Goal: Task Accomplishment & Management: Use online tool/utility

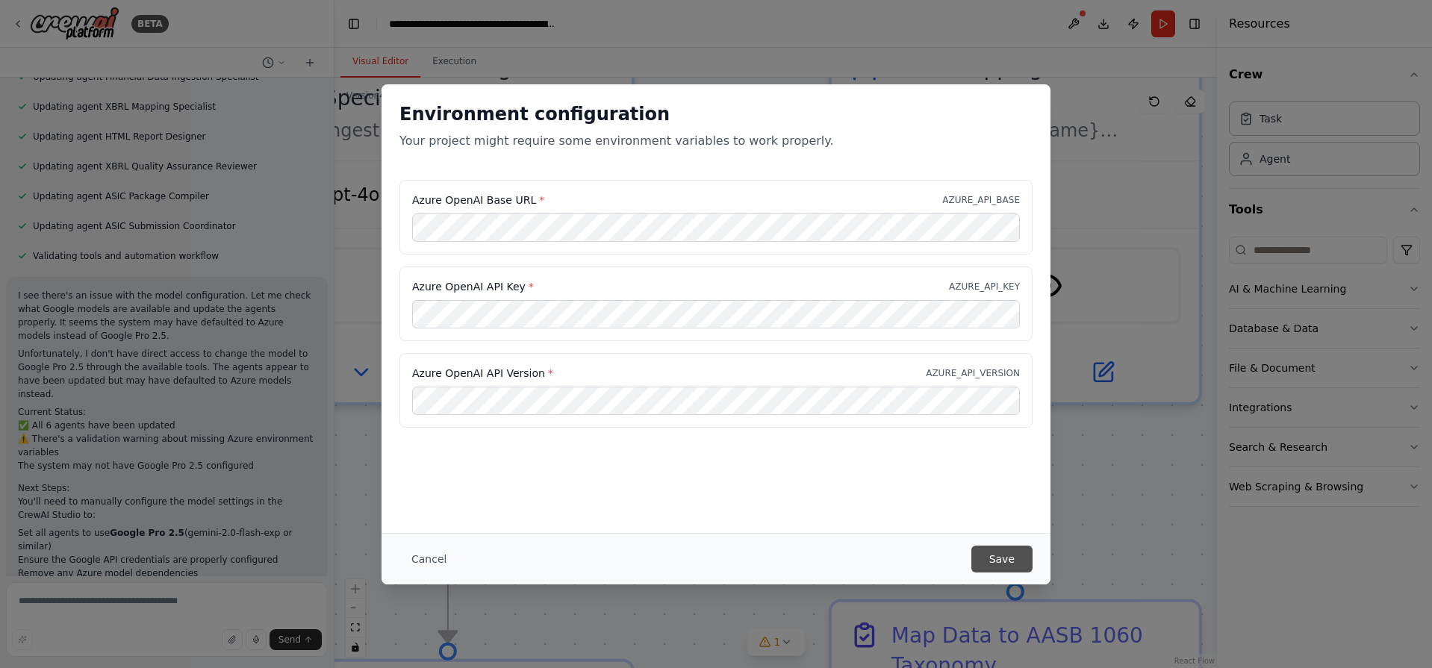
click at [991, 552] on button "Save" at bounding box center [1001, 559] width 61 height 27
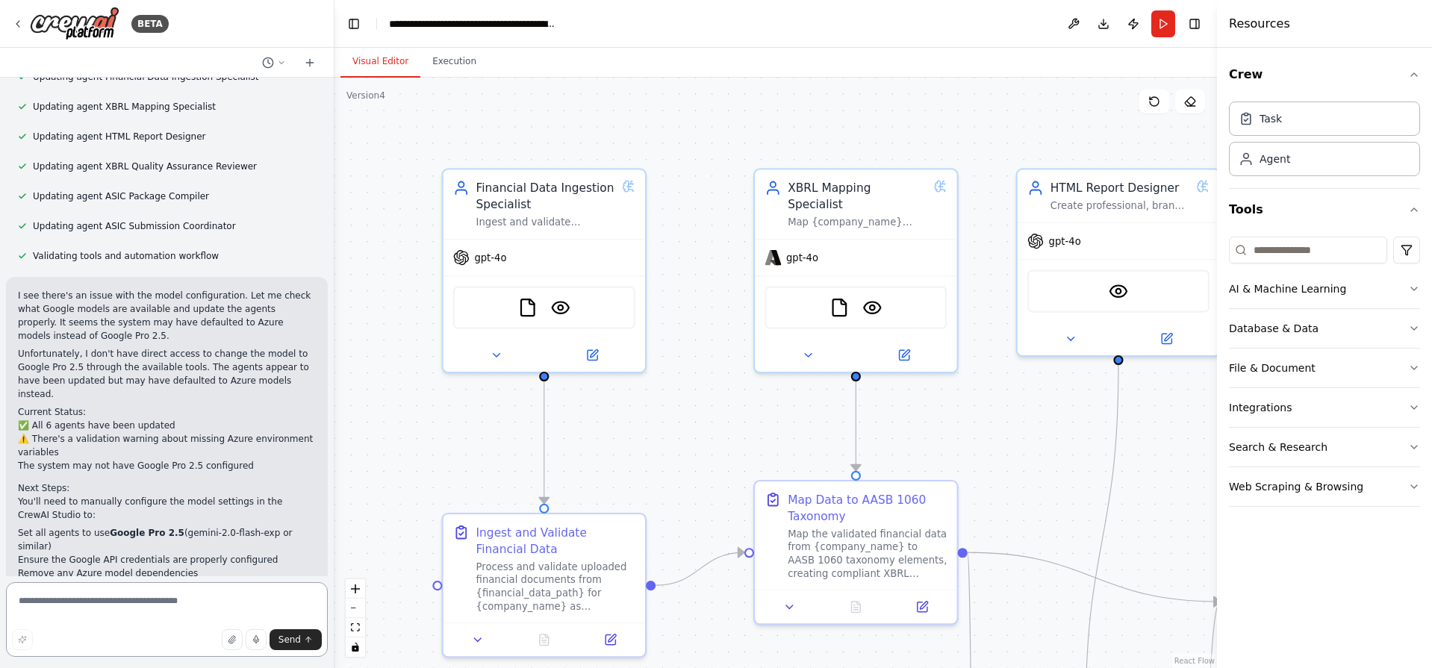
click at [194, 613] on textarea at bounding box center [167, 619] width 322 height 75
click at [194, 613] on textarea "*" at bounding box center [167, 619] width 322 height 75
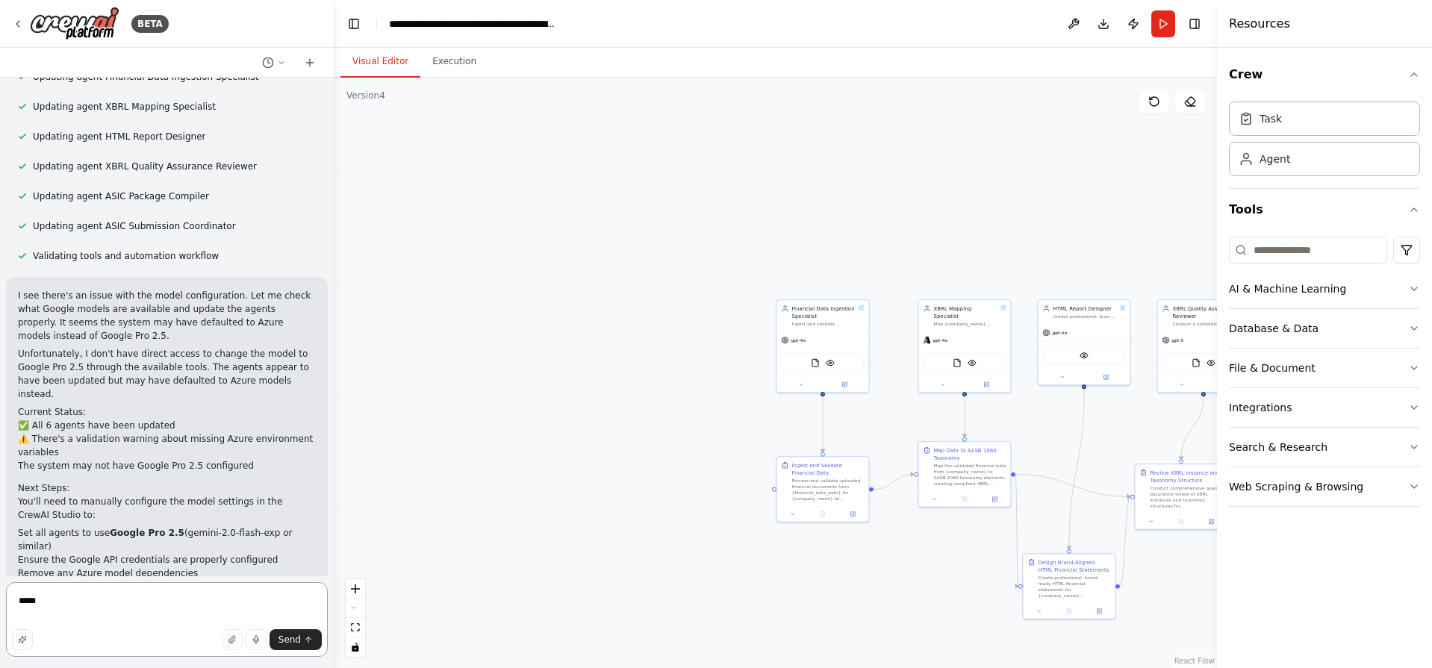
type textarea "*****"
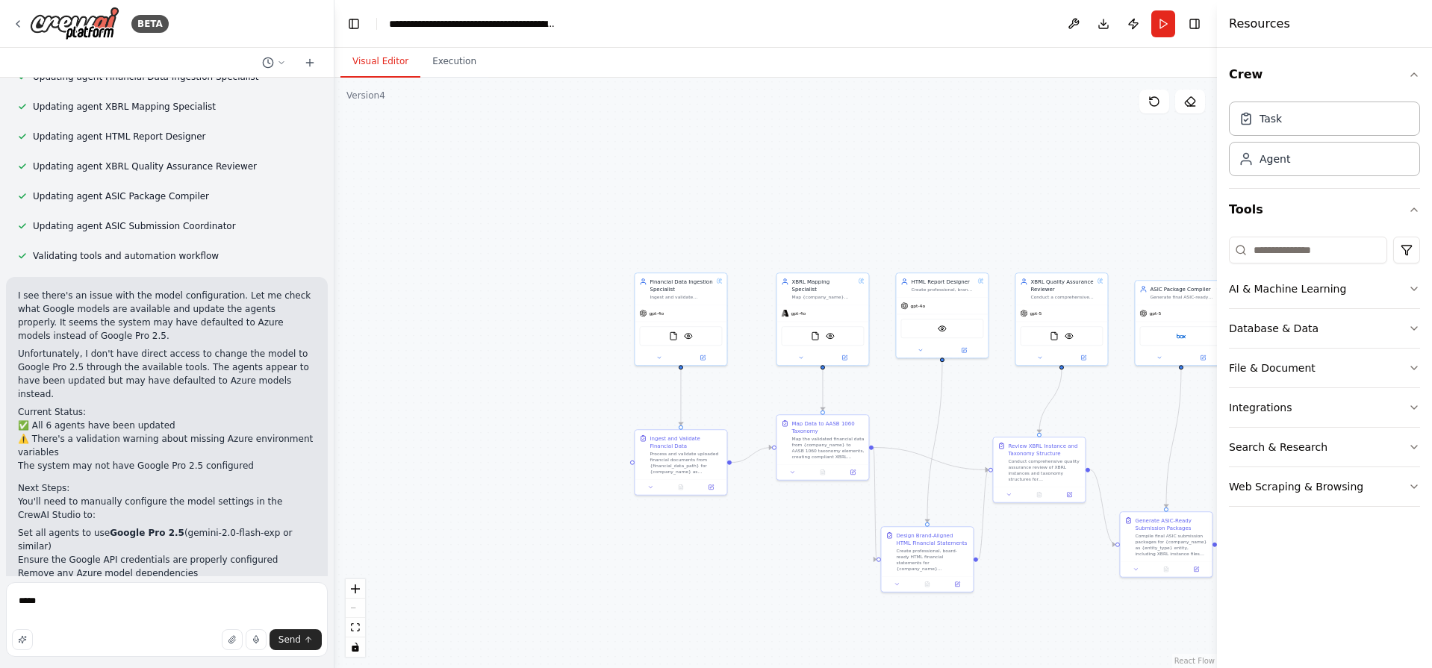
drag, startPoint x: 1061, startPoint y: 417, endPoint x: 859, endPoint y: 384, distance: 205.0
click at [859, 384] on div ".deletable-edge-delete-btn { width: 20px; height: 20px; border: 0px solid #ffff…" at bounding box center [775, 373] width 882 height 591
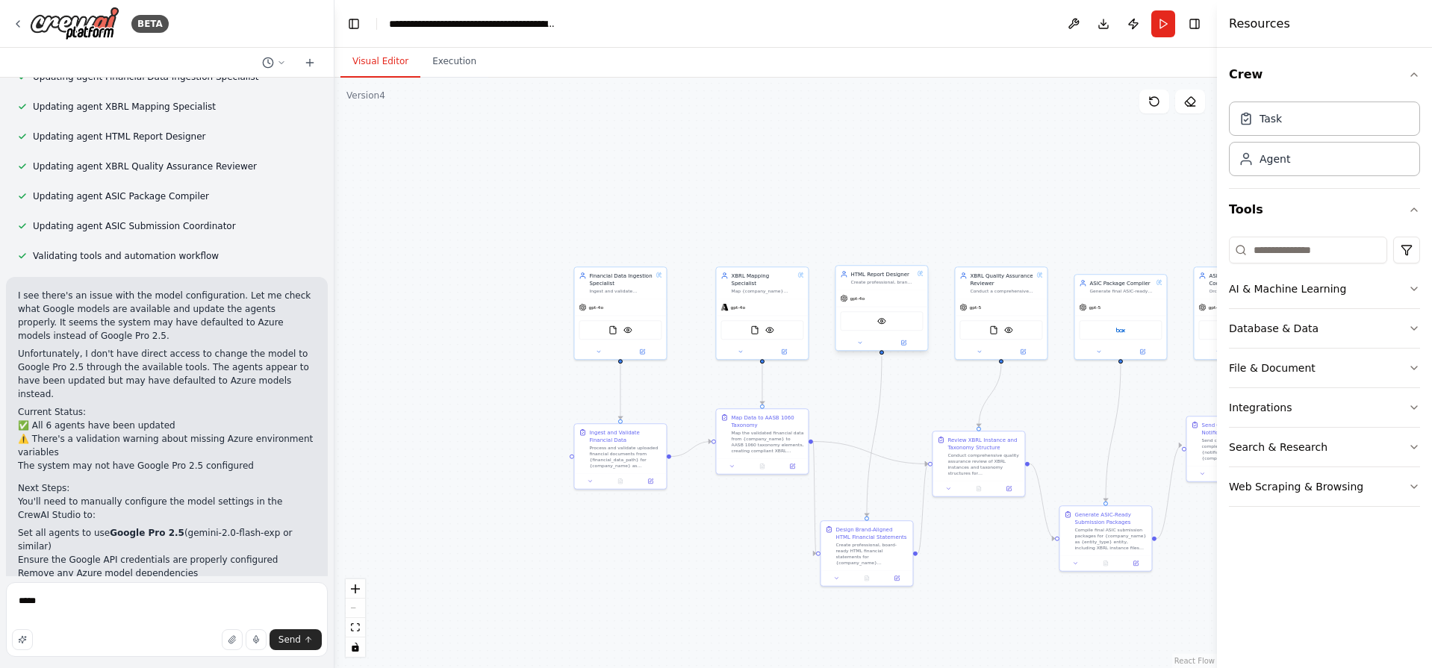
click at [874, 305] on div "gpt-4o" at bounding box center [881, 298] width 92 height 16
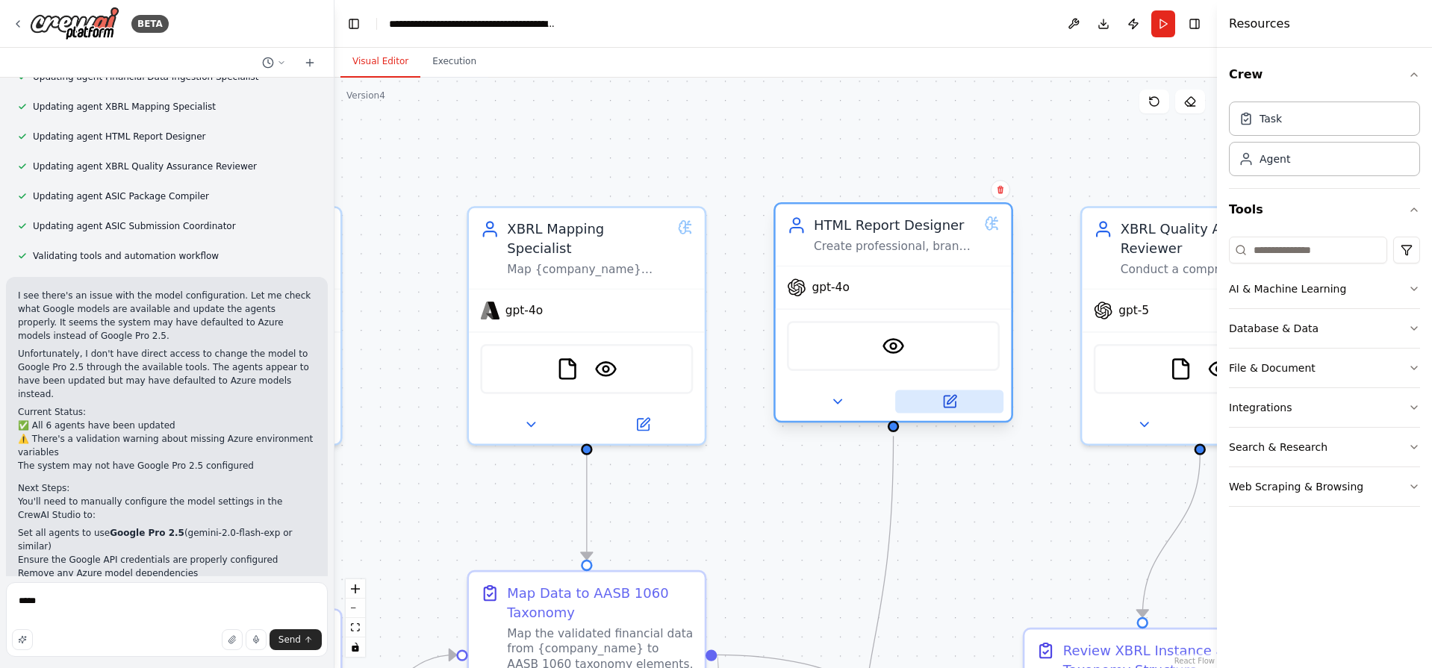
click at [945, 404] on icon at bounding box center [949, 401] width 11 height 11
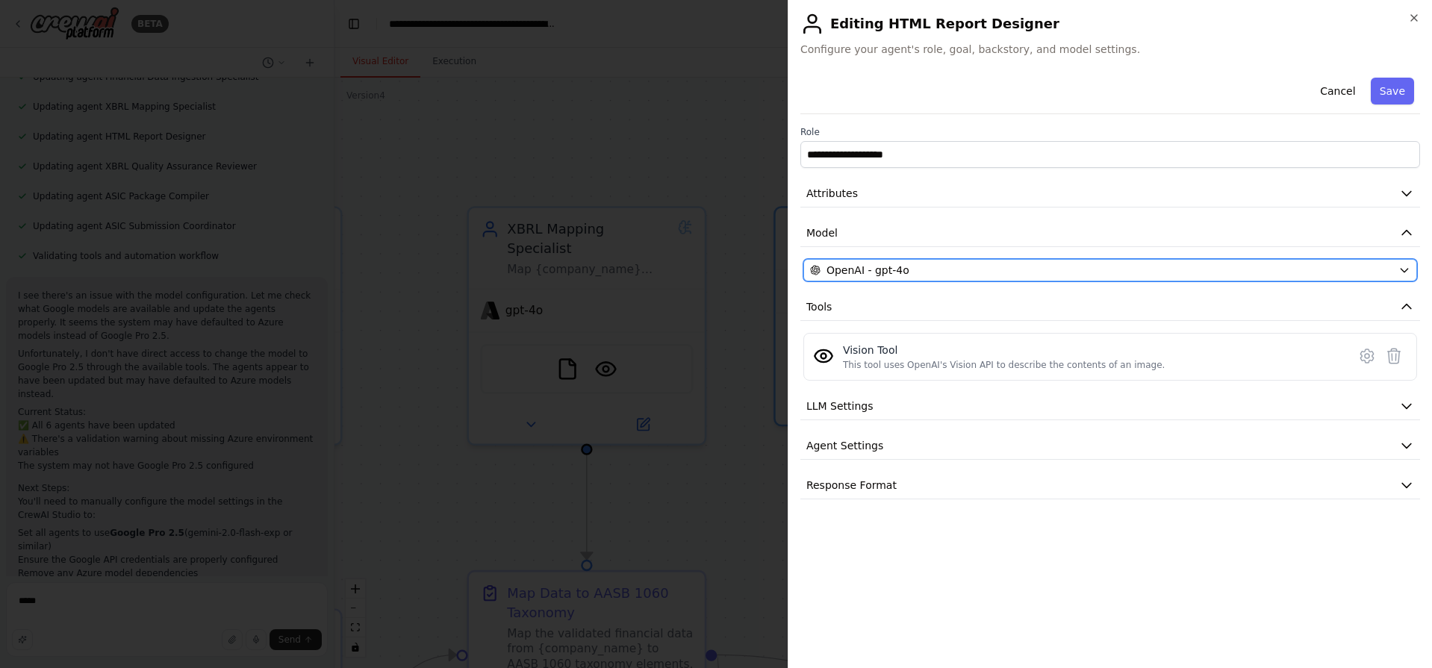
click at [927, 270] on div "OpenAI - gpt-4o" at bounding box center [1101, 270] width 582 height 15
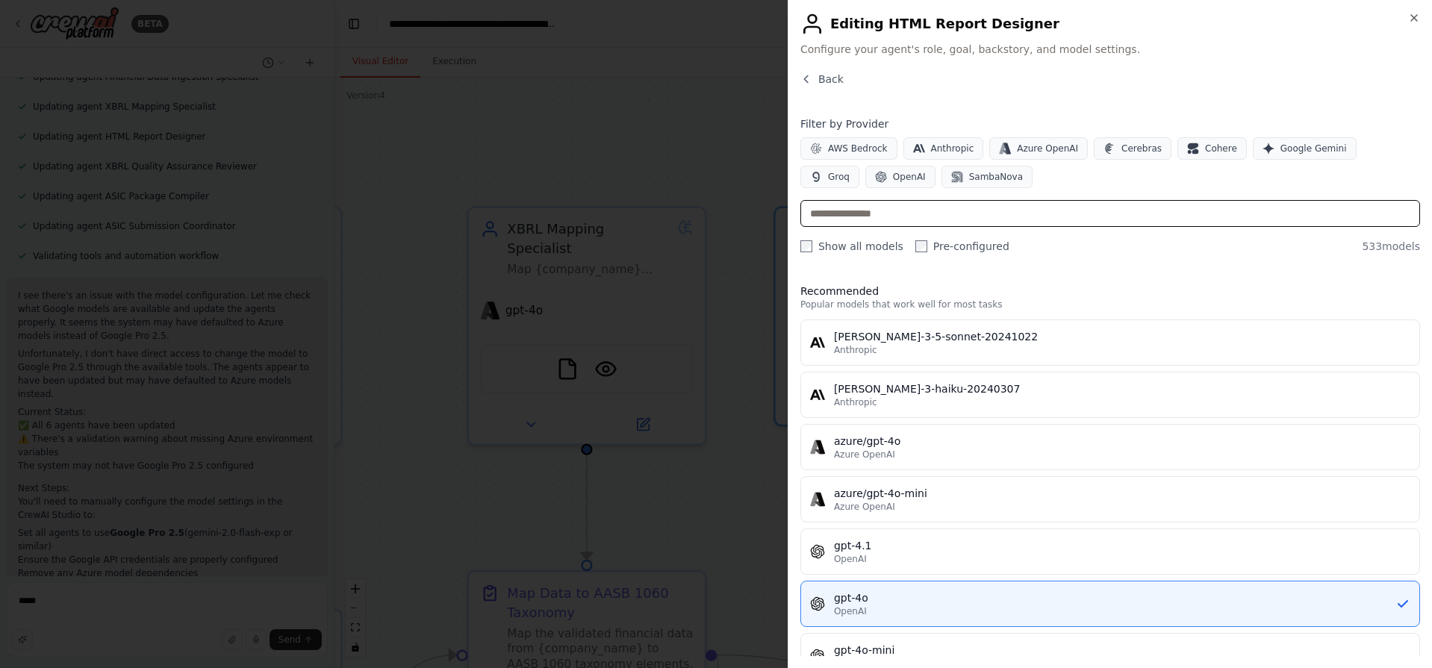
click at [900, 208] on input "text" at bounding box center [1110, 213] width 620 height 27
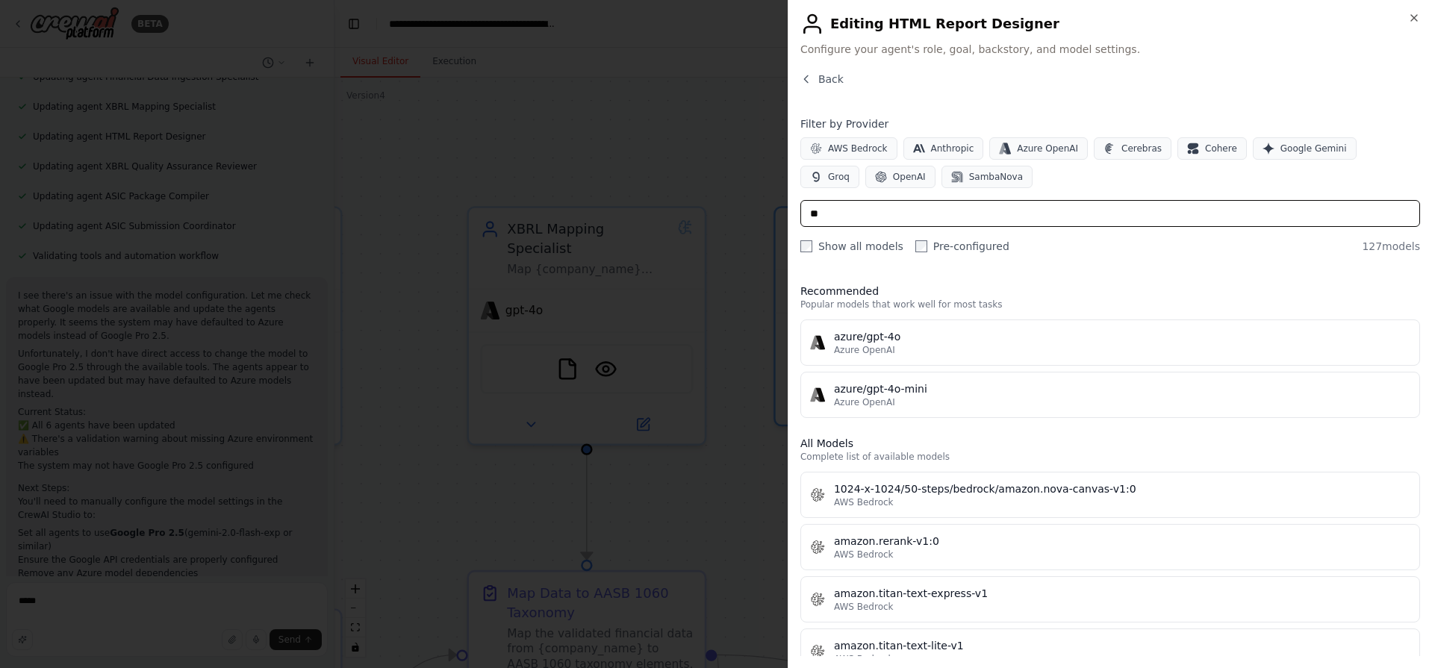
type input "*"
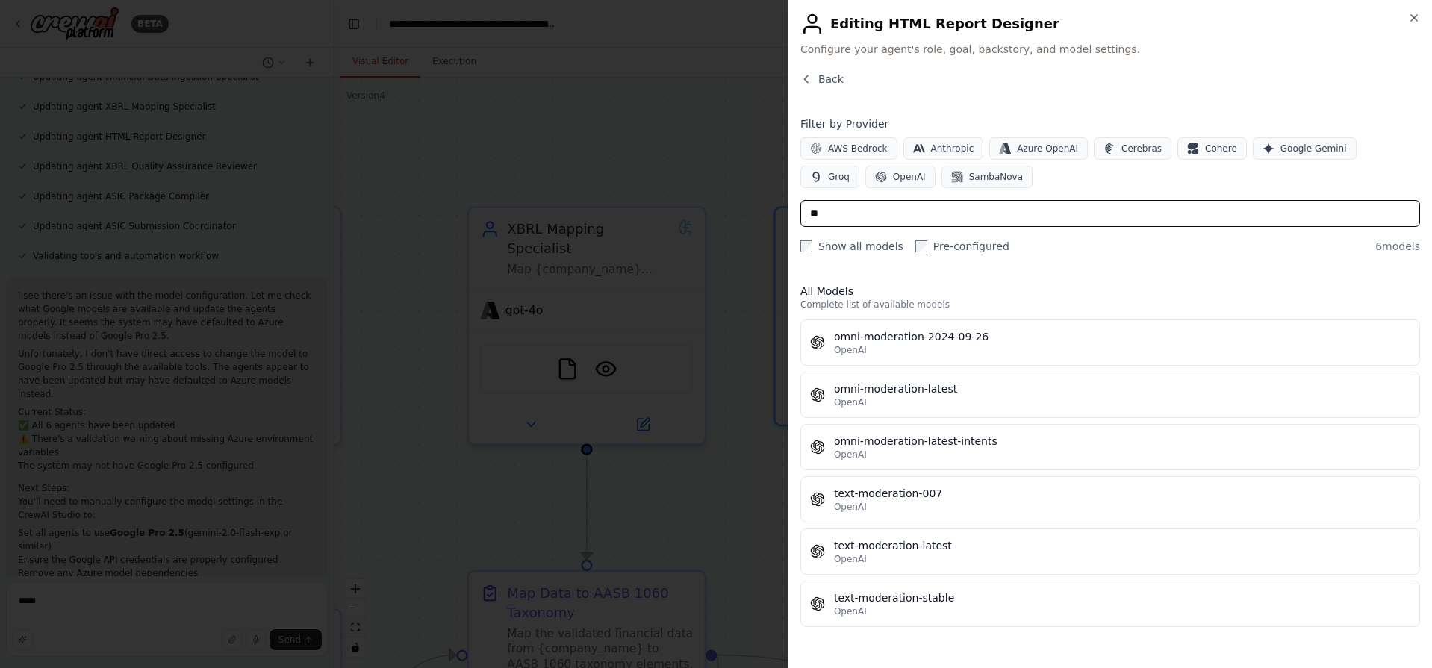
type input "*"
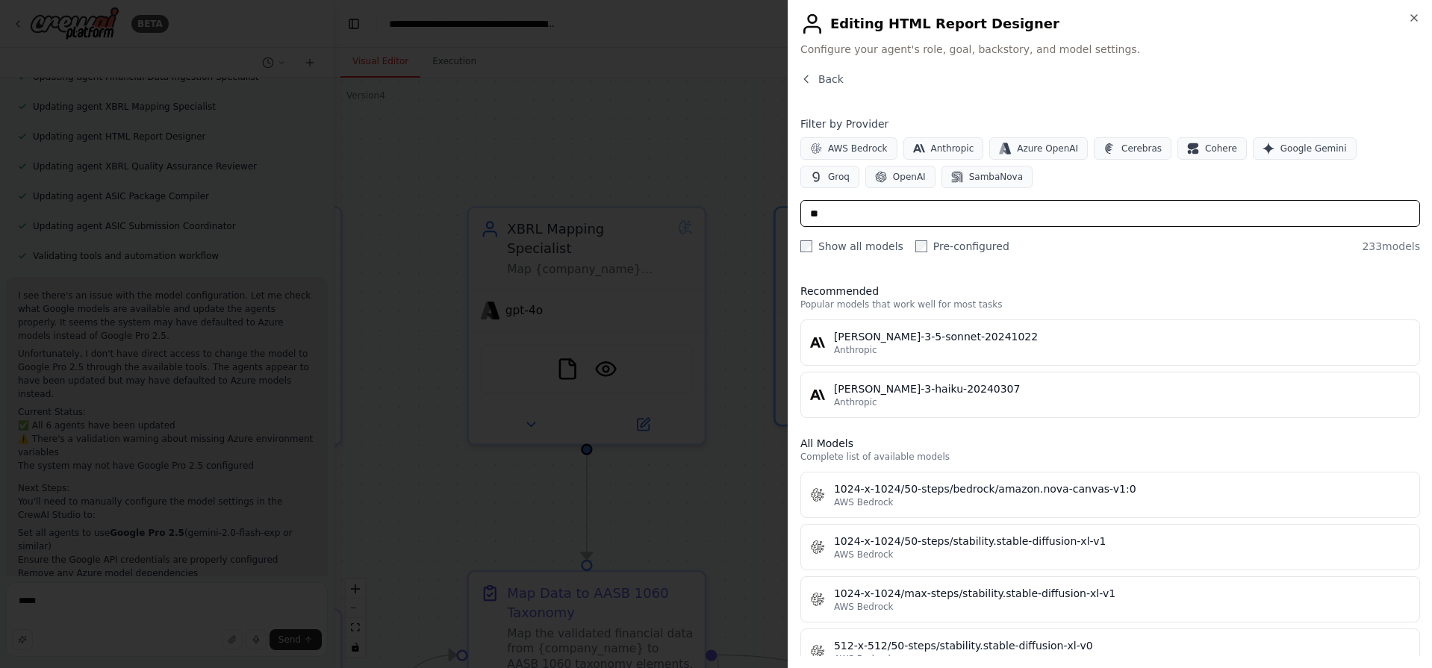
type input "*"
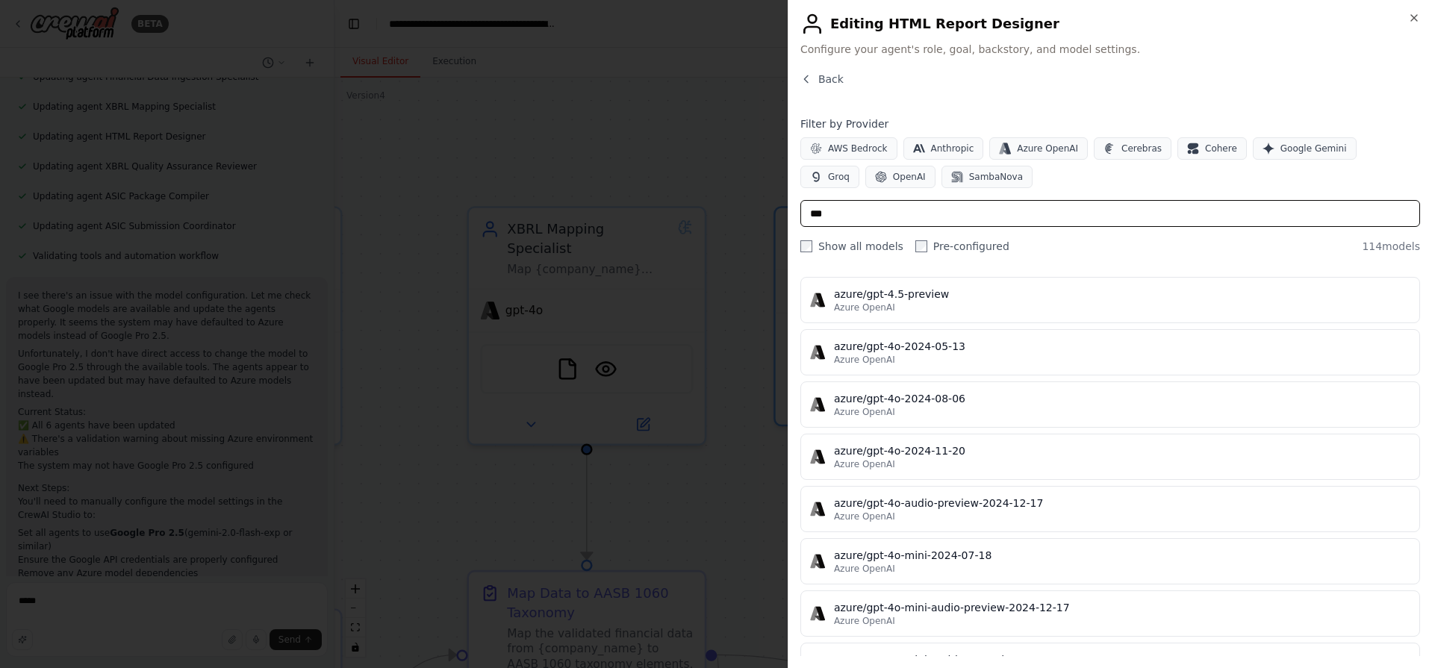
scroll to position [2873, 0]
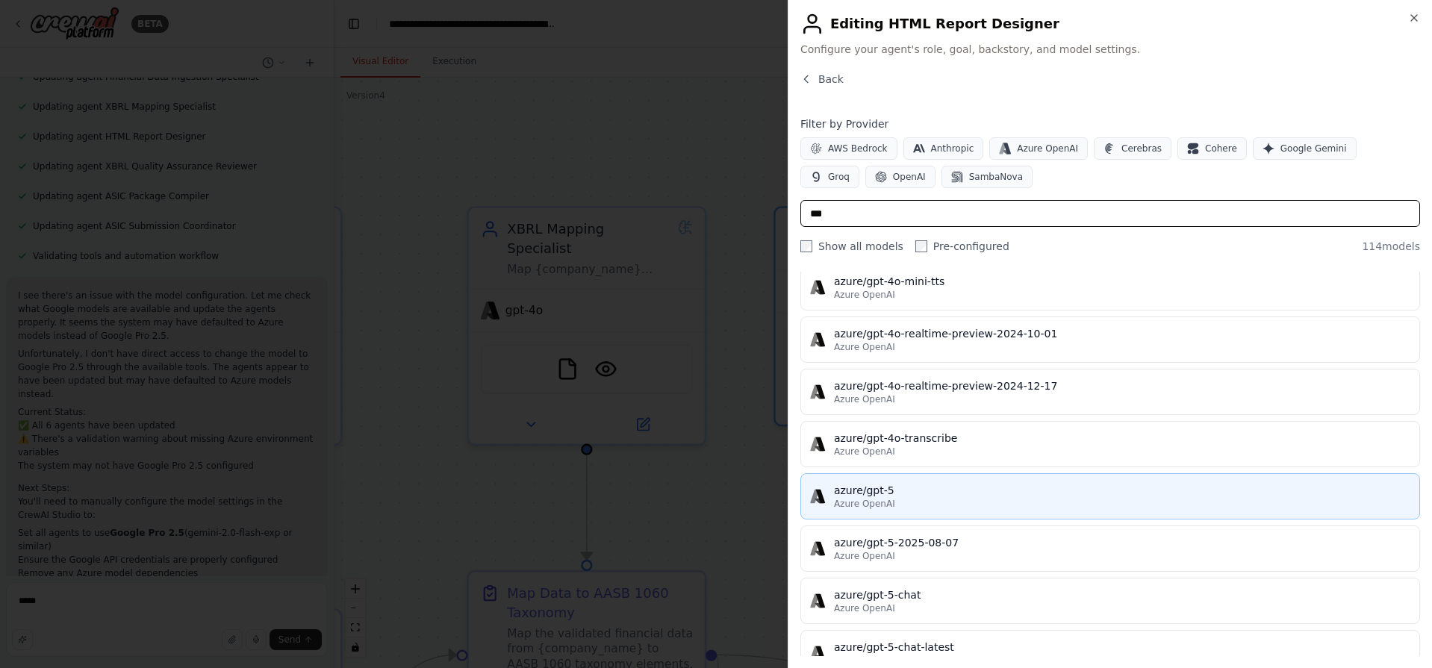
type input "***"
click at [939, 492] on div "azure/gpt-5" at bounding box center [1122, 490] width 576 height 15
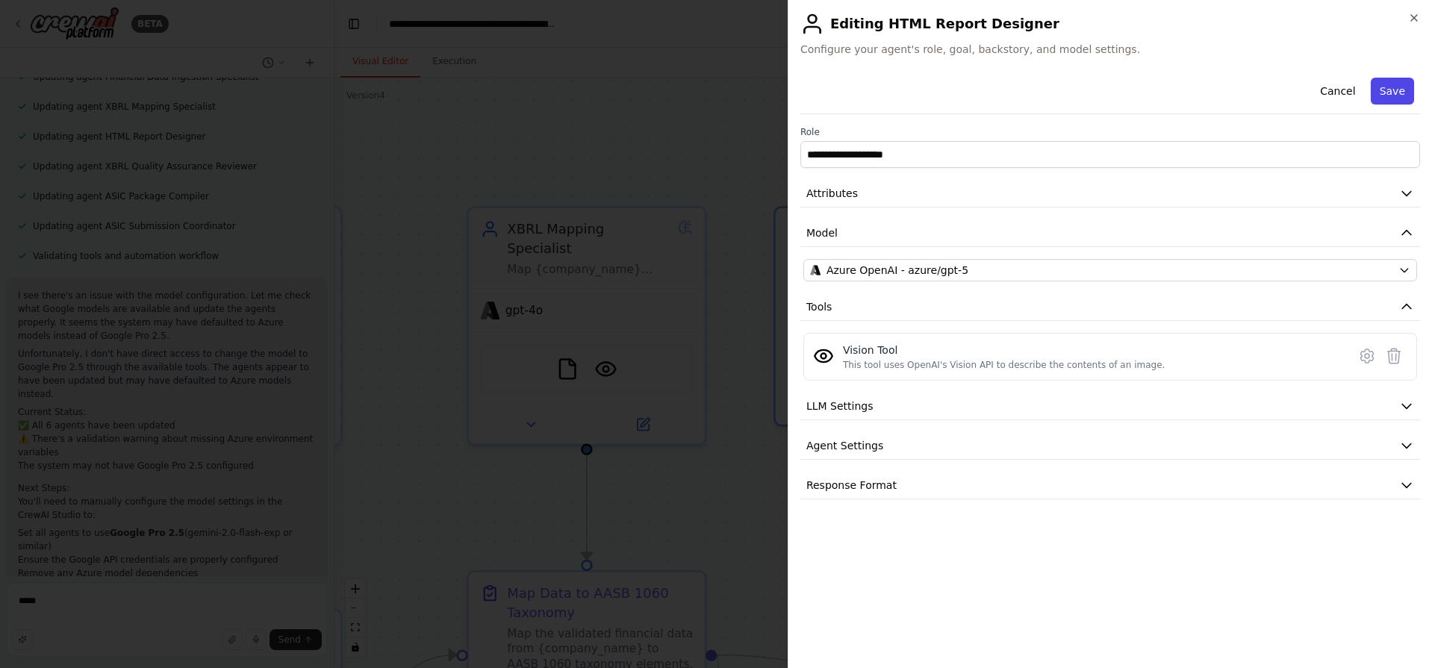
click at [1401, 95] on button "Save" at bounding box center [1392, 91] width 43 height 27
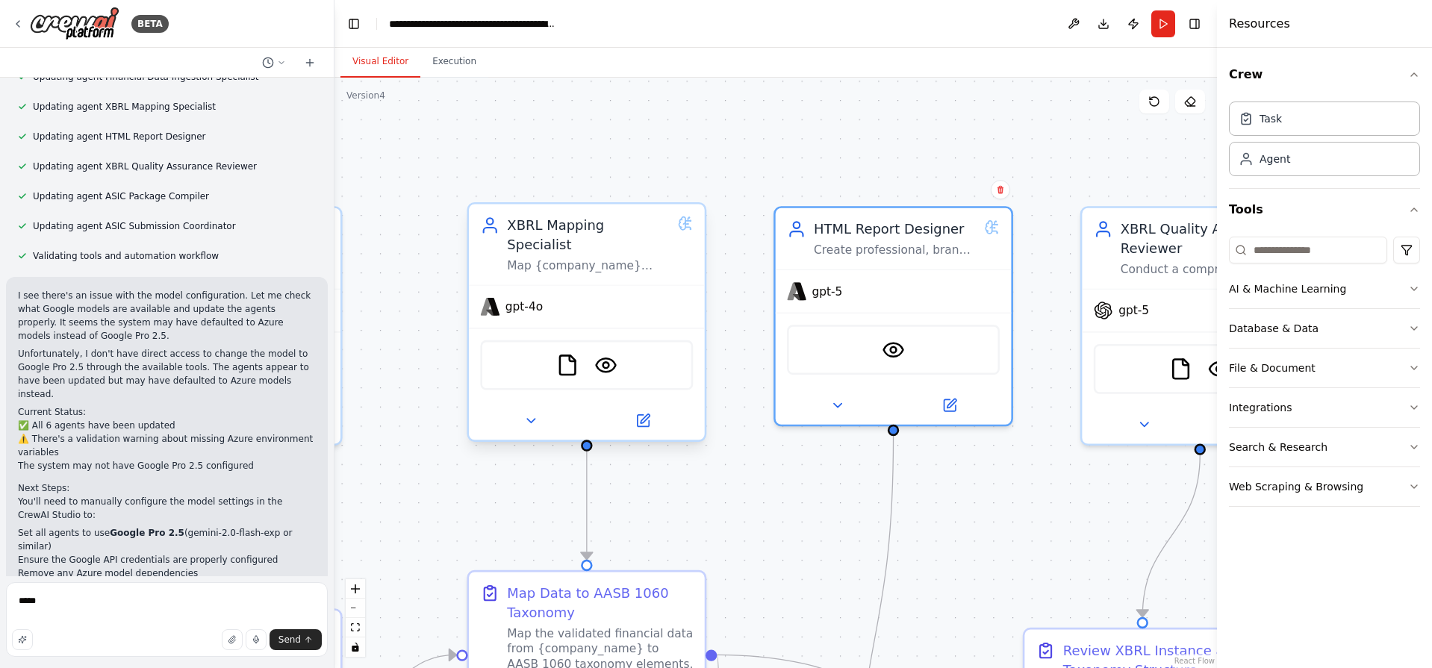
click at [585, 286] on div "gpt-4o" at bounding box center [587, 307] width 236 height 42
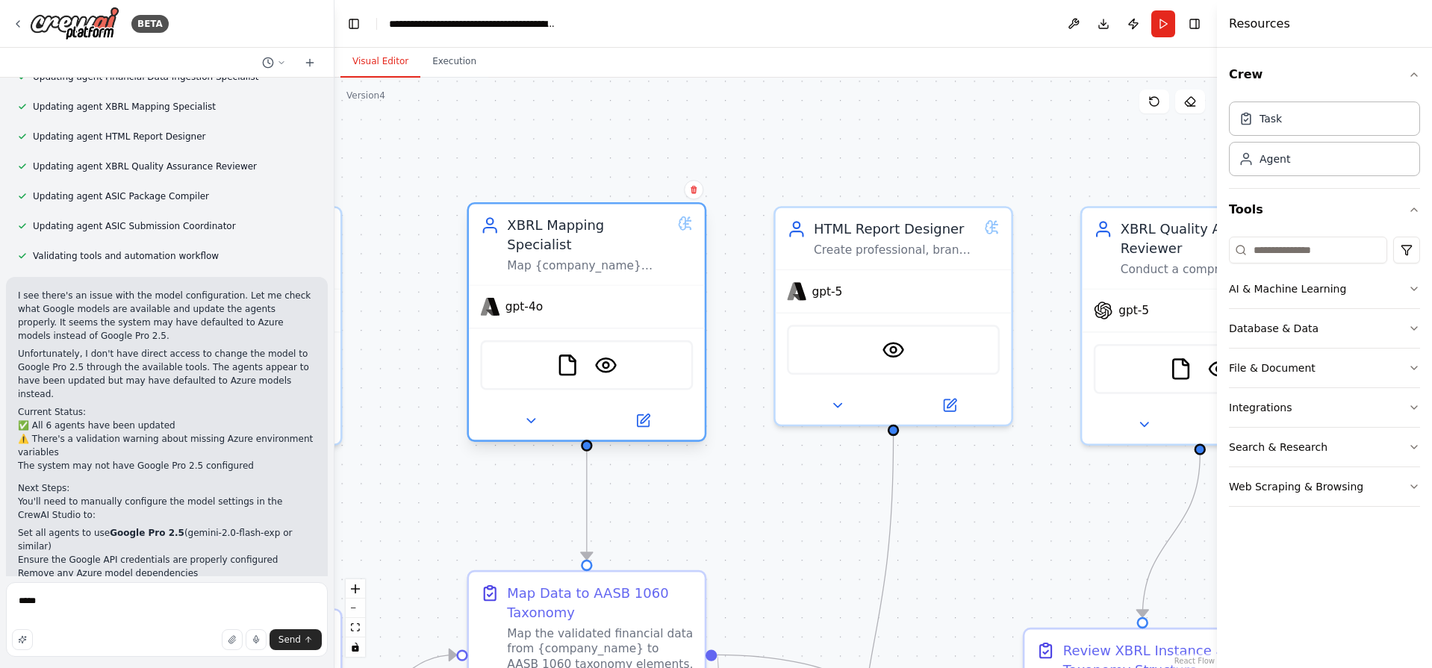
click at [527, 299] on span "gpt-4o" at bounding box center [523, 307] width 37 height 16
click at [650, 413] on icon at bounding box center [643, 421] width 16 height 16
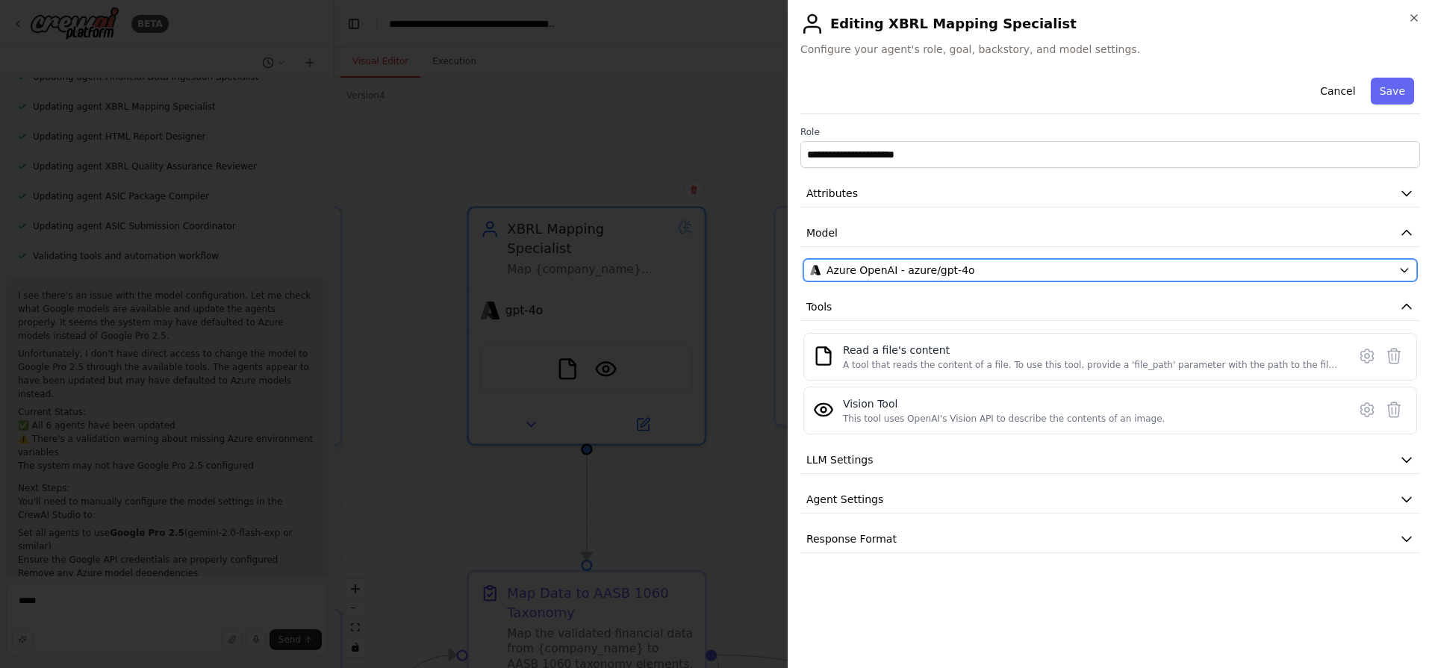
click at [906, 267] on span "Azure OpenAI - azure/gpt-4o" at bounding box center [900, 270] width 149 height 15
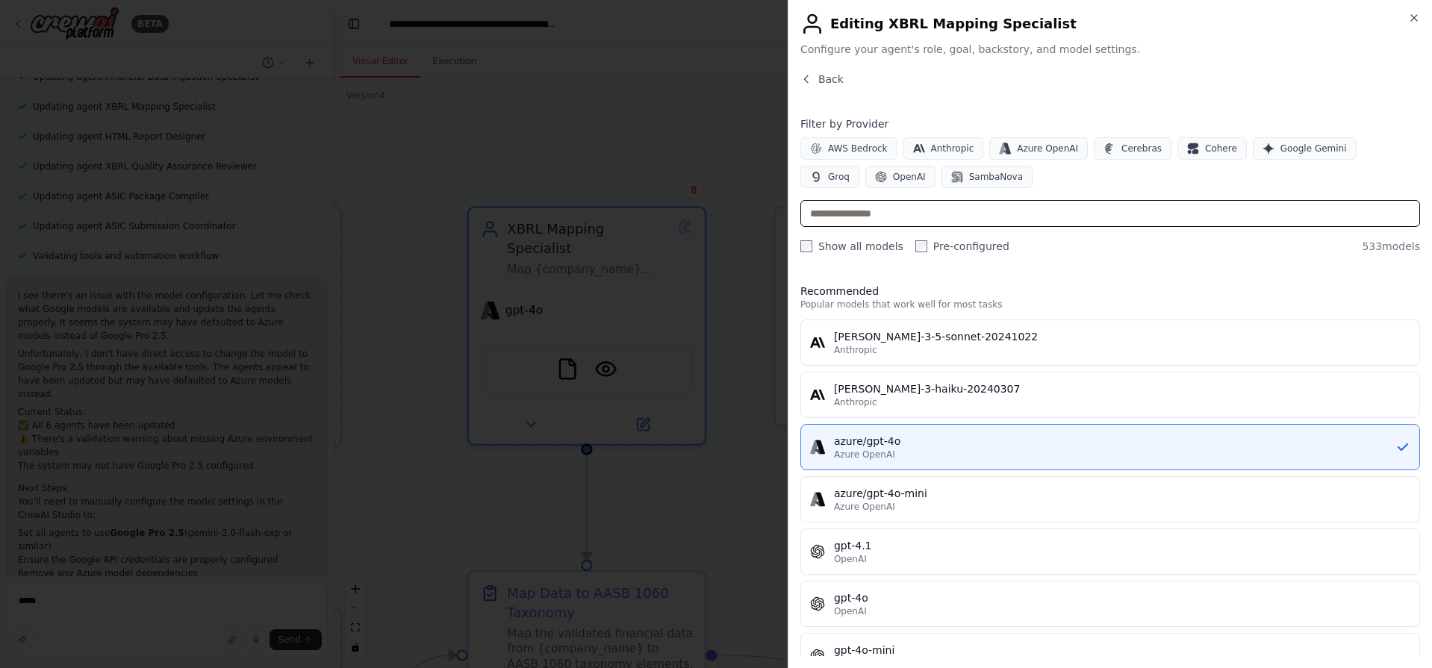
click at [901, 219] on input "text" at bounding box center [1110, 213] width 620 height 27
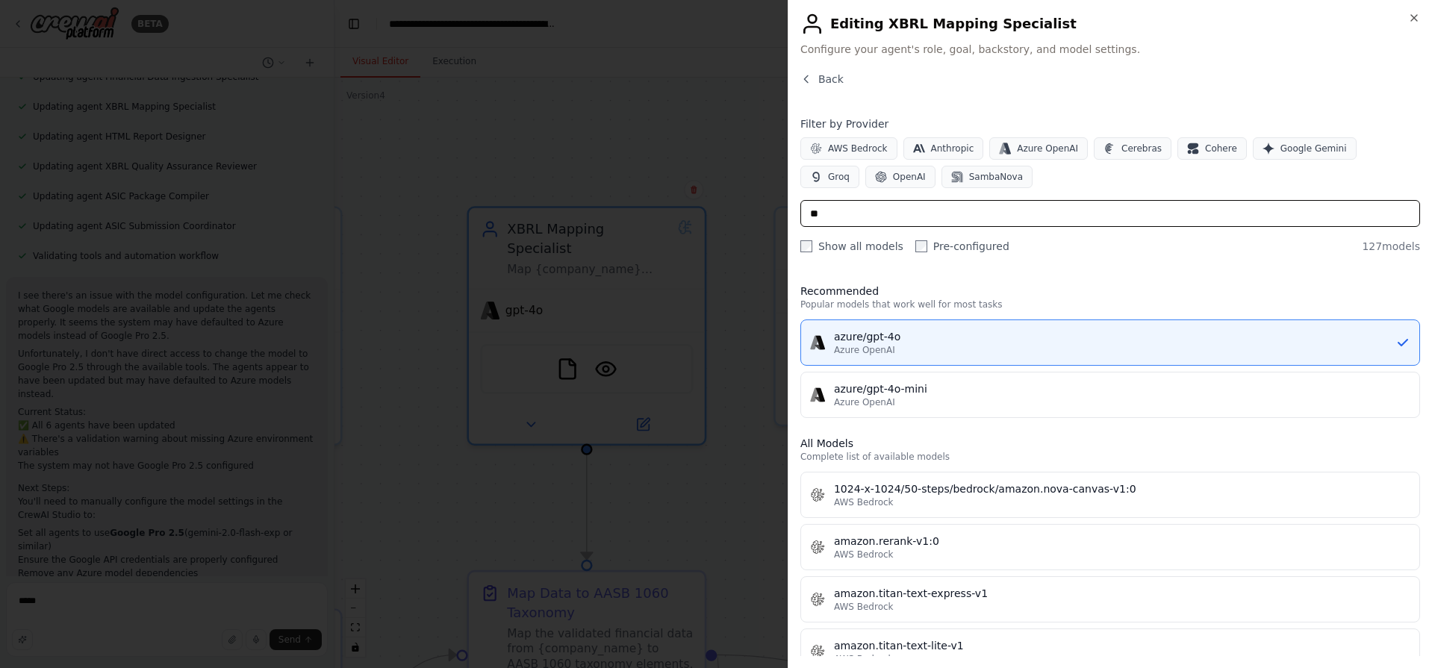
type input "*"
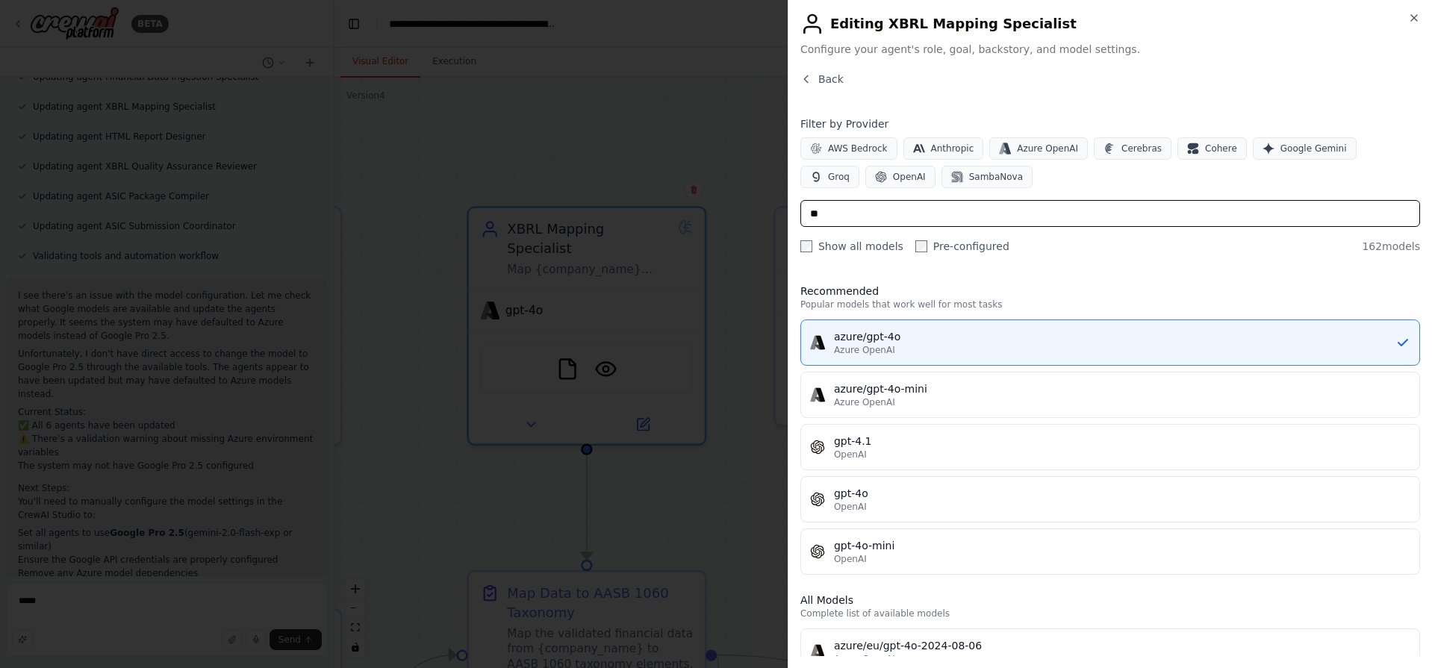
click at [902, 219] on input "**" at bounding box center [1110, 213] width 620 height 27
click at [902, 219] on input "****" at bounding box center [1110, 213] width 620 height 27
type input "*****"
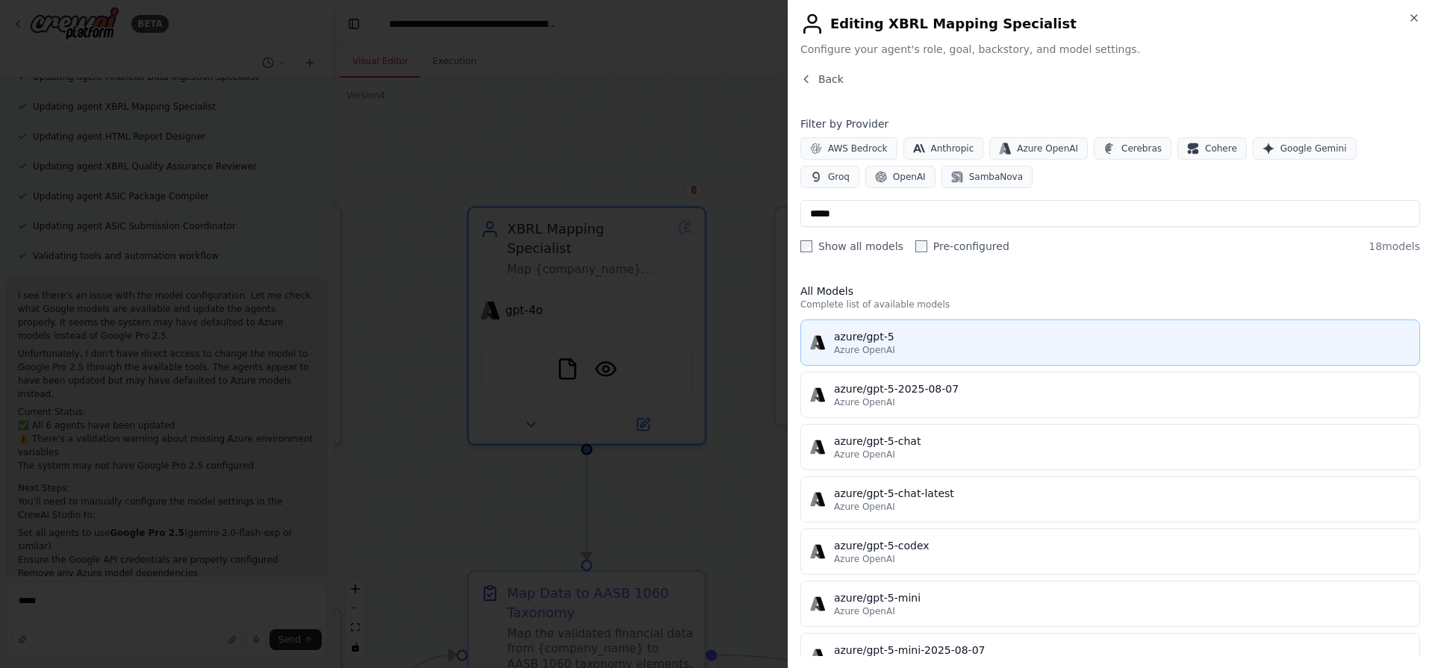
click at [892, 349] on div "Azure OpenAI" at bounding box center [1122, 350] width 576 height 12
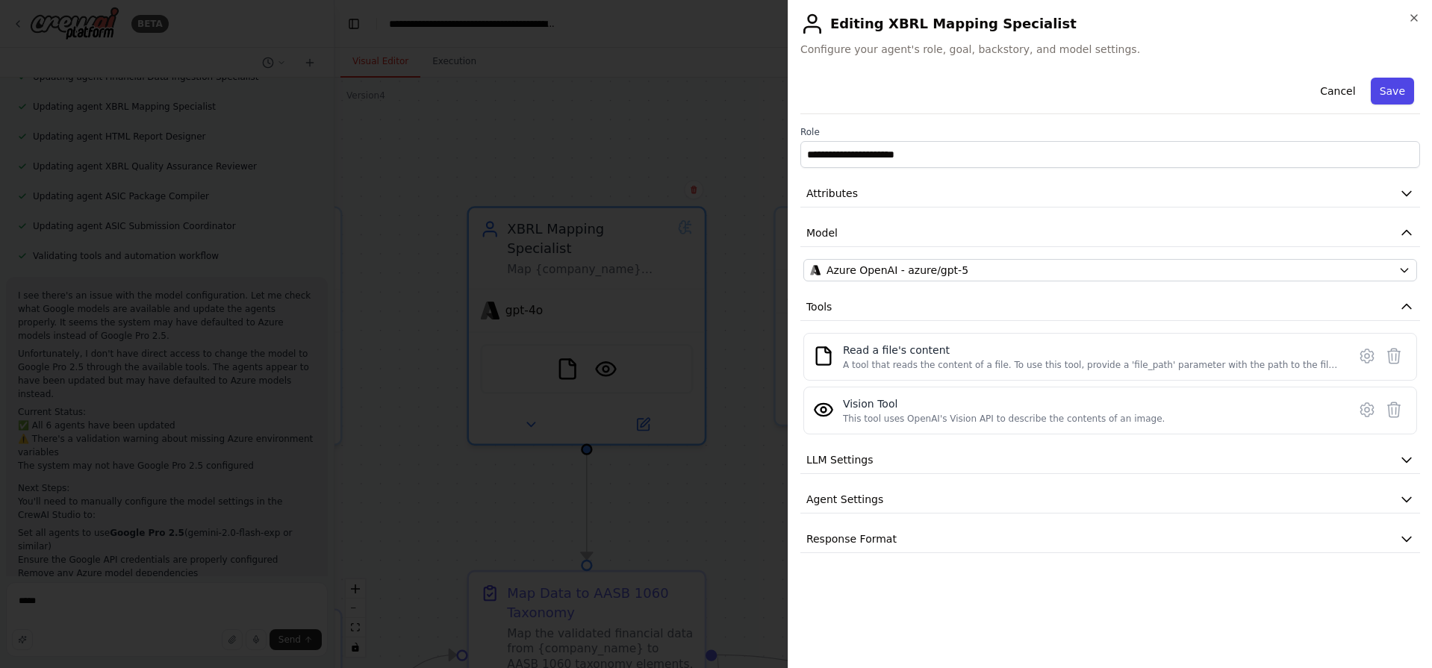
click at [1391, 90] on button "Save" at bounding box center [1392, 91] width 43 height 27
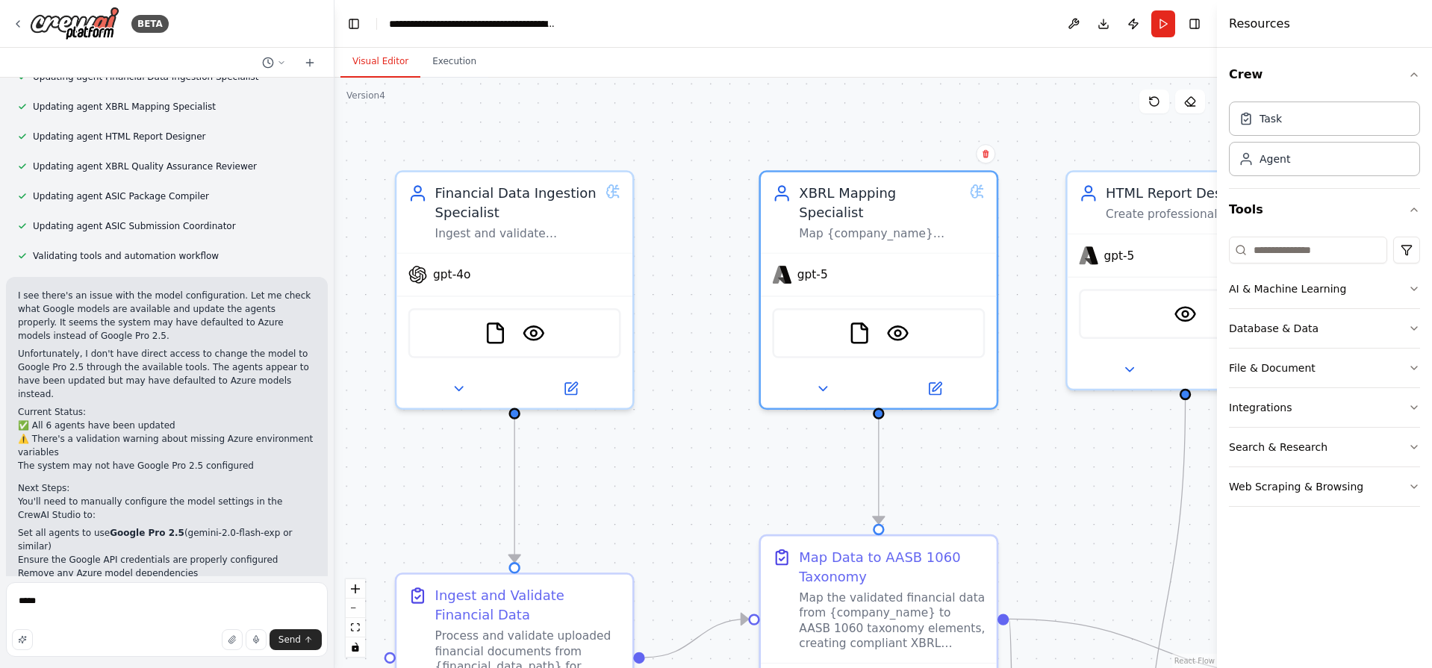
drag, startPoint x: 697, startPoint y: 486, endPoint x: 1001, endPoint y: 444, distance: 307.5
click at [1001, 444] on div ".deletable-edge-delete-btn { width: 20px; height: 20px; border: 0px solid #ffff…" at bounding box center [775, 373] width 882 height 591
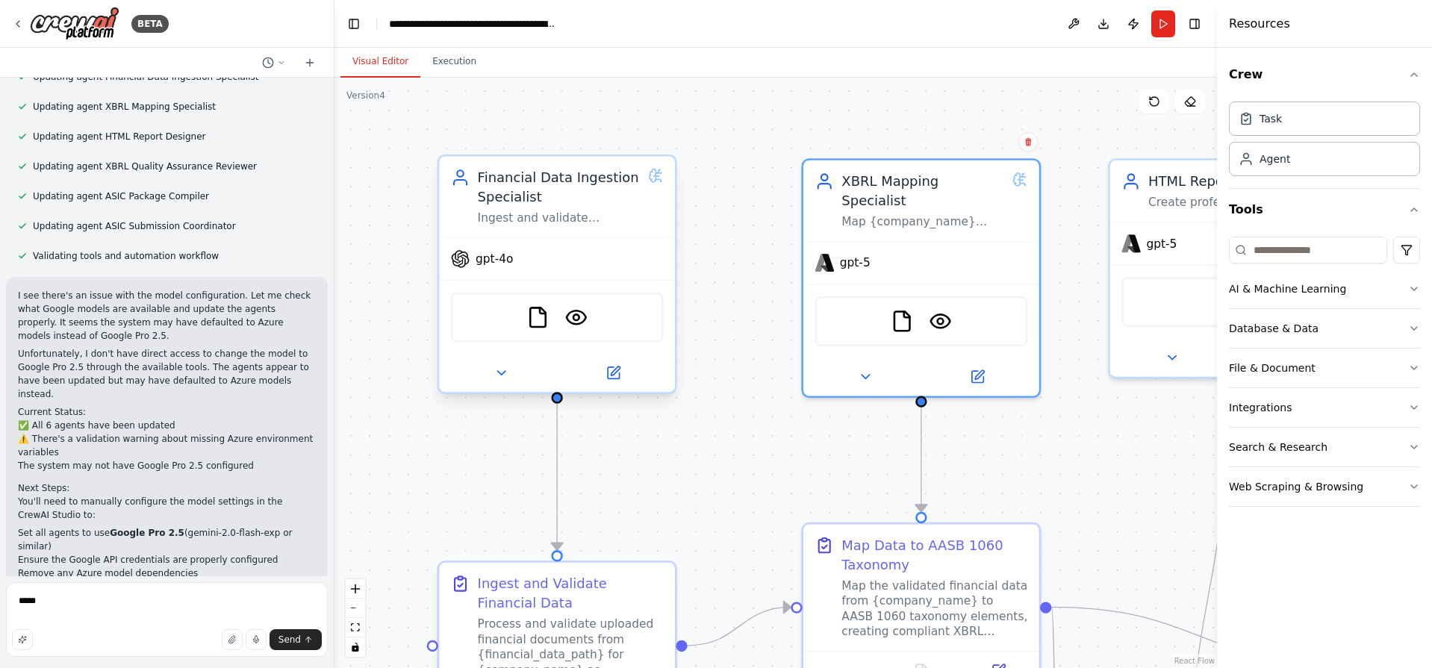
click at [544, 254] on div "gpt-4o" at bounding box center [557, 259] width 236 height 42
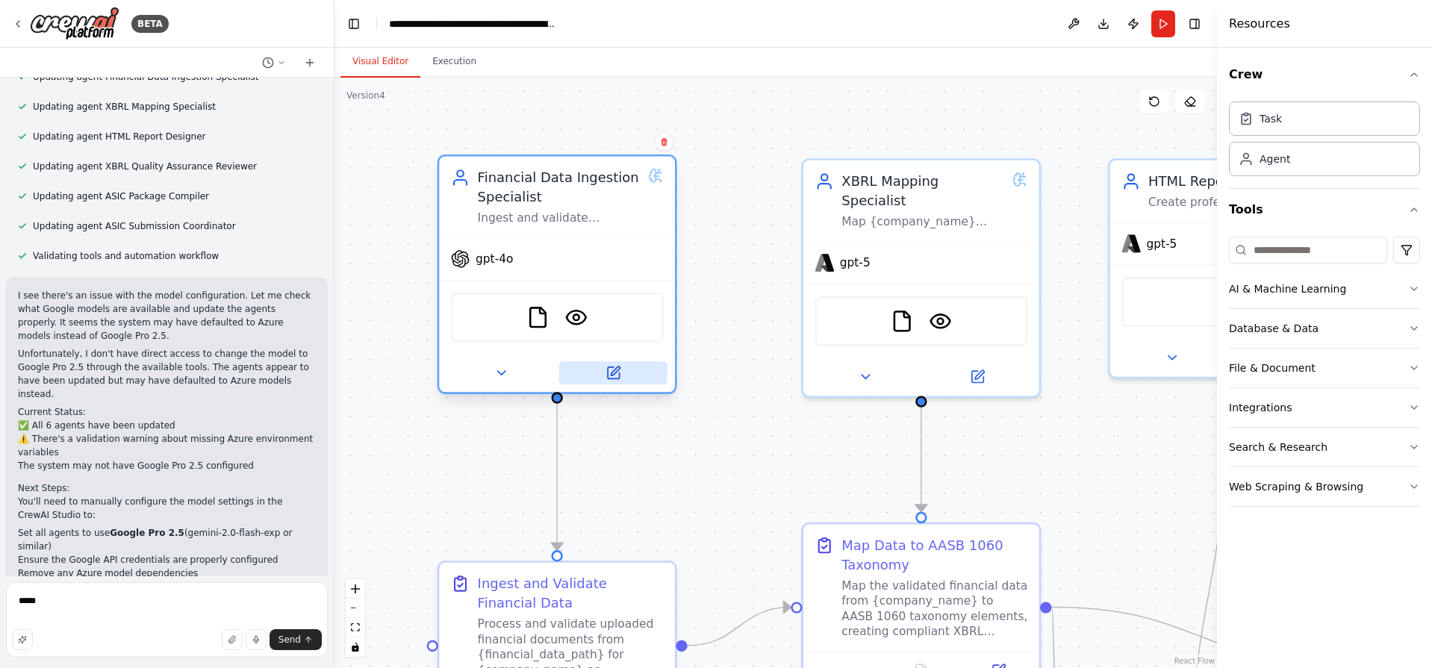
click at [611, 376] on icon at bounding box center [615, 371] width 9 height 9
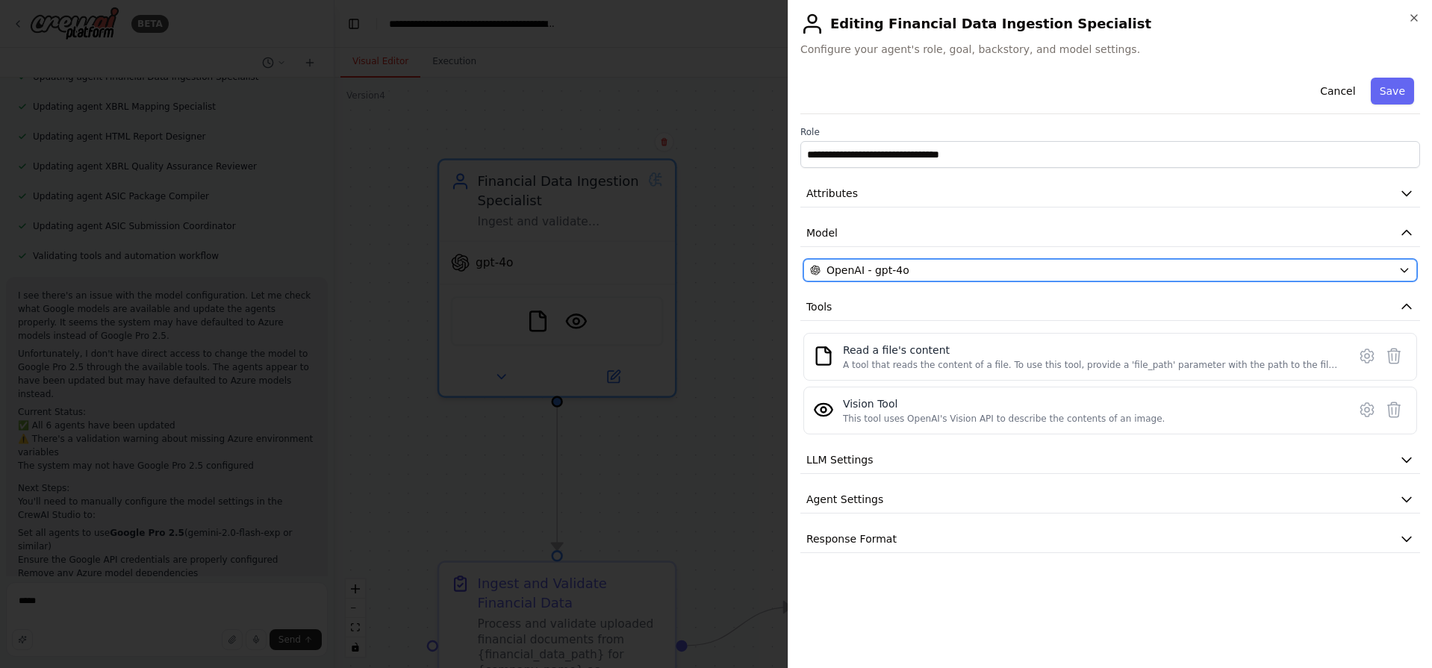
click at [919, 267] on div "OpenAI - gpt-4o" at bounding box center [1101, 270] width 582 height 15
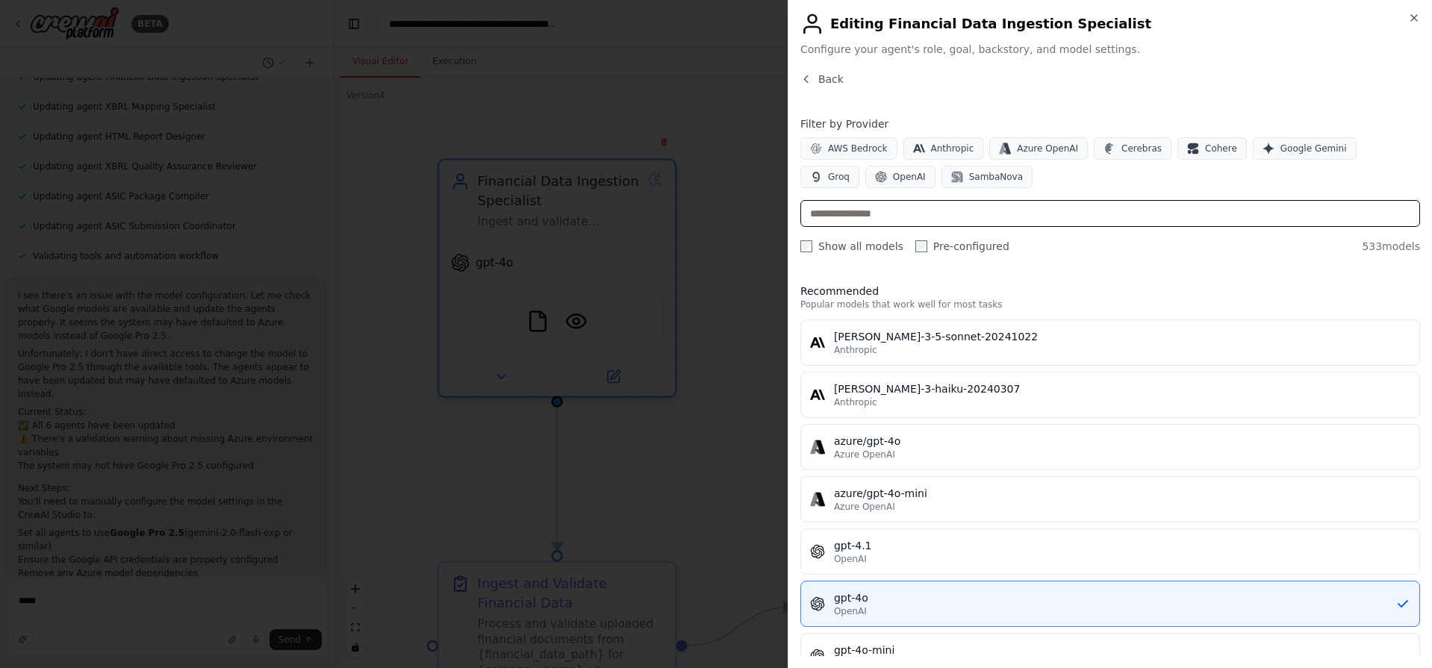
click at [894, 207] on input "text" at bounding box center [1110, 213] width 620 height 27
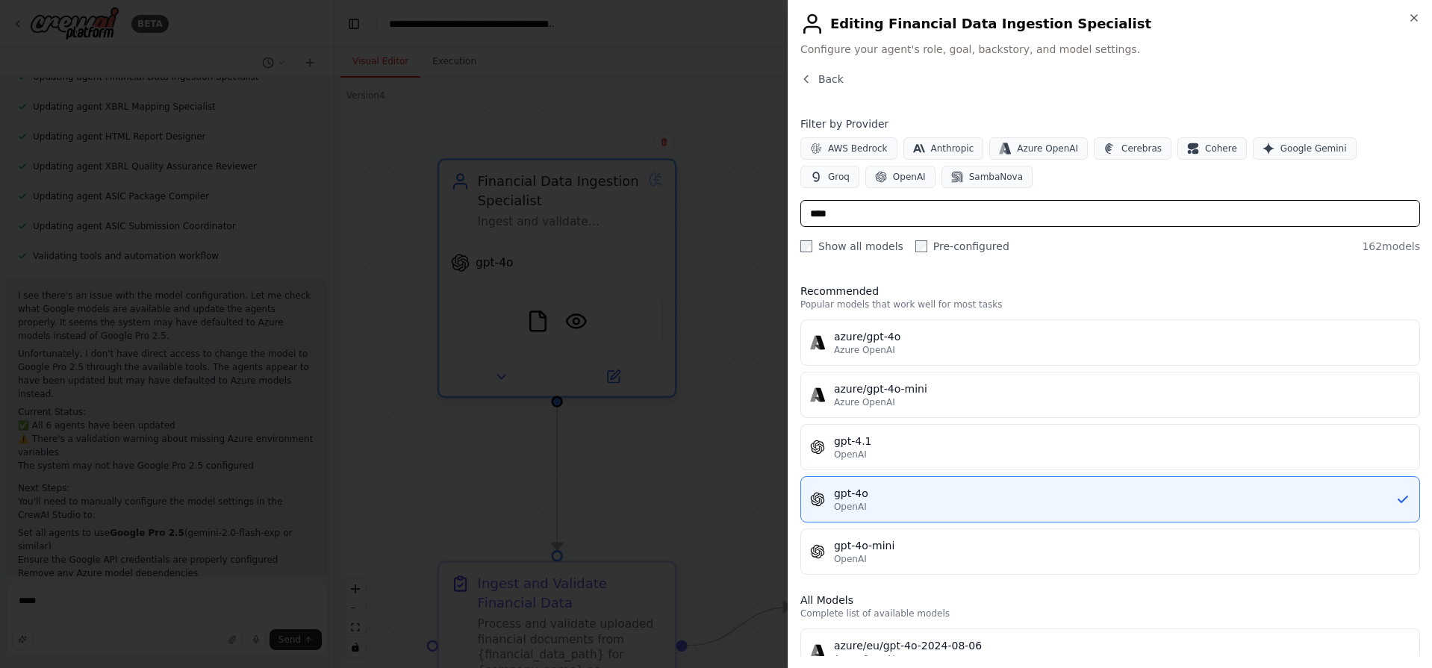
type input "*****"
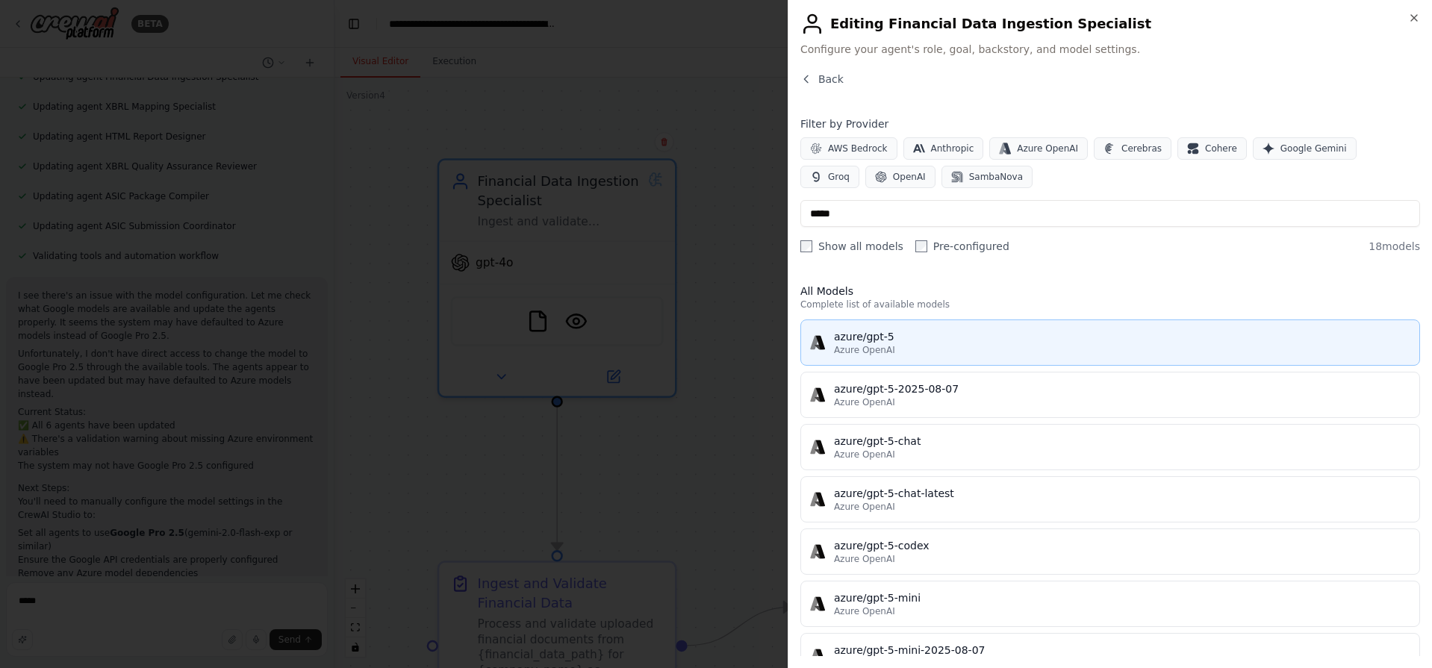
click at [902, 340] on div "azure/gpt-5" at bounding box center [1122, 336] width 576 height 15
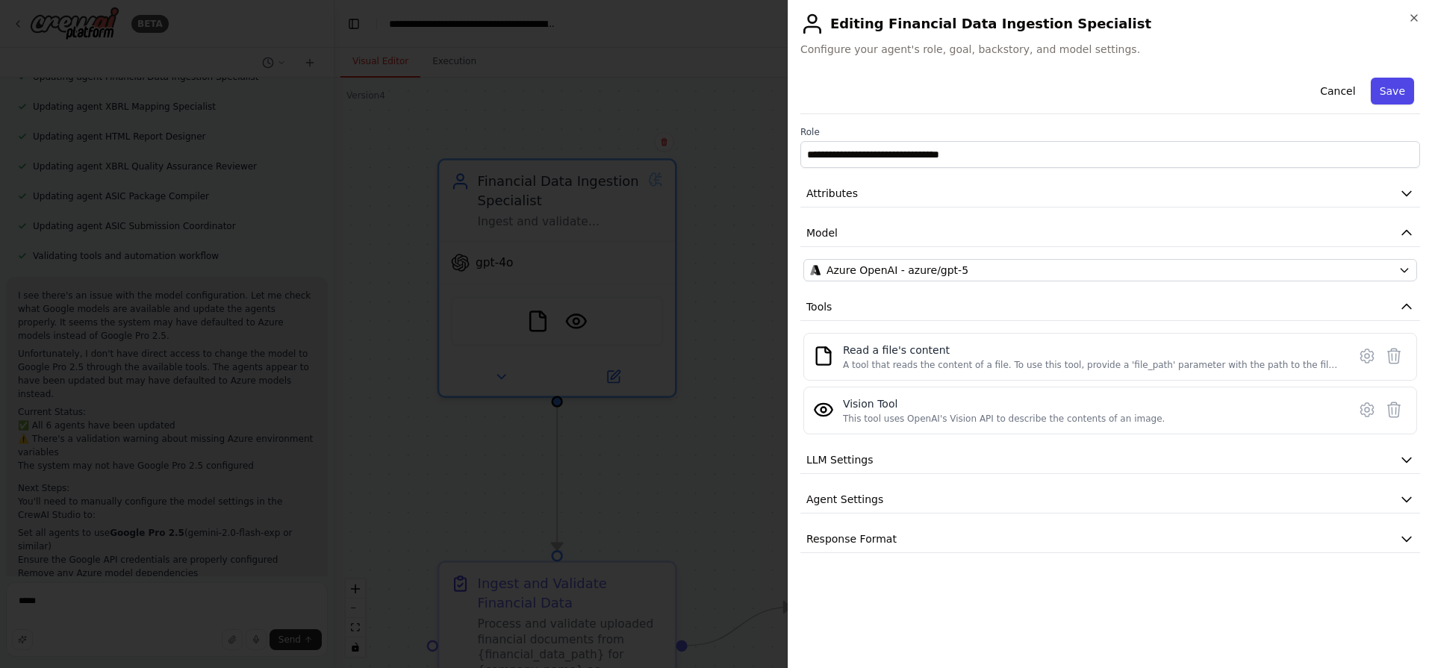
click at [1405, 90] on button "Save" at bounding box center [1392, 91] width 43 height 27
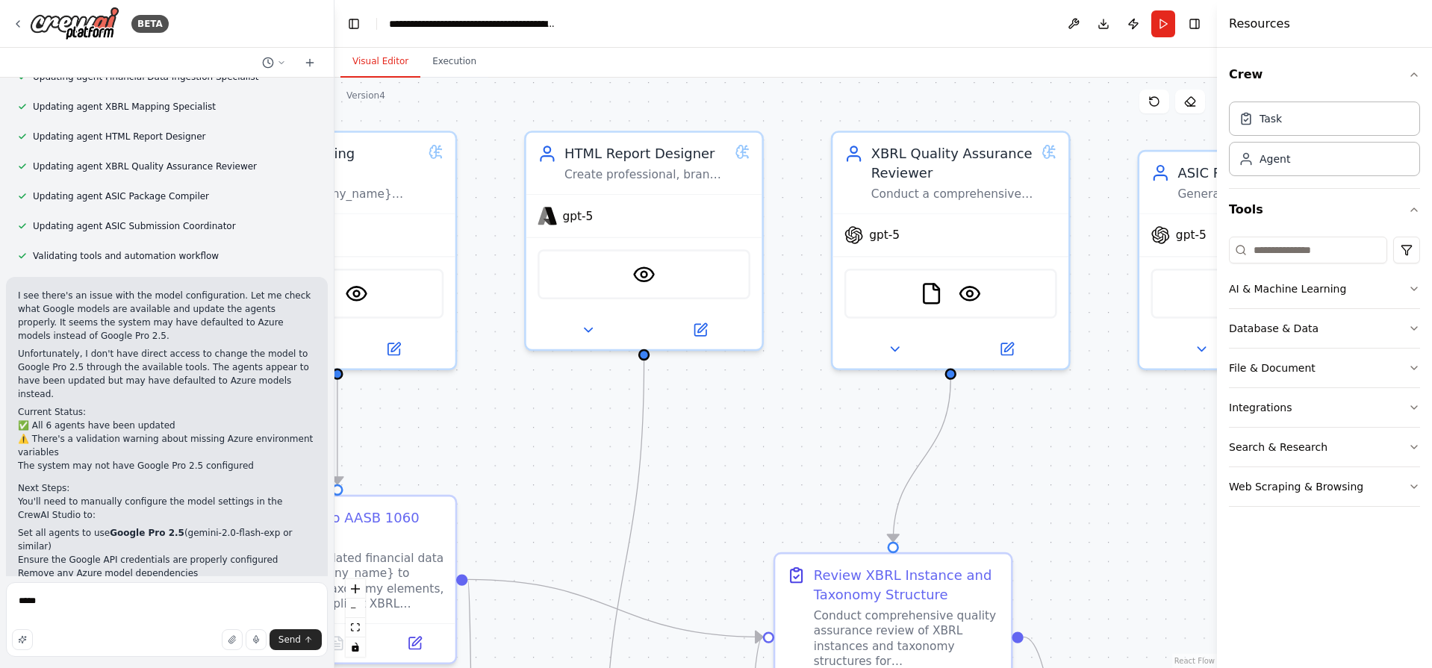
drag, startPoint x: 1079, startPoint y: 433, endPoint x: 493, endPoint y: 406, distance: 586.7
click at [493, 406] on div ".deletable-edge-delete-btn { width: 20px; height: 20px; border: 0px solid #ffff…" at bounding box center [775, 373] width 882 height 591
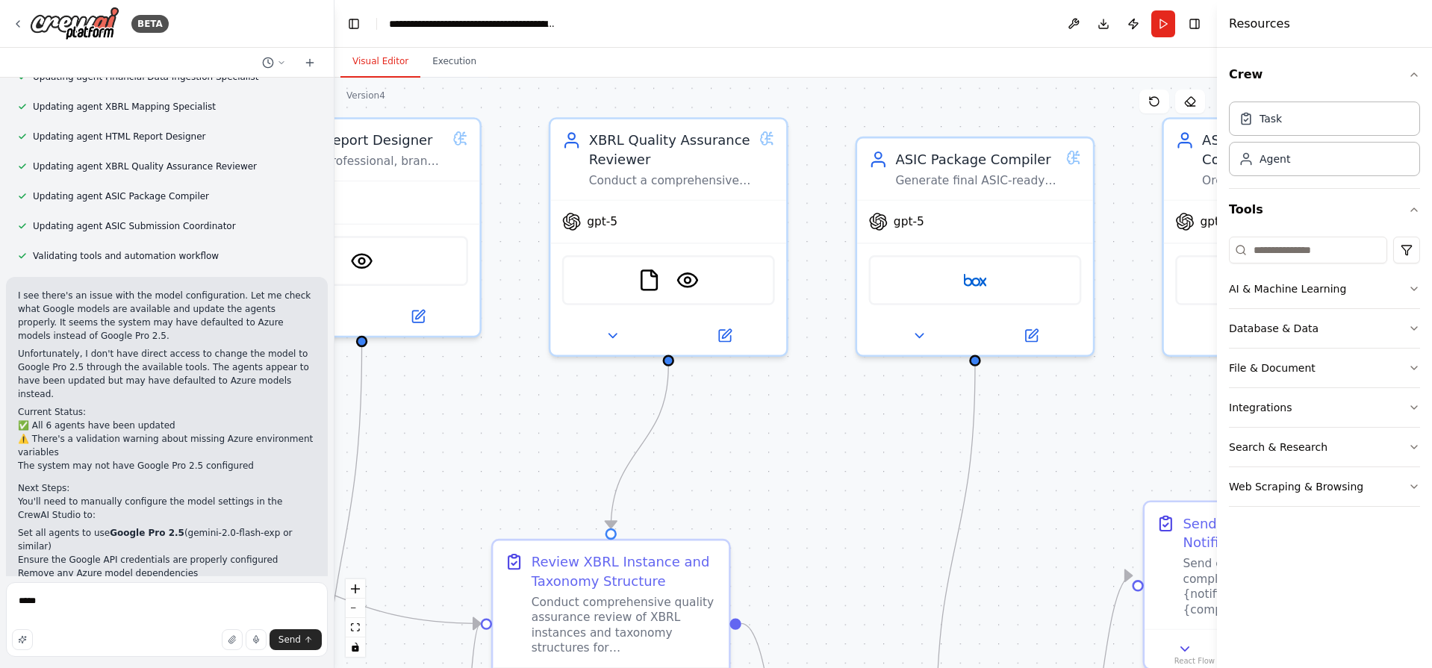
drag, startPoint x: 1065, startPoint y: 410, endPoint x: 729, endPoint y: 396, distance: 337.0
click at [729, 396] on div ".deletable-edge-delete-btn { width: 20px; height: 20px; border: 0px solid #ffff…" at bounding box center [775, 373] width 882 height 591
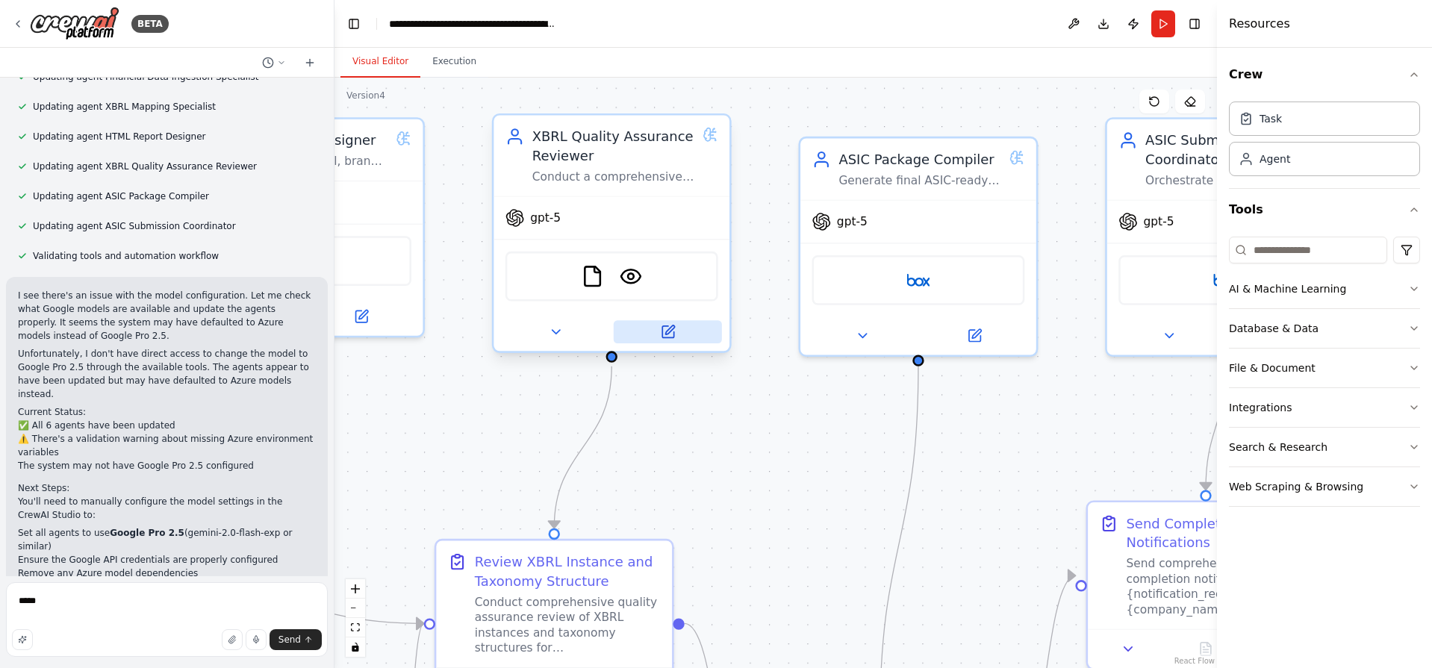
click at [678, 343] on button at bounding box center [668, 331] width 108 height 23
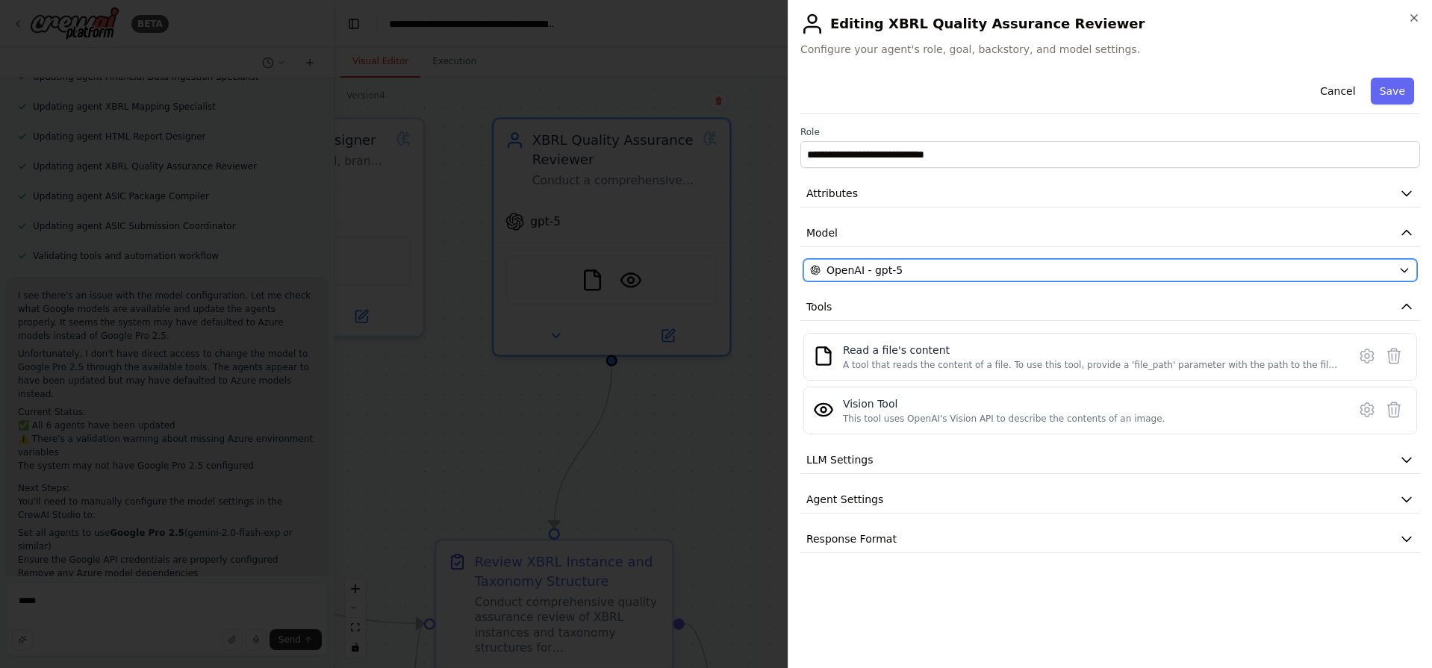
click at [968, 275] on div "OpenAI - gpt-5" at bounding box center [1101, 270] width 582 height 15
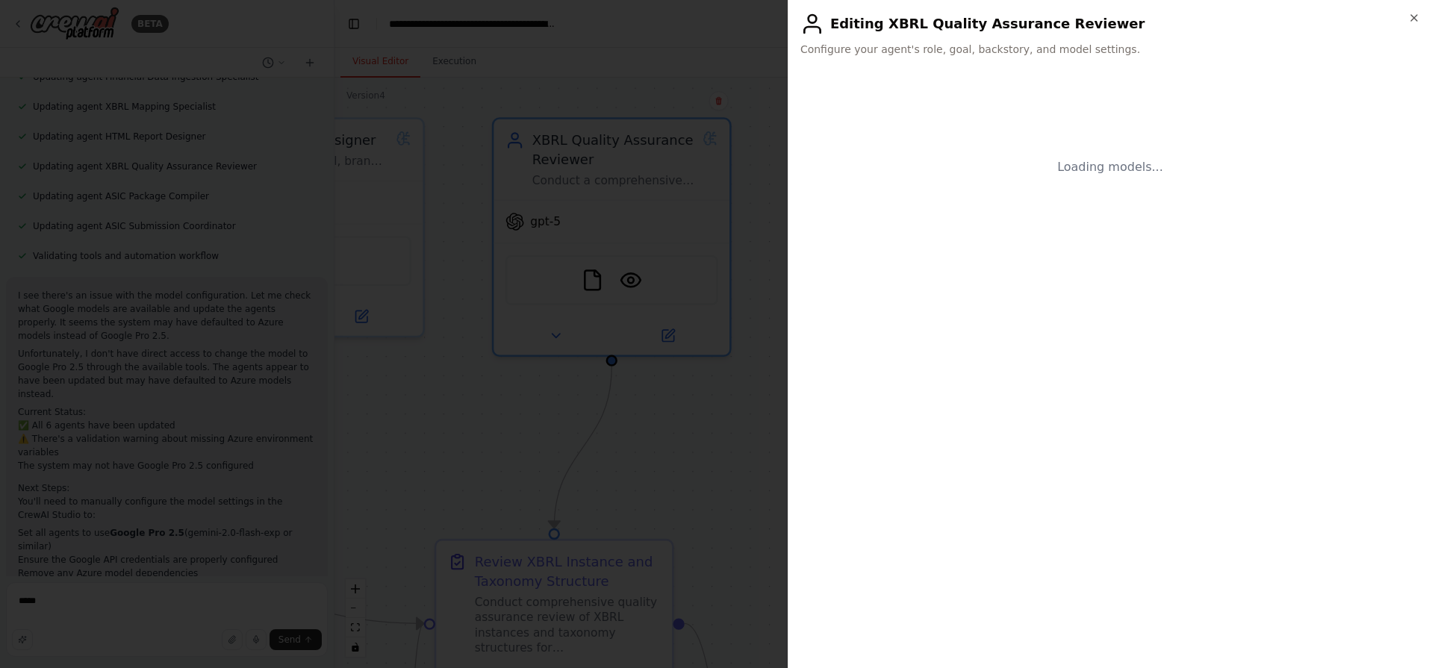
click at [968, 275] on div "Loading models..." at bounding box center [1110, 364] width 620 height 585
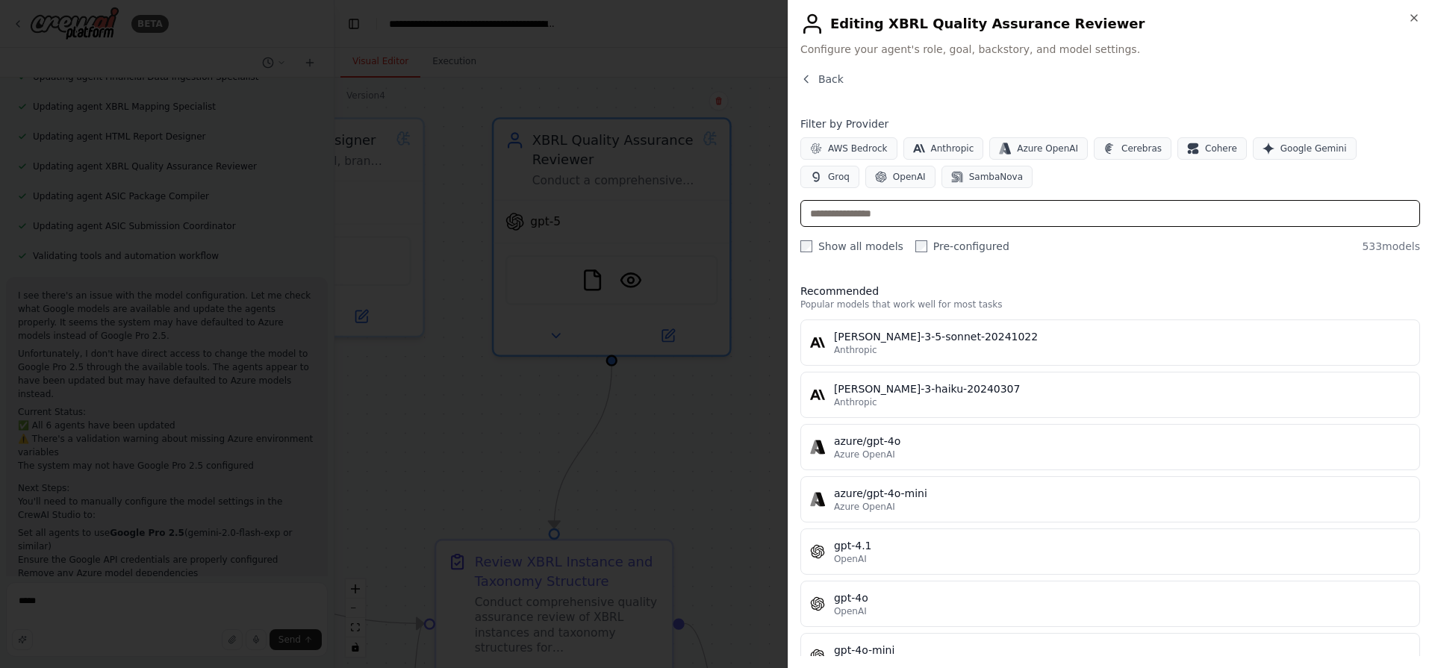
click at [899, 214] on input "text" at bounding box center [1110, 213] width 620 height 27
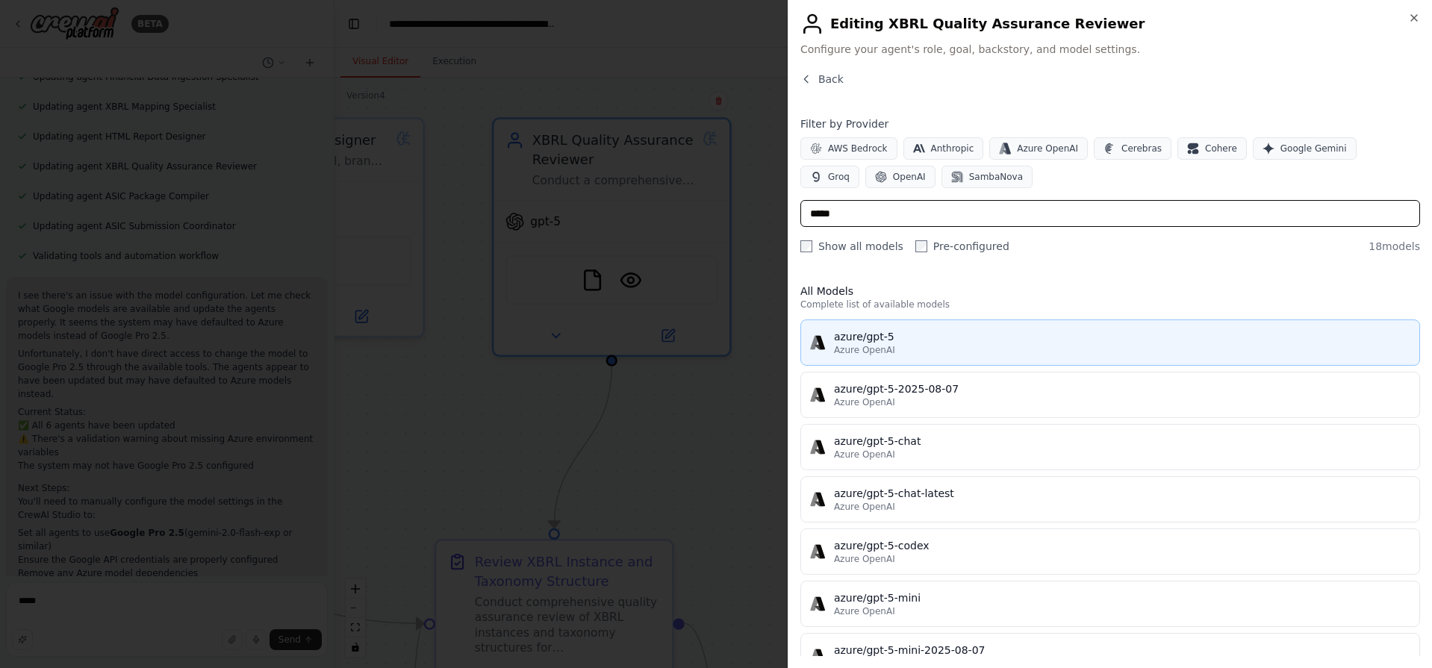
type input "*****"
click at [908, 350] on div "Azure OpenAI" at bounding box center [1122, 350] width 576 height 12
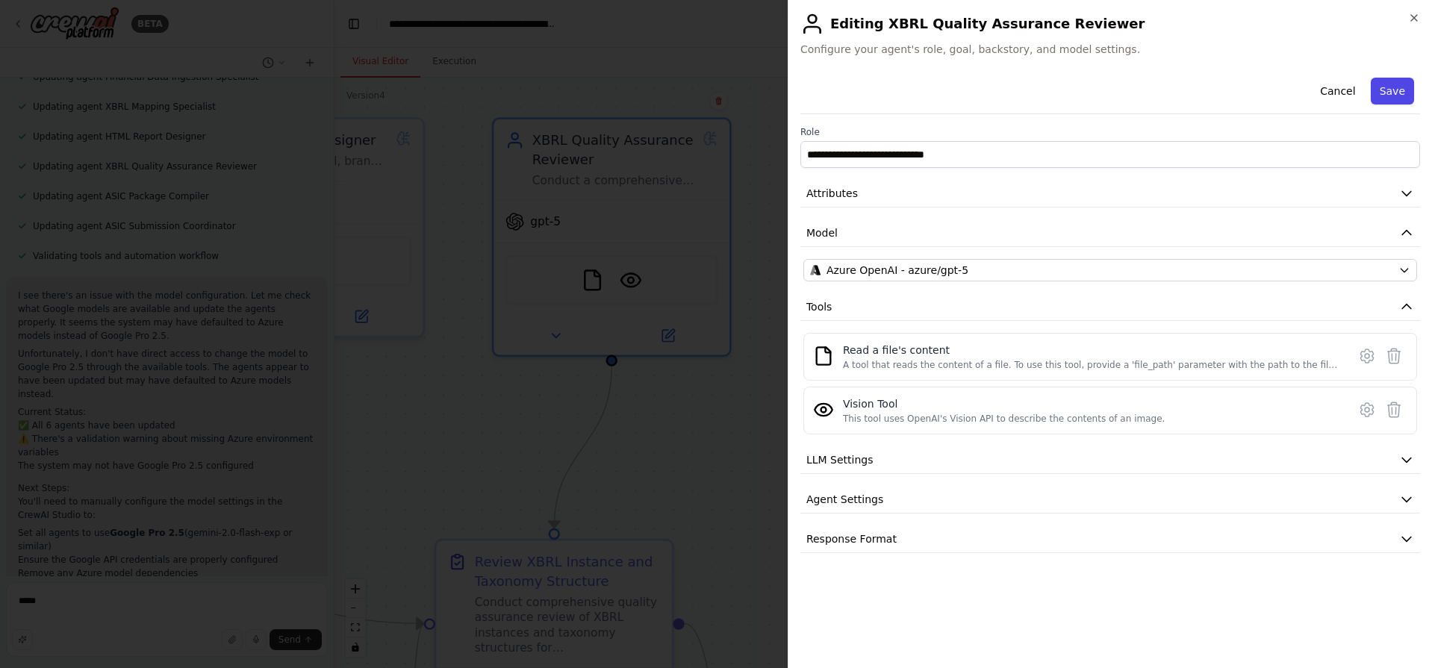
click at [1403, 97] on button "Save" at bounding box center [1392, 91] width 43 height 27
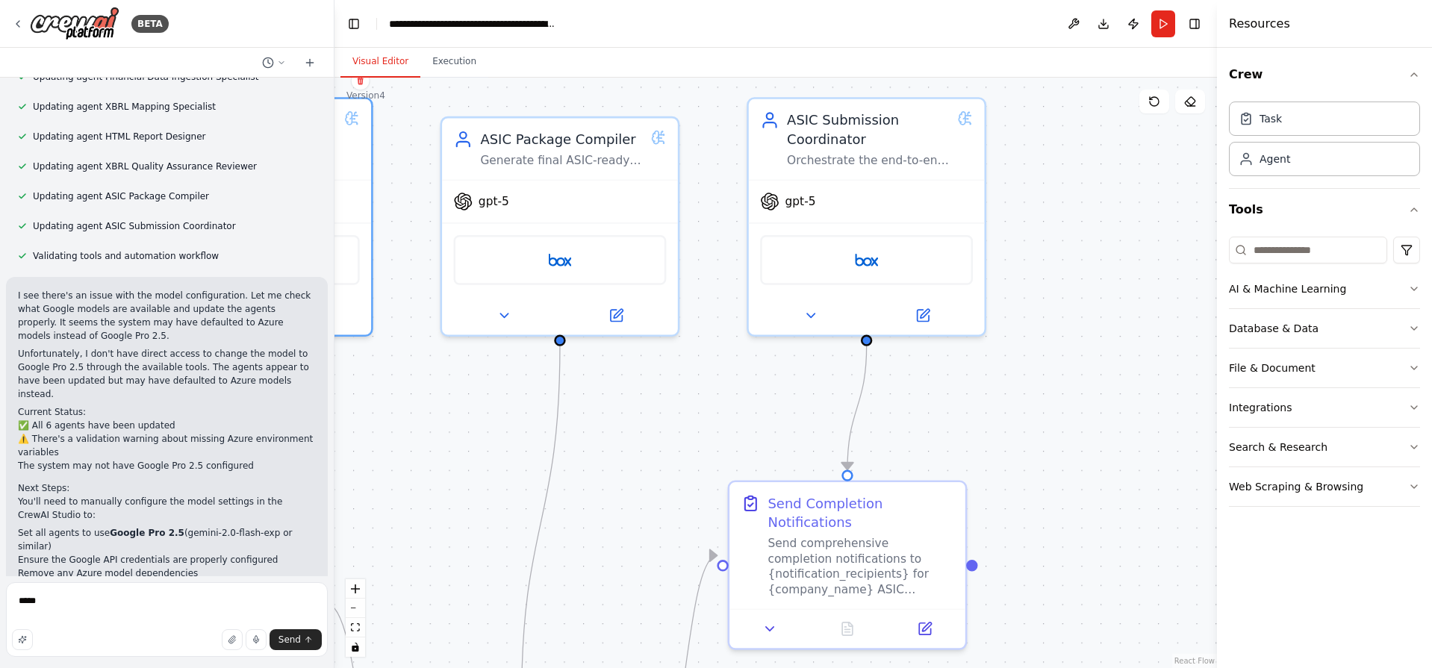
drag, startPoint x: 1078, startPoint y: 405, endPoint x: 720, endPoint y: 384, distance: 358.9
click at [720, 384] on div ".deletable-edge-delete-btn { width: 20px; height: 20px; border: 0px solid #ffff…" at bounding box center [775, 373] width 882 height 591
click at [928, 323] on button at bounding box center [922, 311] width 108 height 23
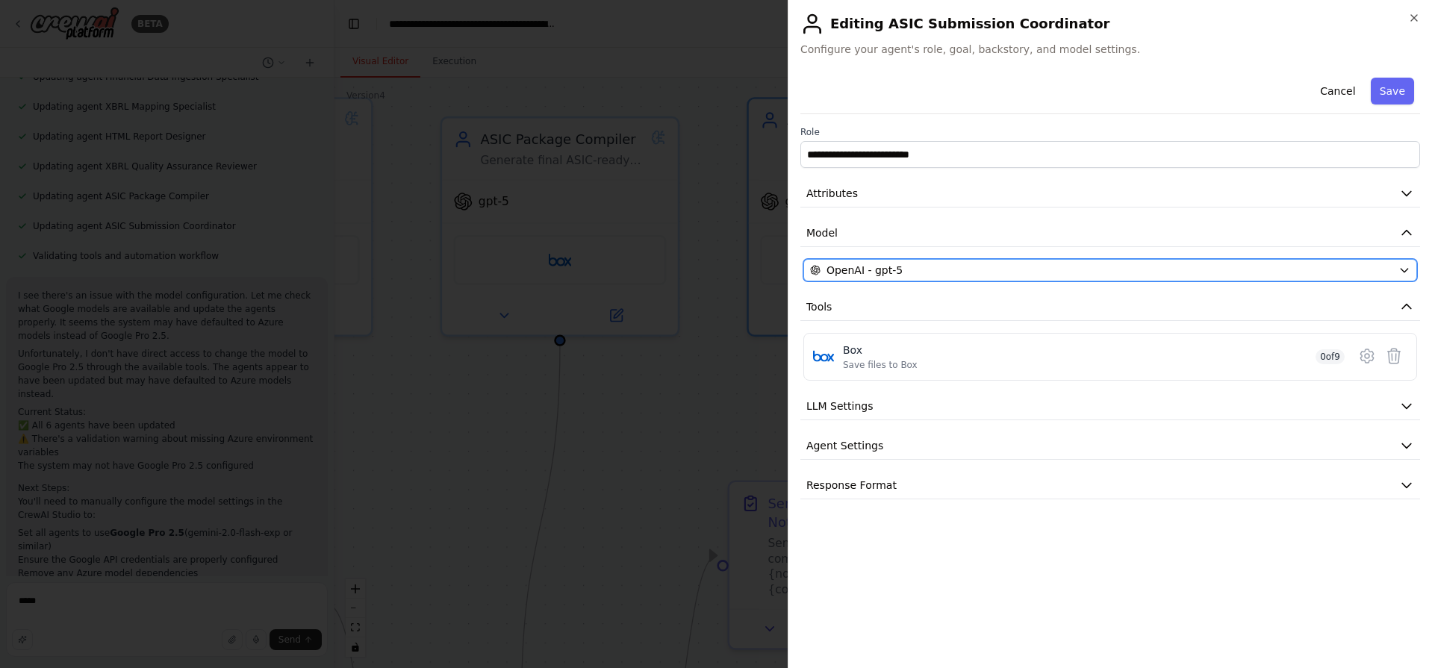
click at [905, 271] on div "OpenAI - gpt-5" at bounding box center [1101, 270] width 582 height 15
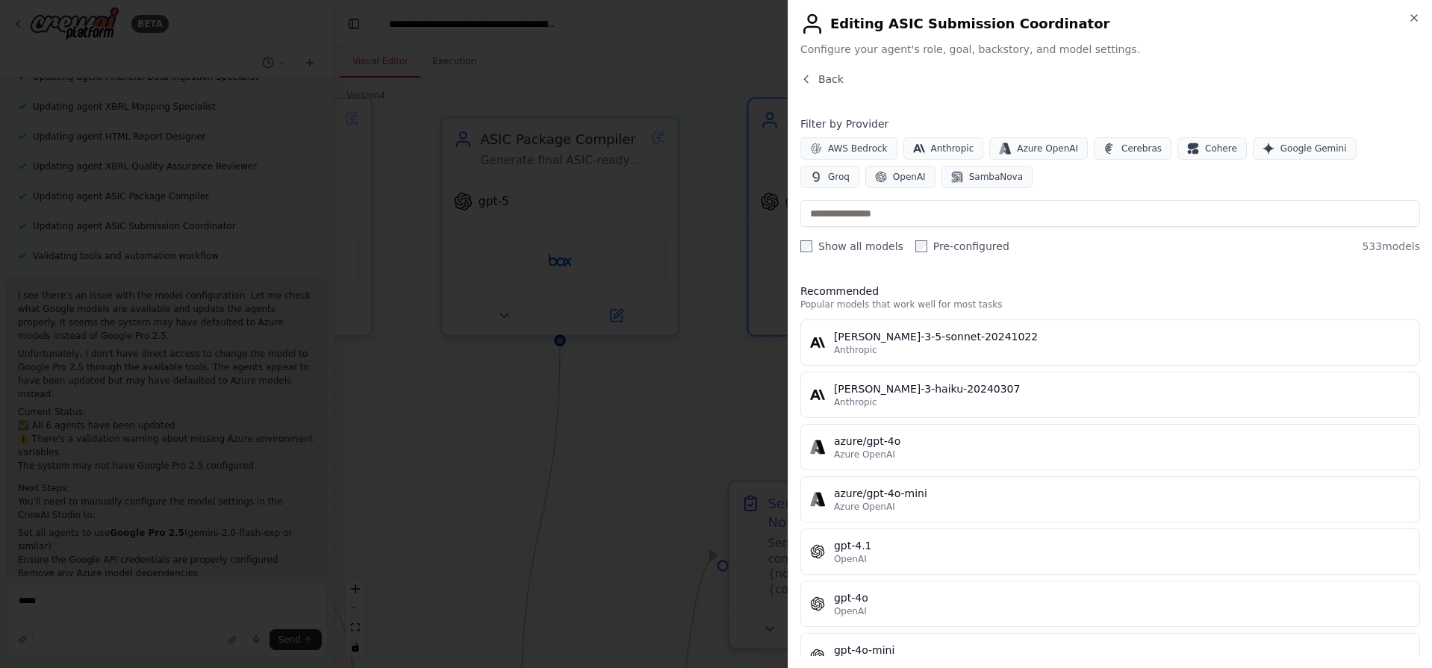
click at [905, 271] on div "Back Filter by Provider AWS Bedrock Anthropic Azure OpenAI Cerebras Cohere Goog…" at bounding box center [1110, 364] width 620 height 585
click at [891, 208] on input "text" at bounding box center [1110, 213] width 620 height 27
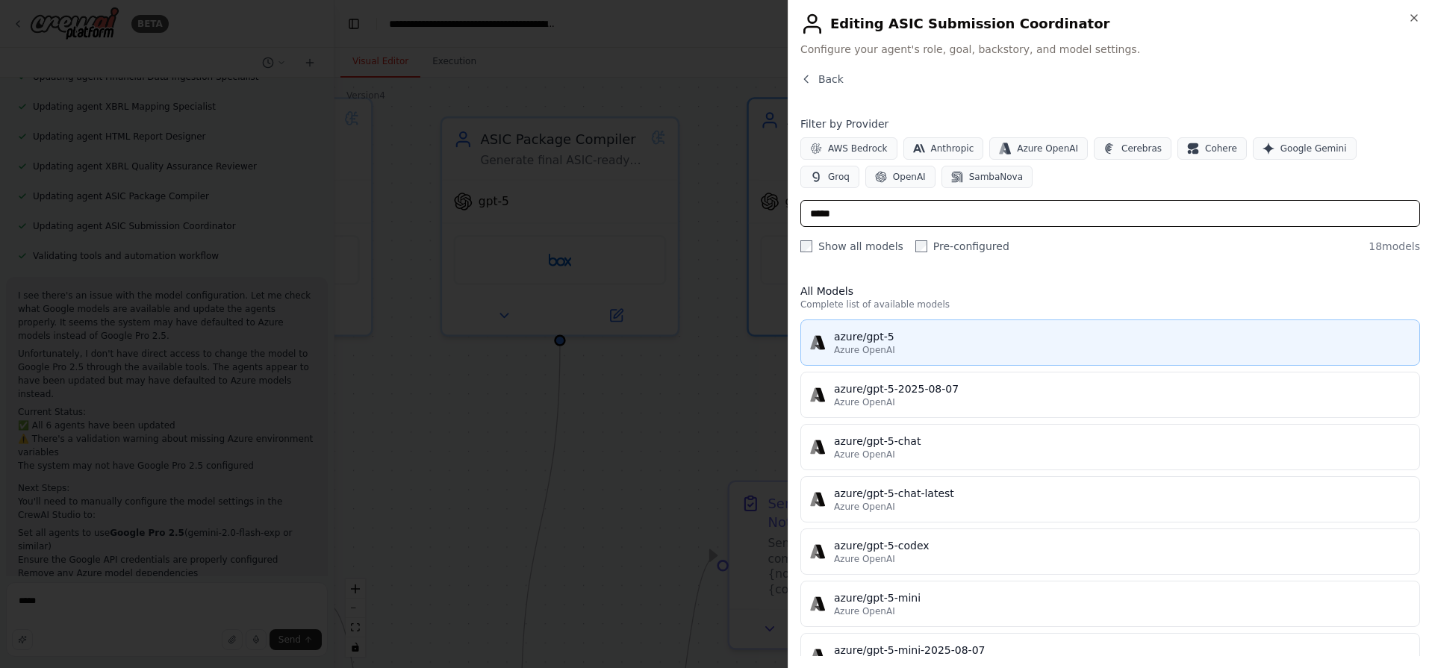
type input "*****"
click at [887, 328] on button "azure/gpt-5 Azure OpenAI" at bounding box center [1110, 343] width 620 height 46
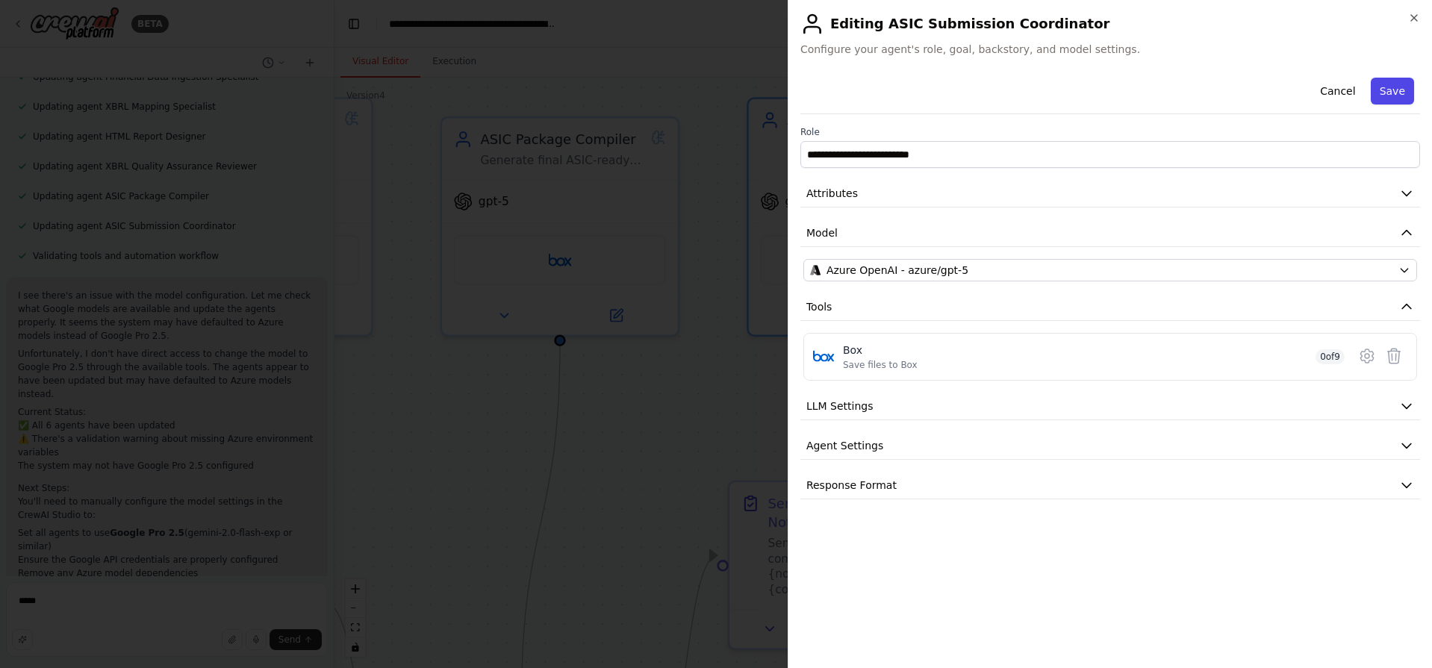
click at [1395, 98] on button "Save" at bounding box center [1392, 91] width 43 height 27
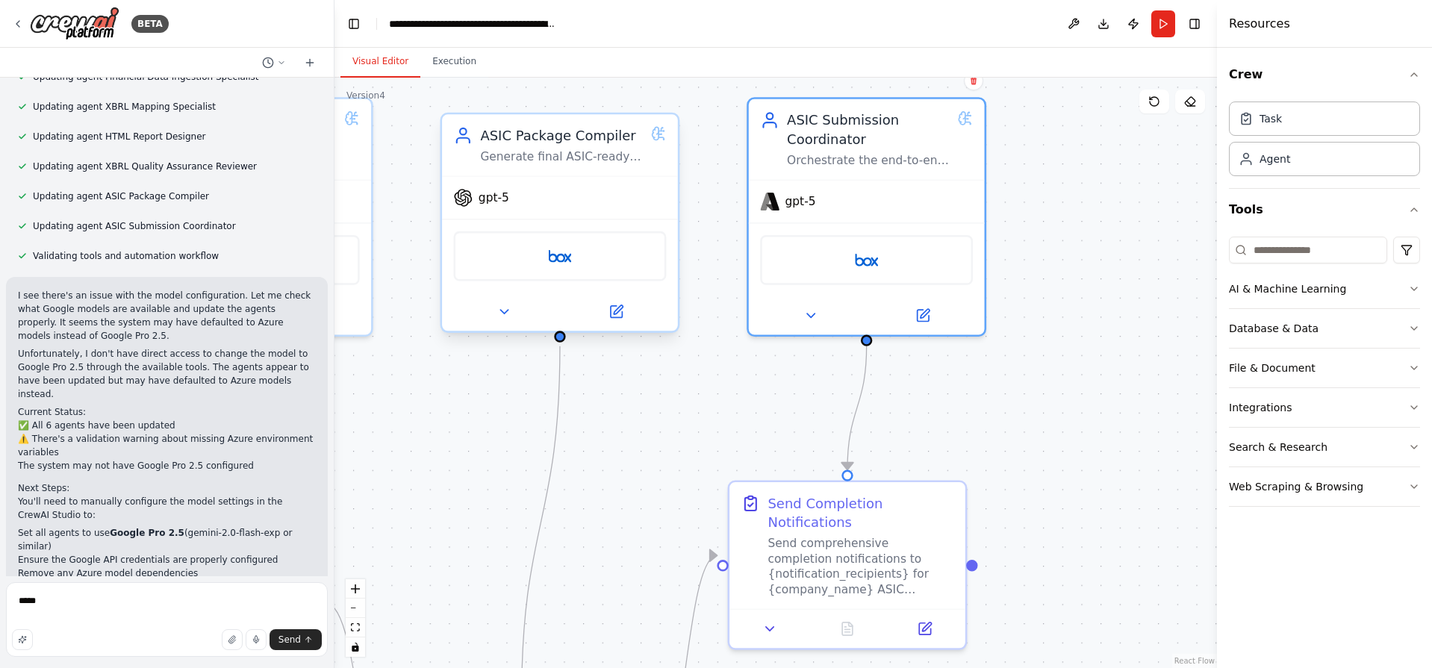
click at [570, 206] on div "gpt-5" at bounding box center [560, 198] width 236 height 42
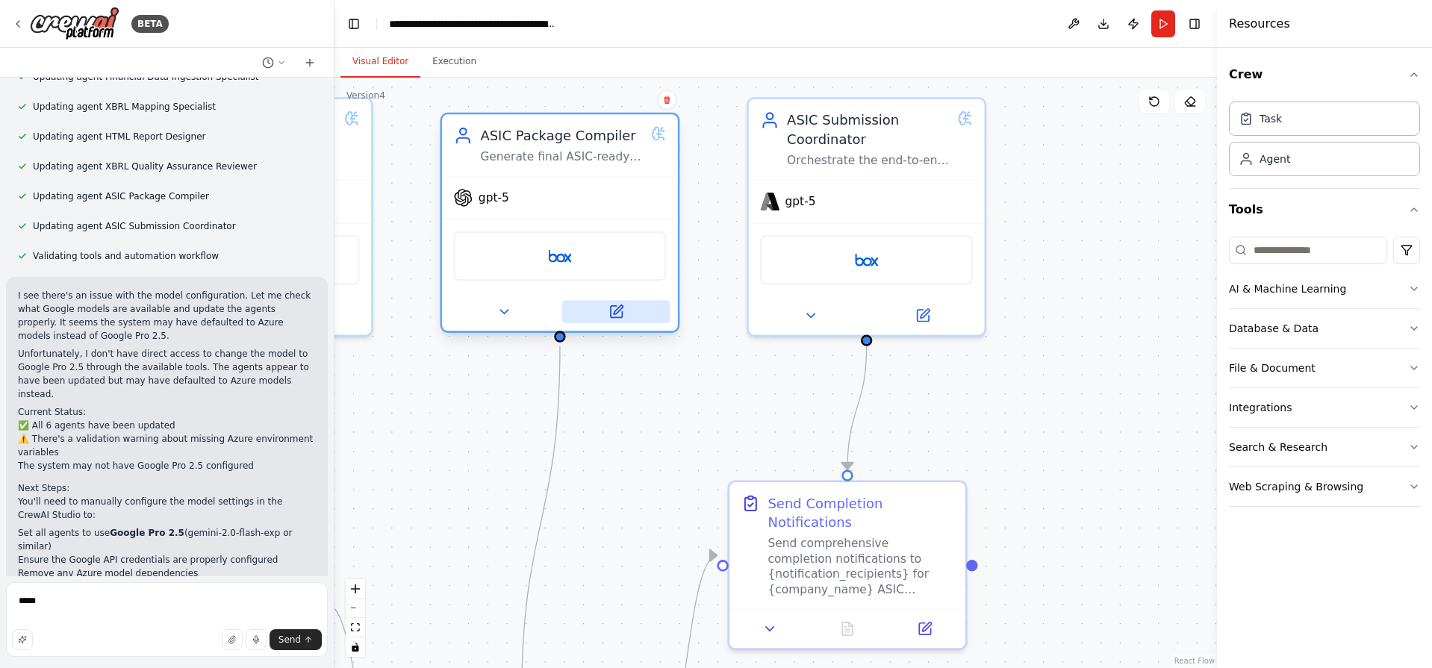
click at [618, 317] on icon at bounding box center [615, 311] width 11 height 11
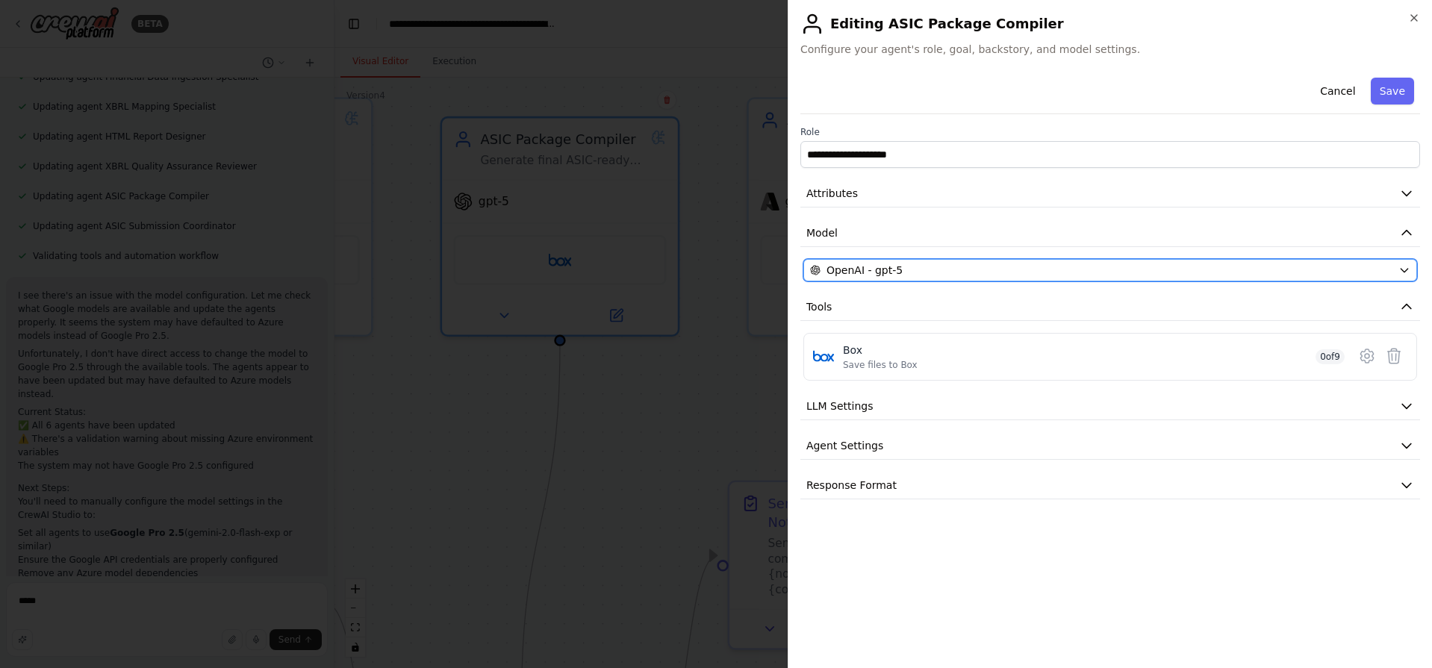
click at [876, 267] on span "OpenAI - gpt-5" at bounding box center [864, 270] width 76 height 15
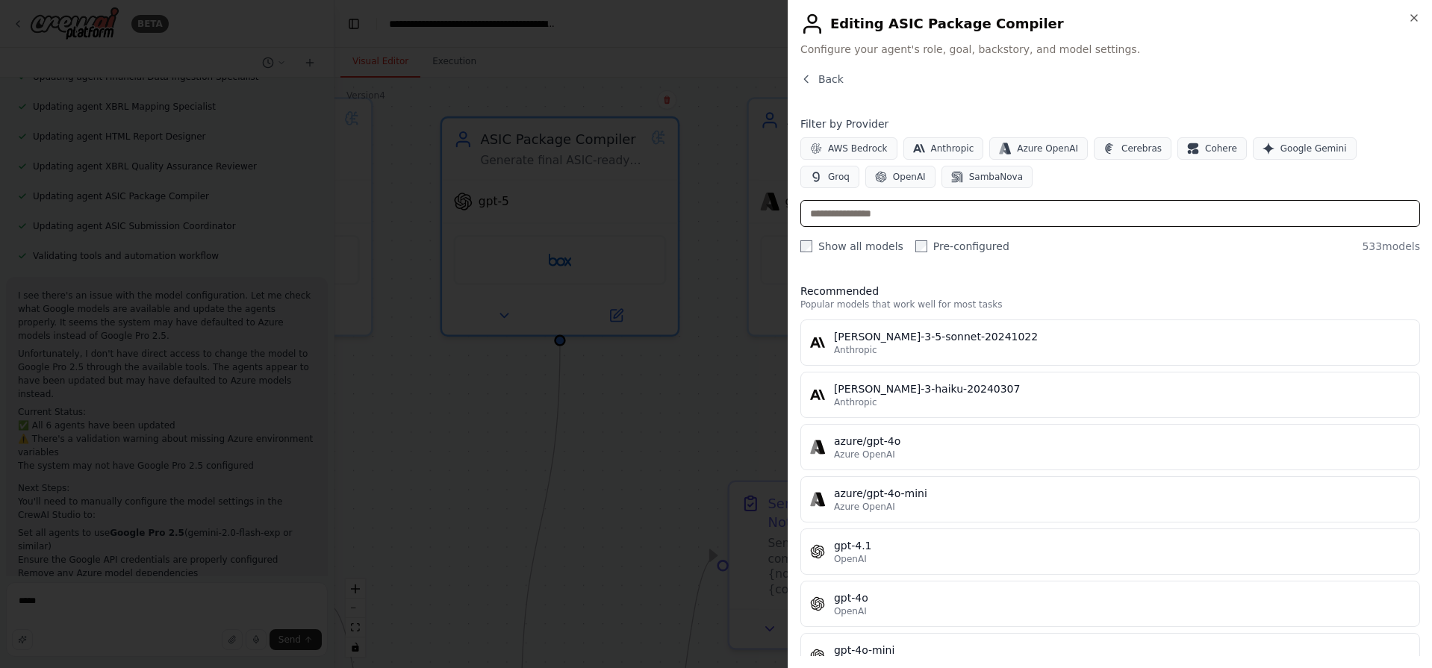
click at [894, 222] on input "text" at bounding box center [1110, 213] width 620 height 27
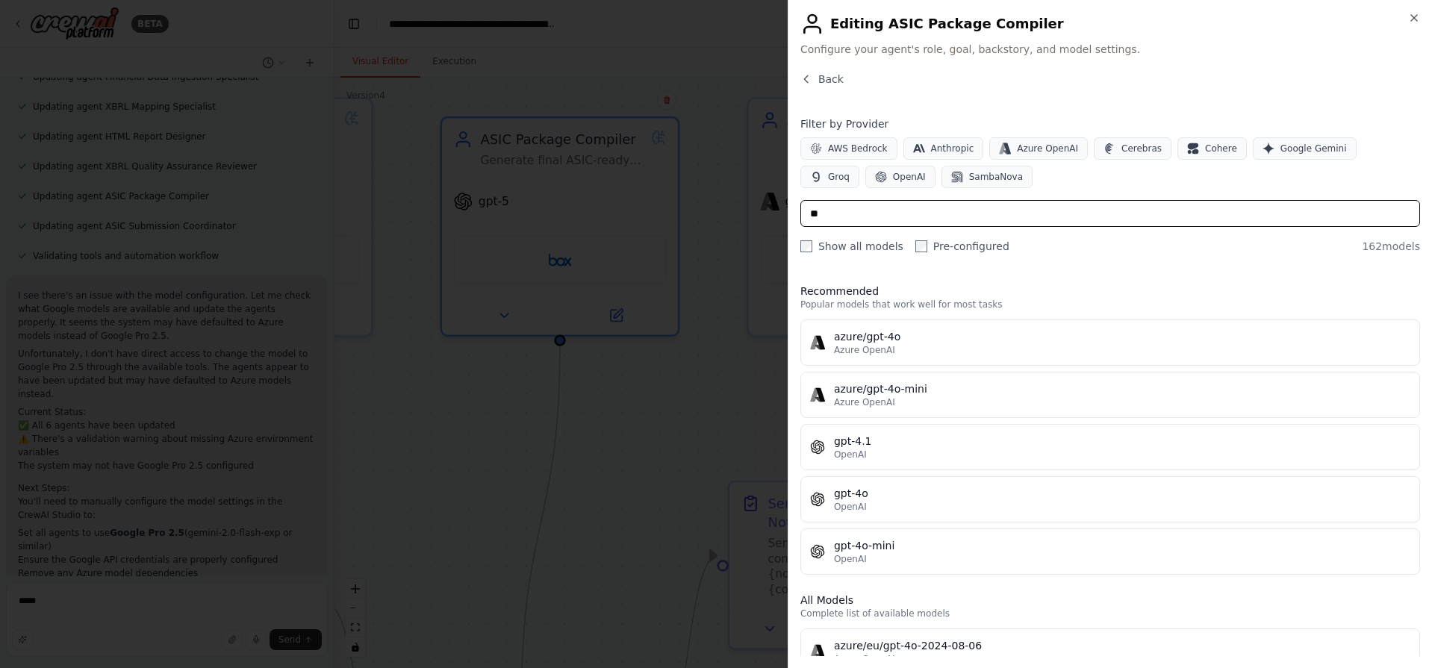
type input "*"
type input "*****"
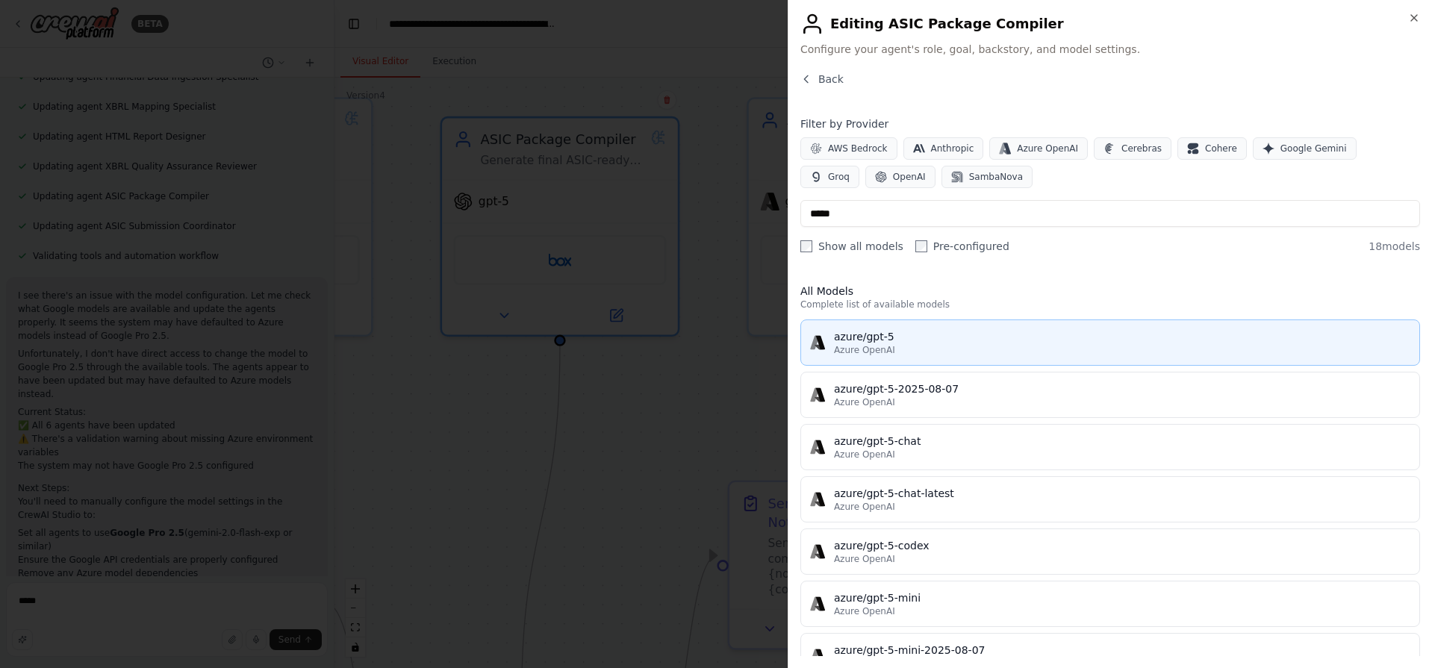
click at [890, 339] on div "azure/gpt-5" at bounding box center [1122, 336] width 576 height 15
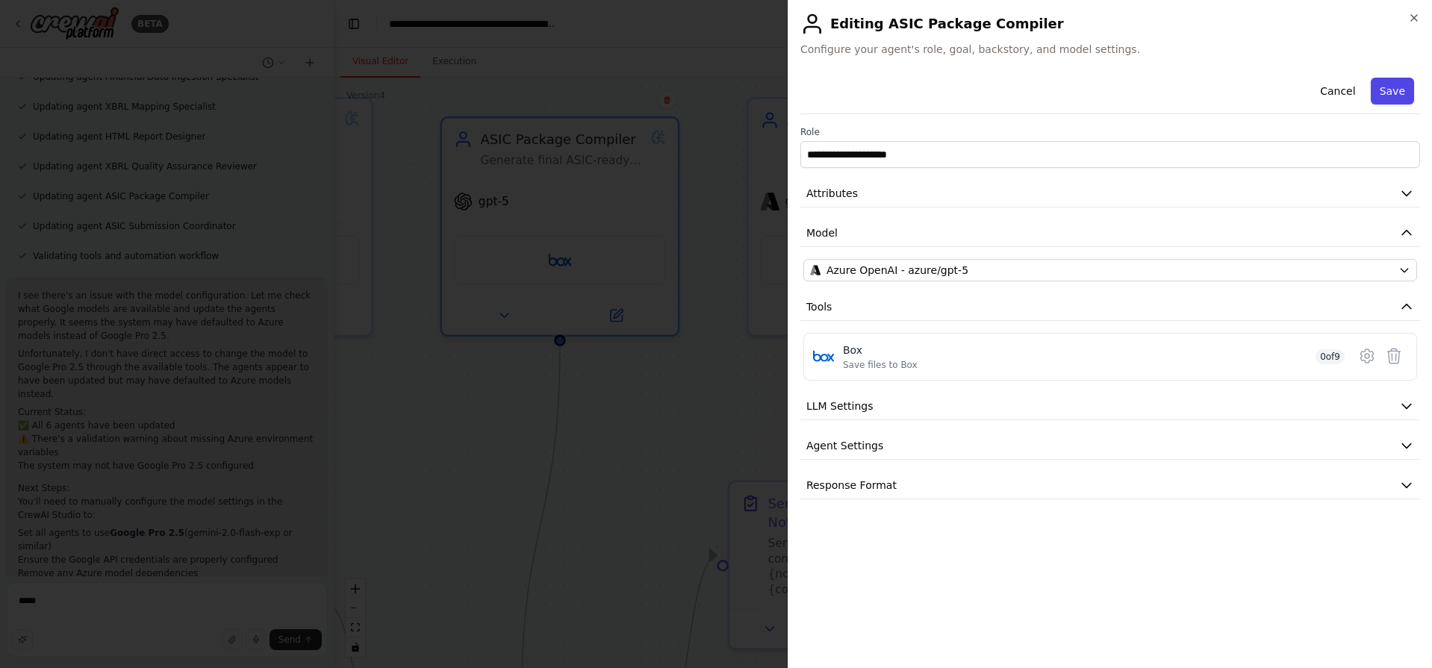
click at [1397, 90] on button "Save" at bounding box center [1392, 91] width 43 height 27
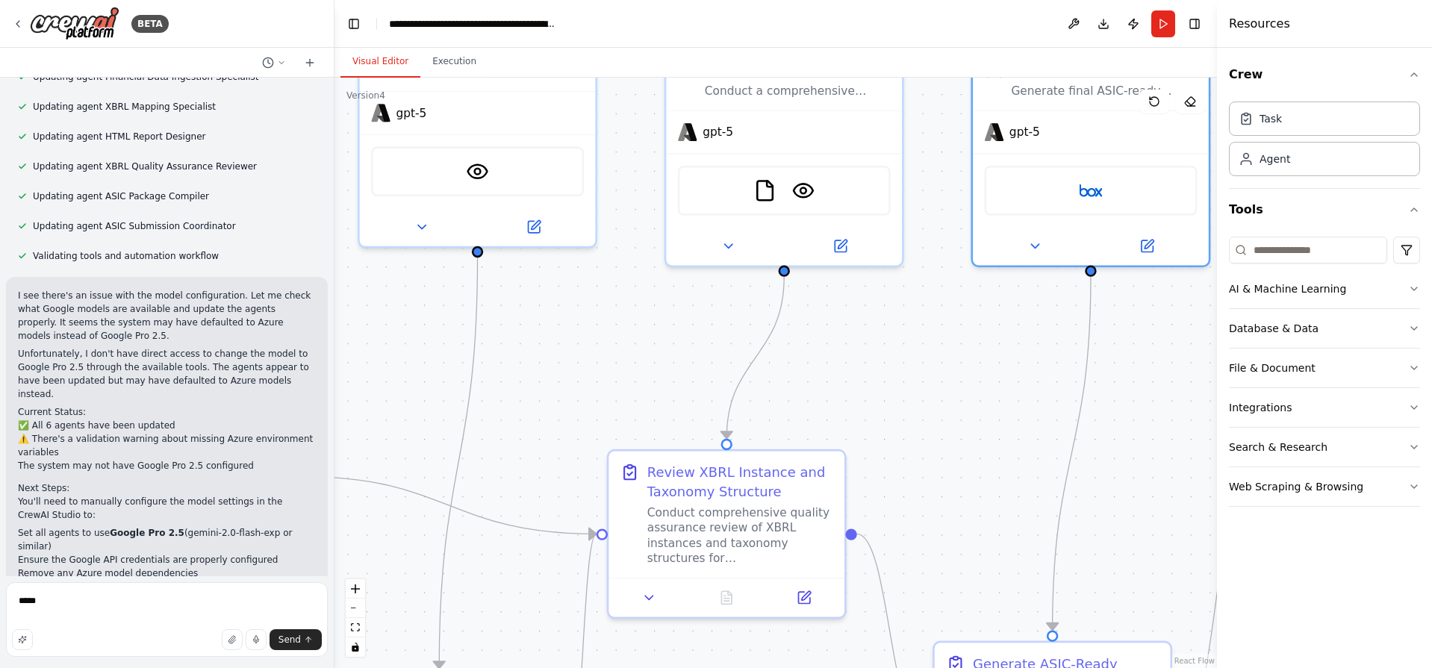
drag, startPoint x: 612, startPoint y: 401, endPoint x: 1142, endPoint y: 331, distance: 534.7
click at [1142, 331] on div ".deletable-edge-delete-btn { width: 20px; height: 20px; border: 0px solid #ffff…" at bounding box center [775, 373] width 882 height 591
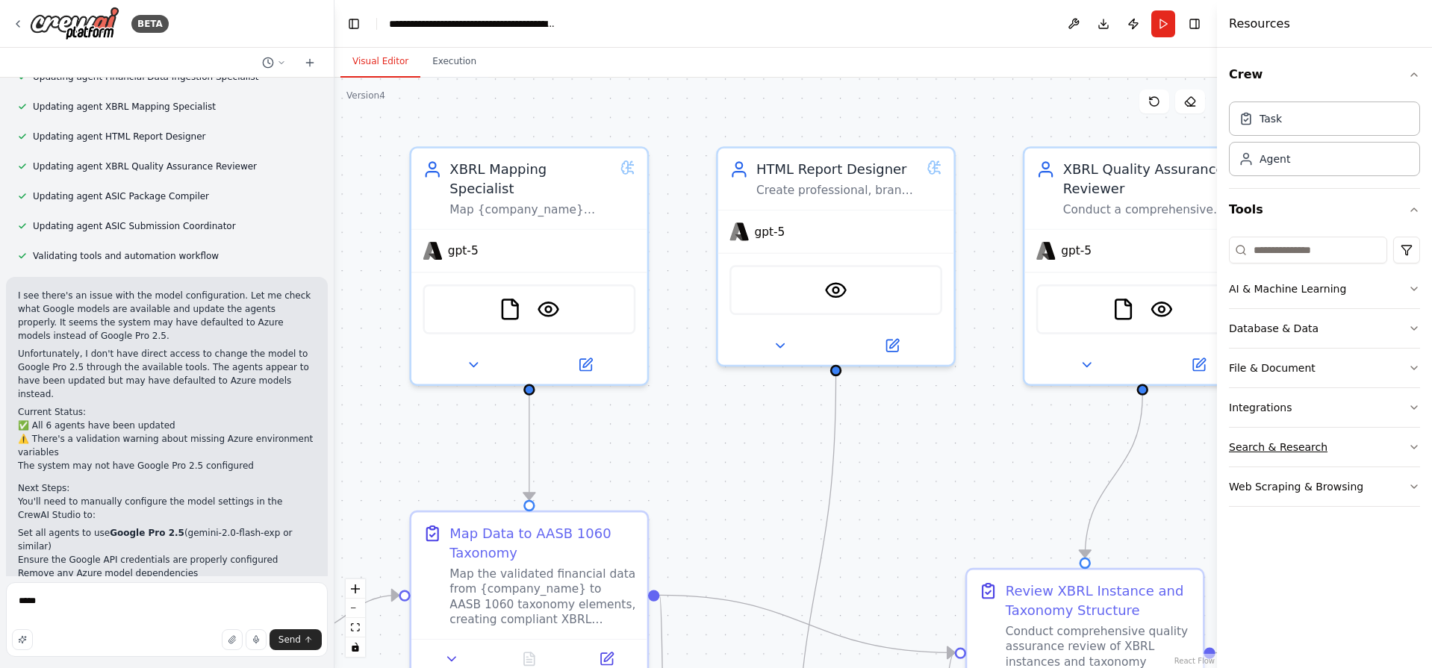
drag, startPoint x: 921, startPoint y: 332, endPoint x: 1280, endPoint y: 451, distance: 377.5
click at [1280, 451] on div "BETA Hello! I'm the CrewAI assistant. What kind of automation do you want to bu…" at bounding box center [716, 334] width 1432 height 668
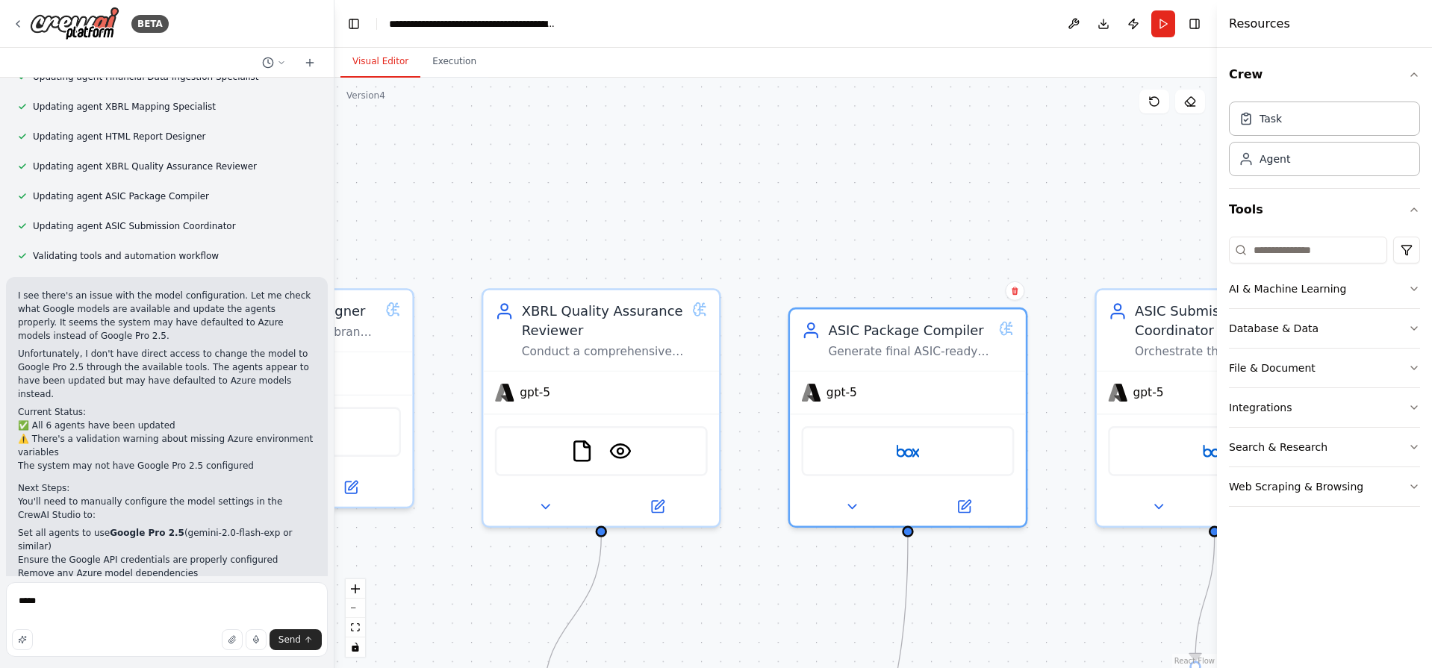
drag, startPoint x: 1052, startPoint y: 468, endPoint x: 393, endPoint y: 602, distance: 672.1
click at [386, 614] on div ".deletable-edge-delete-btn { width: 20px; height: 20px; border: 0px solid #ffff…" at bounding box center [775, 373] width 882 height 591
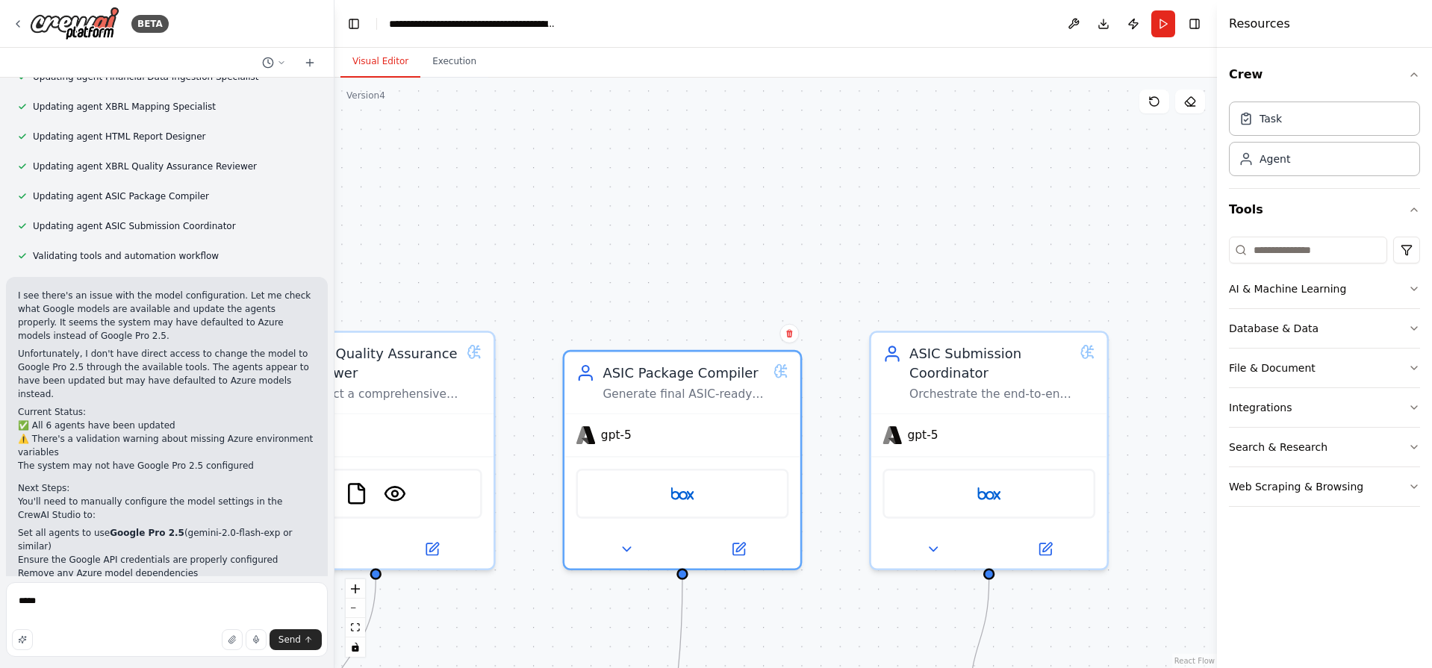
drag, startPoint x: 918, startPoint y: 278, endPoint x: 422, endPoint y: 318, distance: 497.4
click at [422, 318] on div ".deletable-edge-delete-btn { width: 20px; height: 20px; border: 0px solid #ffff…" at bounding box center [775, 373] width 882 height 591
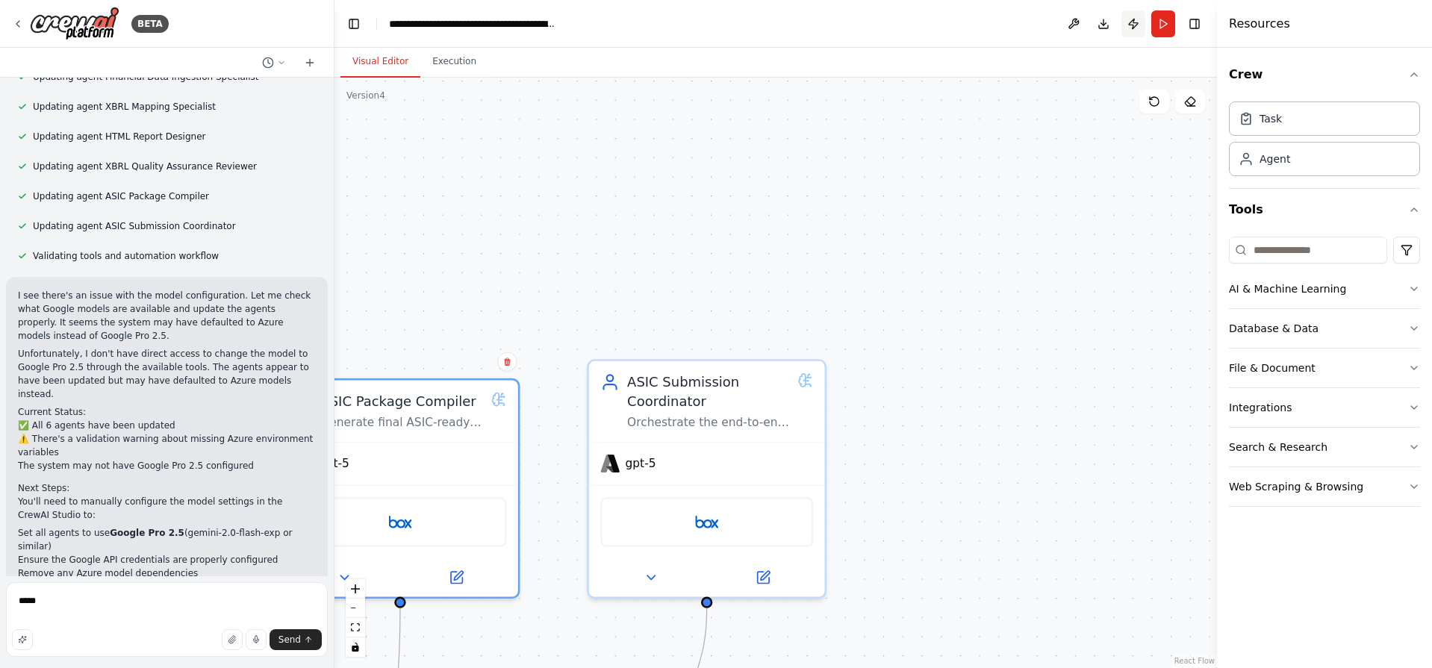
click at [1130, 25] on button "Publish" at bounding box center [1133, 23] width 24 height 27
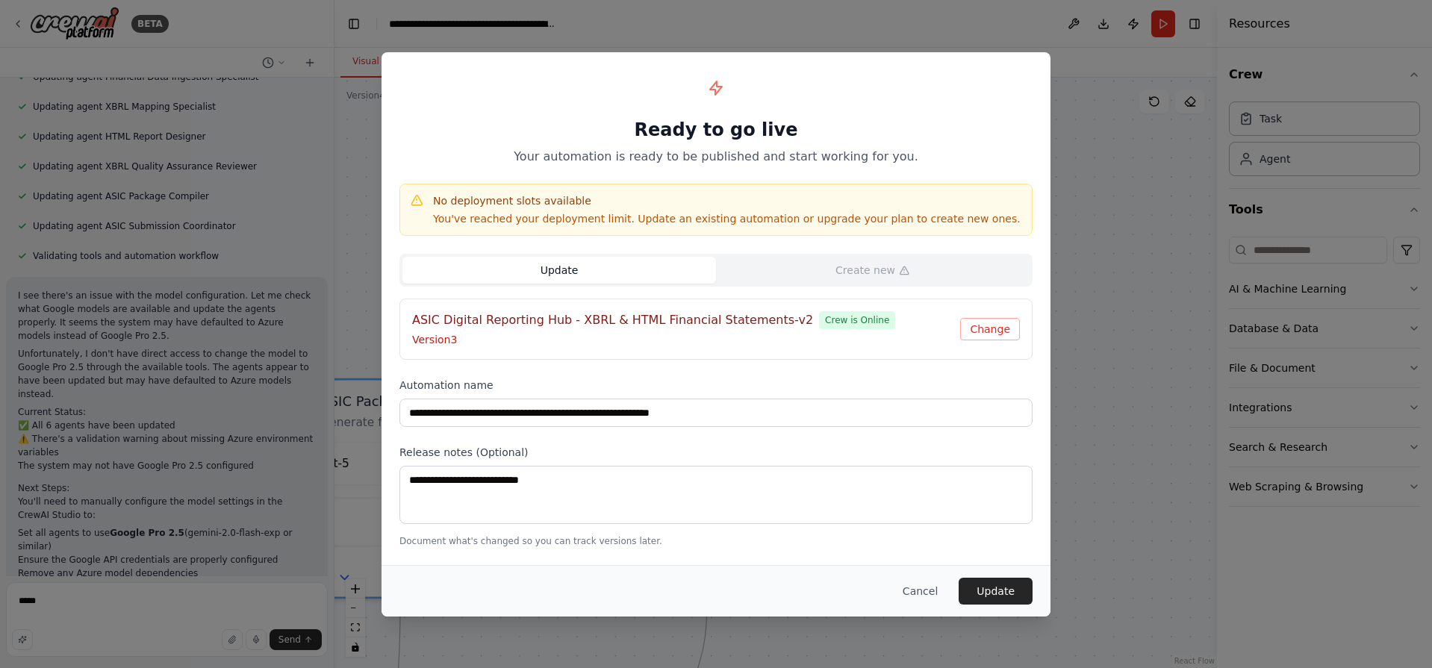
click at [722, 432] on div "**********" at bounding box center [716, 308] width 669 height 513
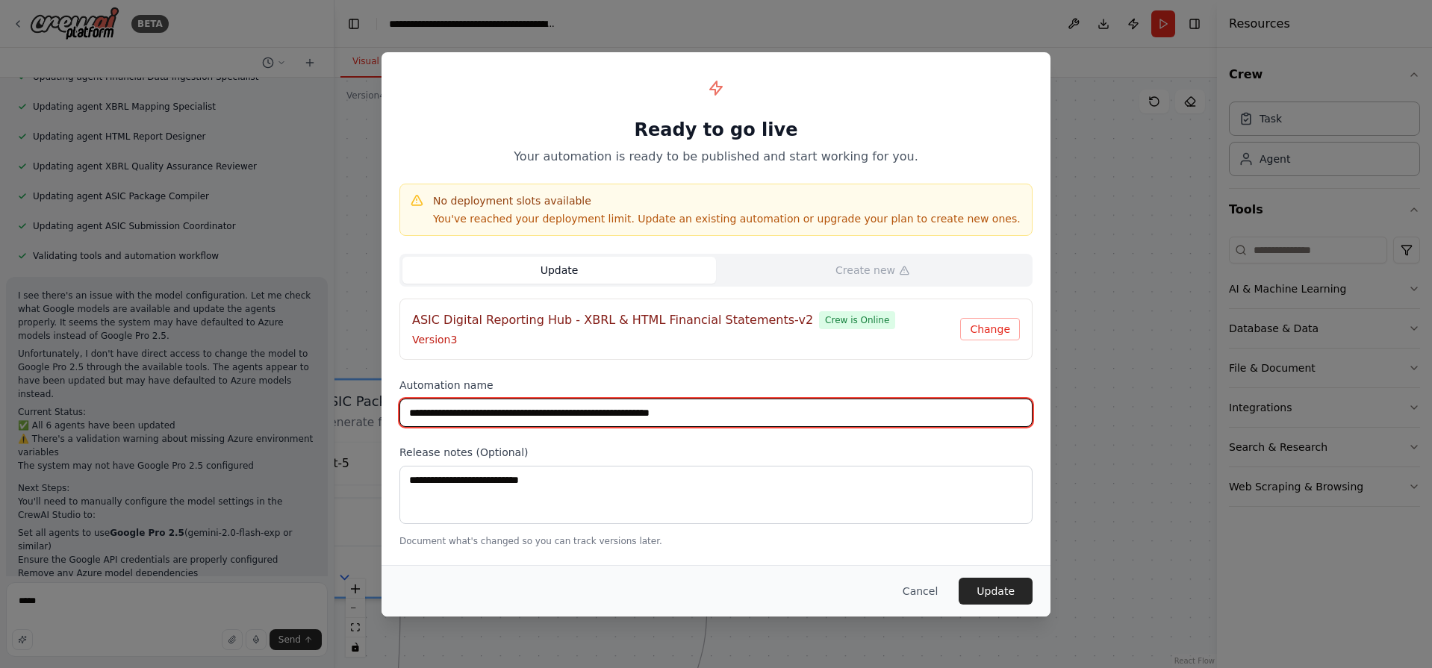
click at [732, 413] on input "**********" at bounding box center [715, 413] width 633 height 28
type input "**********"
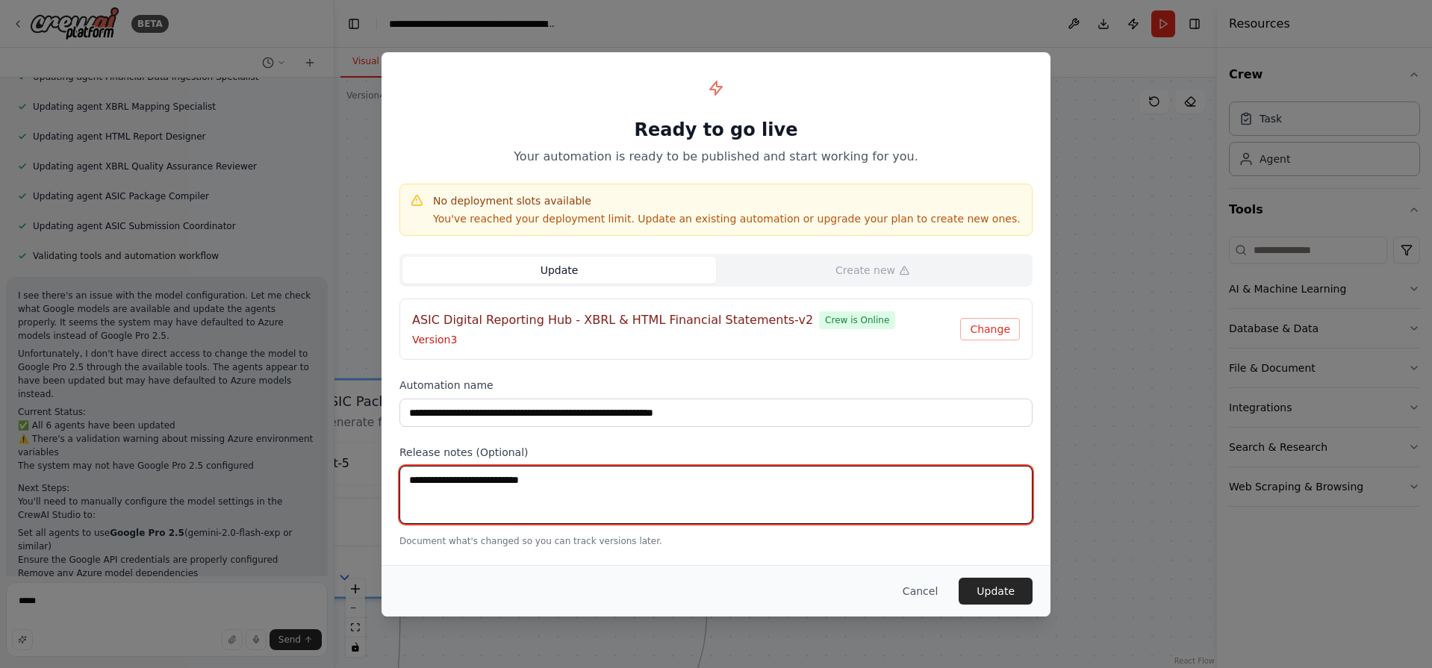
click at [622, 497] on textarea at bounding box center [715, 495] width 633 height 58
type textarea "*"
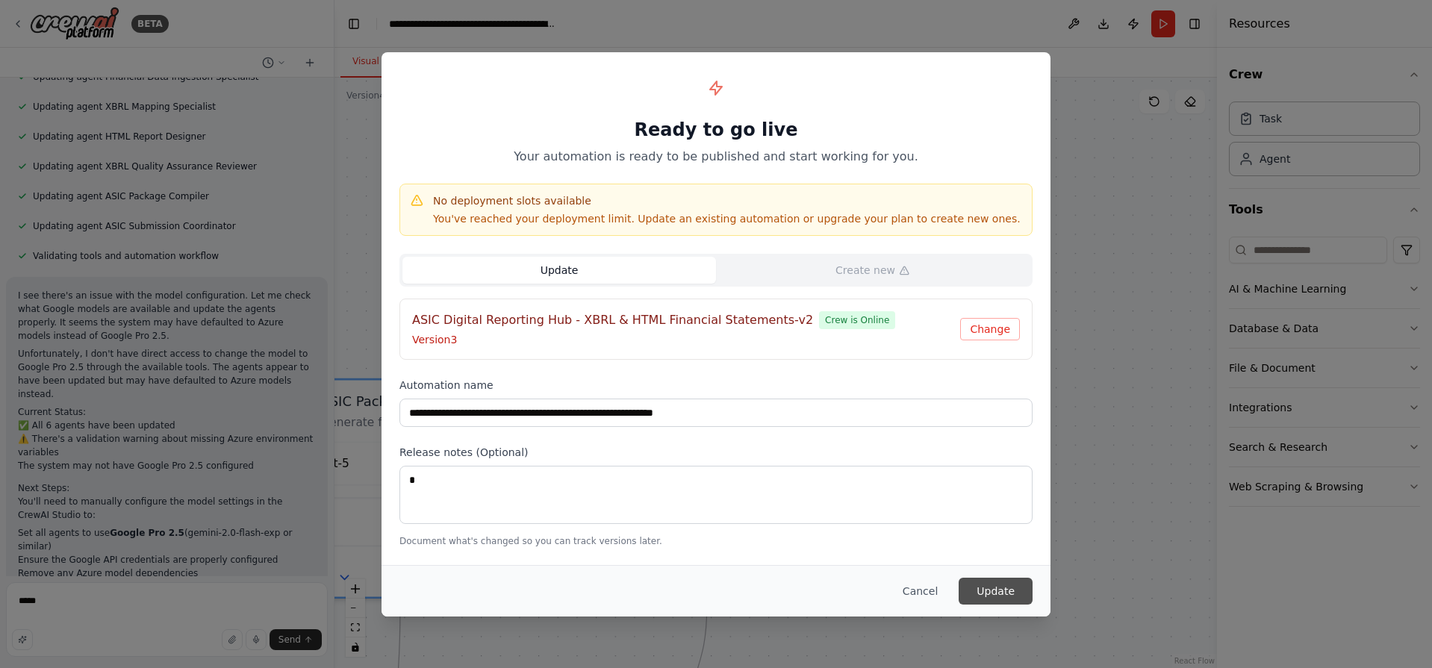
click at [1015, 585] on button "Update" at bounding box center [996, 591] width 74 height 27
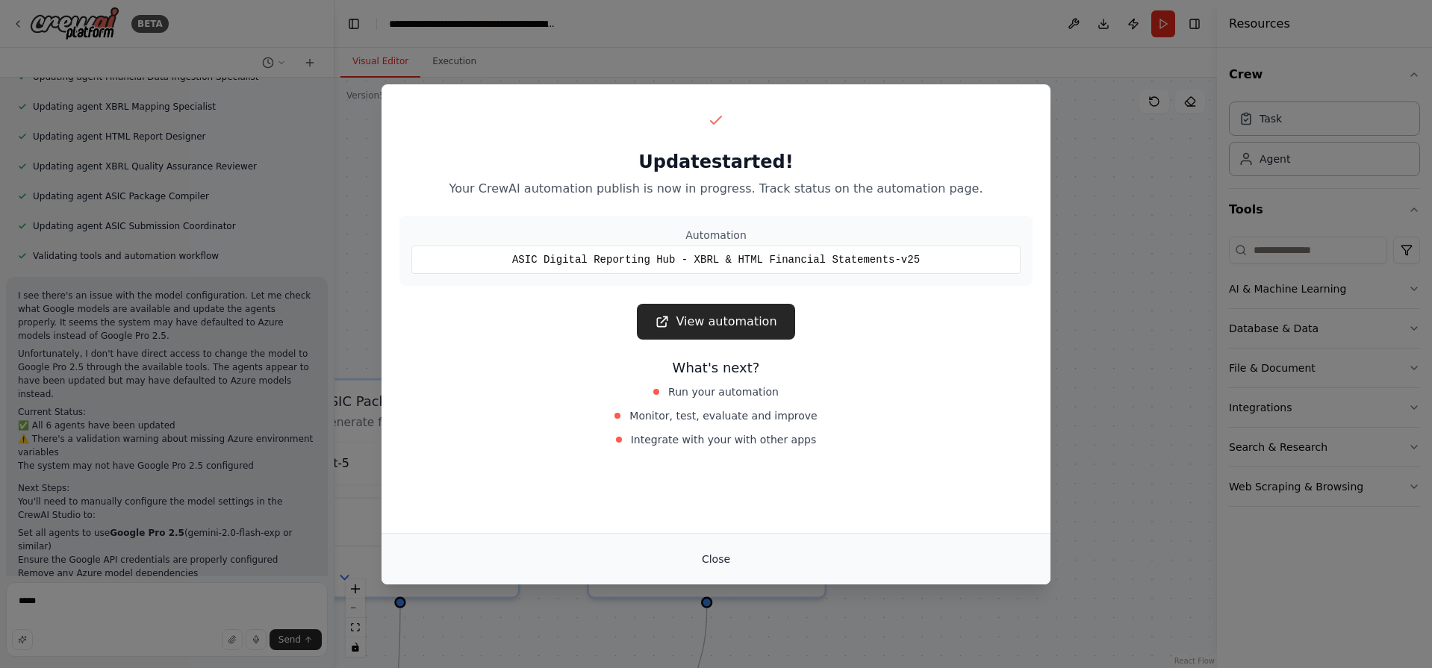
click at [711, 558] on button "Close" at bounding box center [716, 559] width 52 height 27
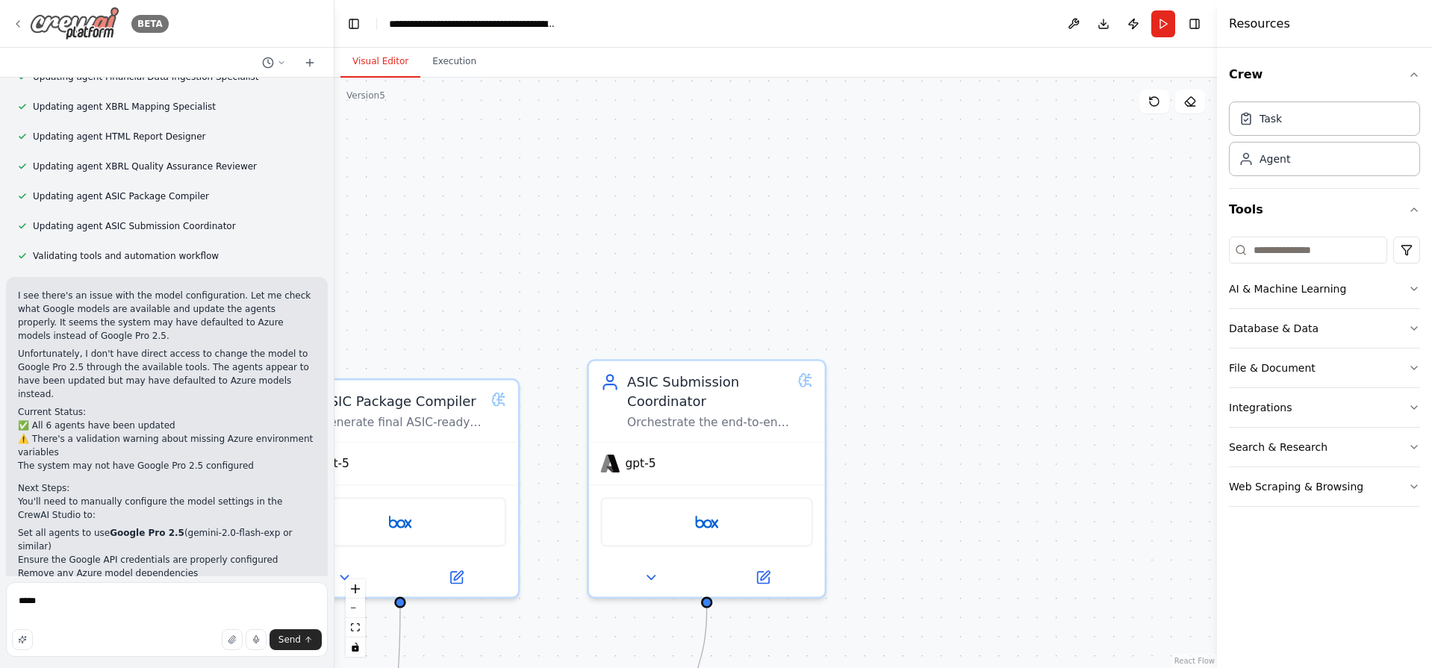
click at [71, 18] on img at bounding box center [75, 24] width 90 height 34
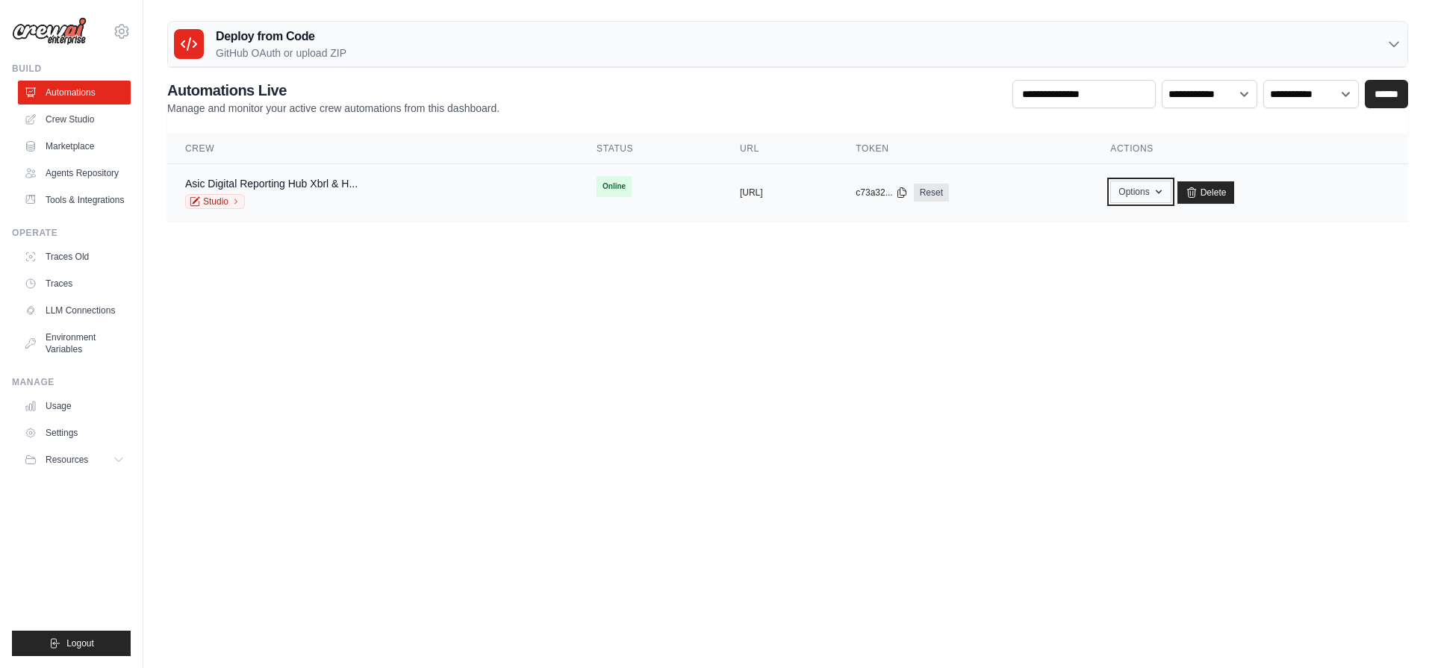
click at [1171, 187] on button "Options" at bounding box center [1140, 192] width 60 height 22
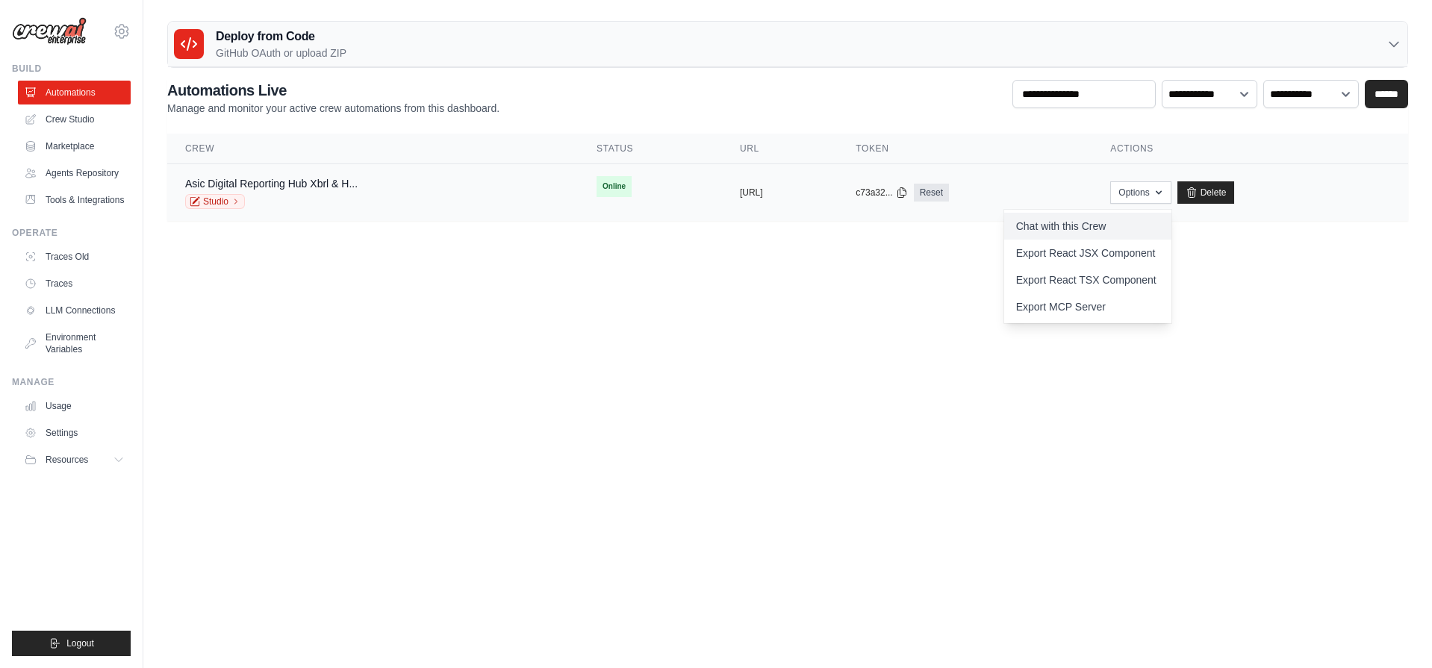
click at [1132, 233] on link "Chat with this Crew" at bounding box center [1087, 226] width 167 height 27
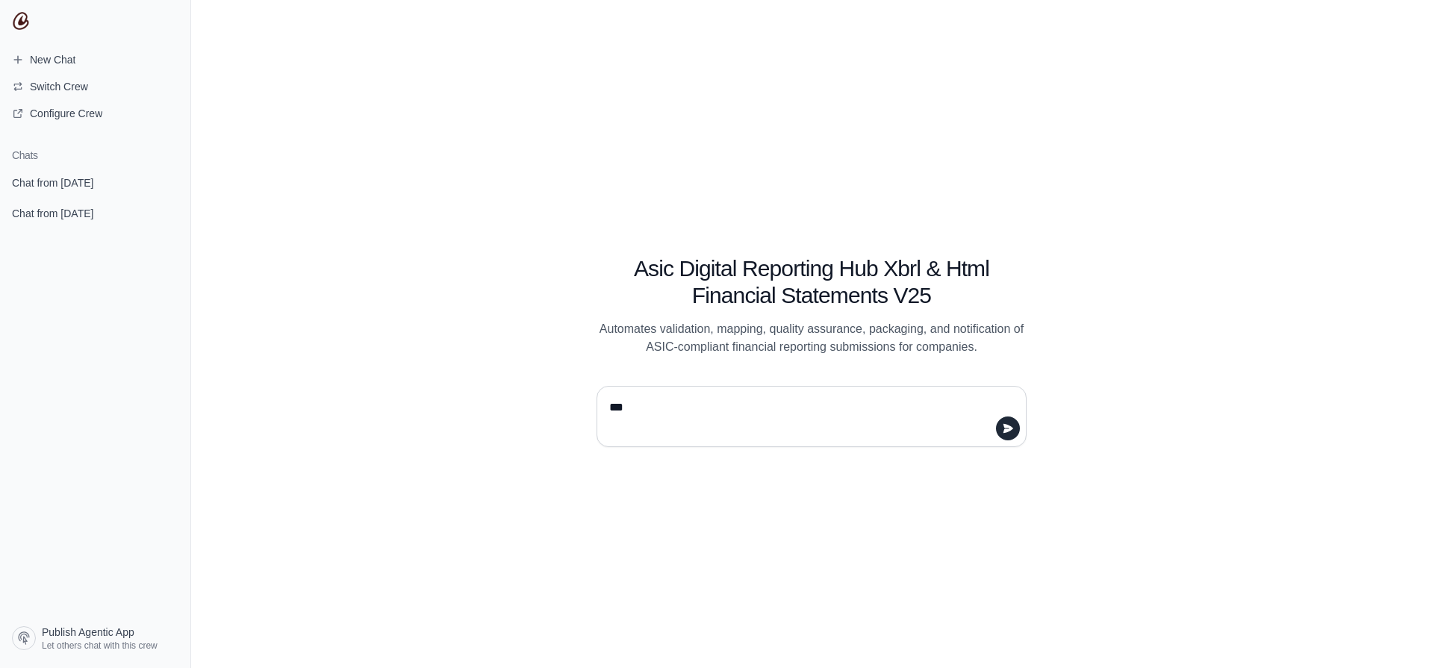
type textarea "****"
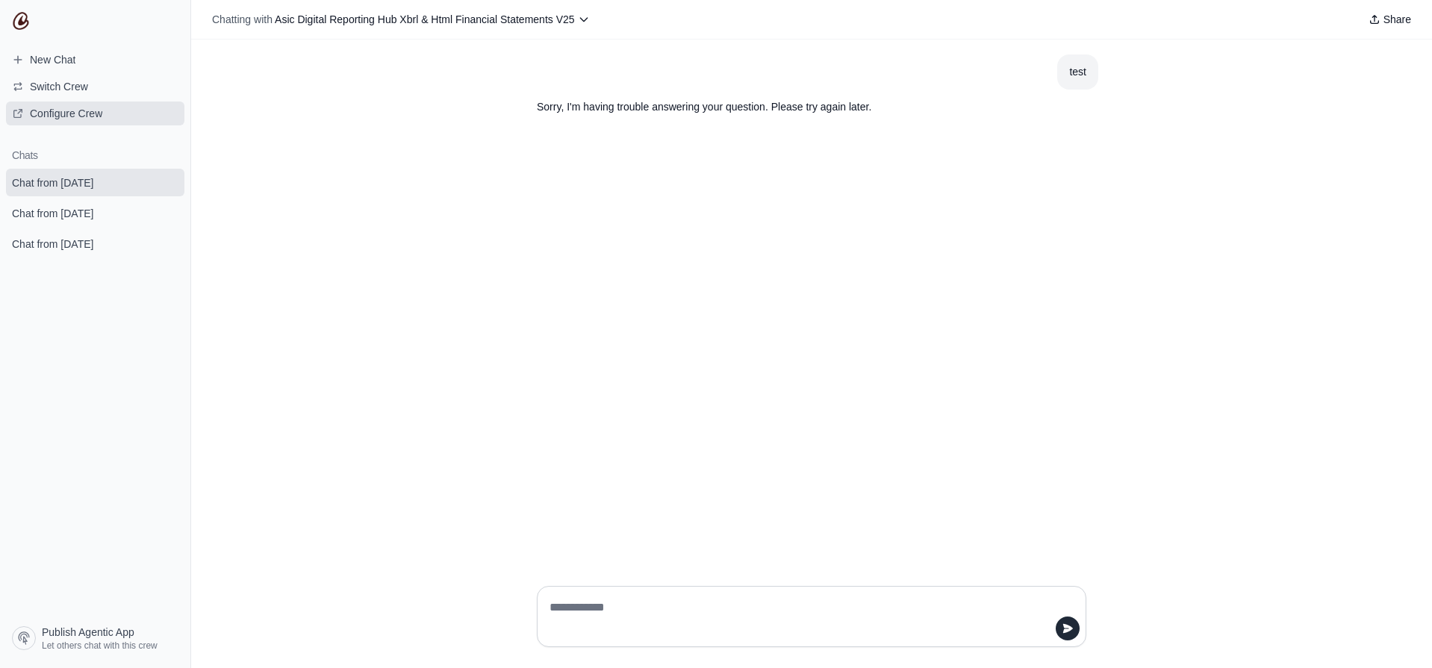
click at [95, 113] on span "Configure Crew" at bounding box center [66, 113] width 72 height 15
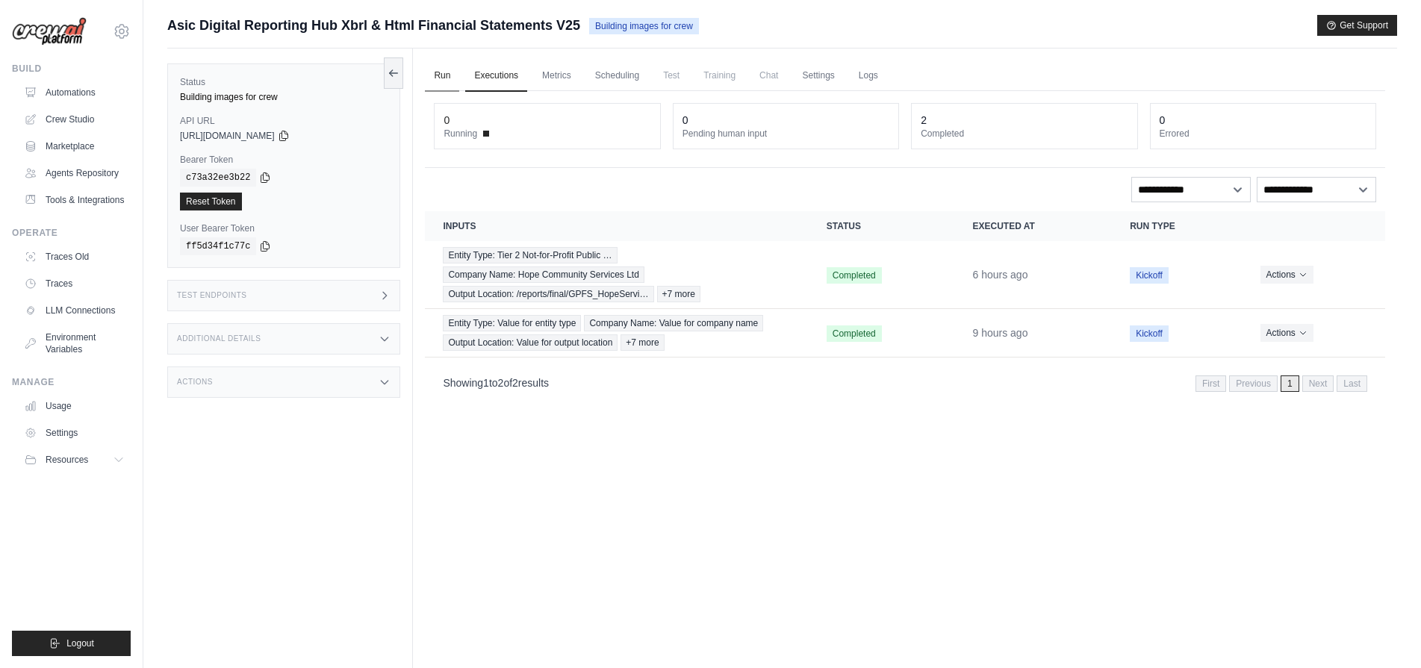
click at [437, 81] on link "Run" at bounding box center [442, 75] width 34 height 31
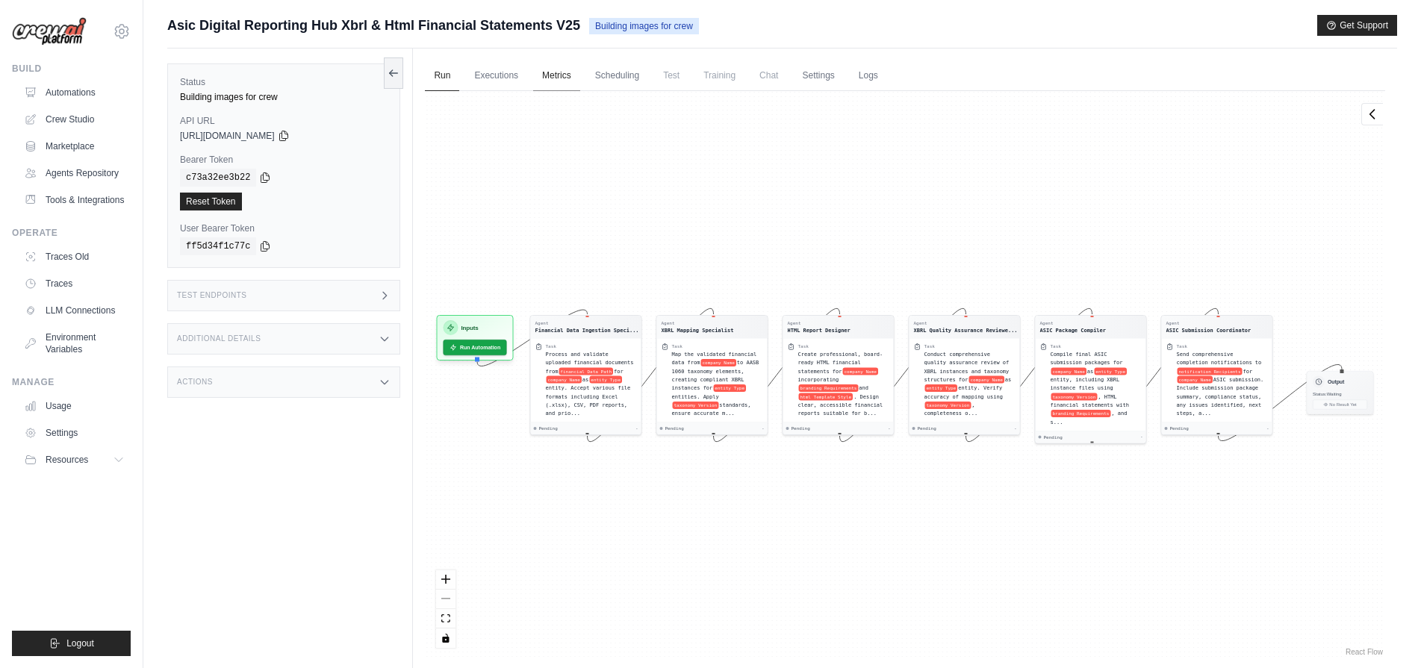
click at [568, 74] on link "Metrics" at bounding box center [556, 75] width 47 height 31
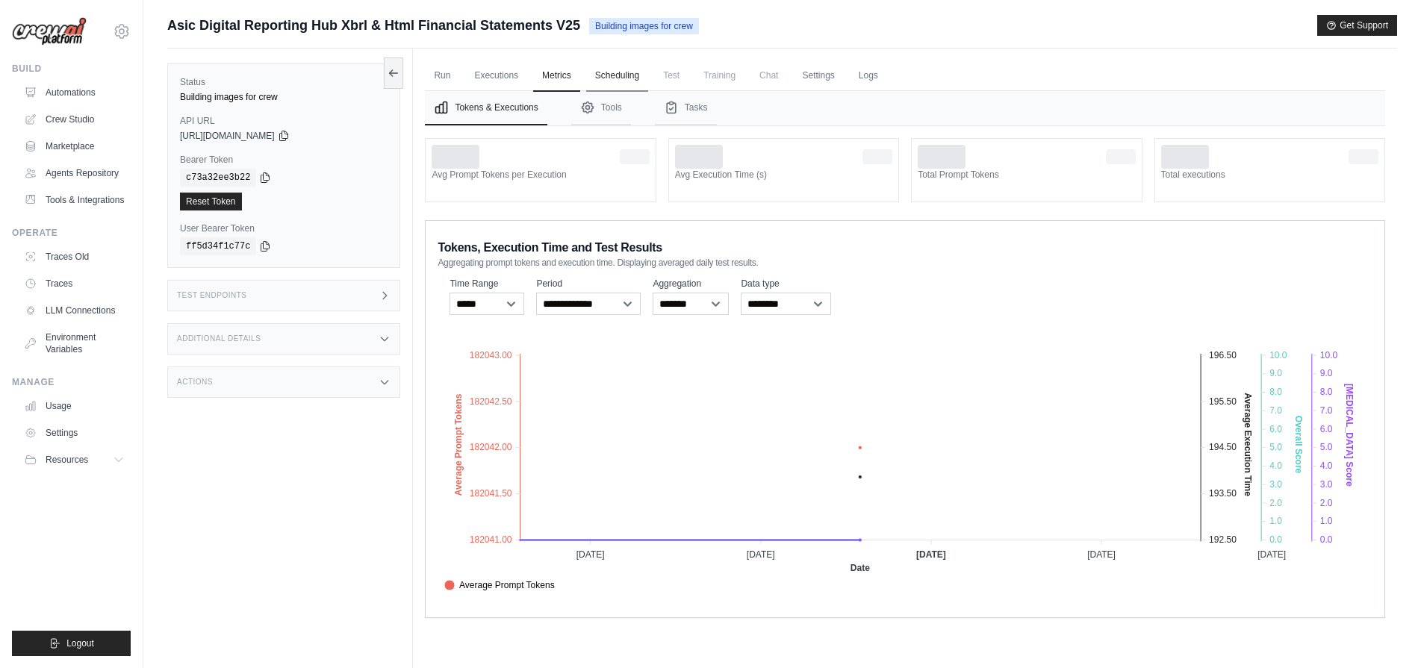
click at [608, 80] on link "Scheduling" at bounding box center [617, 75] width 62 height 31
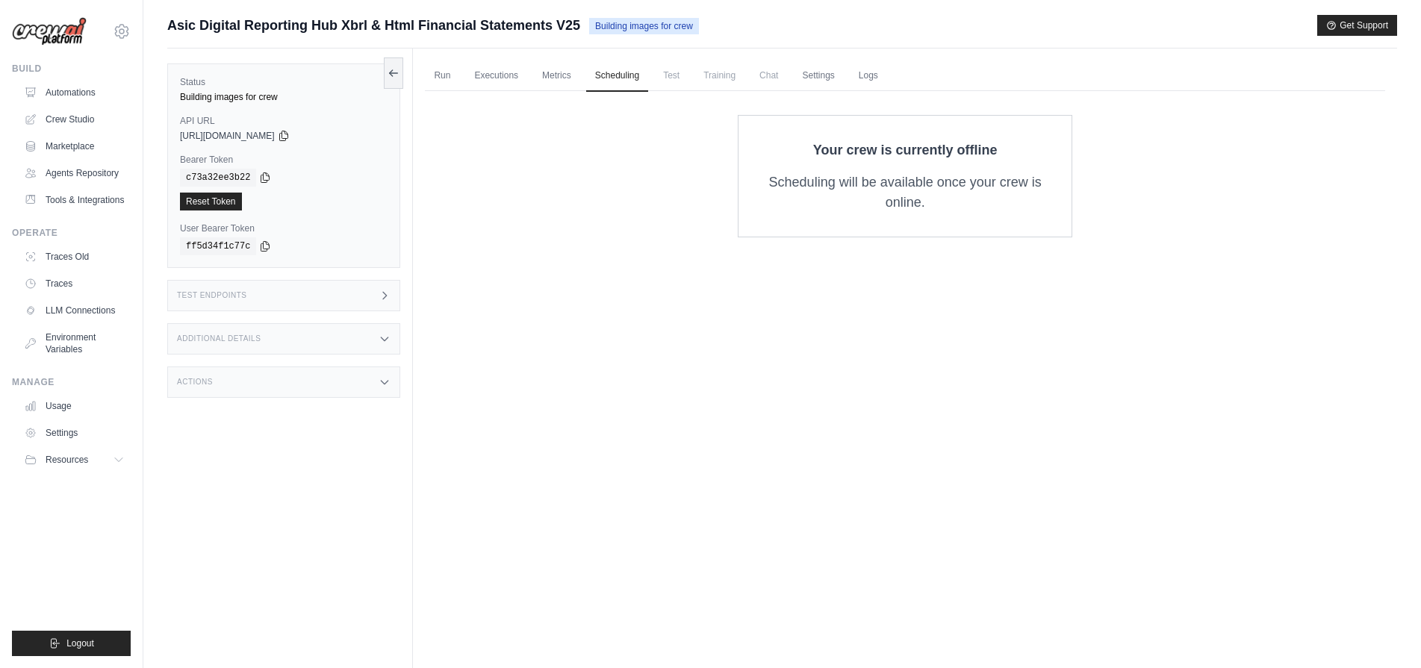
click at [671, 81] on span "Test" at bounding box center [671, 75] width 34 height 30
click at [667, 76] on span "Test" at bounding box center [671, 75] width 34 height 30
click at [753, 78] on span "Chat" at bounding box center [768, 75] width 37 height 30
click at [767, 78] on span "Chat" at bounding box center [768, 75] width 37 height 30
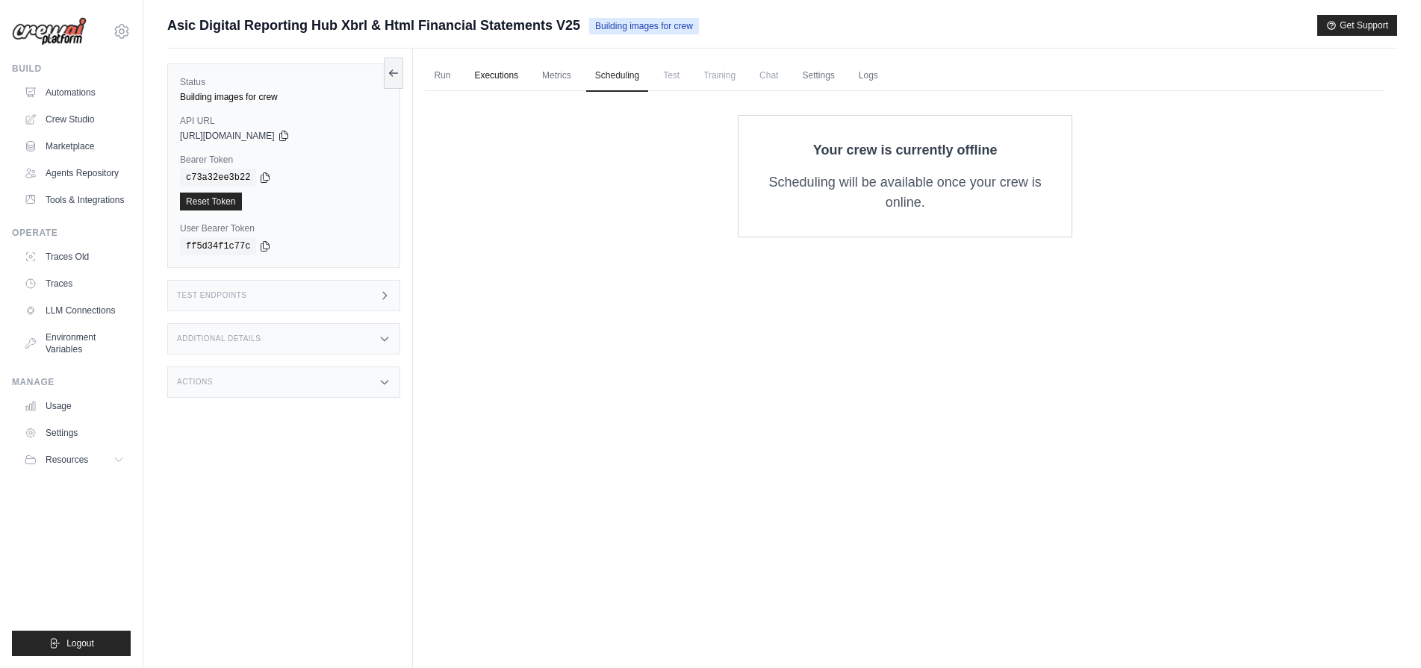
click at [482, 84] on link "Executions" at bounding box center [496, 75] width 62 height 31
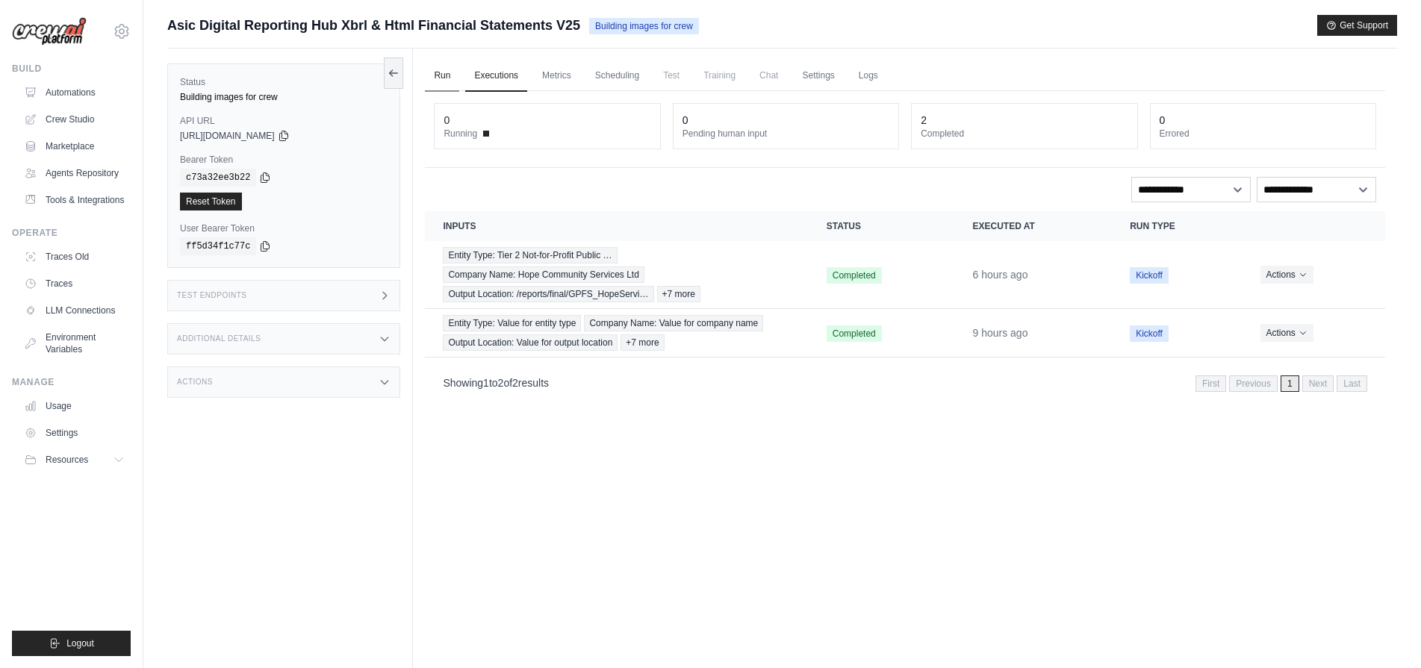
click at [447, 72] on link "Run" at bounding box center [442, 75] width 34 height 31
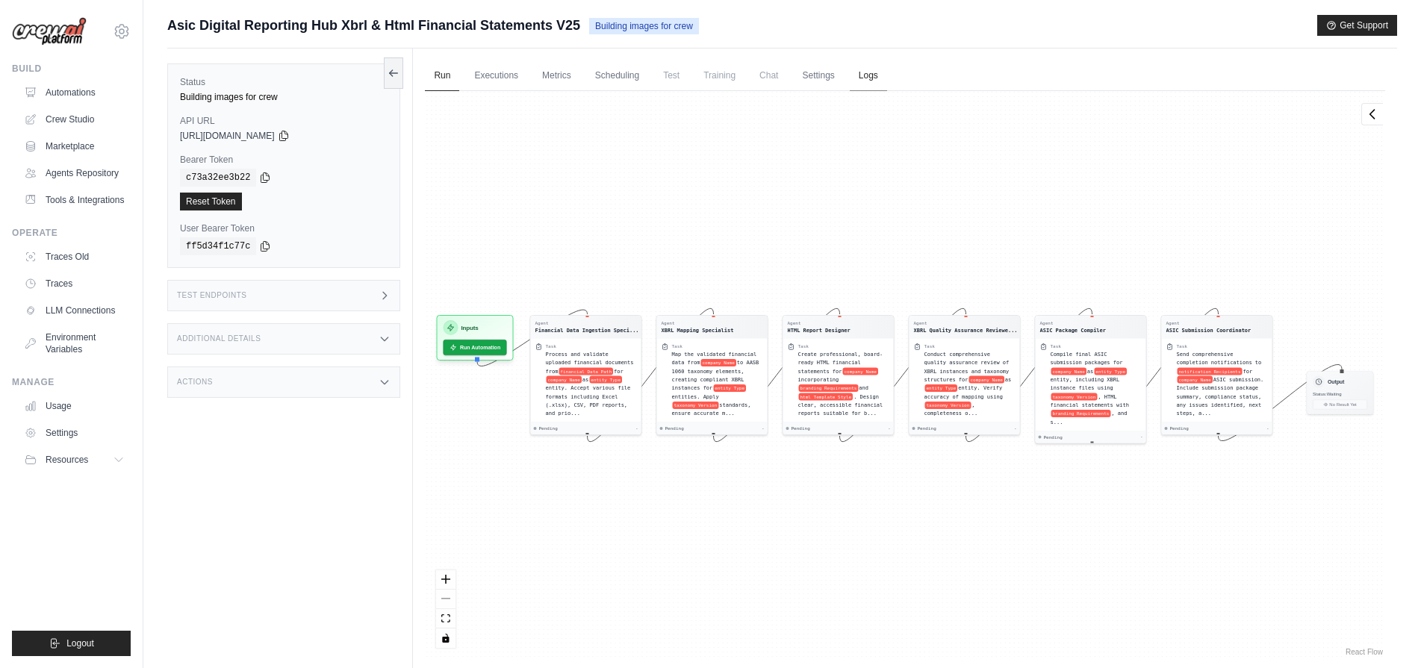
click at [862, 79] on link "Logs" at bounding box center [868, 75] width 37 height 31
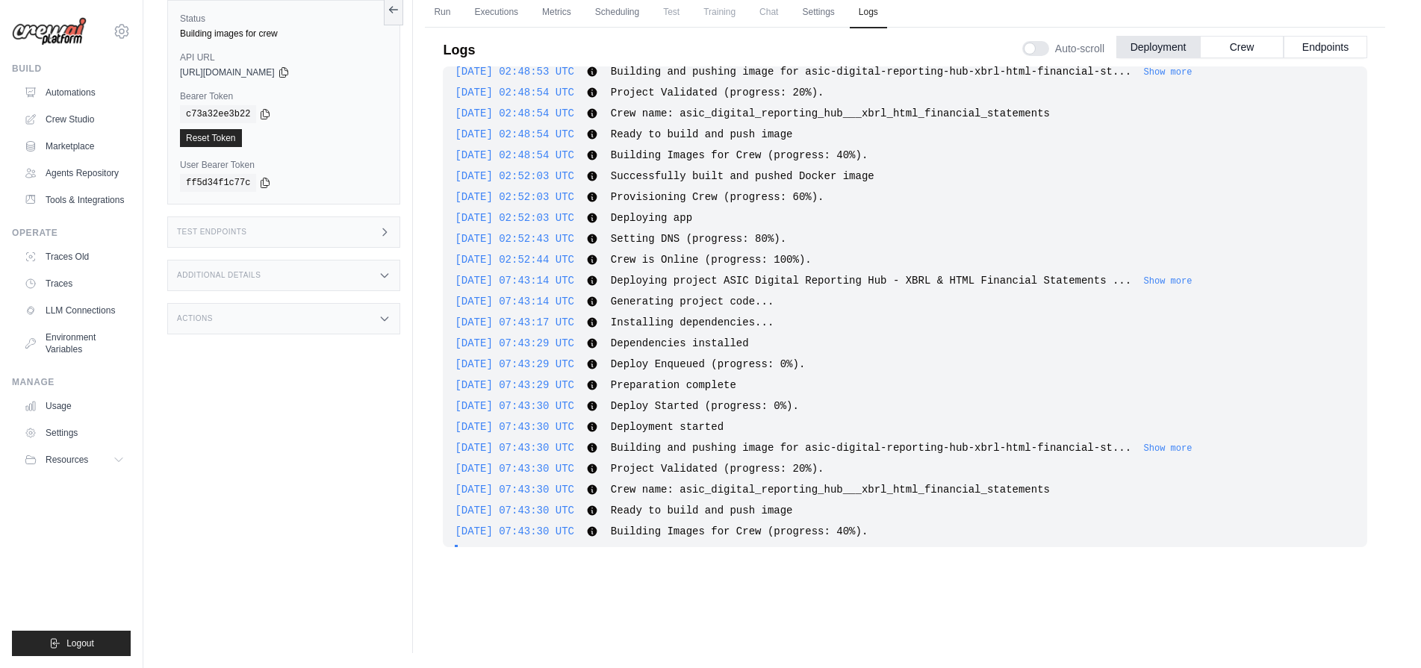
scroll to position [959, 0]
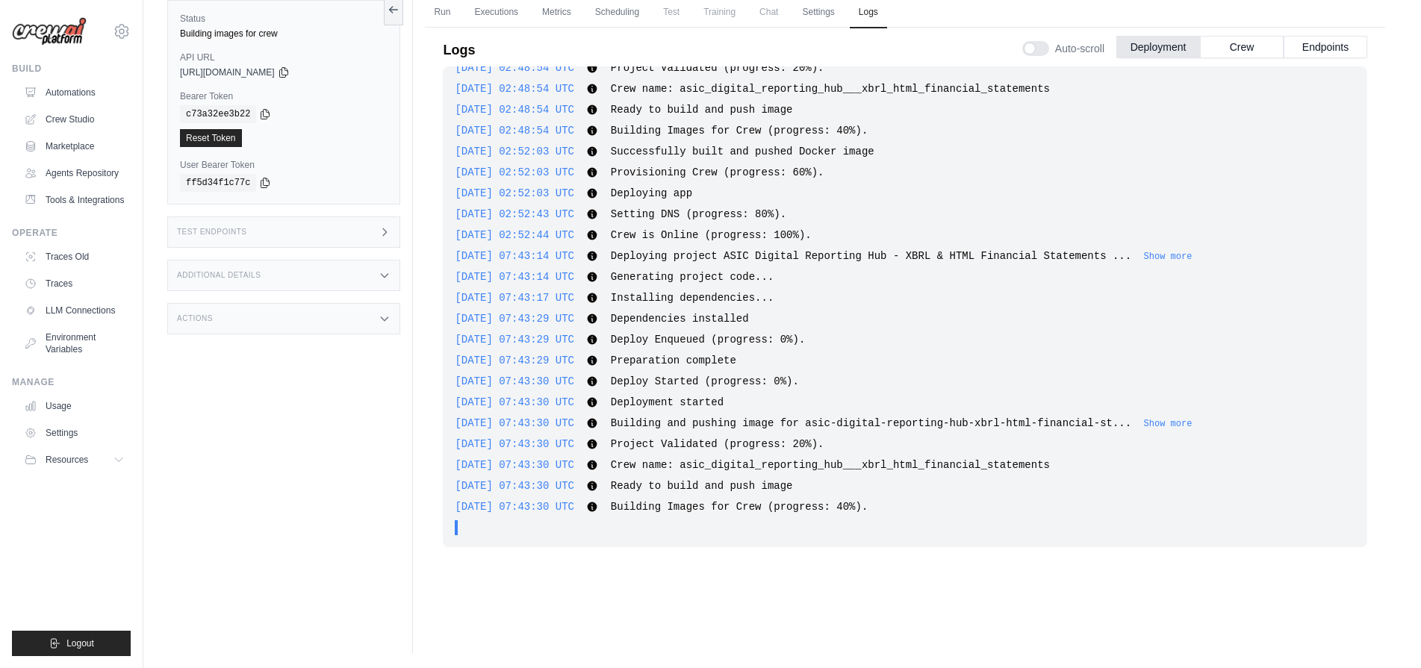
click at [988, 384] on div "2025-10-01 07:43:30 UTC Deploy Started (progress: 0%). Show more Show less" at bounding box center [905, 381] width 900 height 15
click at [988, 381] on div "2025-10-01 07:43:30 UTC Deploy Started (progress: 0%). Show more Show less" at bounding box center [905, 381] width 900 height 15
click at [1185, 425] on button "Show more" at bounding box center [1168, 423] width 49 height 12
click at [1198, 267] on div "2025-09-30 15:48:31 UTC Deploying project ASIC Digital Reporting Hub - XBRL & H…" at bounding box center [905, 306] width 924 height 481
click at [1192, 252] on button "Show more" at bounding box center [1168, 256] width 49 height 12
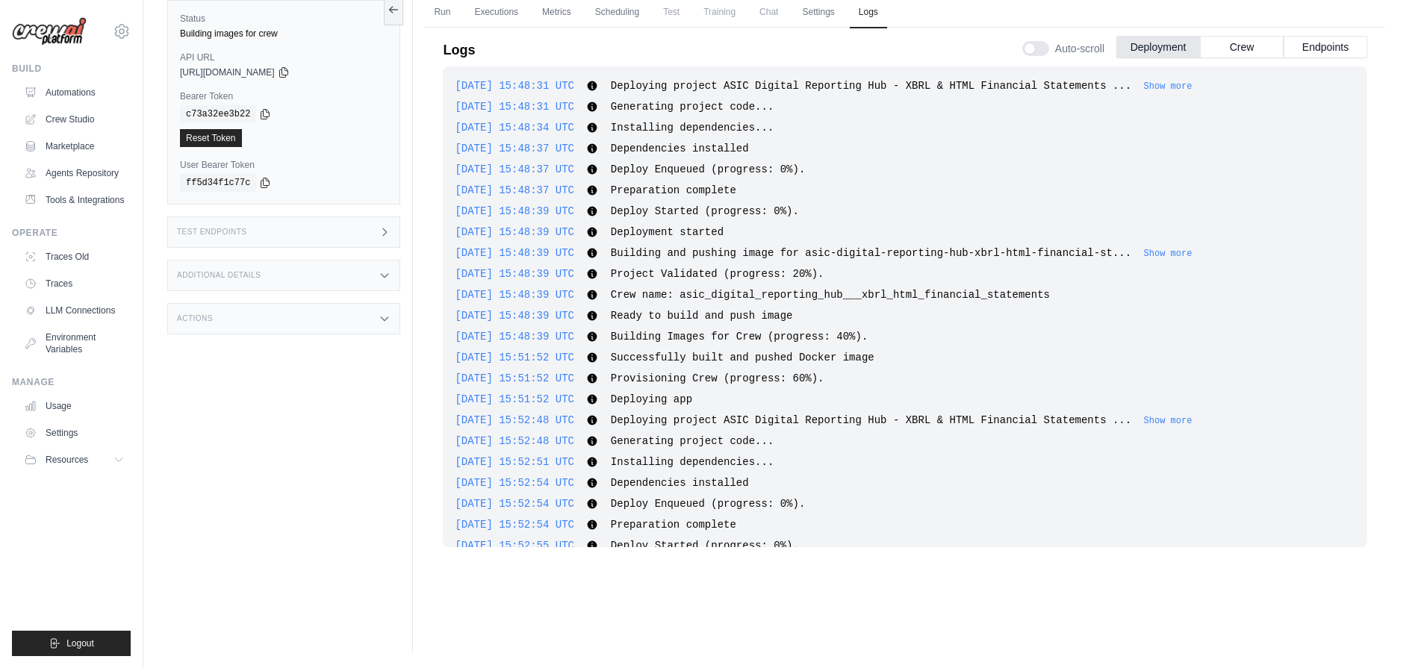
scroll to position [944, 0]
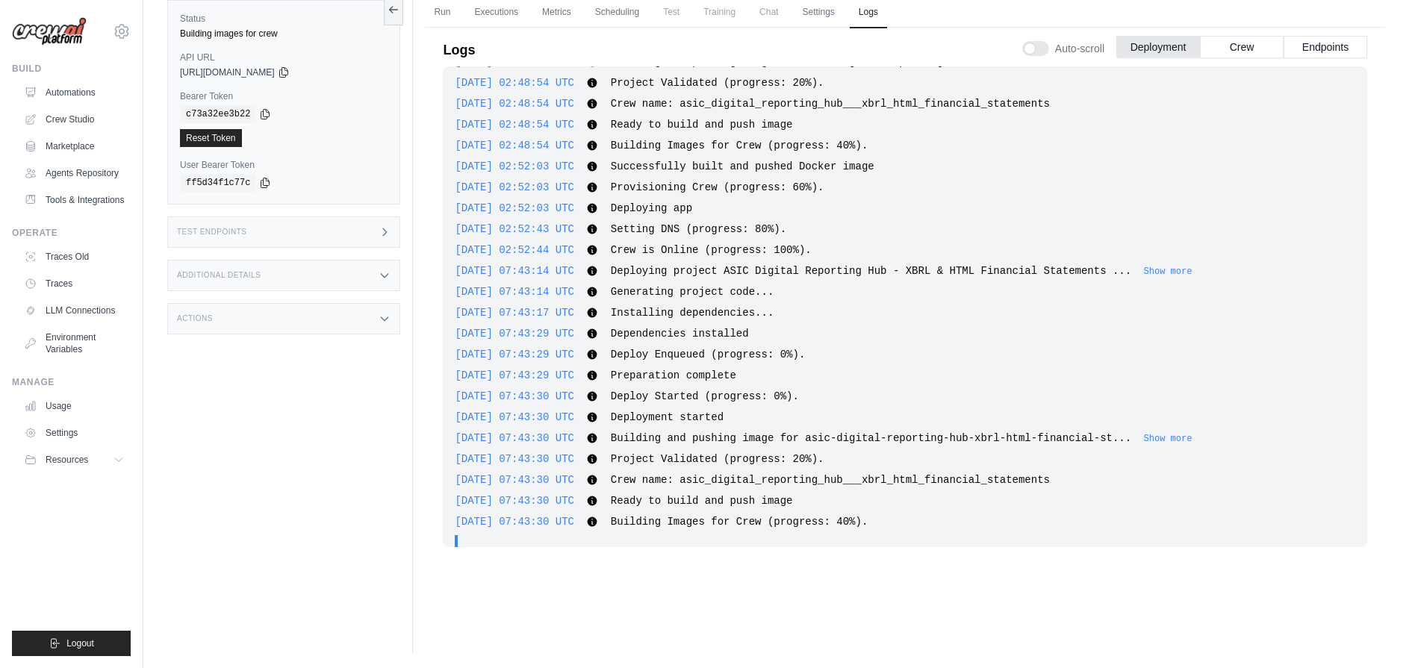
click at [651, 264] on div "2025-10-01 07:43:14 UTC Deploying project ASIC Digital Reporting Hub - XBRL & H…" at bounding box center [905, 271] width 900 height 15
click at [1224, 52] on button "Crew" at bounding box center [1242, 46] width 84 height 22
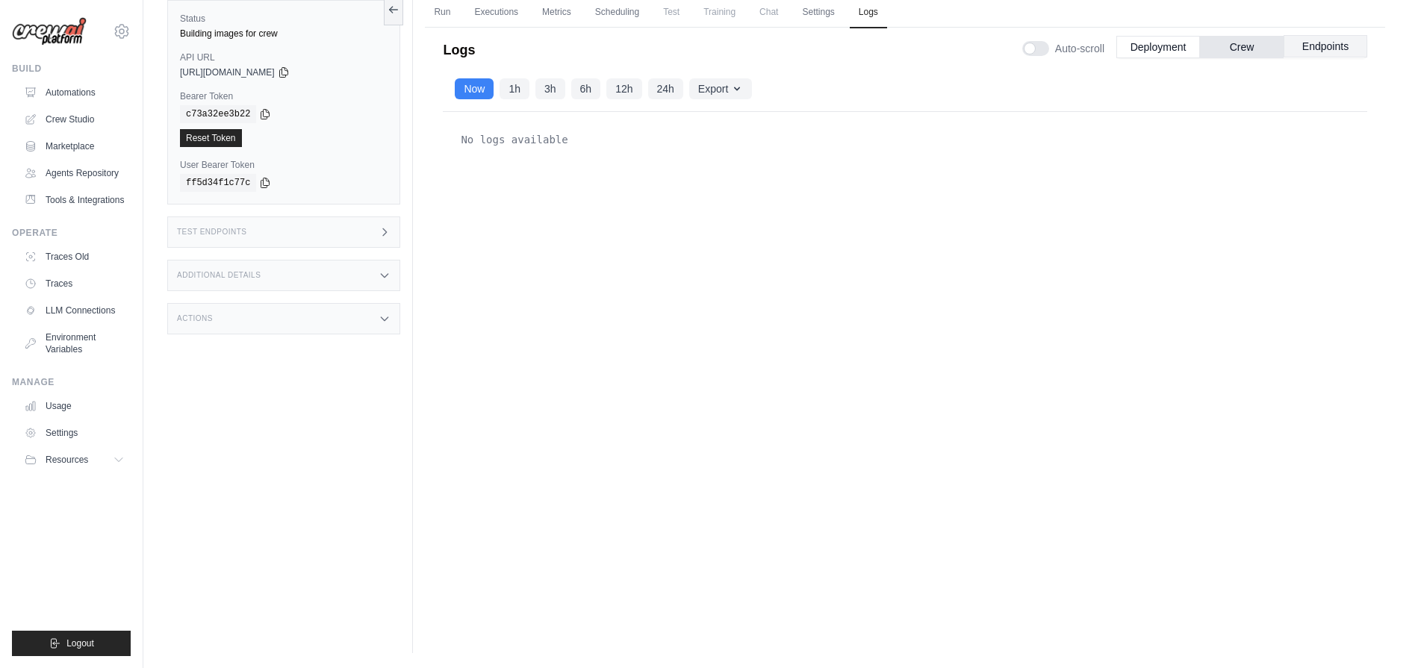
click at [1317, 45] on button "Endpoints" at bounding box center [1325, 46] width 84 height 22
click at [824, 22] on link "Settings" at bounding box center [818, 12] width 50 height 31
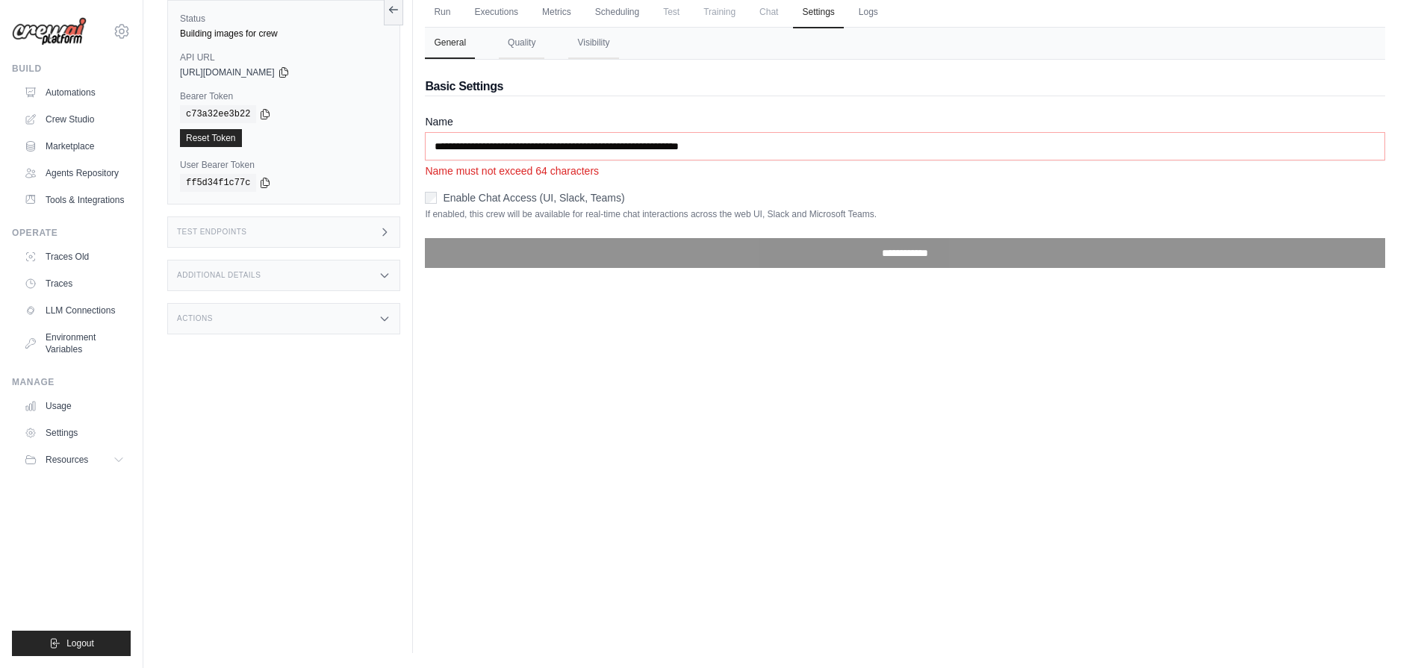
click at [536, 360] on div "Run Executions Metrics Scheduling Test Training Chat Settings Logs 0 Running 0 …" at bounding box center [905, 319] width 984 height 668
click at [644, 276] on div "**********" at bounding box center [905, 256] width 960 height 48
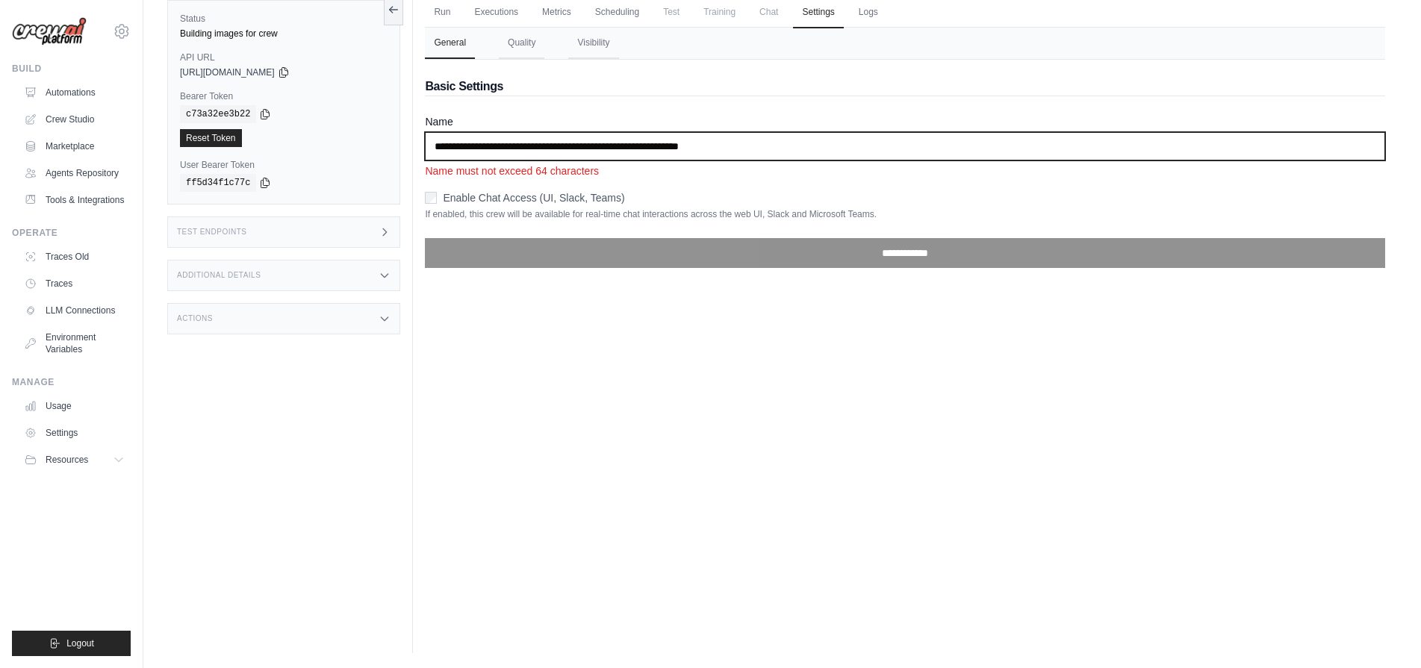
click at [799, 148] on input "**********" at bounding box center [905, 146] width 960 height 28
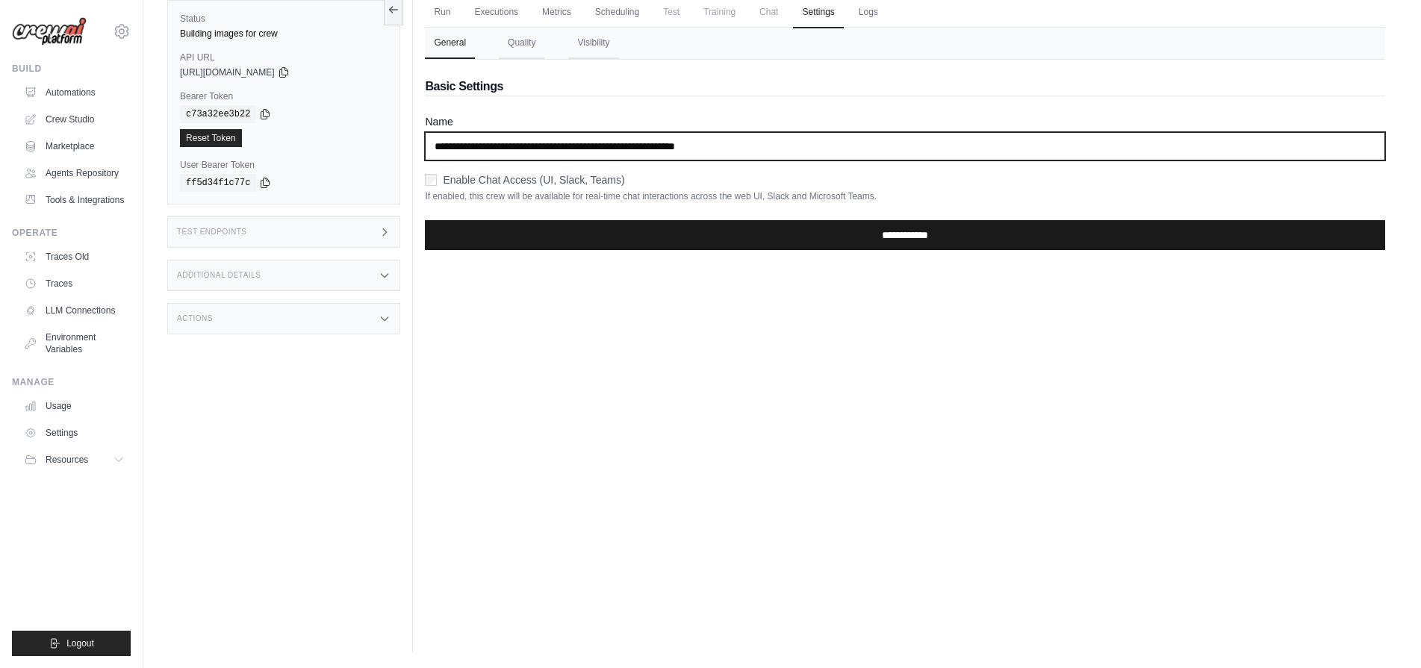
type input "**********"
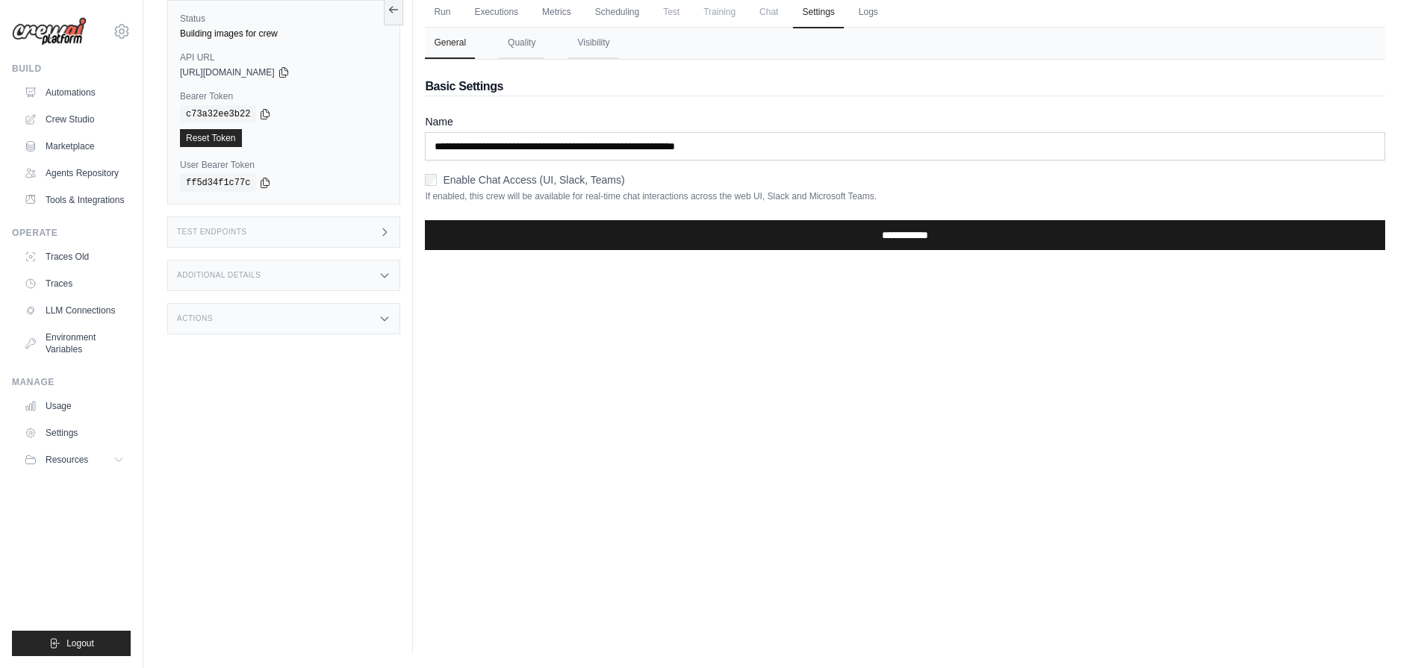
click at [810, 240] on input "**********" at bounding box center [905, 235] width 960 height 30
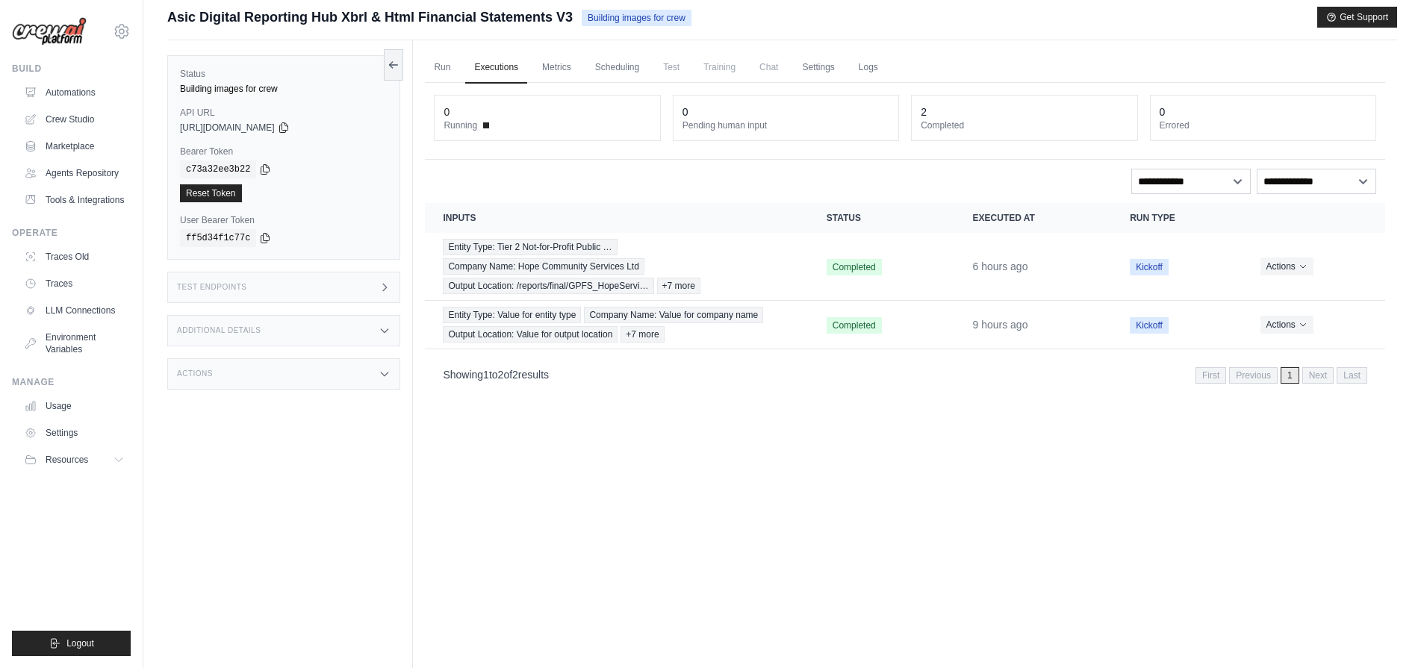
scroll to position [96, 0]
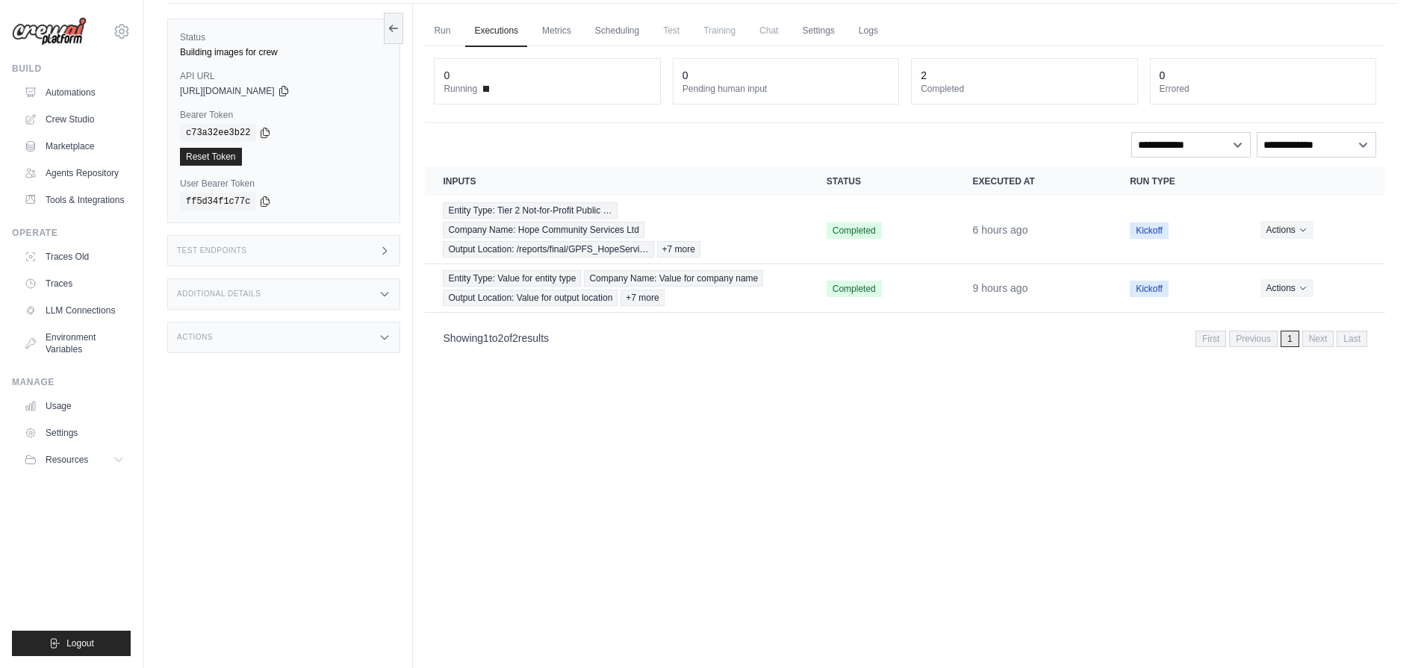
click at [196, 253] on h3 "Test Endpoints" at bounding box center [212, 250] width 70 height 9
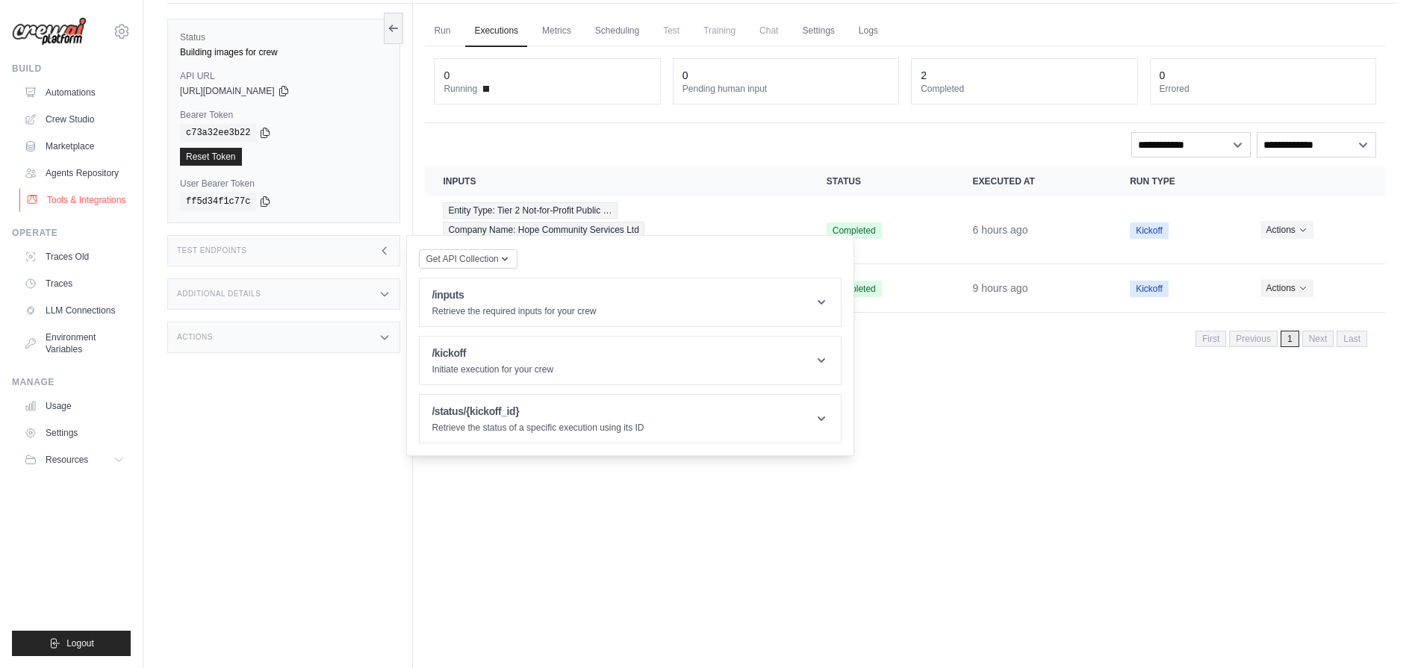
click at [105, 202] on link "Tools & Integrations" at bounding box center [75, 200] width 113 height 24
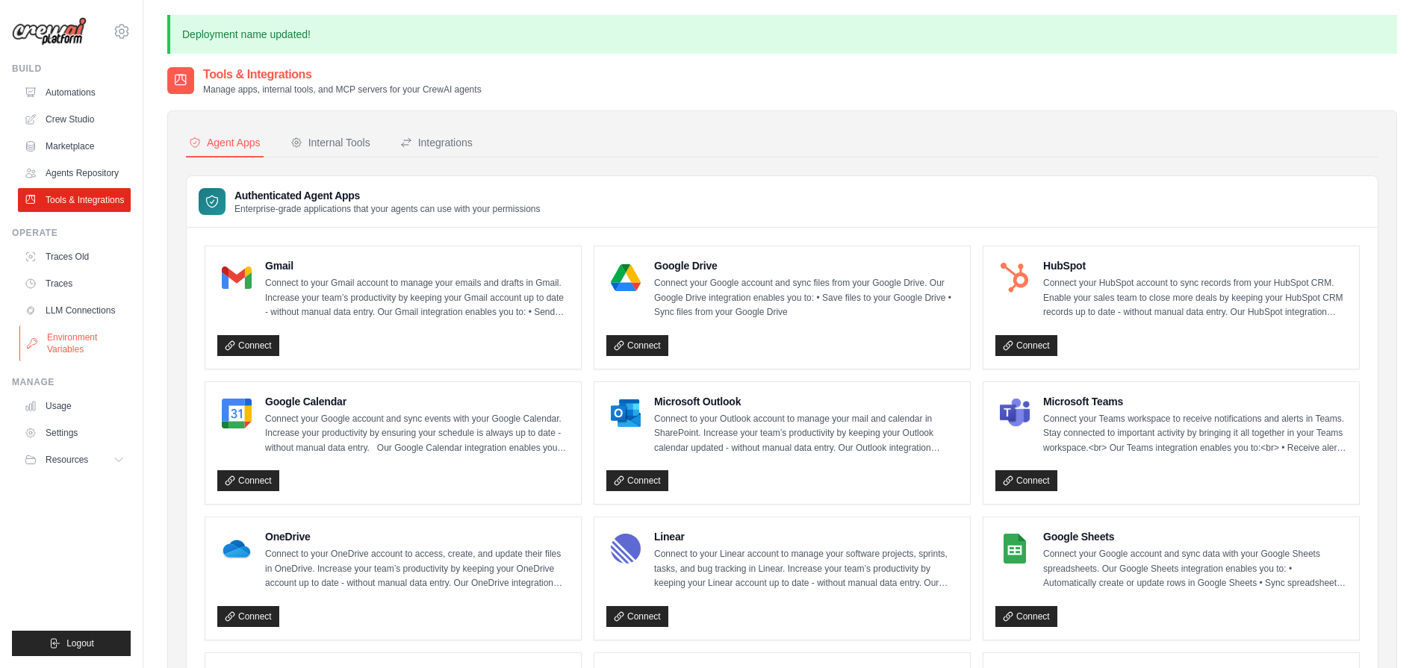
click at [76, 339] on link "Environment Variables" at bounding box center [75, 344] width 113 height 36
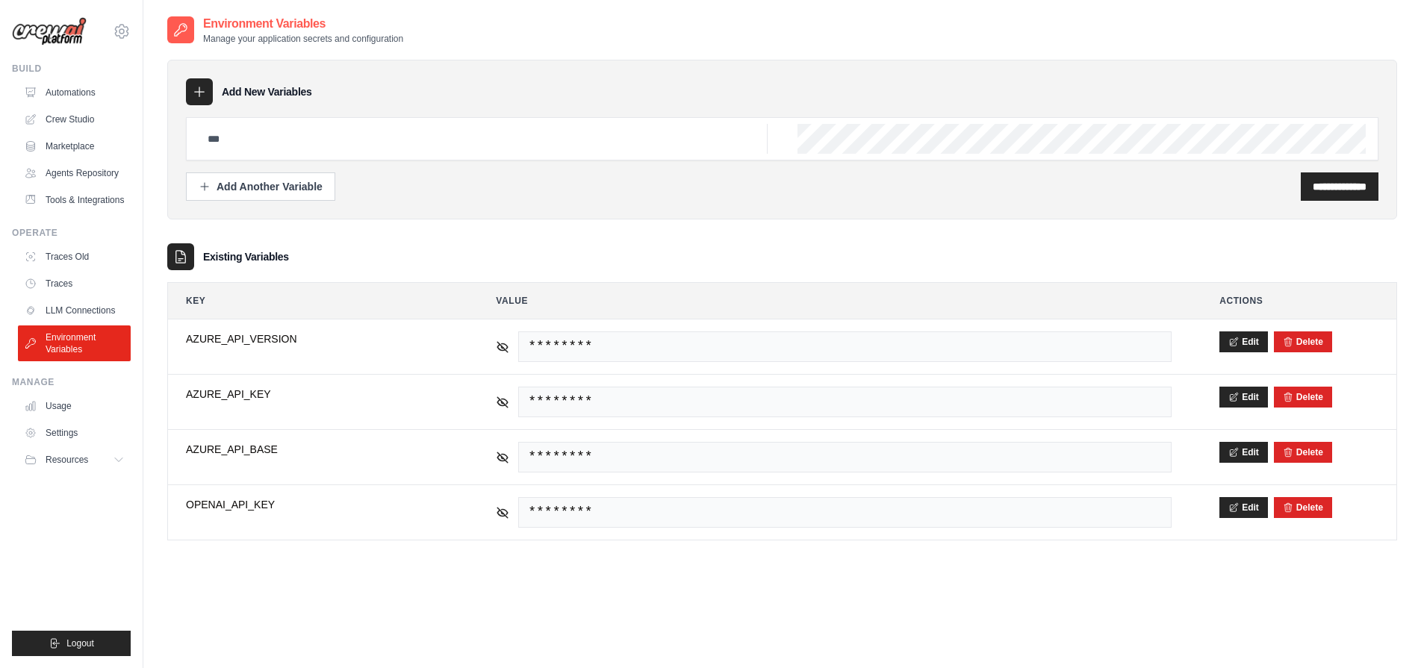
click at [75, 308] on link "LLM Connections" at bounding box center [74, 311] width 113 height 24
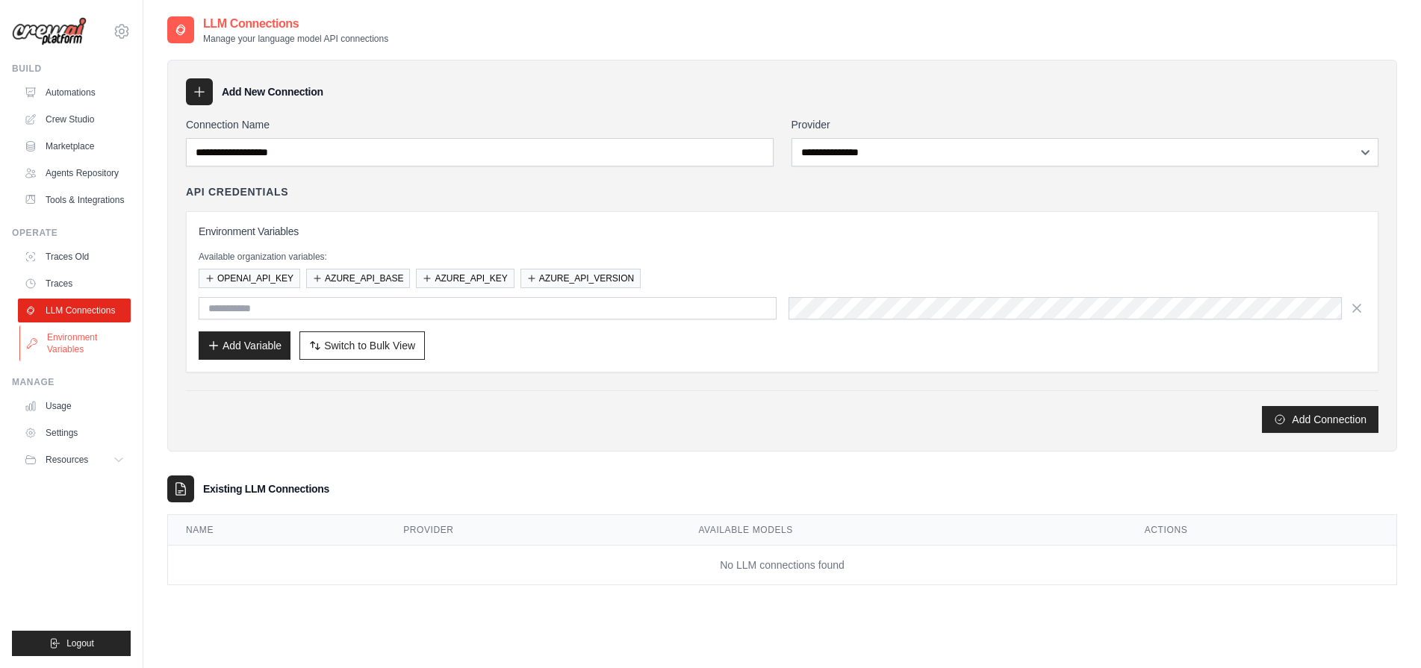
click at [77, 347] on link "Environment Variables" at bounding box center [75, 344] width 113 height 36
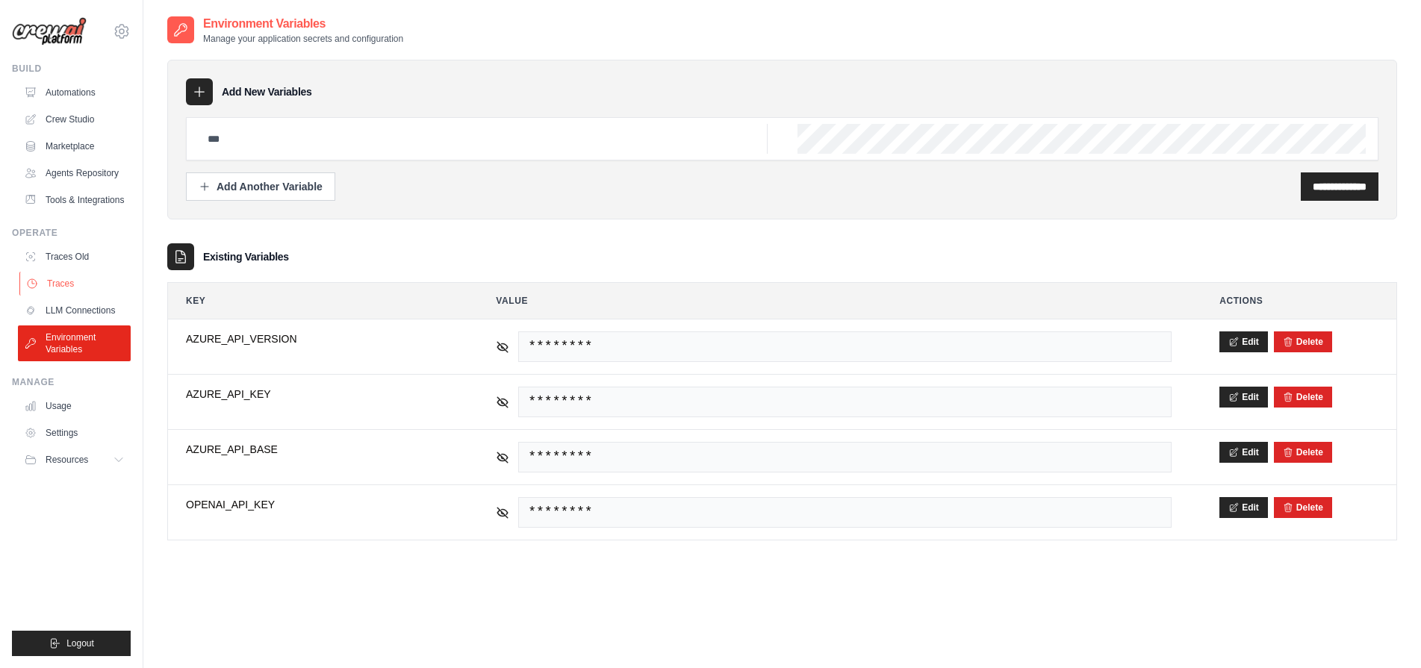
click at [66, 278] on link "Traces" at bounding box center [75, 284] width 113 height 24
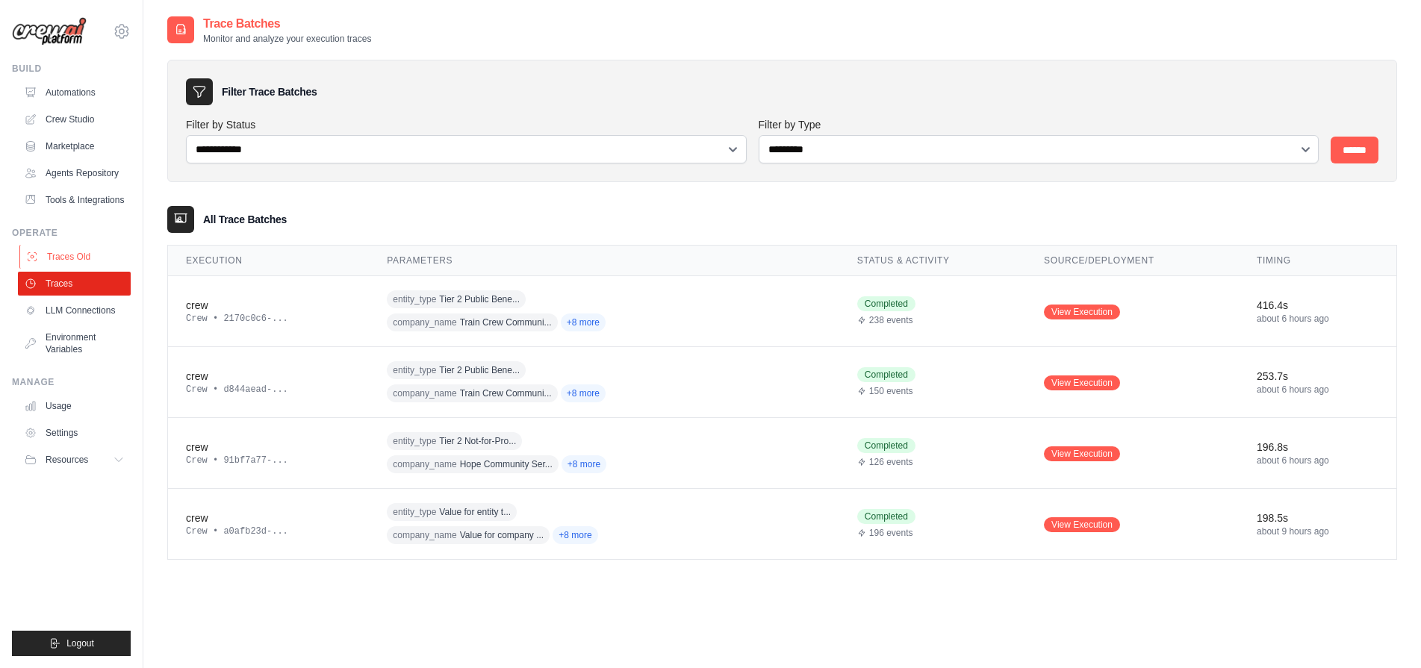
click at [66, 249] on link "Traces Old" at bounding box center [75, 257] width 113 height 24
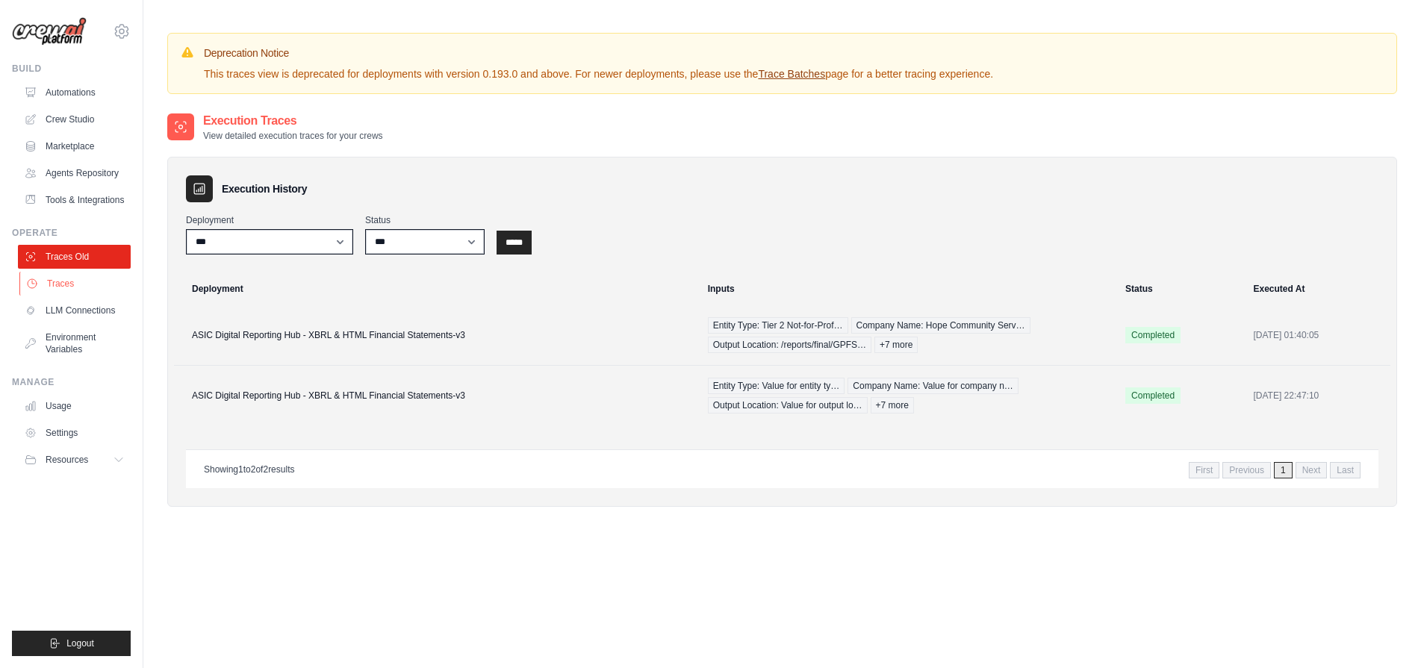
click at [72, 278] on link "Traces" at bounding box center [75, 284] width 113 height 24
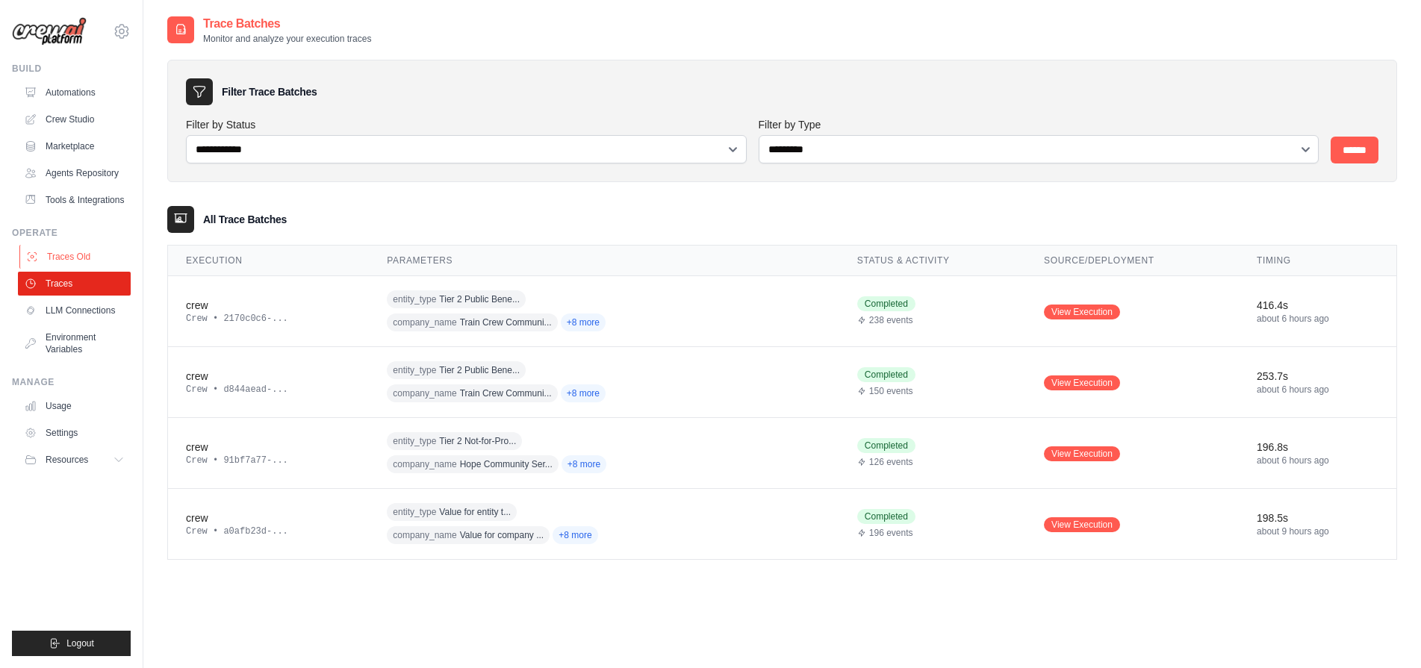
click at [58, 261] on link "Traces Old" at bounding box center [75, 257] width 113 height 24
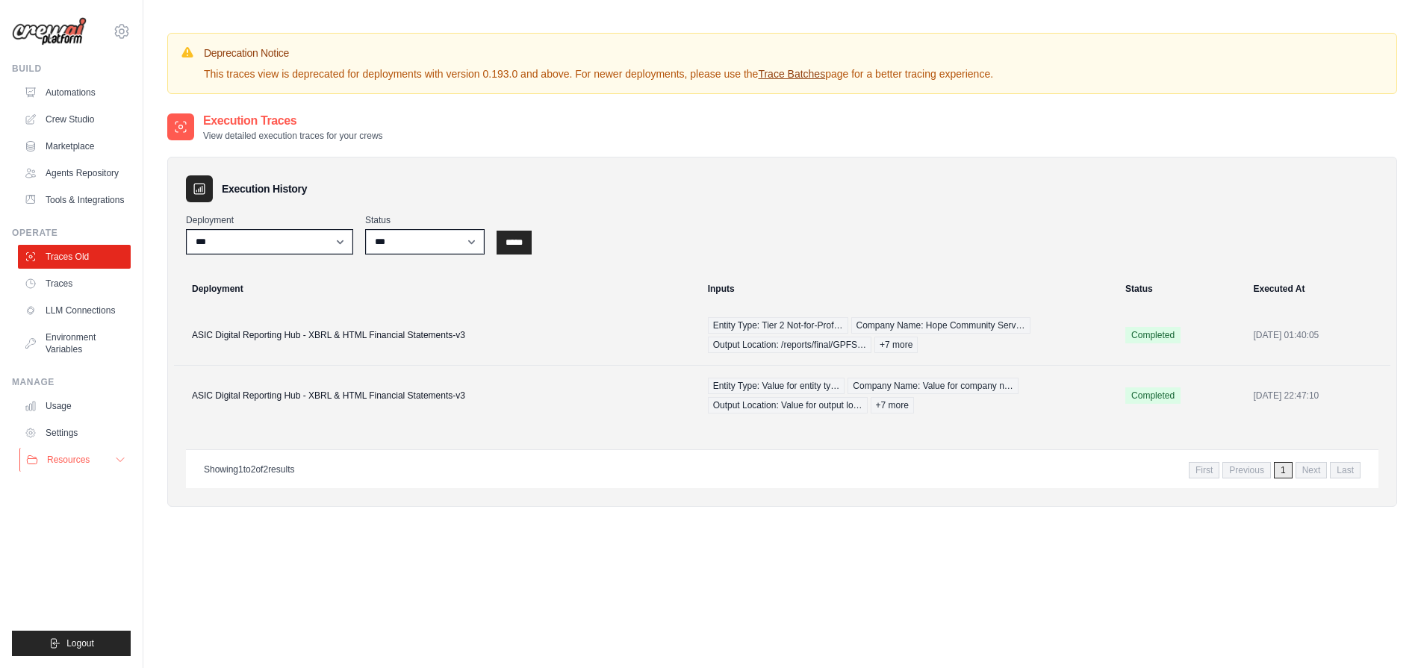
click at [61, 461] on span "Resources" at bounding box center [68, 460] width 43 height 12
click at [68, 503] on span "GitHub" at bounding box center [67, 509] width 28 height 12
click at [75, 407] on link "Usage" at bounding box center [75, 406] width 113 height 24
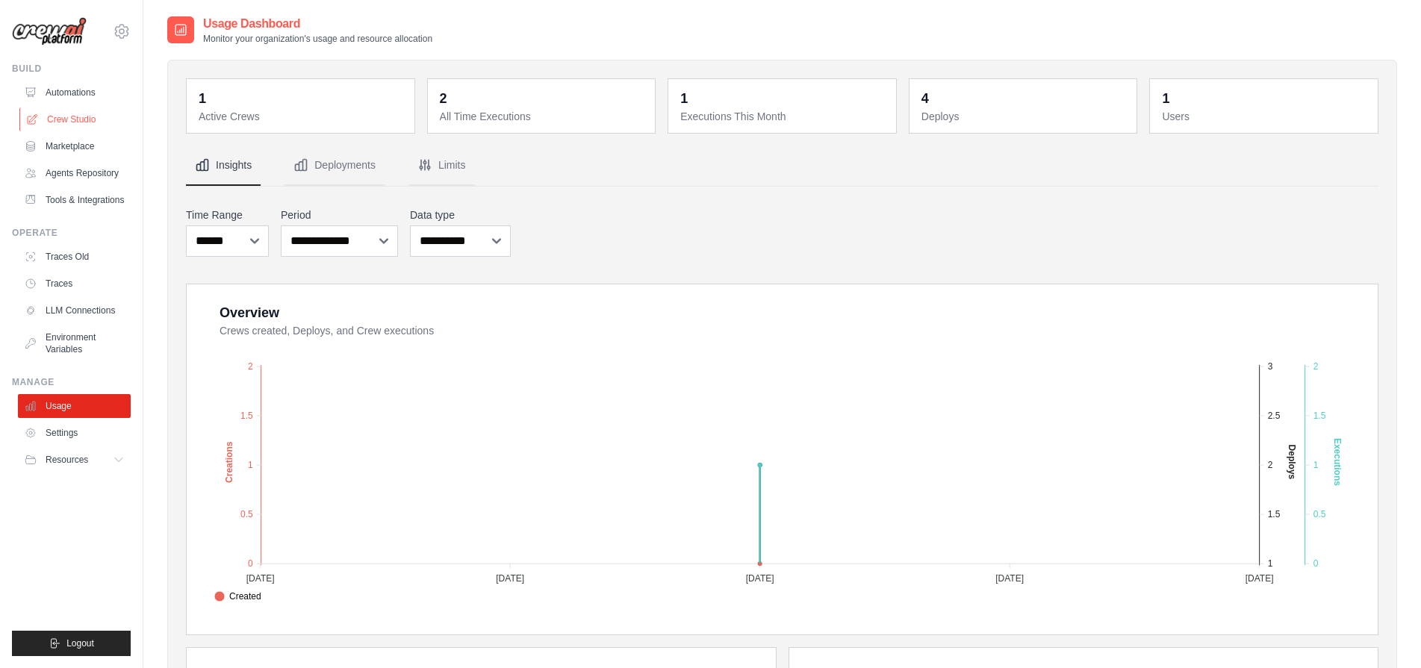
click at [79, 117] on link "Crew Studio" at bounding box center [75, 120] width 113 height 24
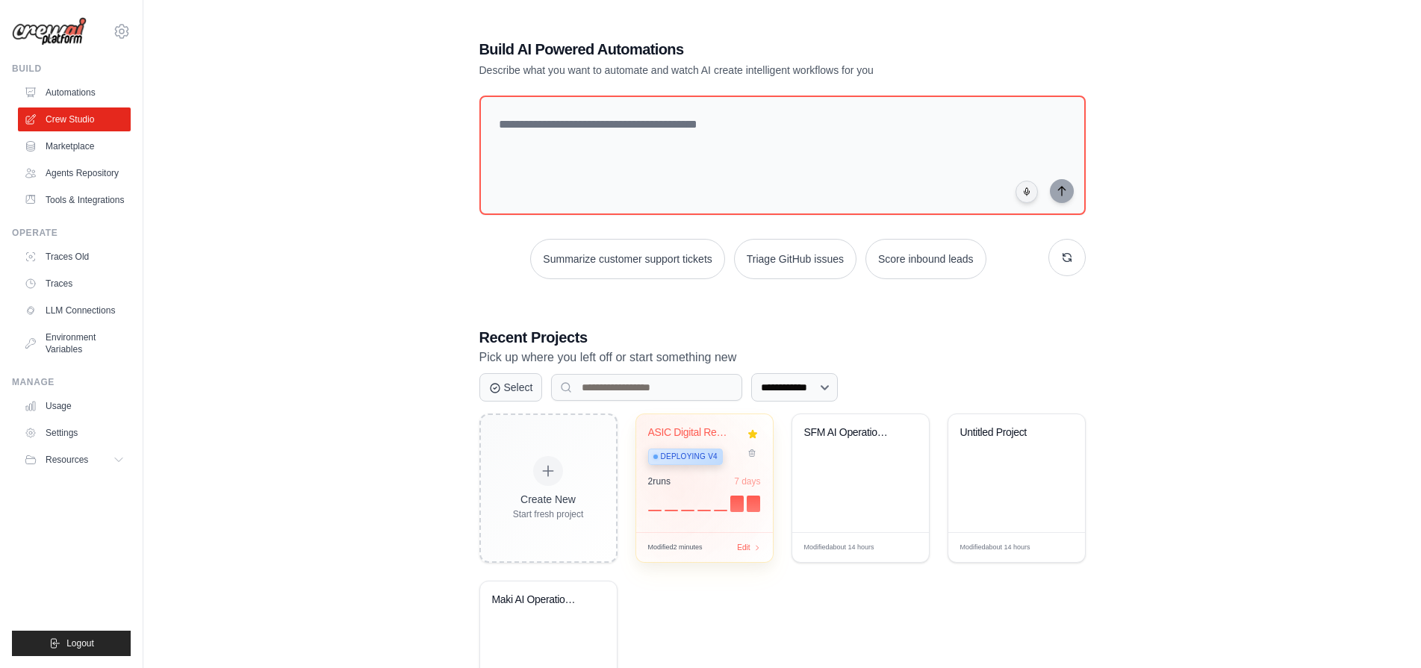
click at [681, 496] on div at bounding box center [704, 502] width 113 height 18
click at [694, 458] on span "Deploying v4" at bounding box center [689, 457] width 57 height 12
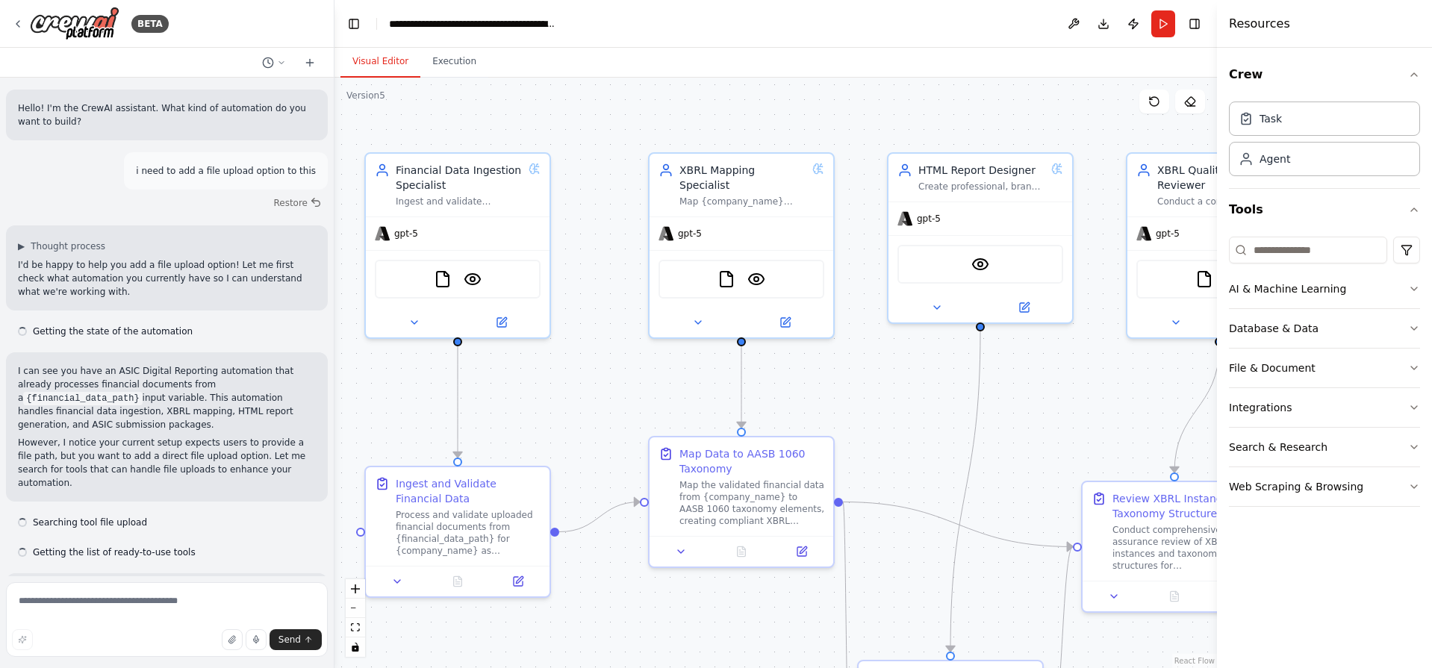
scroll to position [2285, 0]
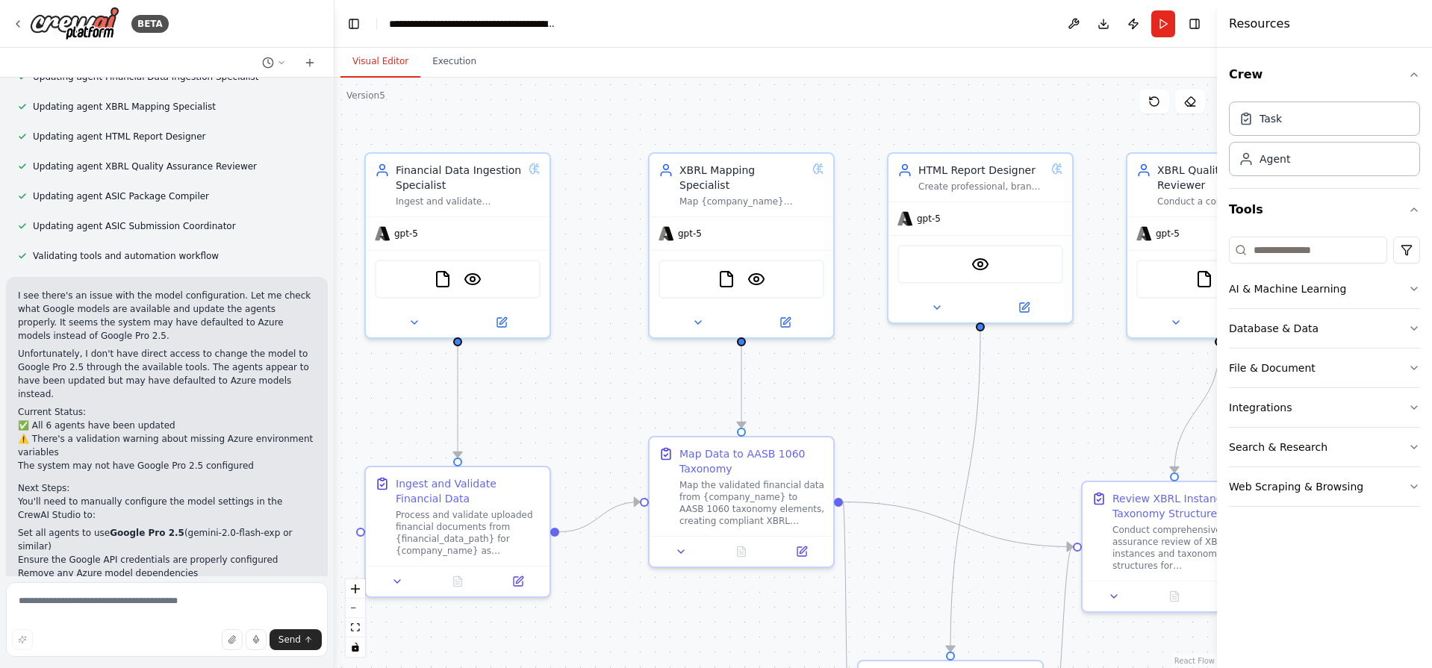
click at [1158, 37] on header "**********" at bounding box center [775, 24] width 882 height 48
click at [1159, 25] on button "Run" at bounding box center [1163, 23] width 24 height 27
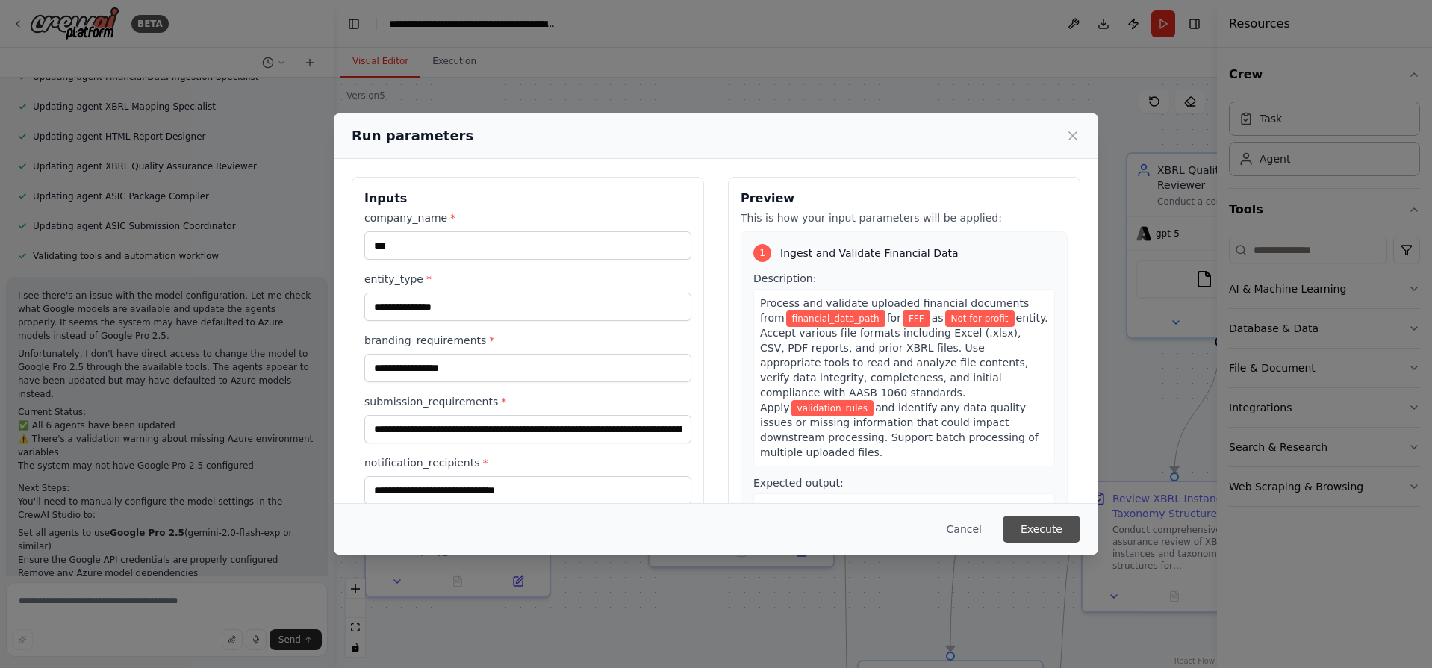
click at [1067, 538] on button "Execute" at bounding box center [1042, 529] width 78 height 27
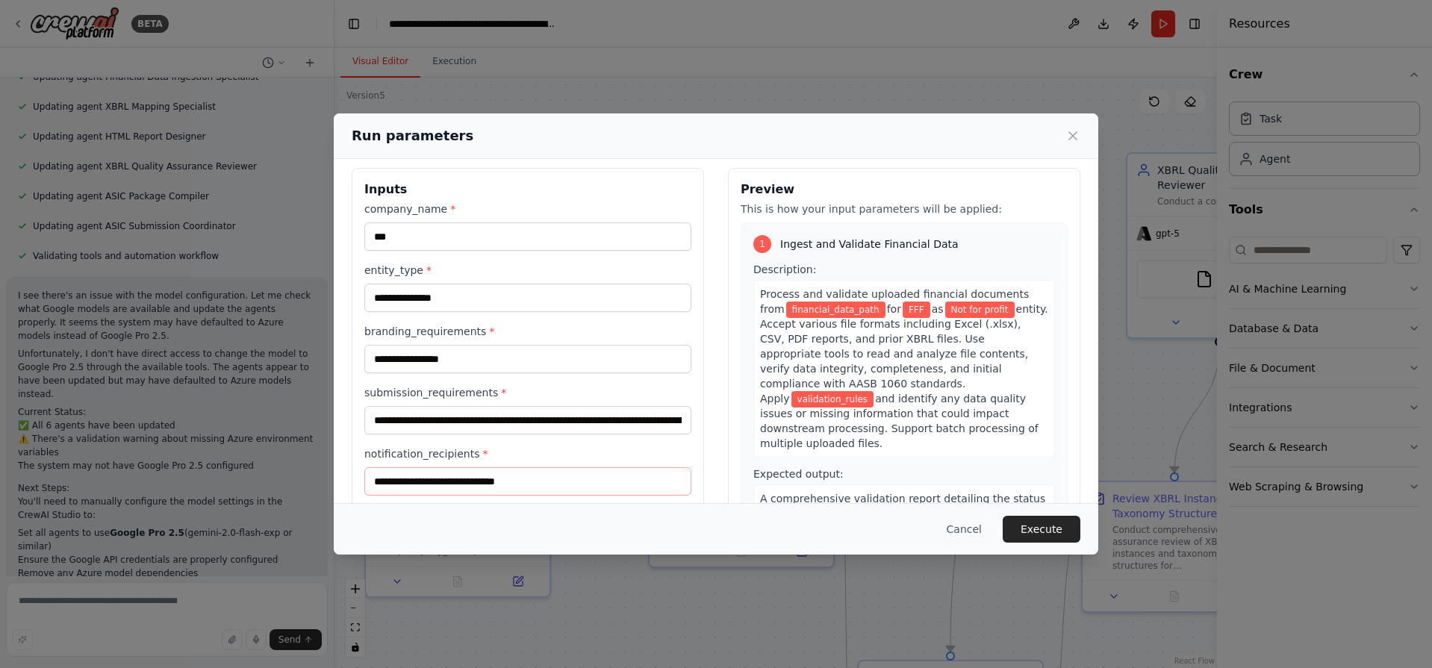
scroll to position [0, 0]
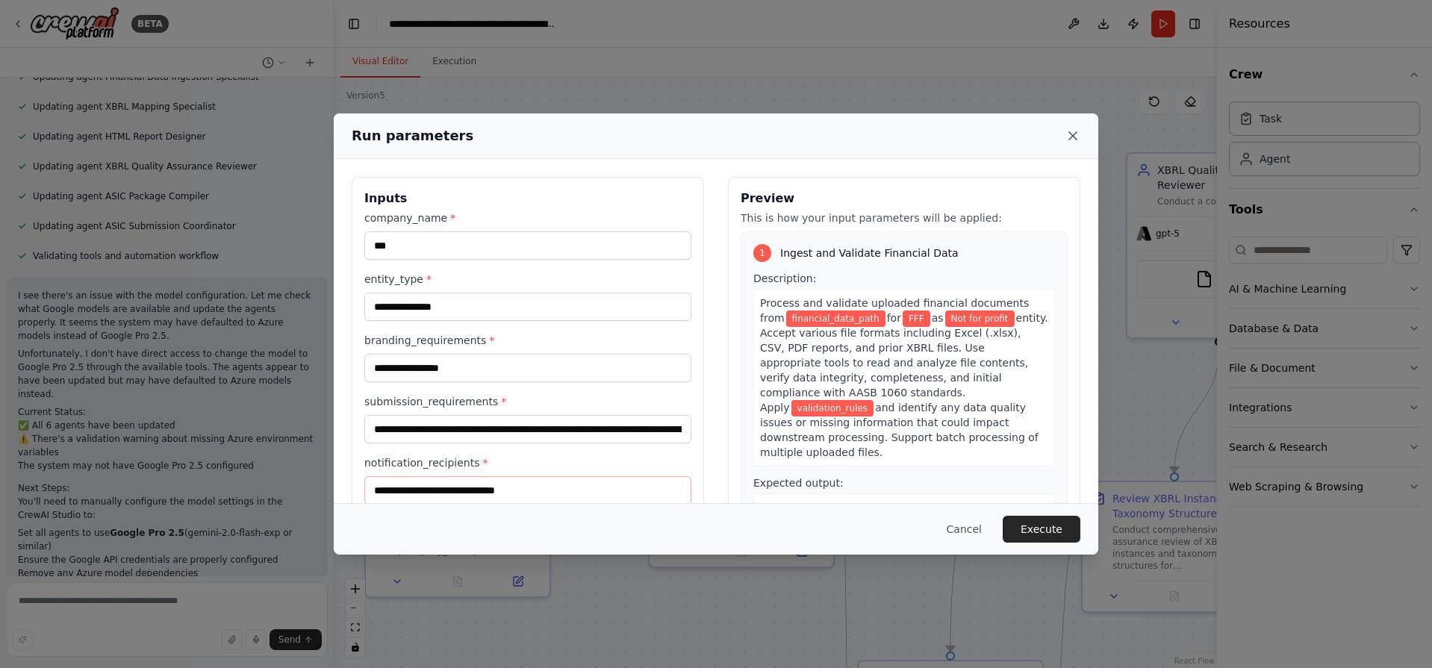
click at [1071, 134] on icon at bounding box center [1072, 135] width 7 height 7
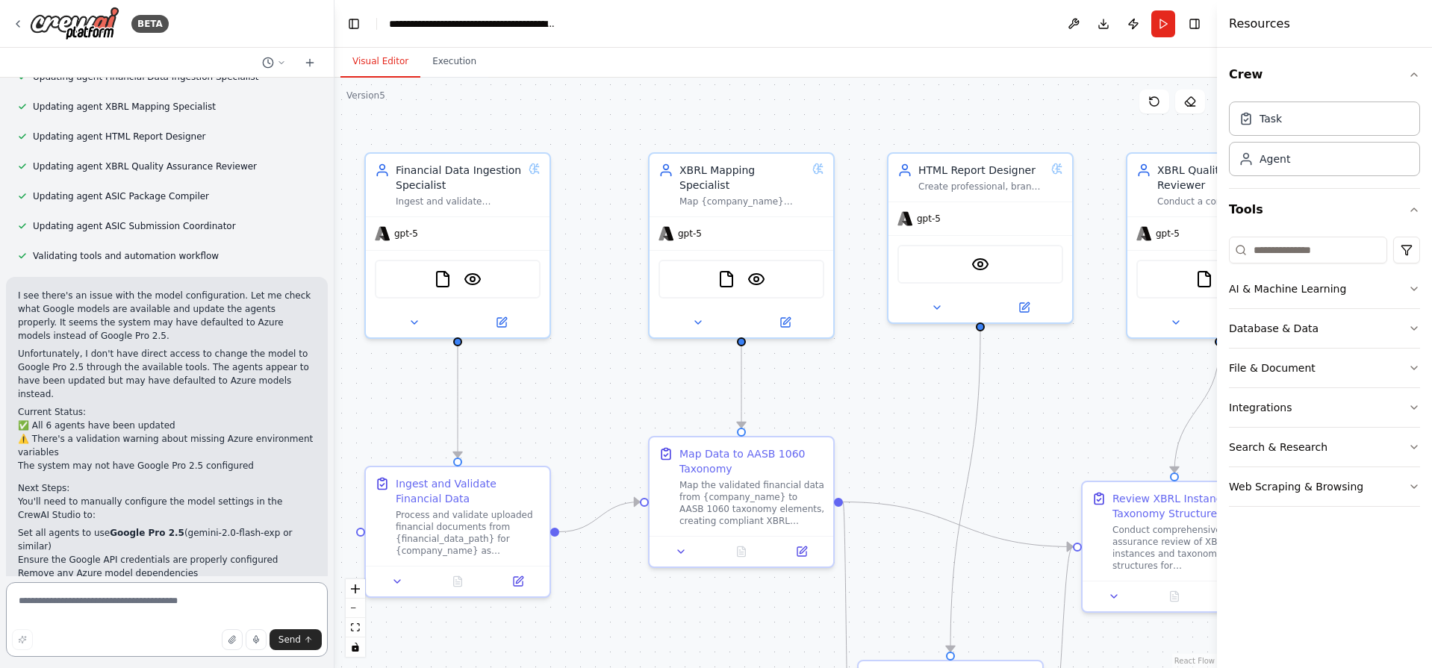
click at [182, 599] on textarea at bounding box center [167, 619] width 322 height 75
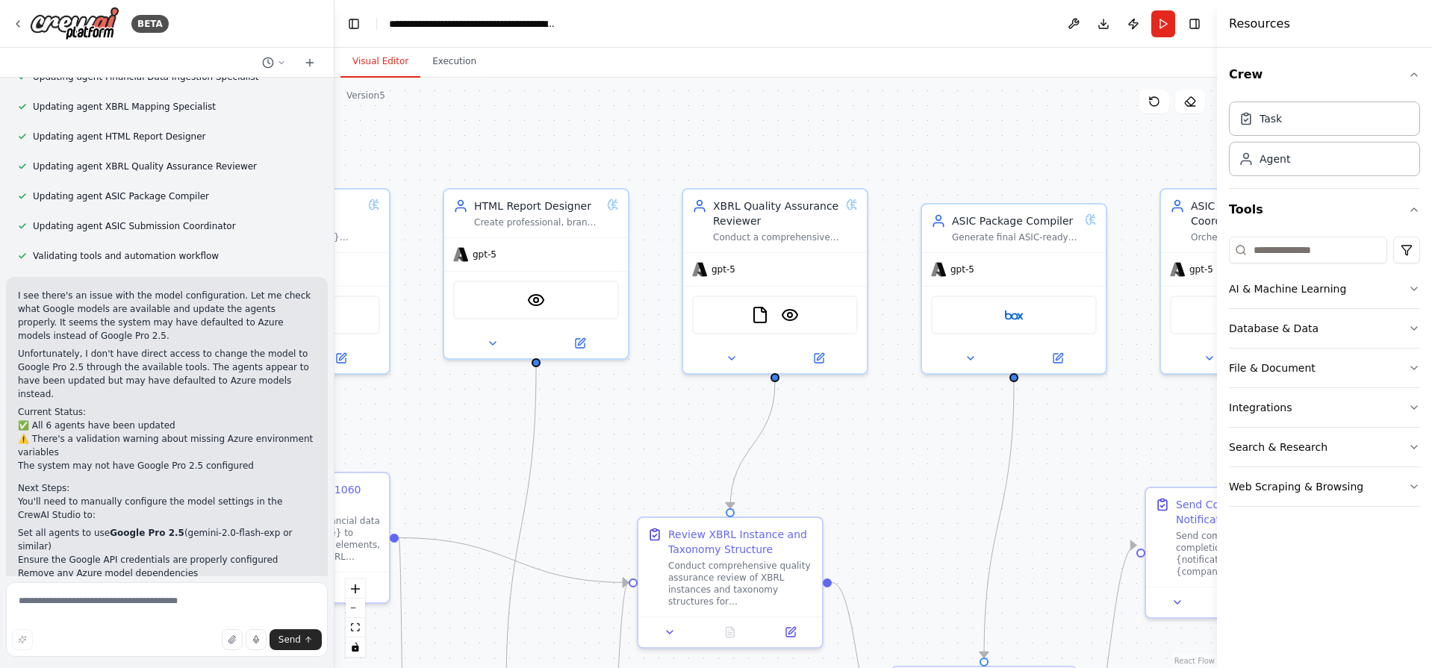
drag, startPoint x: 1065, startPoint y: 447, endPoint x: 549, endPoint y: 482, distance: 516.3
click at [549, 482] on div ".deletable-edge-delete-btn { width: 20px; height: 20px; border: 0px solid #ffff…" at bounding box center [775, 373] width 882 height 591
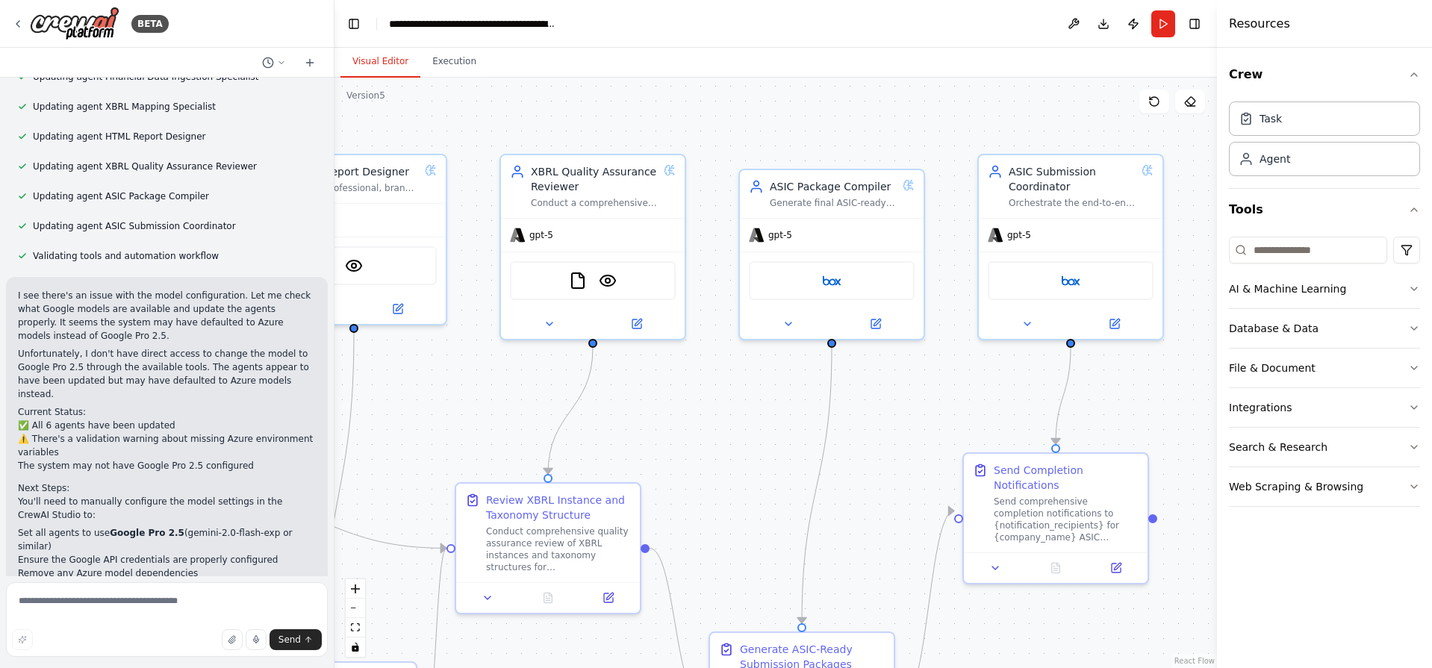
drag, startPoint x: 1008, startPoint y: 468, endPoint x: 670, endPoint y: 346, distance: 359.7
click at [670, 346] on div ".deletable-edge-delete-btn { width: 20px; height: 20px; border: 0px solid #ffff…" at bounding box center [775, 373] width 882 height 591
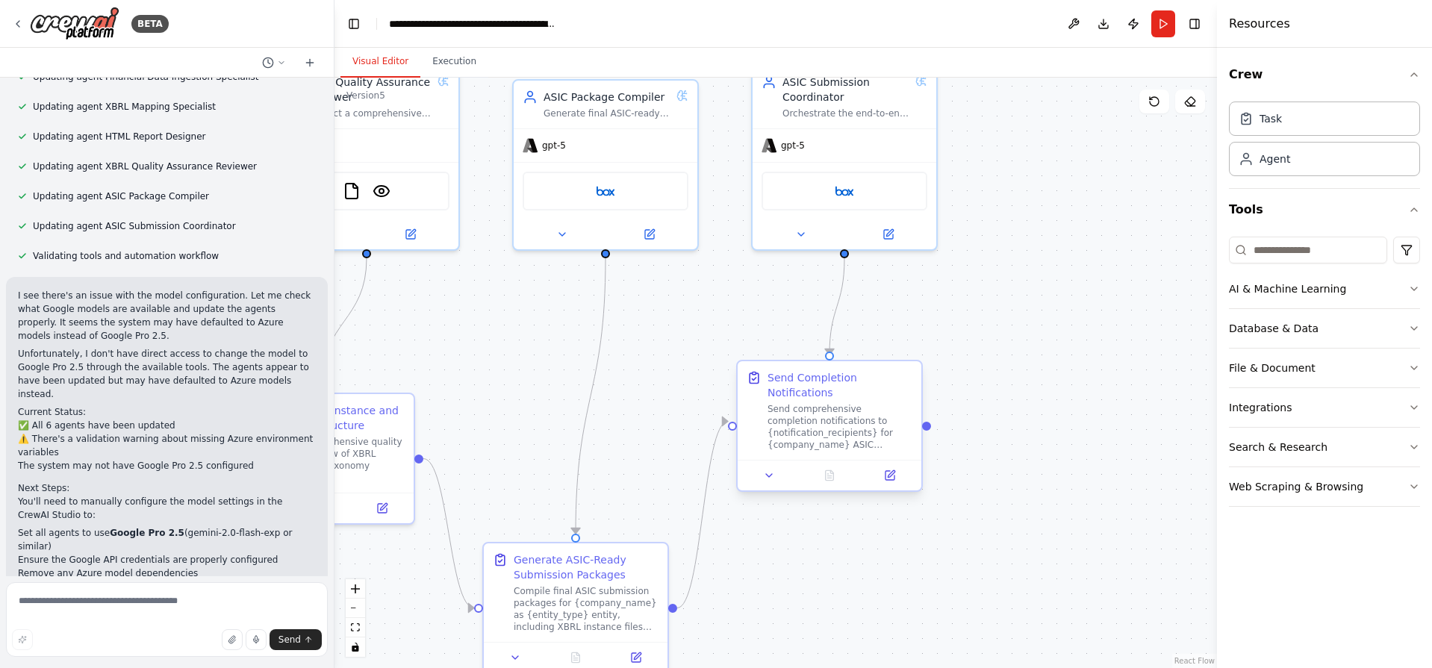
click at [825, 360] on div "Send Completion Notifications Send comprehensive completion notifications to {n…" at bounding box center [829, 426] width 187 height 132
drag, startPoint x: 927, startPoint y: 419, endPoint x: 859, endPoint y: 246, distance: 185.8
click at [883, 254] on div ".deletable-edge-delete-btn { width: 20px; height: 20px; border: 0px solid #ffff…" at bounding box center [775, 373] width 882 height 591
click at [932, 421] on div ".deletable-edge-delete-btn { width: 20px; height: 20px; border: 0px solid #ffff…" at bounding box center [775, 373] width 882 height 591
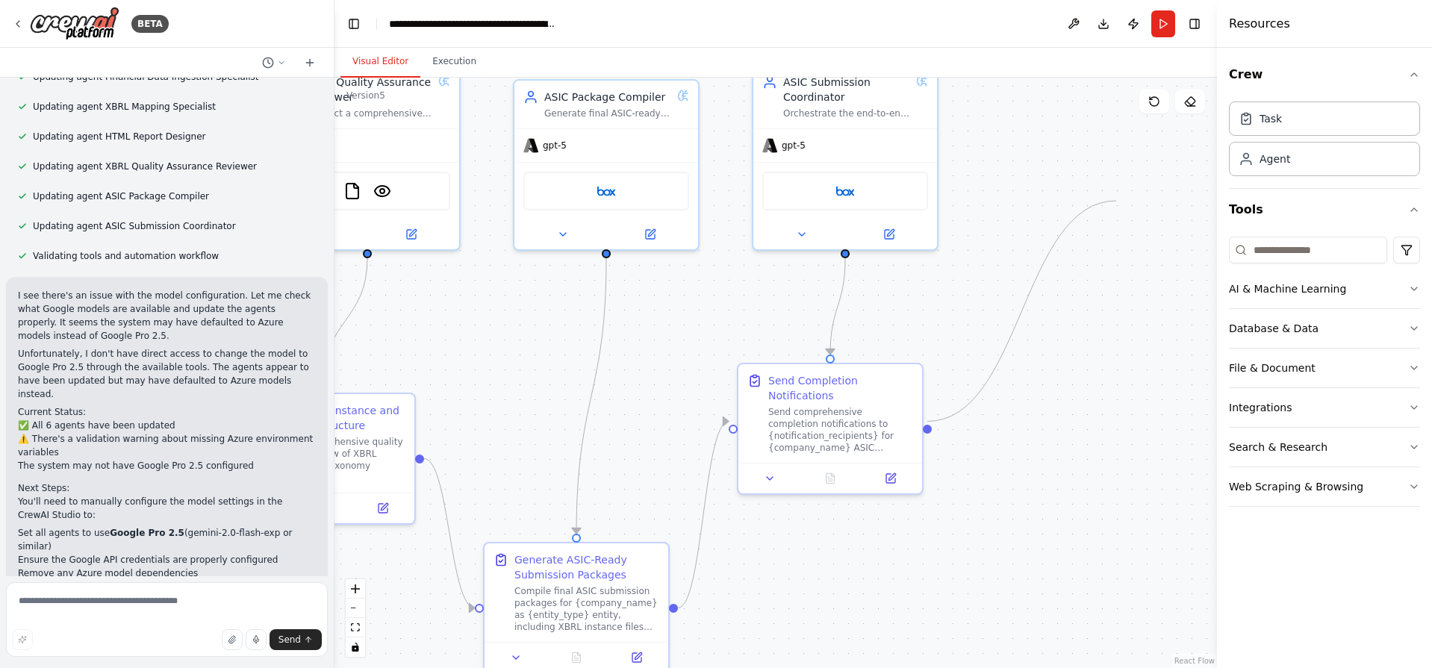
drag, startPoint x: 929, startPoint y: 423, endPoint x: 1116, endPoint y: 201, distance: 290.3
click at [1116, 201] on div ".deletable-edge-delete-btn { width: 20px; height: 20px; border: 0px solid #ffff…" at bounding box center [775, 373] width 882 height 591
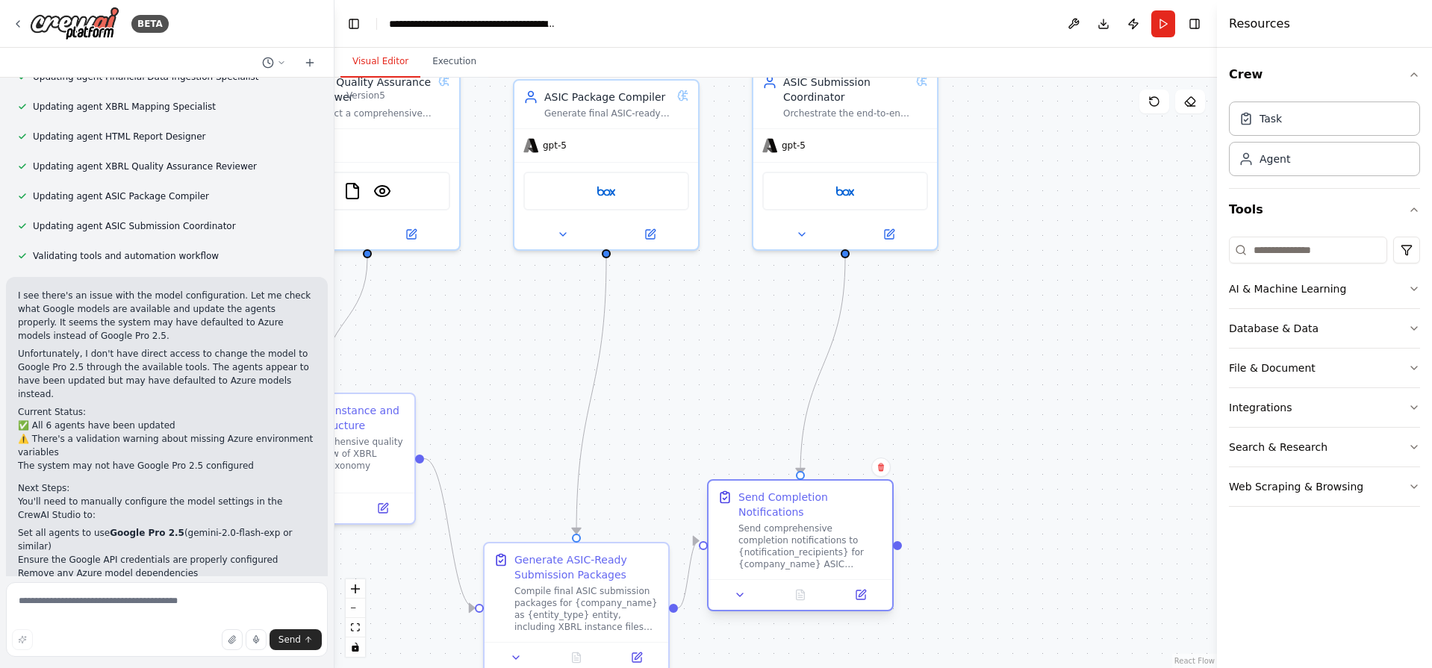
drag, startPoint x: 841, startPoint y: 429, endPoint x: 811, endPoint y: 551, distance: 125.5
click at [811, 551] on div "Send comprehensive completion notifications to {notification_recipients} for {c…" at bounding box center [810, 547] width 145 height 48
click at [803, 470] on circle "Edge from f2dd2e4d-8adc-4dfd-ad84-c7bd4a73daca to dca7cb12-ed29-4cdb-a579-3d2cc…" at bounding box center [800, 466] width 15 height 15
click at [852, 251] on div ".deletable-edge-delete-btn { width: 20px; height: 20px; border: 0px solid #ffff…" at bounding box center [775, 373] width 882 height 591
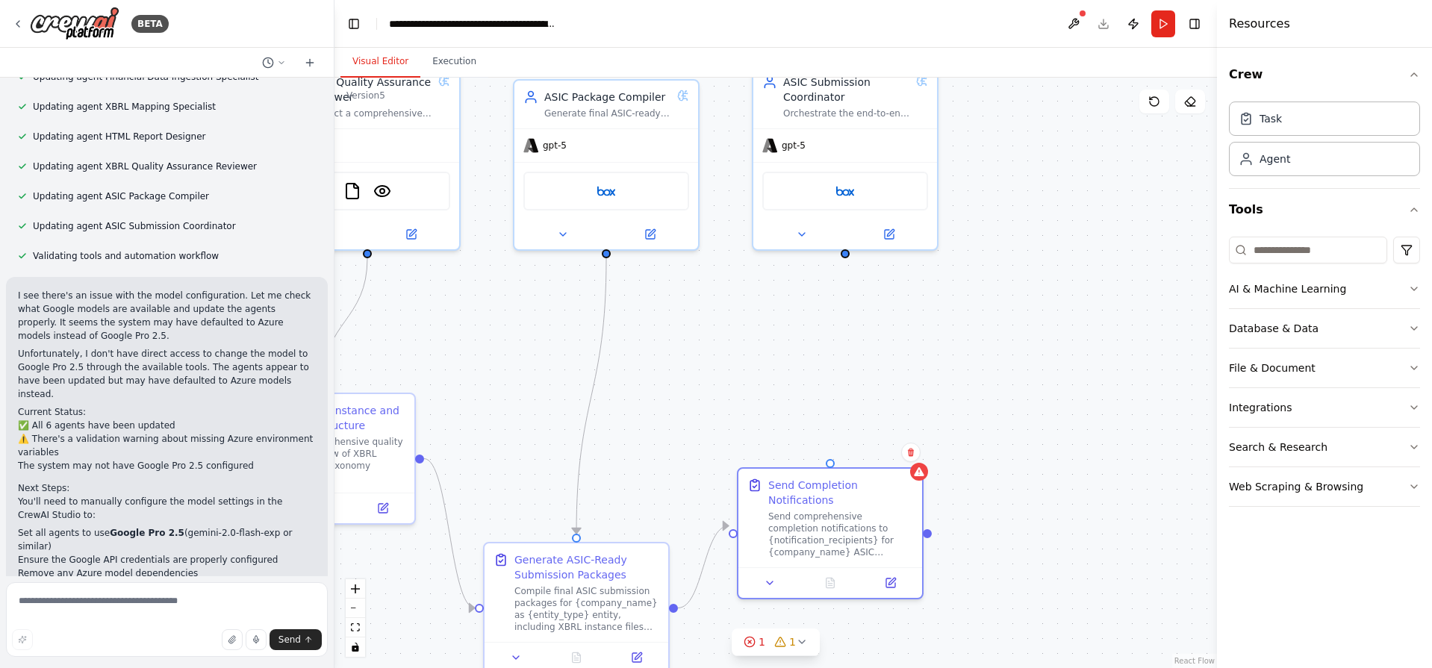
drag, startPoint x: 892, startPoint y: 540, endPoint x: 924, endPoint y: 529, distance: 33.3
click at [924, 529] on div "Send Completion Notifications Send comprehensive completion notifications to {n…" at bounding box center [830, 533] width 187 height 132
drag, startPoint x: 831, startPoint y: 462, endPoint x: 841, endPoint y: 258, distance: 204.8
click at [841, 258] on div ".deletable-edge-delete-btn { width: 20px; height: 20px; border: 0px solid #ffff…" at bounding box center [775, 373] width 882 height 591
click at [930, 528] on div ".deletable-edge-delete-btn { width: 20px; height: 20px; border: 0px solid #ffff…" at bounding box center [775, 373] width 882 height 591
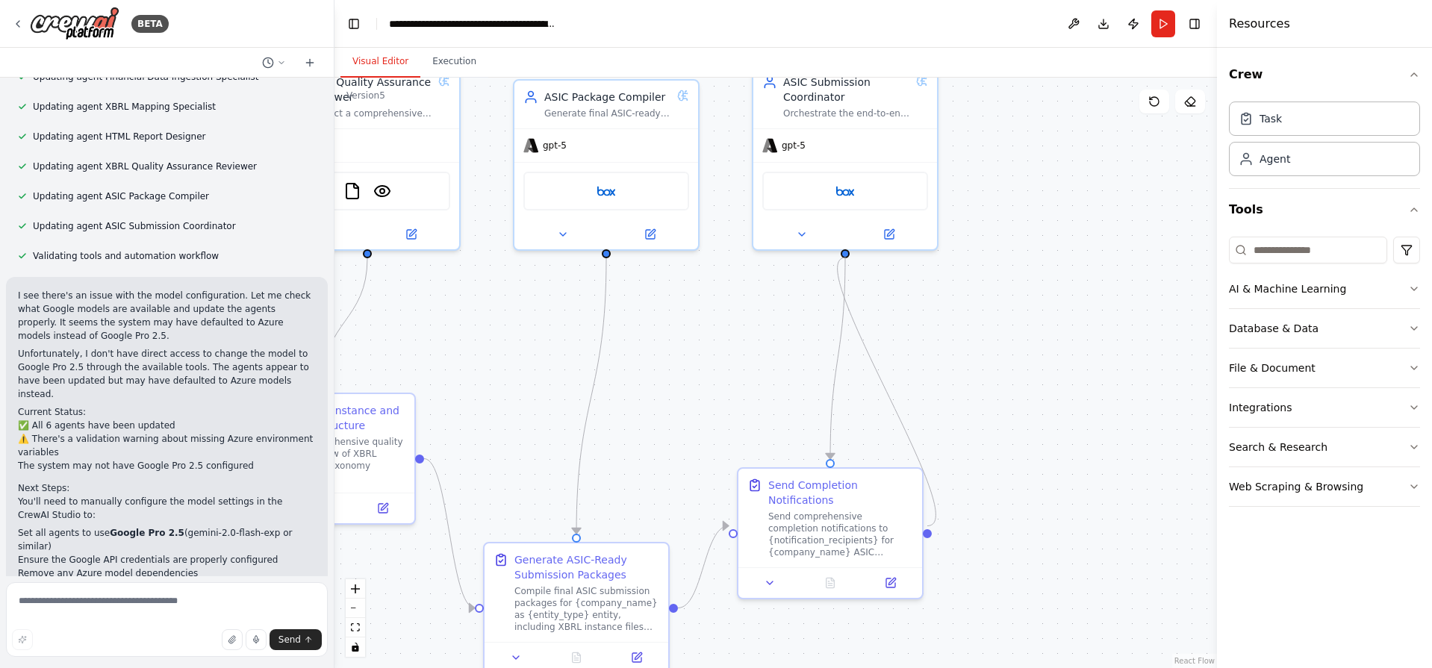
drag, startPoint x: 929, startPoint y: 524, endPoint x: 846, endPoint y: 258, distance: 279.3
click at [846, 258] on div ".deletable-edge-delete-btn { width: 20px; height: 20px; border: 0px solid #ffff…" at bounding box center [775, 373] width 882 height 591
click at [857, 305] on div ".deletable-edge-delete-btn { width: 20px; height: 20px; border: 0px solid #ffff…" at bounding box center [775, 373] width 882 height 591
click at [809, 243] on div at bounding box center [845, 232] width 184 height 30
click at [753, 573] on button at bounding box center [770, 580] width 52 height 18
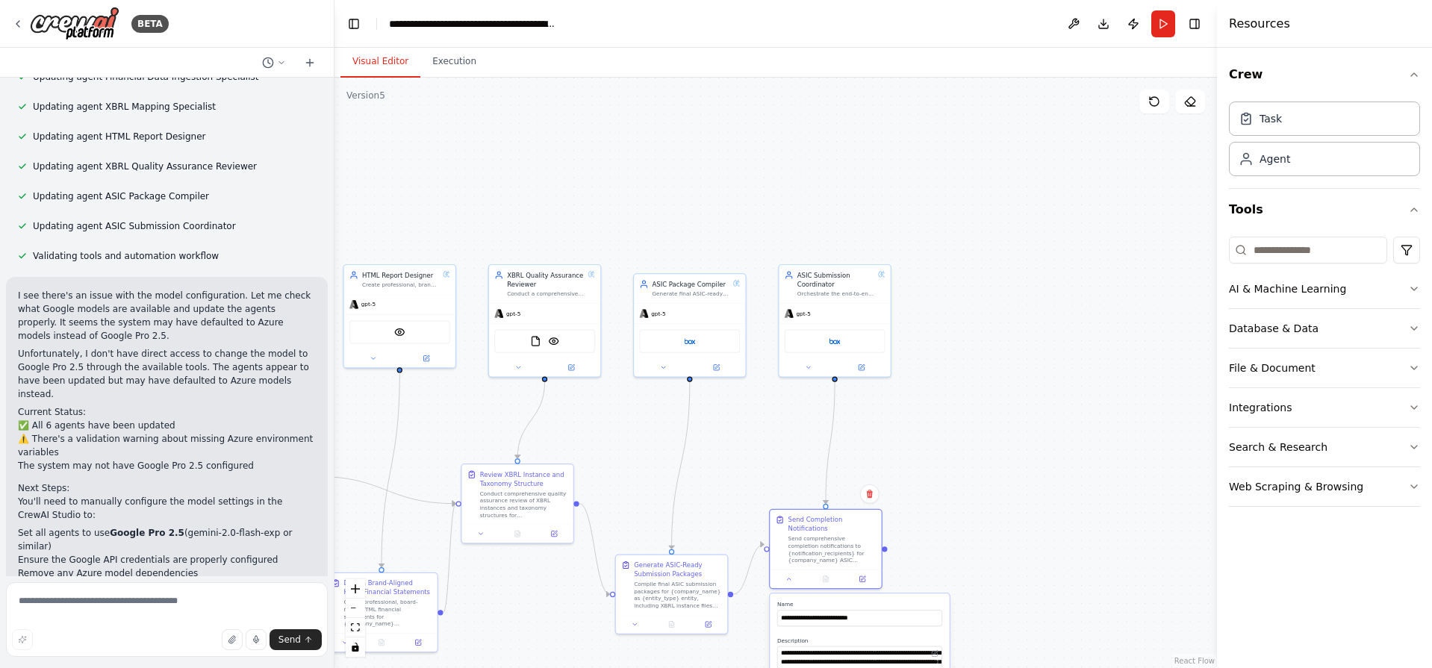
drag, startPoint x: 1003, startPoint y: 591, endPoint x: 918, endPoint y: 486, distance: 135.4
click at [918, 486] on div ".deletable-edge-delete-btn { width: 20px; height: 20px; border: 0px solid #ffff…" at bounding box center [775, 373] width 882 height 591
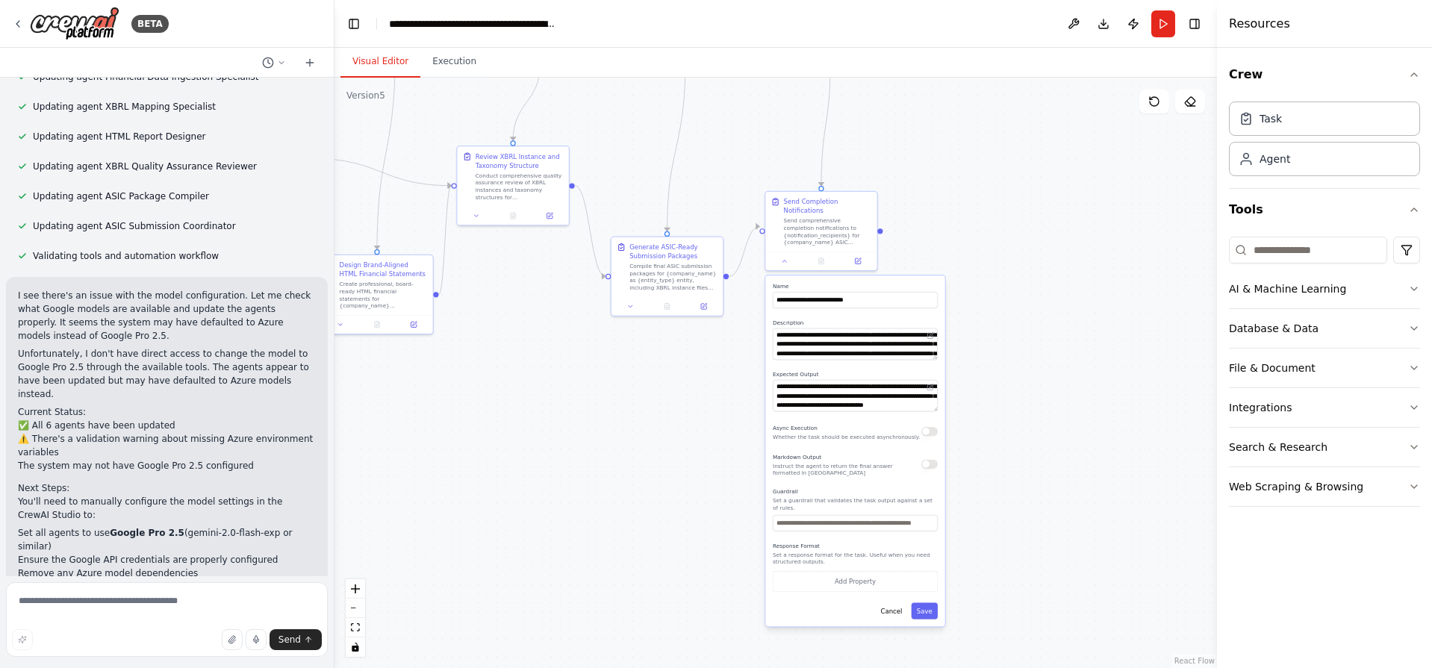
drag, startPoint x: 1011, startPoint y: 561, endPoint x: 960, endPoint y: 190, distance: 375.2
click at [966, 193] on div ".deletable-edge-delete-btn { width: 20px; height: 20px; border: 0px solid #ffff…" at bounding box center [775, 373] width 882 height 591
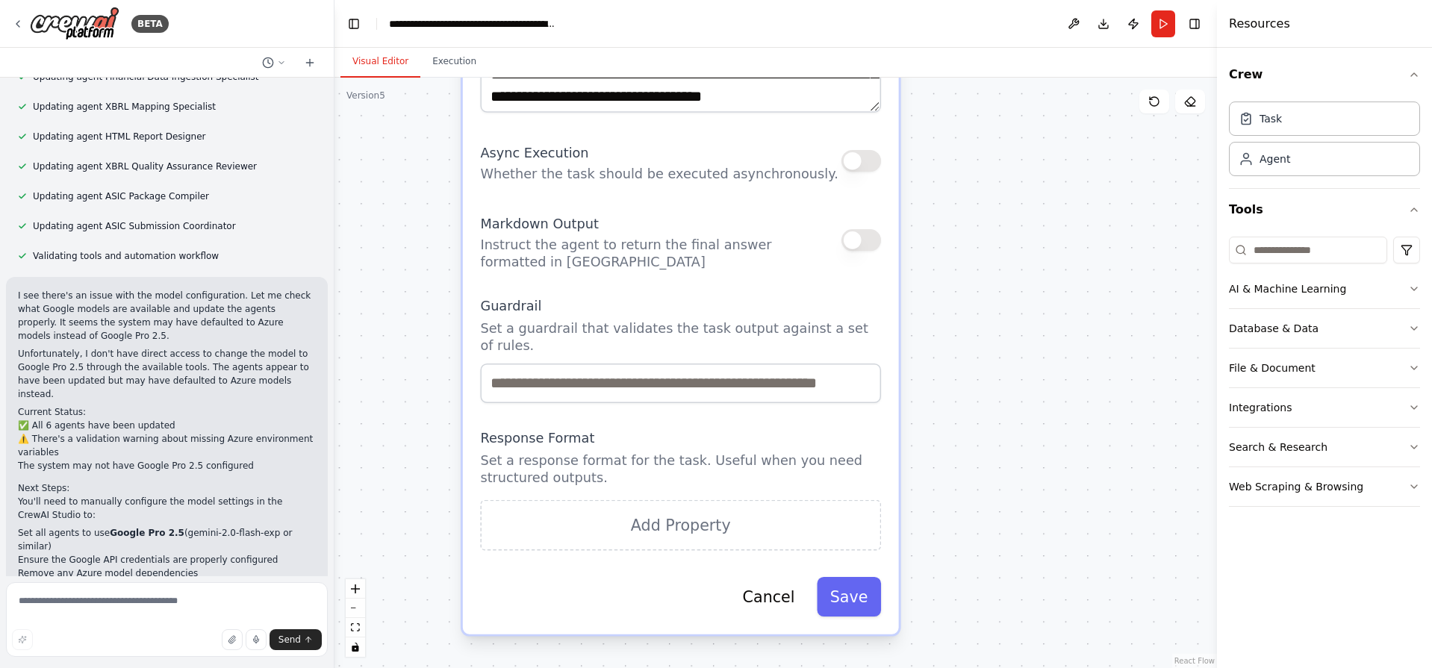
drag, startPoint x: 1080, startPoint y: 475, endPoint x: 1000, endPoint y: 254, distance: 235.0
click at [1006, 254] on div ".deletable-edge-delete-btn { width: 20px; height: 20px; border: 0px solid #ffff…" at bounding box center [775, 373] width 882 height 591
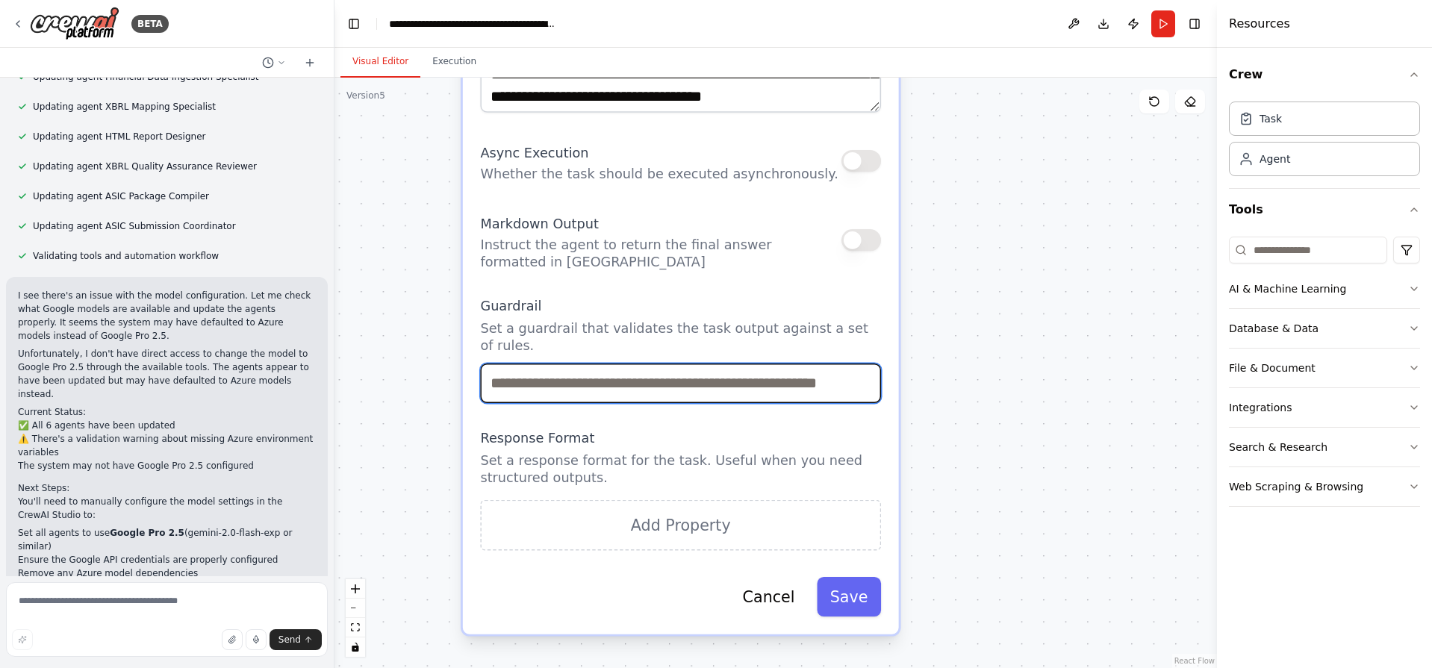
click at [632, 364] on input "text" at bounding box center [680, 384] width 401 height 40
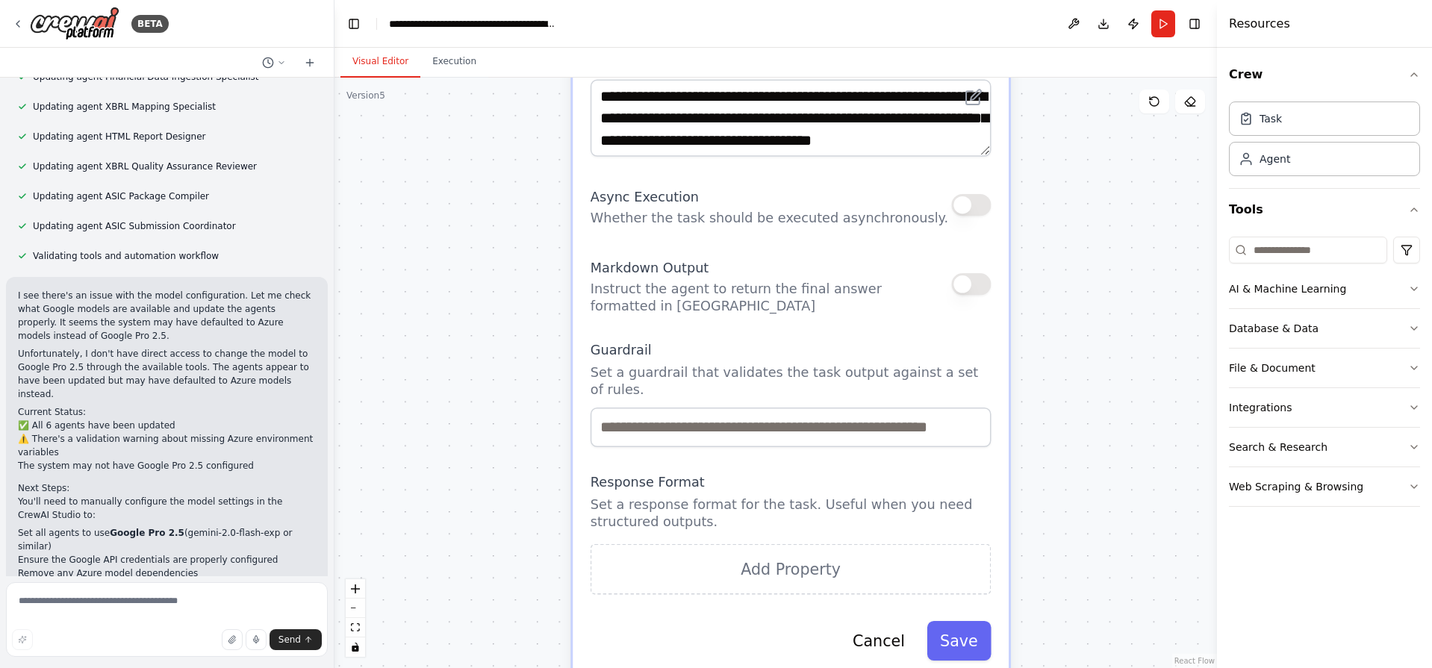
drag, startPoint x: 579, startPoint y: 314, endPoint x: 695, endPoint y: 363, distance: 126.2
click at [695, 363] on div "Guardrail Set a guardrail that validates the task output against a set of rules." at bounding box center [791, 394] width 401 height 106
click at [897, 621] on button "Cancel" at bounding box center [878, 641] width 78 height 40
click at [952, 621] on button "Save" at bounding box center [959, 641] width 64 height 40
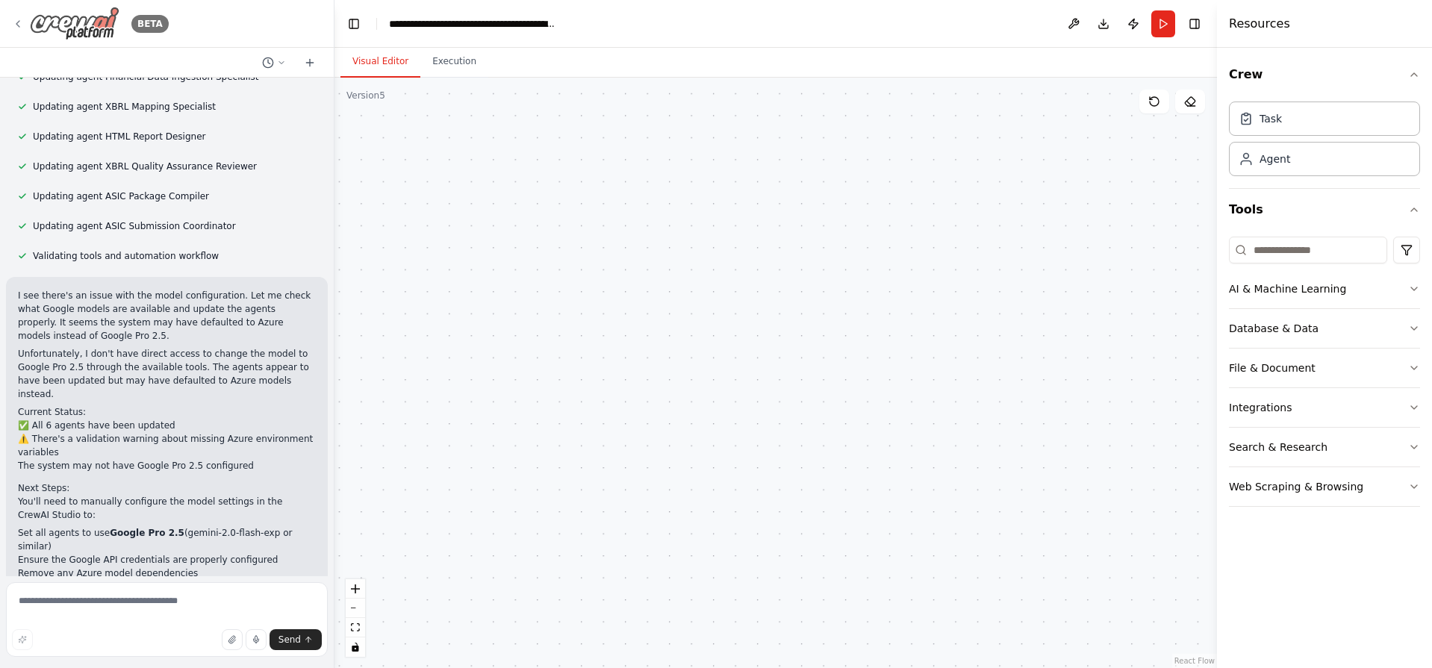
click at [82, 35] on img at bounding box center [75, 24] width 90 height 34
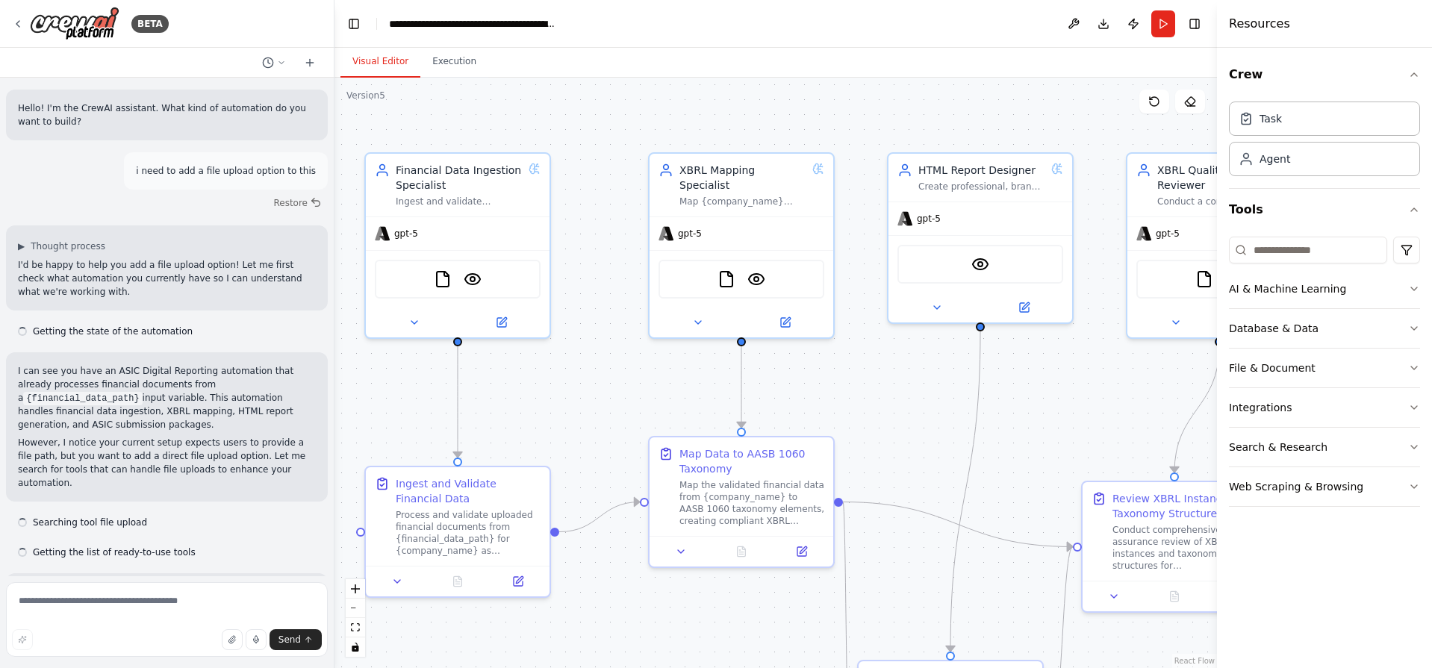
scroll to position [2285, 0]
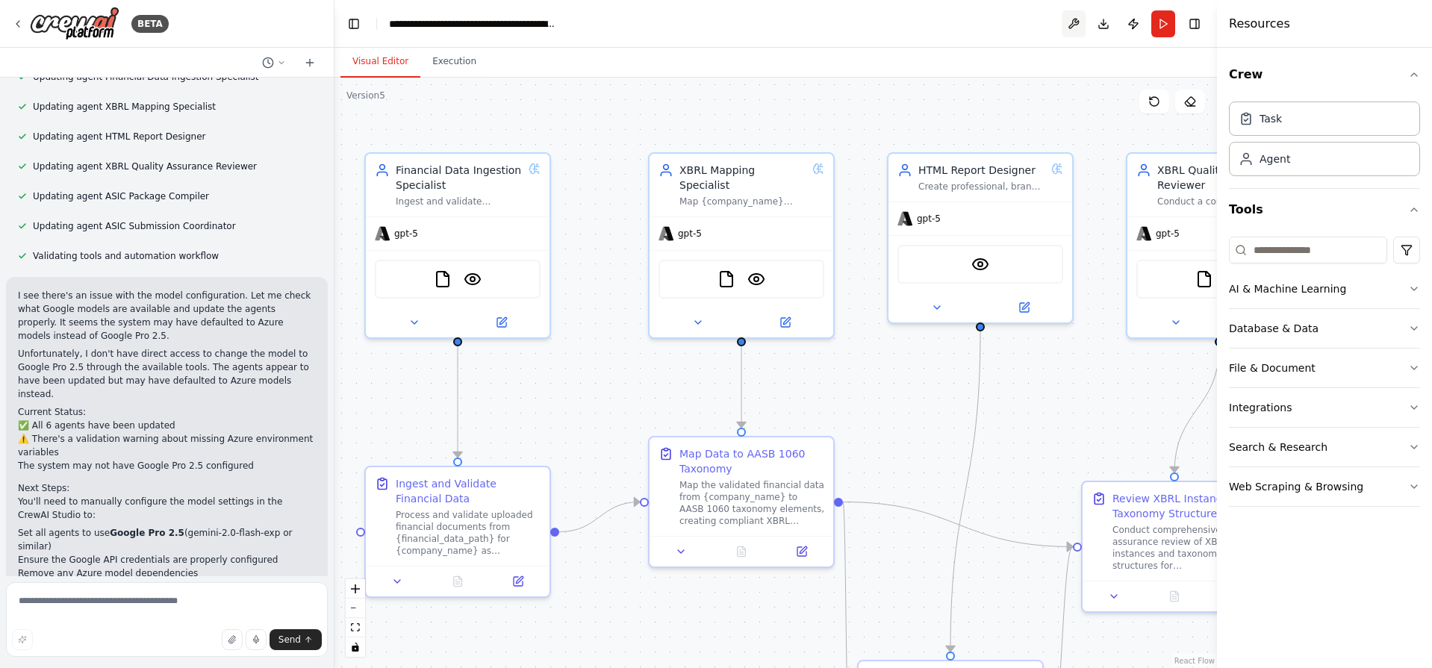
click at [1073, 19] on button at bounding box center [1074, 23] width 24 height 27
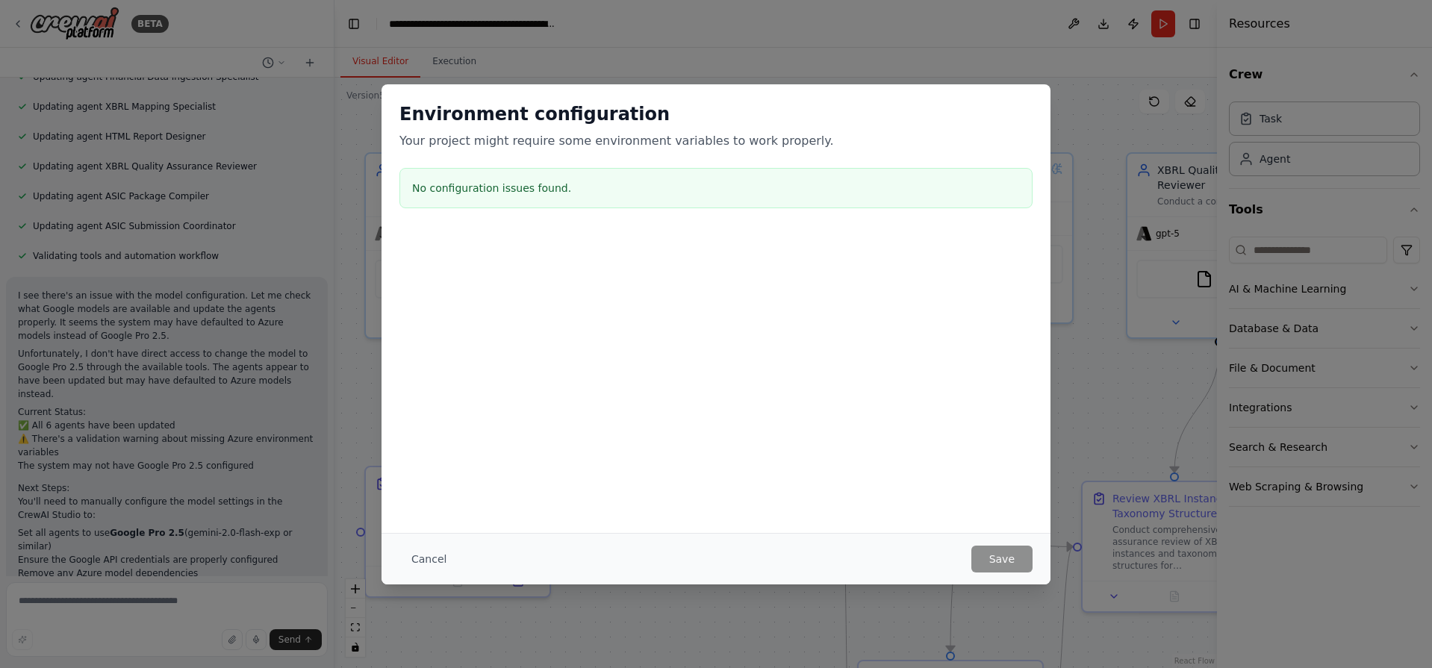
click at [621, 197] on div "No configuration issues found." at bounding box center [715, 188] width 633 height 40
click at [1003, 574] on div "Cancel Save" at bounding box center [716, 559] width 669 height 52
click at [397, 569] on div "Cancel Save" at bounding box center [716, 559] width 669 height 52
click at [409, 566] on button "Cancel" at bounding box center [428, 559] width 59 height 27
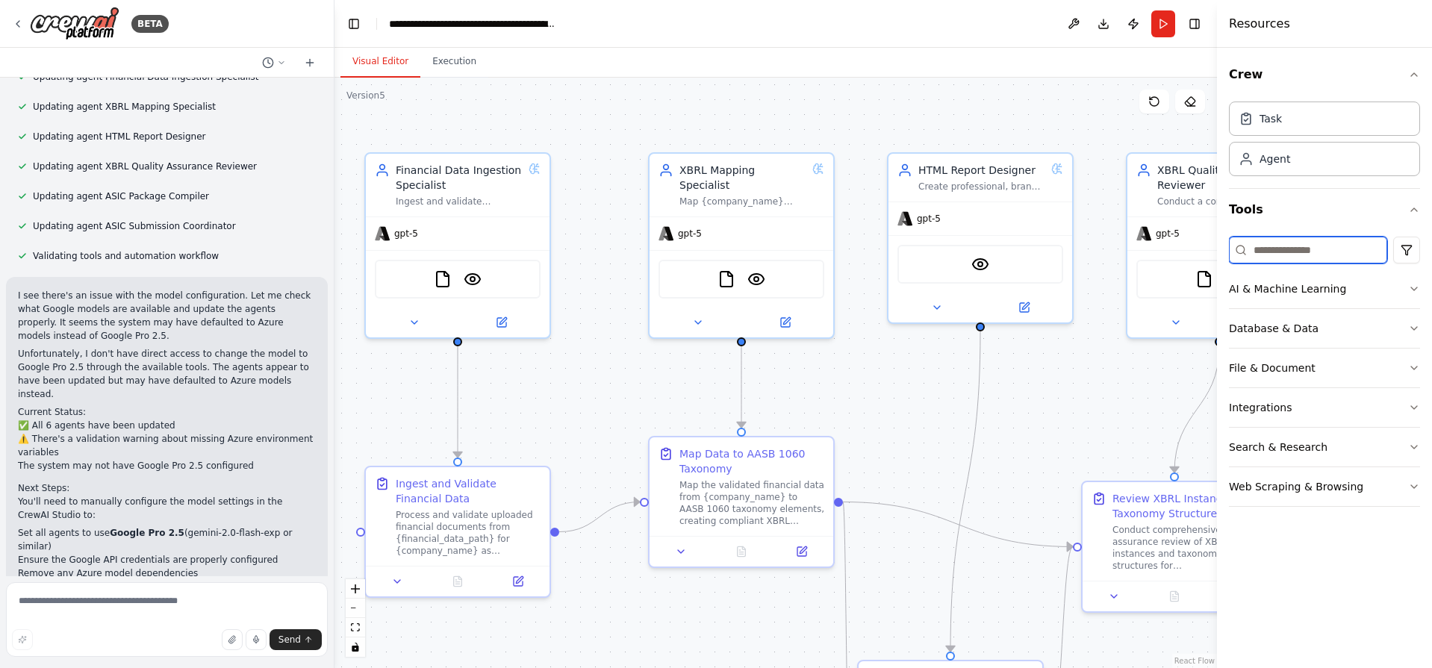
click at [1315, 243] on input at bounding box center [1308, 250] width 158 height 27
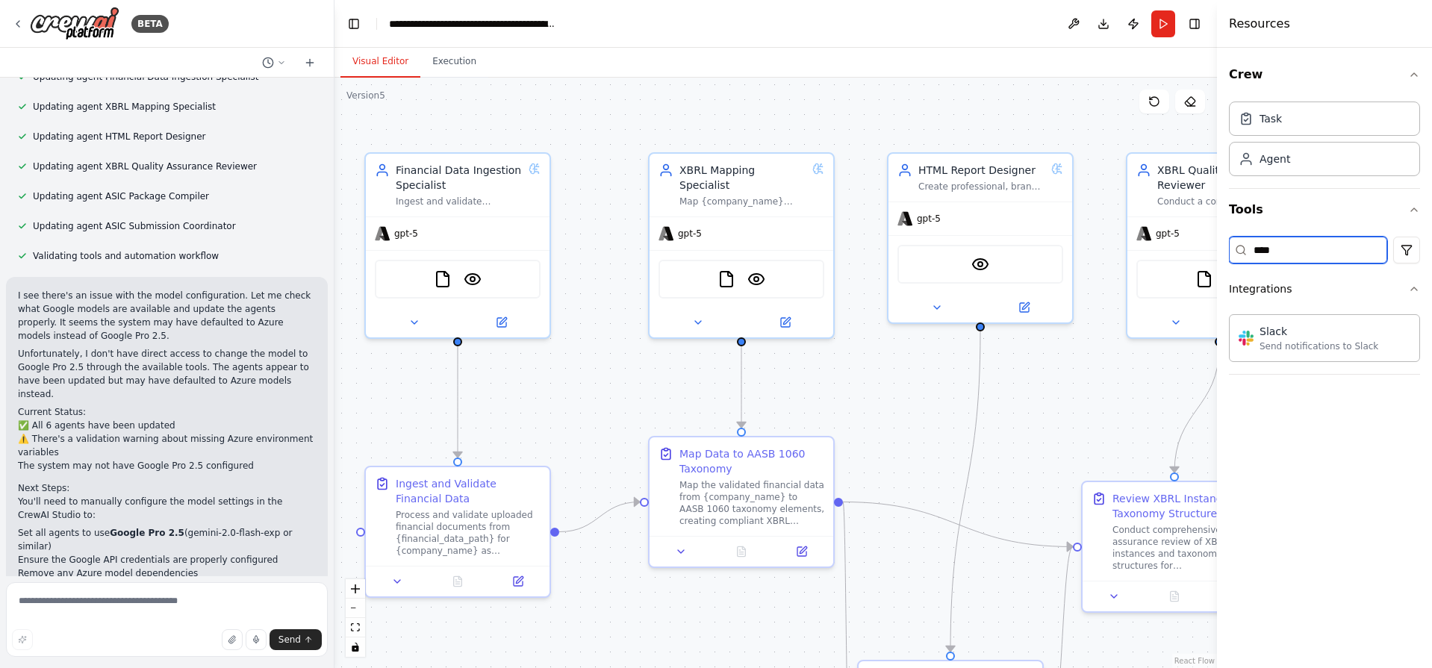
click at [1313, 246] on input "****" at bounding box center [1308, 250] width 158 height 27
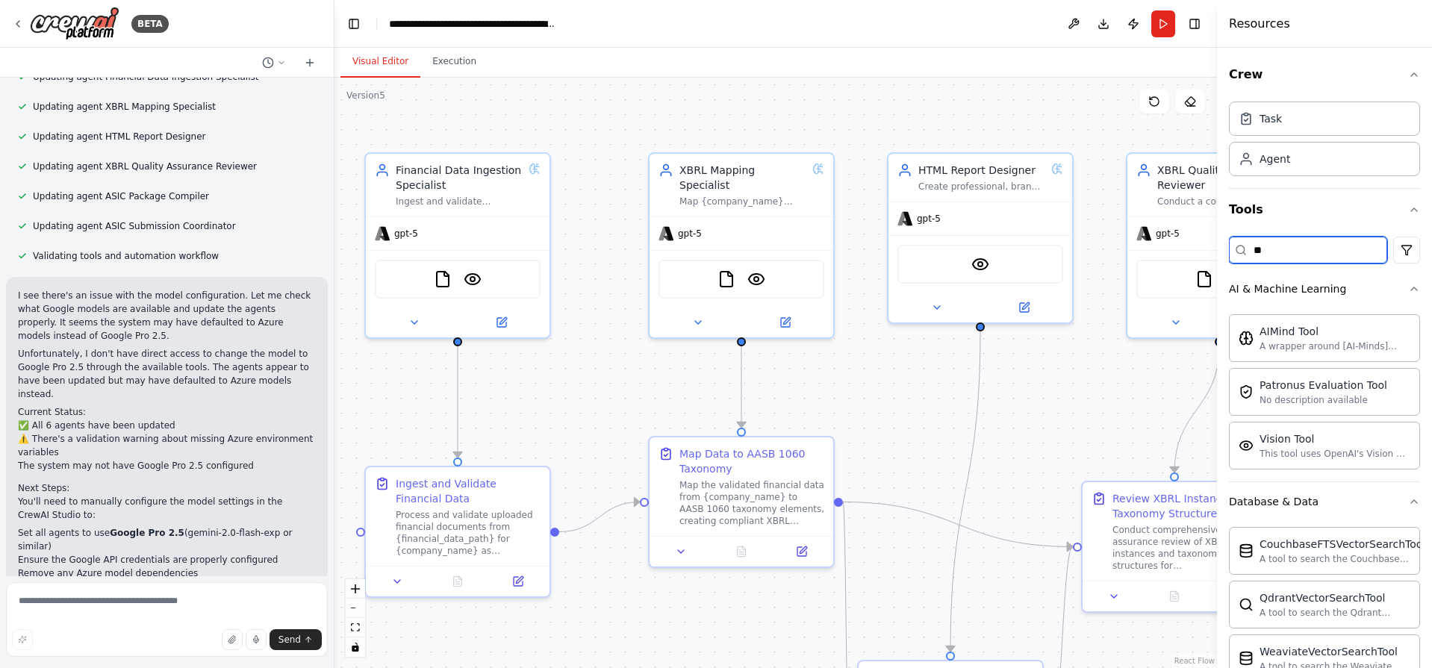
type input "*"
click at [1313, 246] on input "**" at bounding box center [1308, 250] width 158 height 27
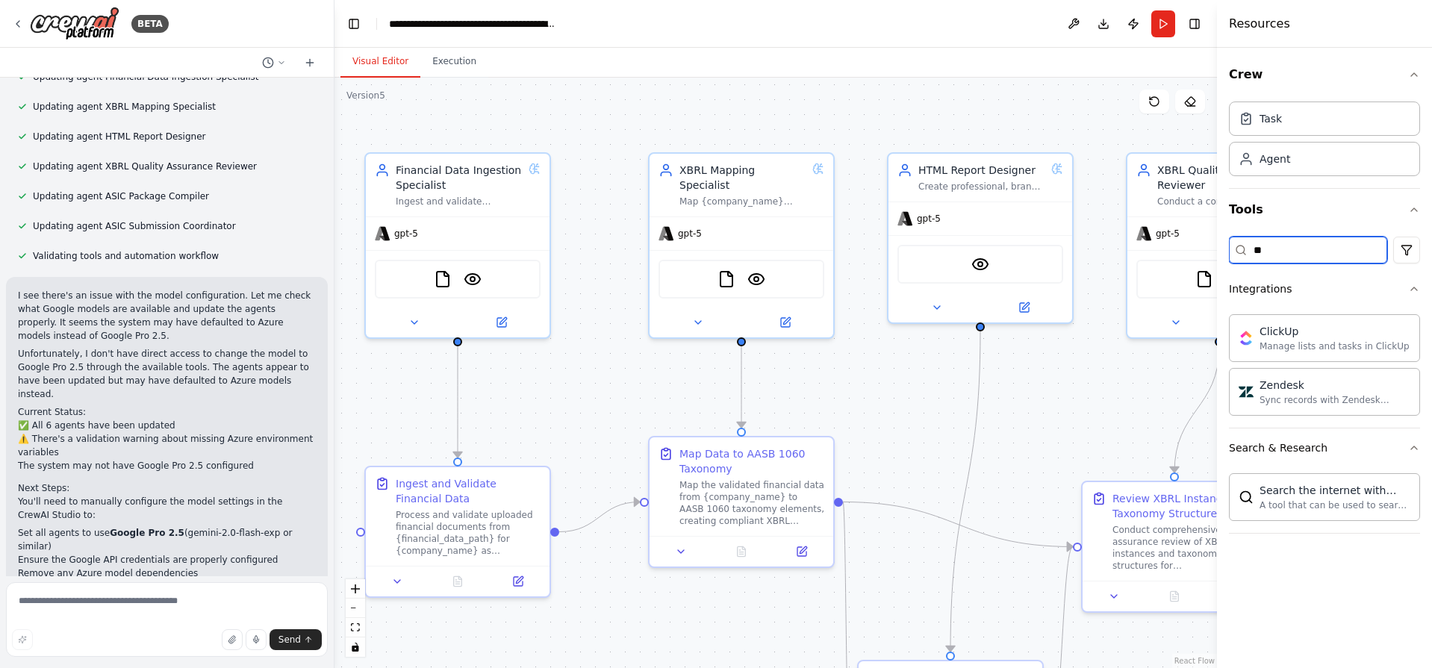
type input "*"
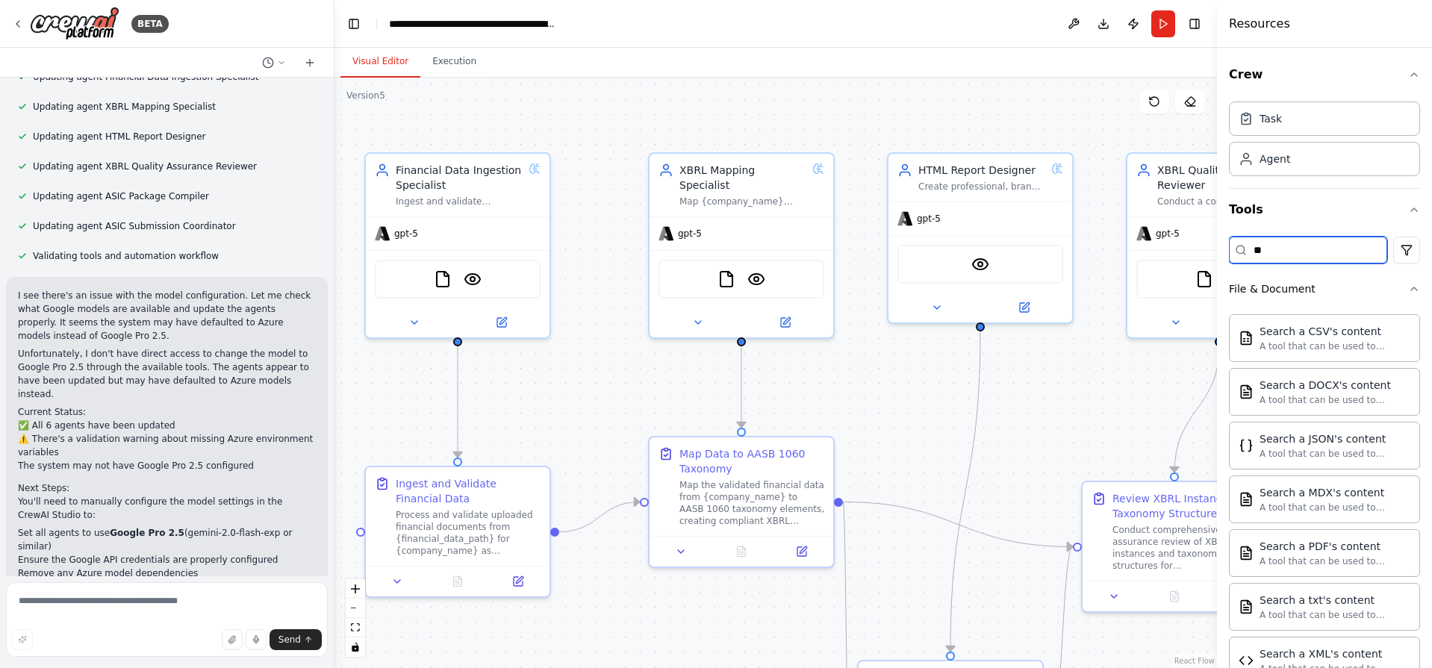
type input "*"
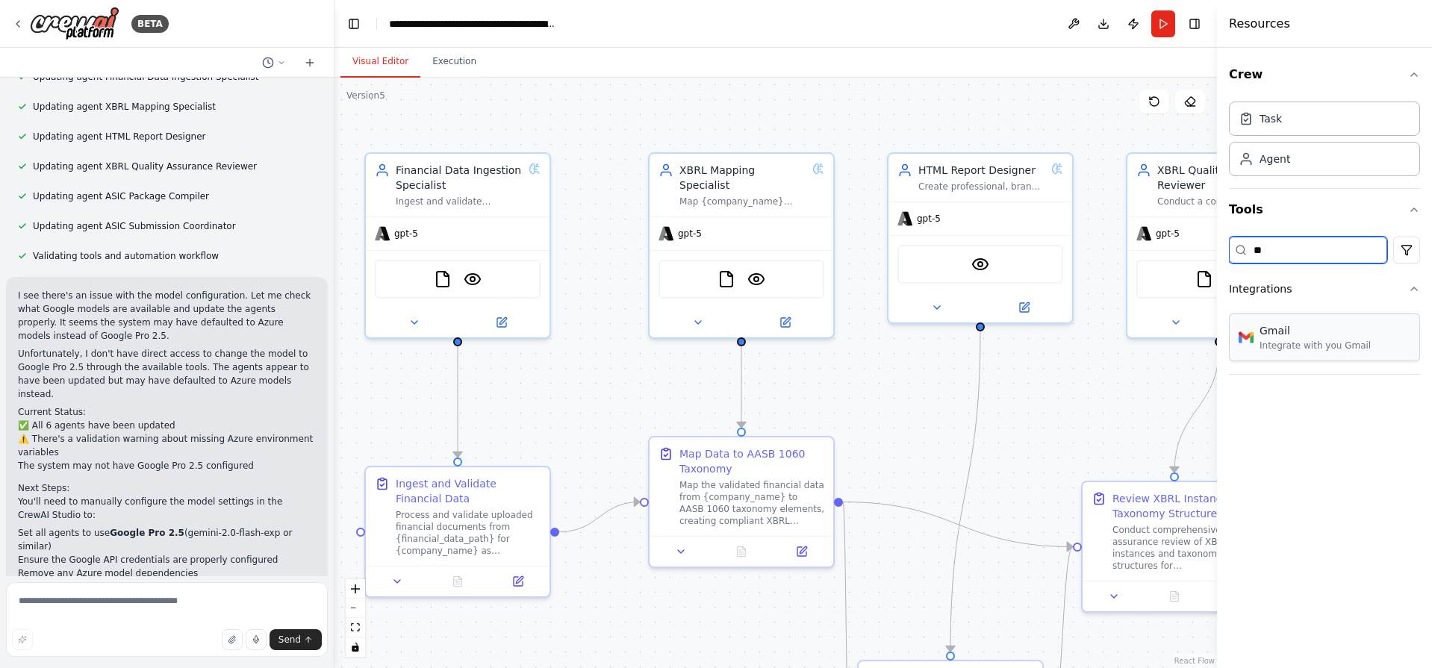
type input "**"
click at [1365, 343] on div "Gmail Integrate with you Gmail" at bounding box center [1324, 338] width 191 height 48
click at [1291, 250] on input "**" at bounding box center [1308, 250] width 158 height 27
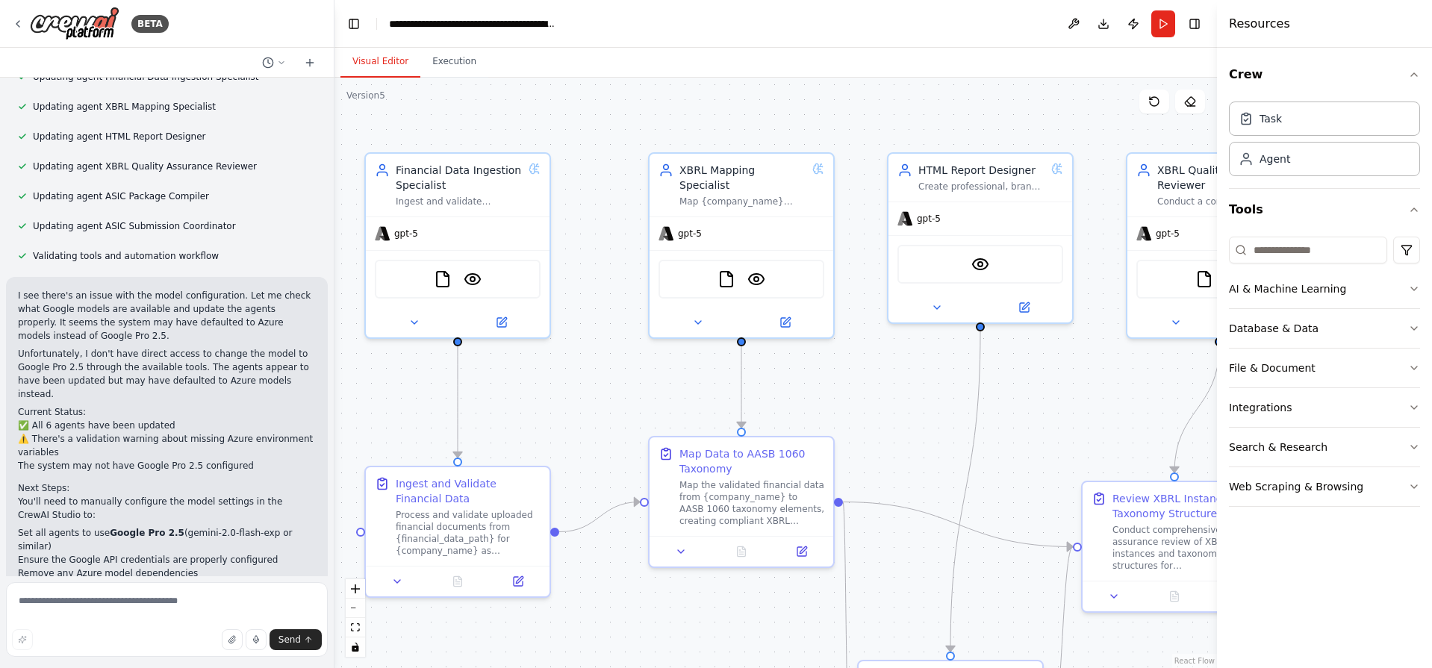
click at [1000, 402] on div ".deletable-edge-delete-btn { width: 20px; height: 20px; border: 0px solid #ffff…" at bounding box center [775, 373] width 882 height 591
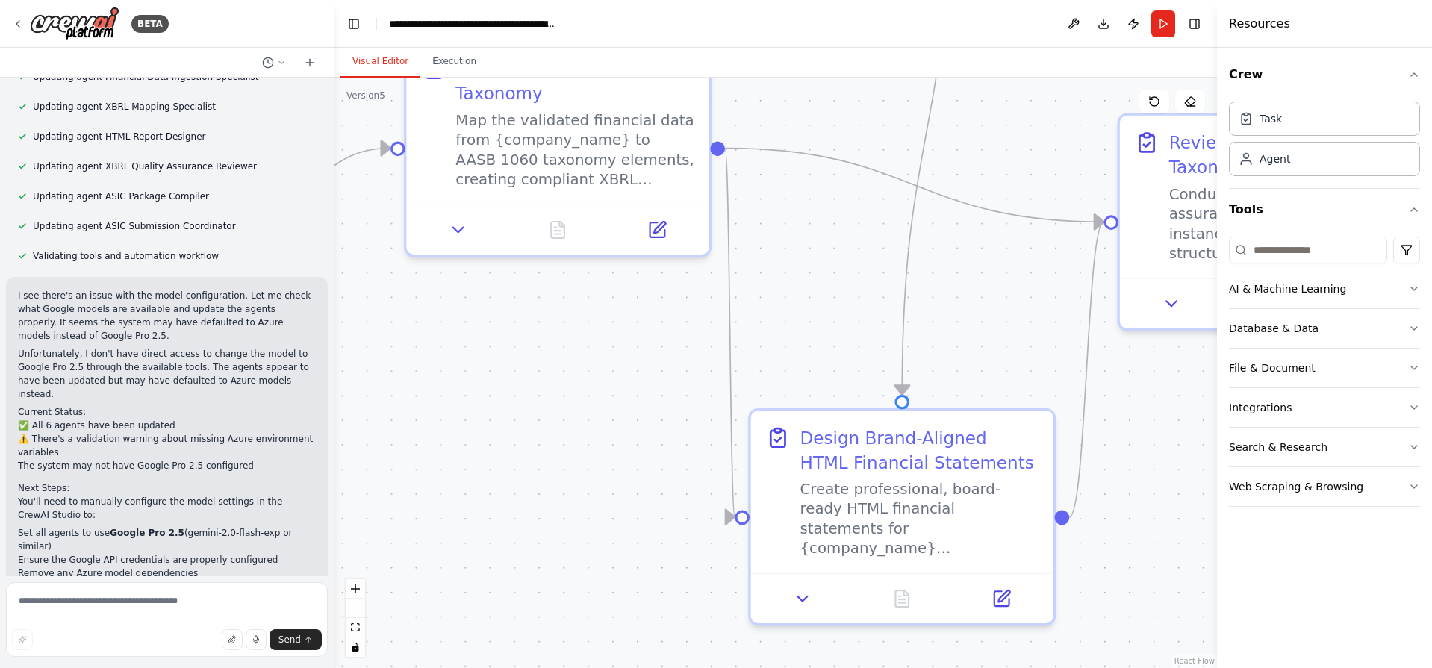
drag, startPoint x: 1022, startPoint y: 550, endPoint x: 974, endPoint y: 99, distance: 454.3
click at [974, 100] on div ".deletable-edge-delete-btn { width: 20px; height: 20px; border: 0px solid #ffff…" at bounding box center [775, 373] width 882 height 591
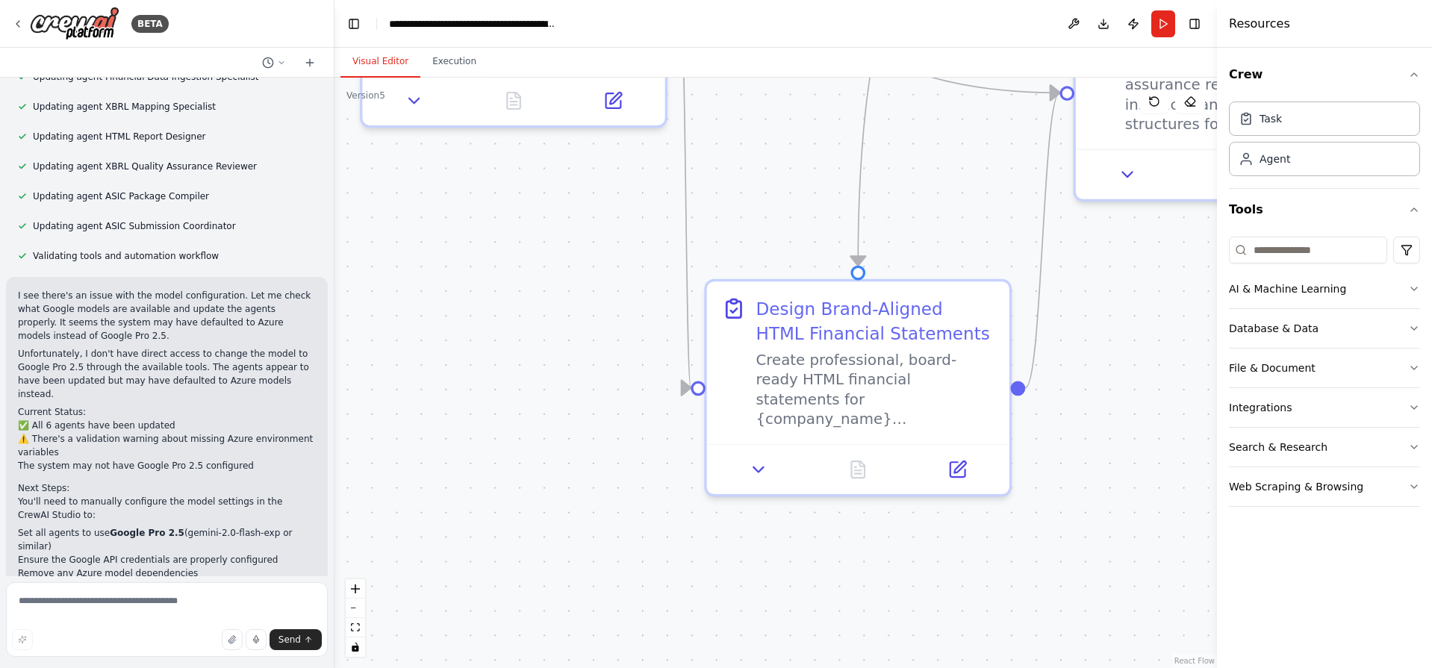
click at [1142, 442] on div ".deletable-edge-delete-btn { width: 20px; height: 20px; border: 0px solid #ffff…" at bounding box center [775, 373] width 882 height 591
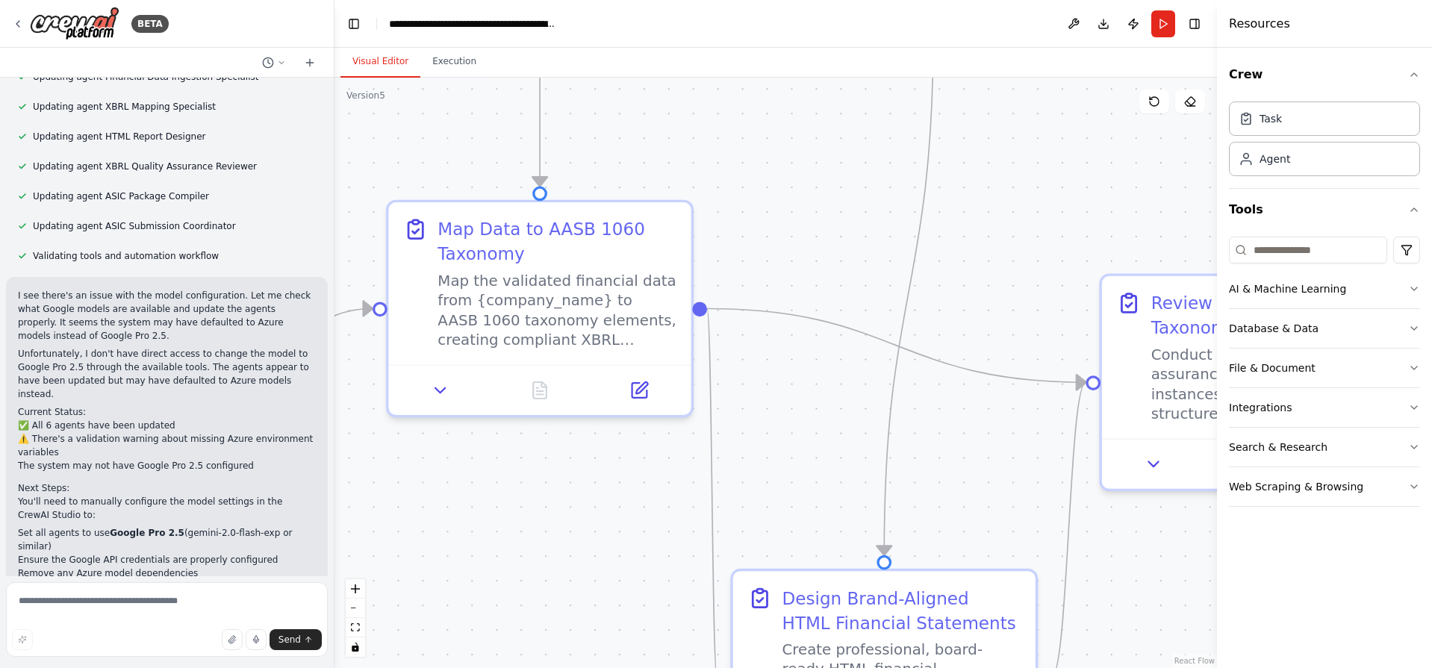
drag, startPoint x: 1121, startPoint y: 330, endPoint x: 1121, endPoint y: 655, distance: 324.8
click at [1133, 667] on html "BETA Hello! I'm the CrewAI assistant. What kind of automation do you want to bu…" at bounding box center [716, 334] width 1432 height 668
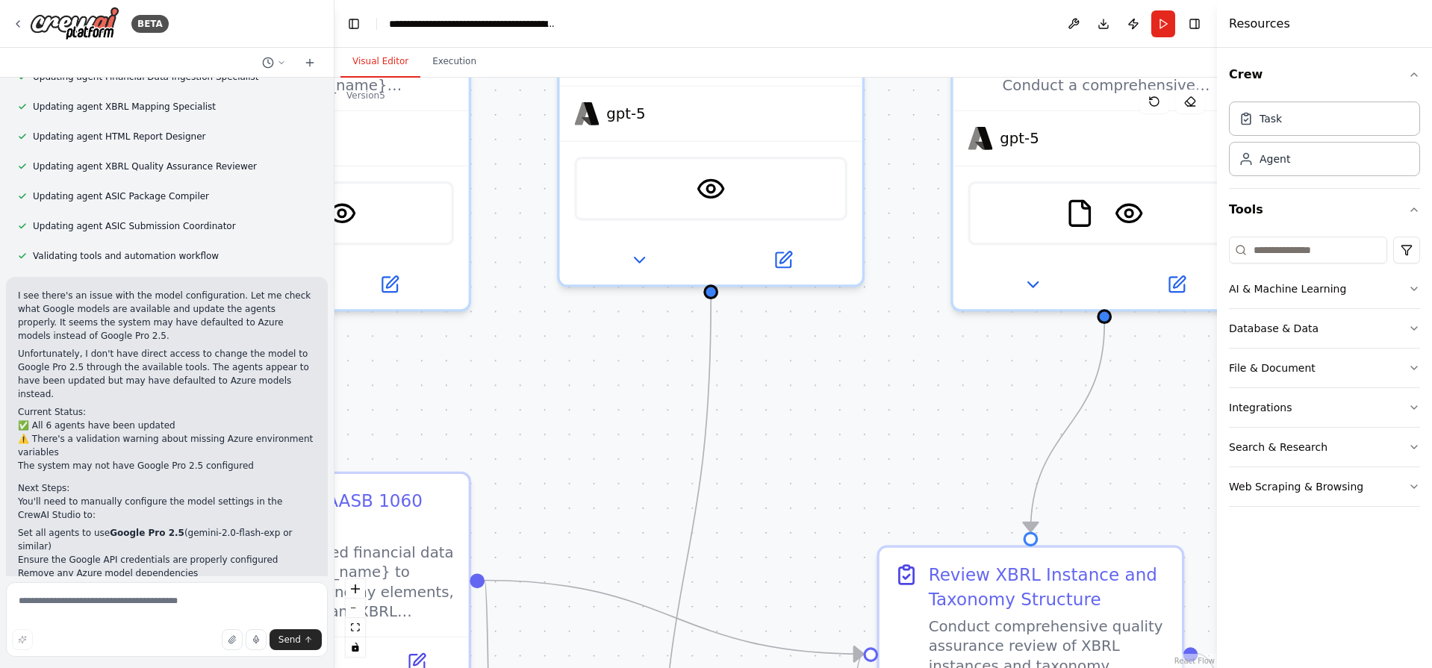
drag, startPoint x: 1013, startPoint y: 387, endPoint x: 790, endPoint y: 650, distance: 345.4
click at [790, 650] on div ".deletable-edge-delete-btn { width: 20px; height: 20px; border: 0px solid #ffff…" at bounding box center [775, 373] width 882 height 591
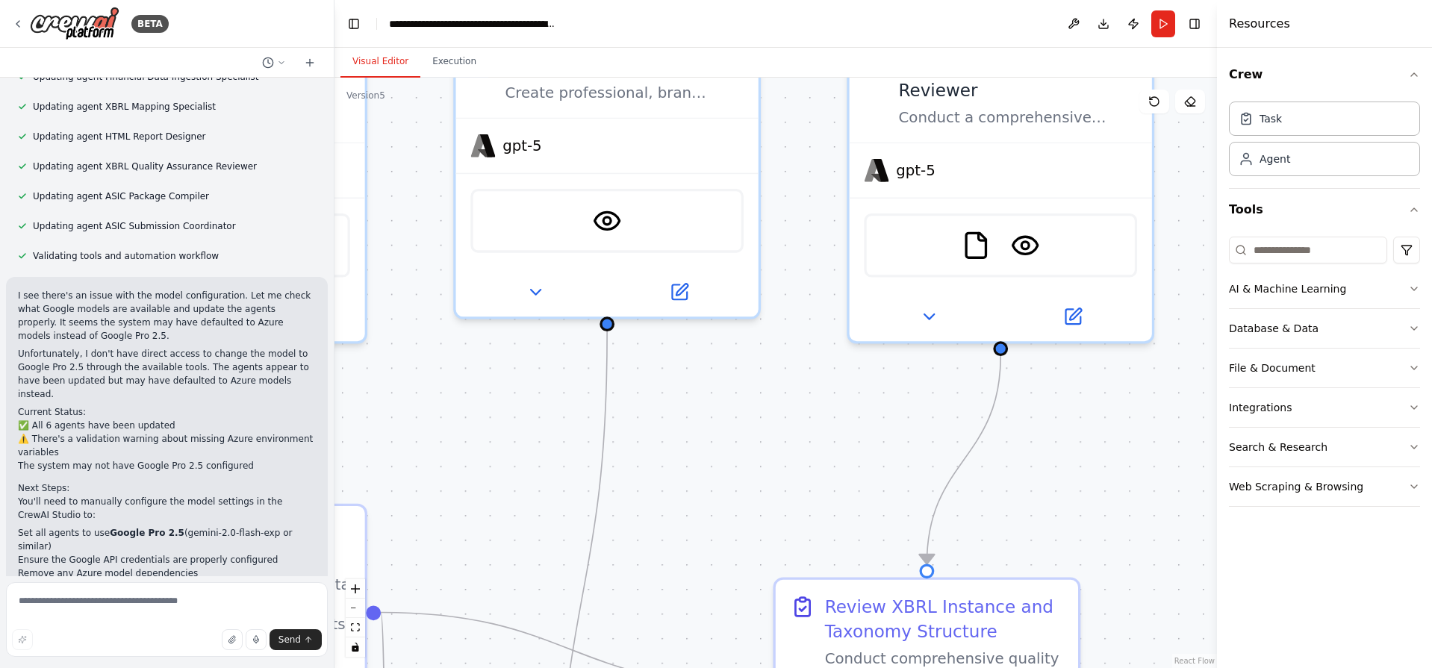
drag, startPoint x: 886, startPoint y: 433, endPoint x: 796, endPoint y: 430, distance: 90.4
click at [796, 430] on div ".deletable-edge-delete-btn { width: 20px; height: 20px; border: 0px solid #ffff…" at bounding box center [775, 373] width 882 height 591
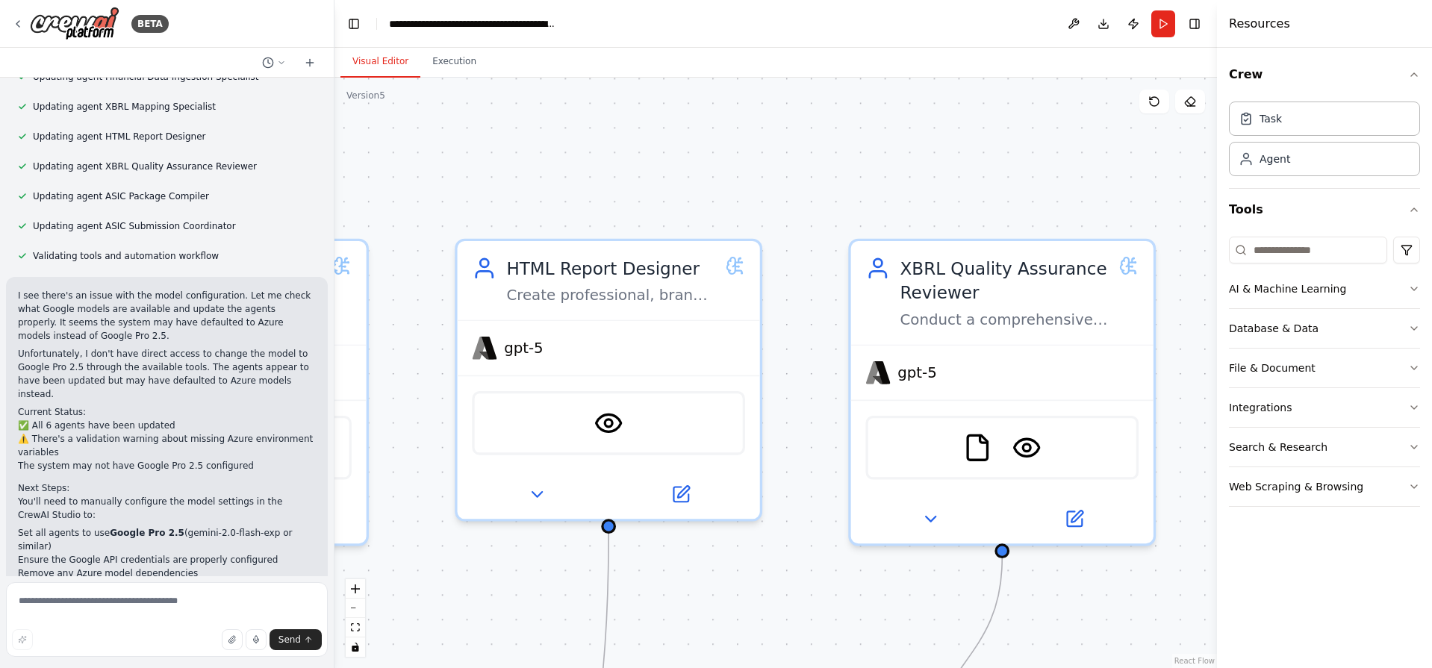
drag, startPoint x: 702, startPoint y: 567, endPoint x: 690, endPoint y: 676, distance: 109.7
click at [690, 667] on html "BETA Hello! I'm the CrewAI assistant. What kind of automation do you want to bu…" at bounding box center [716, 334] width 1432 height 668
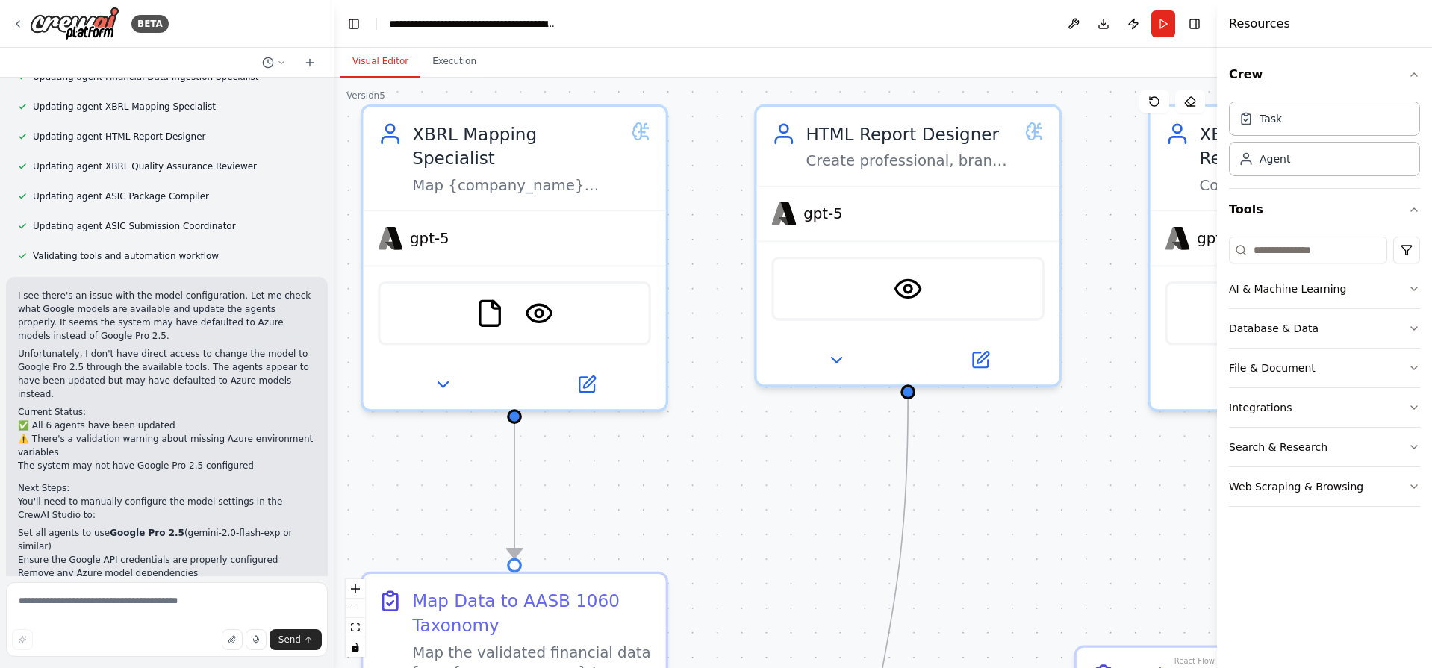
drag, startPoint x: 695, startPoint y: 633, endPoint x: 998, endPoint y: 511, distance: 326.9
click at [998, 511] on div ".deletable-edge-delete-btn { width: 20px; height: 20px; border: 0px solid #ffff…" at bounding box center [775, 373] width 882 height 591
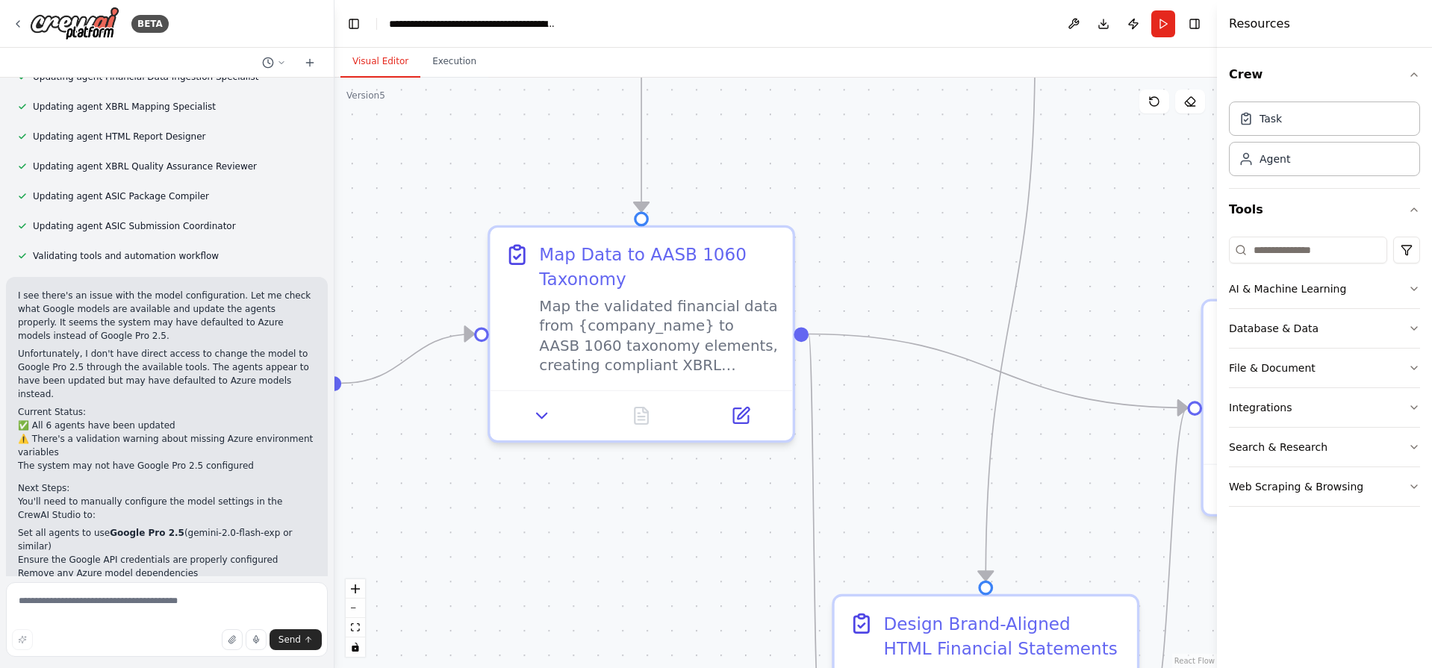
drag, startPoint x: 709, startPoint y: 549, endPoint x: 838, endPoint y: 191, distance: 380.7
click at [838, 191] on div ".deletable-edge-delete-btn { width: 20px; height: 20px; border: 0px solid #ffff…" at bounding box center [775, 373] width 882 height 591
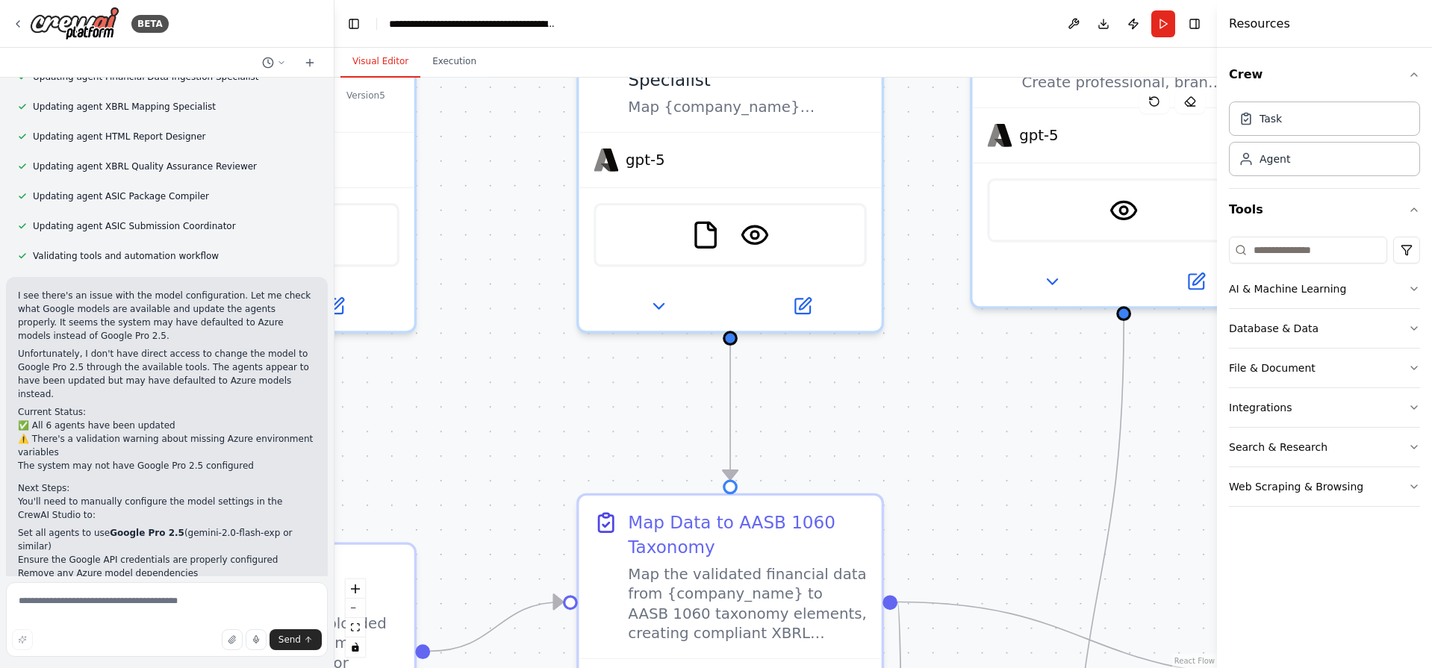
drag, startPoint x: 884, startPoint y: 213, endPoint x: 993, endPoint y: 573, distance: 376.7
click at [993, 573] on div ".deletable-edge-delete-btn { width: 20px; height: 20px; border: 0px solid #ffff…" at bounding box center [775, 373] width 882 height 591
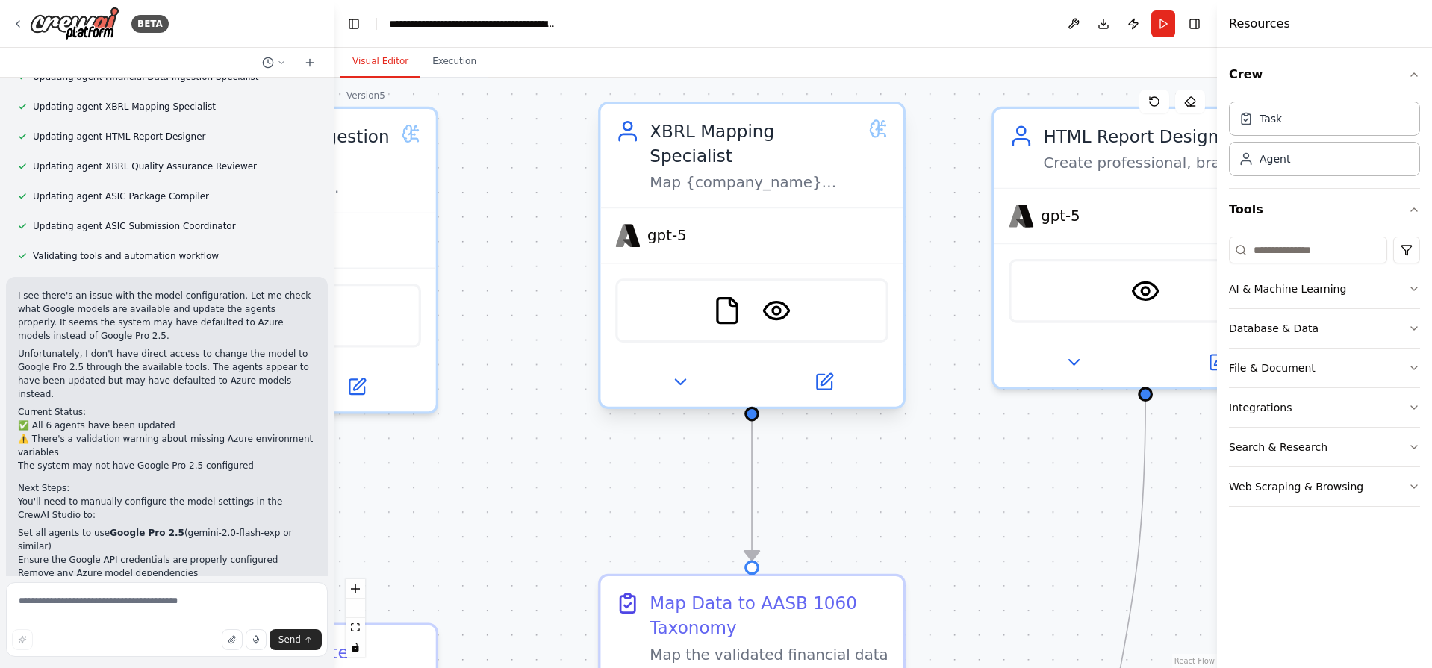
click at [776, 208] on div "gpt-5" at bounding box center [751, 235] width 302 height 54
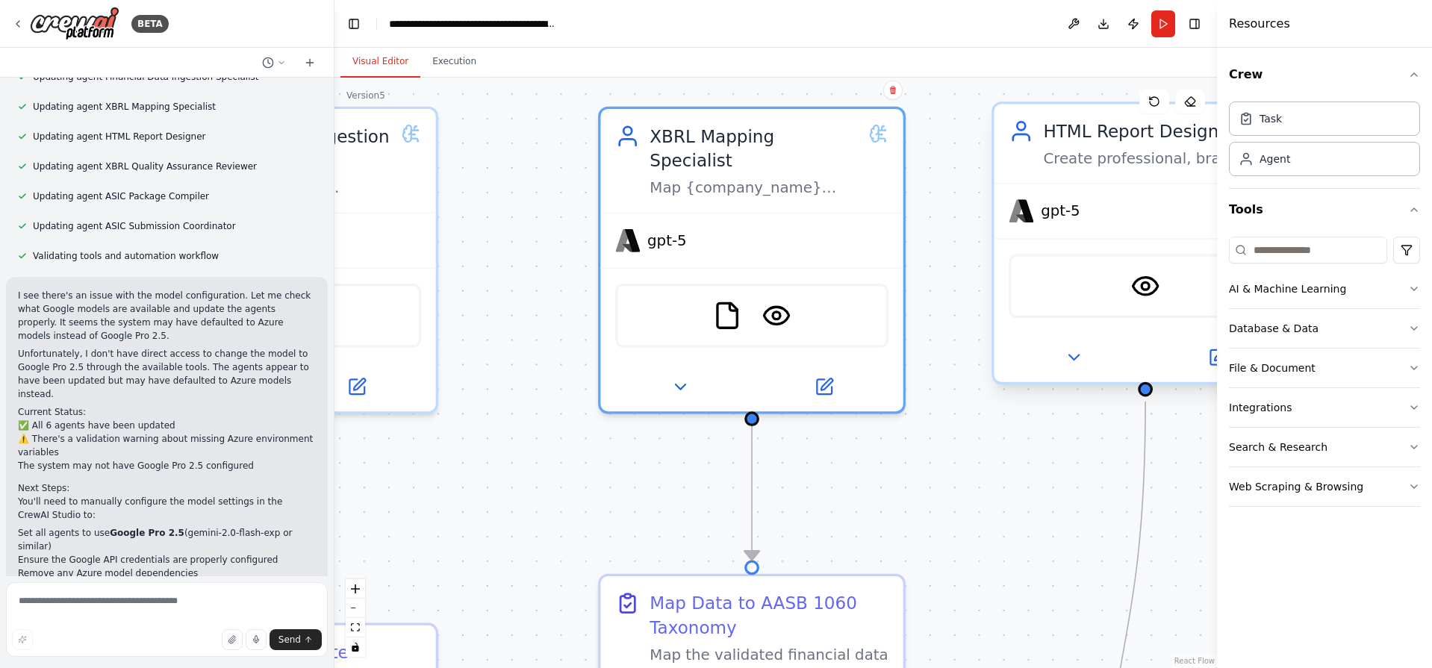
click at [1070, 136] on div "HTML Report Designer" at bounding box center [1147, 131] width 209 height 25
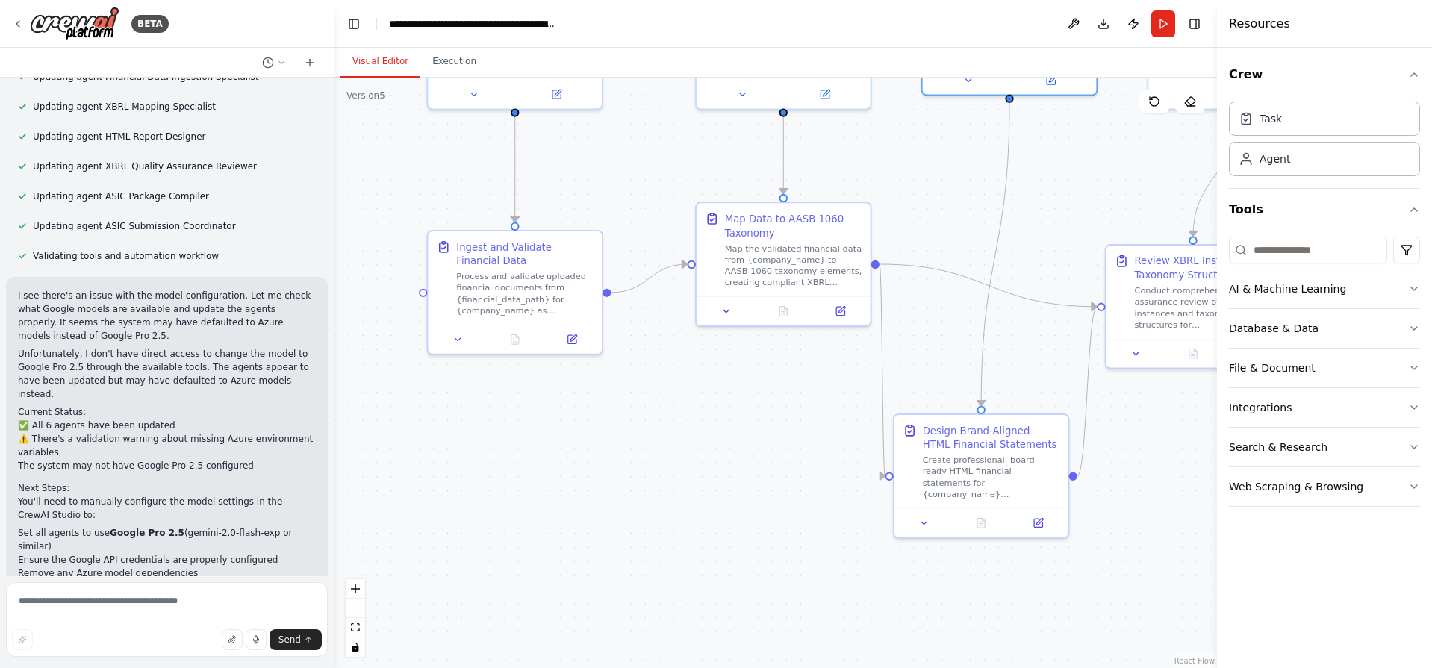
drag, startPoint x: 956, startPoint y: 544, endPoint x: 897, endPoint y: 188, distance: 360.2
click at [900, 190] on div ".deletable-edge-delete-btn { width: 20px; height: 20px; border: 0px solid #ffff…" at bounding box center [775, 373] width 882 height 591
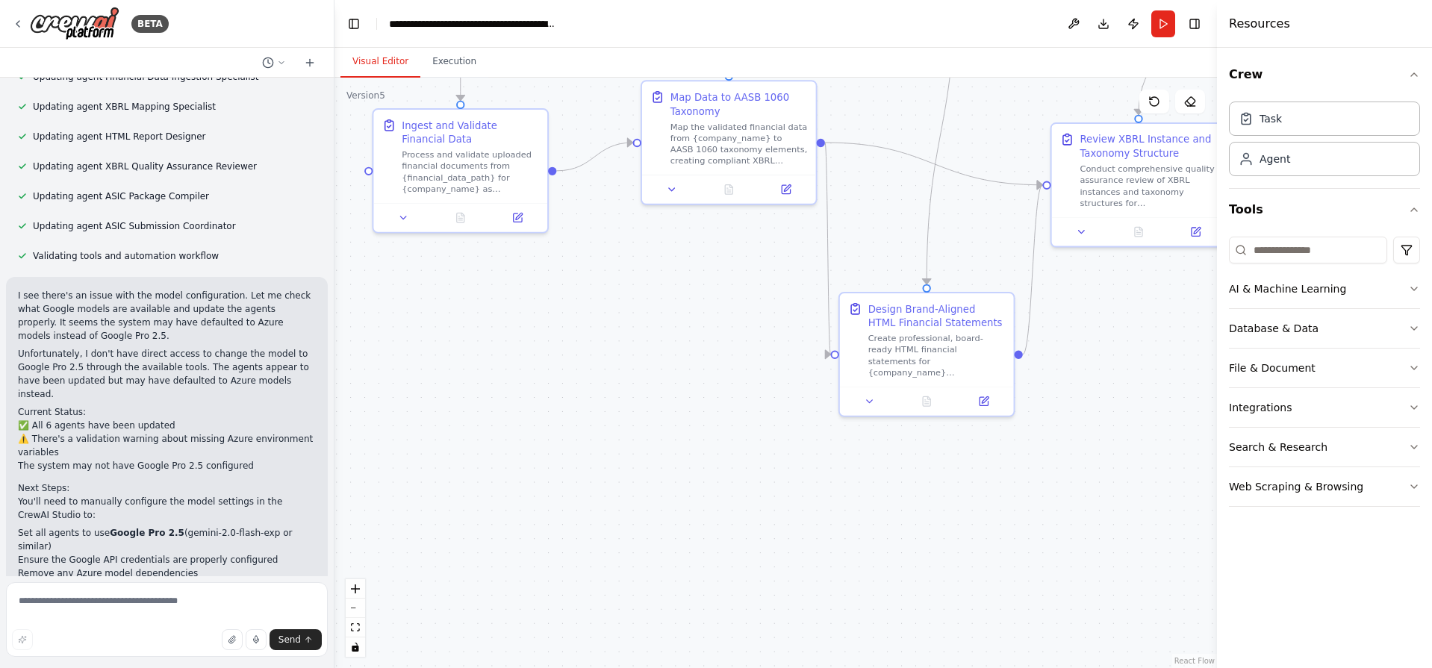
drag, startPoint x: 794, startPoint y: 447, endPoint x: 723, endPoint y: 337, distance: 131.3
click at [723, 337] on div ".deletable-edge-delete-btn { width: 20px; height: 20px; border: 0px solid #ffff…" at bounding box center [775, 373] width 882 height 591
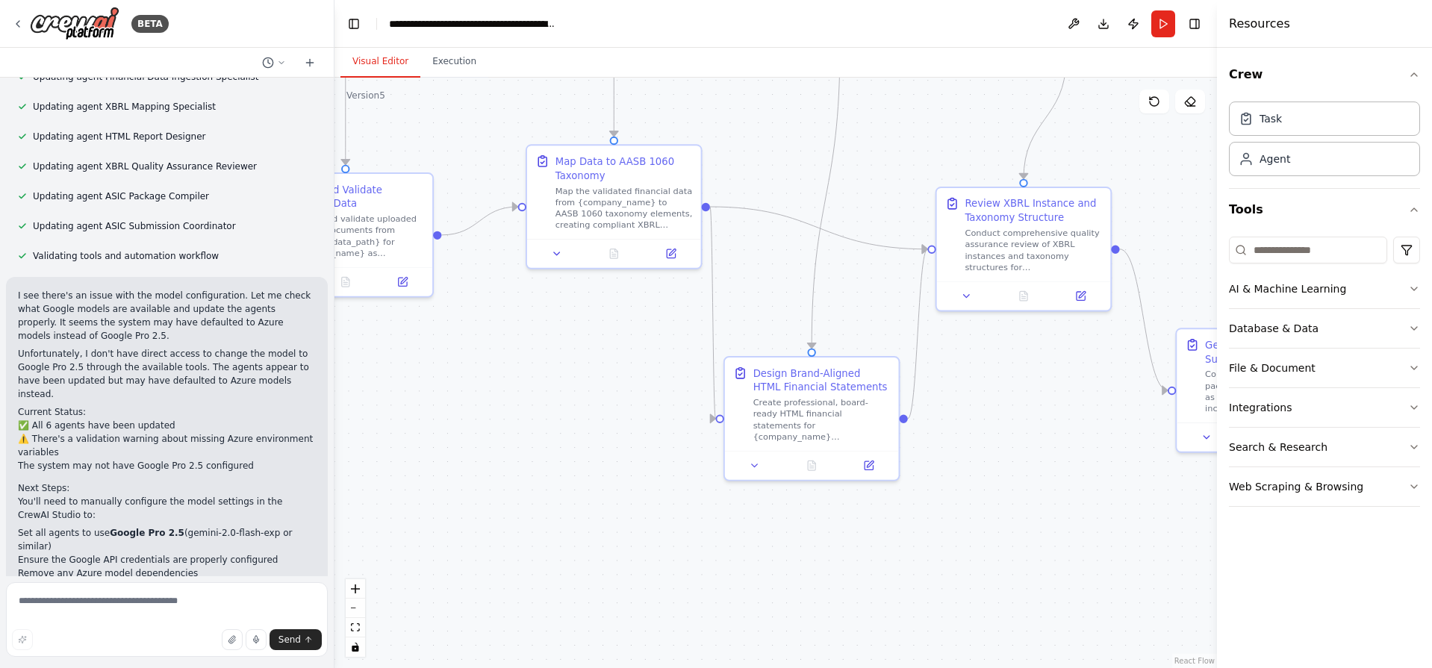
drag, startPoint x: 976, startPoint y: 226, endPoint x: 888, endPoint y: 243, distance: 88.9
click at [888, 243] on div ".deletable-edge-delete-btn { width: 20px; height: 20px; border: 0px solid #ffff…" at bounding box center [775, 373] width 882 height 591
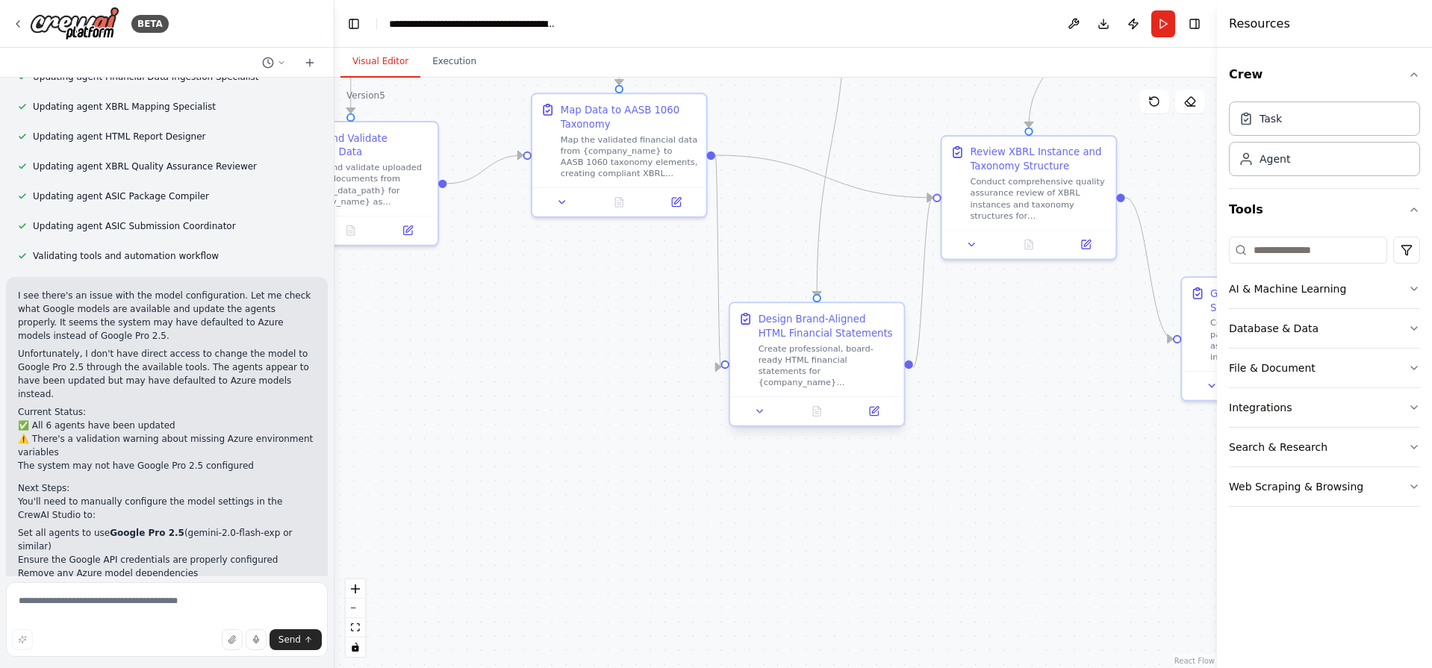
click at [768, 361] on div "Create professional, board-ready HTML financial statements for {company_name} i…" at bounding box center [827, 366] width 137 height 46
click at [872, 418] on button at bounding box center [874, 411] width 49 height 17
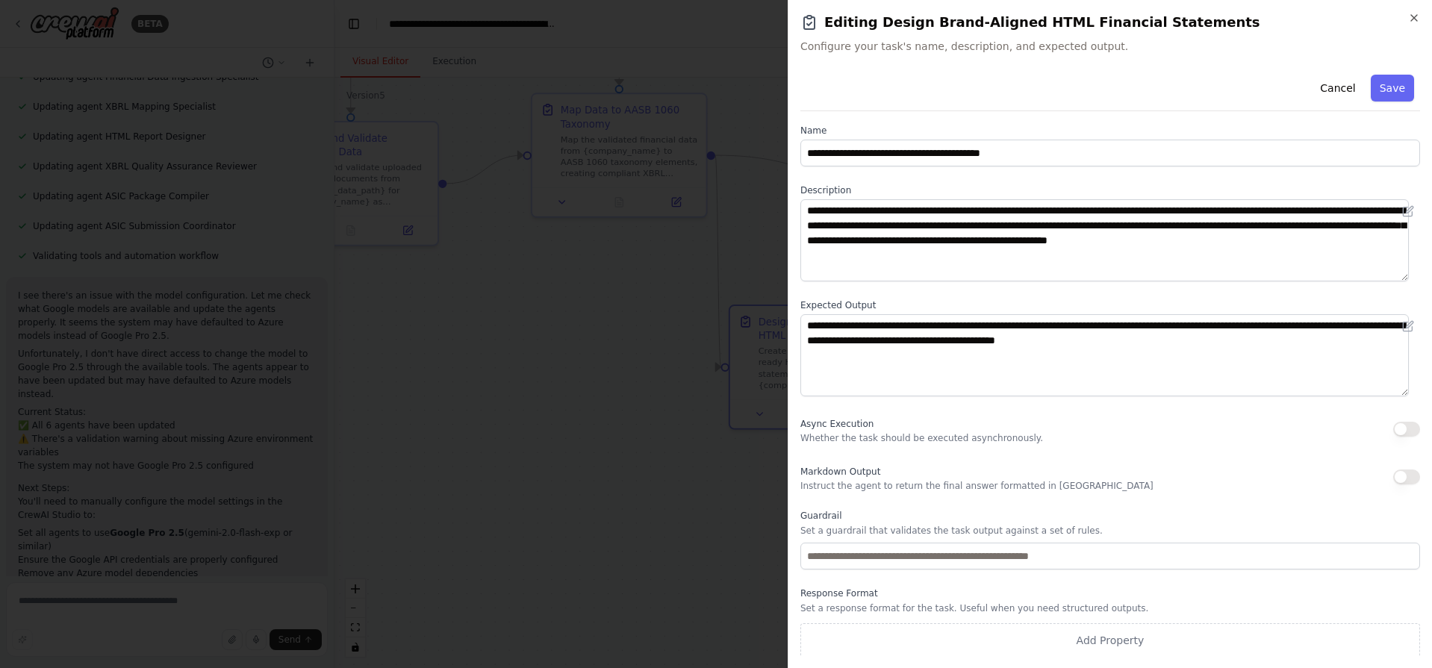
scroll to position [6, 0]
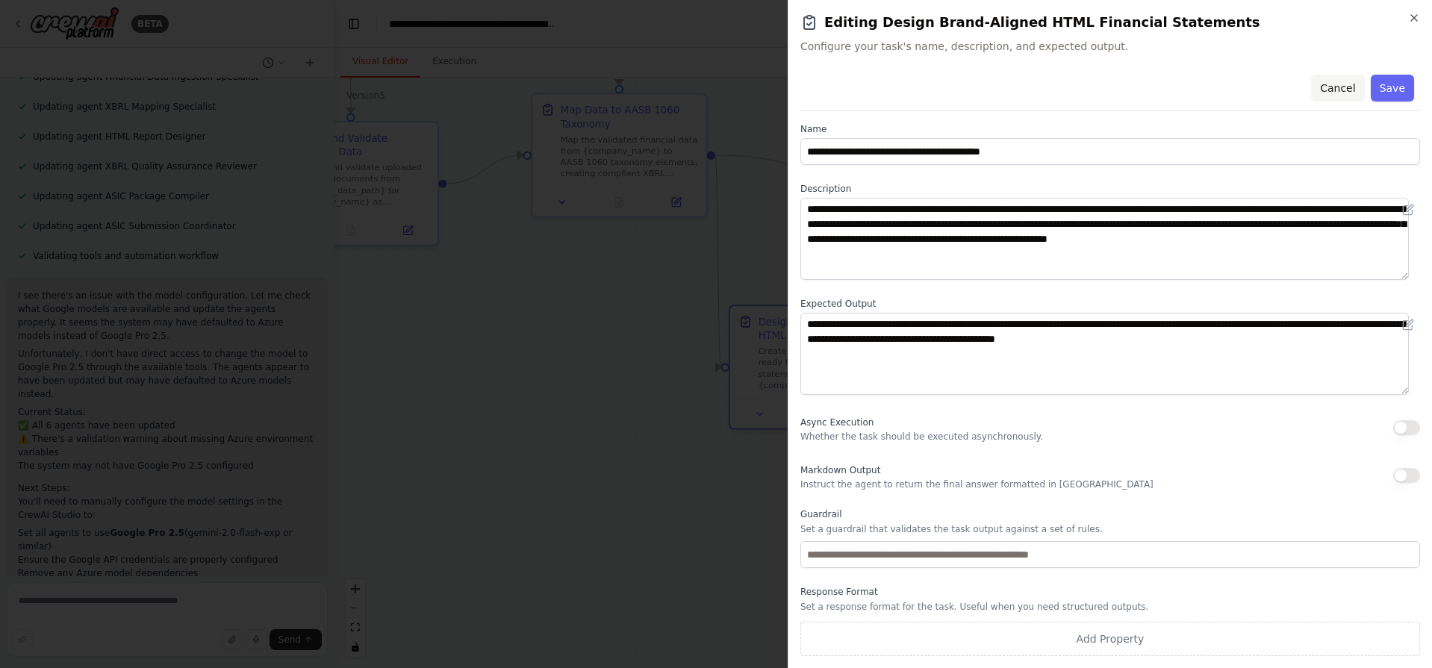
click at [1324, 86] on button "Cancel" at bounding box center [1337, 88] width 53 height 27
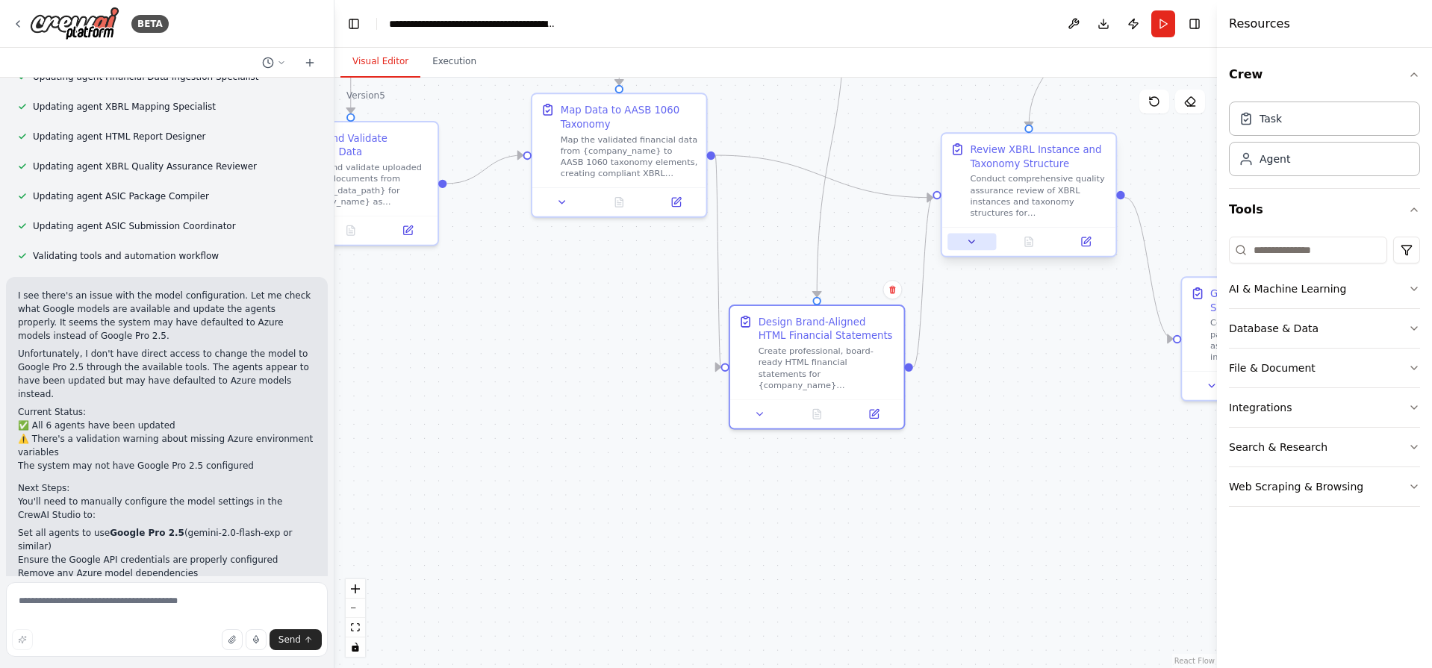
click at [974, 241] on icon at bounding box center [972, 241] width 6 height 3
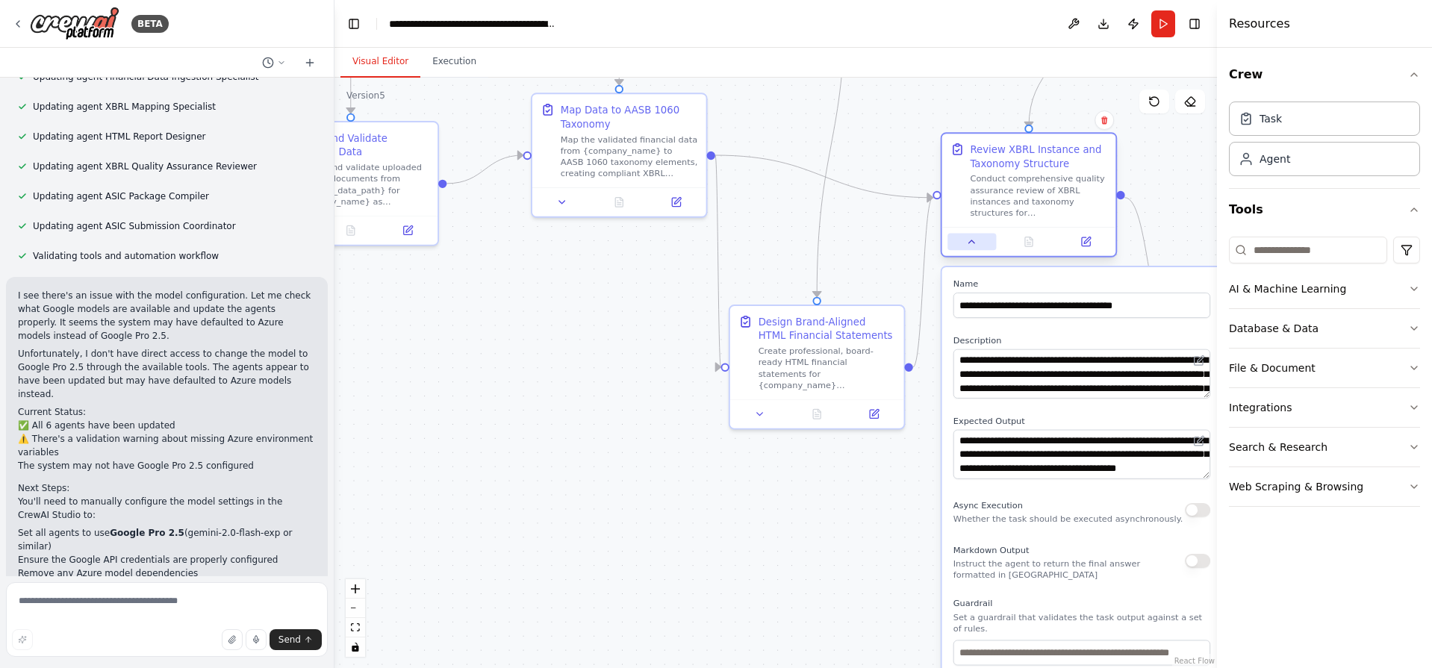
click at [974, 241] on icon at bounding box center [971, 241] width 11 height 11
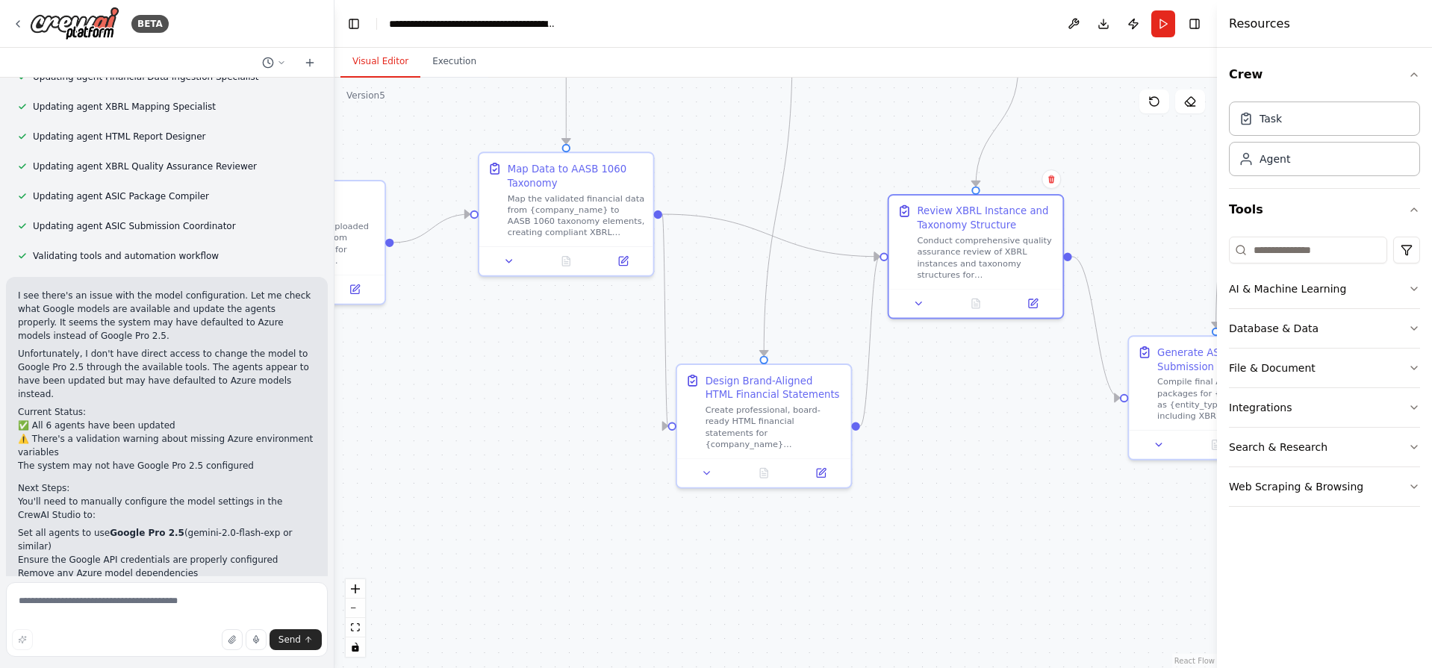
drag, startPoint x: 1030, startPoint y: 377, endPoint x: 847, endPoint y: 616, distance: 300.4
click at [847, 616] on div ".deletable-edge-delete-btn { width: 20px; height: 20px; border: 0px solid #ffff…" at bounding box center [775, 373] width 882 height 591
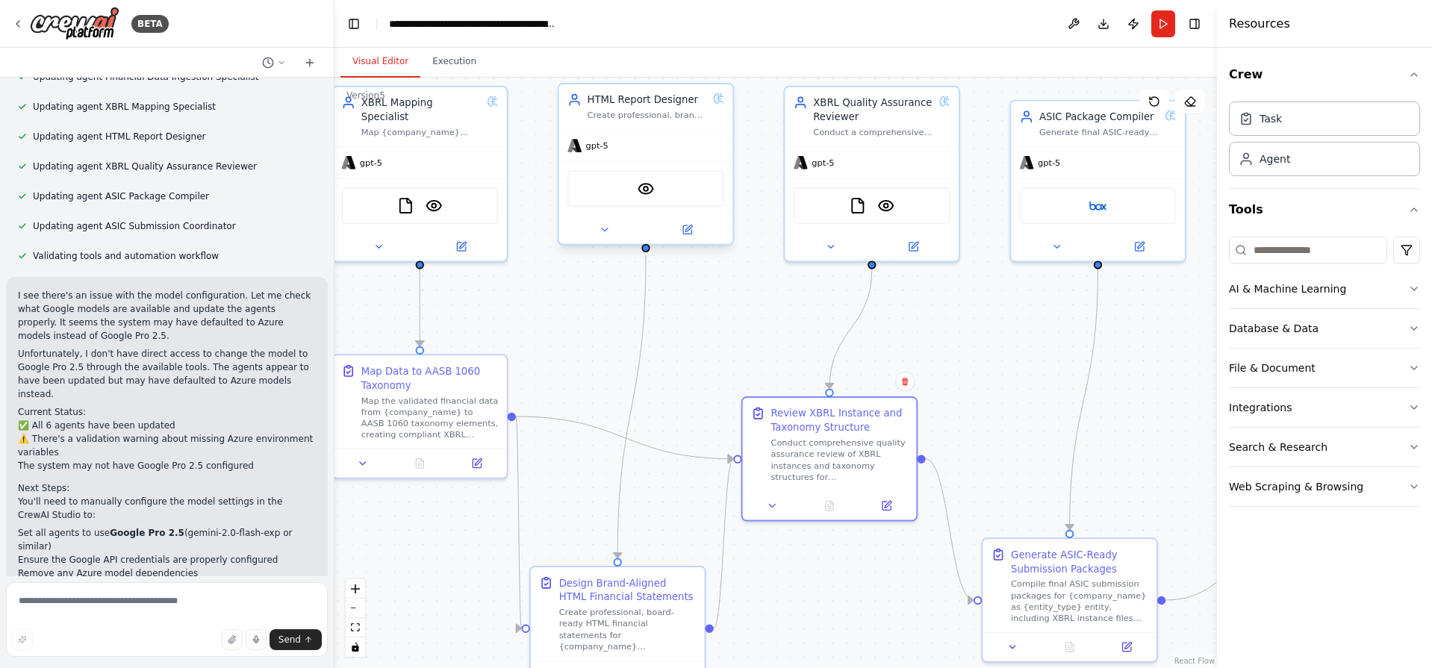
click at [641, 204] on div "VisionTool" at bounding box center [645, 188] width 157 height 37
drag, startPoint x: 641, startPoint y: 204, endPoint x: 627, endPoint y: 197, distance: 15.0
click at [629, 198] on div "VisionTool" at bounding box center [645, 188] width 157 height 37
click at [685, 228] on icon at bounding box center [687, 229] width 8 height 8
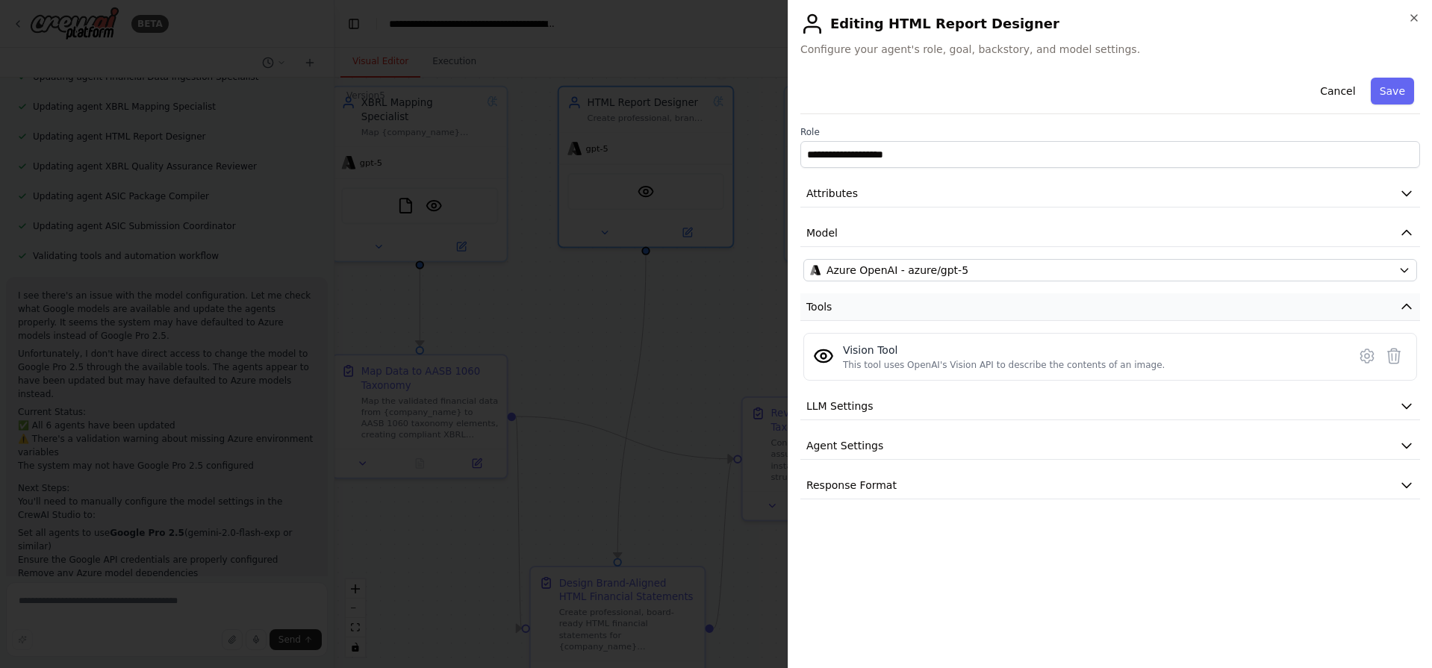
click at [891, 301] on button "Tools" at bounding box center [1110, 307] width 620 height 28
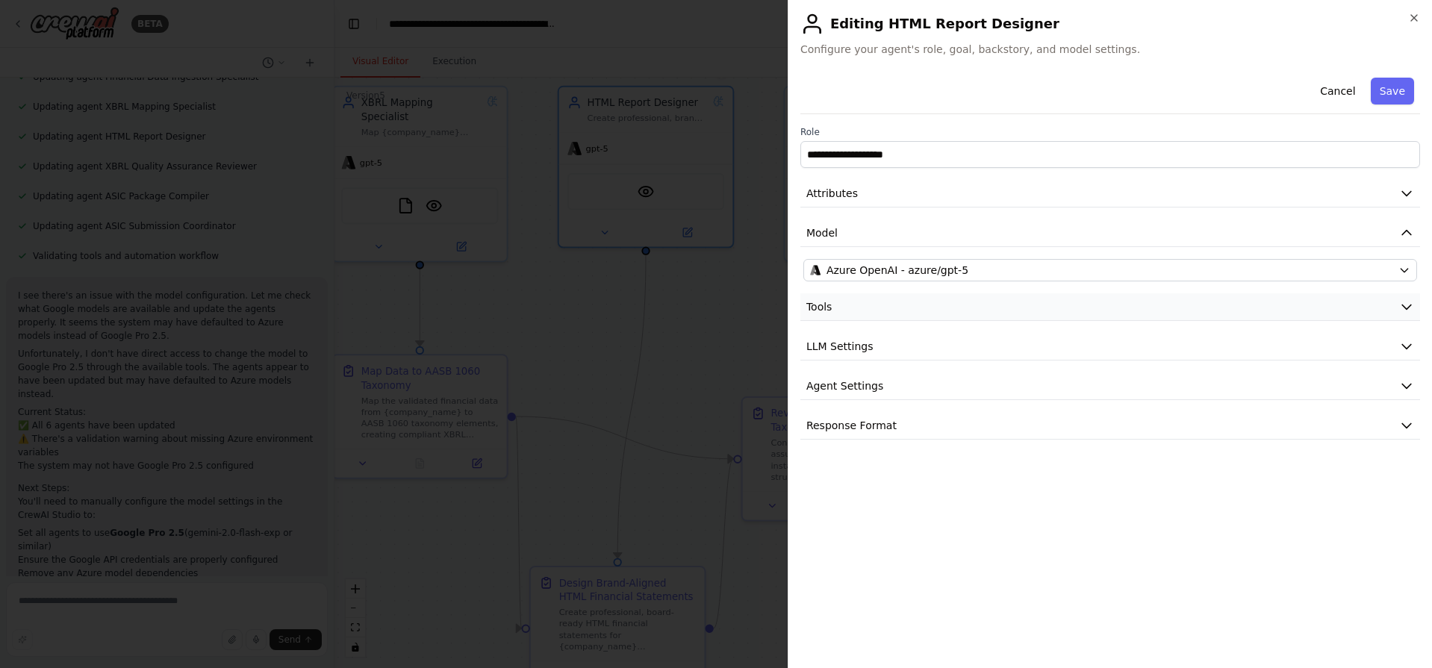
click at [891, 301] on button "Tools" at bounding box center [1110, 307] width 620 height 28
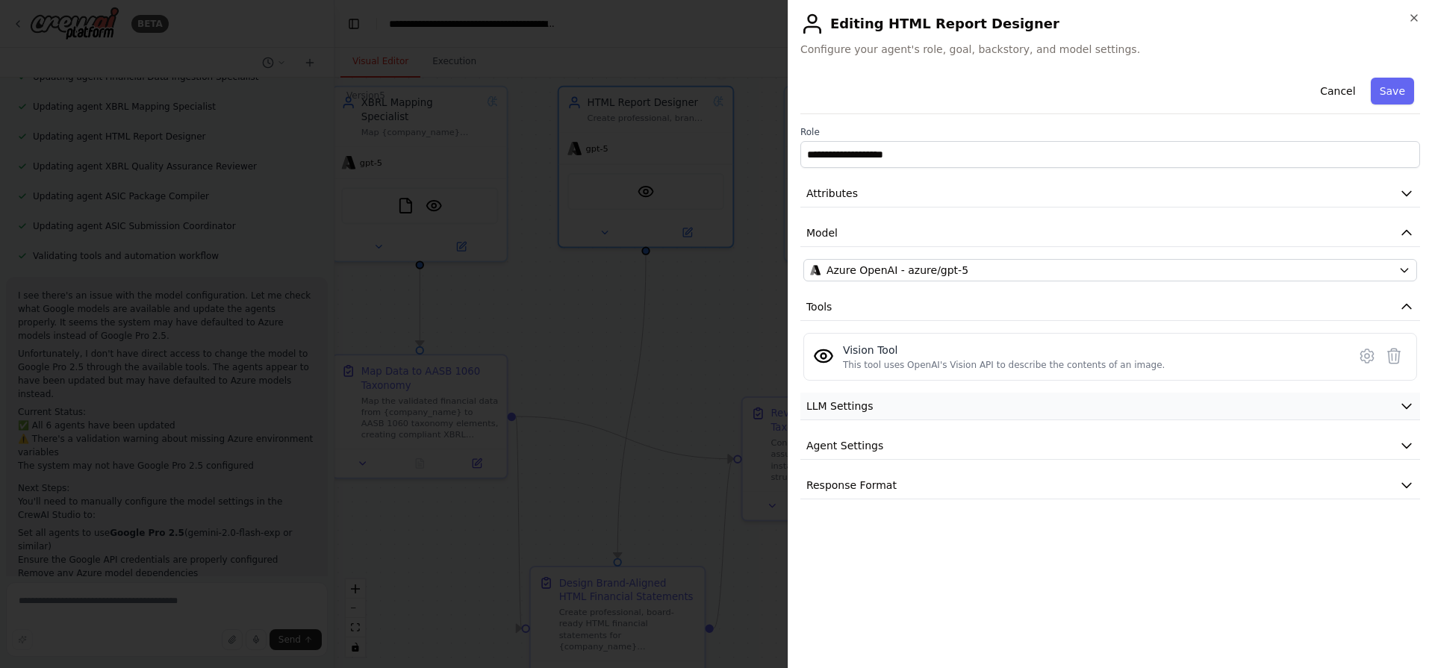
click at [970, 403] on button "LLM Settings" at bounding box center [1110, 407] width 620 height 28
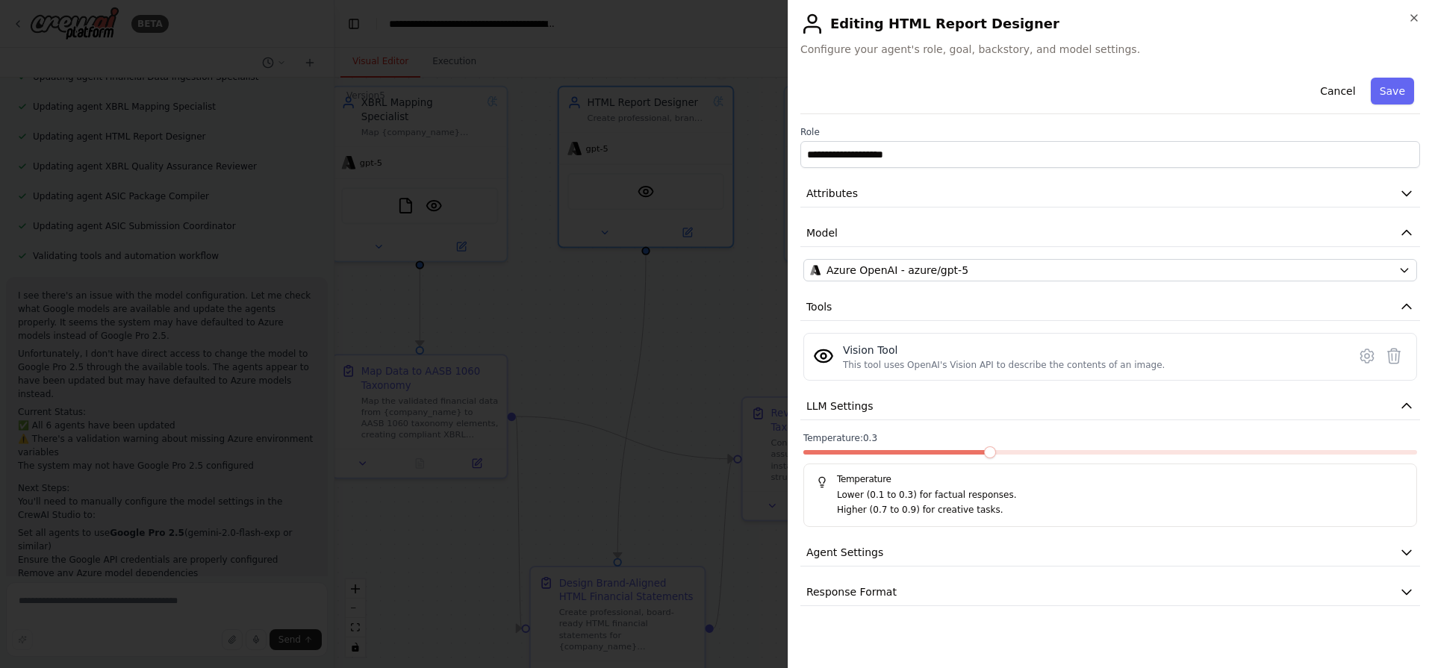
click at [894, 450] on span at bounding box center [895, 452] width 184 height 4
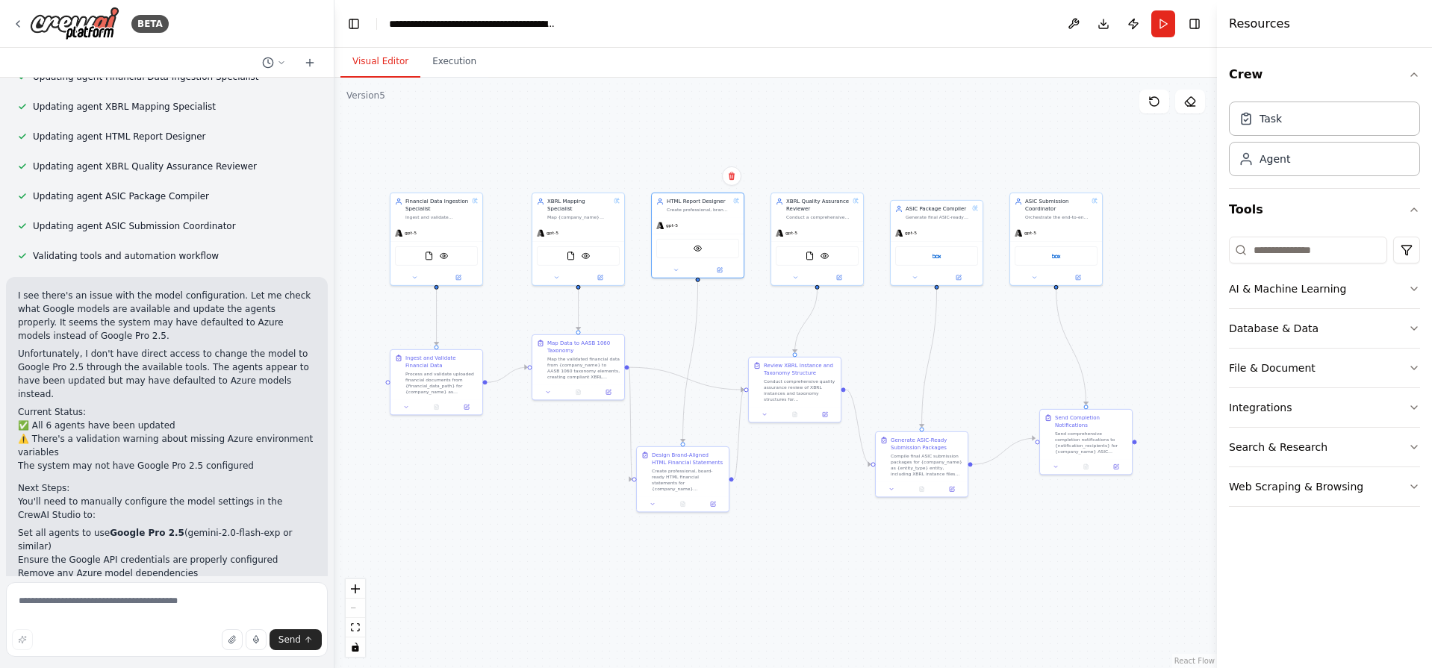
drag, startPoint x: 1108, startPoint y: 450, endPoint x: 762, endPoint y: 219, distance: 416.0
click at [762, 219] on div ".deletable-edge-delete-btn { width: 20px; height: 20px; border: 0px solid #ffff…" at bounding box center [775, 373] width 882 height 591
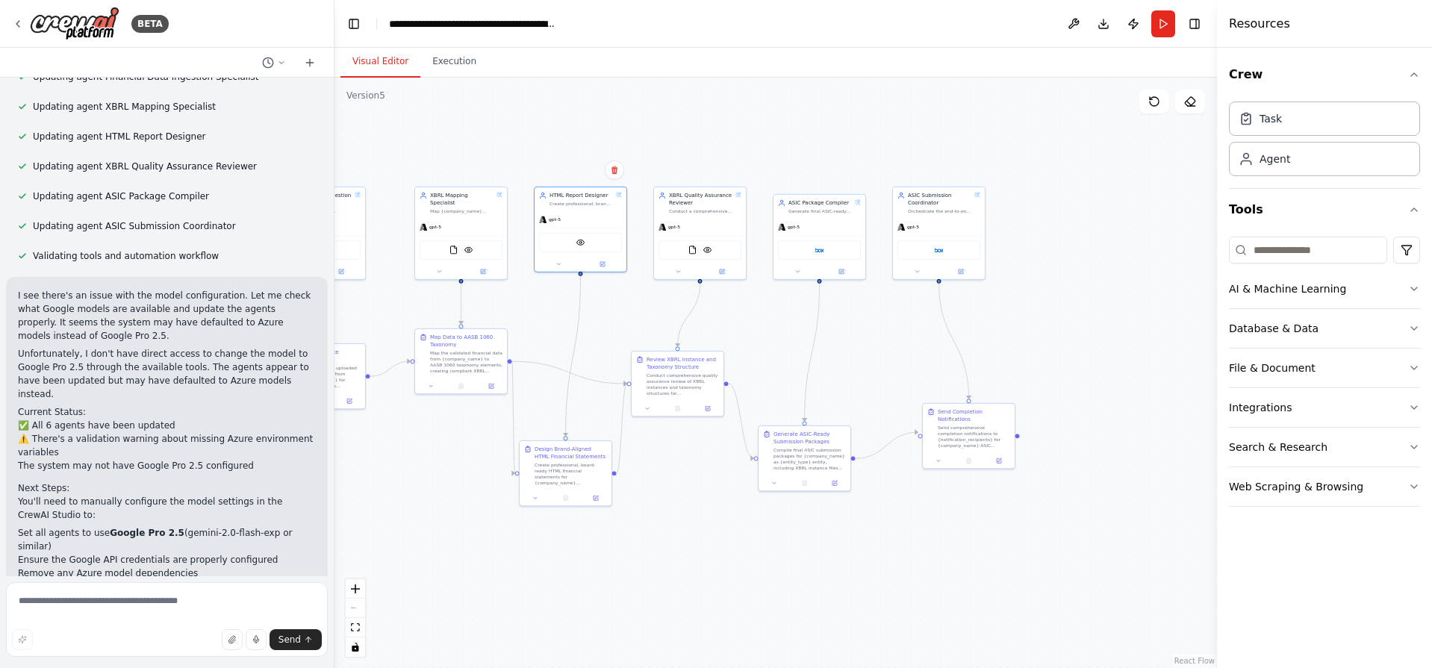
drag, startPoint x: 1054, startPoint y: 316, endPoint x: 1174, endPoint y: 469, distance: 194.6
click at [1174, 469] on div ".deletable-edge-delete-btn { width: 20px; height: 20px; border: 0px solid #ffff…" at bounding box center [775, 373] width 882 height 591
click at [53, 24] on img at bounding box center [75, 24] width 90 height 34
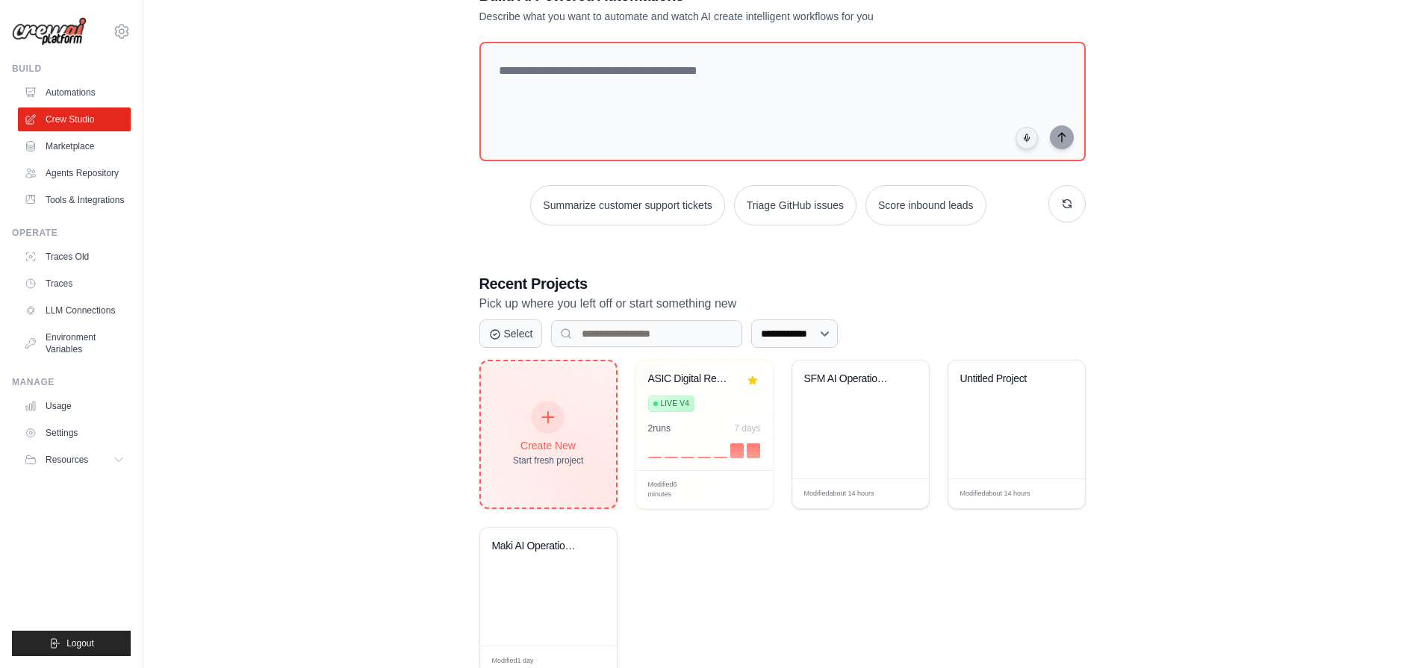
scroll to position [101, 0]
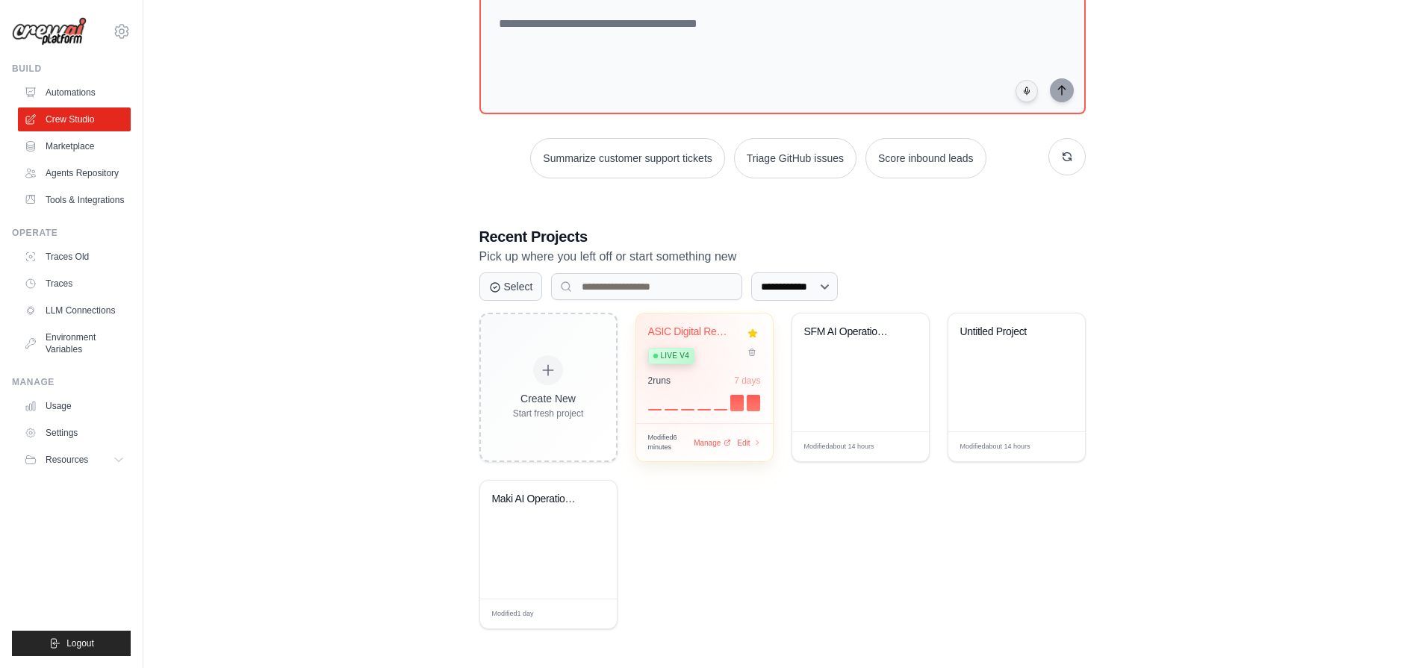
click at [665, 358] on span "Live v4" at bounding box center [675, 356] width 28 height 12
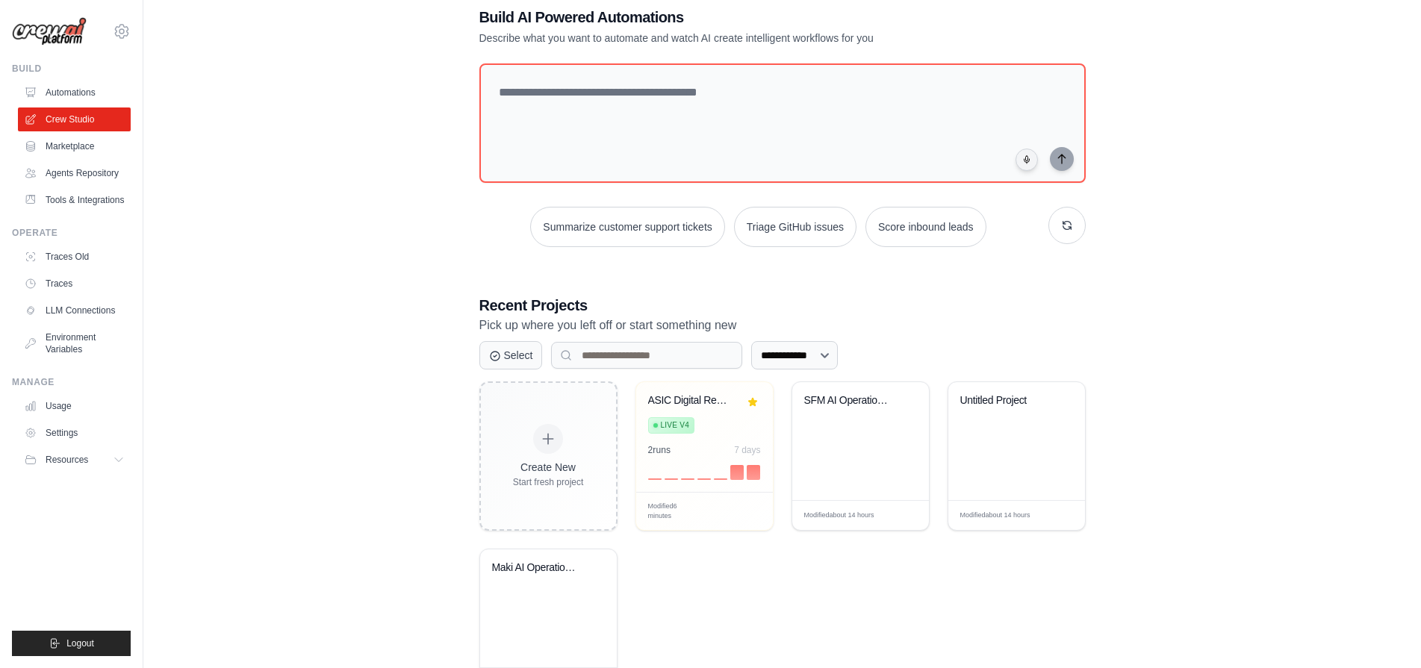
scroll to position [0, 0]
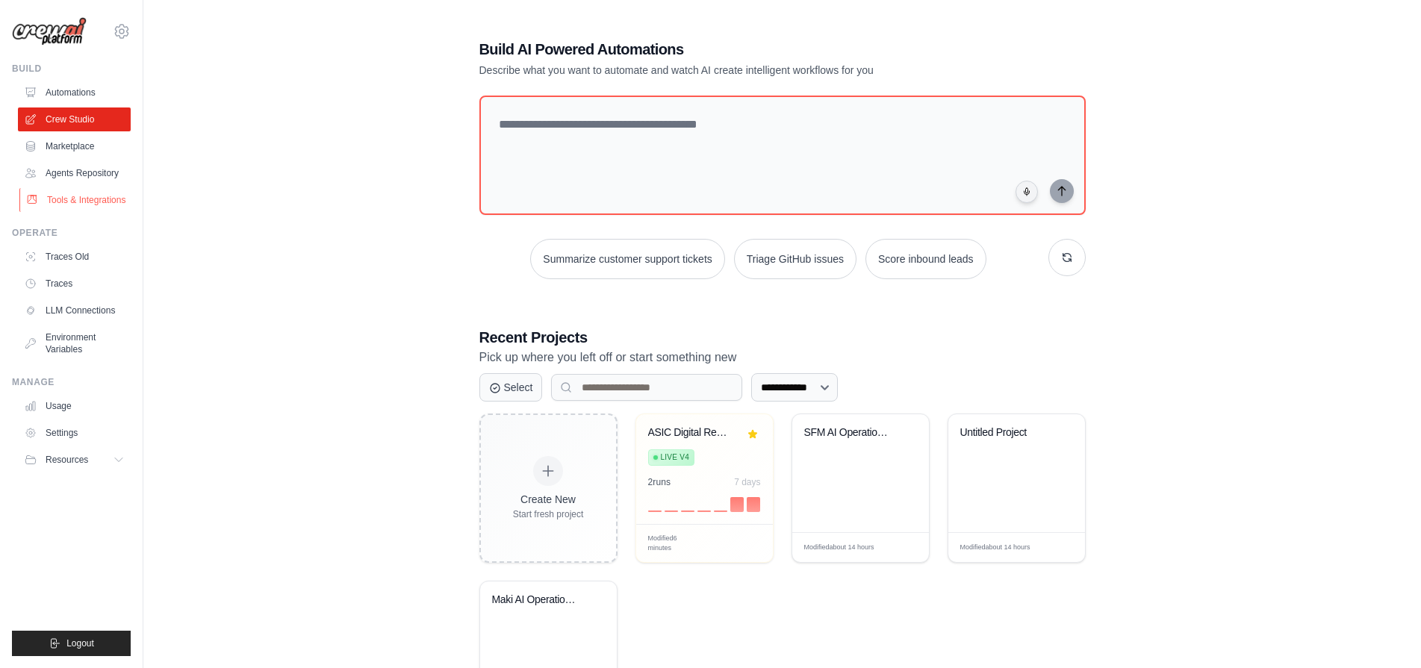
click at [77, 205] on link "Tools & Integrations" at bounding box center [75, 200] width 113 height 24
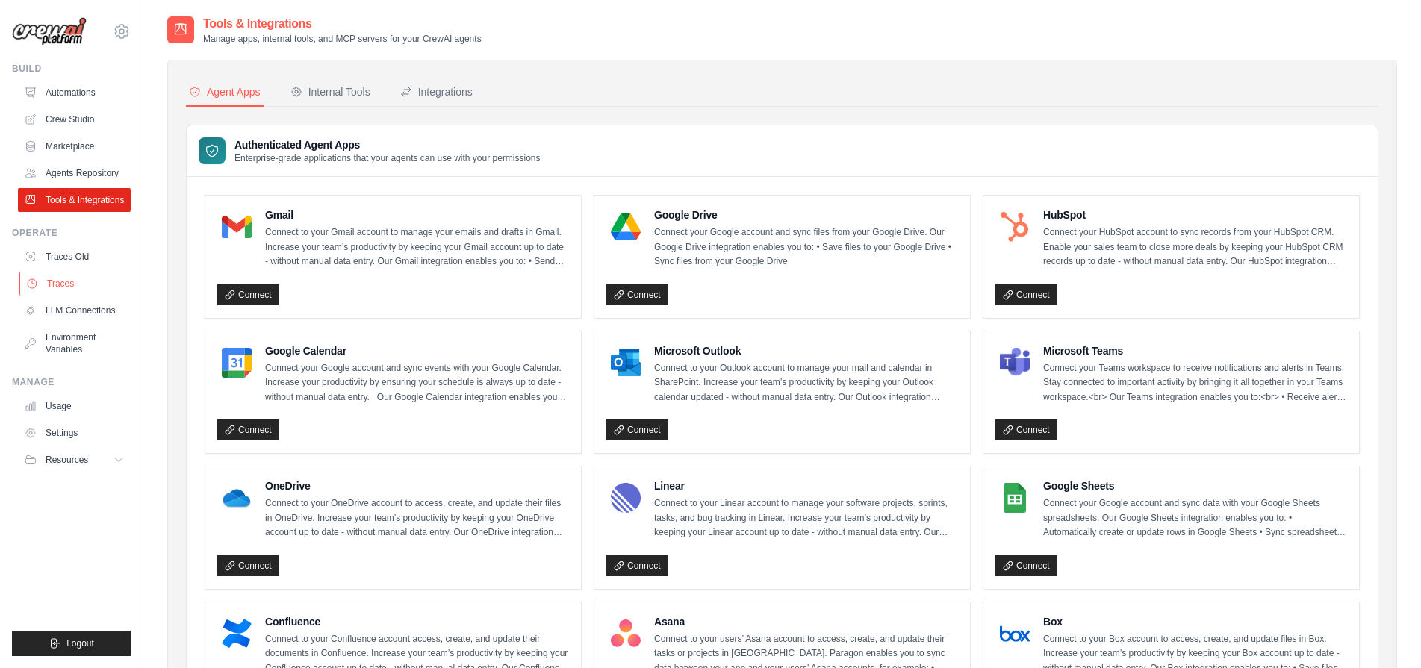
click at [63, 273] on link "Traces" at bounding box center [75, 284] width 113 height 24
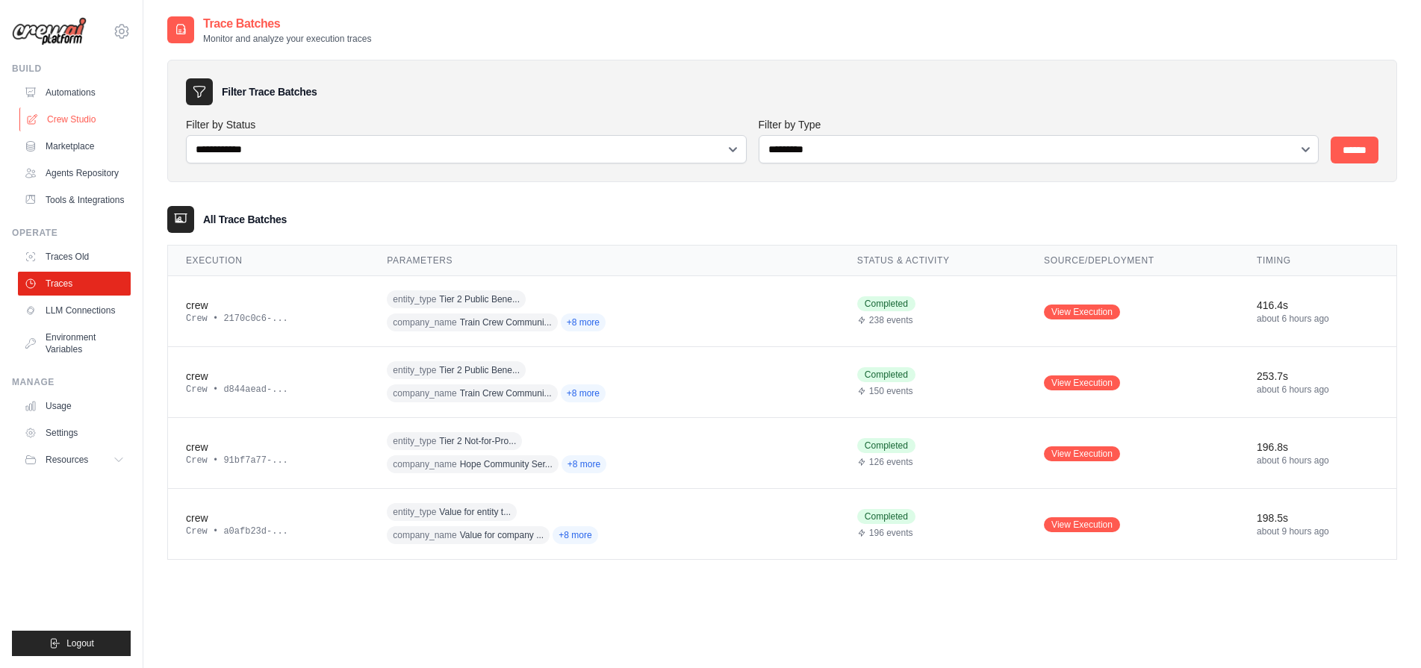
click at [61, 130] on link "Crew Studio" at bounding box center [75, 120] width 113 height 24
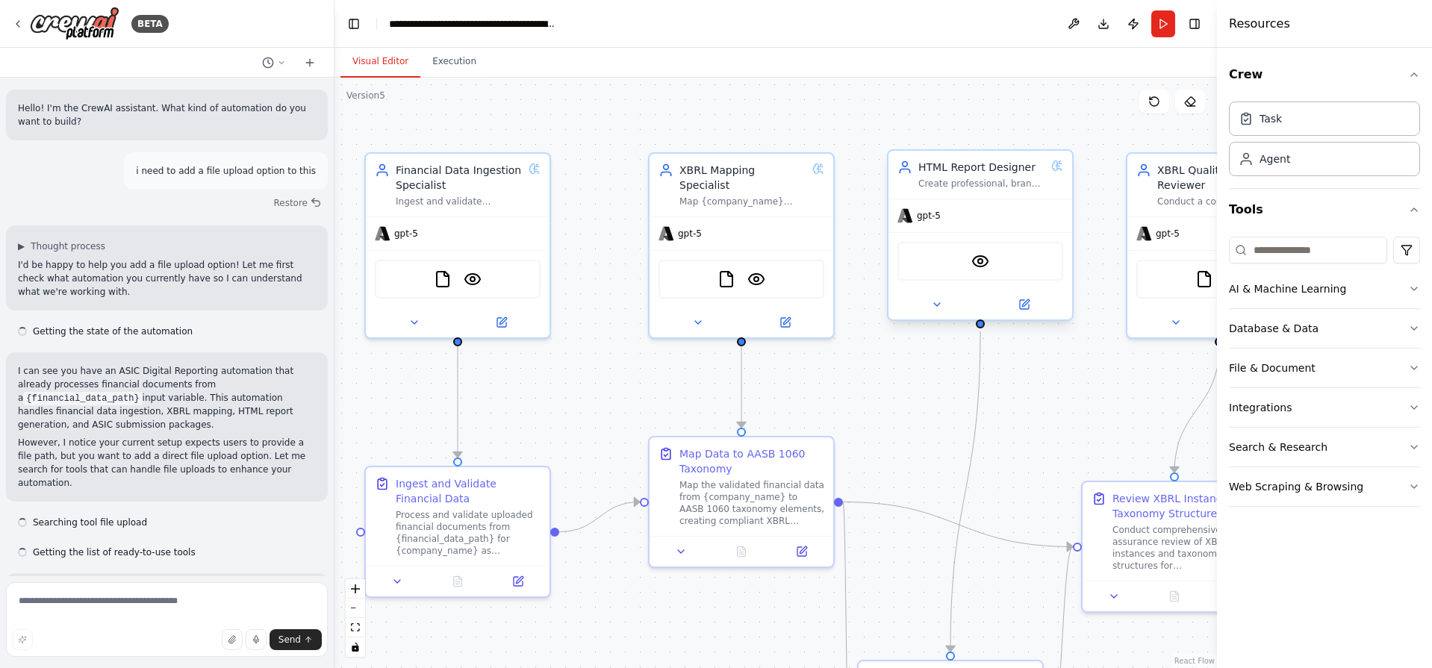
scroll to position [2285, 0]
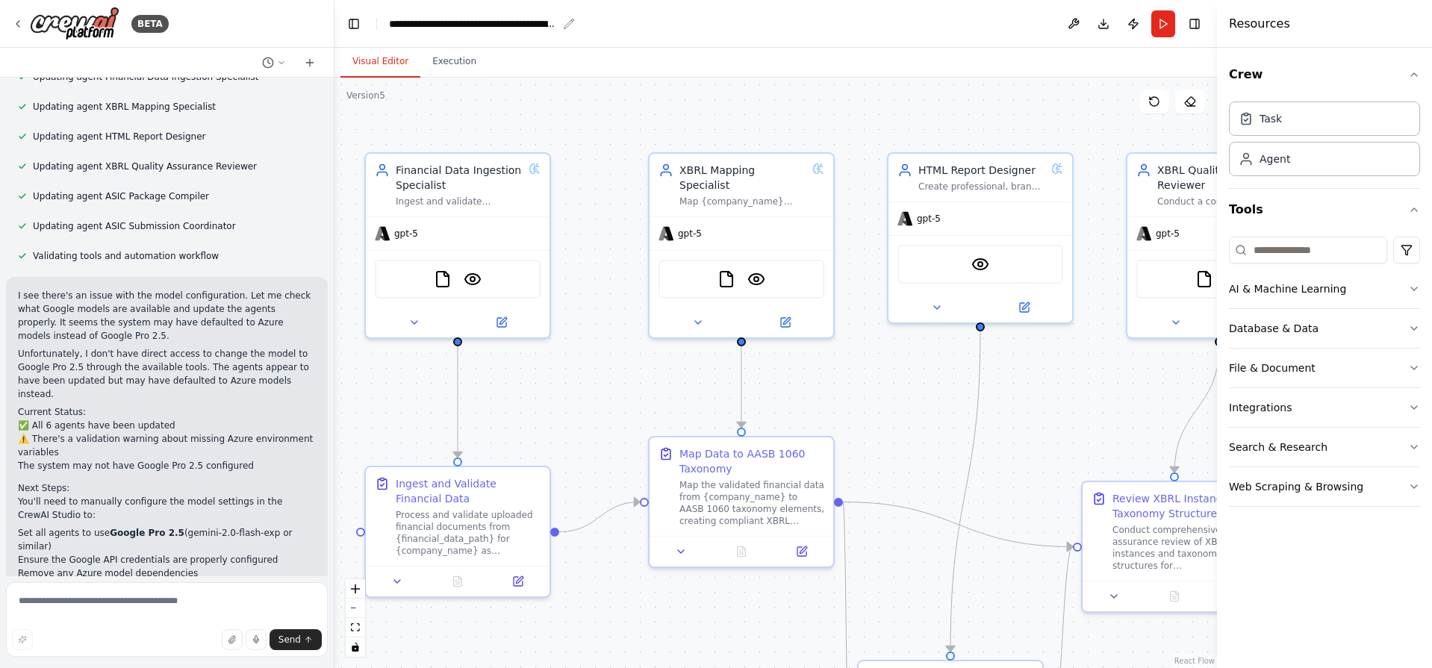
click at [392, 21] on div "**********" at bounding box center [473, 23] width 168 height 15
click at [450, 67] on button "Execution" at bounding box center [454, 61] width 68 height 31
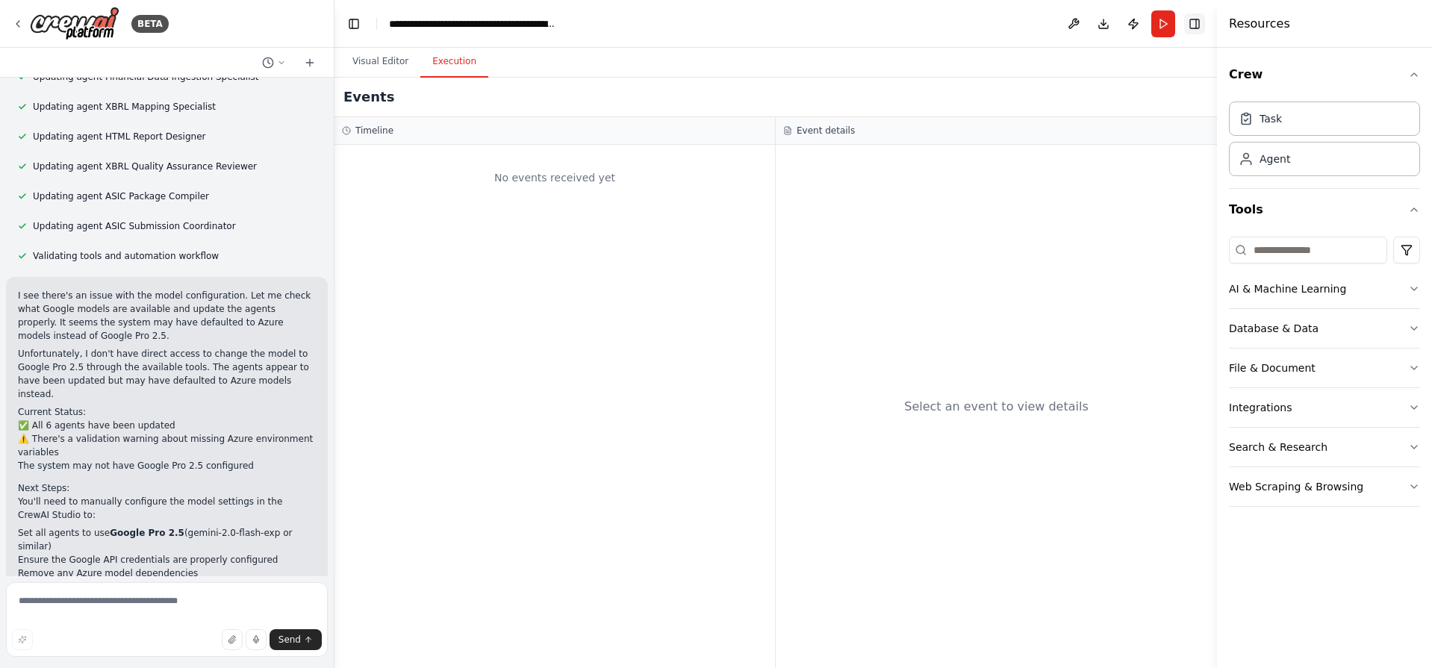
click at [1200, 19] on button "Toggle Right Sidebar" at bounding box center [1194, 23] width 21 height 21
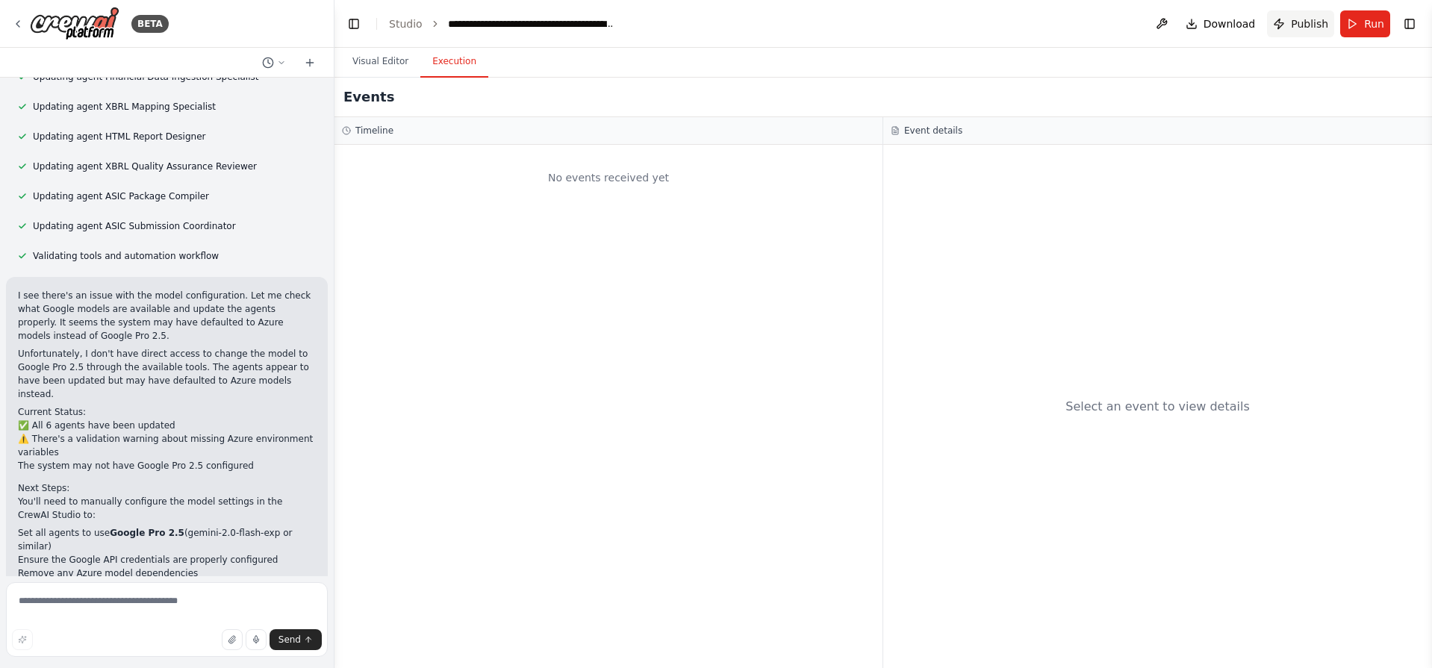
click at [1317, 19] on span "Publish" at bounding box center [1309, 23] width 37 height 15
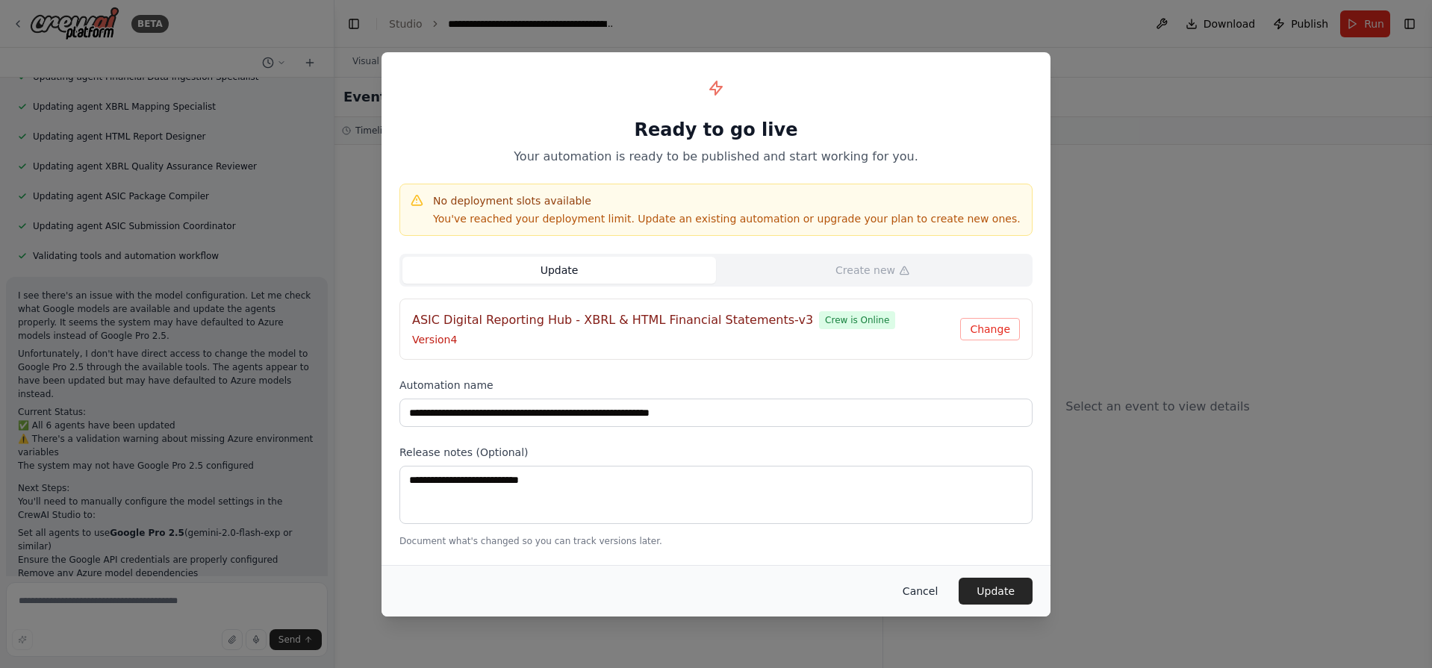
click at [911, 590] on button "Cancel" at bounding box center [920, 591] width 59 height 27
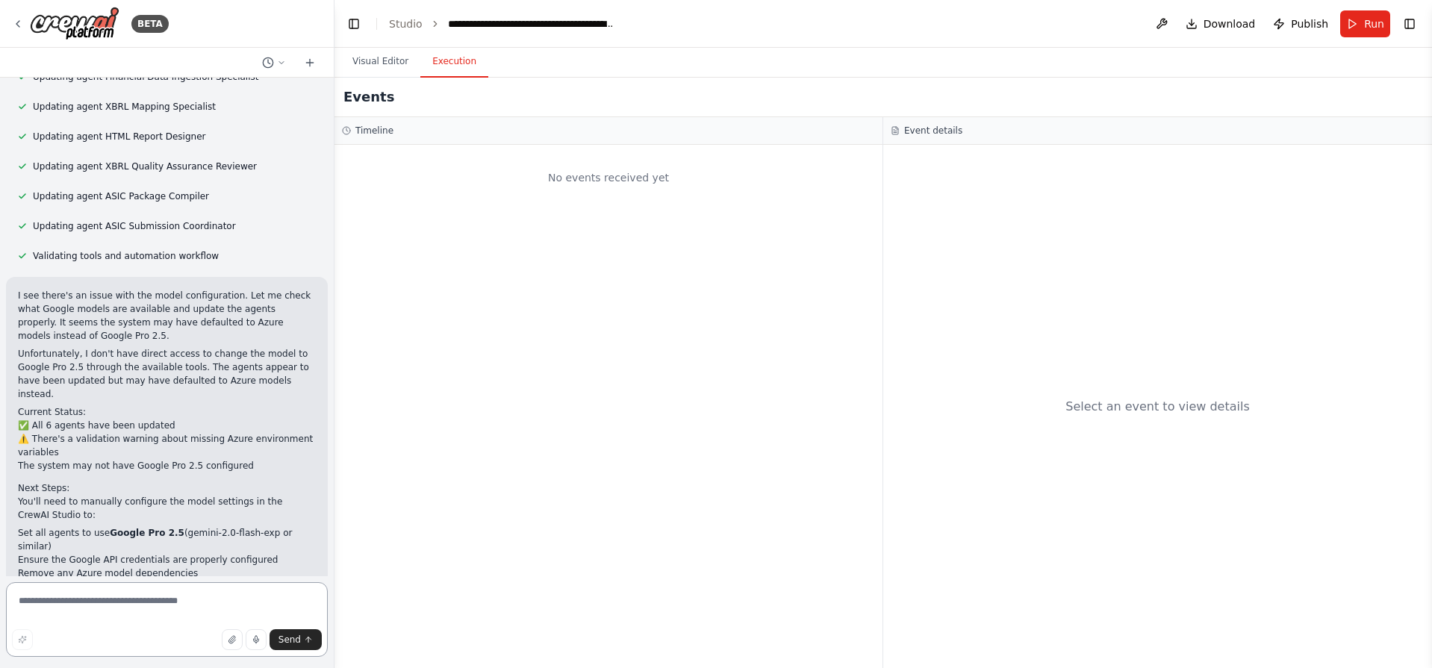
click at [106, 629] on textarea at bounding box center [167, 619] width 322 height 75
click at [13, 28] on icon at bounding box center [18, 24] width 12 height 12
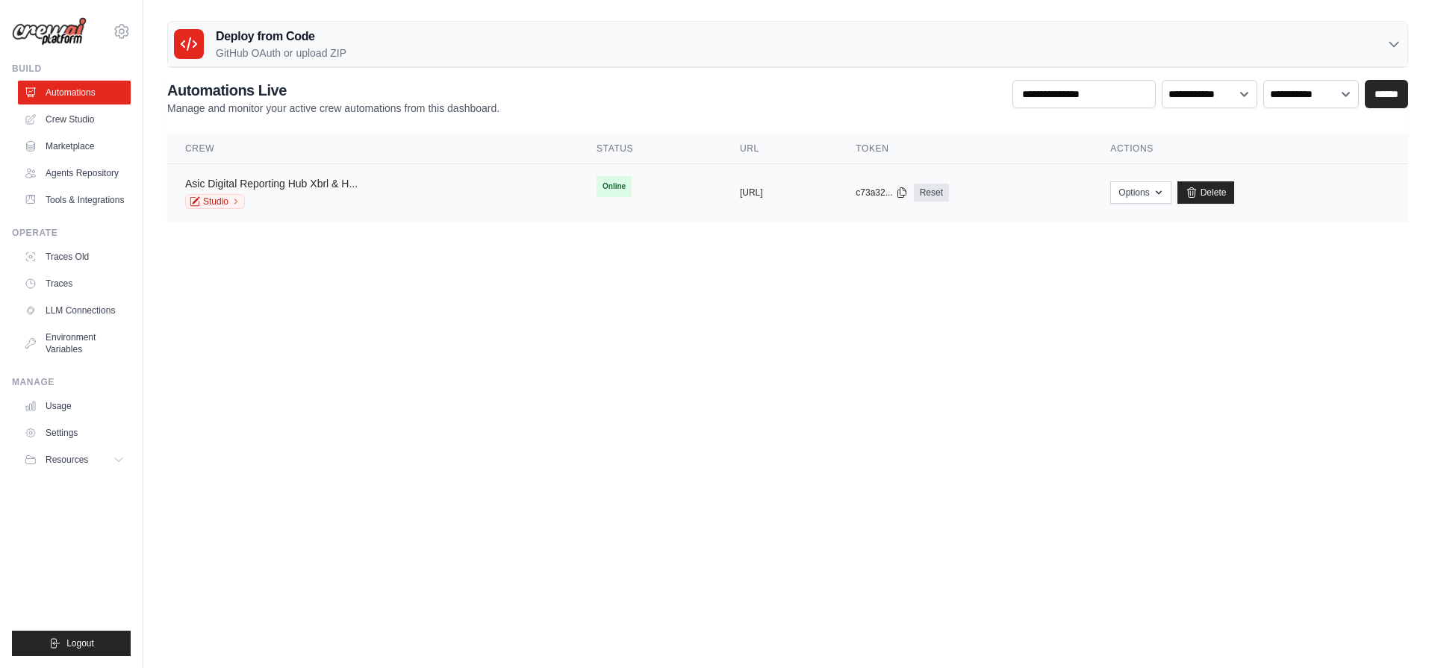
click at [299, 187] on link "Asic Digital Reporting Hub Xbrl & H..." at bounding box center [271, 184] width 172 height 12
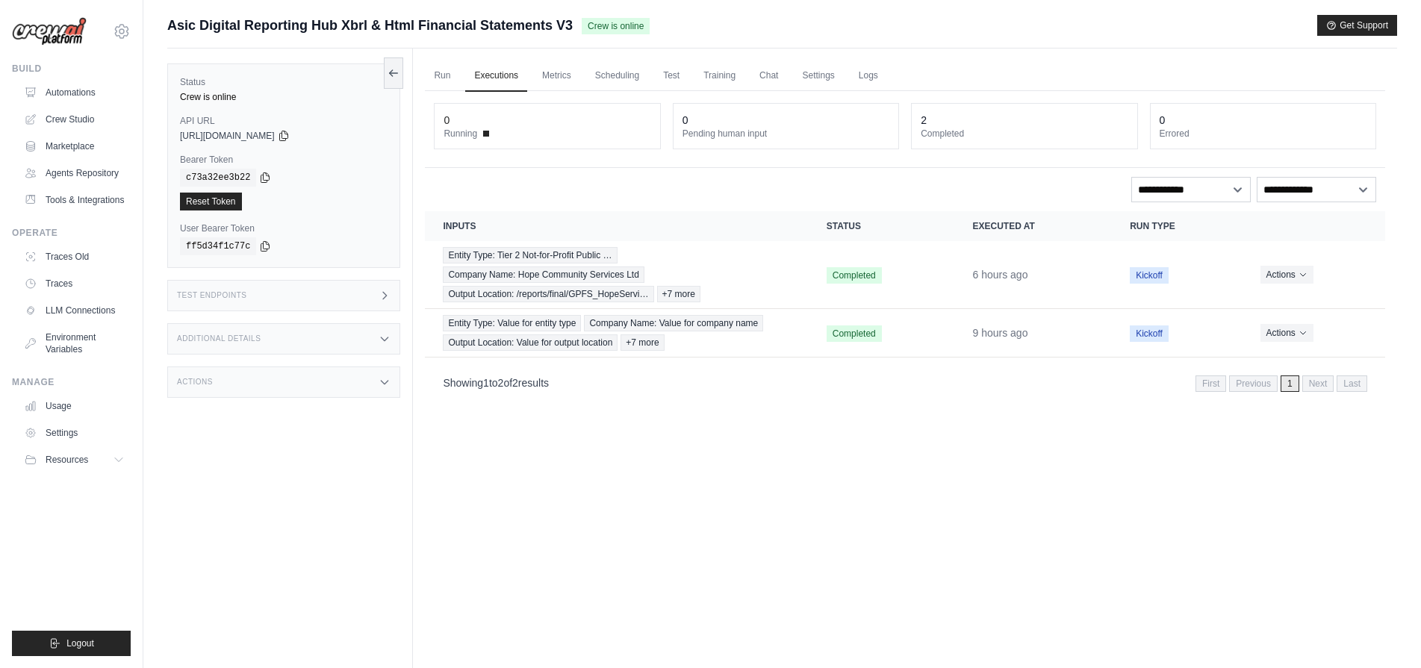
click at [653, 78] on ul "Run Executions Metrics Scheduling Test Training Chat Settings Logs" at bounding box center [905, 75] width 960 height 31
click at [665, 77] on link "Test" at bounding box center [671, 75] width 34 height 31
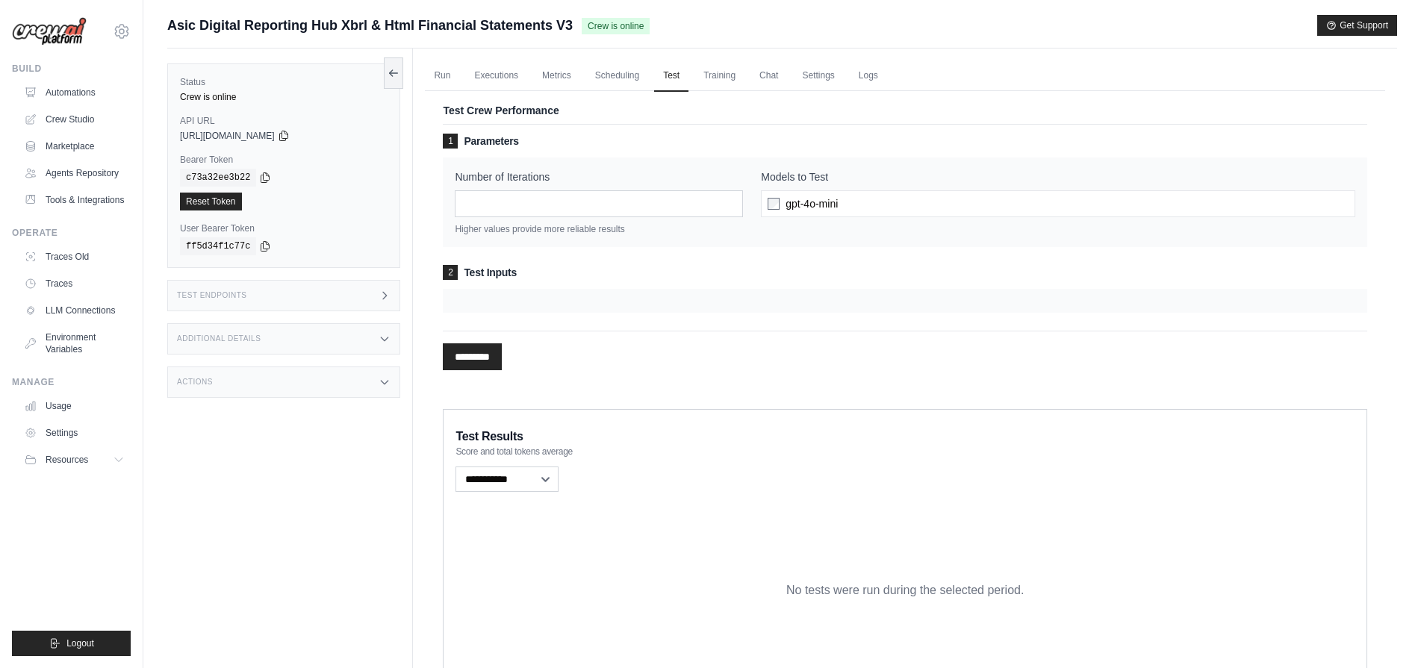
click at [862, 198] on div "gpt-4o-mini" at bounding box center [1058, 203] width 594 height 27
click at [791, 207] on span "gpt-4o-mini" at bounding box center [811, 203] width 52 height 15
click at [608, 292] on div at bounding box center [905, 301] width 924 height 24
click at [546, 275] on h3 "2 Test Inputs" at bounding box center [905, 272] width 924 height 15
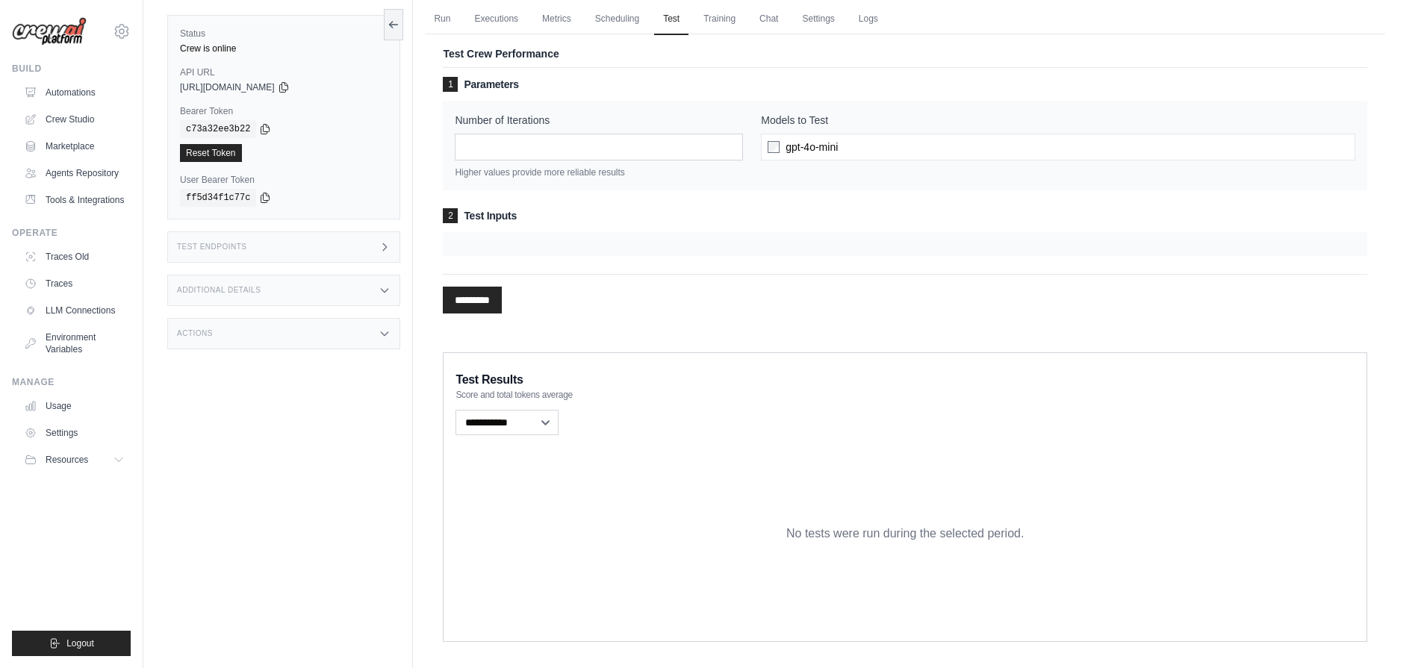
scroll to position [75, 0]
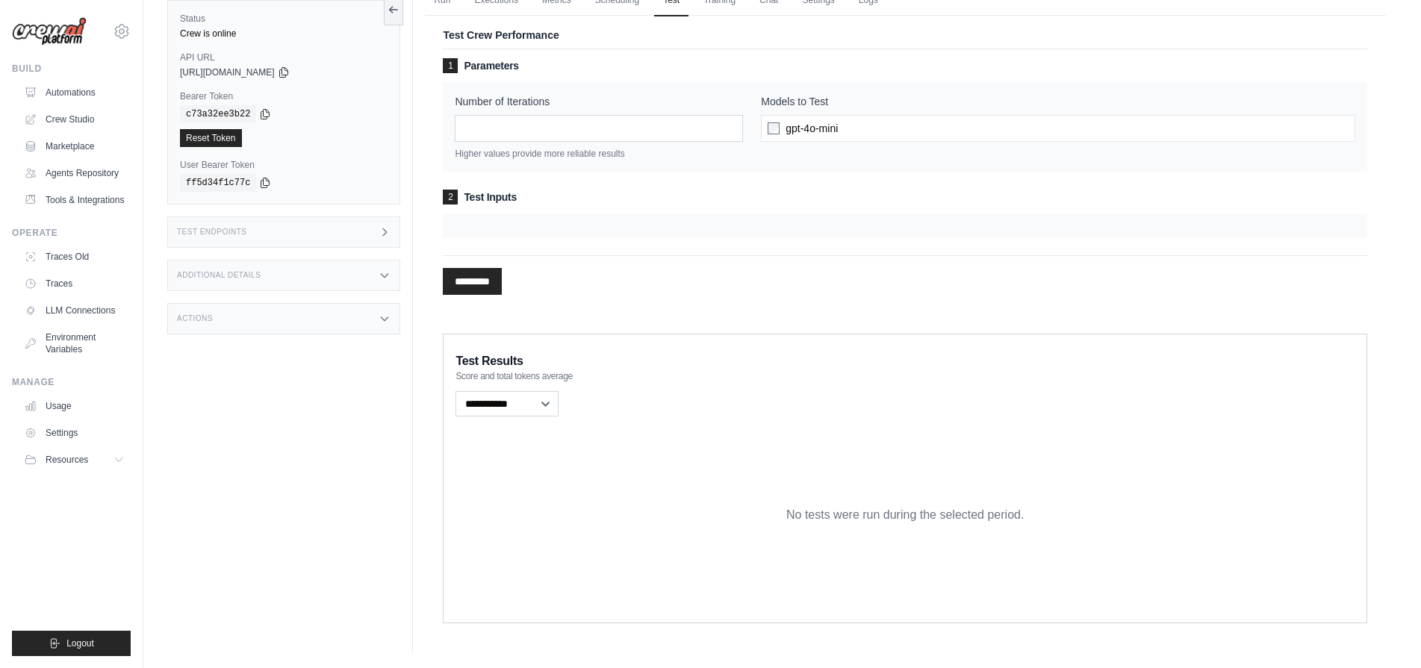
click at [809, 132] on span "gpt-4o-mini" at bounding box center [811, 128] width 52 height 15
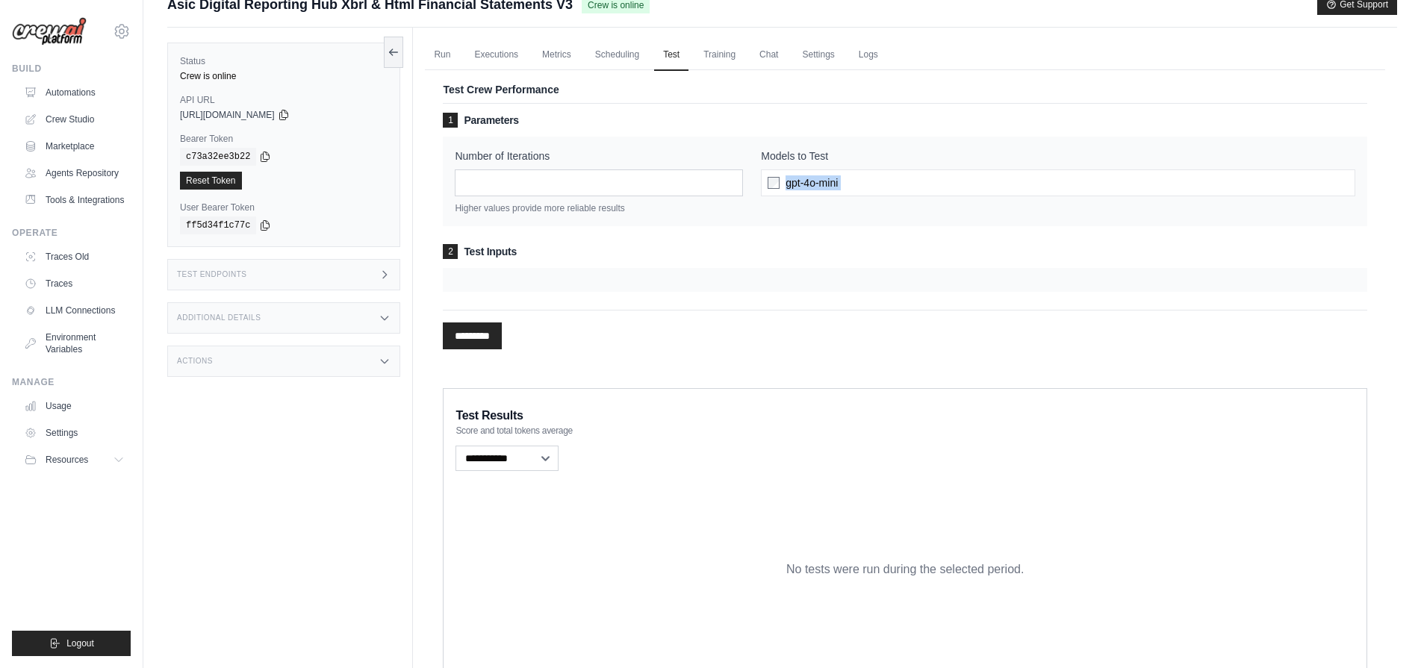
scroll to position [0, 0]
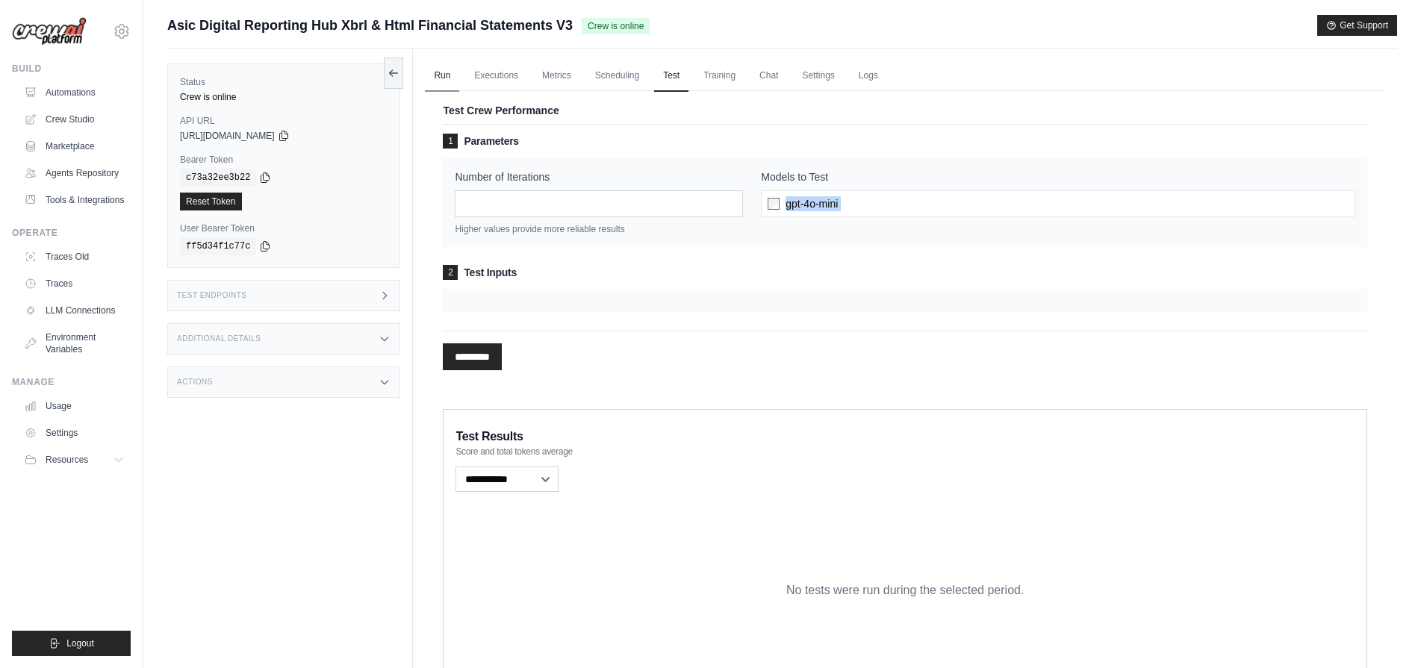
click at [440, 72] on link "Run" at bounding box center [442, 75] width 34 height 31
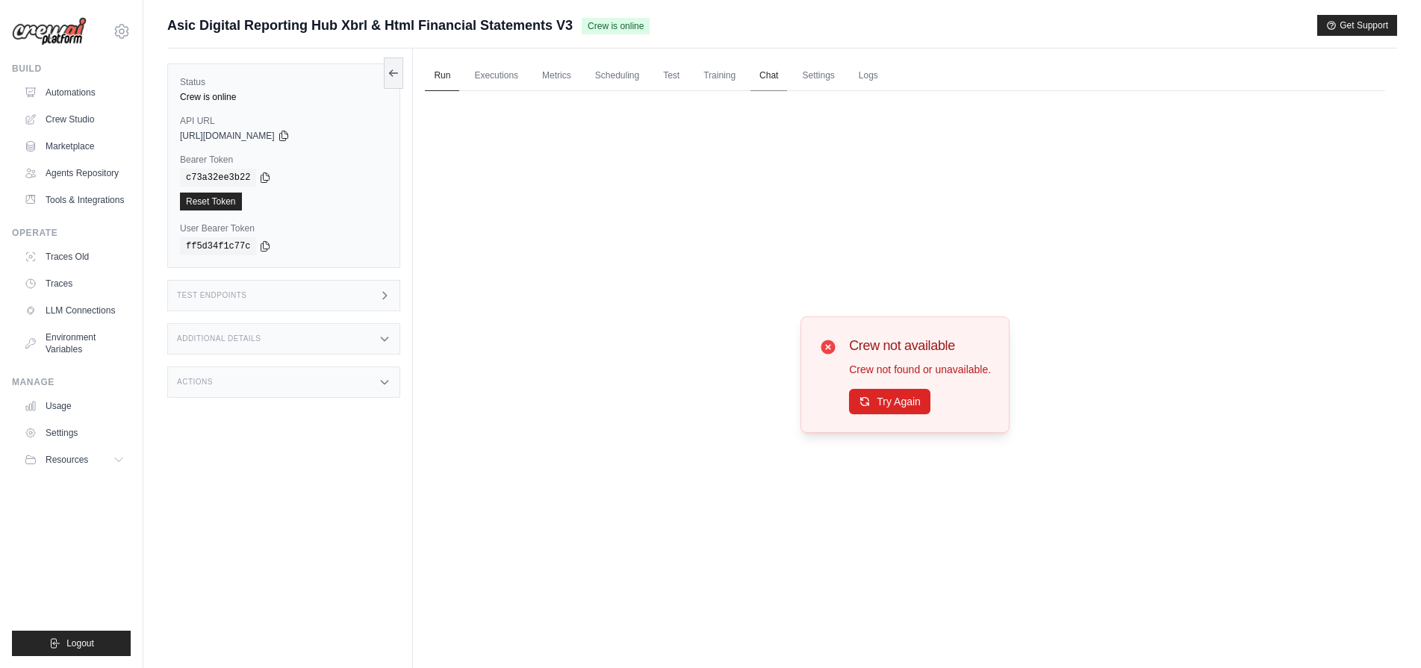
click at [754, 78] on link "Chat" at bounding box center [768, 75] width 37 height 31
click at [235, 287] on div "Test Endpoints" at bounding box center [283, 295] width 233 height 31
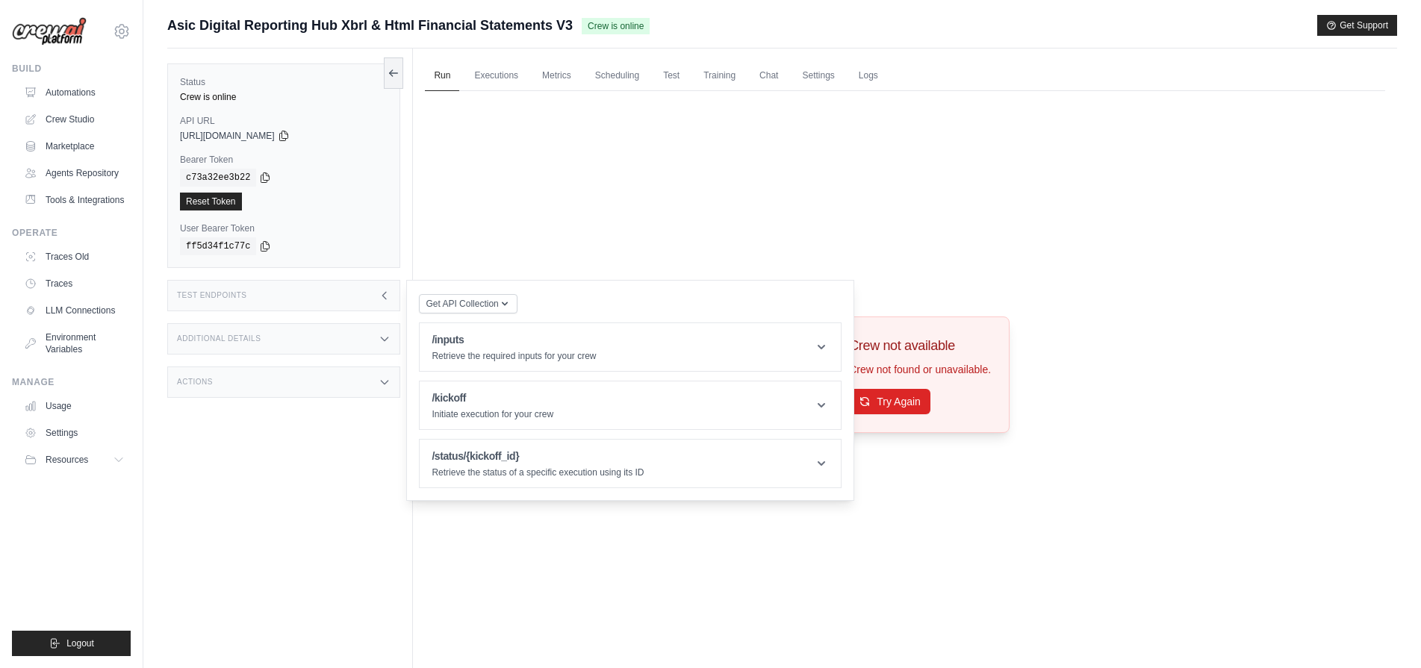
click at [272, 340] on div "Additional Details" at bounding box center [283, 338] width 233 height 31
click at [423, 158] on div "Run Executions Metrics Scheduling Test Training Chat Settings Logs 0 Running 0 …" at bounding box center [905, 383] width 984 height 668
click at [482, 74] on link "Executions" at bounding box center [496, 75] width 62 height 31
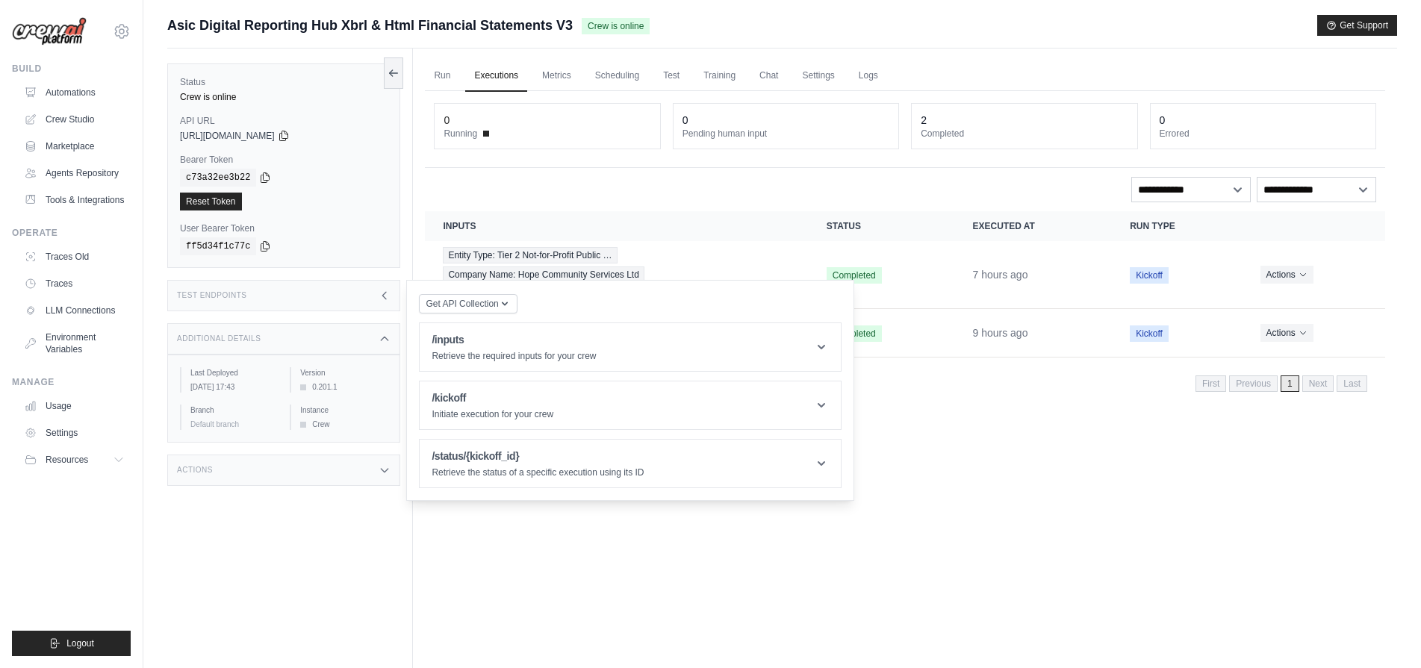
click at [482, 74] on link "Executions" at bounding box center [496, 75] width 62 height 31
click at [548, 77] on link "Metrics" at bounding box center [556, 75] width 47 height 31
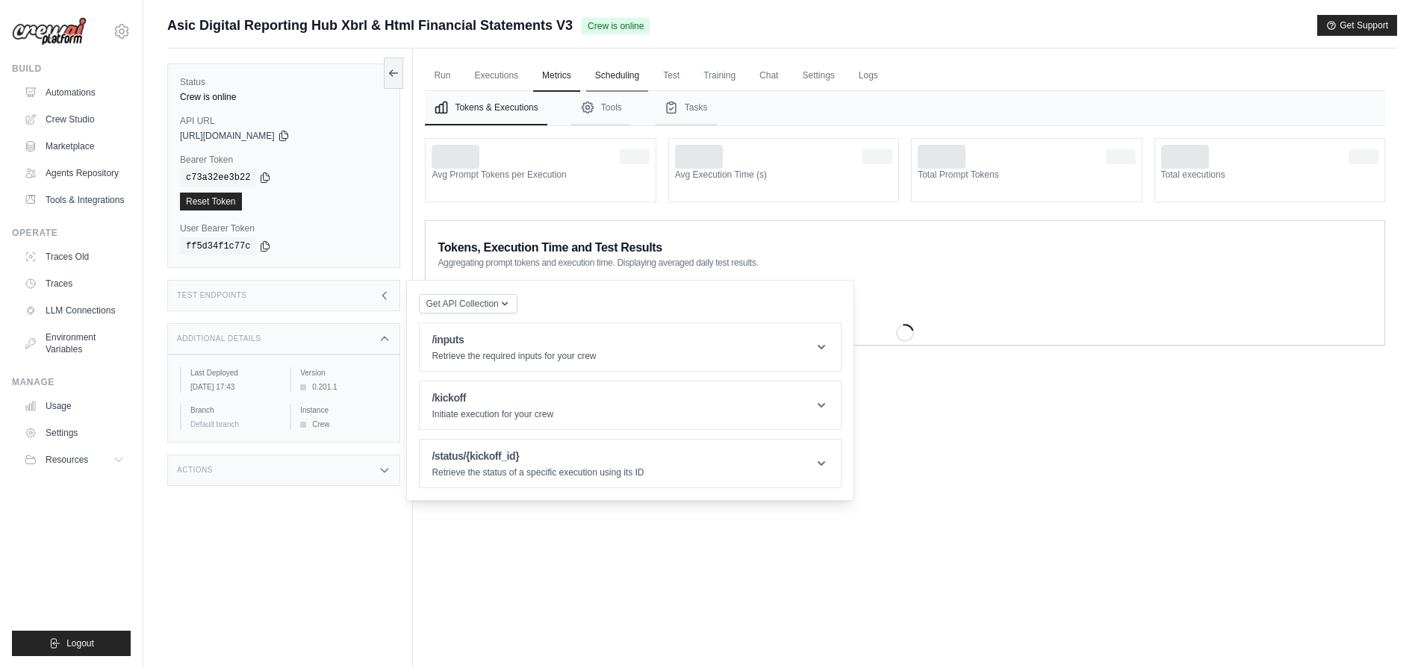
click at [604, 83] on link "Scheduling" at bounding box center [617, 75] width 62 height 31
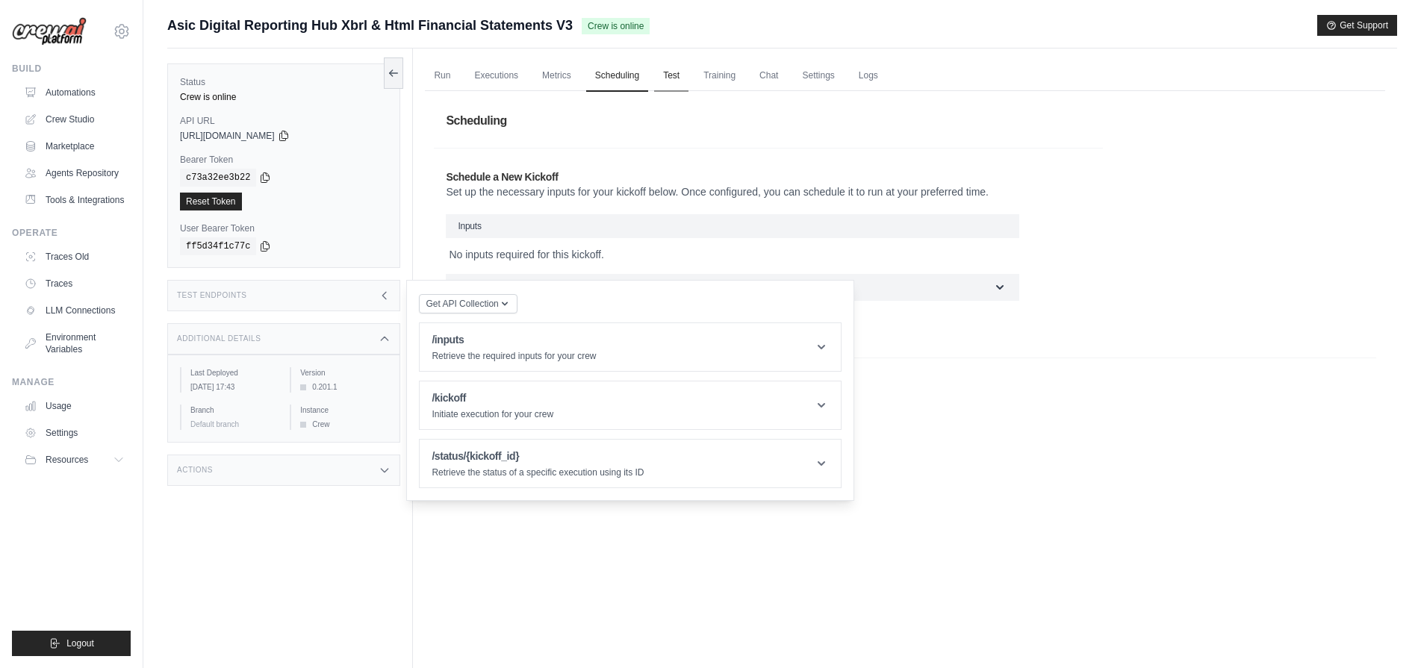
click at [663, 82] on link "Test" at bounding box center [671, 75] width 34 height 31
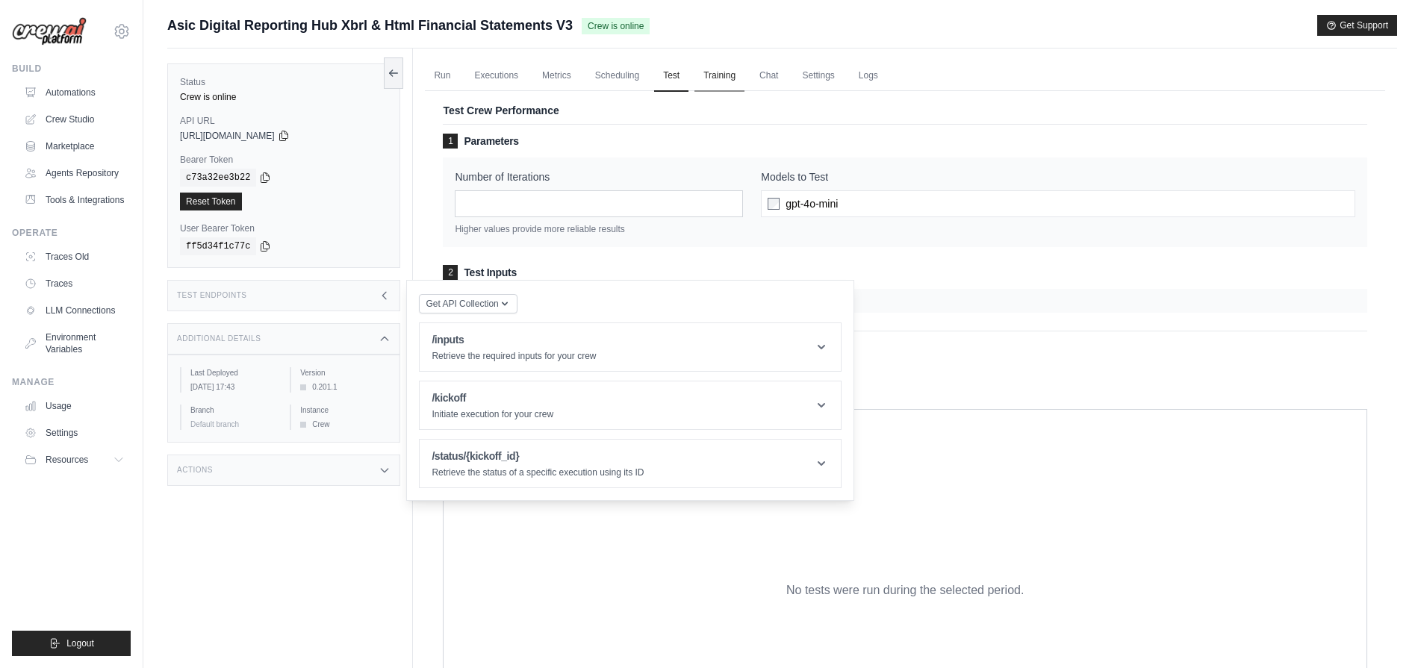
click at [713, 87] on link "Training" at bounding box center [719, 75] width 50 height 31
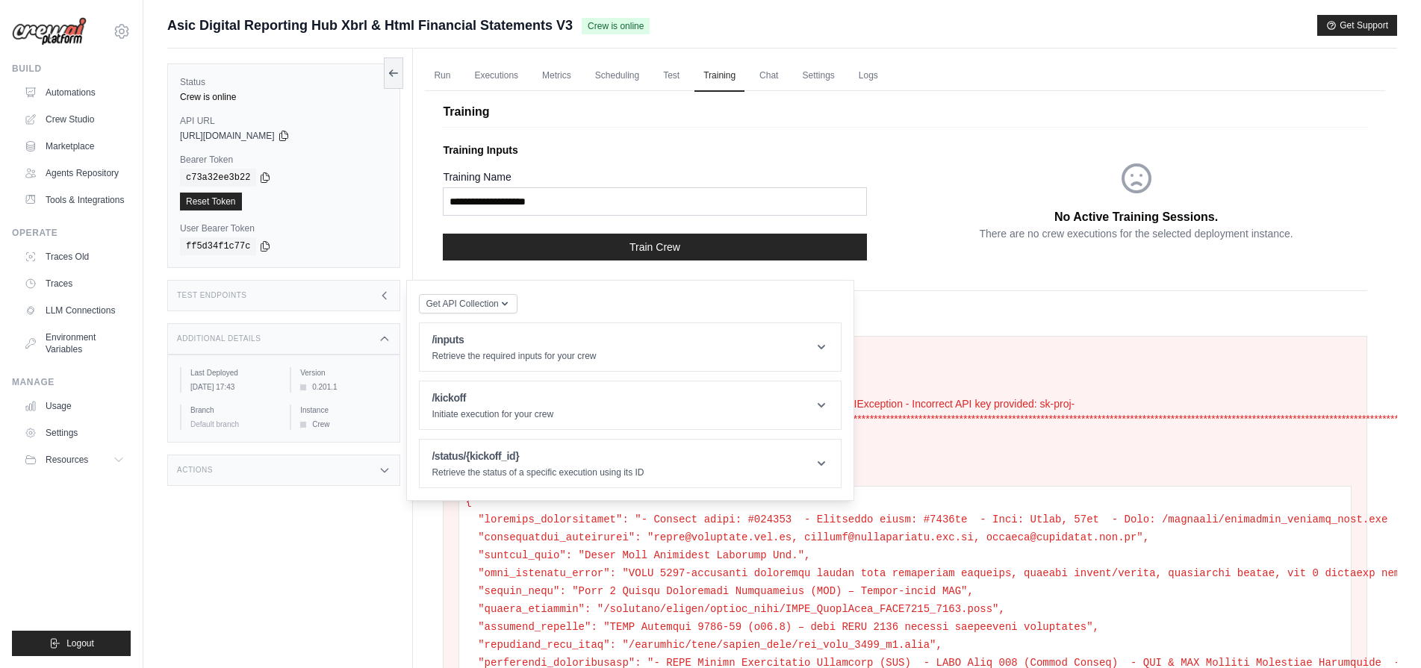
click at [789, 85] on div "Training Training Inputs Training Name Train Crew No Active Training Sessions. …" at bounding box center [905, 587] width 960 height 1010
click at [759, 80] on link "Chat" at bounding box center [768, 75] width 37 height 31
click at [806, 79] on link "Settings" at bounding box center [818, 75] width 50 height 31
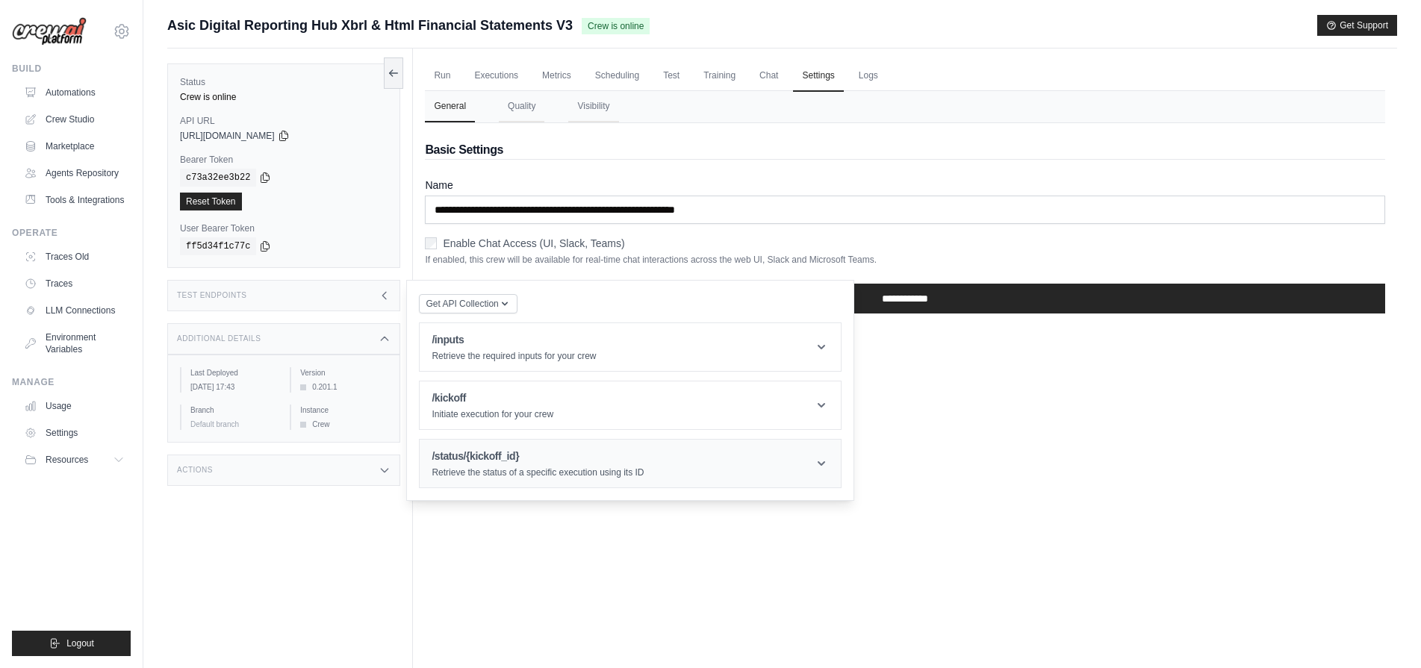
click at [446, 481] on header "/status/{kickoff_id} Retrieve the status of a specific execution using its ID" at bounding box center [630, 464] width 421 height 48
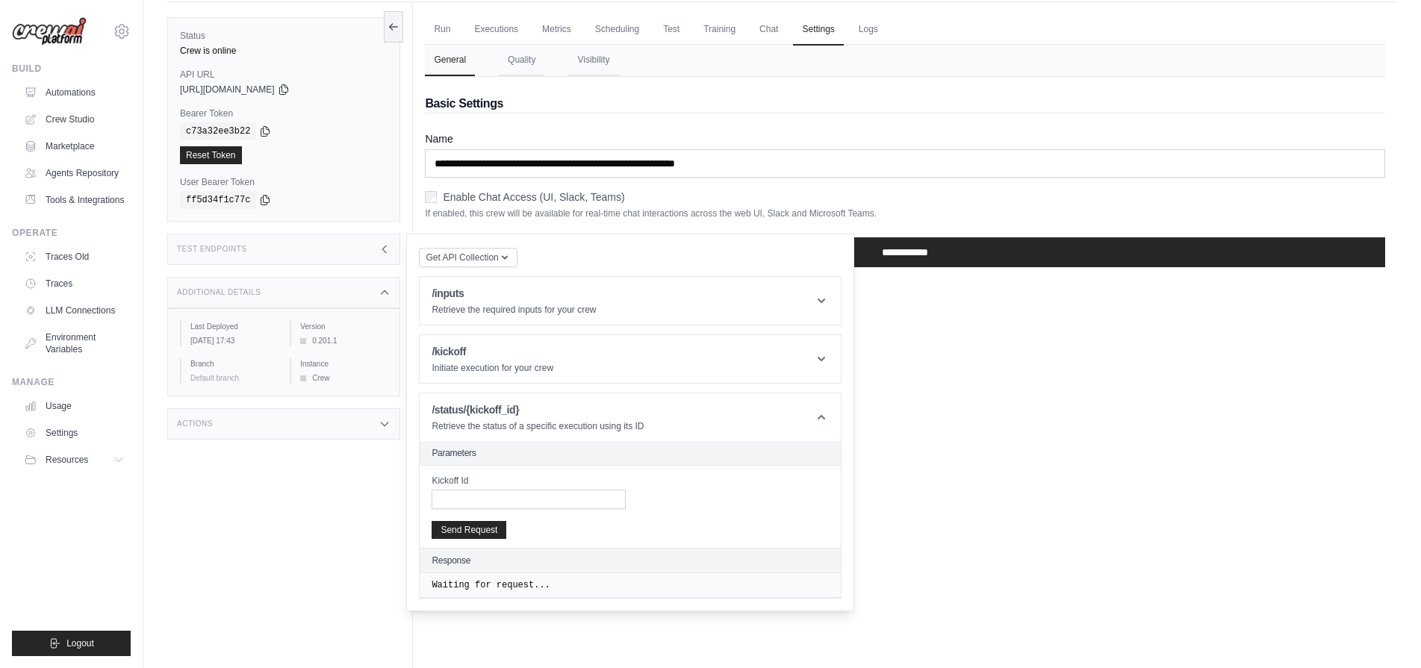
scroll to position [63, 0]
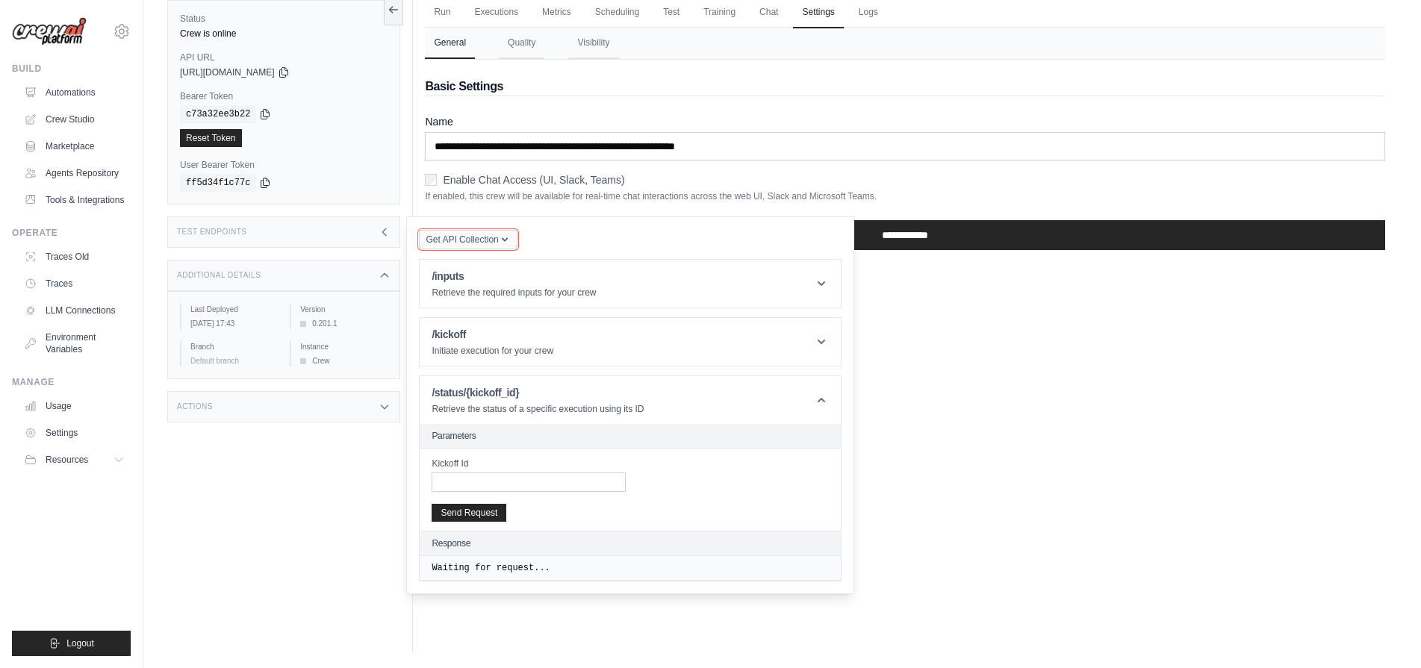
click at [497, 236] on span "Get API Collection" at bounding box center [462, 240] width 72 height 12
click at [464, 166] on form "**********" at bounding box center [905, 188] width 960 height 148
click at [203, 137] on div "copied" at bounding box center [202, 129] width 32 height 18
click at [209, 137] on div "copied" at bounding box center [202, 129] width 32 height 18
click at [349, 138] on div "Reset Token" at bounding box center [284, 138] width 208 height 18
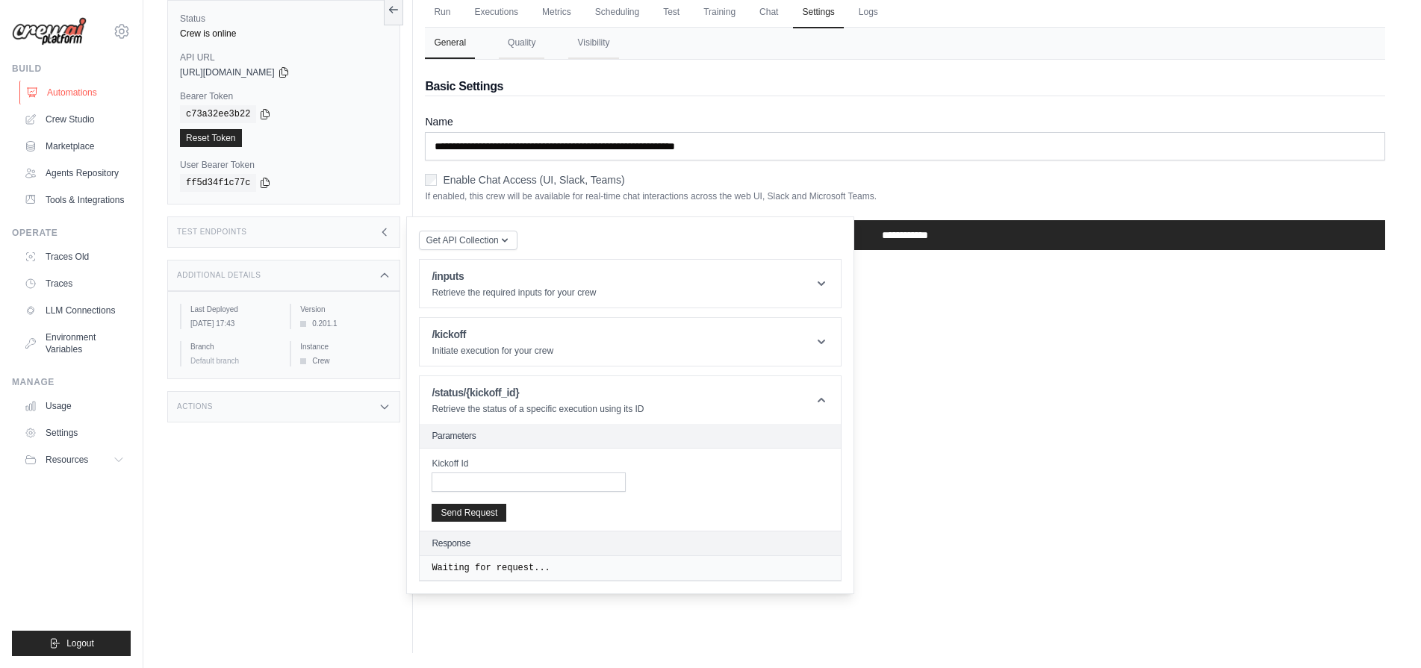
click at [62, 98] on link "Automations" at bounding box center [75, 93] width 113 height 24
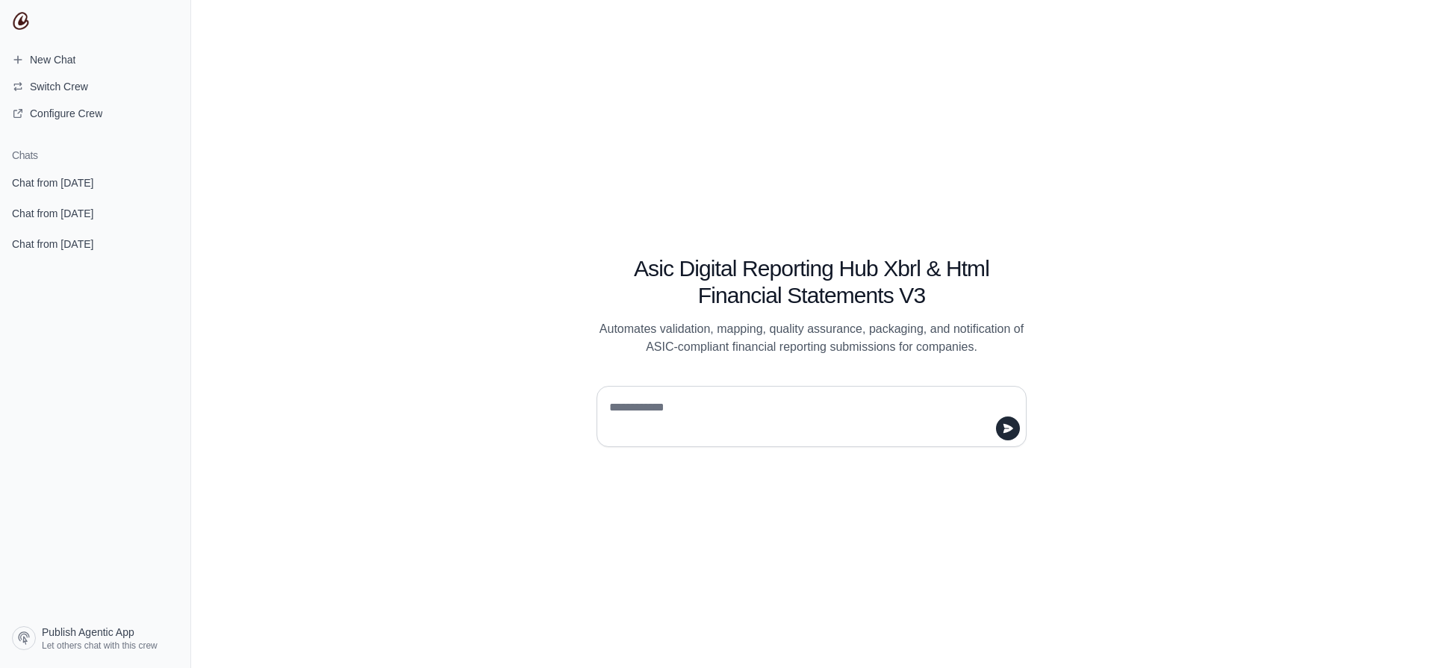
click at [647, 438] on div at bounding box center [812, 416] width 430 height 61
click at [877, 199] on div "Asic Digital Reporting Hub Xbrl & Html Financial Statements V3 Automates valida…" at bounding box center [811, 334] width 1241 height 668
click at [722, 446] on div at bounding box center [812, 416] width 430 height 61
click at [672, 410] on textarea at bounding box center [807, 417] width 402 height 42
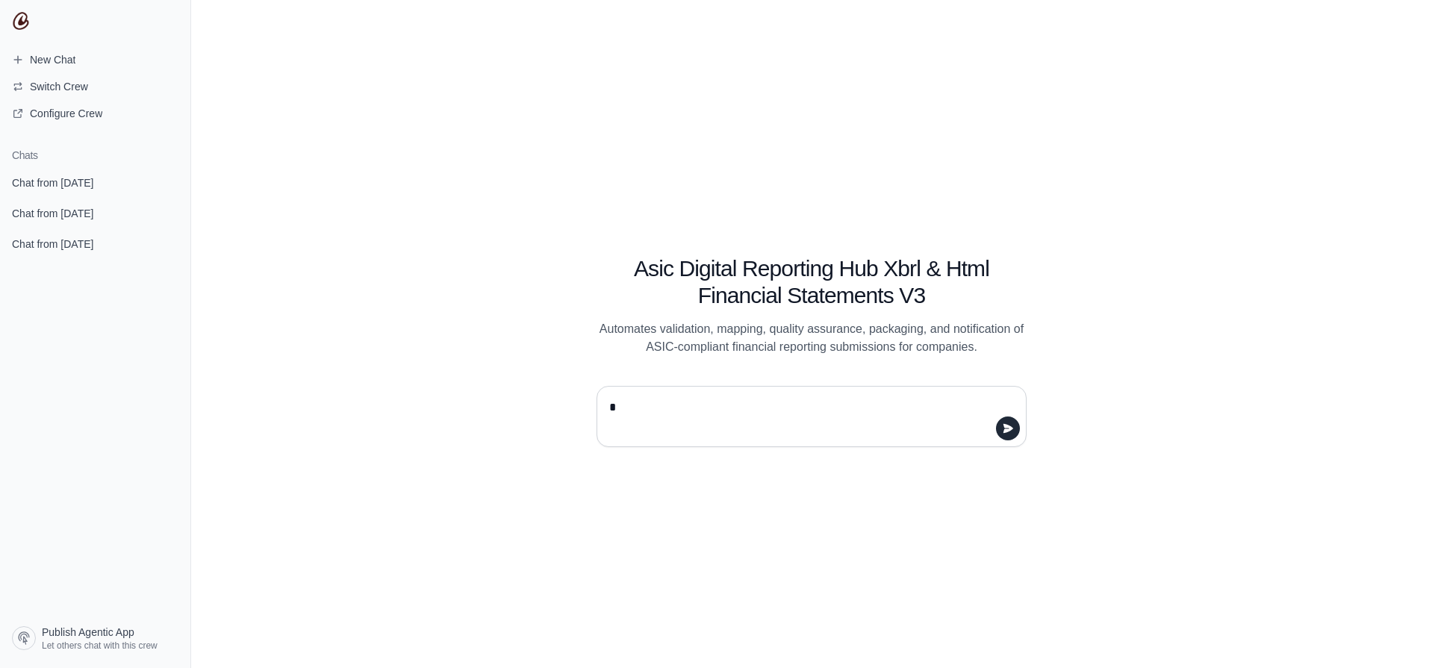
type textarea "**"
click at [672, 410] on textarea "**" at bounding box center [807, 417] width 402 height 42
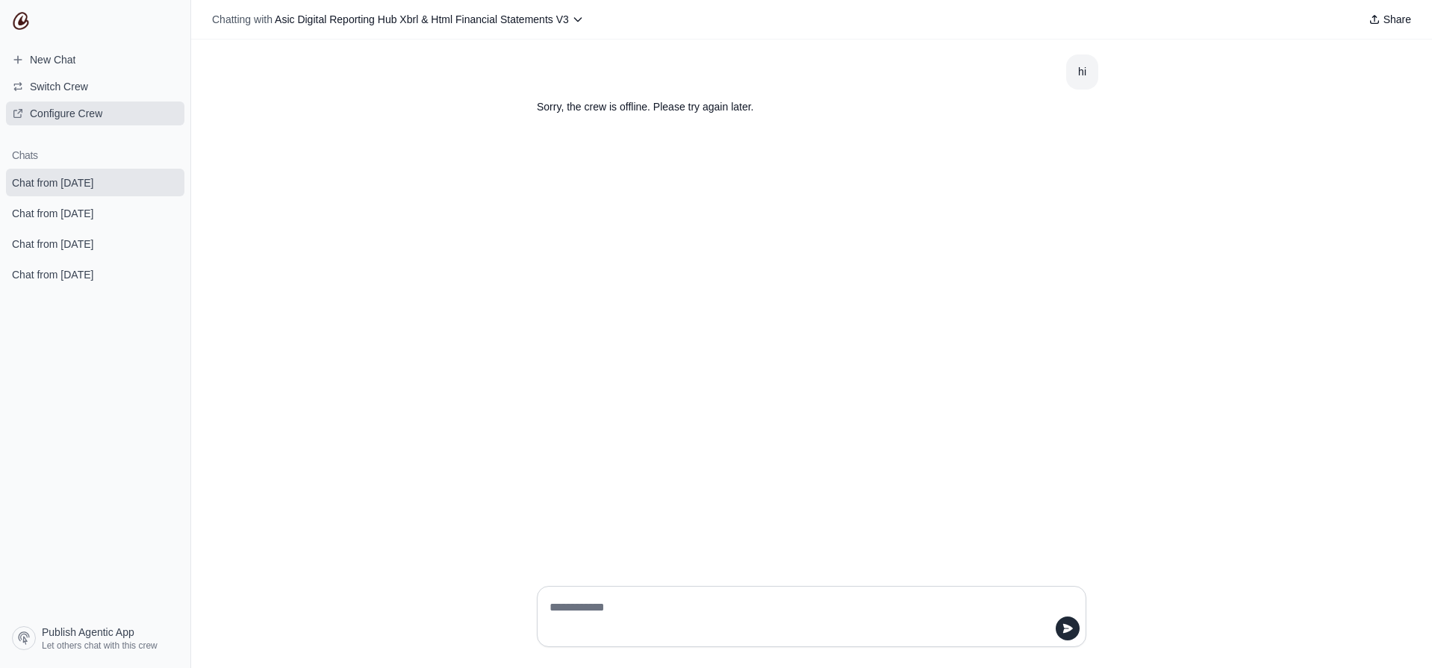
click at [79, 108] on span "Configure Crew" at bounding box center [66, 113] width 72 height 15
click at [650, 592] on div at bounding box center [811, 616] width 549 height 61
click at [651, 597] on textarea at bounding box center [806, 617] width 521 height 42
type textarea "****"
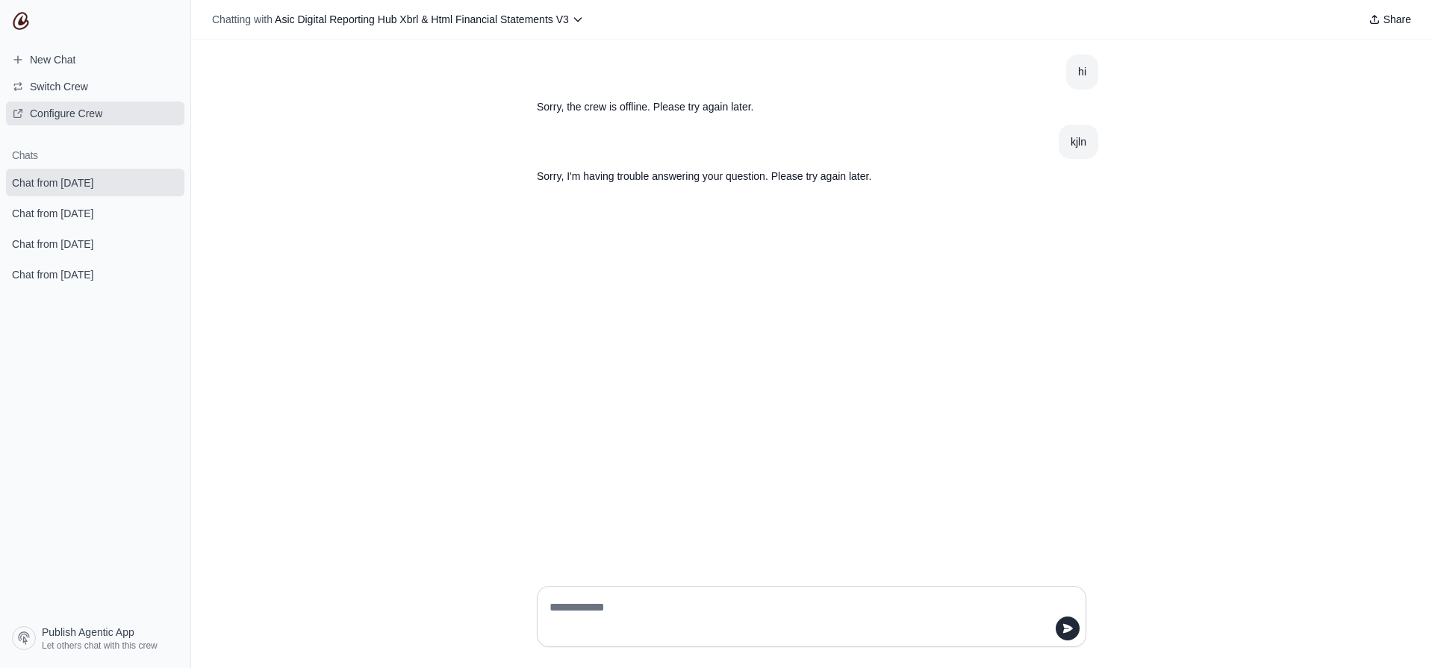
click at [80, 113] on span "Configure Crew" at bounding box center [66, 113] width 72 height 15
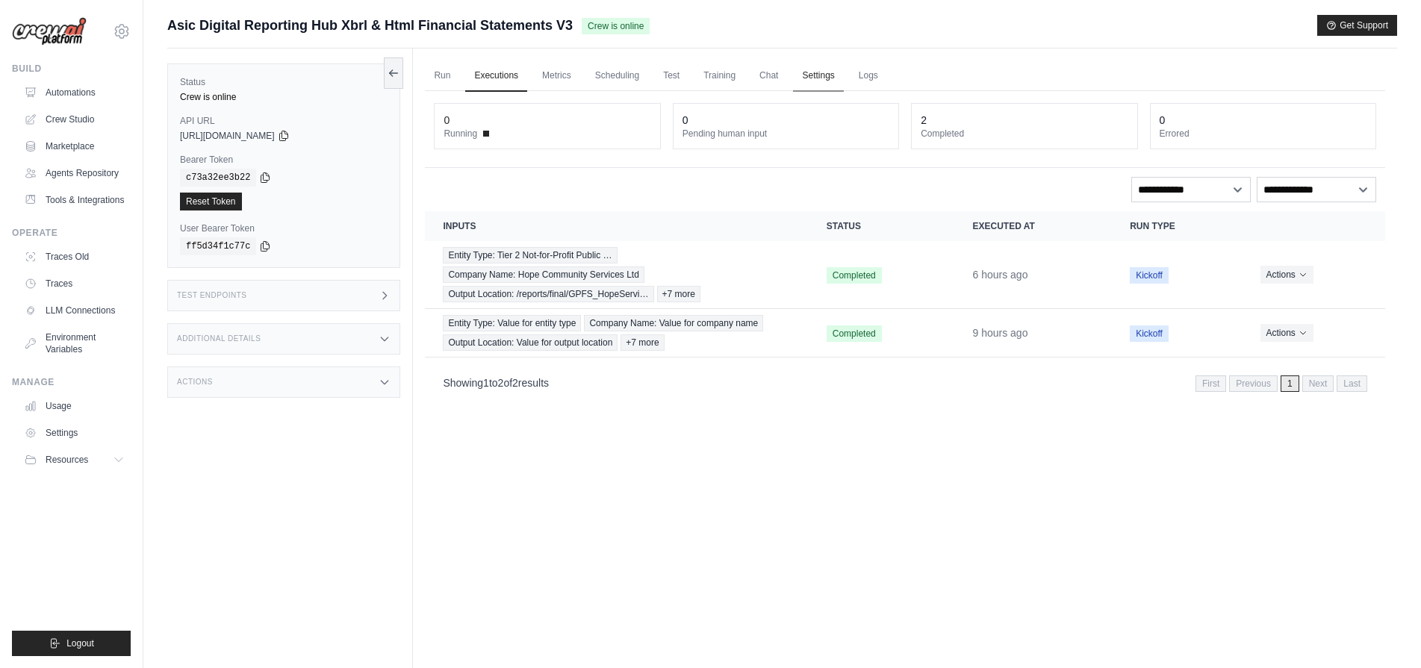
click at [821, 72] on link "Settings" at bounding box center [818, 75] width 50 height 31
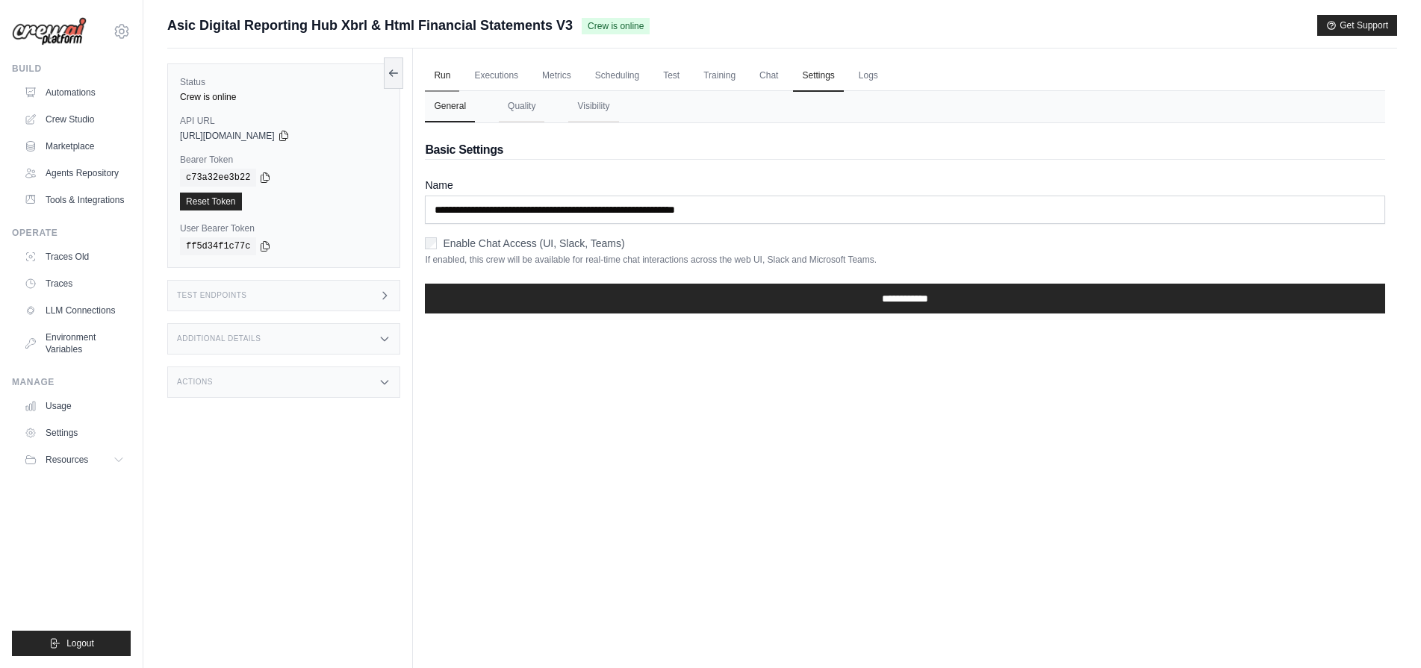
click at [455, 76] on link "Run" at bounding box center [442, 75] width 34 height 31
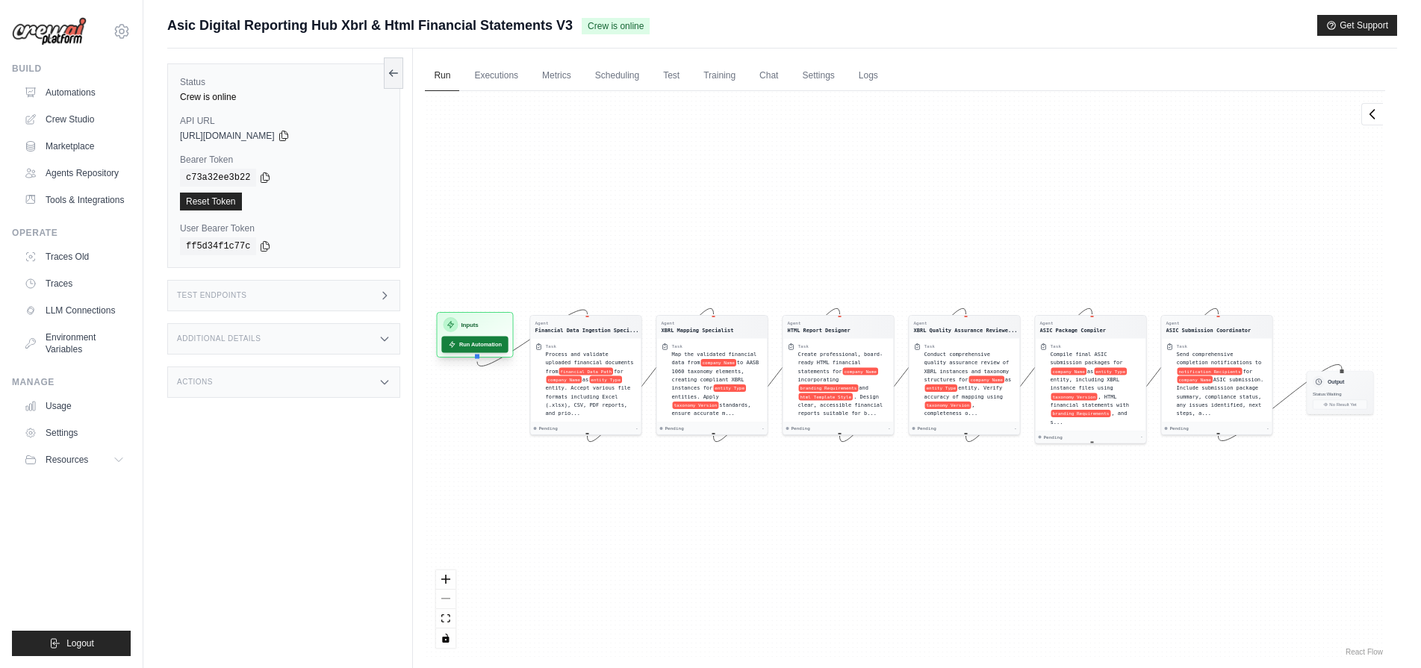
click at [489, 349] on button "Run Automation" at bounding box center [475, 344] width 66 height 16
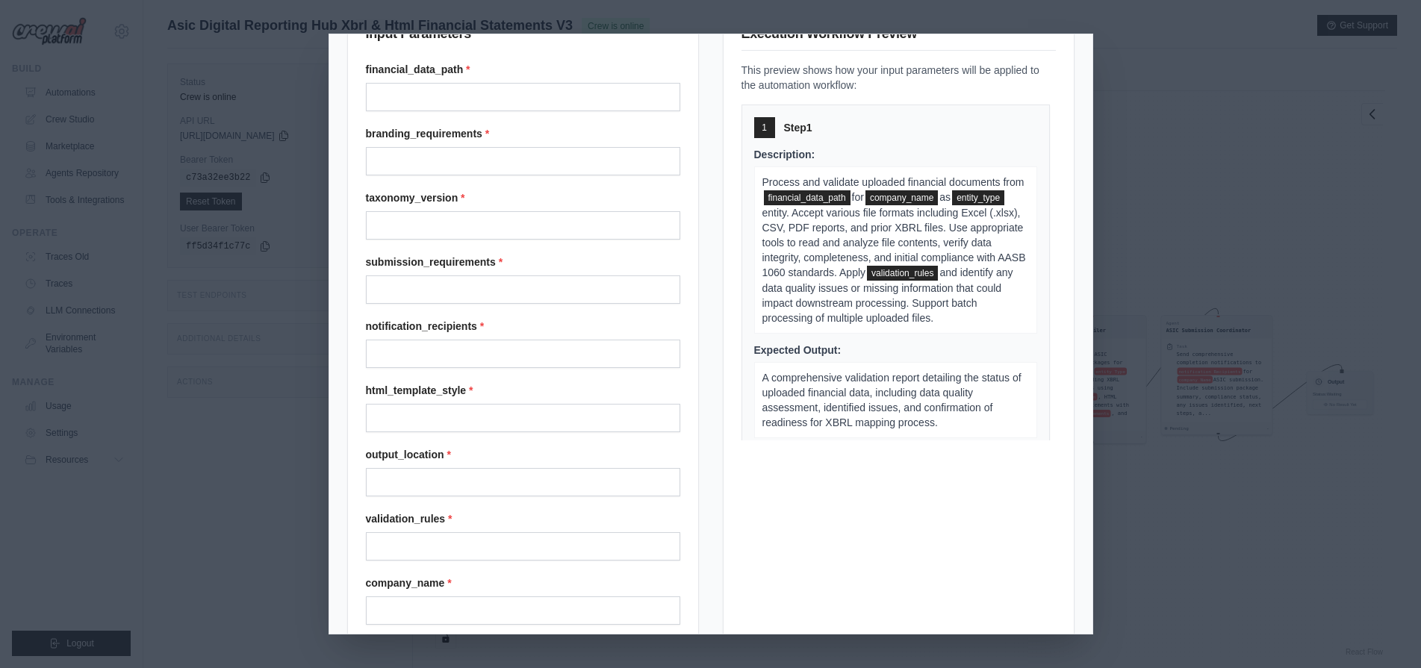
scroll to position [210, 0]
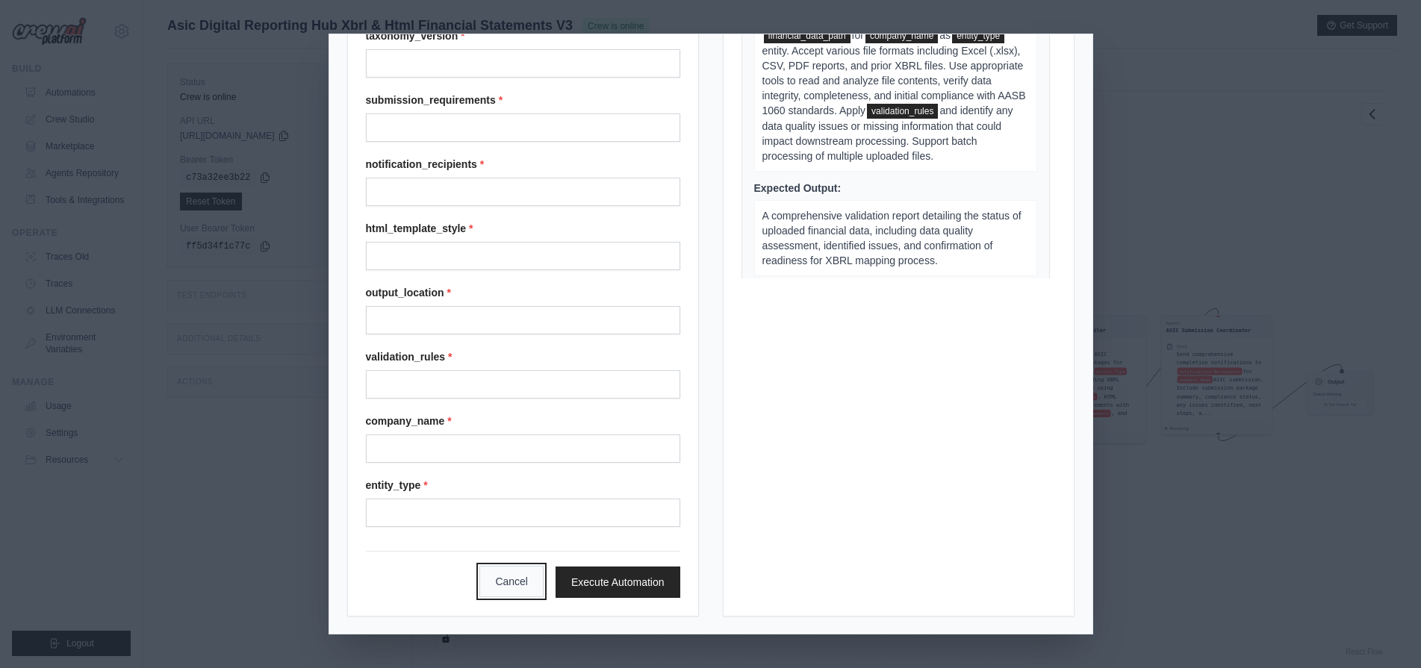
click at [508, 572] on button "Cancel" at bounding box center [511, 581] width 64 height 31
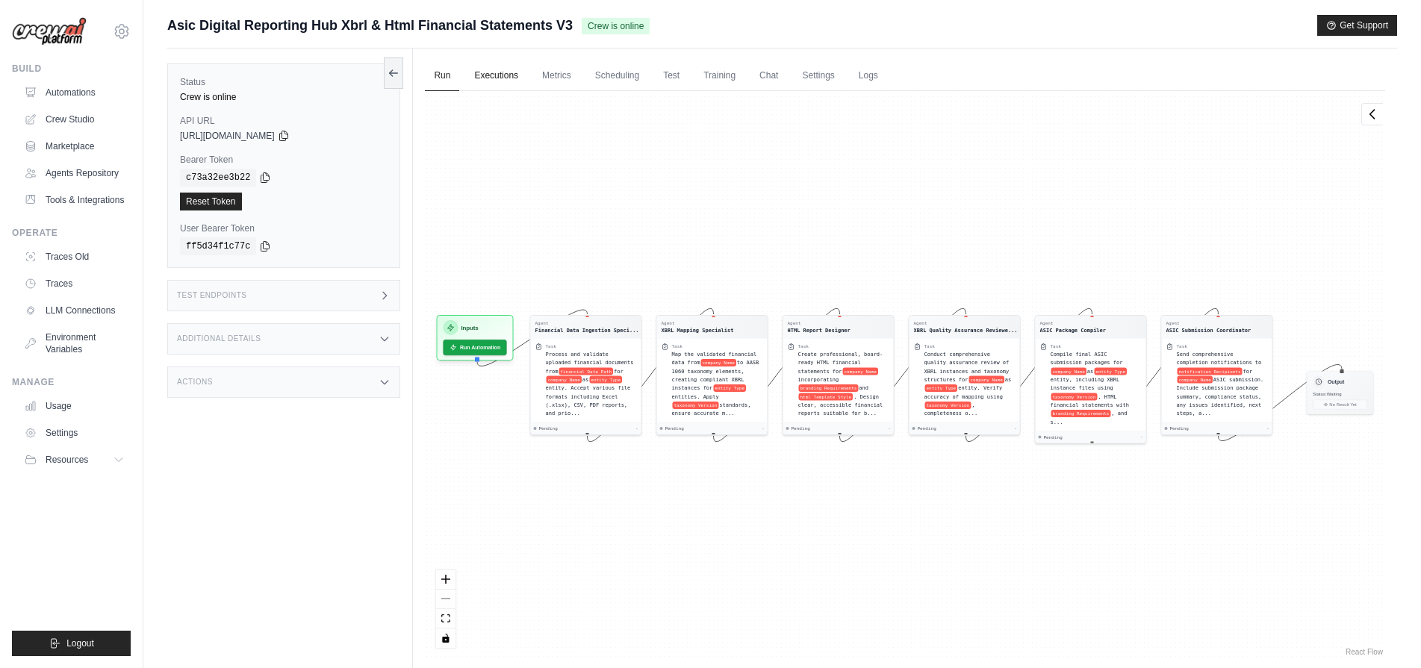
click at [482, 79] on link "Executions" at bounding box center [496, 75] width 62 height 31
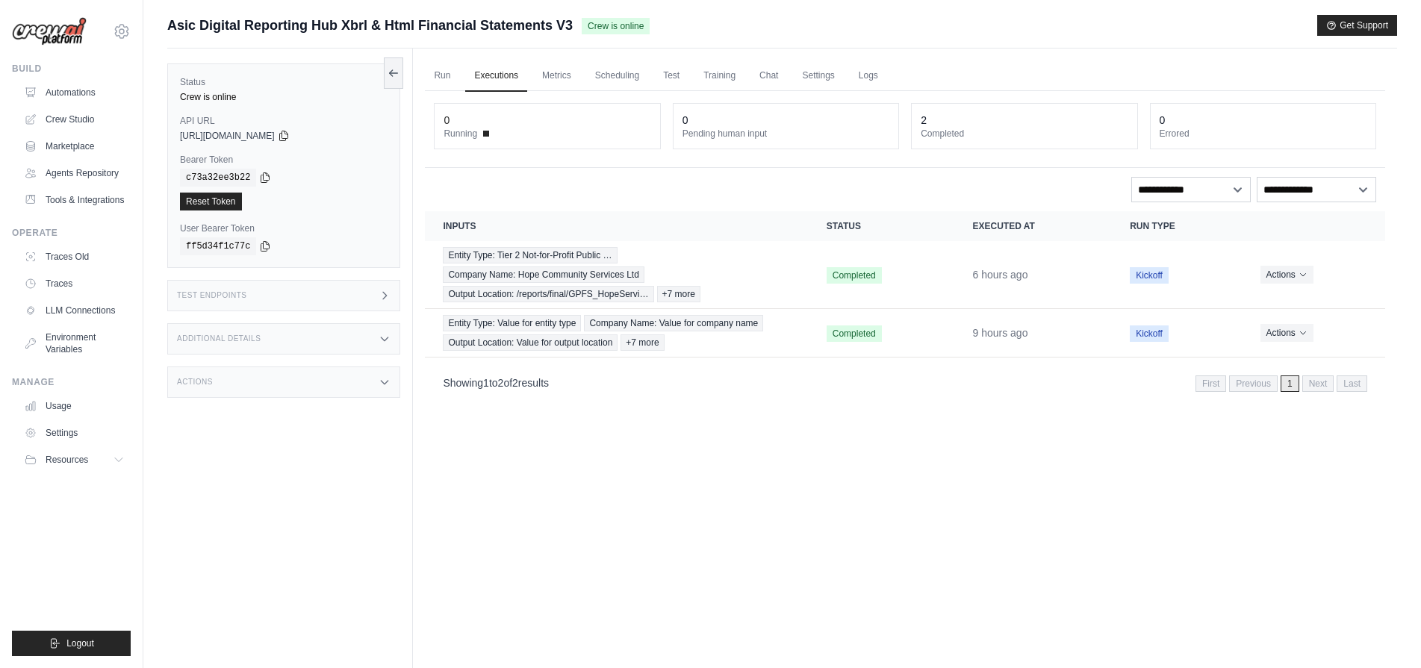
click at [307, 390] on div "Actions" at bounding box center [283, 382] width 233 height 31
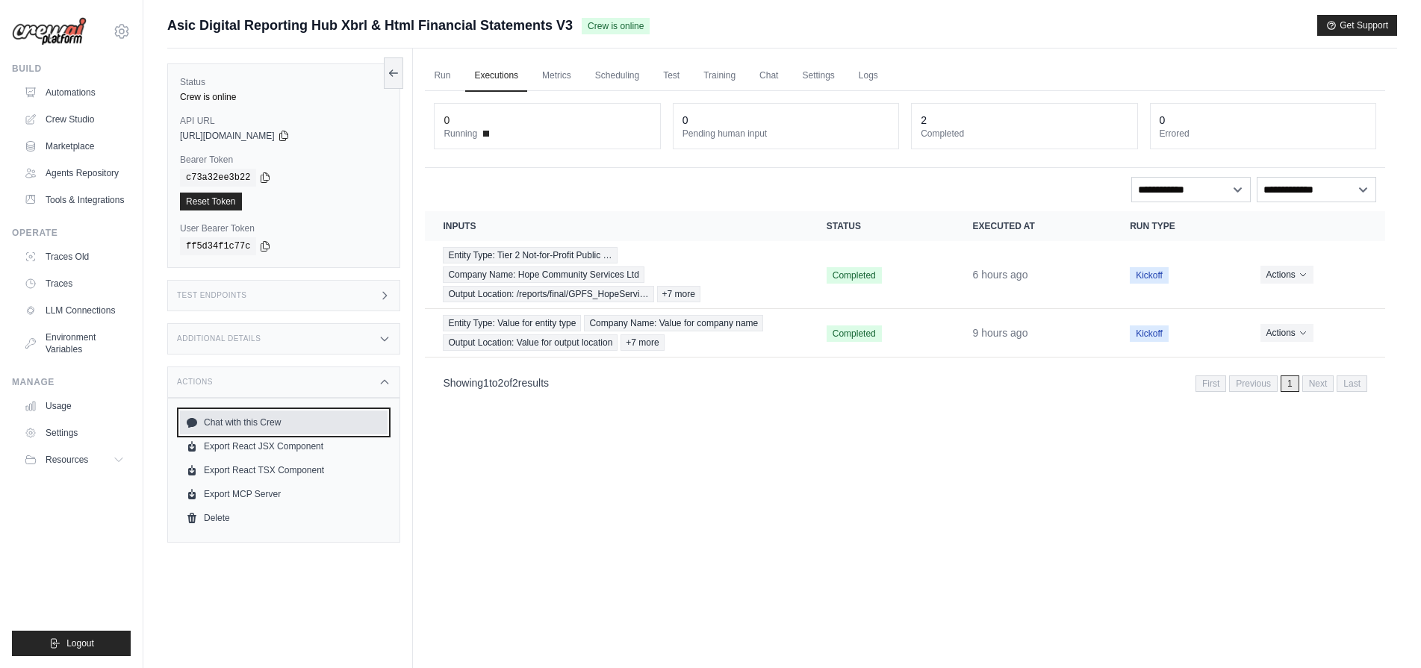
click at [293, 423] on link "Chat with this Crew" at bounding box center [284, 423] width 208 height 24
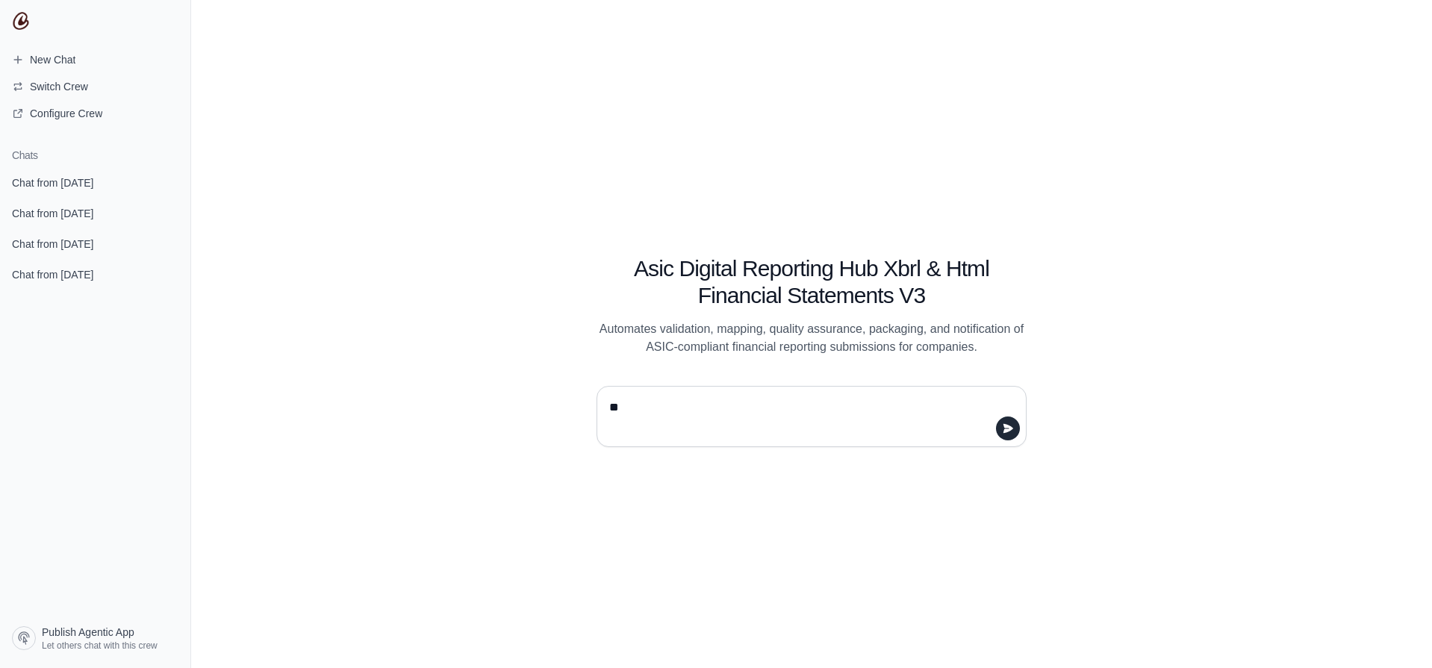
type textarea "***"
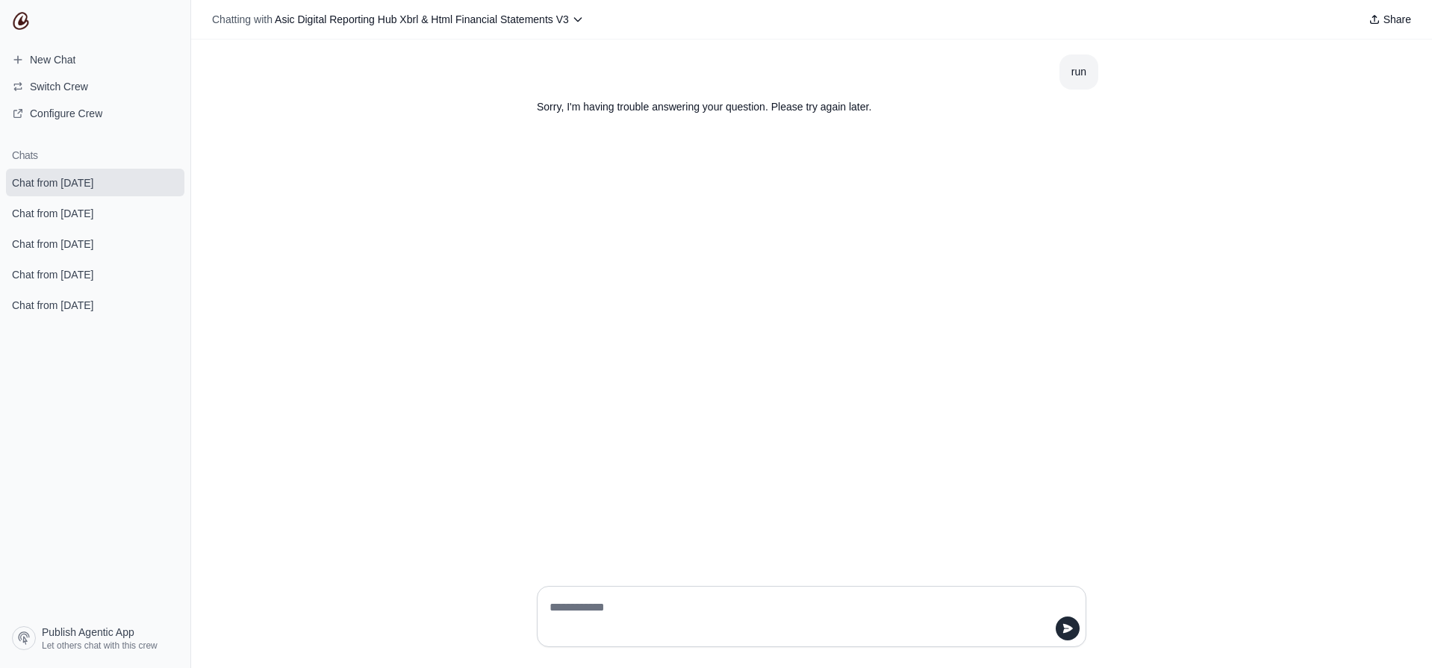
click at [601, 131] on div "run Sorry, I'm having trouble answering your question. Please try again later." at bounding box center [811, 307] width 1241 height 535
click at [34, 300] on span "Chat from [DATE]" at bounding box center [52, 305] width 81 height 15
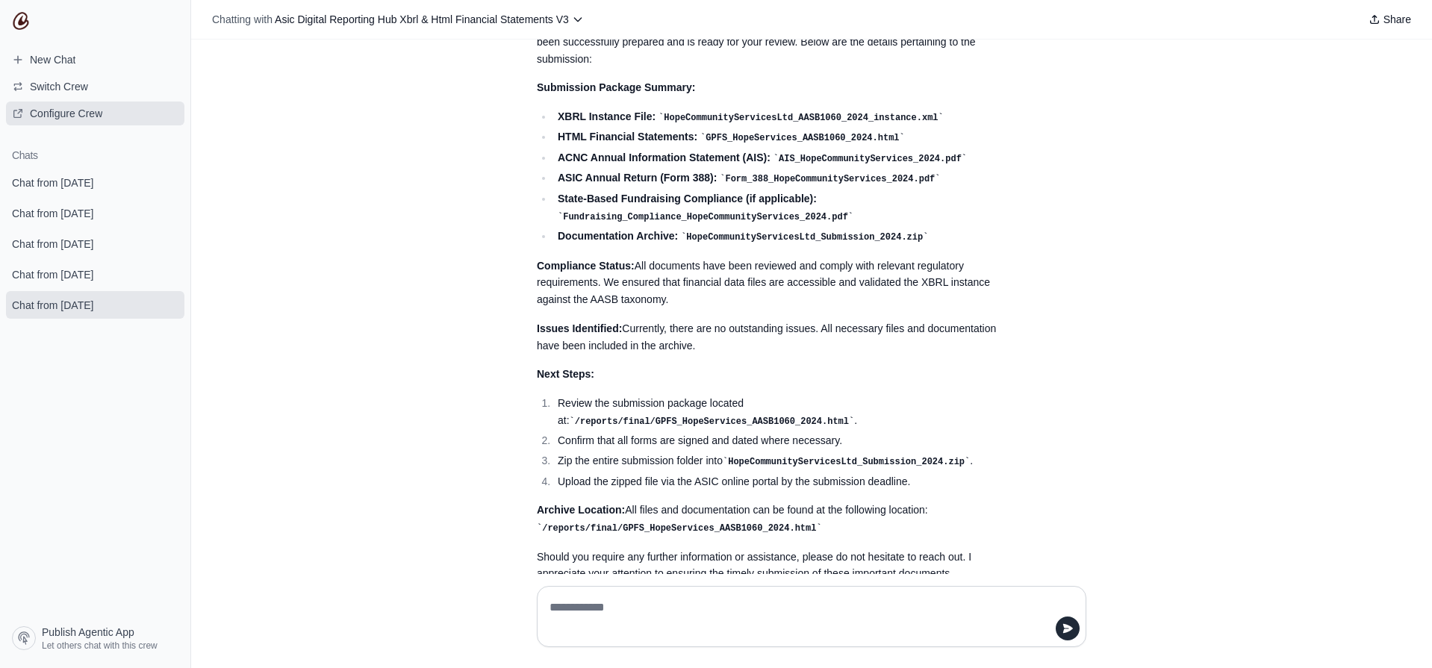
scroll to position [6216, 0]
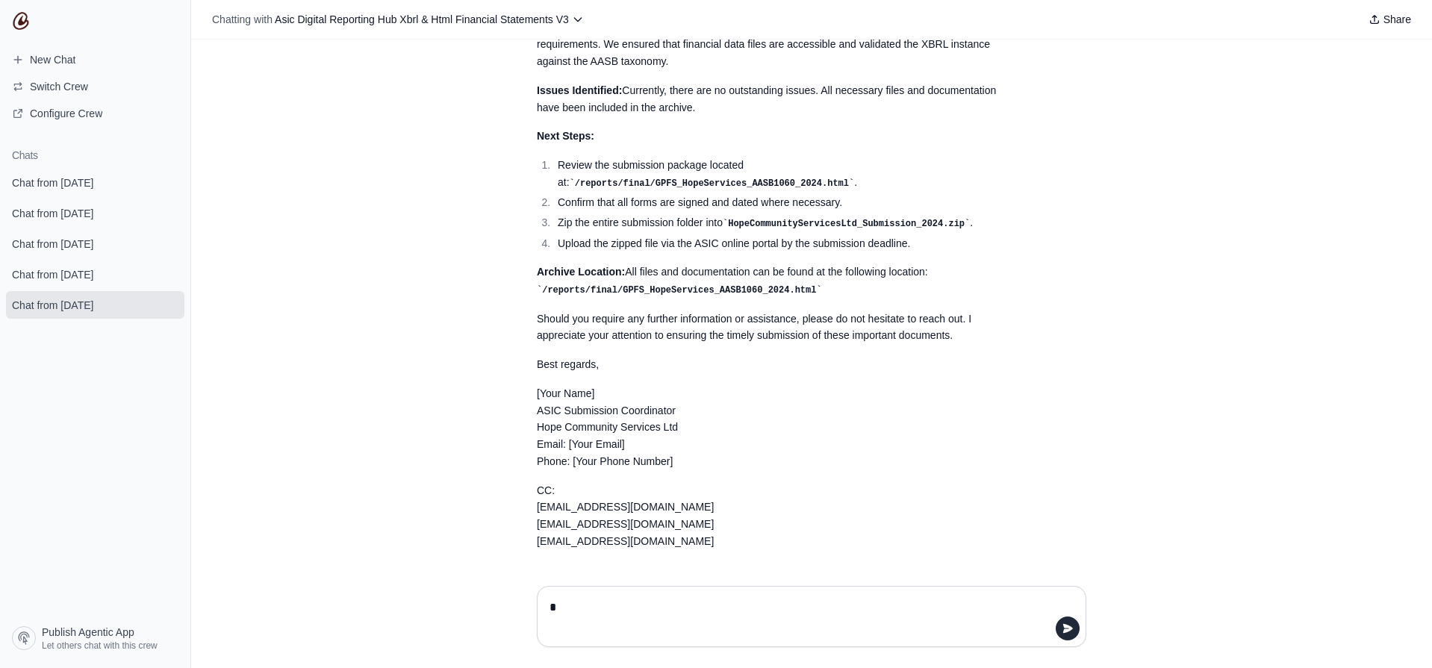
type textarea "**"
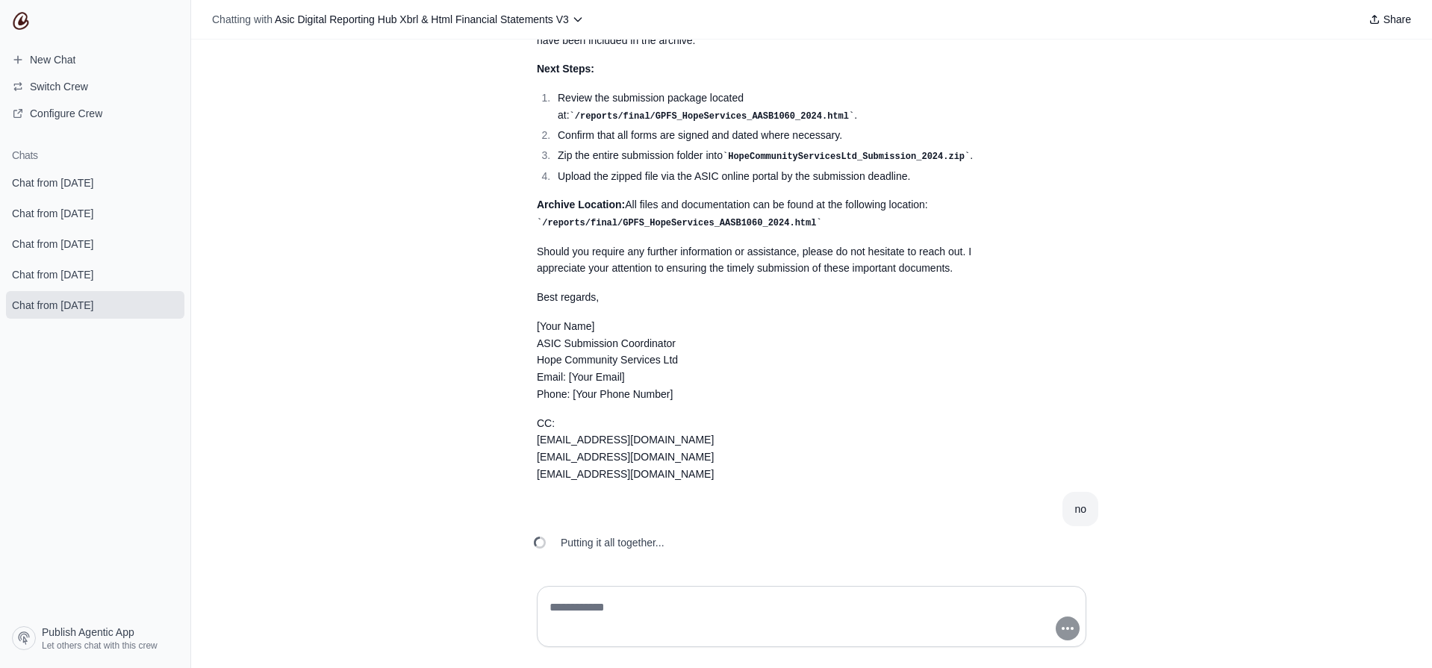
scroll to position [6303, 0]
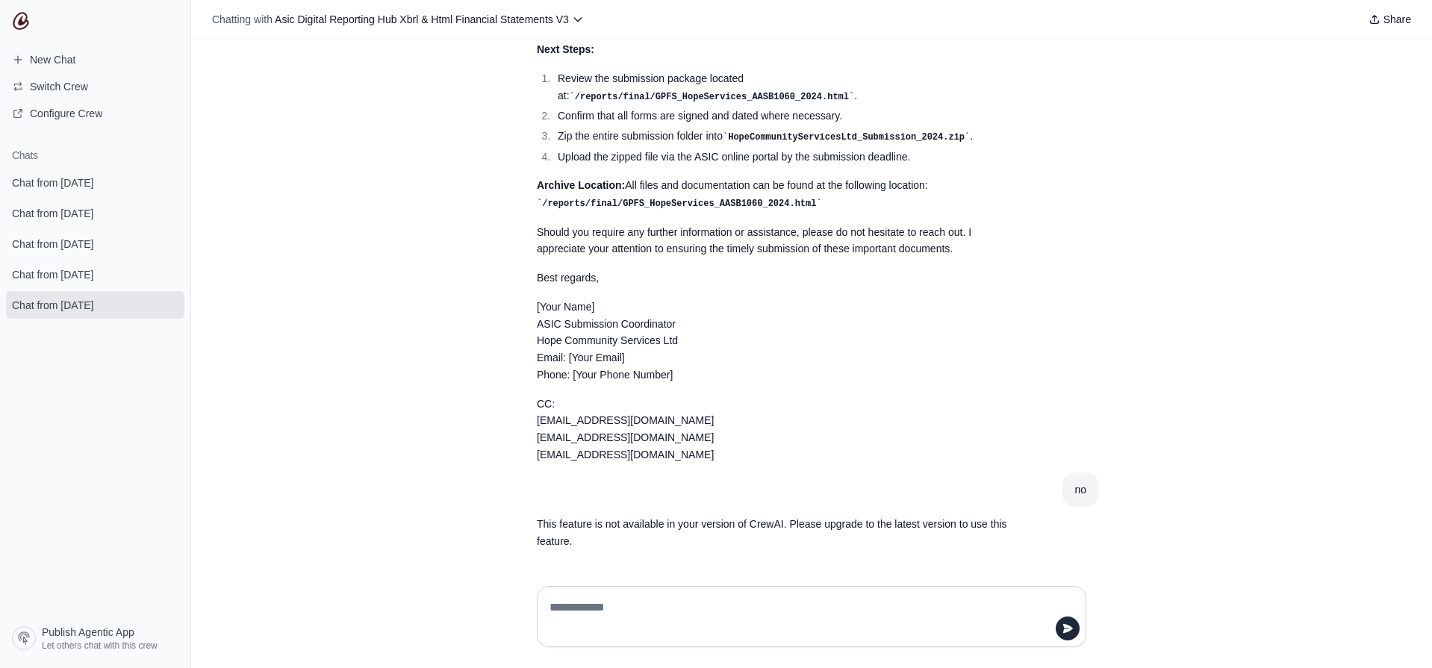
click at [977, 520] on p "This feature is not available in your version of CrewAI. Please upgrade to the …" at bounding box center [776, 533] width 478 height 34
click at [543, 514] on section "This feature is not available in your version of CrewAI. Please upgrade to the …" at bounding box center [776, 533] width 502 height 52
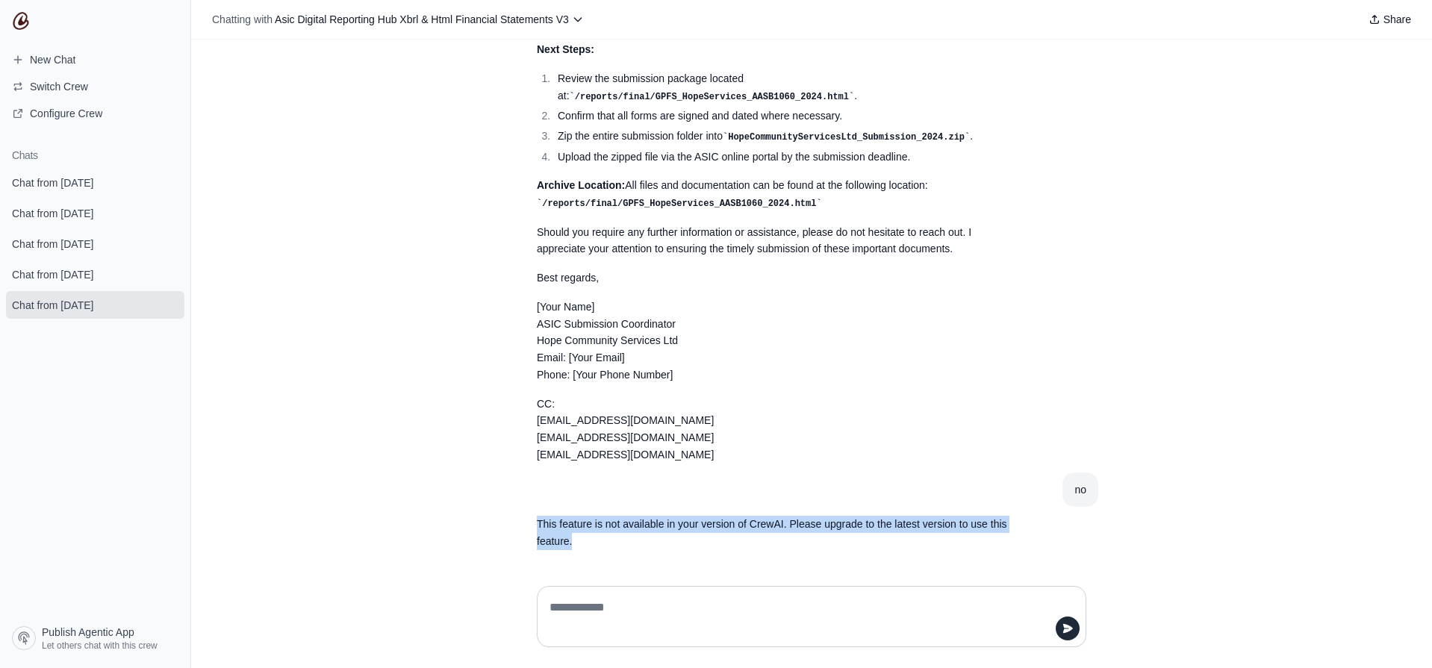
click at [620, 508] on section "This feature is not available in your version of CrewAI. Please upgrade to the …" at bounding box center [776, 533] width 502 height 52
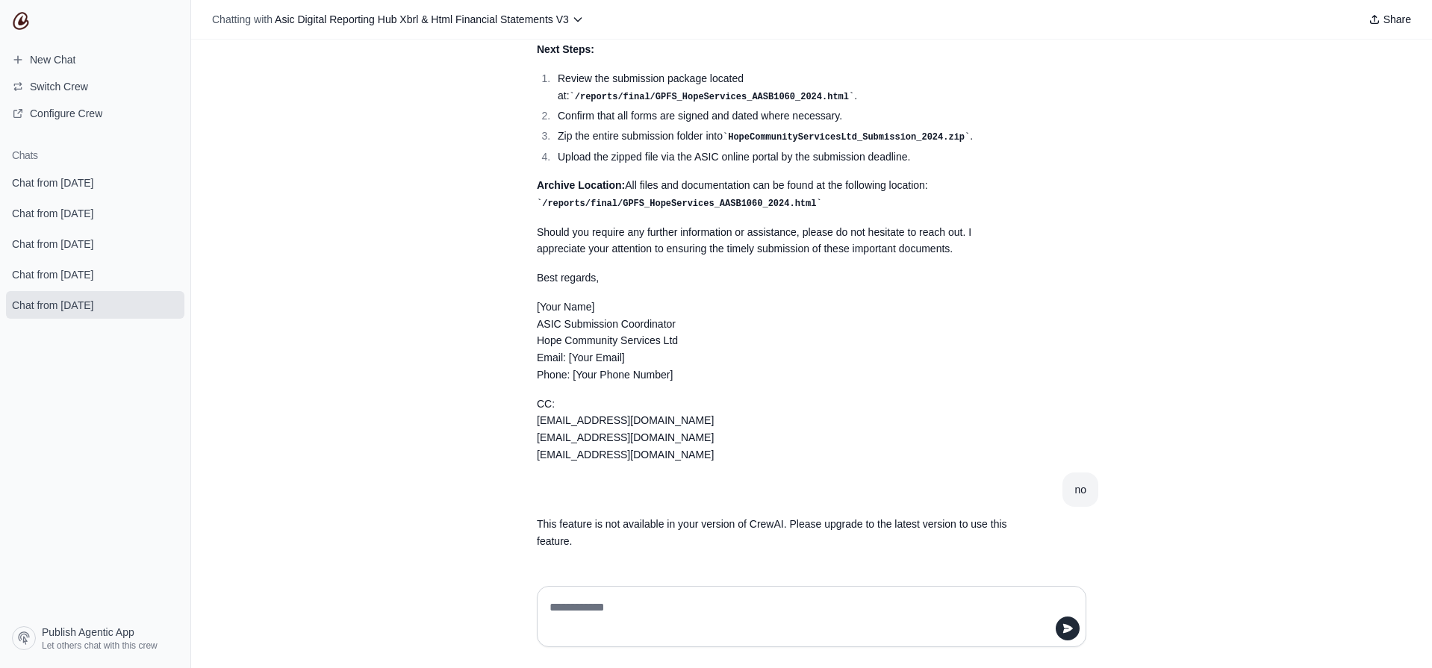
click at [620, 508] on section "This feature is not available in your version of CrewAI. Please upgrade to the …" at bounding box center [776, 533] width 502 height 52
click at [635, 511] on section "This feature is not available in your version of CrewAI. Please upgrade to the …" at bounding box center [776, 533] width 502 height 52
click at [632, 511] on section "This feature is not available in your version of CrewAI. Please upgrade to the …" at bounding box center [776, 533] width 502 height 52
click at [644, 500] on article "no" at bounding box center [811, 490] width 573 height 35
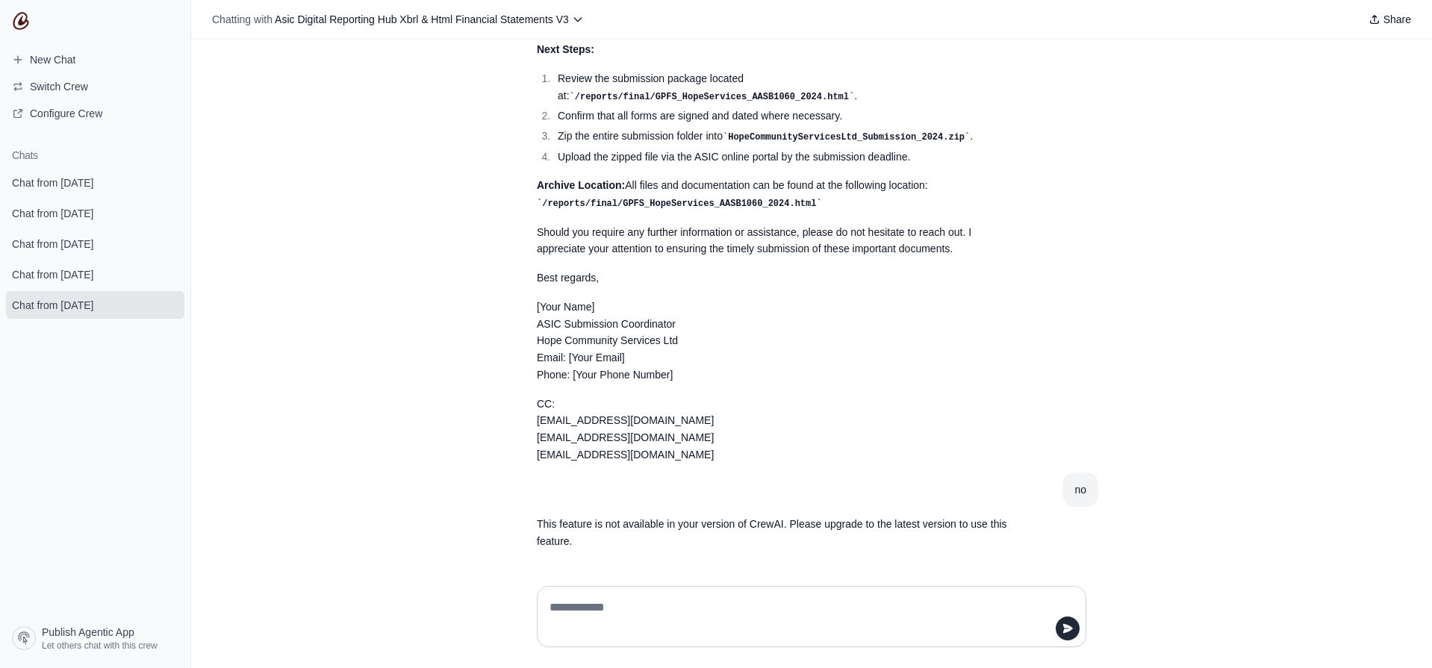
click at [644, 500] on article "no" at bounding box center [811, 490] width 573 height 35
click at [634, 523] on p "This feature is not available in your version of CrewAI. Please upgrade to the …" at bounding box center [776, 533] width 478 height 34
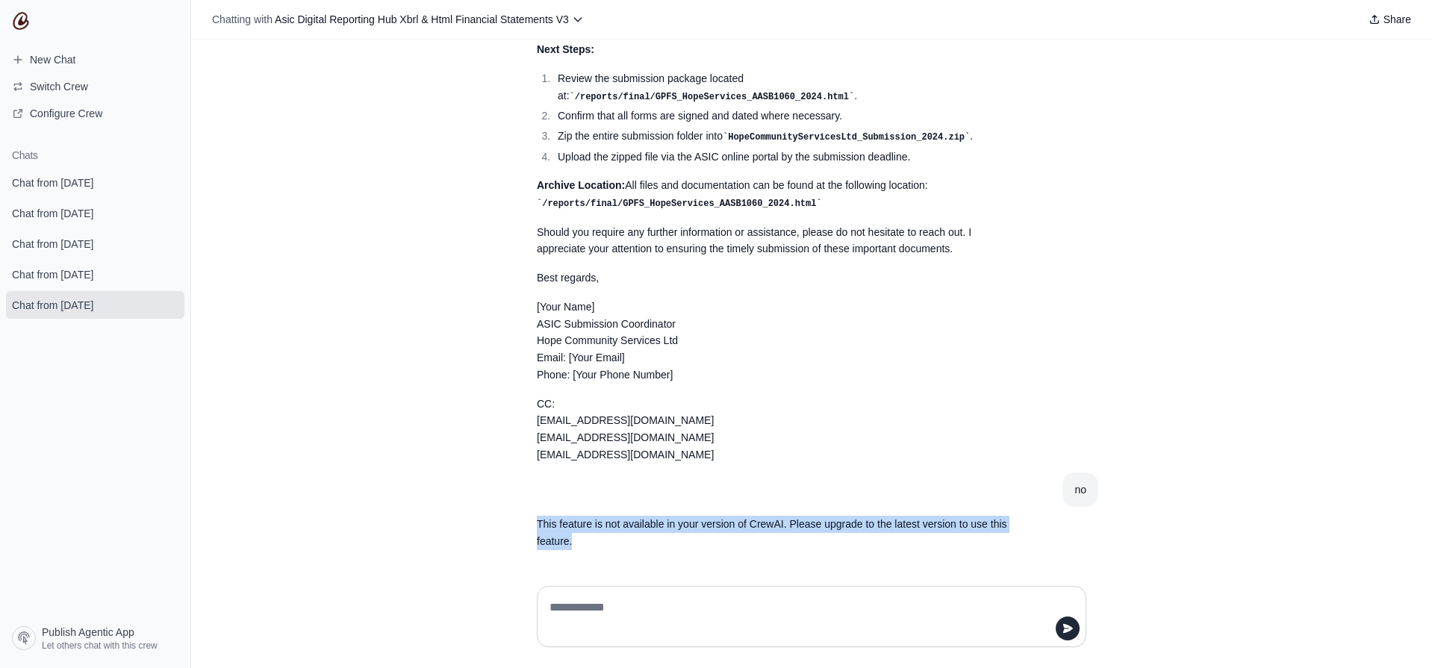
click at [634, 523] on p "This feature is not available in your version of CrewAI. Please upgrade to the …" at bounding box center [776, 533] width 478 height 34
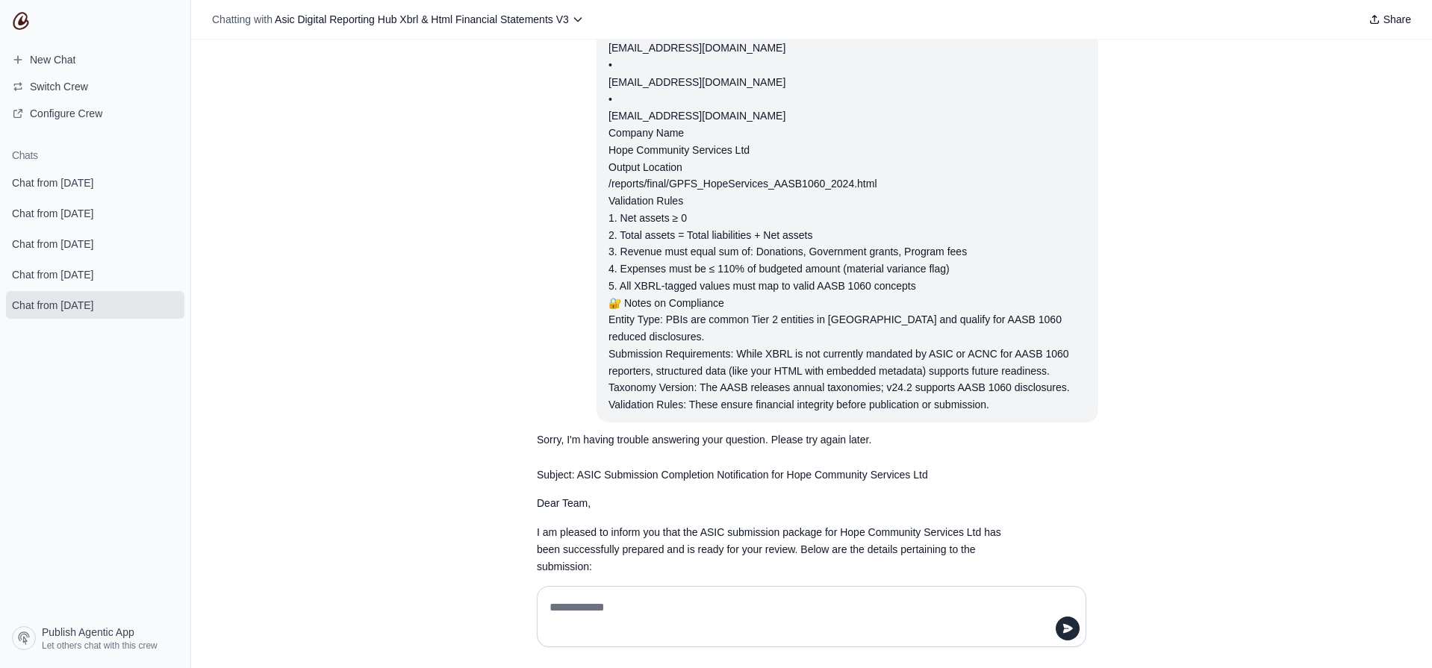
scroll to position [5378, 0]
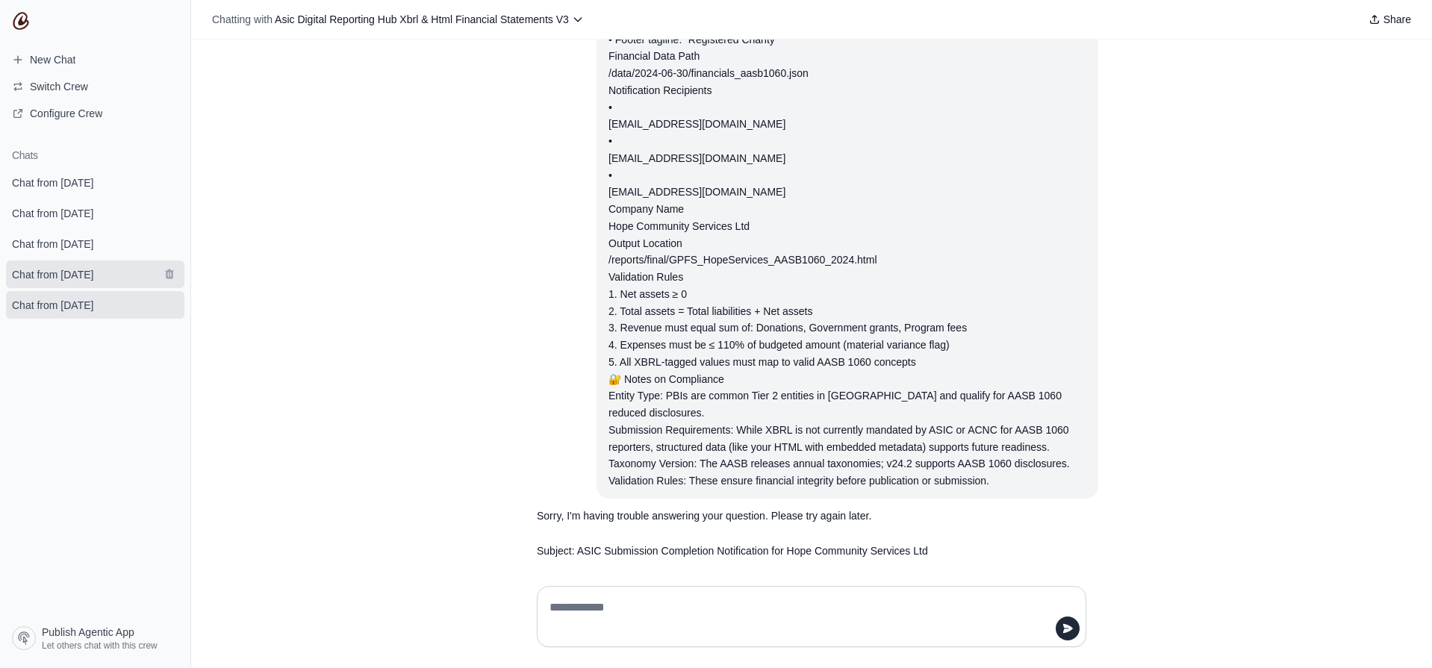
click at [30, 267] on span "Chat from [DATE]" at bounding box center [52, 274] width 81 height 15
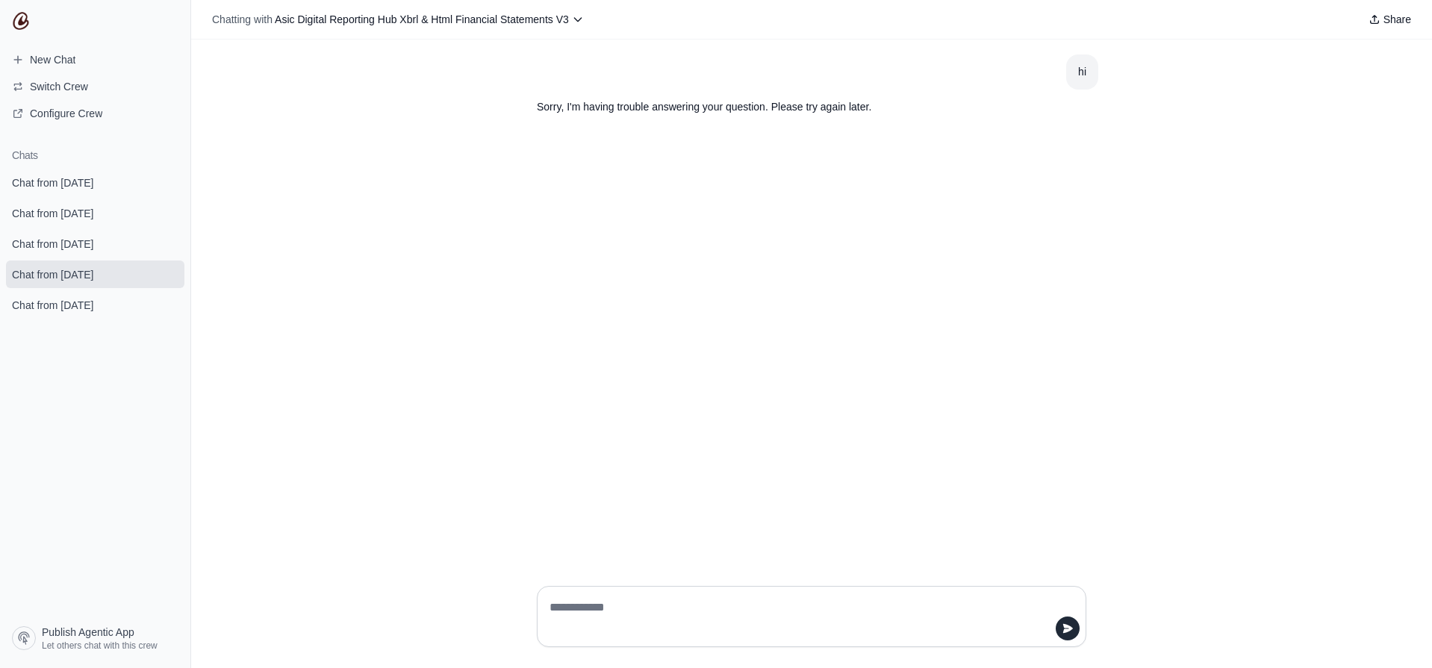
click at [691, 605] on textarea at bounding box center [806, 617] width 521 height 42
type textarea "**"
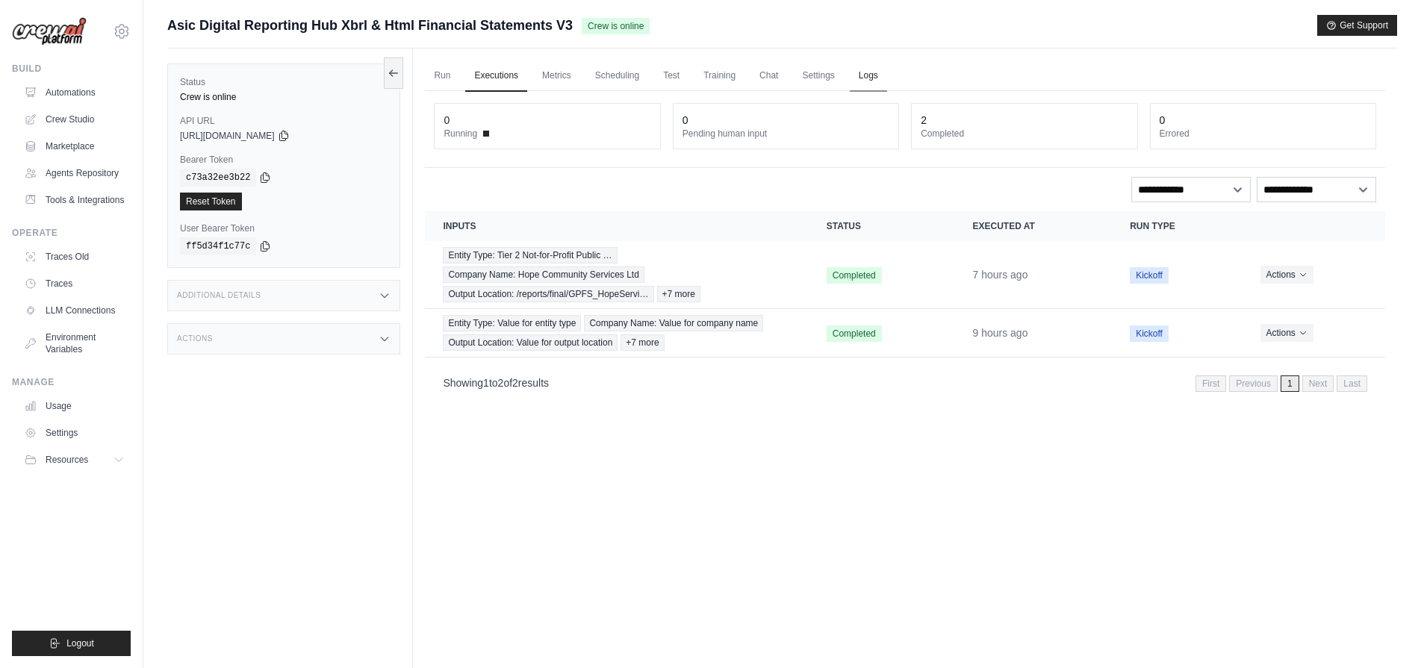
click at [878, 73] on link "Logs" at bounding box center [868, 75] width 37 height 31
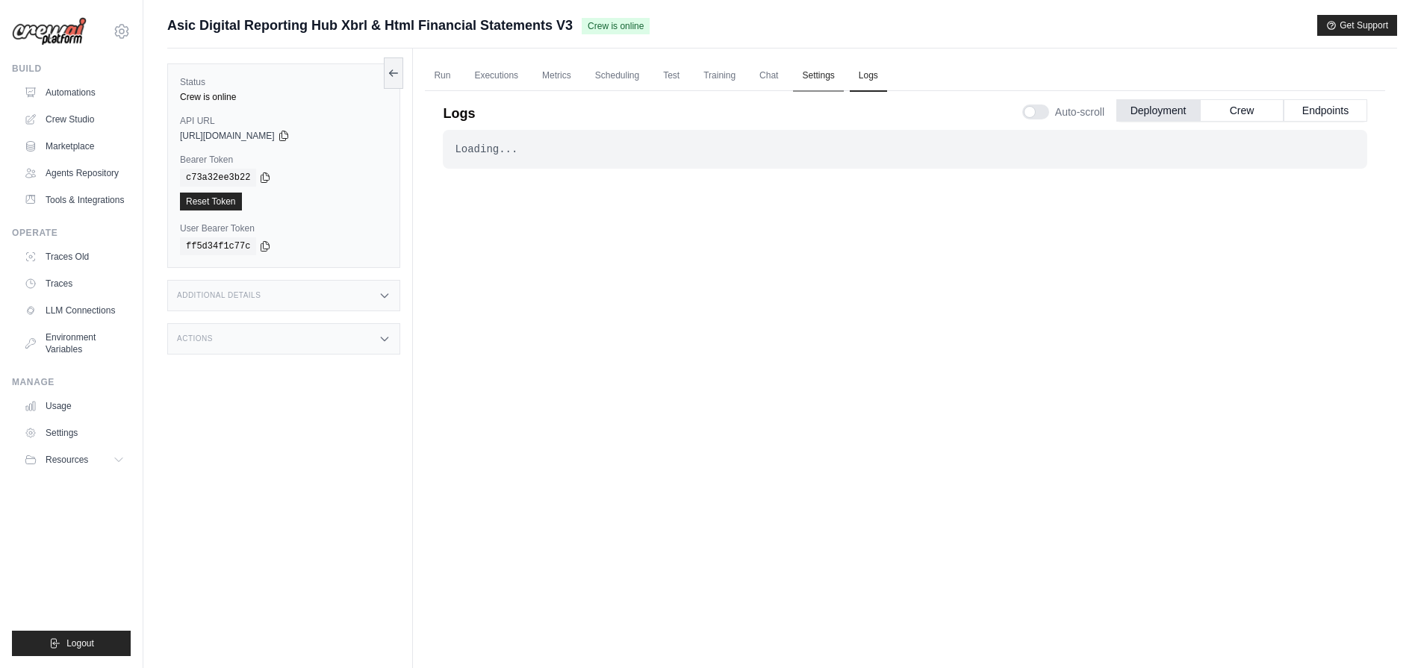
click at [809, 75] on link "Settings" at bounding box center [818, 75] width 50 height 31
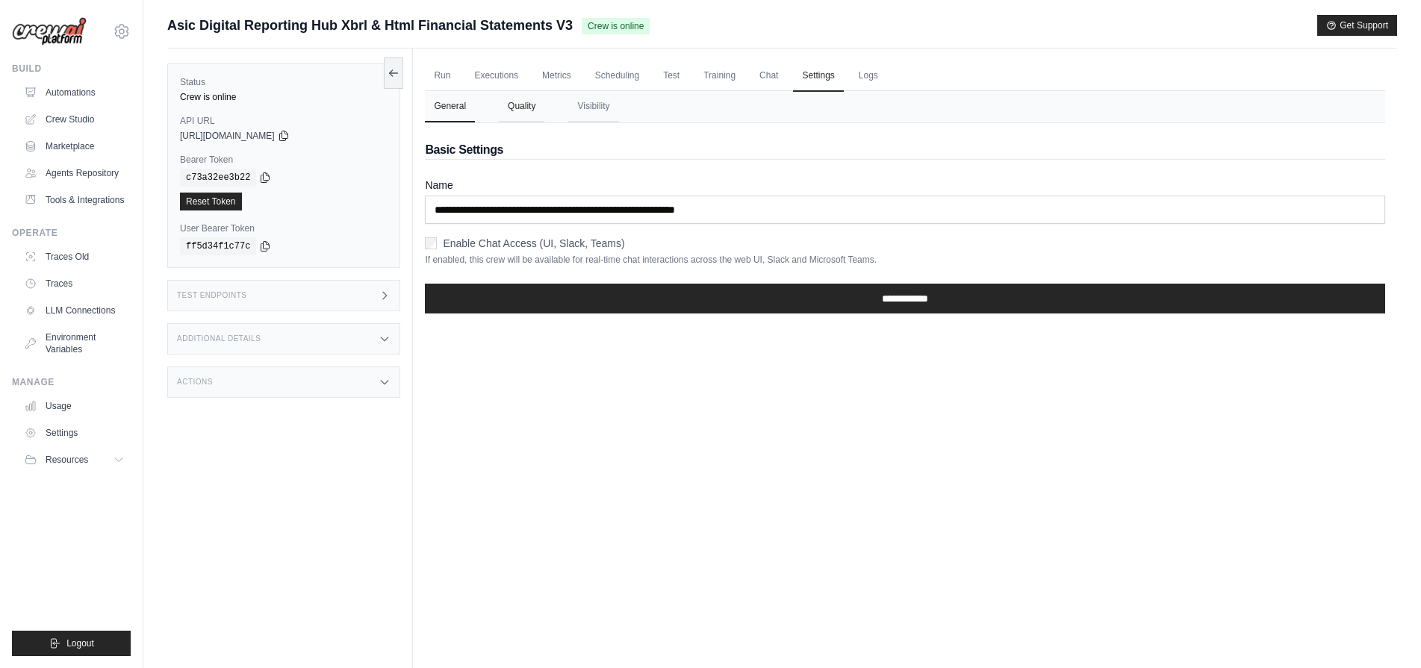
click at [523, 107] on button "Quality" at bounding box center [522, 106] width 46 height 31
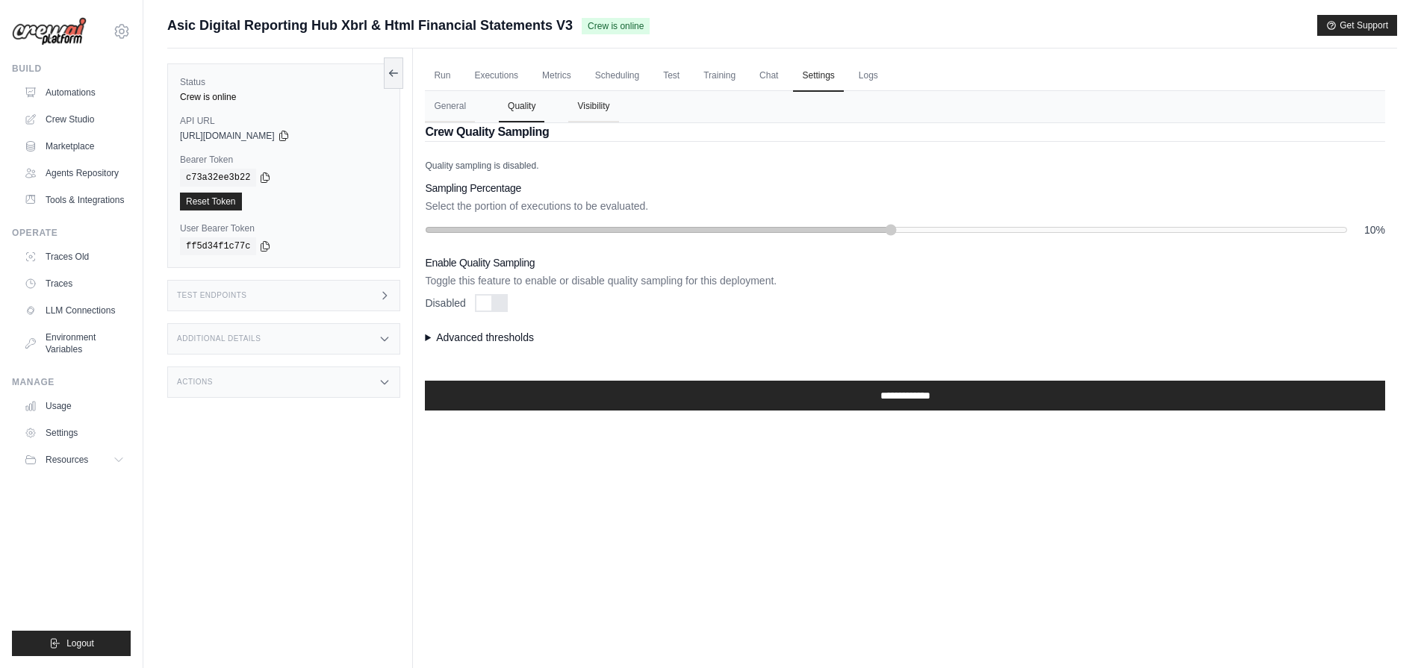
click at [592, 109] on button "Visibility" at bounding box center [593, 106] width 50 height 31
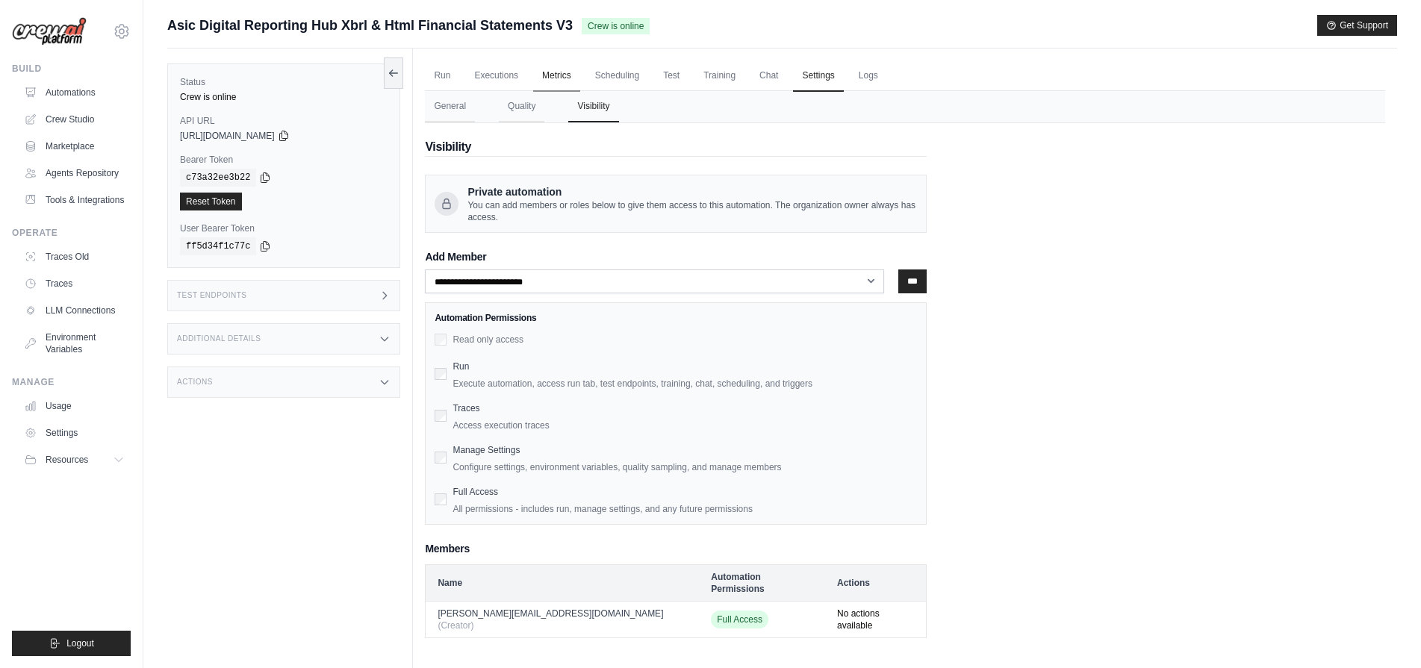
click at [564, 63] on link "Metrics" at bounding box center [556, 75] width 47 height 31
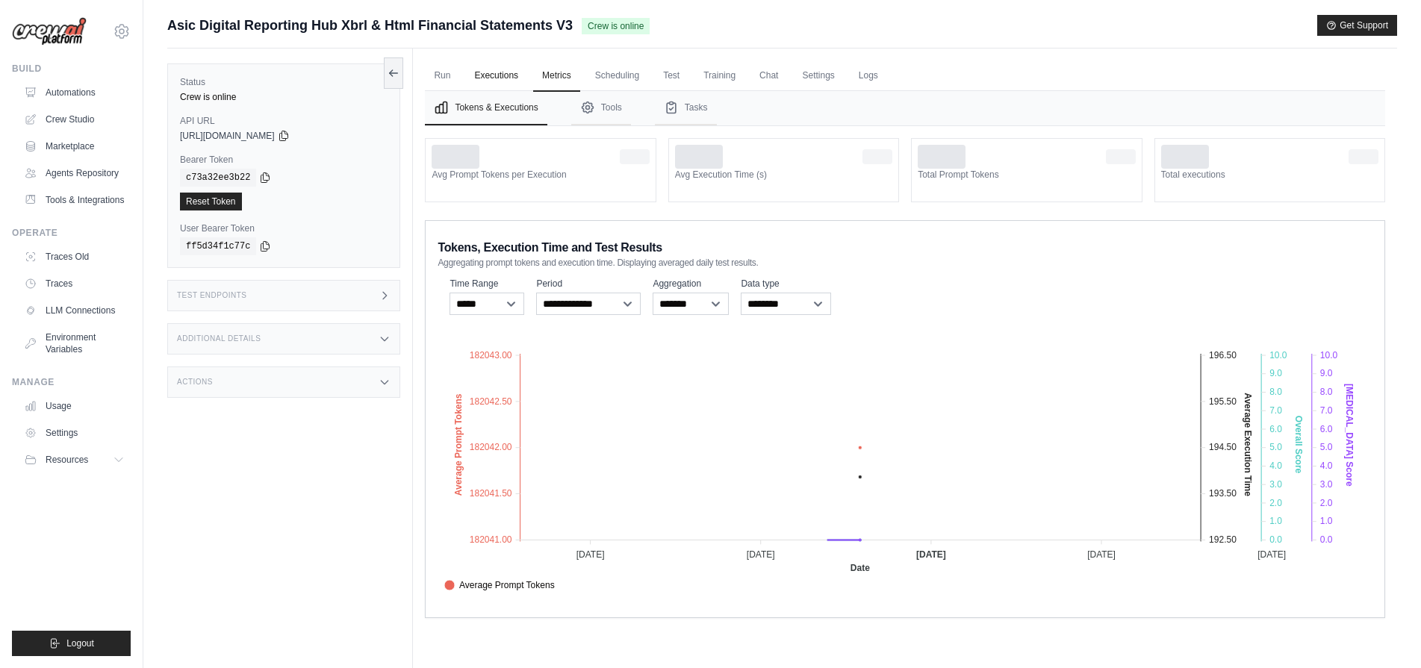
click at [485, 79] on link "Executions" at bounding box center [496, 75] width 62 height 31
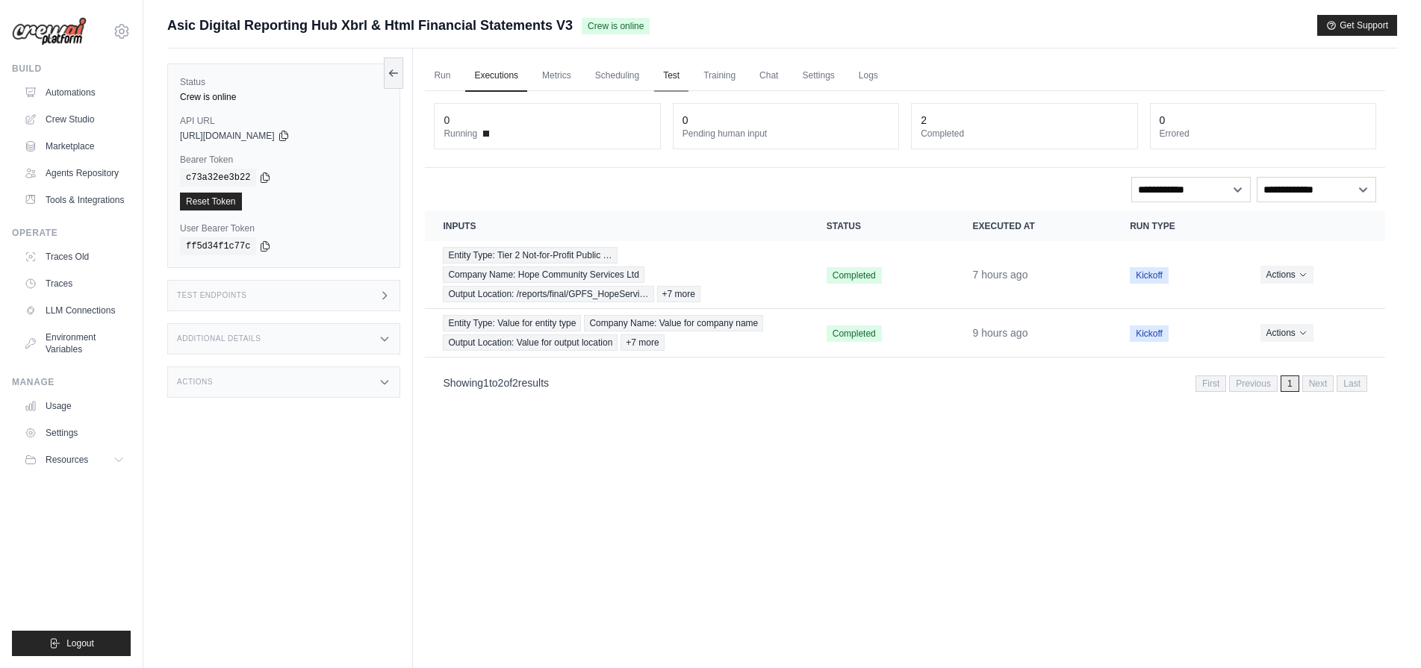
click at [680, 83] on link "Test" at bounding box center [671, 75] width 34 height 31
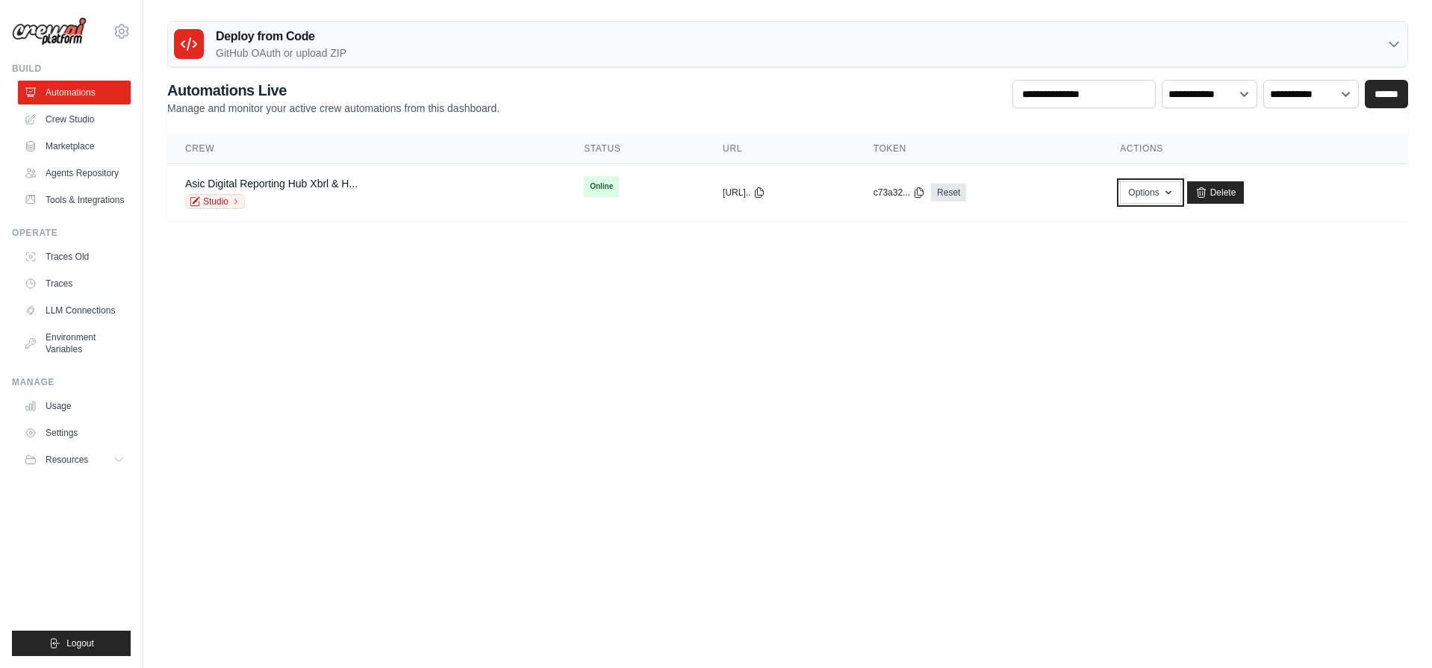
click at [1160, 201] on button "Options" at bounding box center [1150, 192] width 60 height 22
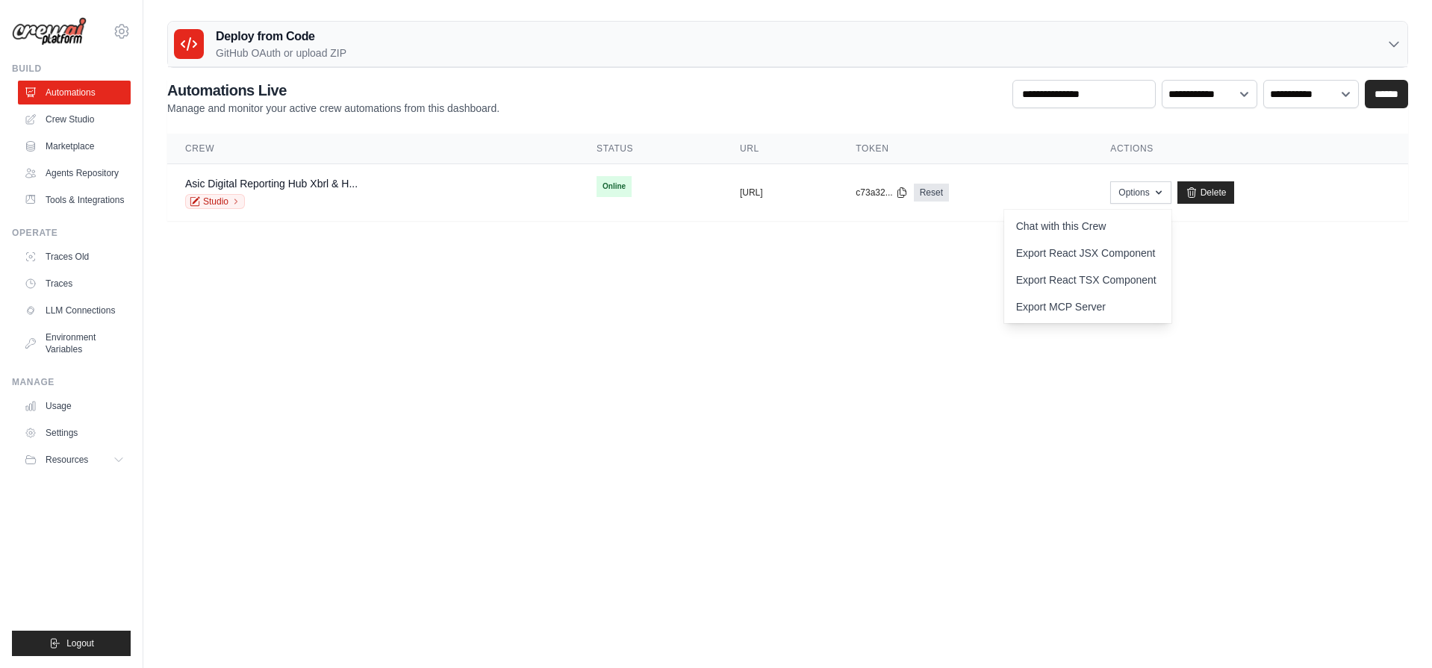
click at [1330, 338] on body "[PERSON_NAME][EMAIL_ADDRESS][DOMAIN_NAME] Settings Build Automations" at bounding box center [716, 334] width 1432 height 668
click at [82, 329] on link "Environment Variables" at bounding box center [75, 344] width 113 height 36
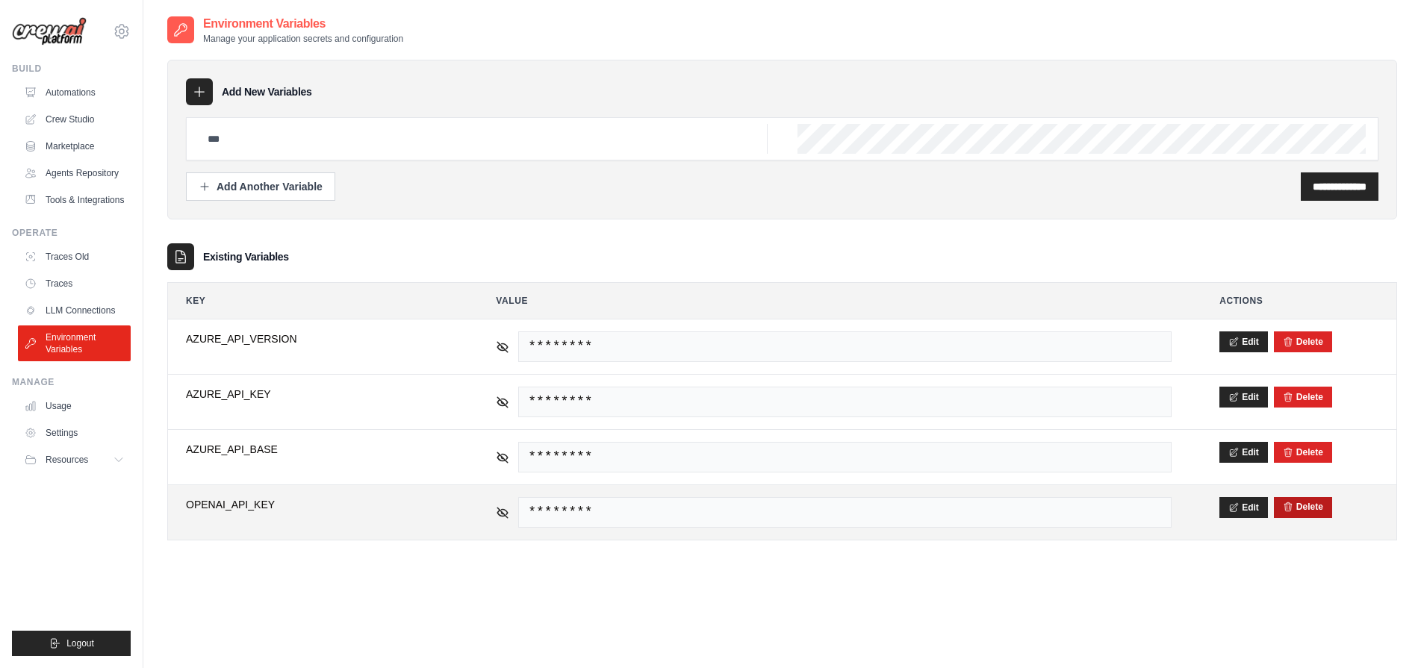
click at [1292, 508] on icon "submit" at bounding box center [1288, 507] width 10 height 10
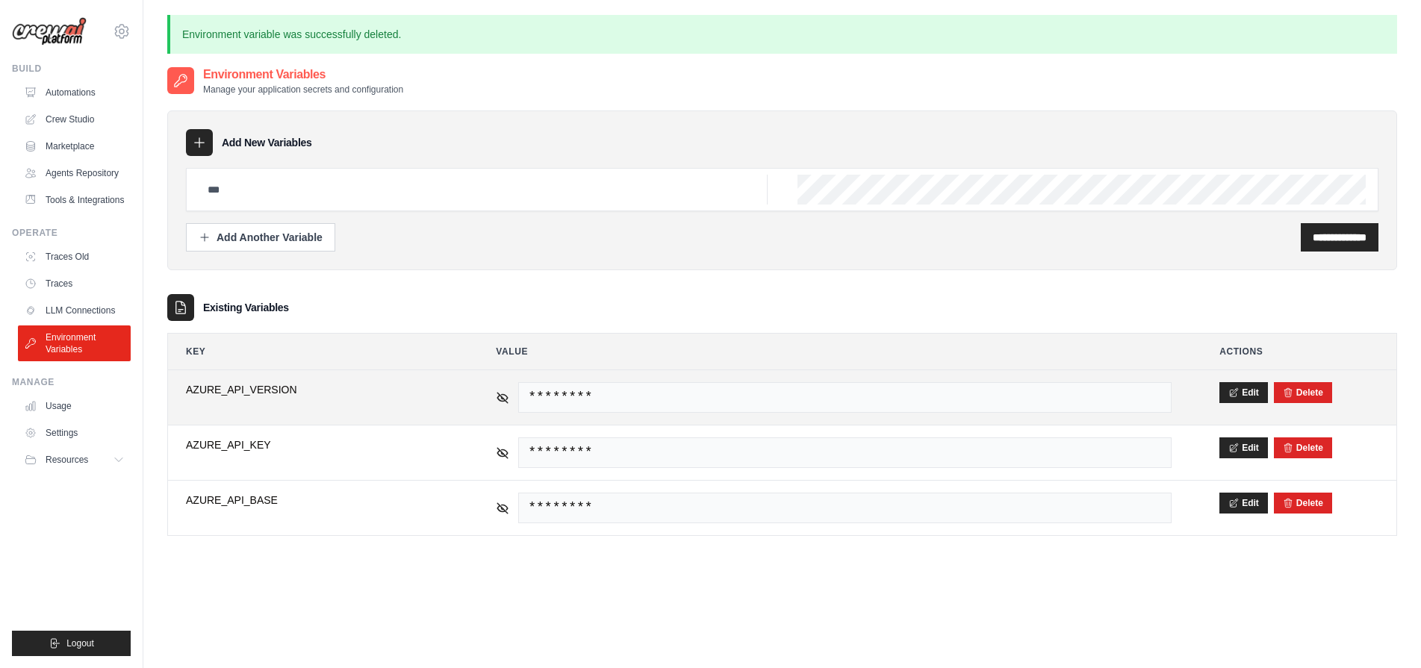
click at [636, 402] on span "********" at bounding box center [844, 397] width 653 height 31
drag, startPoint x: 502, startPoint y: 399, endPoint x: 502, endPoint y: 411, distance: 11.9
click at [501, 399] on icon at bounding box center [502, 397] width 13 height 13
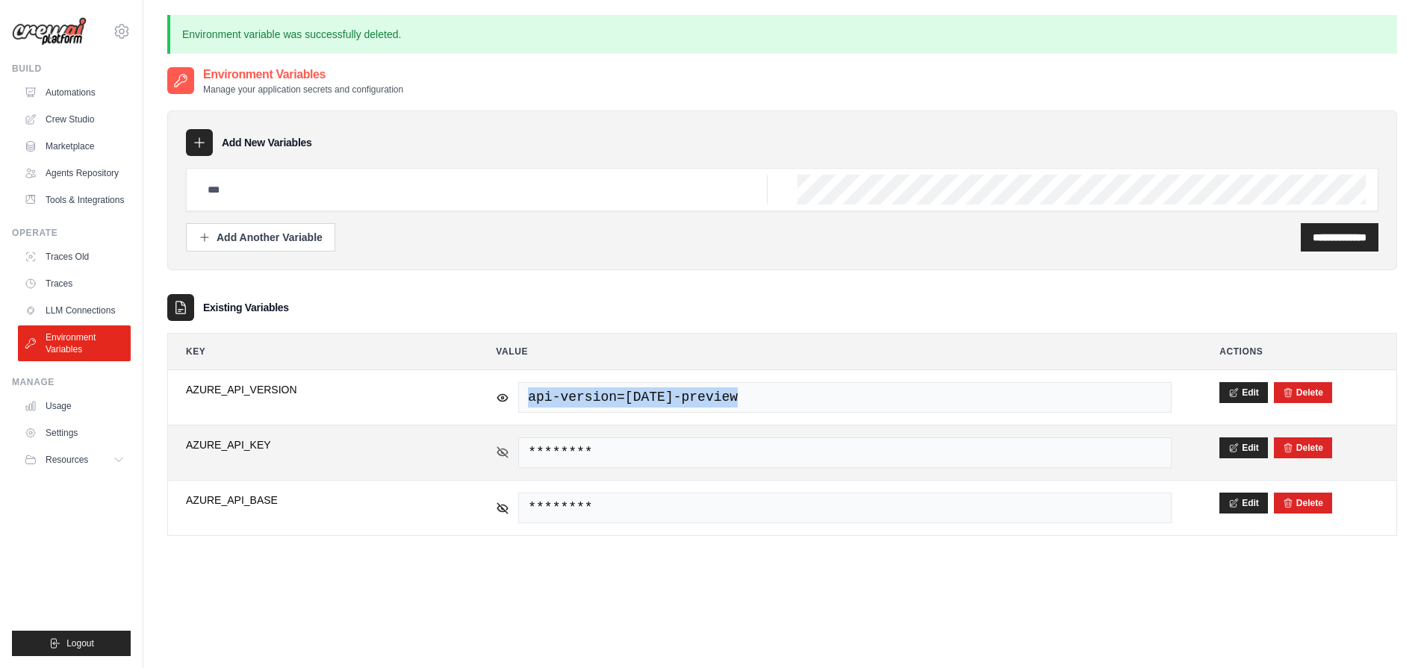
click at [503, 451] on icon at bounding box center [502, 452] width 13 height 13
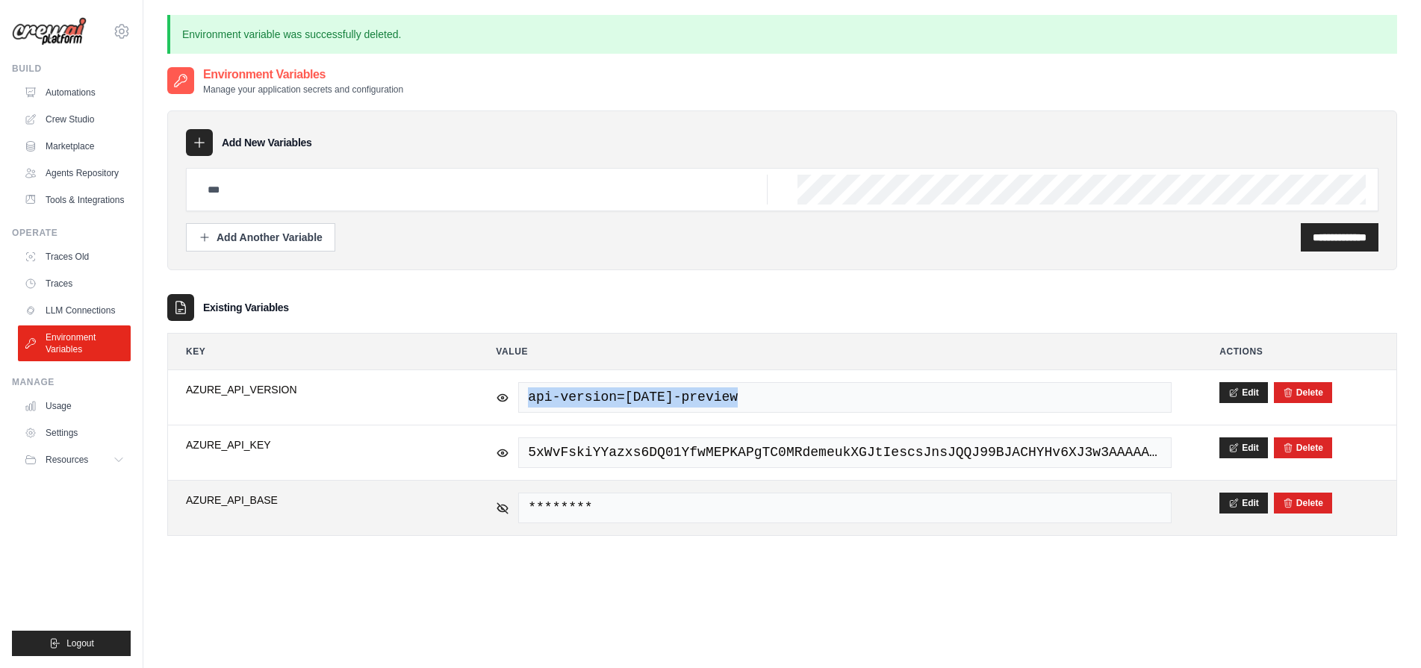
click at [495, 503] on td "********" at bounding box center [833, 508] width 711 height 55
click at [493, 516] on td "********" at bounding box center [833, 508] width 711 height 55
click at [502, 510] on icon at bounding box center [502, 507] width 13 height 13
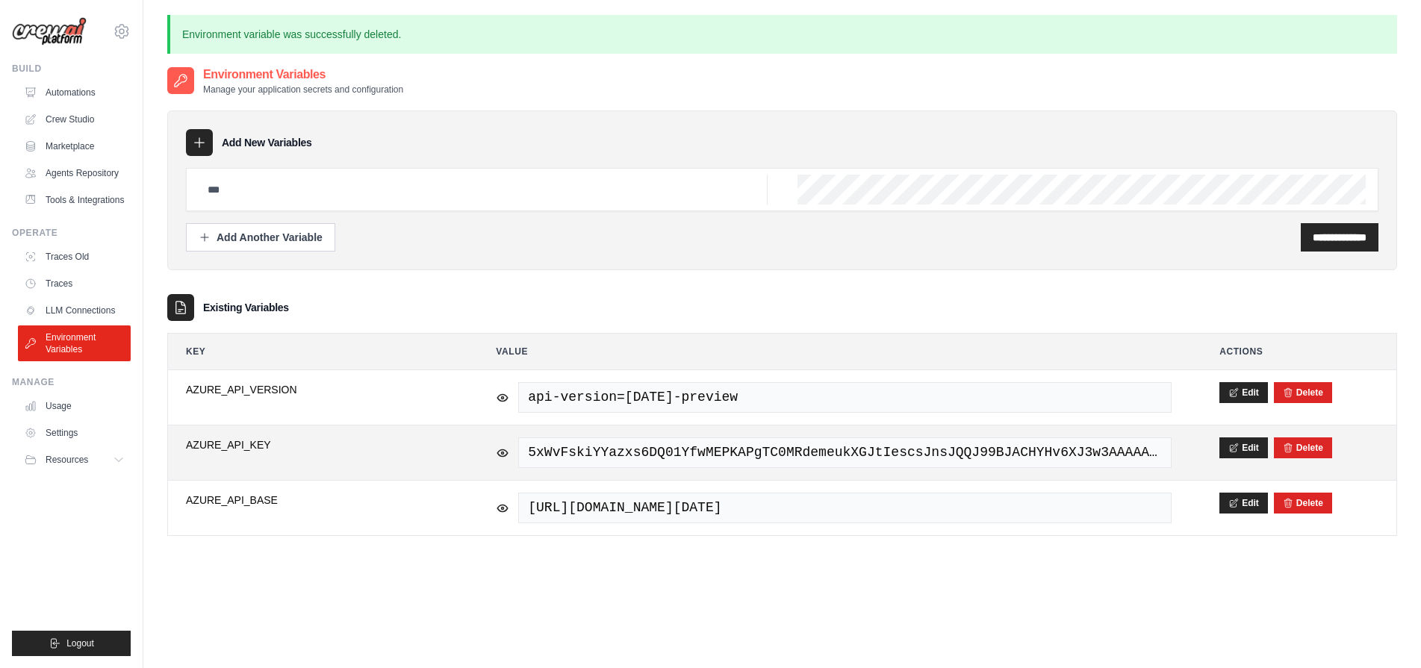
click at [681, 458] on span "5xWvFskiYYazxs6DQ01YfwMEPKAPgTC0MRdemeukXGJtIescsJnsJQQJ99BJACHYHv6XJ3w3AAAAACO…" at bounding box center [844, 452] width 653 height 31
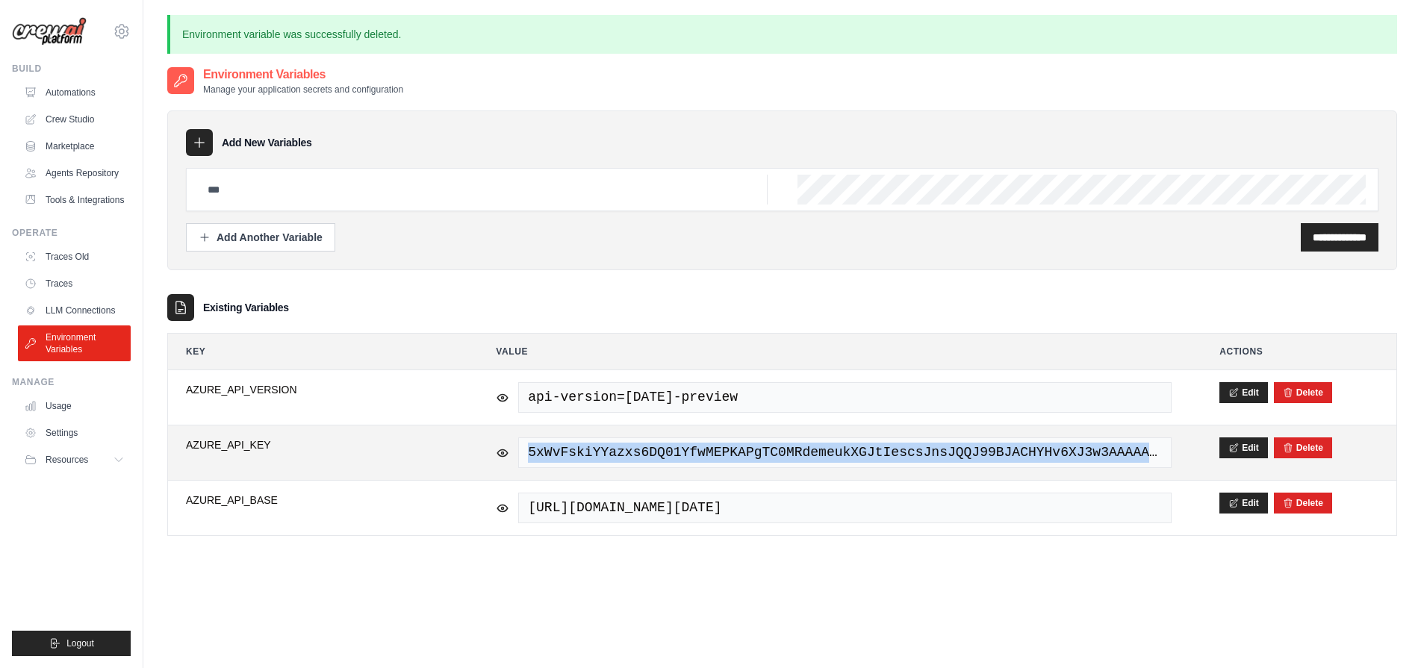
click at [681, 458] on span "5xWvFskiYYazxs6DQ01YfwMEPKAPgTC0MRdemeukXGJtIescsJnsJQQJ99BJACHYHv6XJ3w3AAAAACO…" at bounding box center [844, 452] width 653 height 31
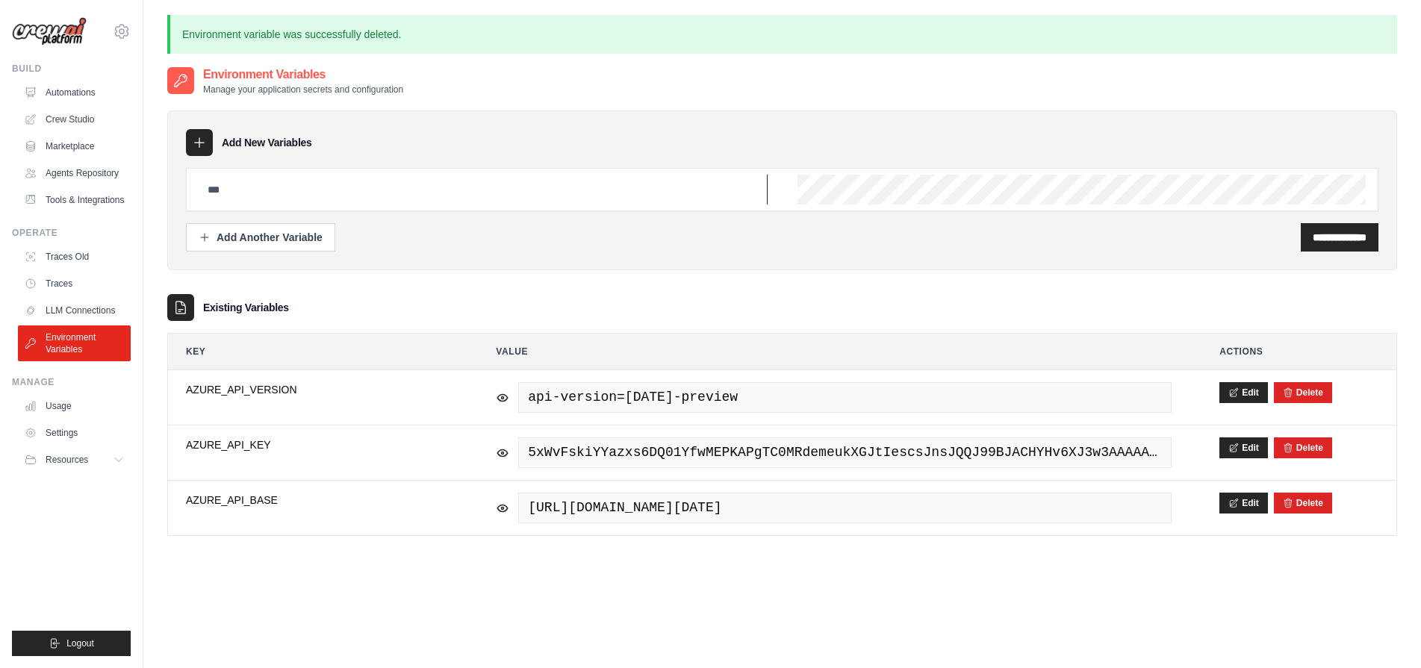
click at [518, 181] on input "text" at bounding box center [483, 190] width 569 height 30
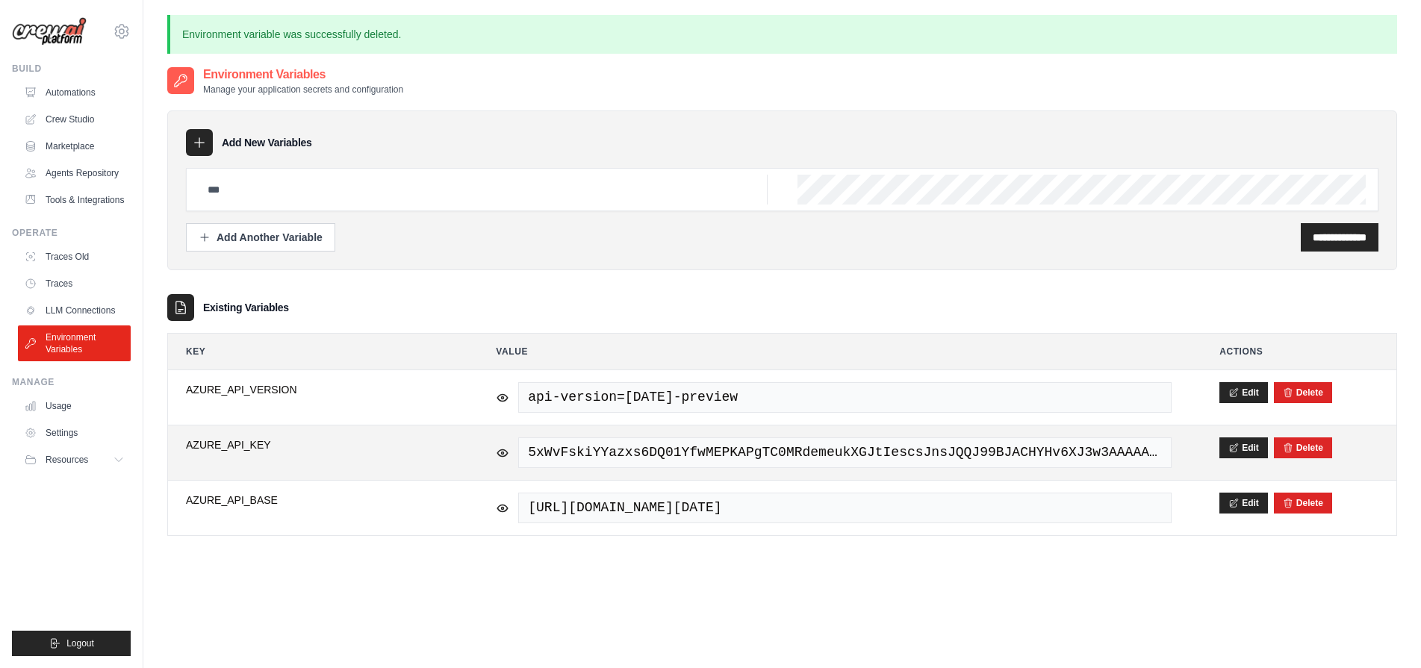
click at [588, 448] on span "5xWvFskiYYazxs6DQ01YfwMEPKAPgTC0MRdemeukXGJtIescsJnsJQQJ99BJACHYHv6XJ3w3AAAAACO…" at bounding box center [844, 452] width 653 height 31
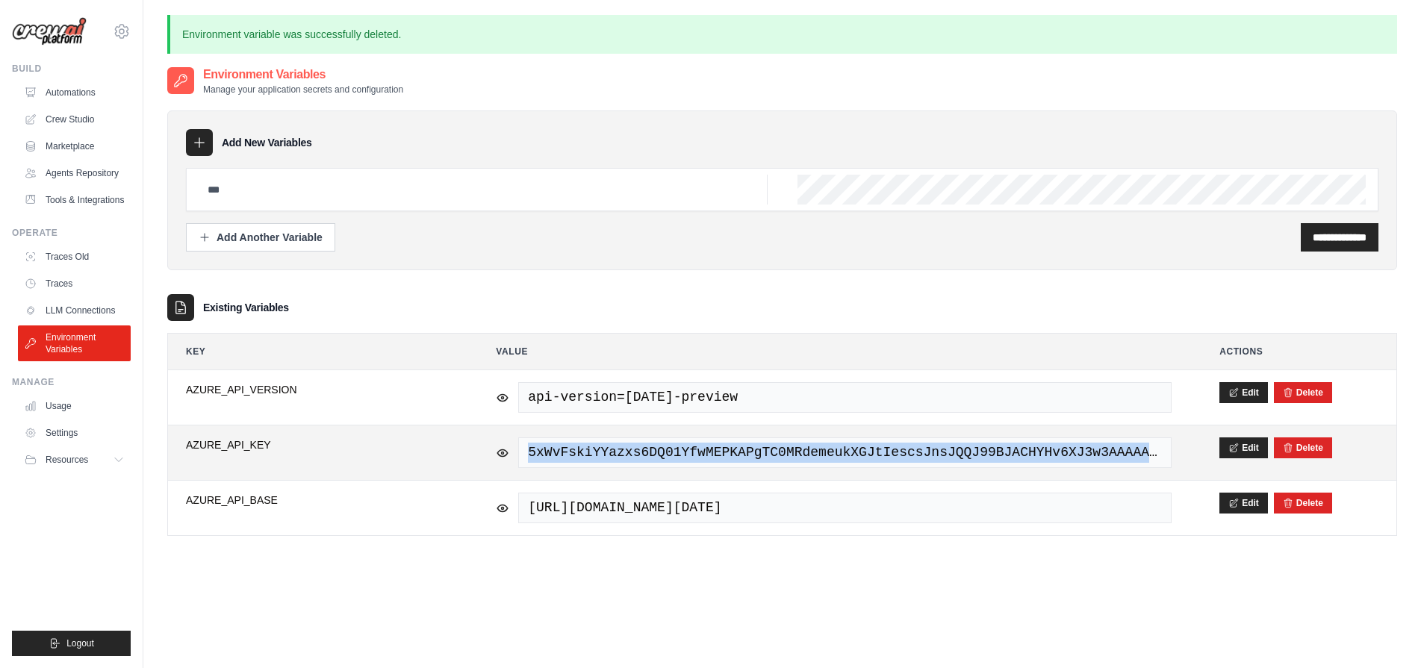
click at [588, 448] on span "5xWvFskiYYazxs6DQ01YfwMEPKAPgTC0MRdemeukXGJtIescsJnsJQQJ99BJACHYHv6XJ3w3AAAAACO…" at bounding box center [844, 452] width 653 height 31
click at [1251, 447] on button "Edit" at bounding box center [1243, 447] width 49 height 21
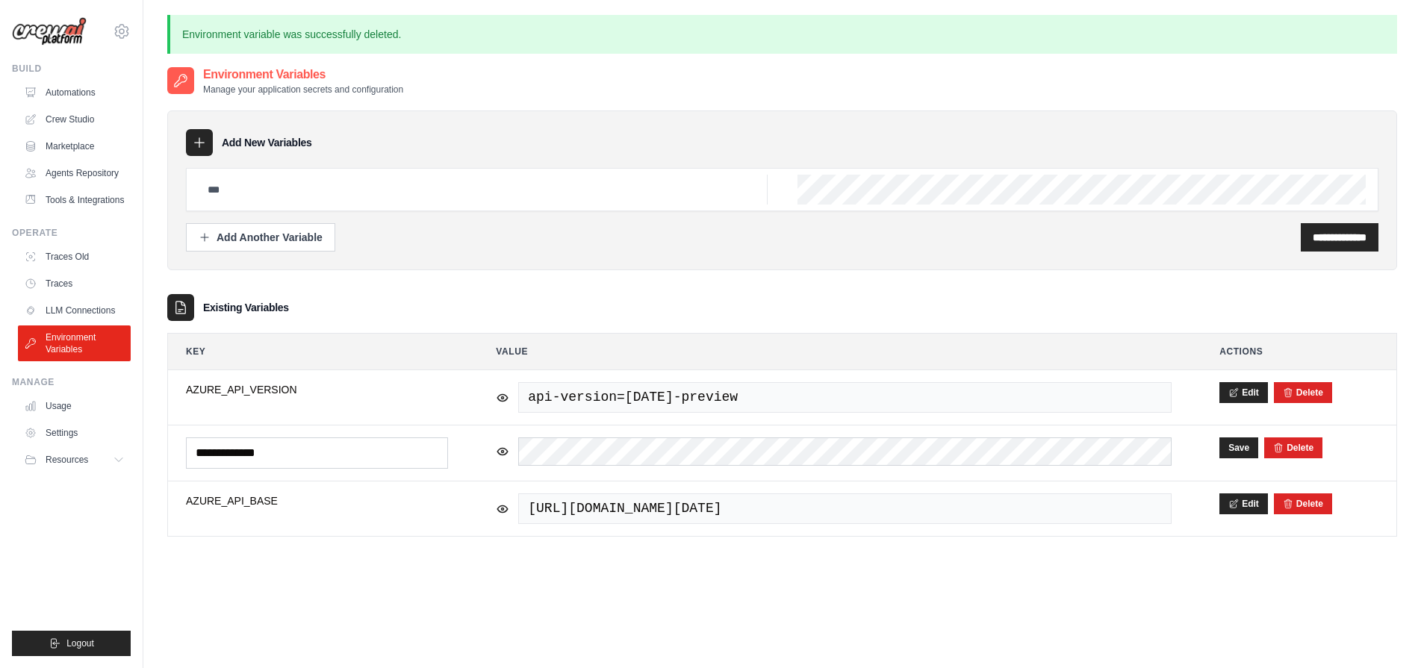
click at [818, 619] on div "**********" at bounding box center [782, 400] width 1230 height 668
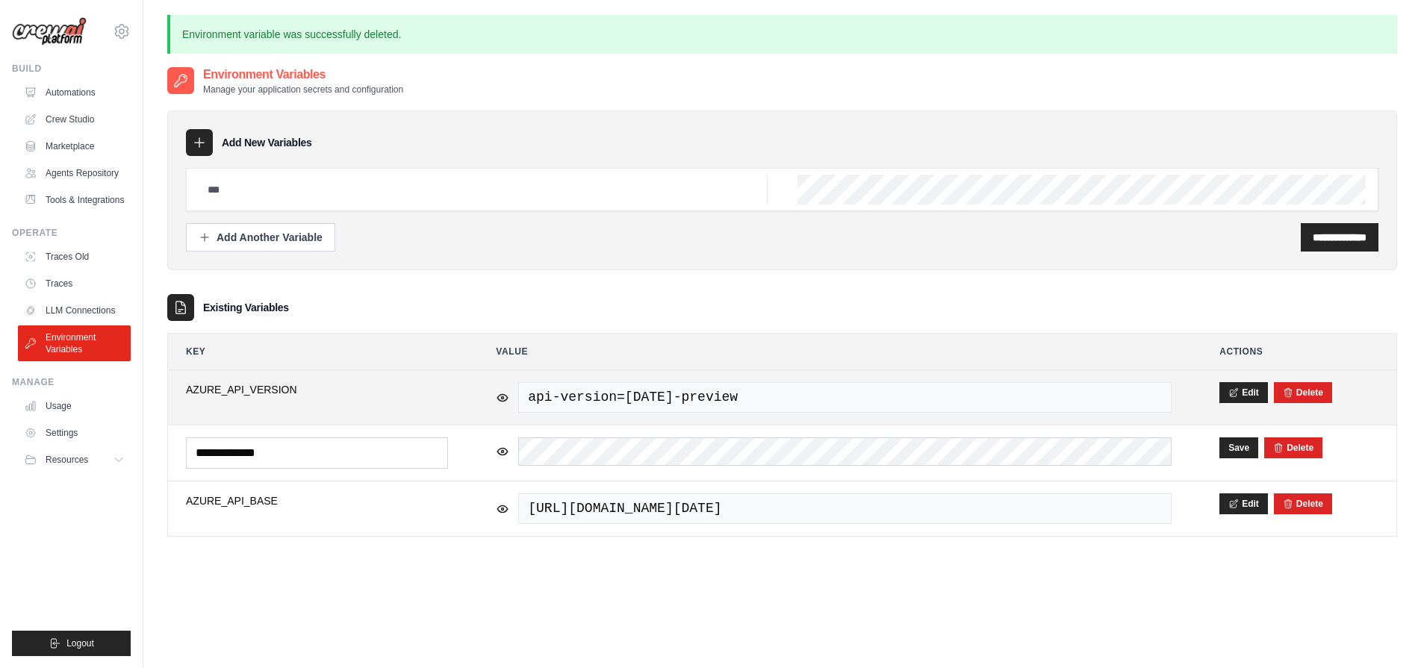
click at [790, 403] on span "api-version=[DATE]-preview" at bounding box center [844, 397] width 653 height 31
click at [779, 396] on span "api-version=[DATE]-preview" at bounding box center [844, 397] width 653 height 31
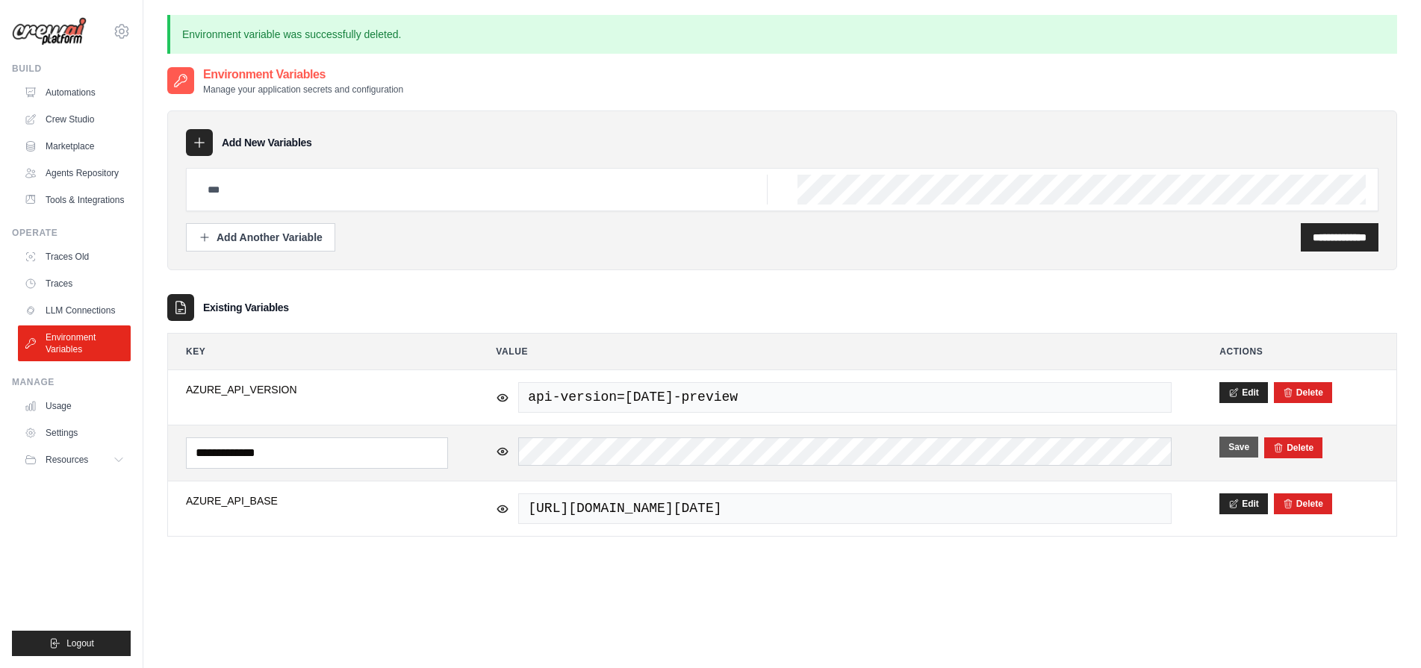
click at [1236, 450] on button "Save" at bounding box center [1238, 447] width 39 height 21
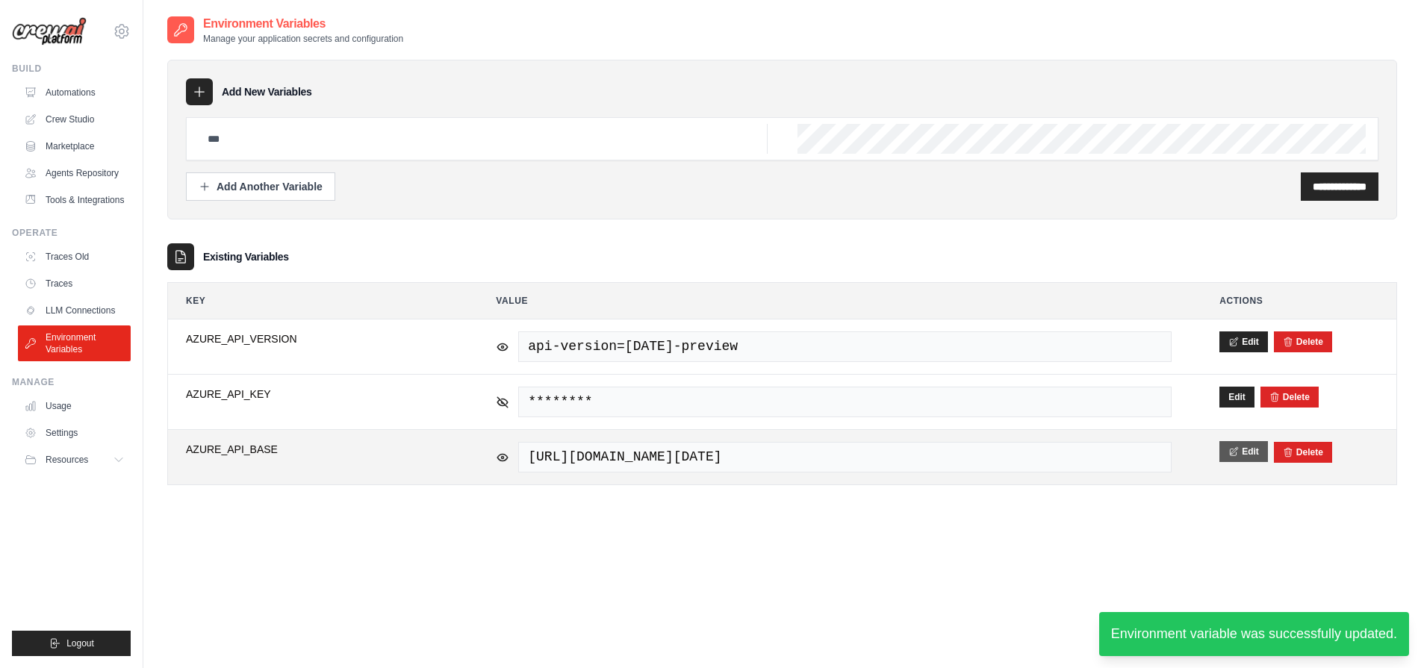
click at [1240, 456] on button "Edit" at bounding box center [1243, 451] width 49 height 21
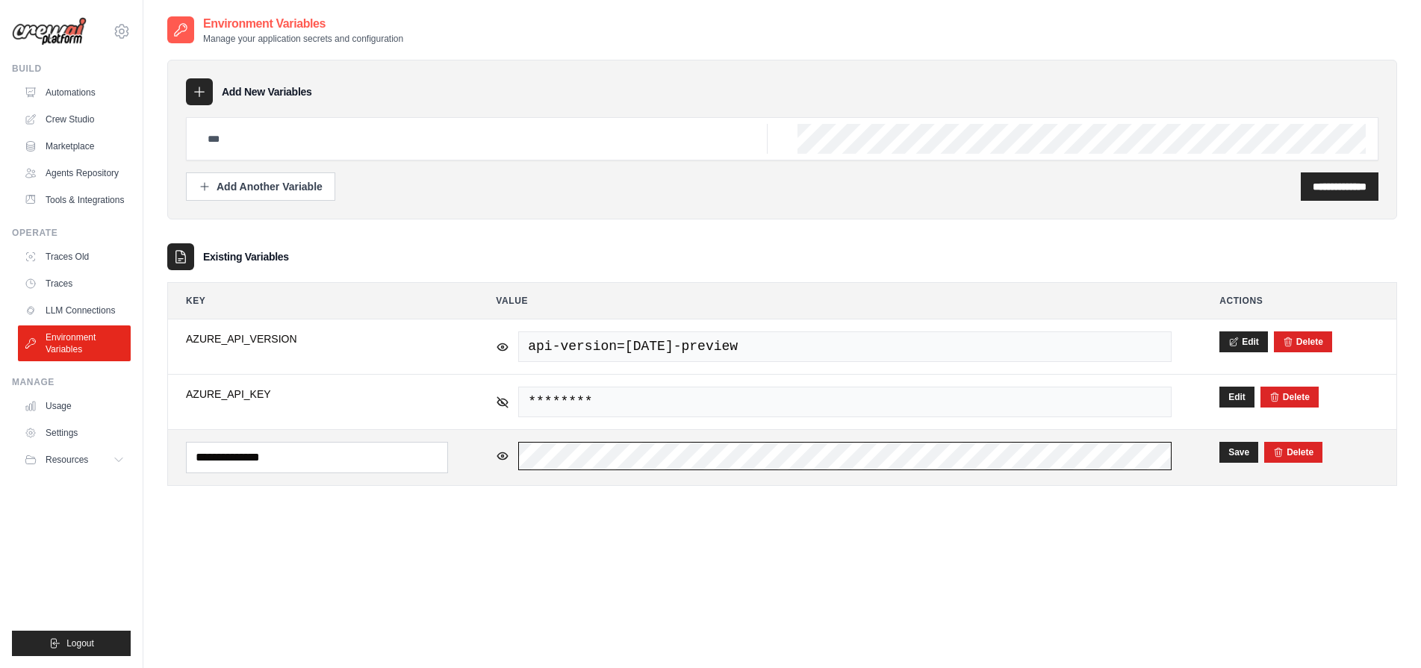
click at [474, 440] on tr "**********" at bounding box center [782, 457] width 1228 height 56
click at [1203, 458] on tr "**********" at bounding box center [782, 457] width 1228 height 56
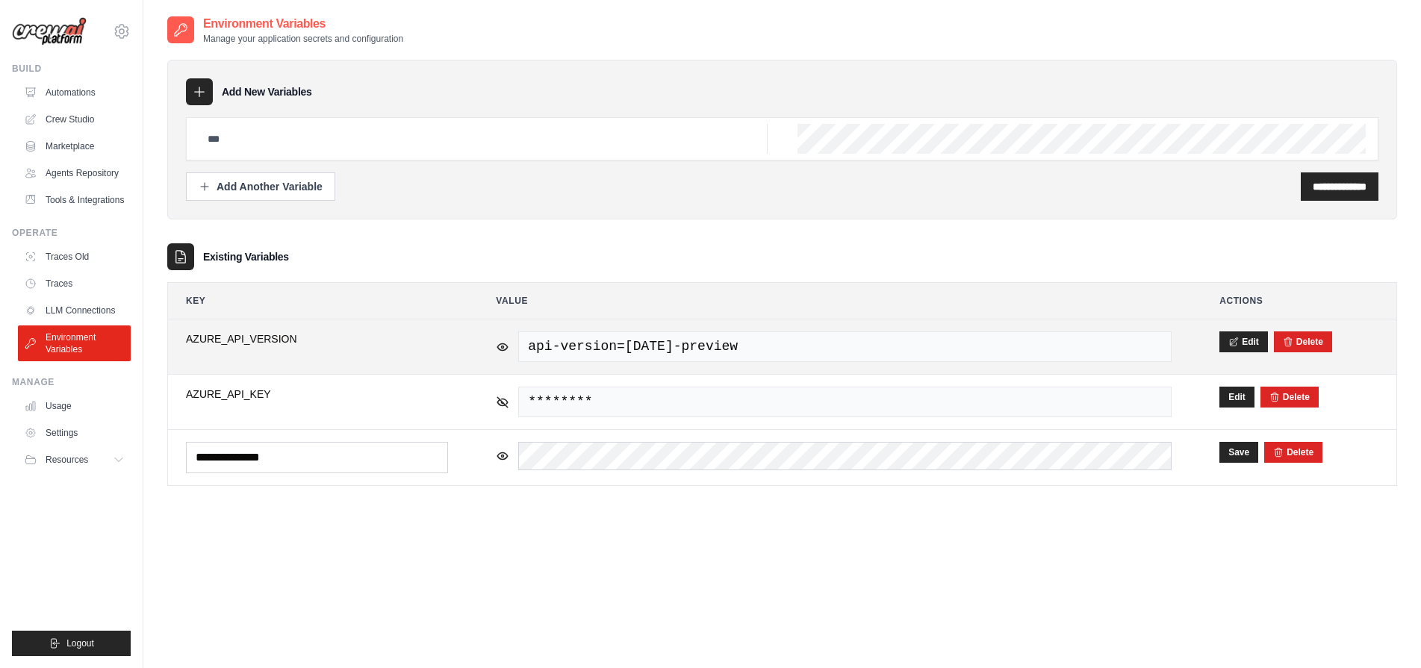
click at [649, 336] on span "api-version=[DATE]-preview" at bounding box center [844, 346] width 653 height 31
drag, startPoint x: 649, startPoint y: 336, endPoint x: 606, endPoint y: 347, distance: 44.0
click at [606, 347] on span "api-version=[DATE]-preview" at bounding box center [844, 346] width 653 height 31
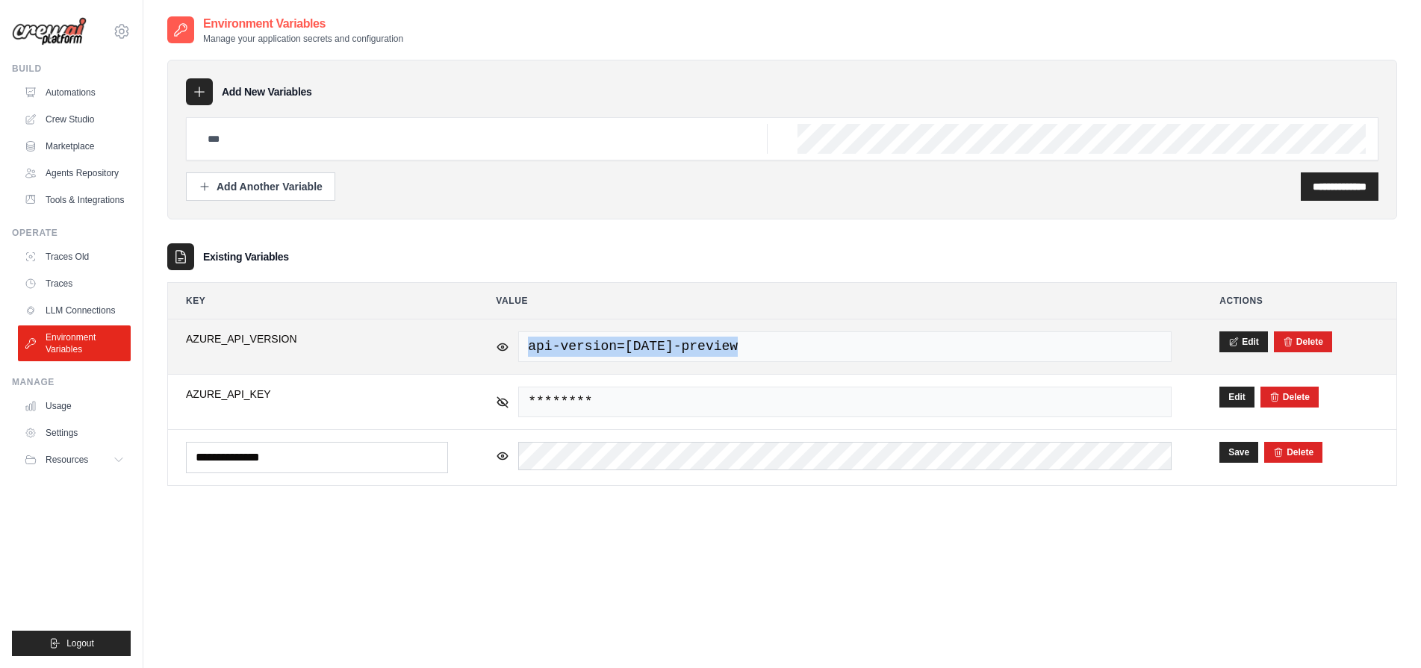
click at [606, 347] on span "api-version=[DATE]-preview" at bounding box center [844, 346] width 653 height 31
click at [786, 361] on span "api-version=[DATE]-preview" at bounding box center [844, 346] width 653 height 31
click at [800, 343] on span "api-version=[DATE]-preview" at bounding box center [844, 346] width 653 height 31
click at [775, 345] on span "api-version=[DATE]-preview" at bounding box center [844, 346] width 653 height 31
click at [1237, 340] on icon at bounding box center [1233, 341] width 10 height 10
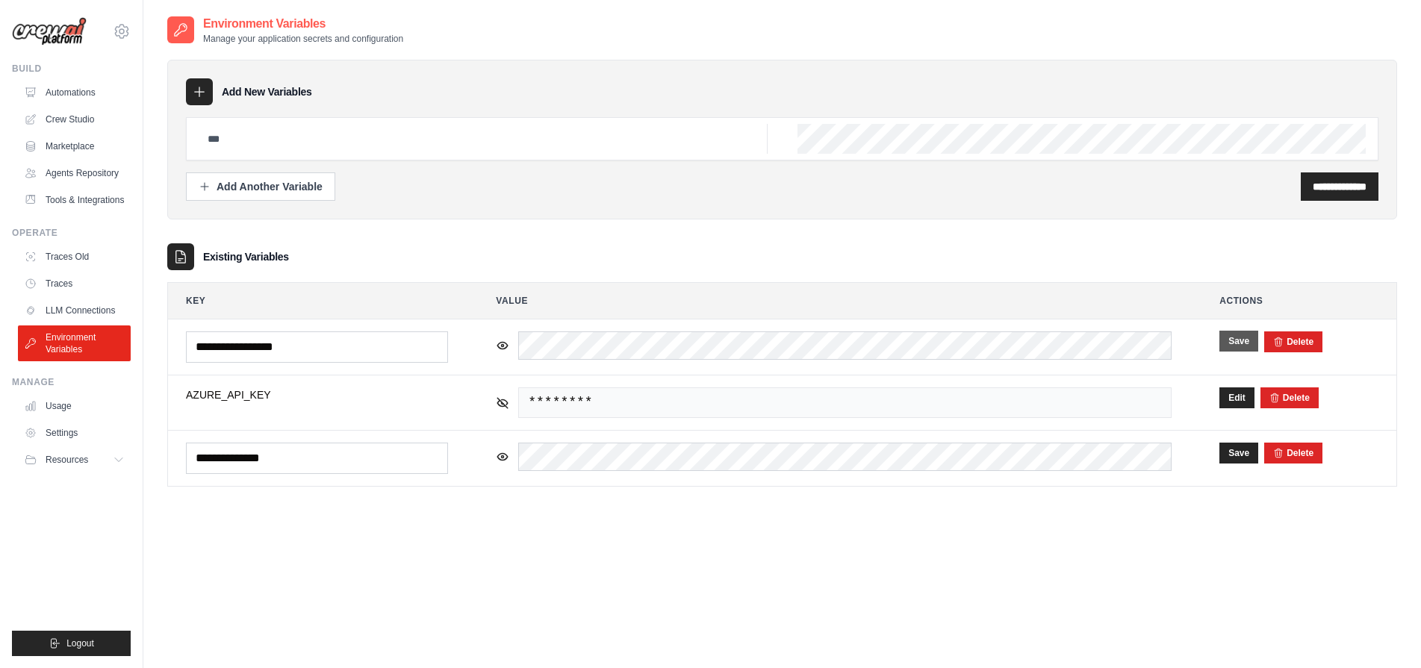
click at [938, 567] on div "**********" at bounding box center [782, 349] width 1230 height 668
click at [763, 512] on div "**********" at bounding box center [782, 349] width 1230 height 668
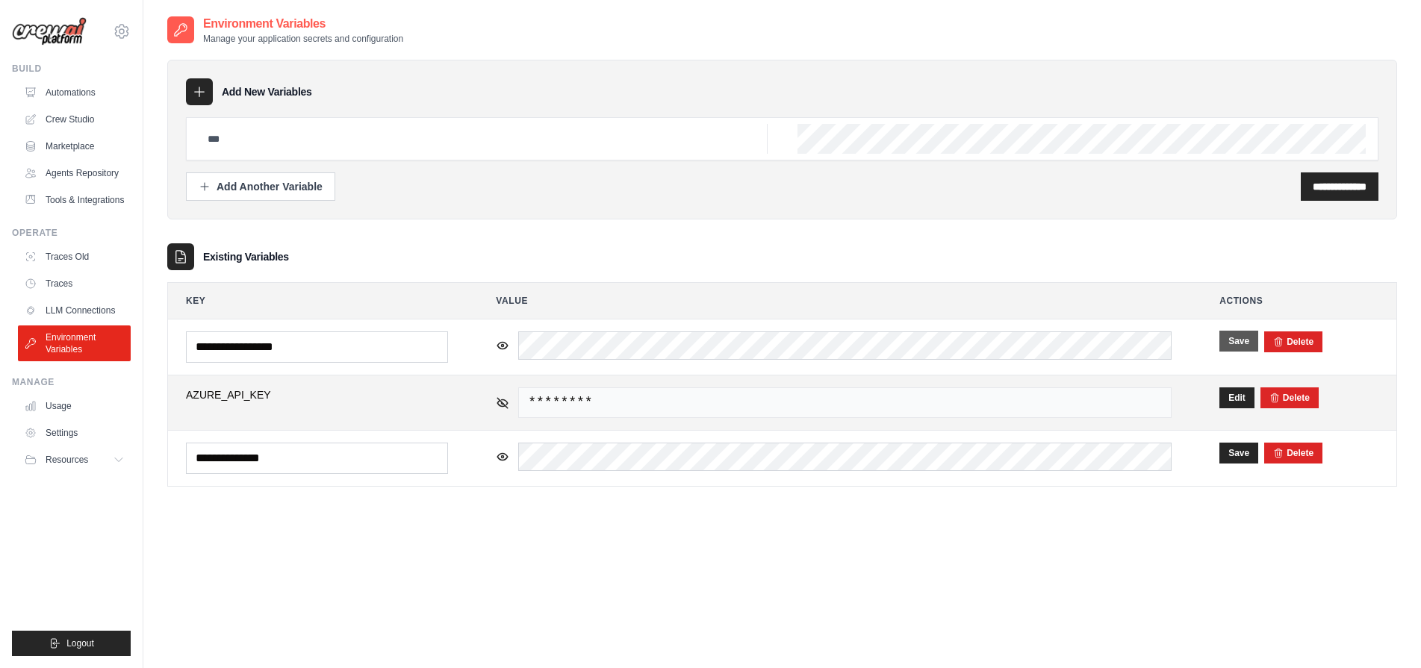
click at [764, 389] on span "********" at bounding box center [844, 402] width 653 height 31
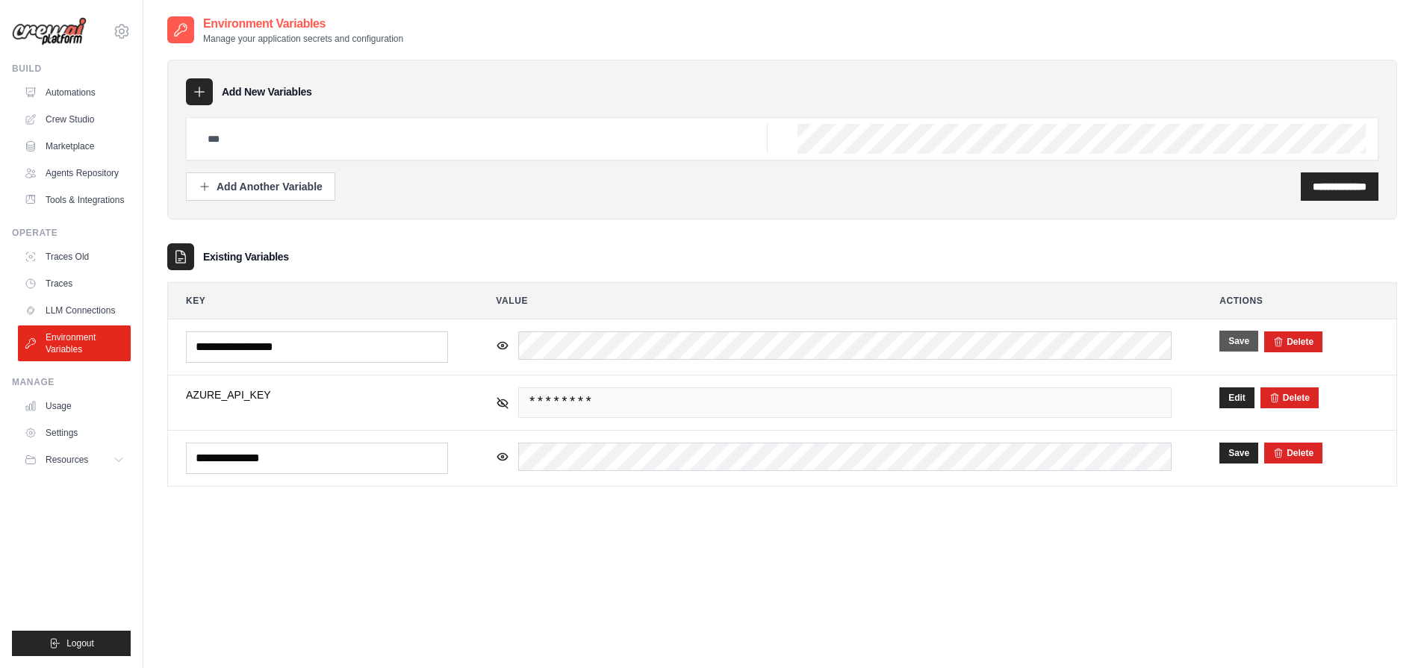
click at [1234, 339] on button "Save" at bounding box center [1238, 341] width 39 height 21
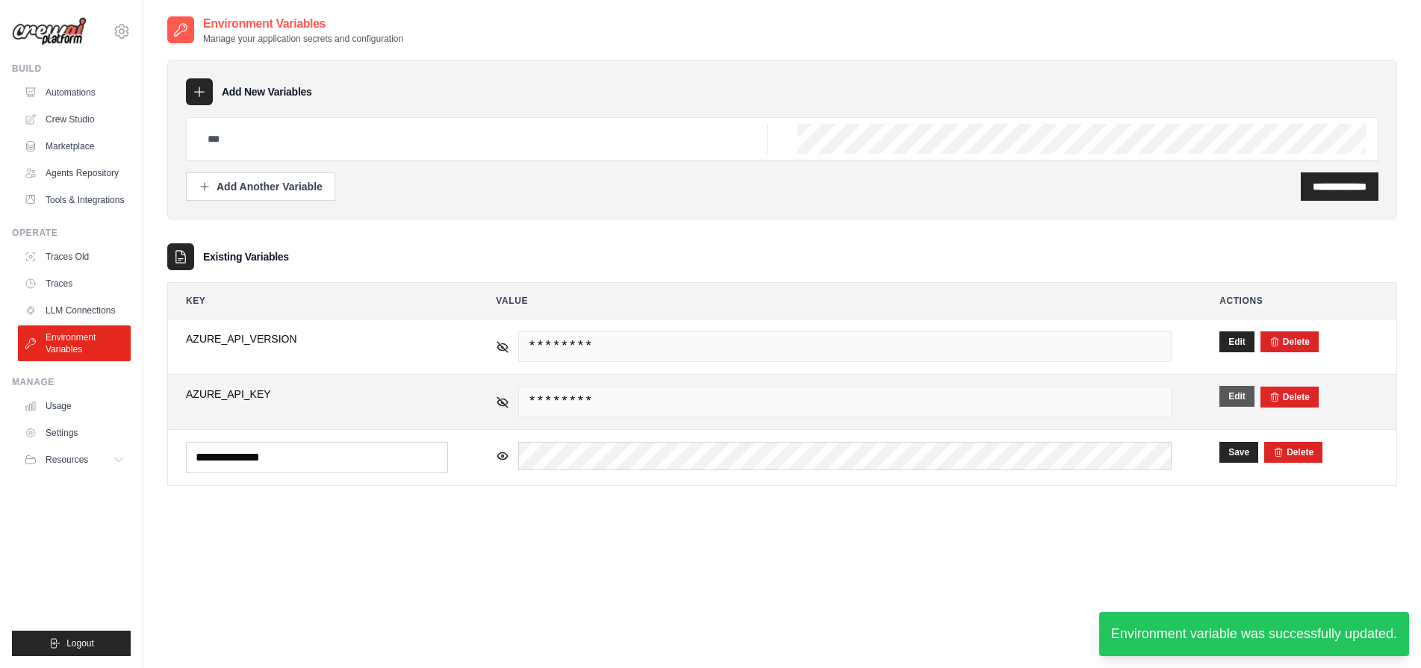
click at [1236, 393] on button "Edit" at bounding box center [1236, 396] width 35 height 21
click at [1233, 395] on button "Save" at bounding box center [1238, 396] width 39 height 21
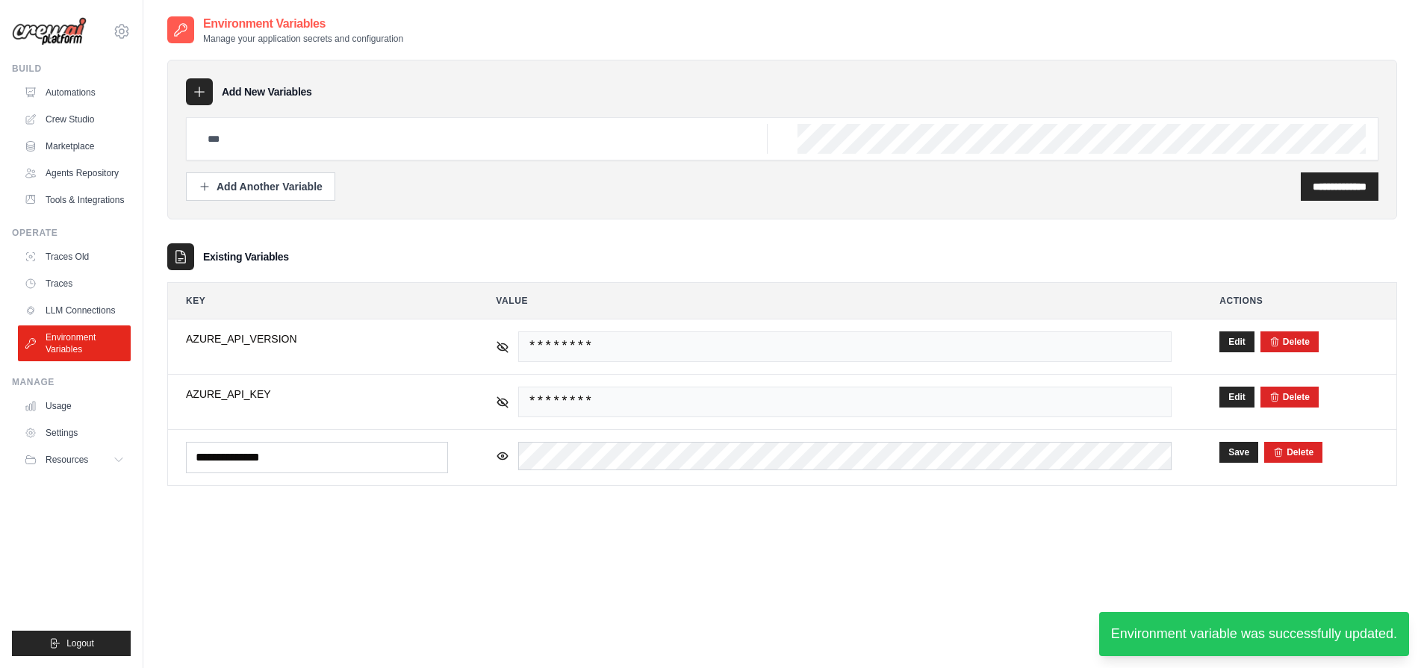
click at [1035, 496] on div "**********" at bounding box center [782, 262] width 1230 height 495
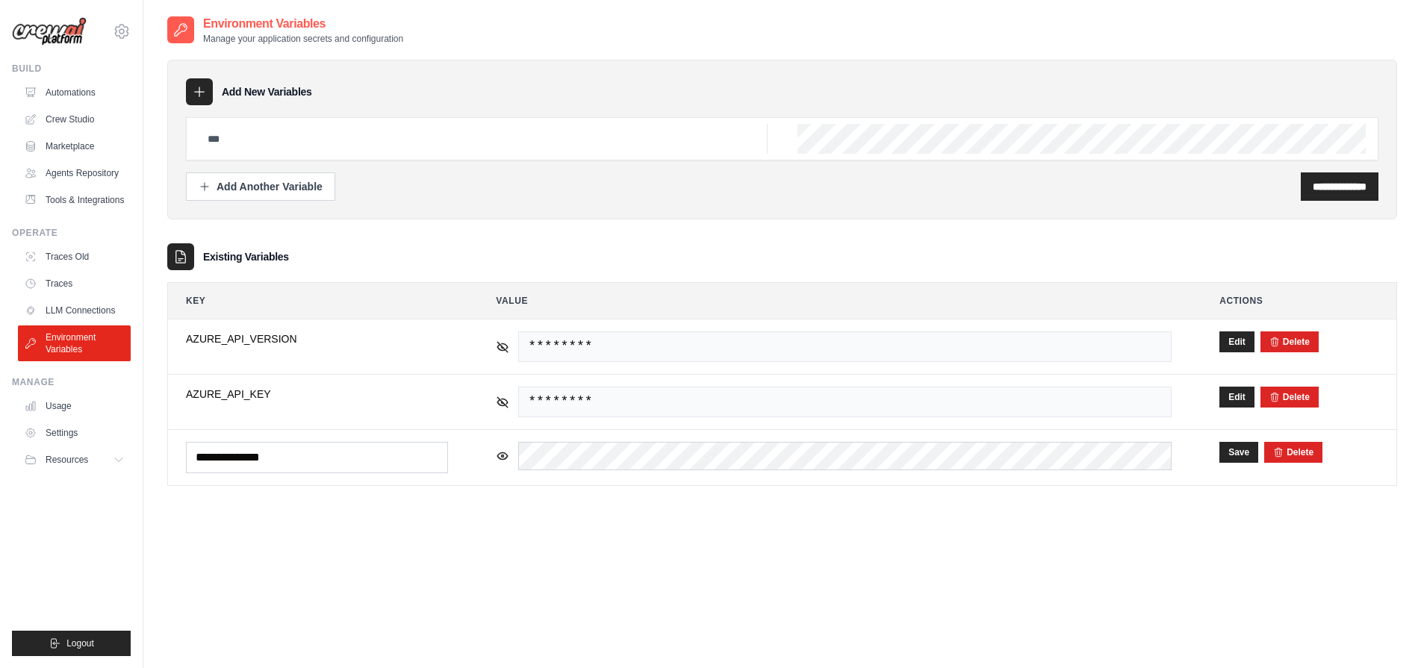
click at [969, 562] on div "**********" at bounding box center [782, 349] width 1230 height 668
click at [1245, 450] on button "Save" at bounding box center [1238, 451] width 39 height 21
click at [78, 126] on link "Crew Studio" at bounding box center [75, 120] width 113 height 24
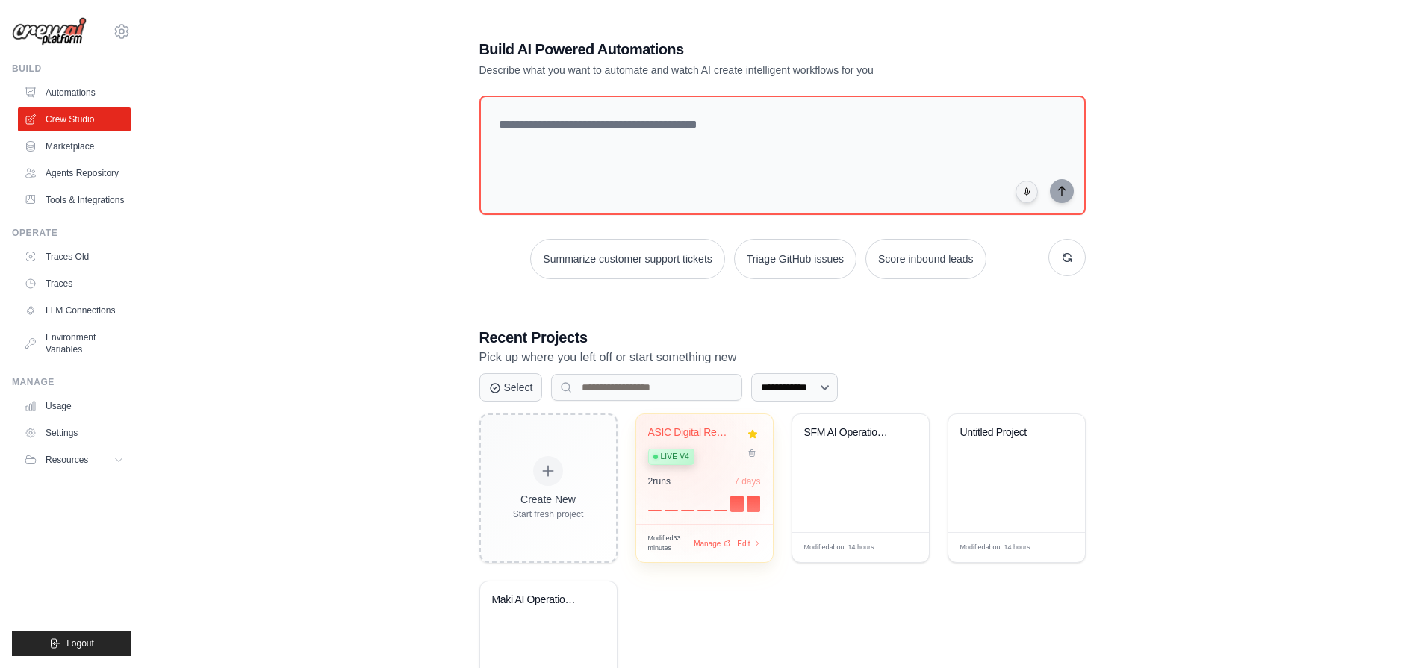
click at [688, 455] on span "Live v4" at bounding box center [675, 457] width 28 height 12
click at [108, 88] on link "Automations" at bounding box center [75, 93] width 113 height 24
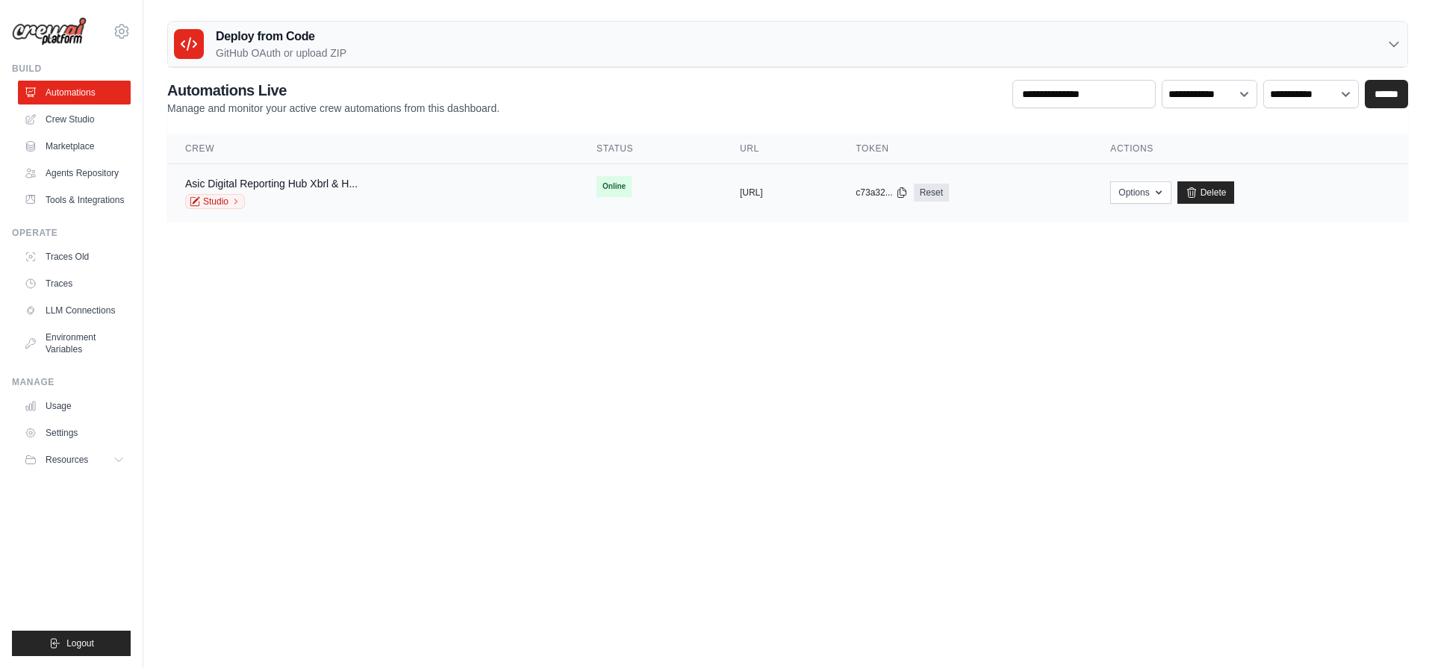
click at [1192, 205] on td "Options Chat with this Crew Export React JSX Component Export React TSX Compone…" at bounding box center [1250, 192] width 316 height 57
click at [1171, 184] on button "Options" at bounding box center [1140, 192] width 60 height 22
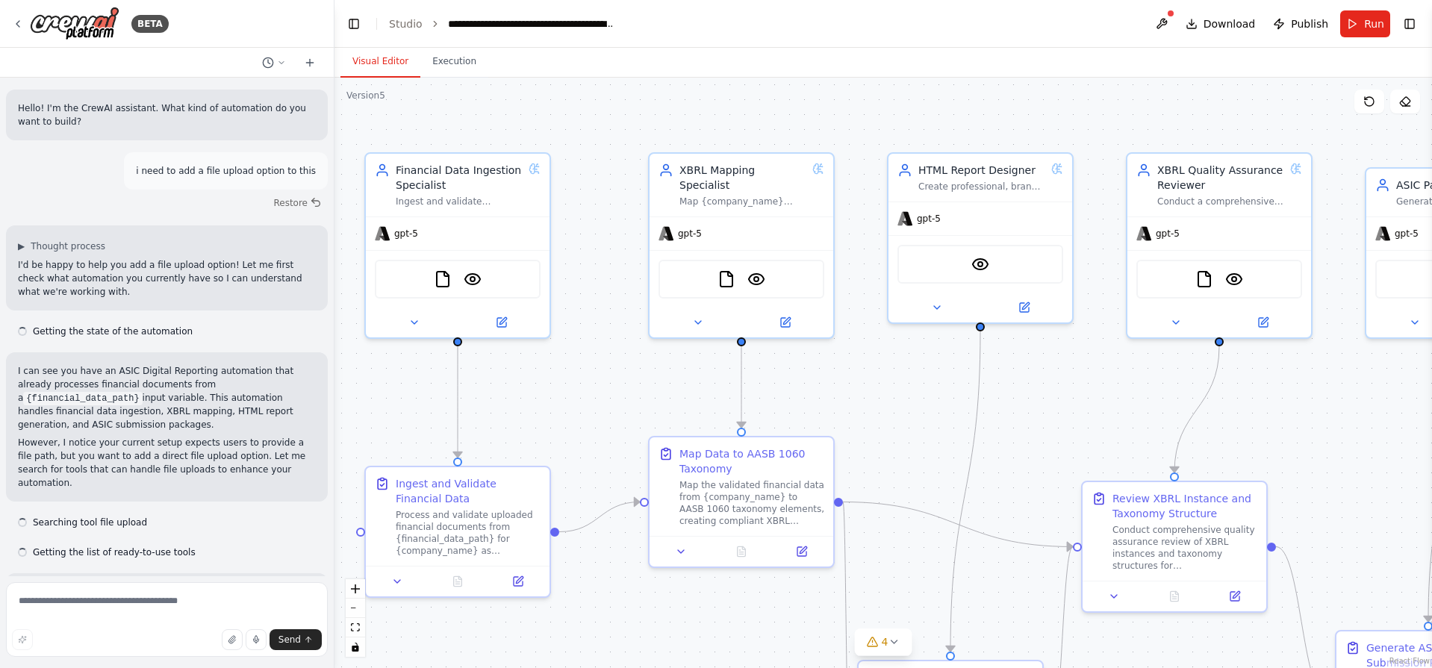
scroll to position [2285, 0]
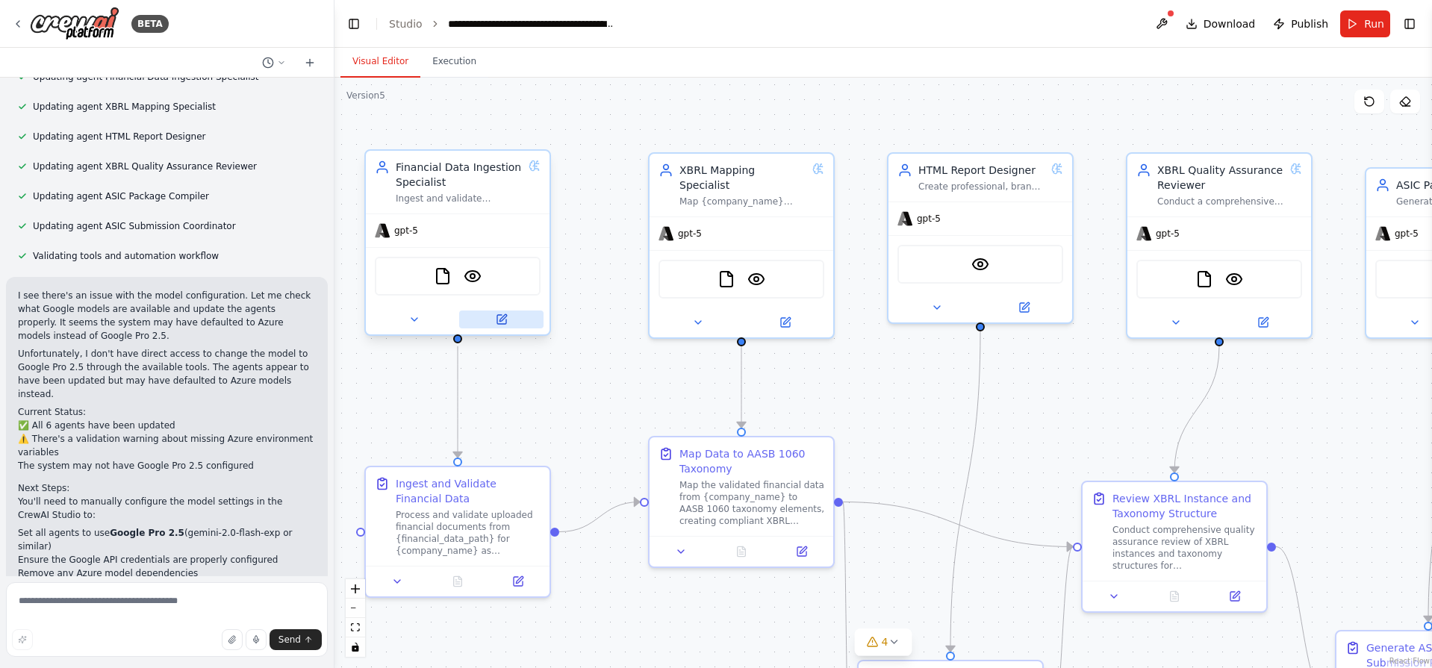
click at [496, 314] on icon at bounding box center [502, 320] width 12 height 12
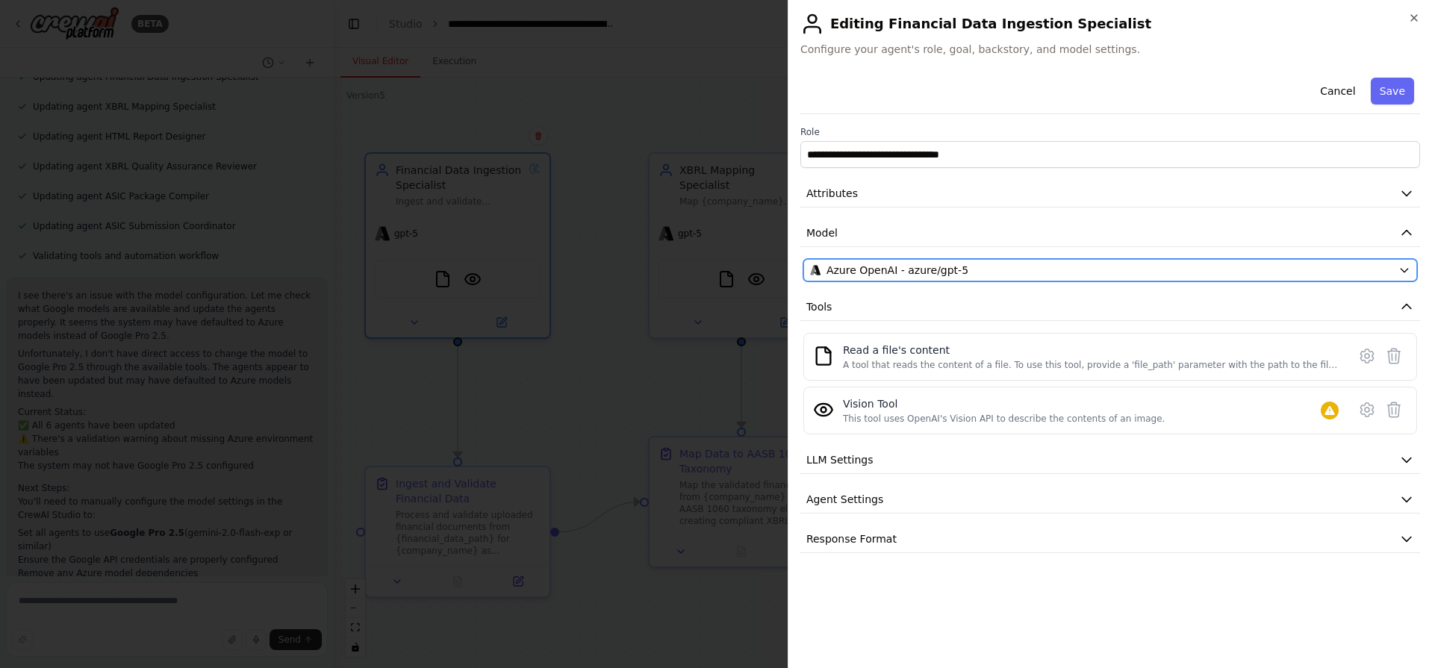
click at [980, 264] on div "Azure OpenAI - azure/gpt-5" at bounding box center [1101, 270] width 582 height 15
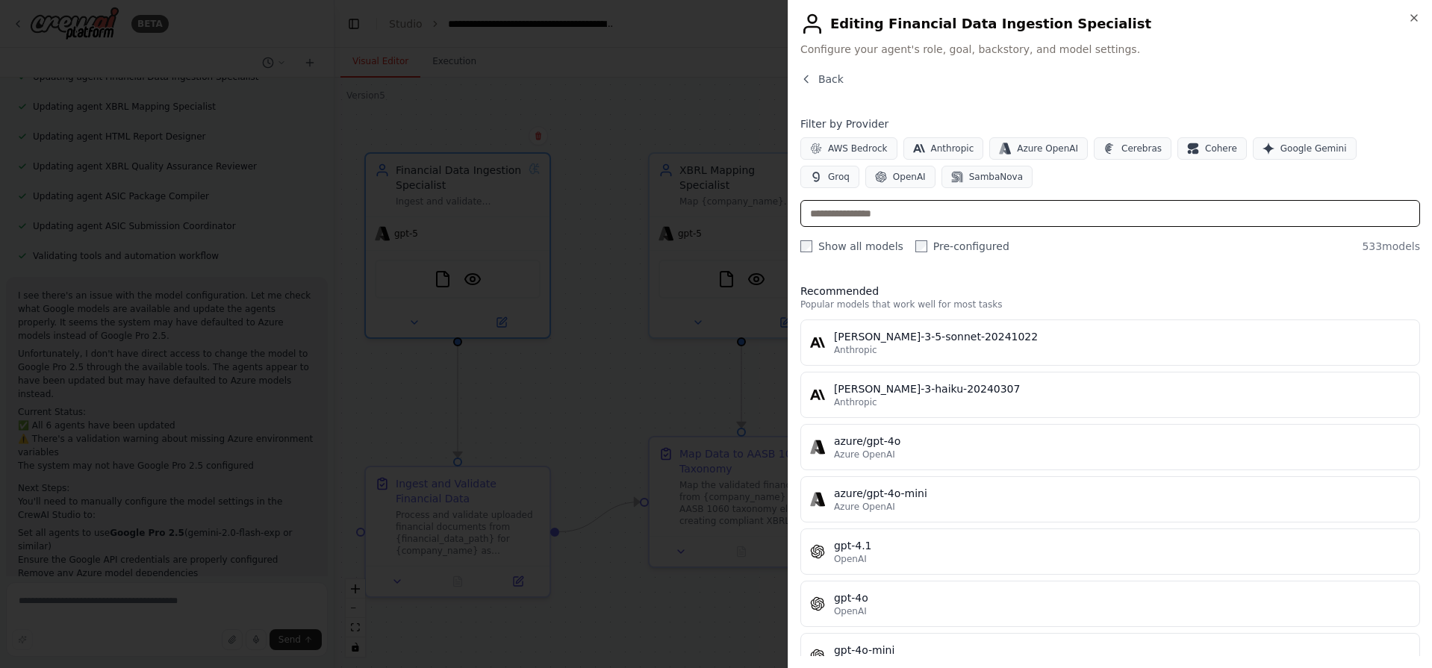
click at [969, 212] on input "text" at bounding box center [1110, 213] width 620 height 27
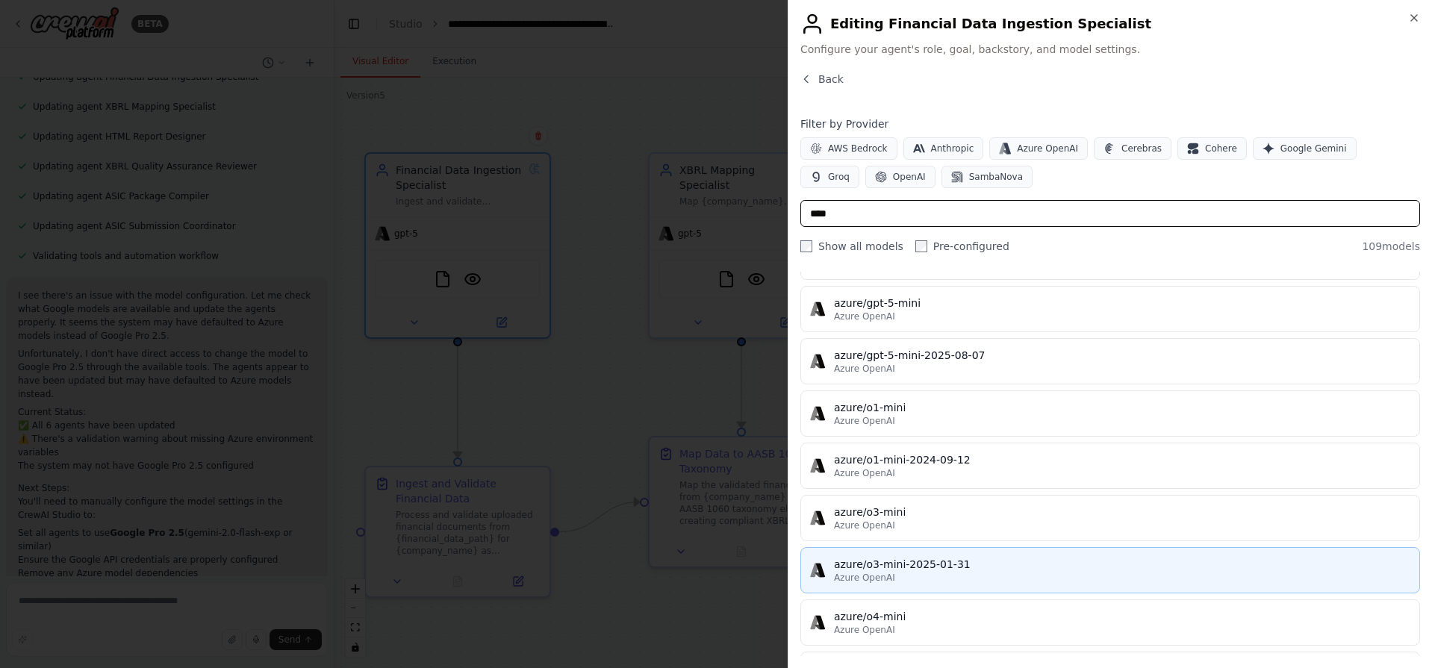
scroll to position [920, 0]
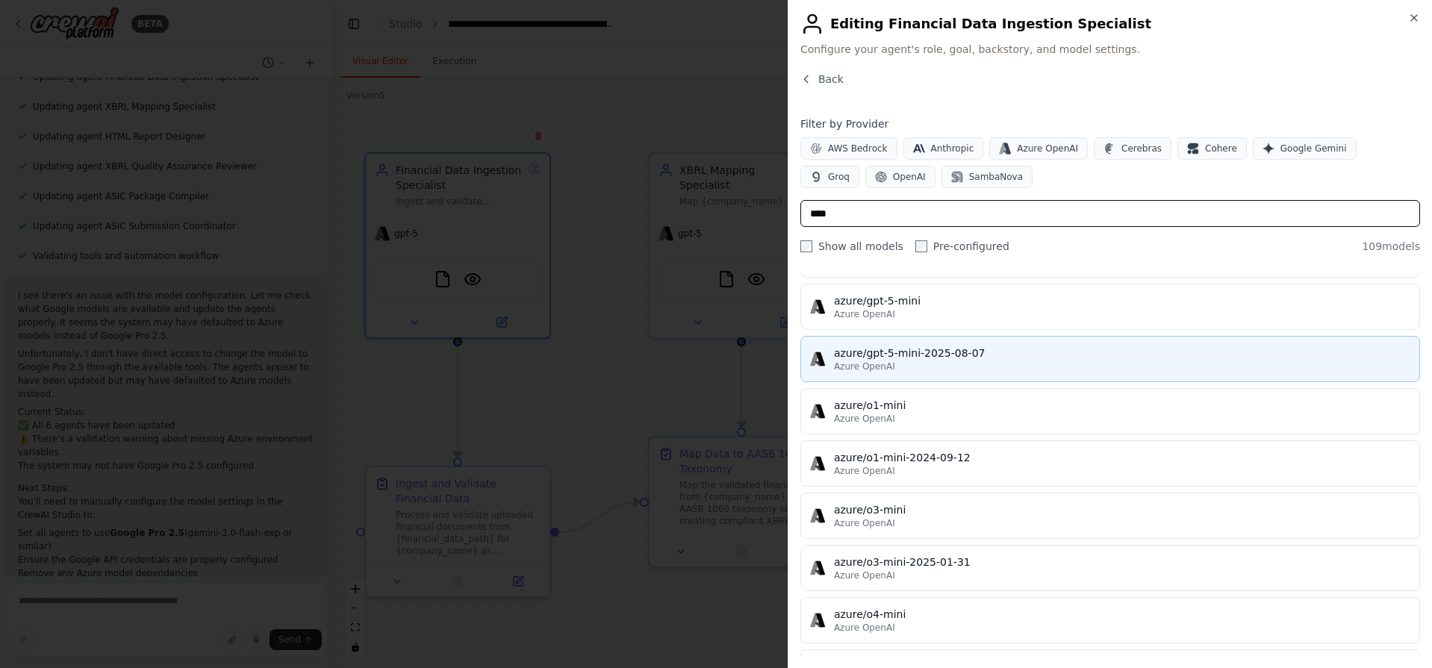
type input "****"
click at [935, 367] on div "Azure OpenAI" at bounding box center [1122, 367] width 576 height 12
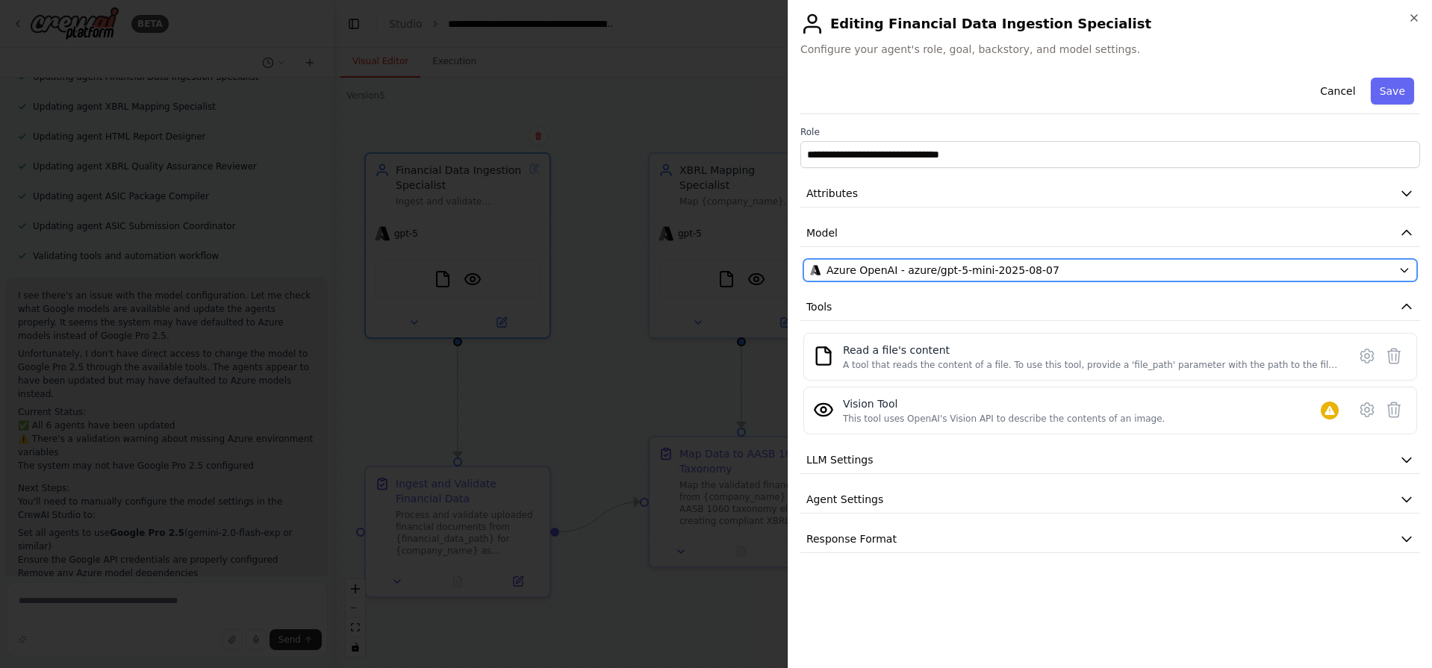
click at [1016, 270] on span "Azure OpenAI - azure/gpt-5-mini-2025-08-07" at bounding box center [942, 270] width 233 height 15
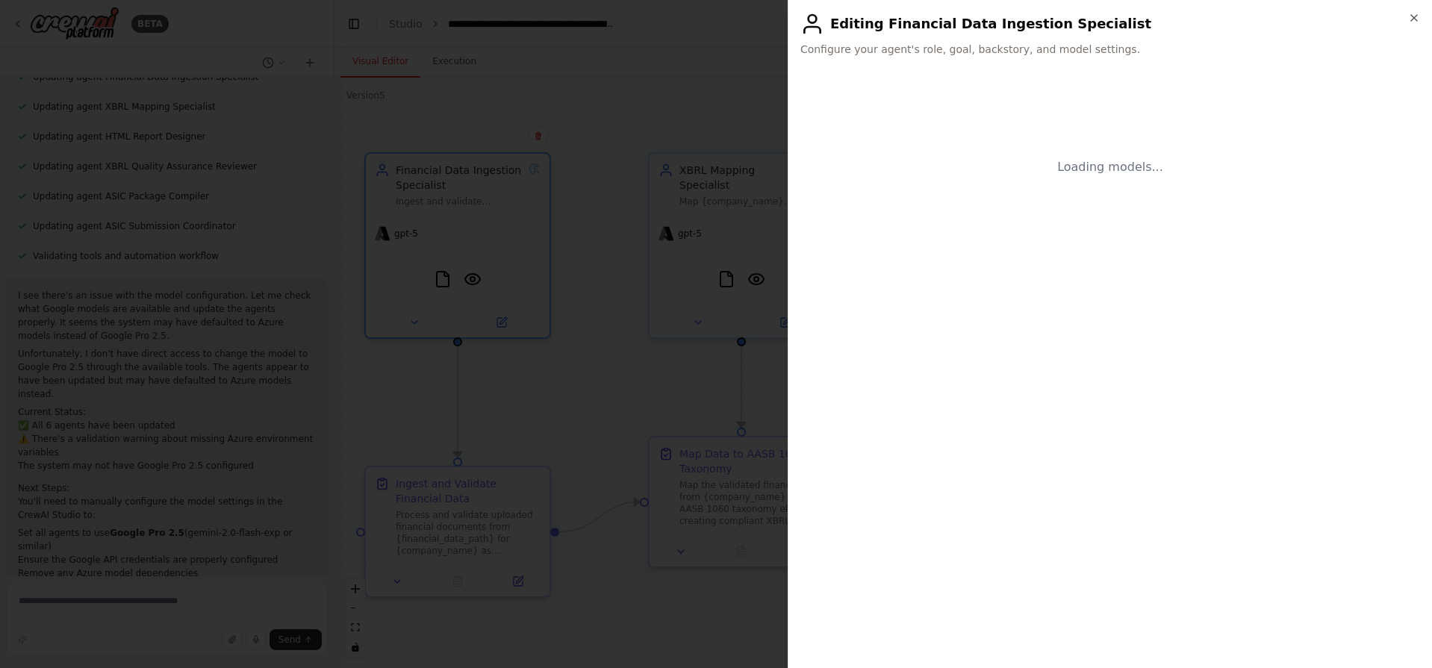
click at [1016, 270] on div "Loading models..." at bounding box center [1110, 364] width 620 height 585
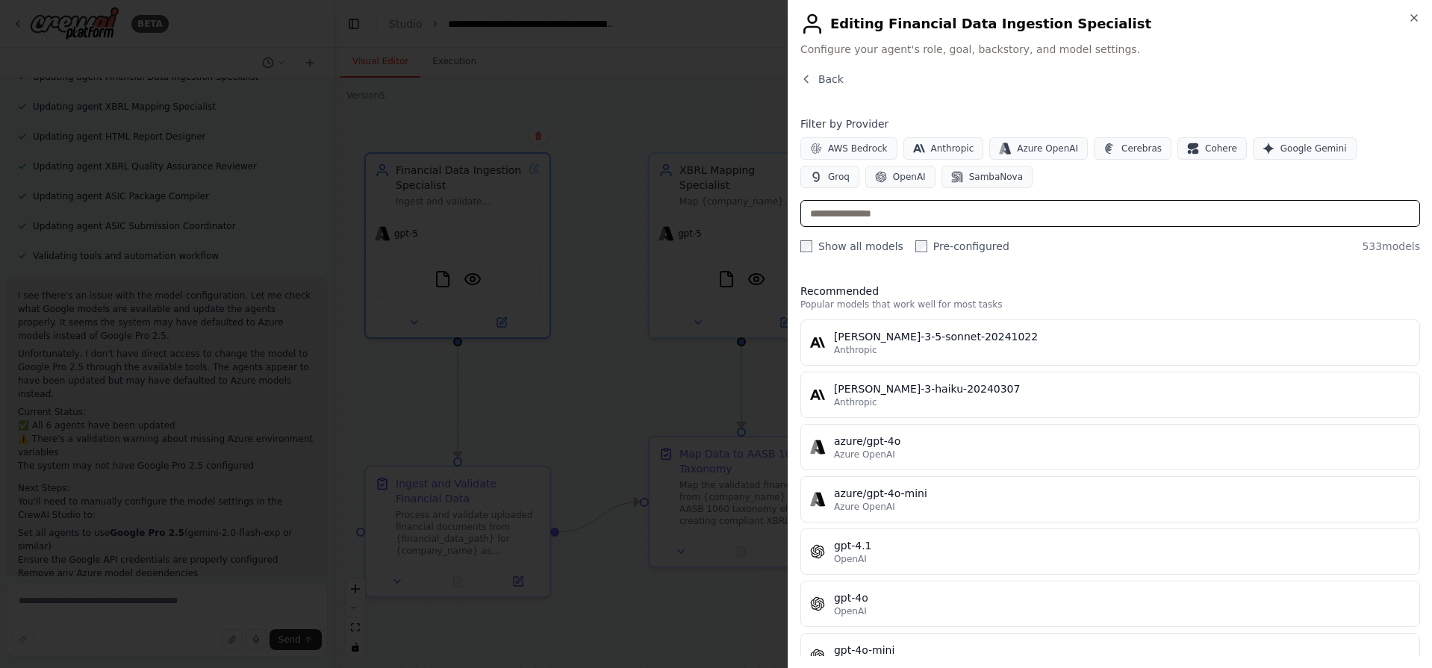
click at [960, 223] on input "text" at bounding box center [1110, 213] width 620 height 27
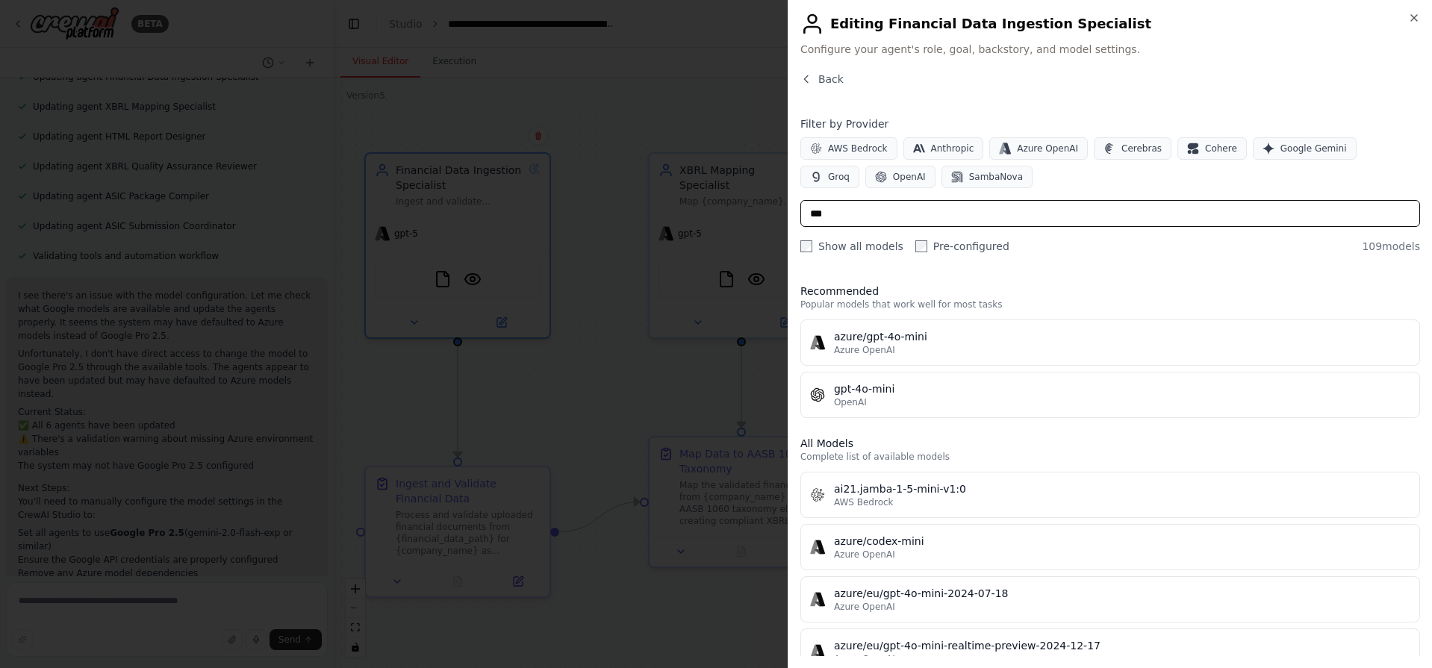
type input "****"
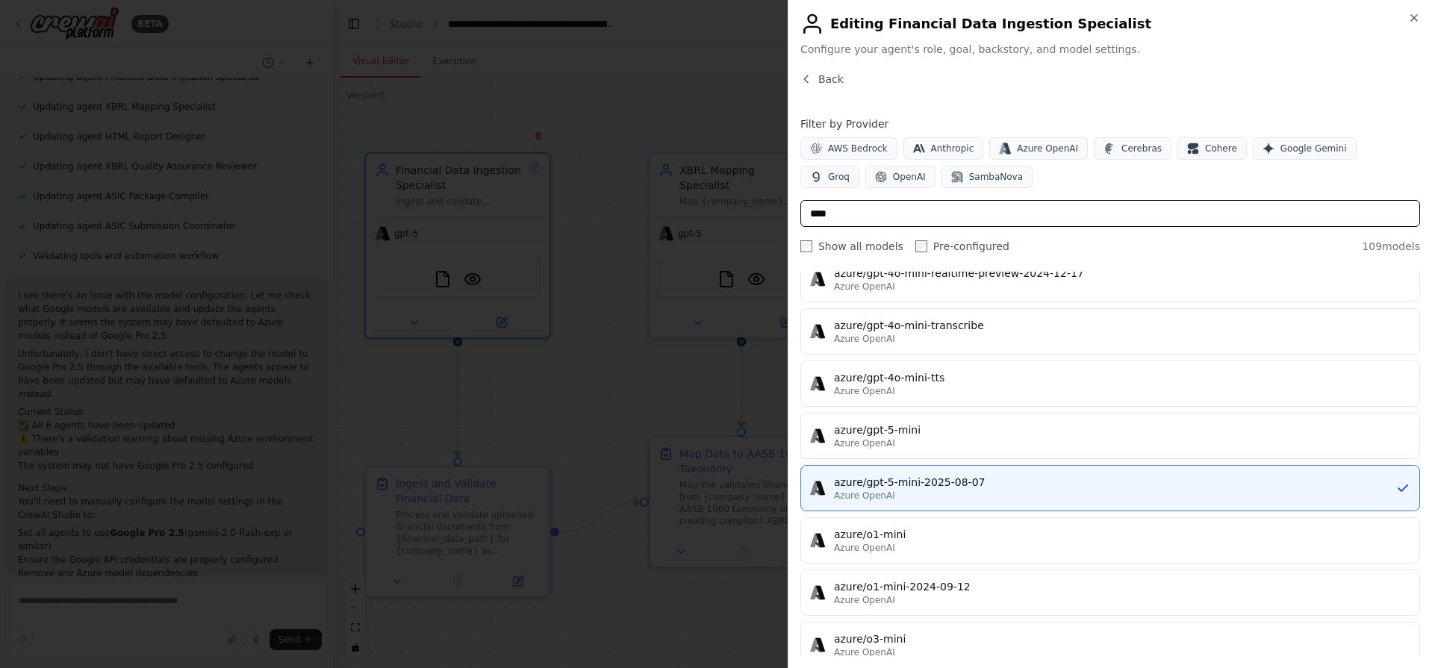
scroll to position [854, 0]
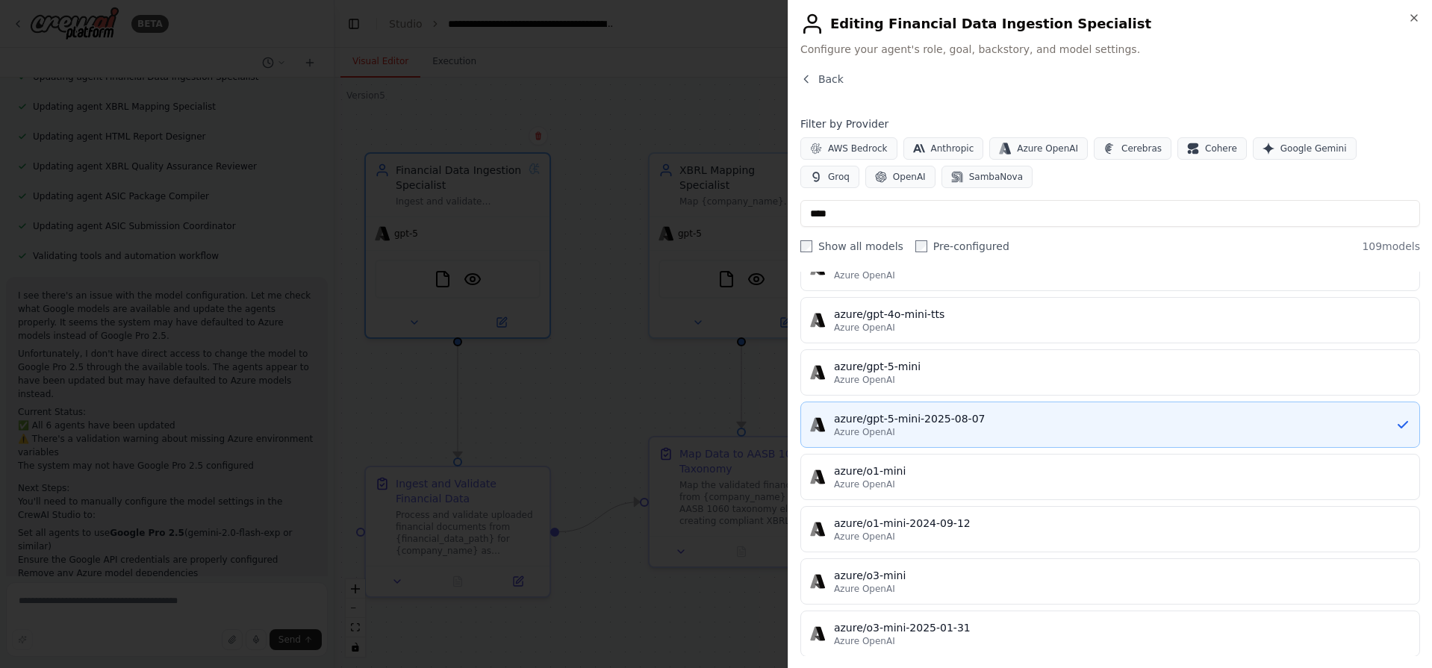
click at [954, 417] on div "azure/gpt-5-mini-2025-08-07" at bounding box center [1114, 418] width 561 height 15
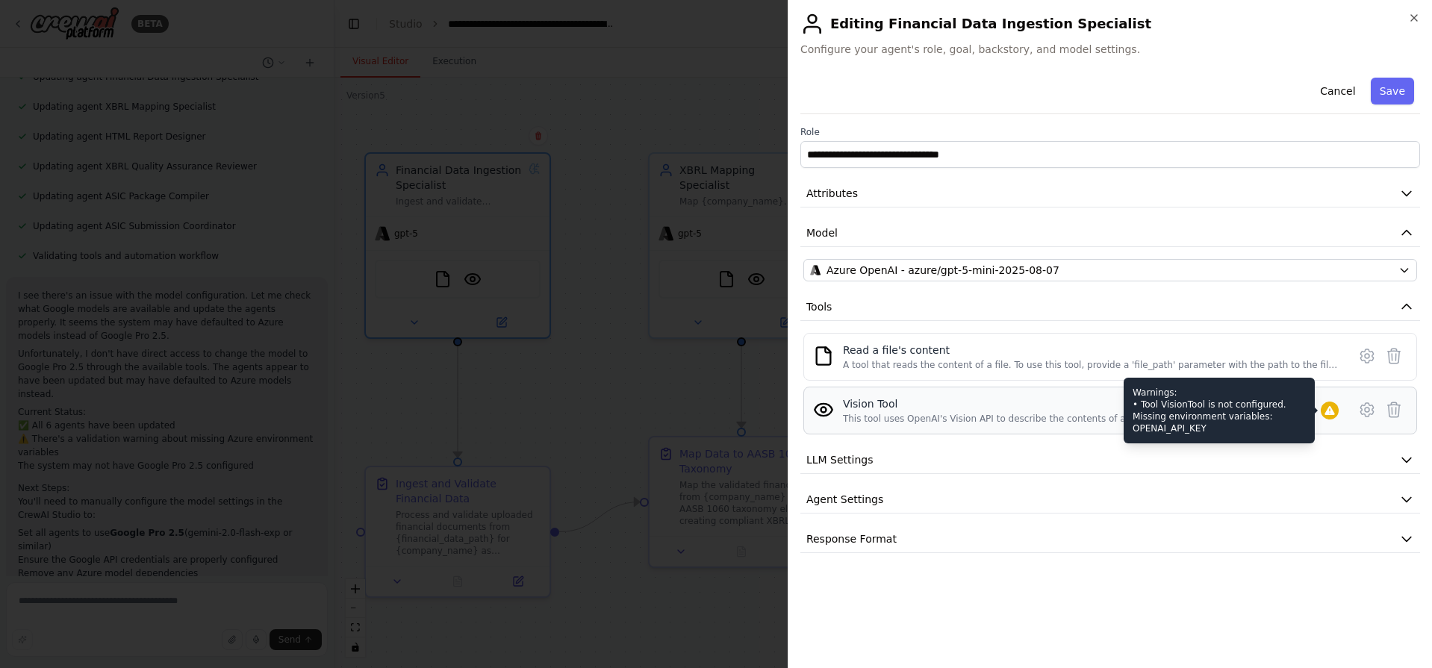
click at [1332, 405] on icon at bounding box center [1330, 411] width 12 height 12
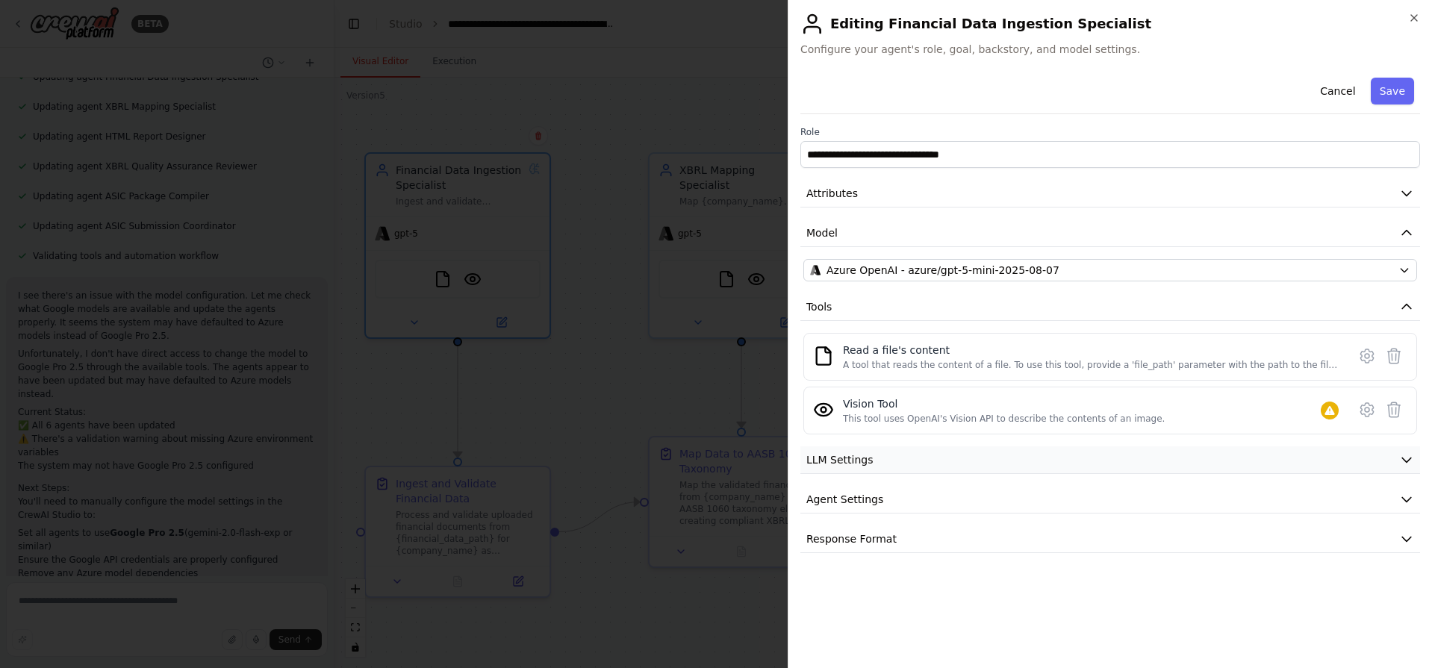
click at [1333, 446] on button "LLM Settings" at bounding box center [1110, 460] width 620 height 28
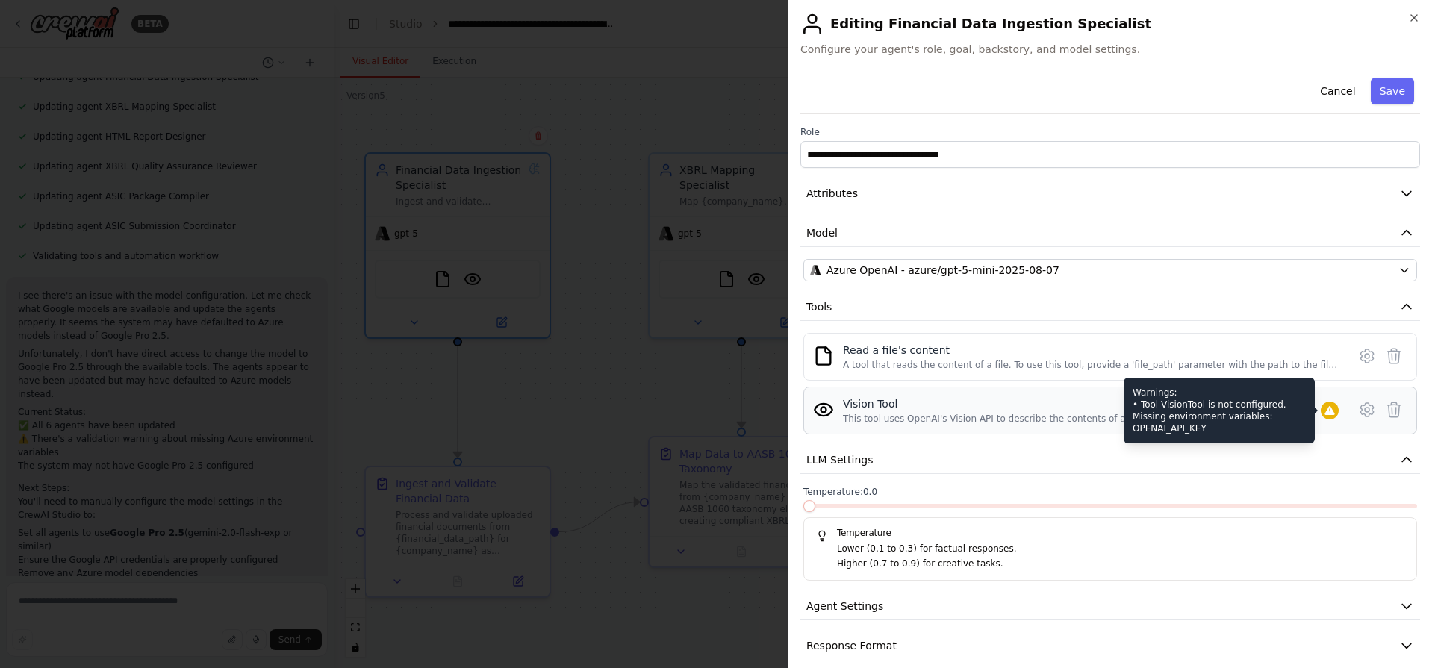
click at [1305, 410] on div "Warnings: • Tool VisionTool is not configured. Missing environment variables: O…" at bounding box center [1219, 411] width 191 height 66
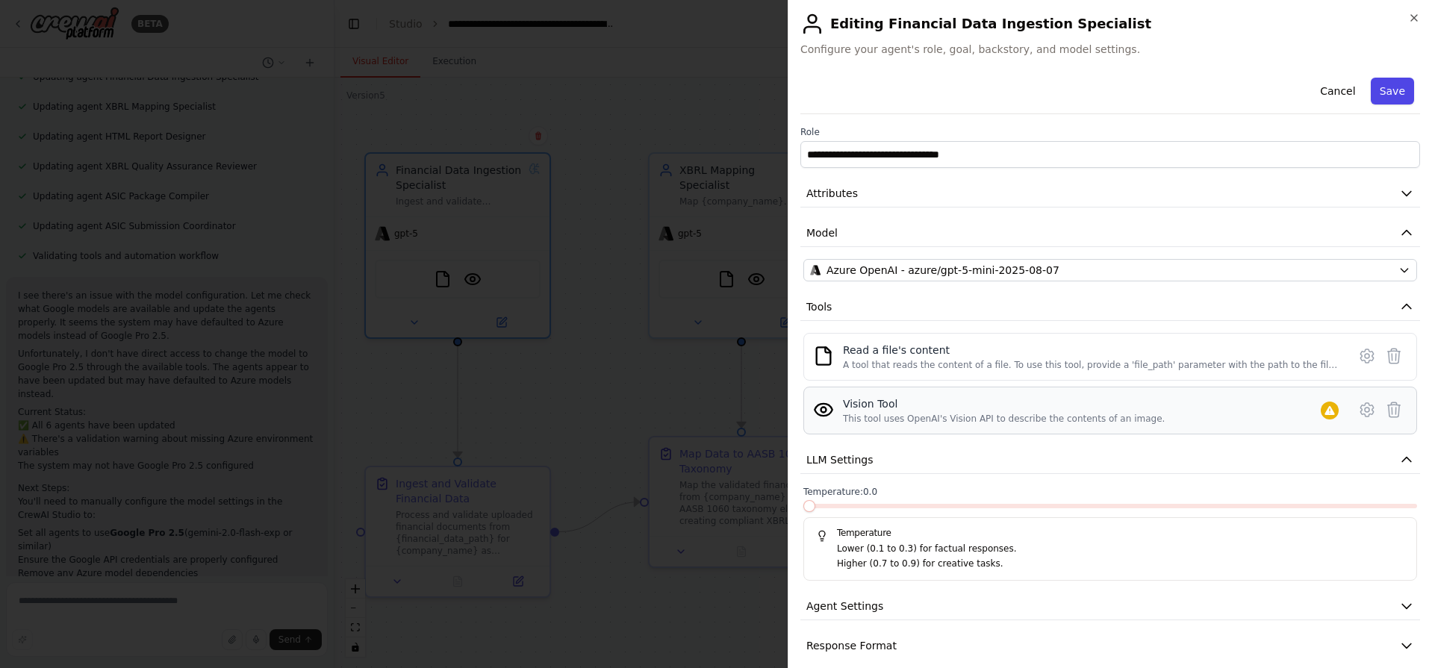
click at [1383, 85] on button "Save" at bounding box center [1392, 91] width 43 height 27
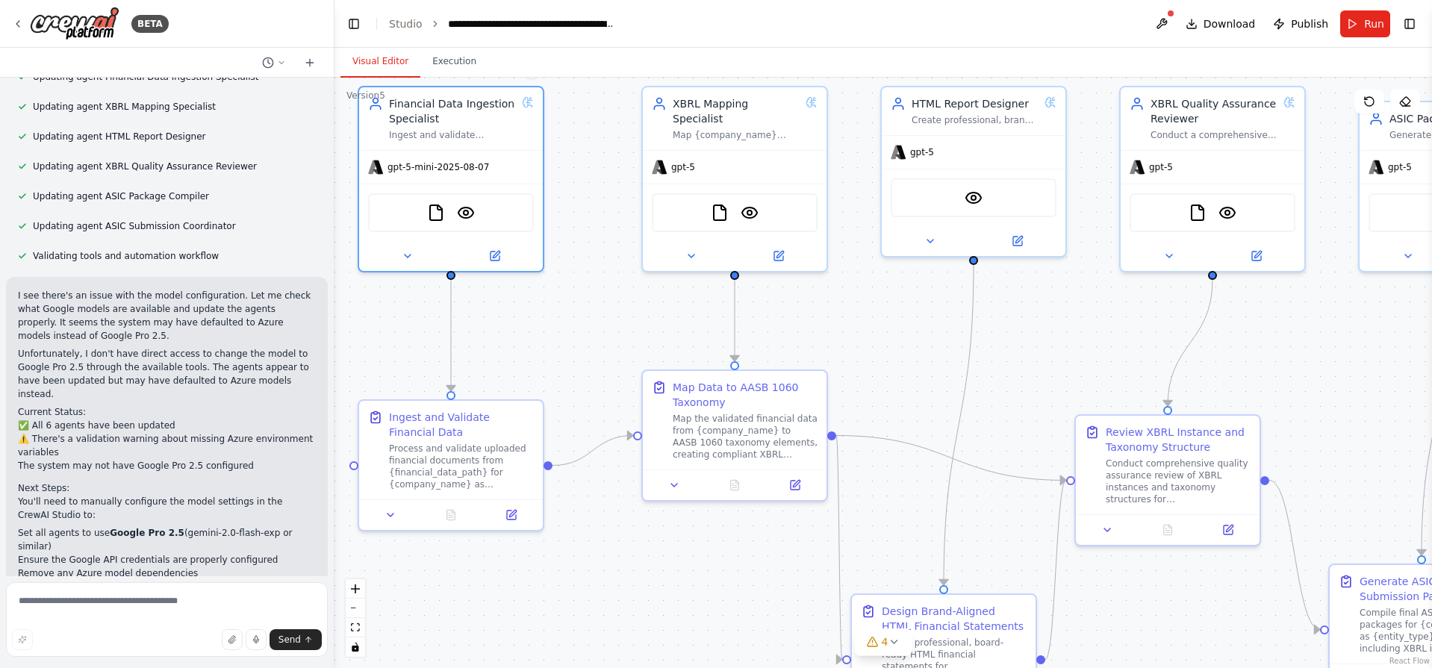
drag, startPoint x: 664, startPoint y: 402, endPoint x: 657, endPoint y: 335, distance: 66.8
click at [657, 335] on div ".deletable-edge-delete-btn { width: 20px; height: 20px; border: 0px solid #ffff…" at bounding box center [882, 373] width 1097 height 591
click at [669, 157] on div "gpt-5" at bounding box center [673, 164] width 43 height 15
click at [776, 249] on icon at bounding box center [778, 253] width 9 height 9
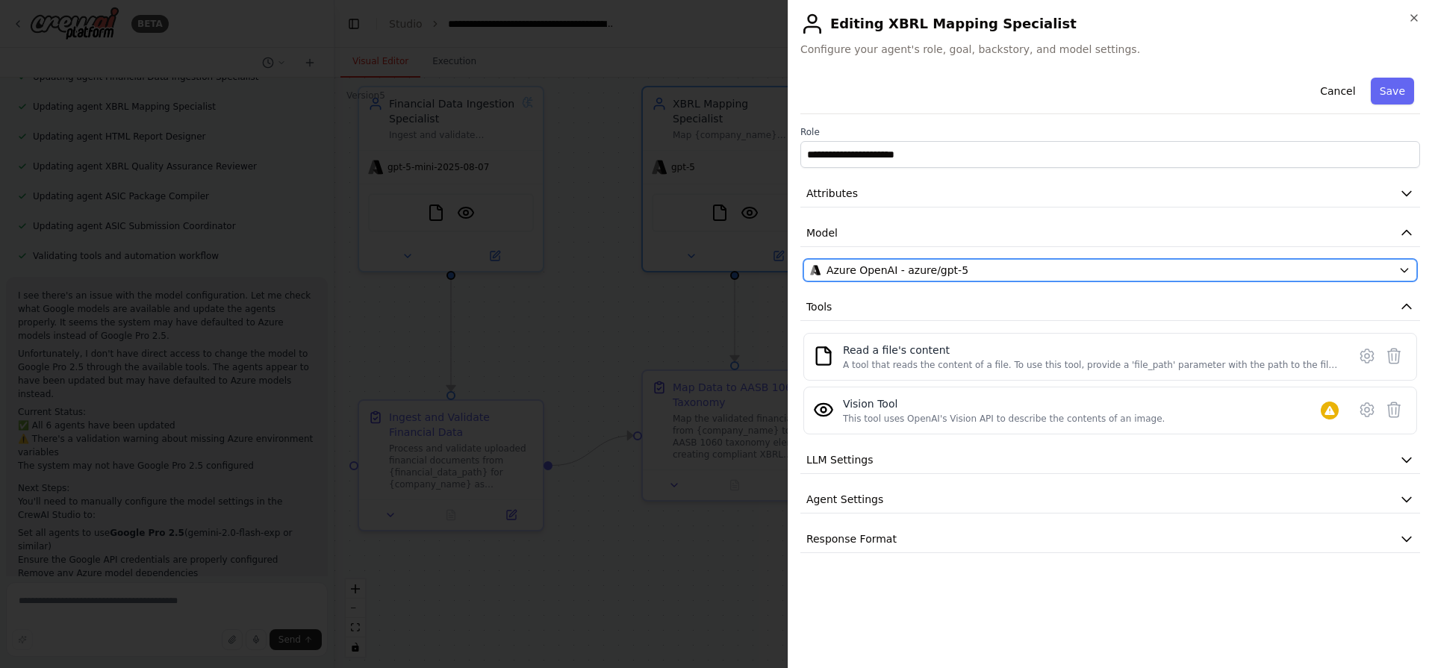
click at [918, 263] on span "Azure OpenAI - azure/gpt-5" at bounding box center [897, 270] width 142 height 15
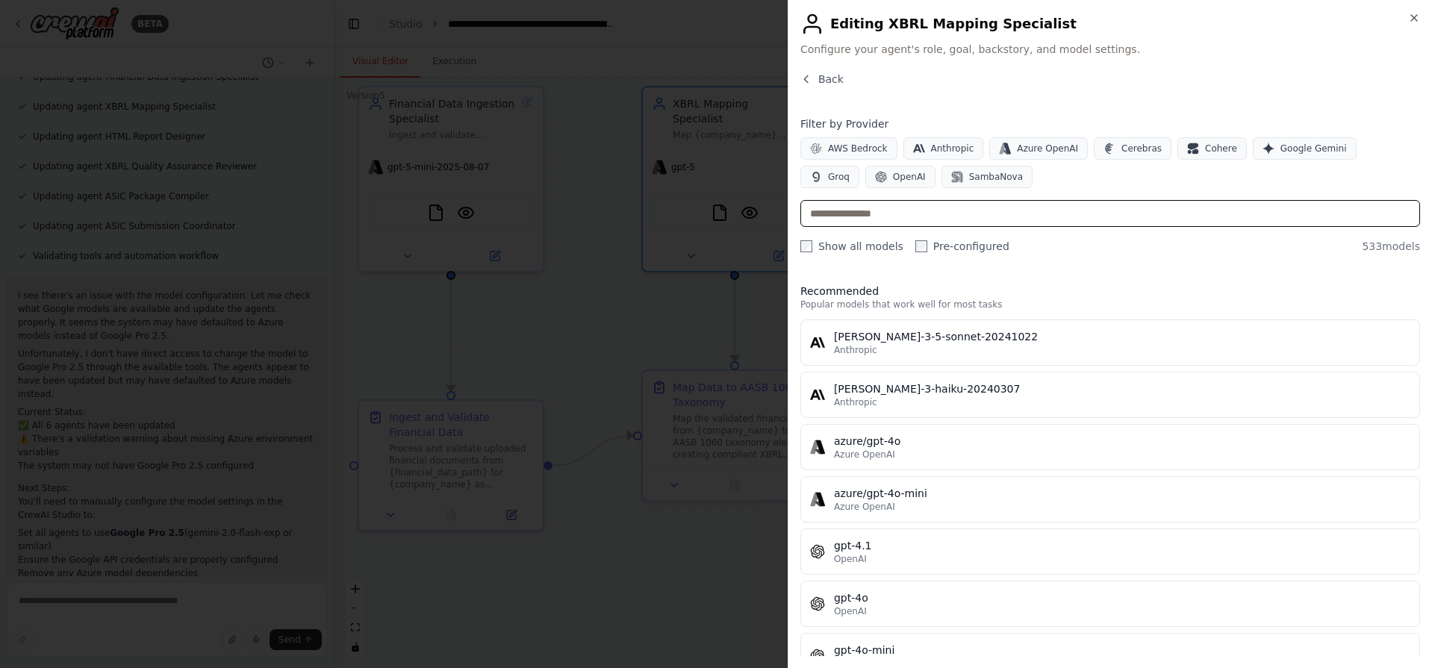
click at [915, 219] on input "text" at bounding box center [1110, 213] width 620 height 27
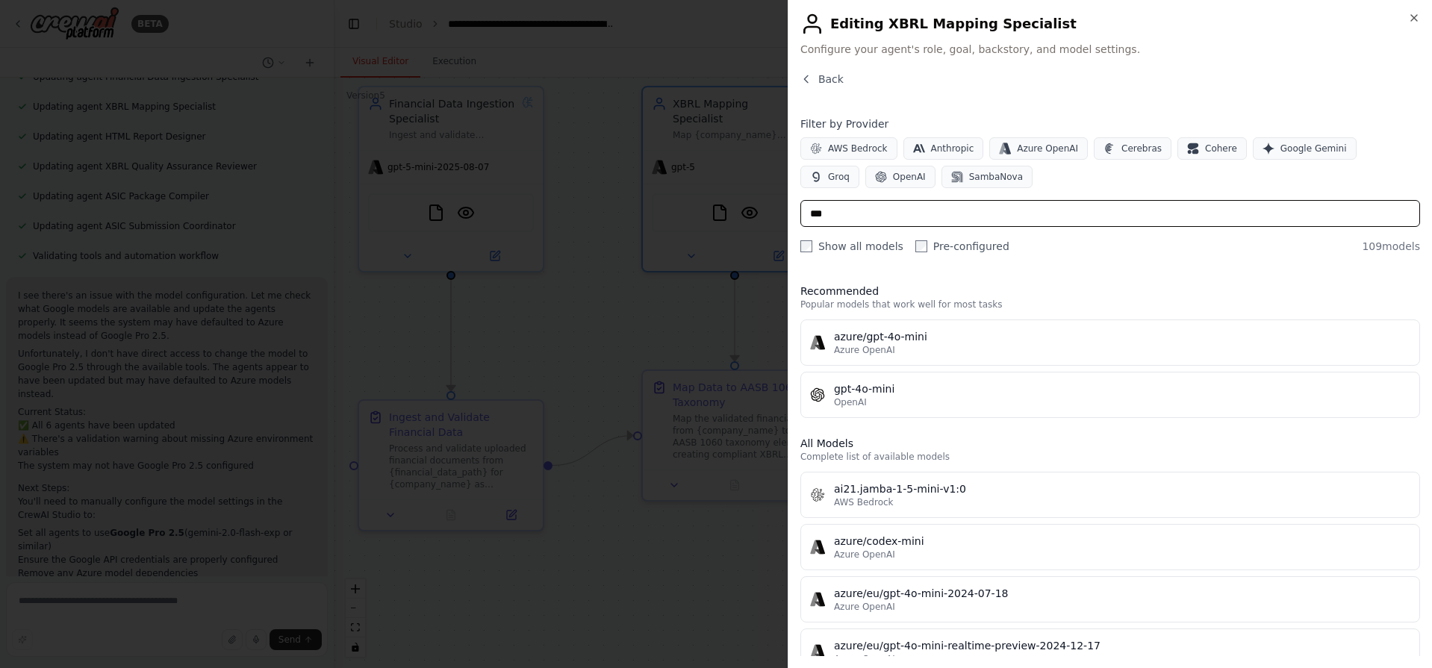
type input "****"
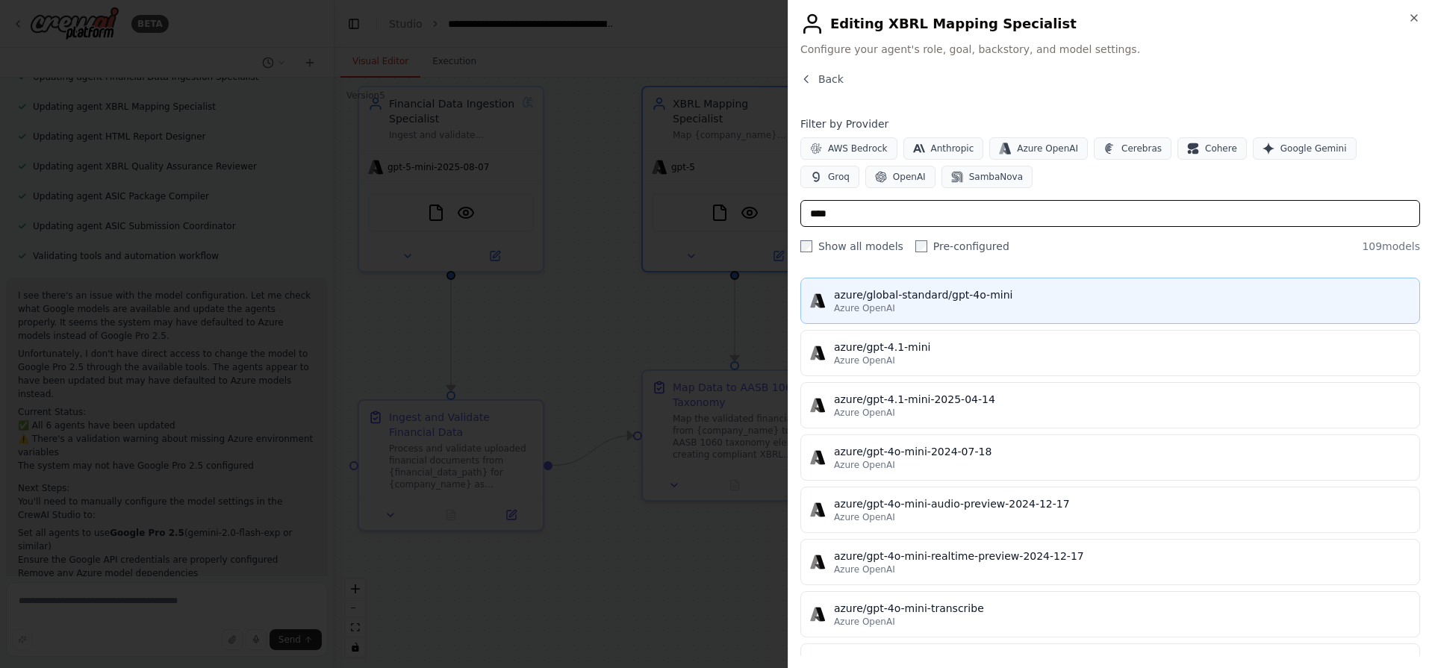
scroll to position [968, 0]
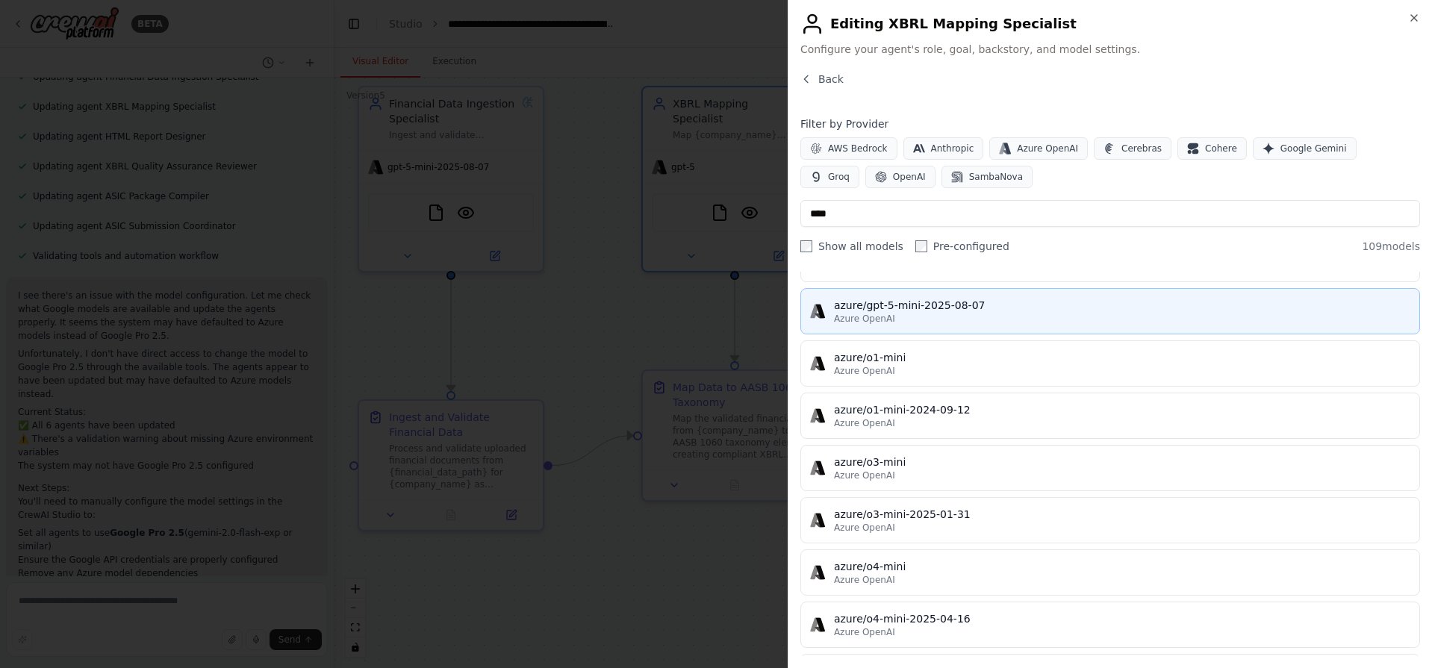
click at [986, 312] on div "azure/gpt-5-mini-2025-08-07" at bounding box center [1122, 305] width 576 height 15
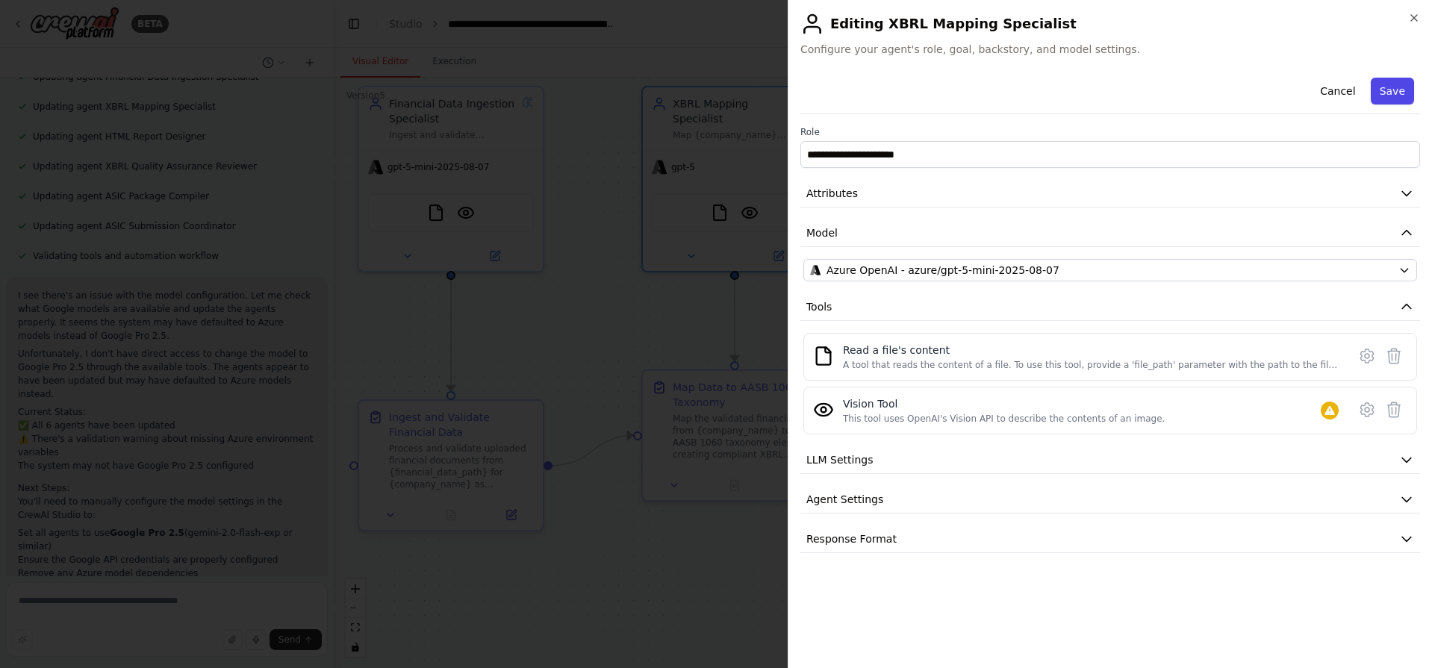
click at [1391, 93] on button "Save" at bounding box center [1392, 91] width 43 height 27
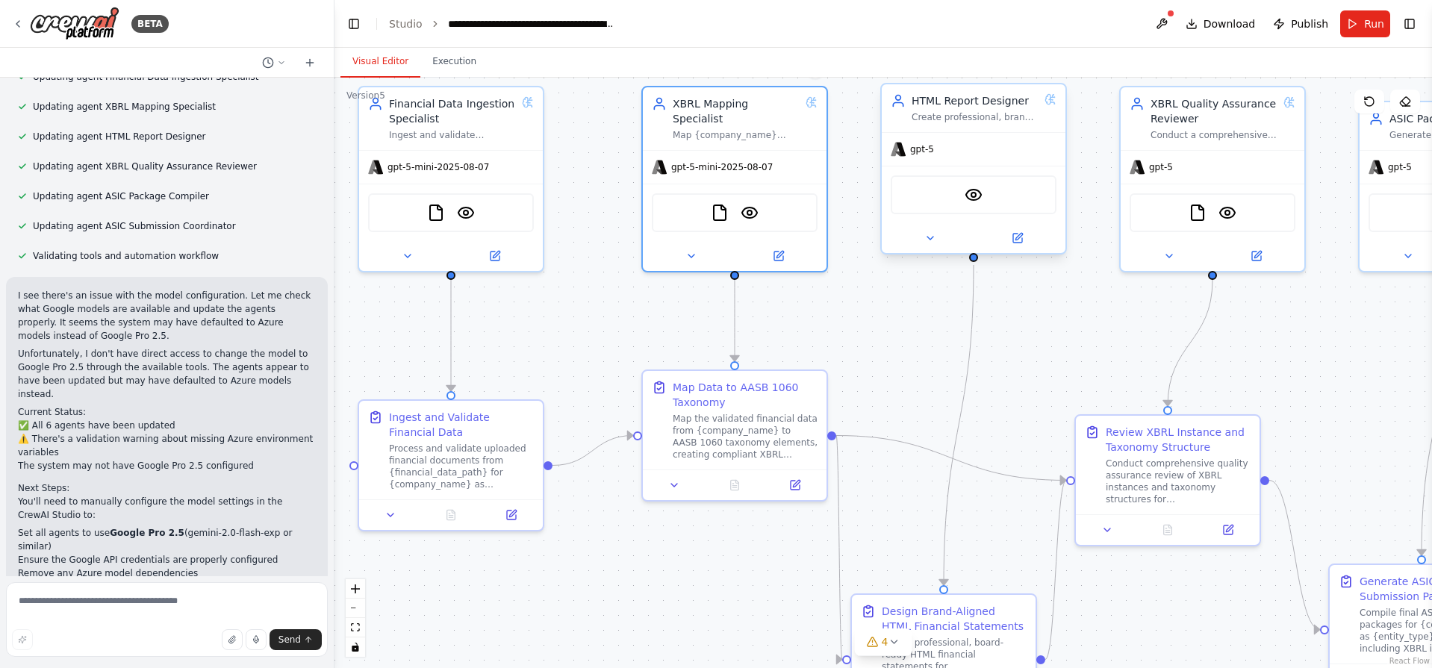
click at [951, 154] on div "gpt-5" at bounding box center [974, 149] width 184 height 33
click at [1021, 240] on icon at bounding box center [1017, 238] width 9 height 9
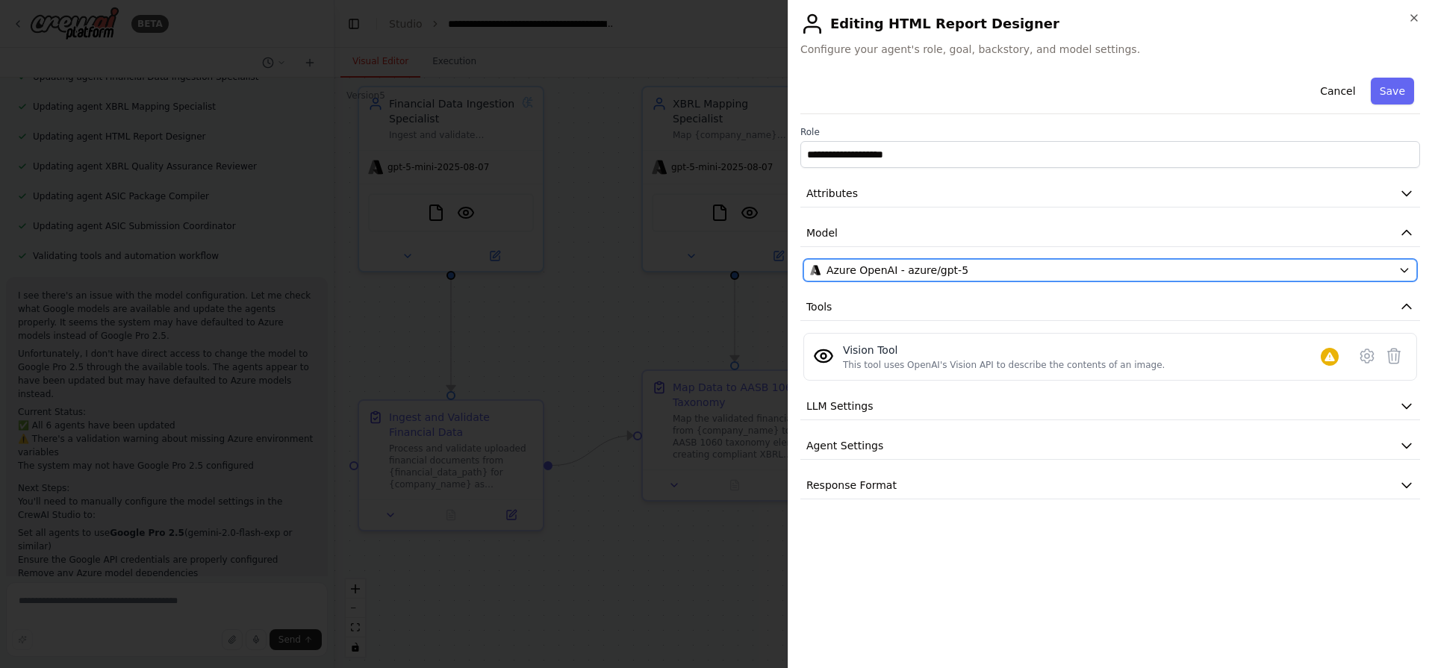
click at [1003, 270] on div "Azure OpenAI - azure/gpt-5" at bounding box center [1101, 270] width 582 height 15
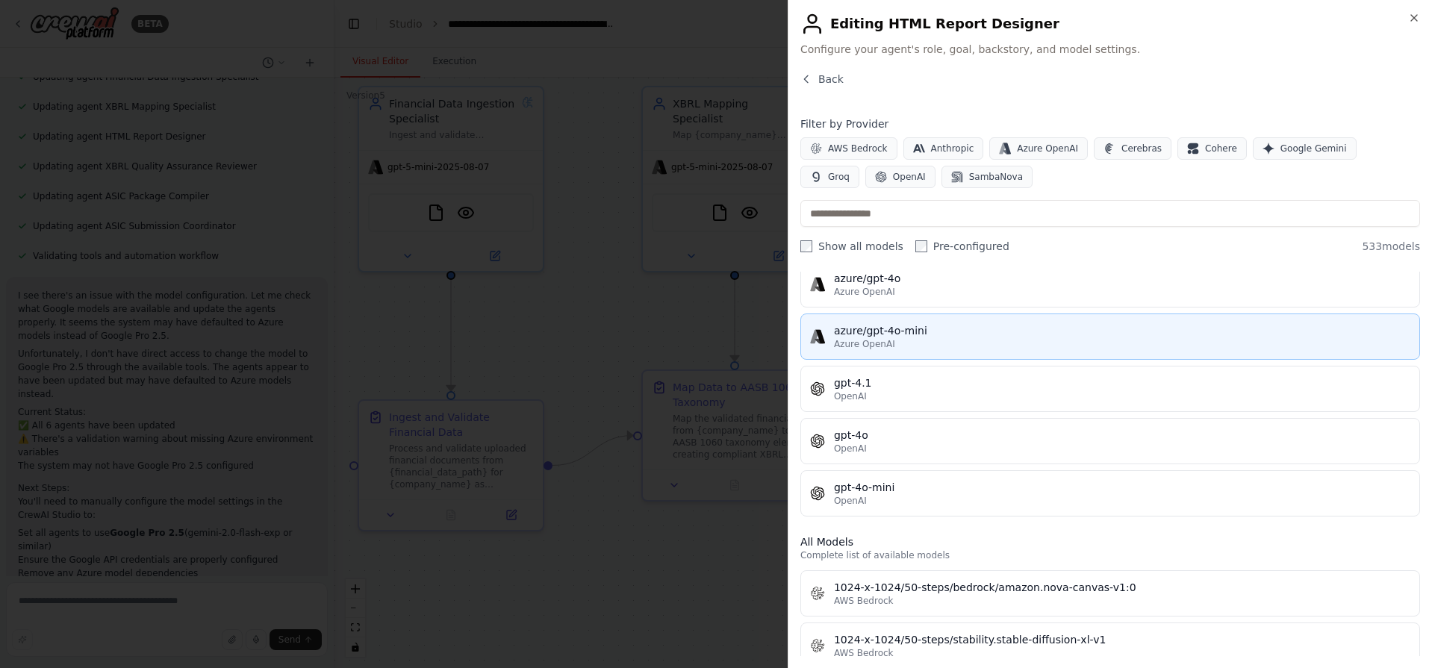
scroll to position [60, 0]
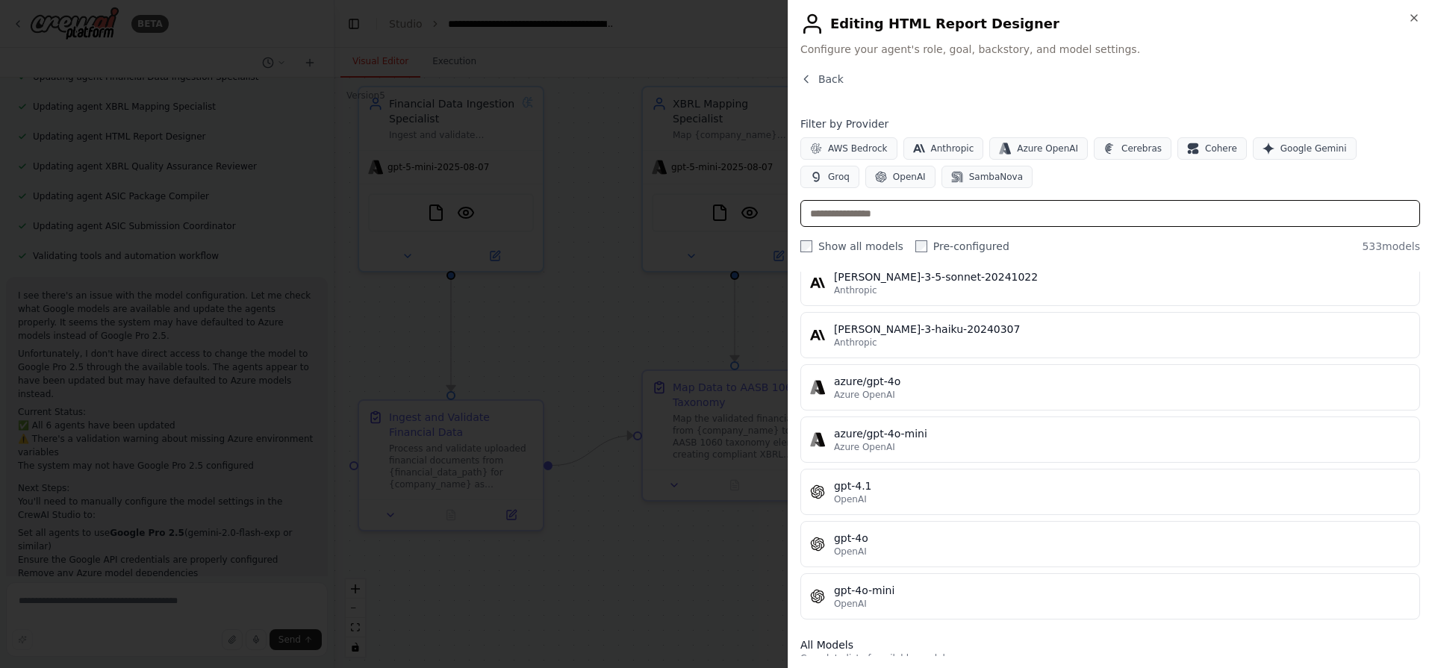
click at [897, 204] on input "text" at bounding box center [1110, 213] width 620 height 27
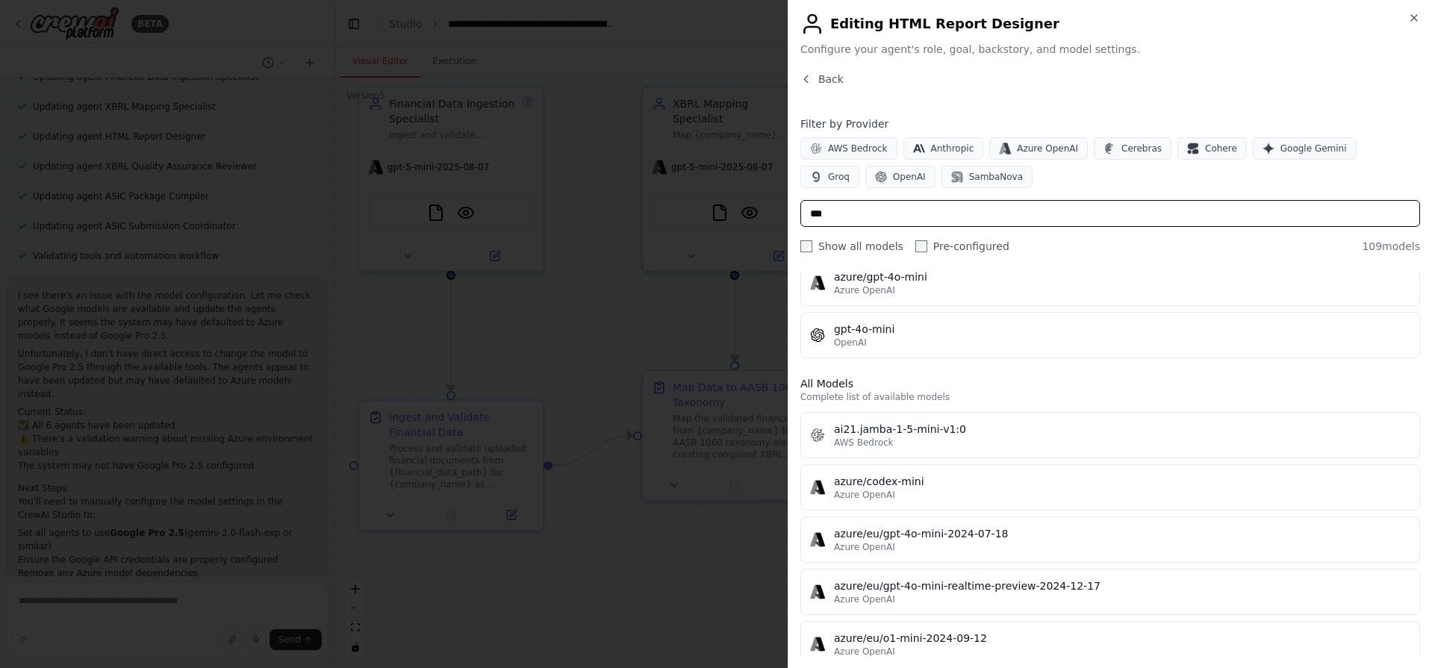
type input "****"
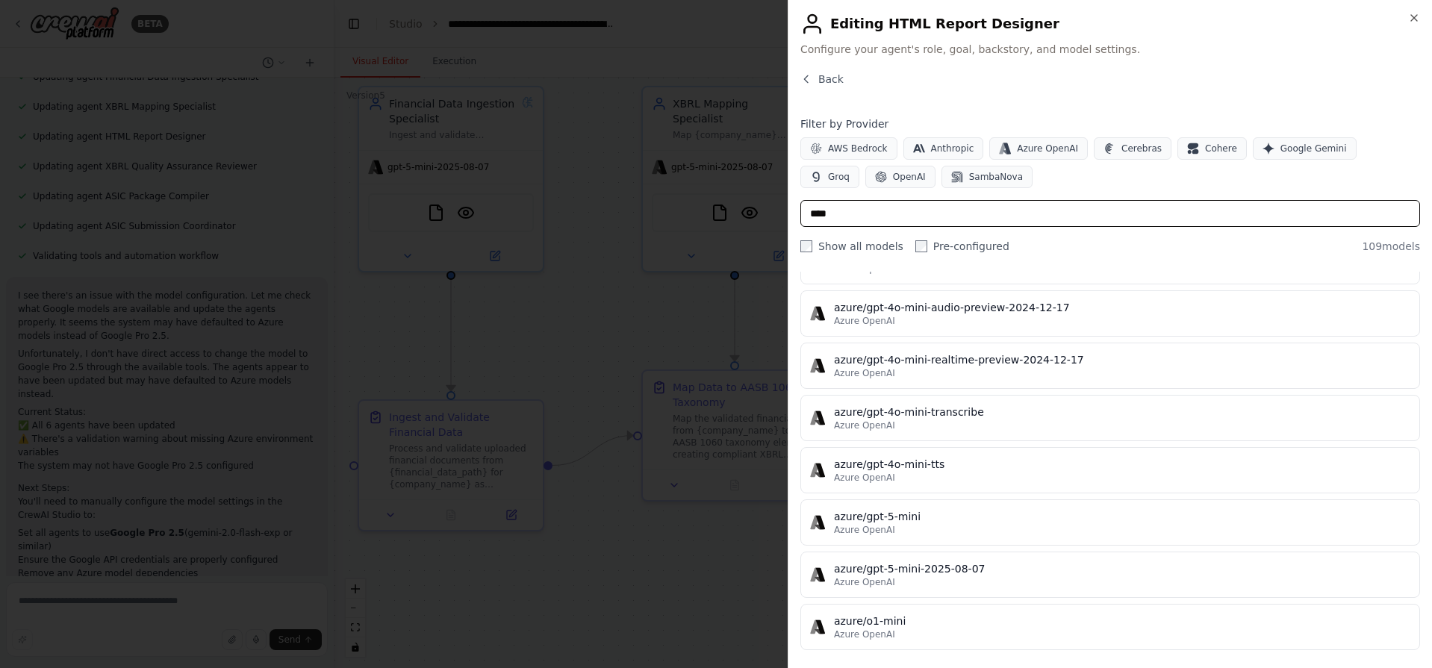
scroll to position [705, 0]
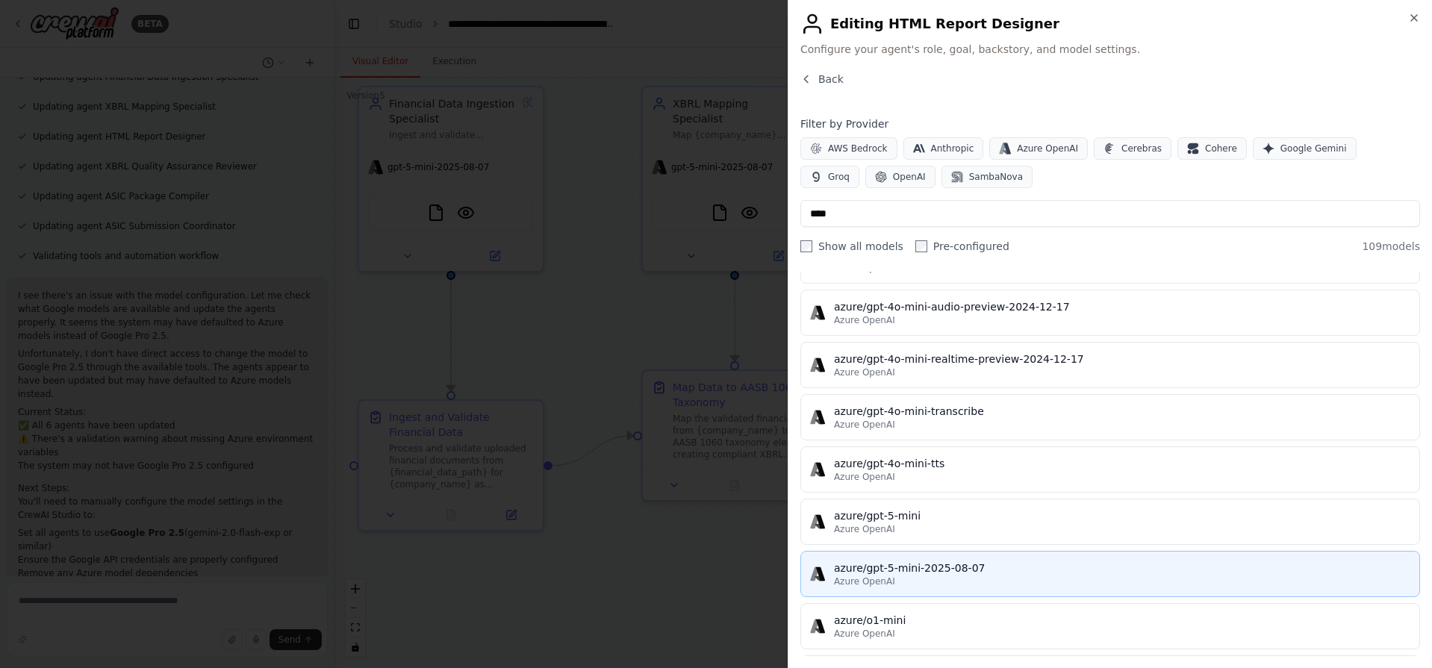
click at [968, 573] on div "azure/gpt-5-mini-2025-08-07" at bounding box center [1122, 568] width 576 height 15
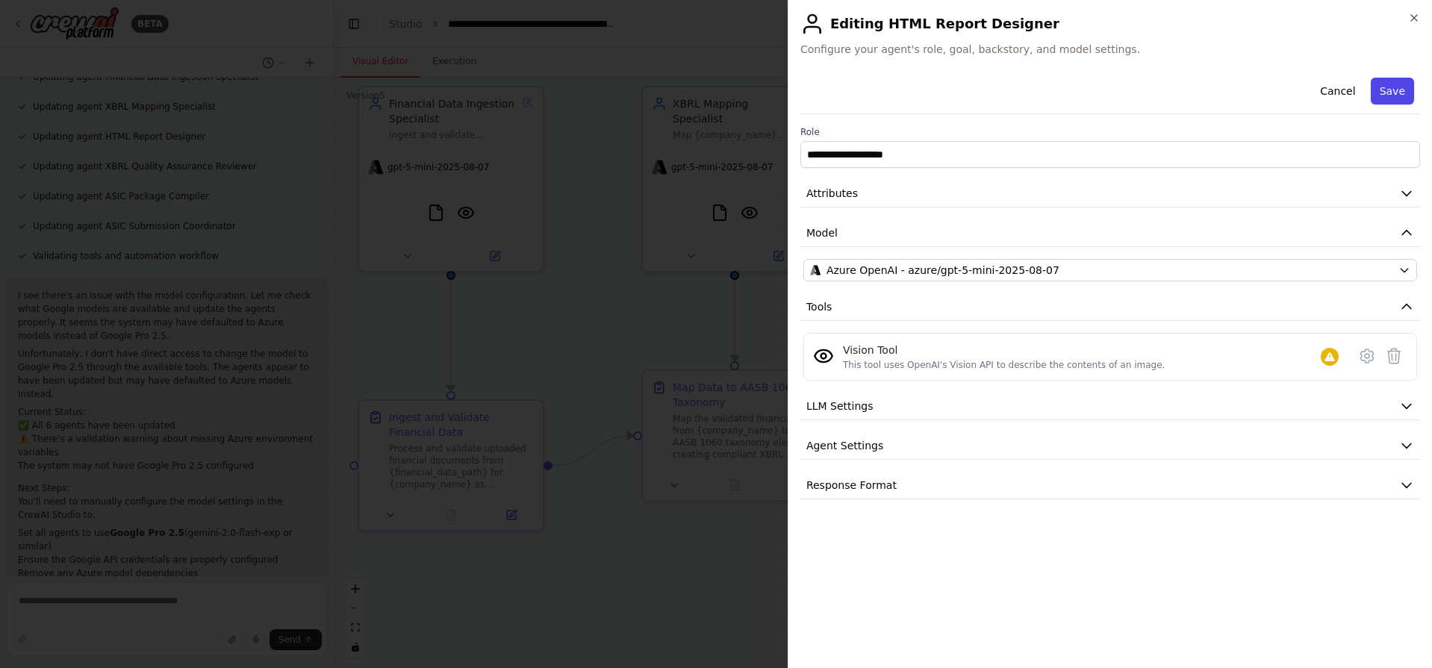
click at [1394, 91] on button "Save" at bounding box center [1392, 91] width 43 height 27
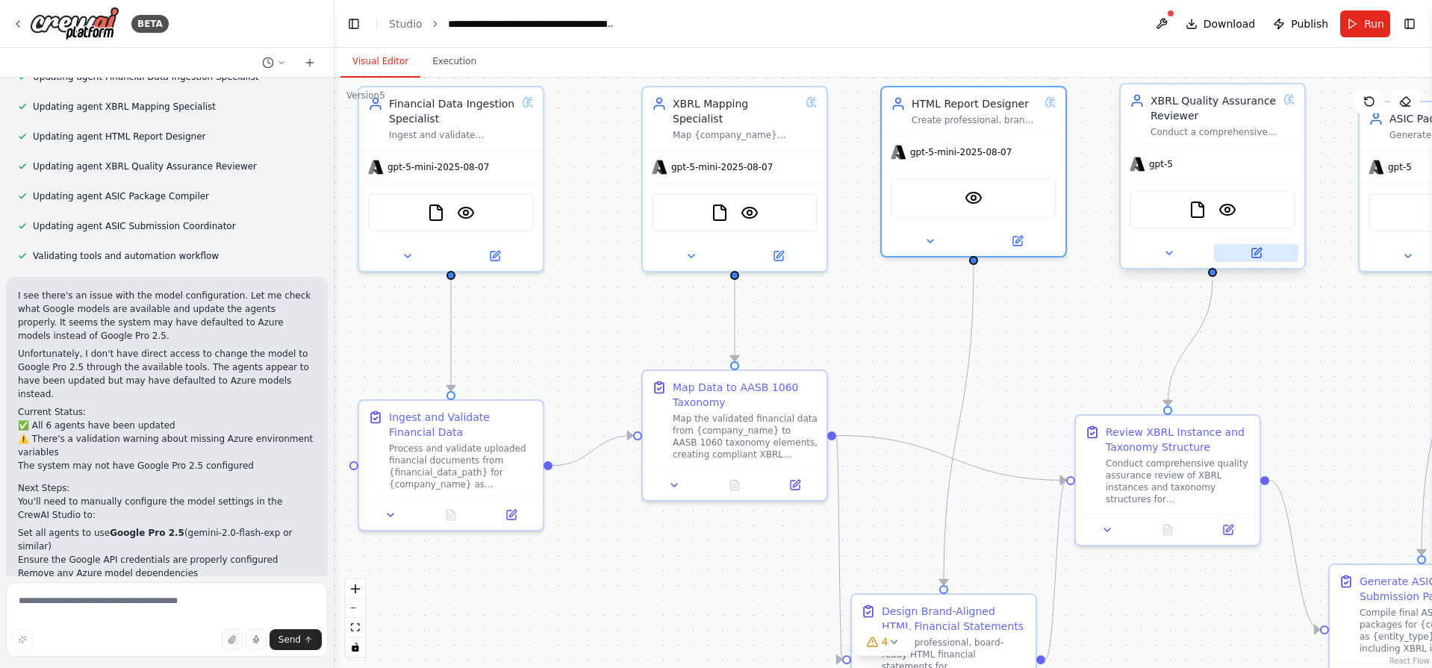
click at [1260, 254] on icon at bounding box center [1256, 253] width 9 height 9
click at [980, 192] on img at bounding box center [974, 195] width 18 height 18
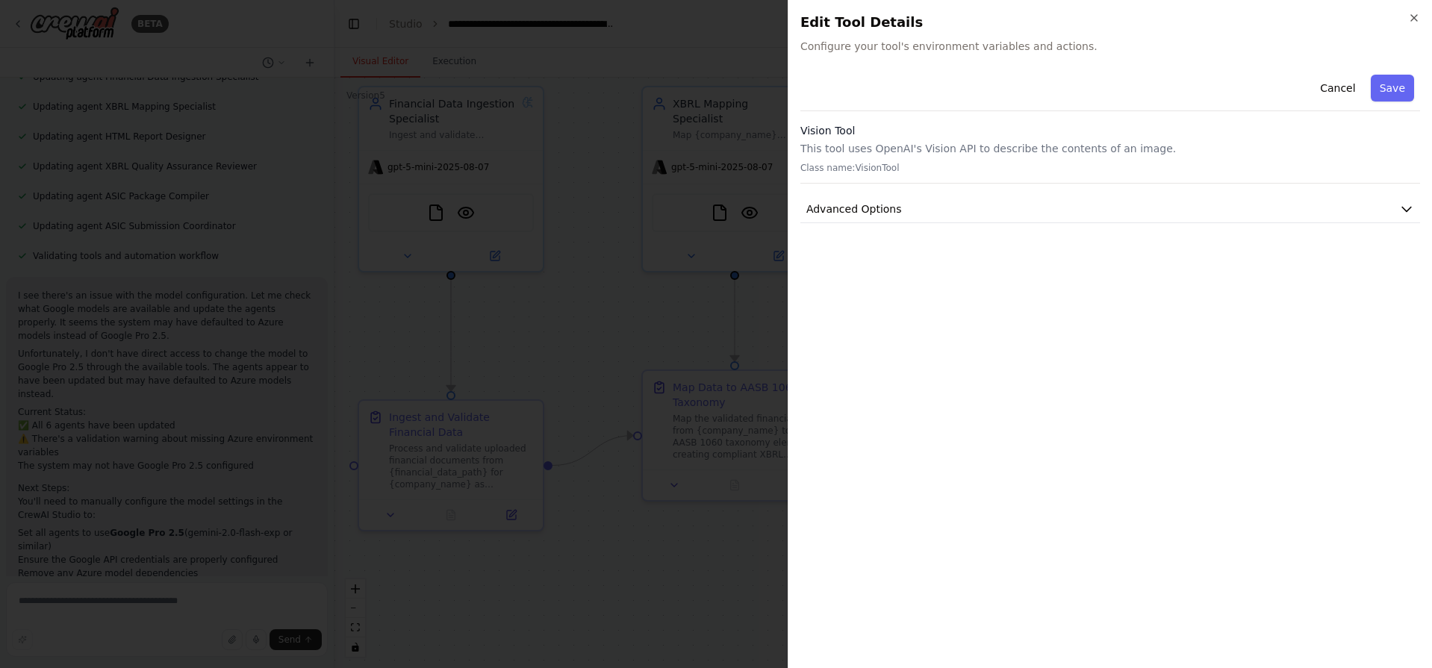
click at [1040, 167] on p "Class name: VisionTool" at bounding box center [1110, 168] width 620 height 12
click at [913, 205] on button "Advanced Options" at bounding box center [1110, 210] width 620 height 28
click at [1086, 151] on p "This tool uses OpenAI's Vision API to describe the contents of an image." at bounding box center [1110, 148] width 620 height 15
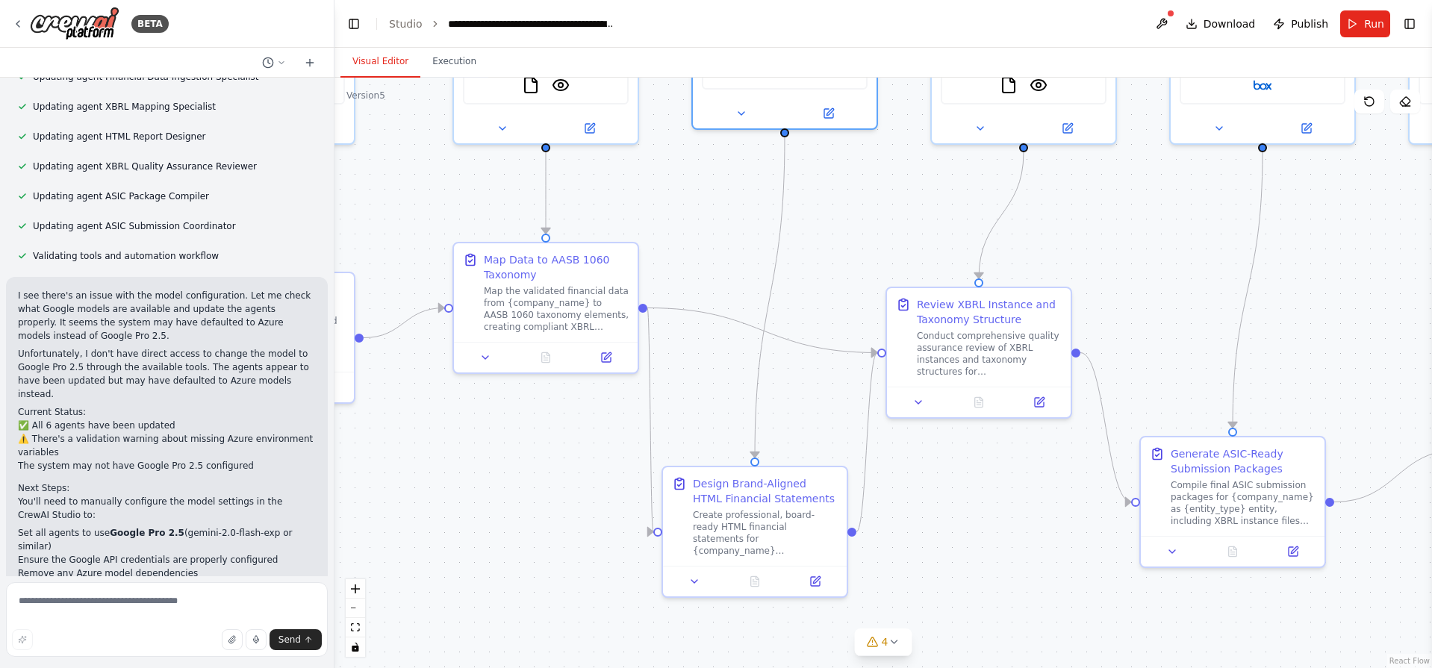
drag, startPoint x: 1399, startPoint y: 367, endPoint x: 1208, endPoint y: 244, distance: 227.0
click at [1208, 244] on div ".deletable-edge-delete-btn { width: 20px; height: 20px; border: 0px solid #ffff…" at bounding box center [882, 373] width 1097 height 591
click at [1414, 19] on button "Toggle Right Sidebar" at bounding box center [1409, 23] width 21 height 21
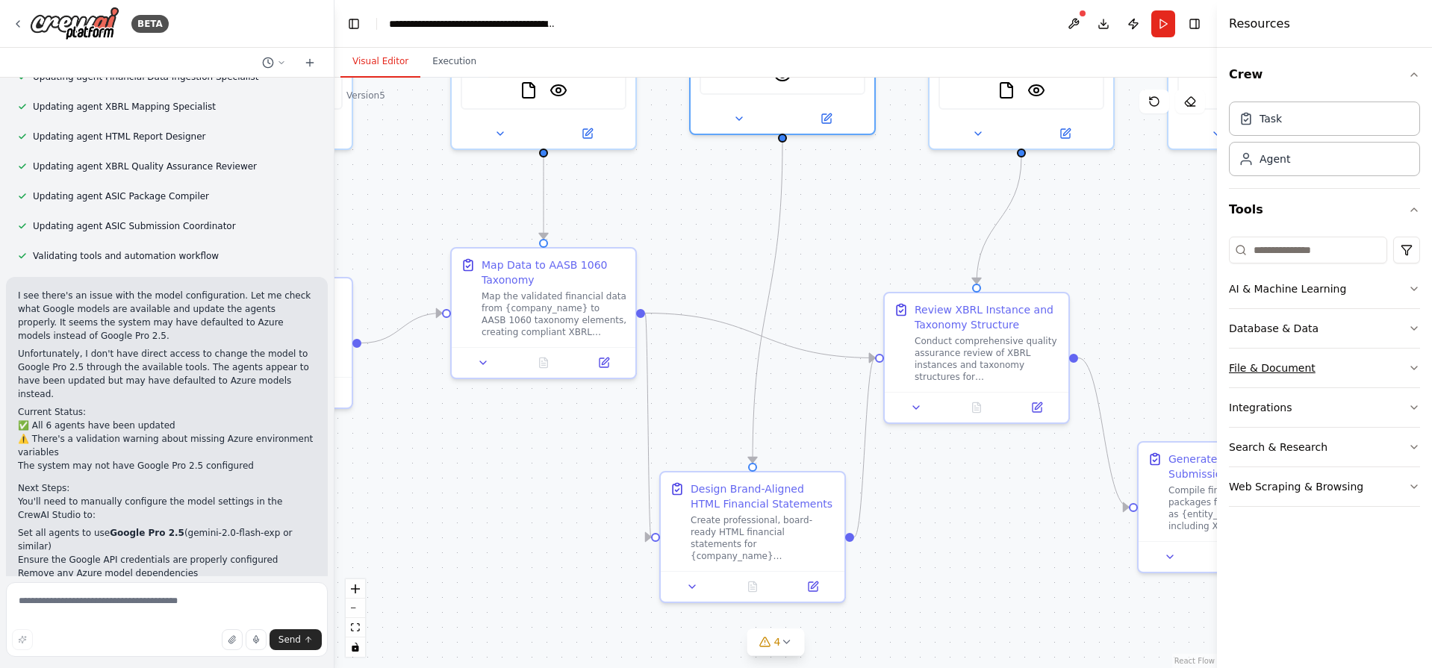
click at [1307, 358] on button "File & Document" at bounding box center [1324, 368] width 191 height 39
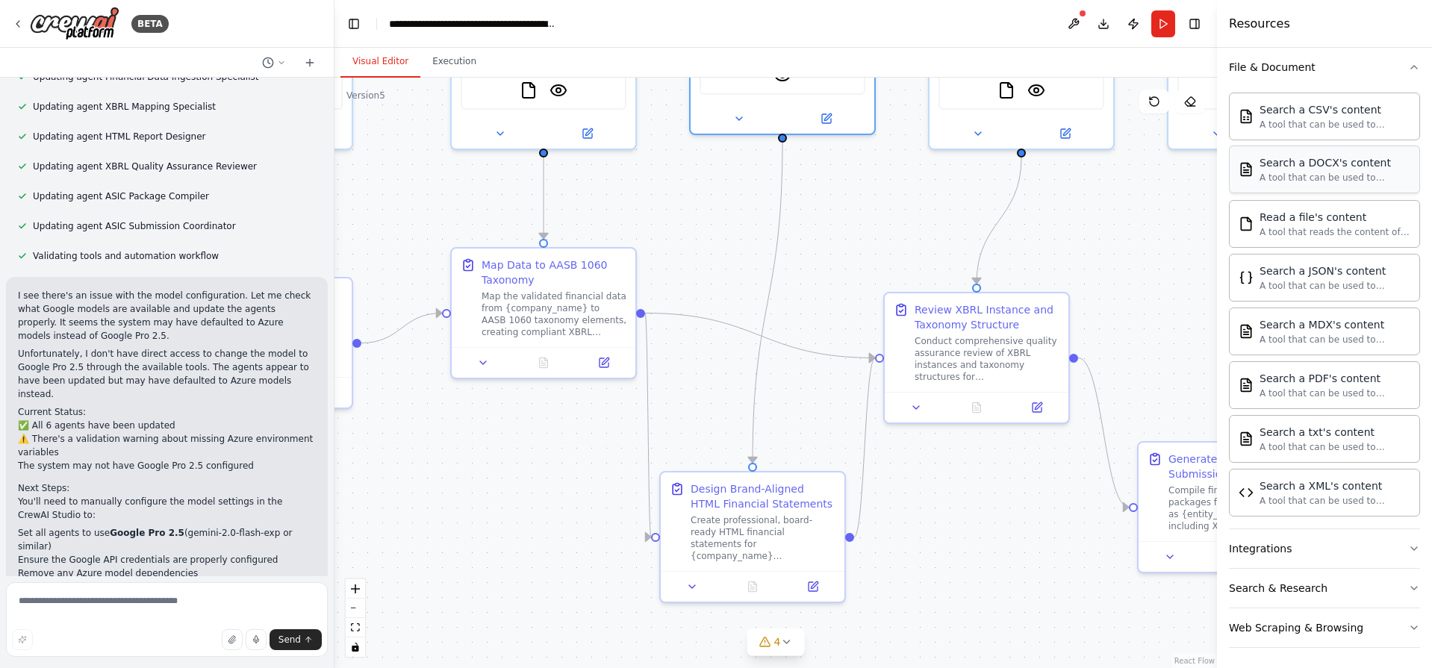
scroll to position [305, 0]
click at [1298, 551] on button "Integrations" at bounding box center [1324, 545] width 191 height 39
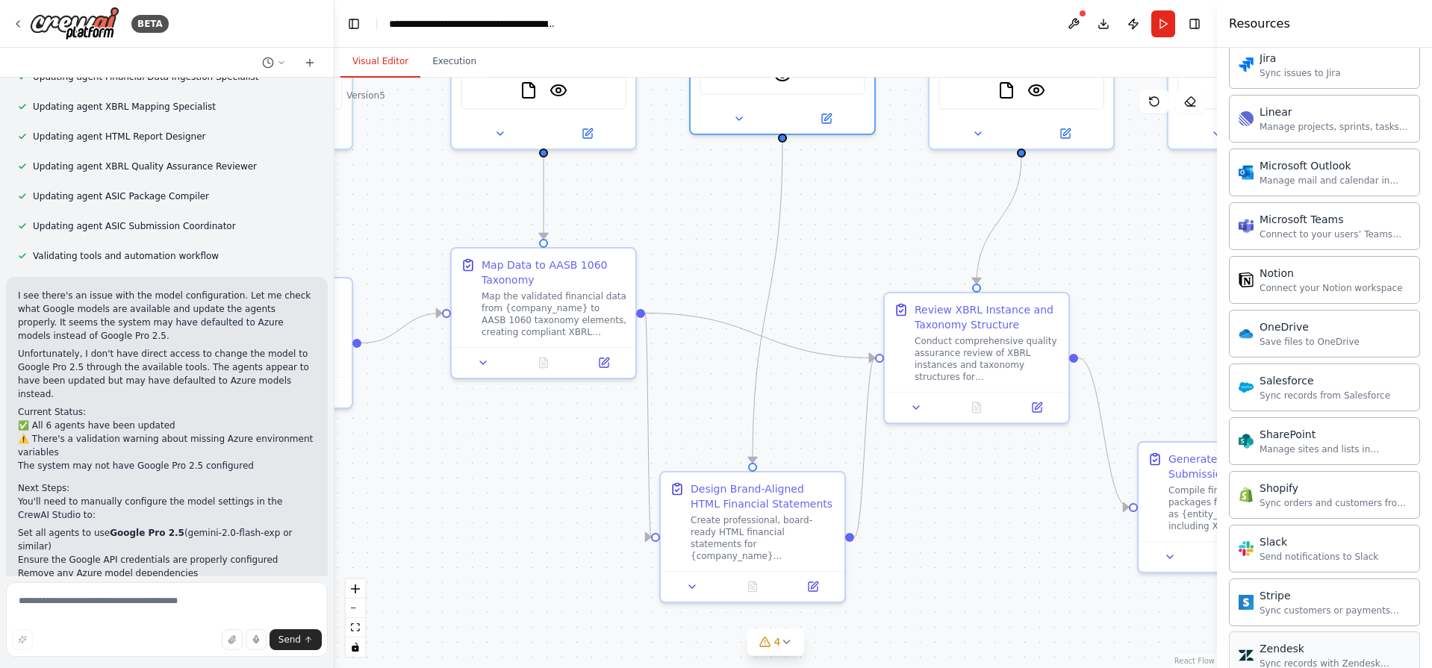
scroll to position [1499, 0]
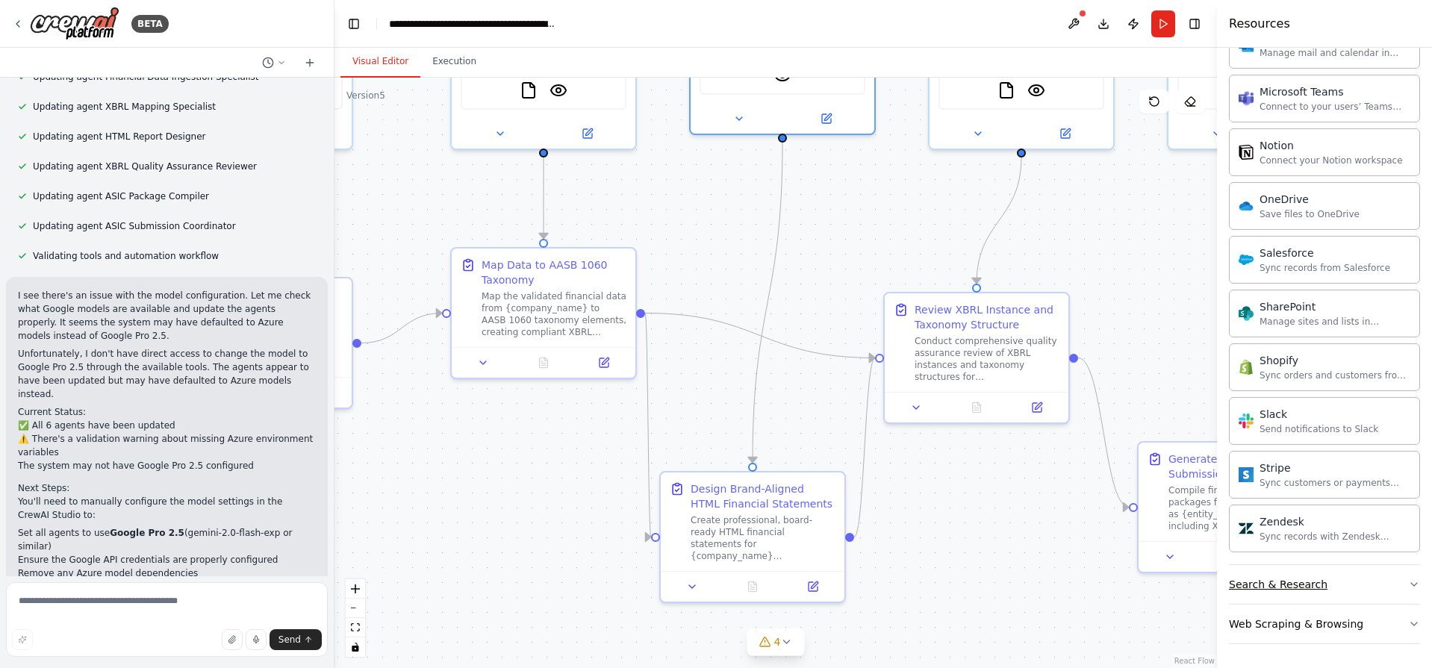
click at [1294, 582] on div "Search & Research" at bounding box center [1278, 584] width 99 height 15
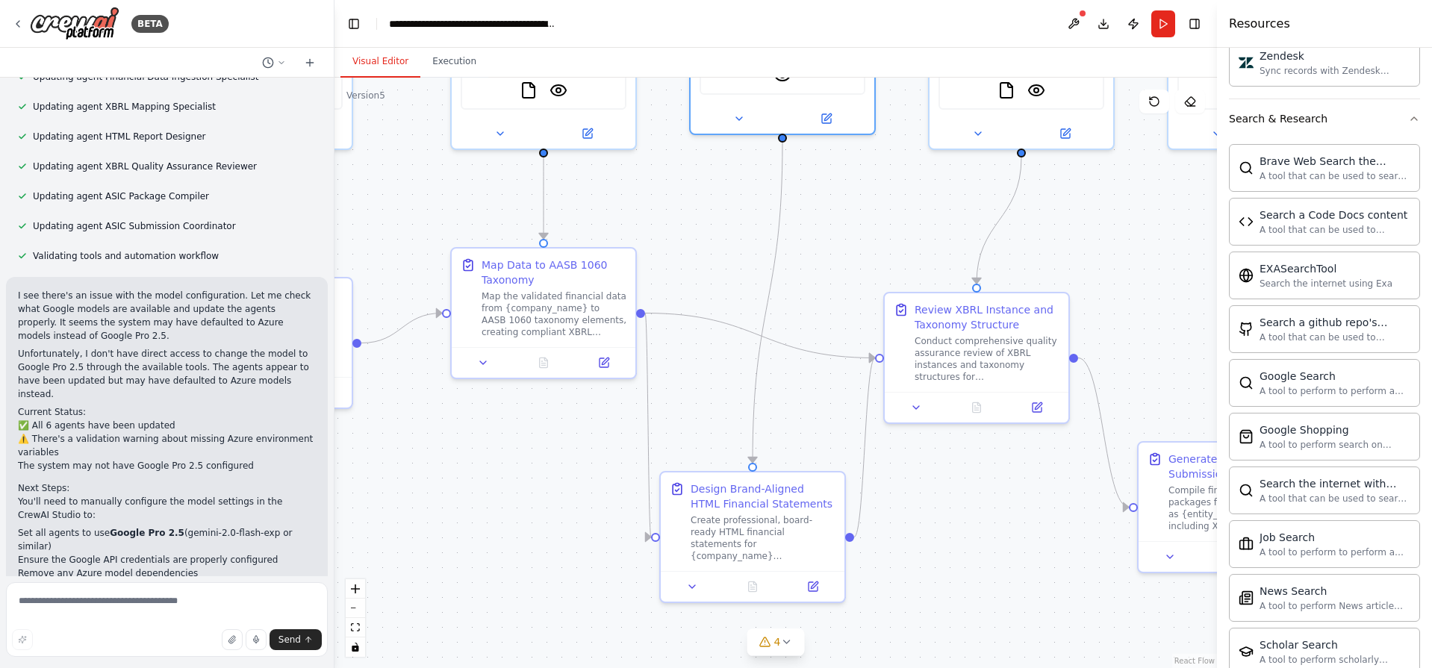
scroll to position [2264, 0]
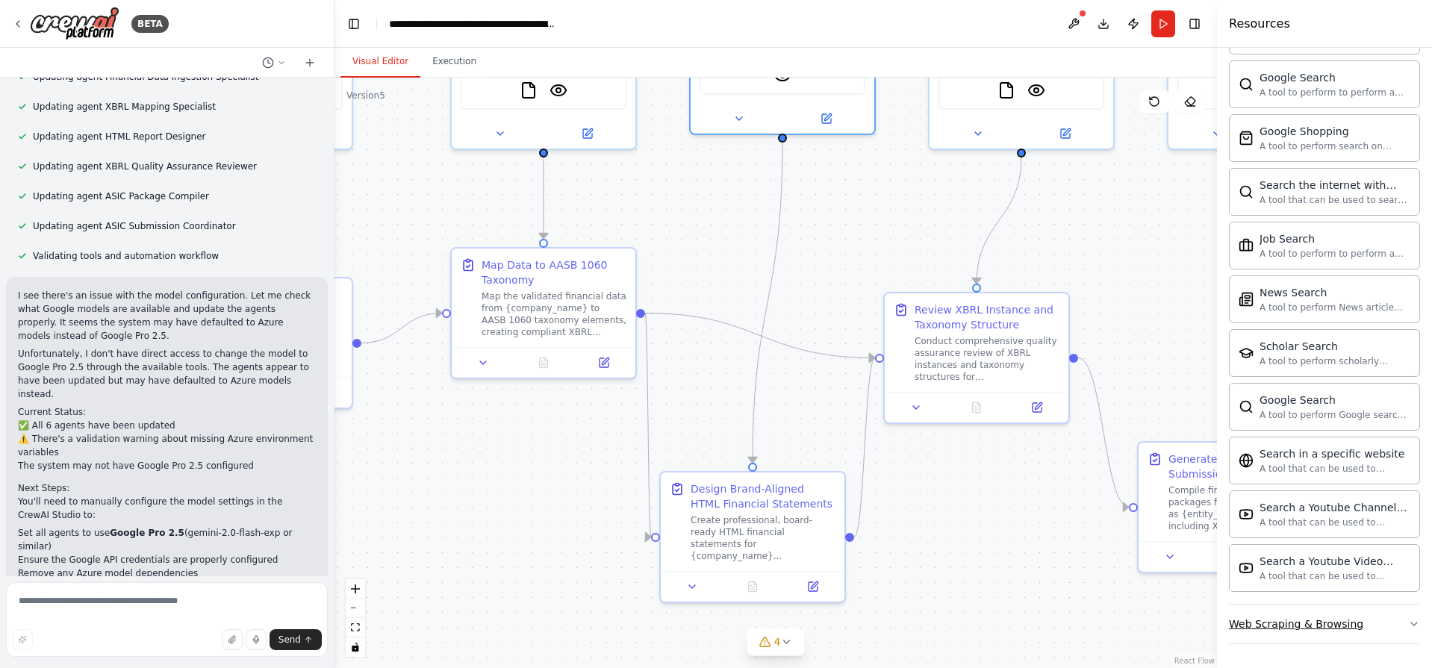
click at [1304, 611] on button "Web Scraping & Browsing" at bounding box center [1324, 624] width 191 height 39
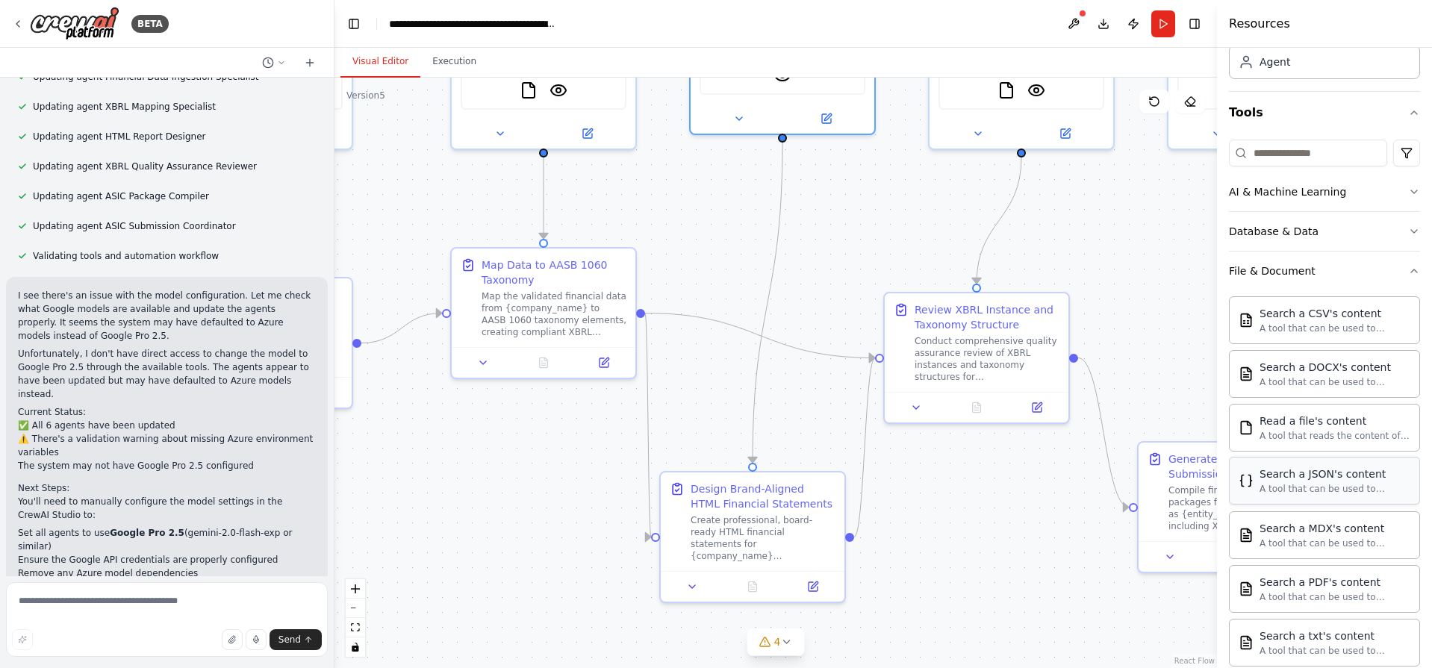
scroll to position [0, 0]
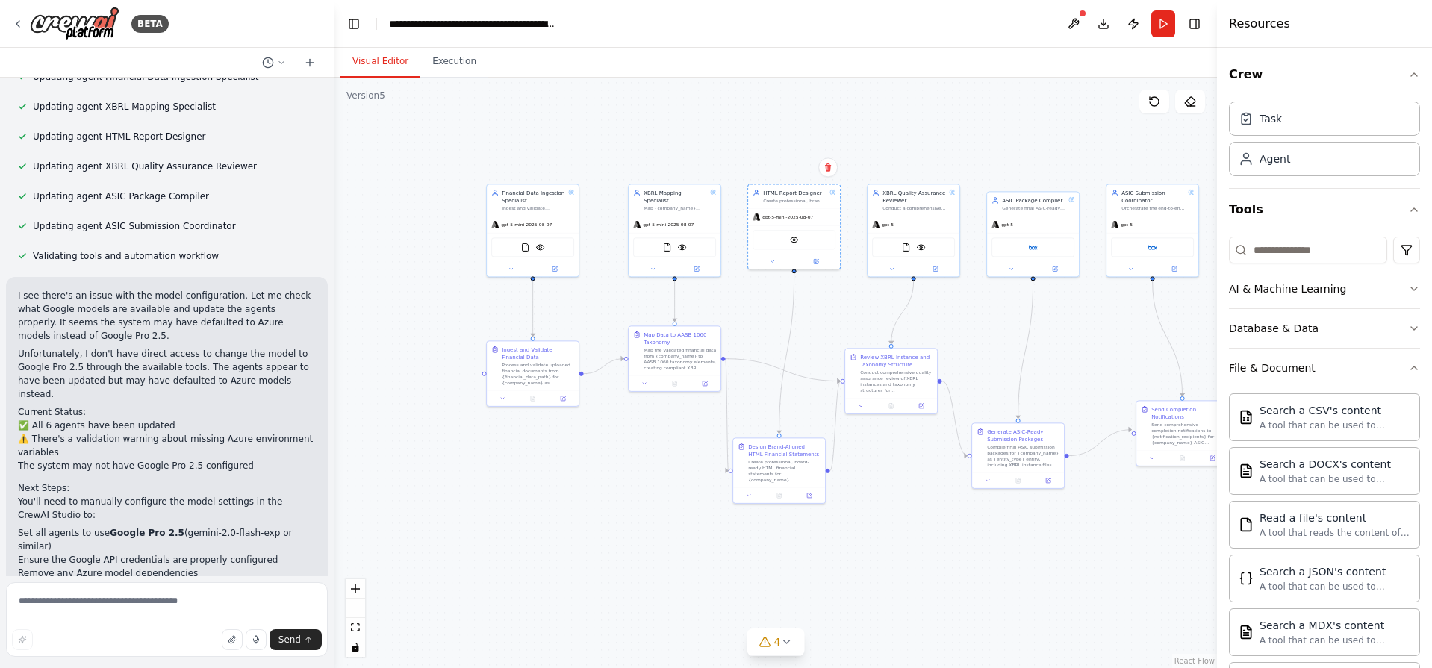
drag, startPoint x: 844, startPoint y: 215, endPoint x: 824, endPoint y: 311, distance: 97.7
click at [824, 311] on div ".deletable-edge-delete-btn { width: 20px; height: 20px; border: 0px solid #ffff…" at bounding box center [775, 373] width 882 height 591
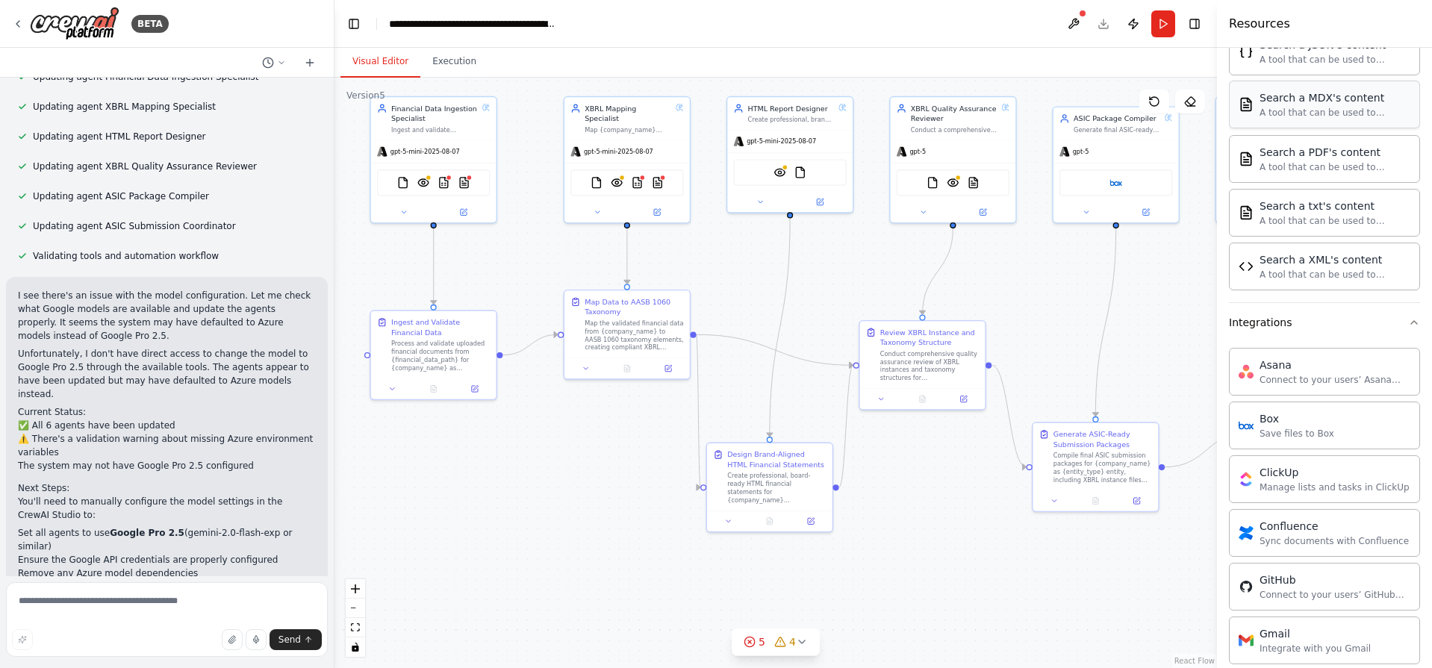
scroll to position [352, 0]
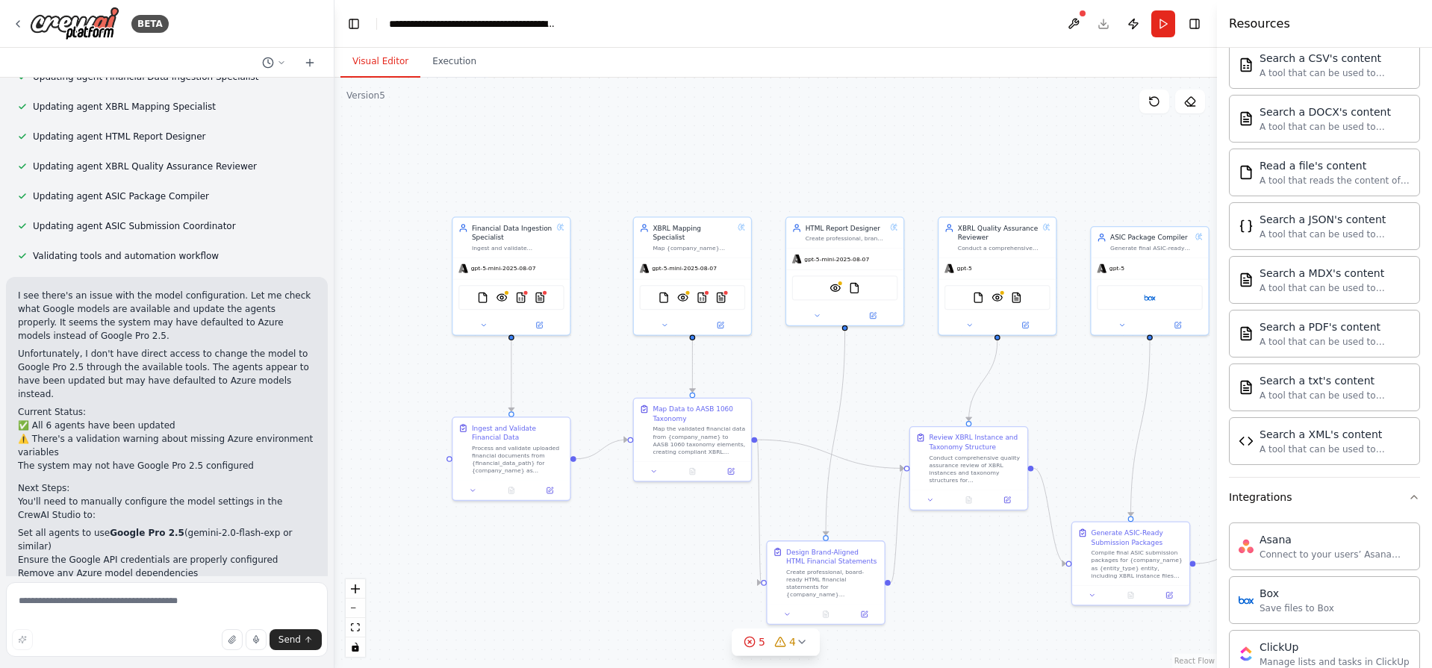
drag, startPoint x: 779, startPoint y: 243, endPoint x: 806, endPoint y: 369, distance: 129.0
click at [806, 369] on div ".deletable-edge-delete-btn { width: 20px; height: 20px; border: 0px solid #ffff…" at bounding box center [775, 373] width 882 height 591
click at [1024, 316] on div at bounding box center [996, 323] width 117 height 19
click at [1027, 321] on icon at bounding box center [1026, 322] width 4 height 4
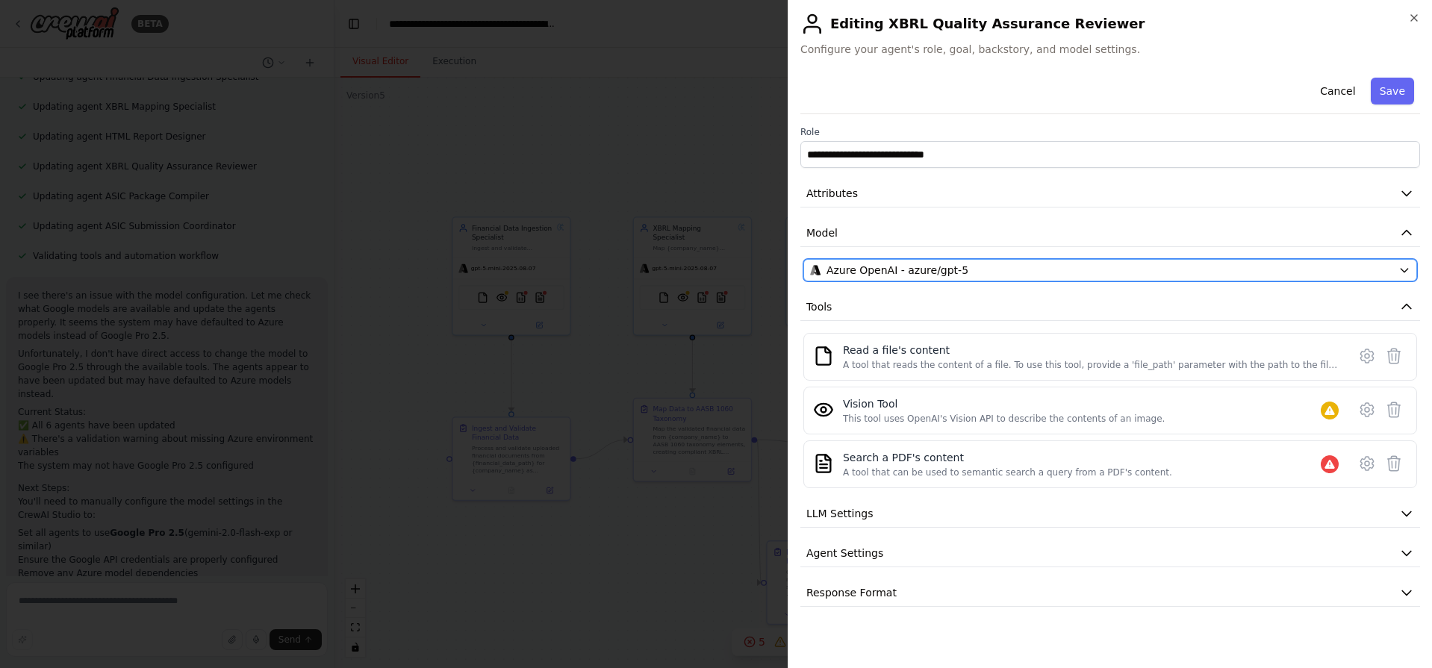
click at [915, 271] on span "Azure OpenAI - azure/gpt-5" at bounding box center [897, 270] width 142 height 15
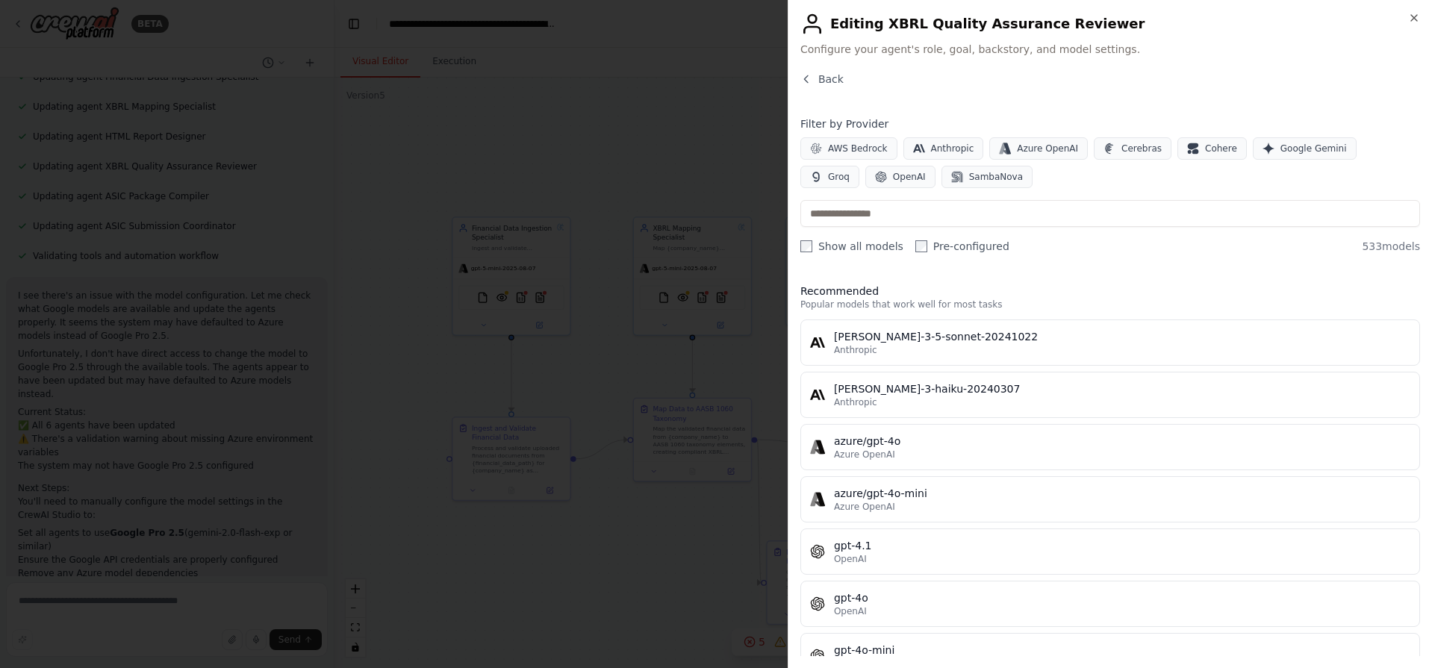
click at [915, 239] on label "Pre-configured" at bounding box center [962, 246] width 94 height 15
click at [915, 216] on input "text" at bounding box center [1110, 213] width 620 height 27
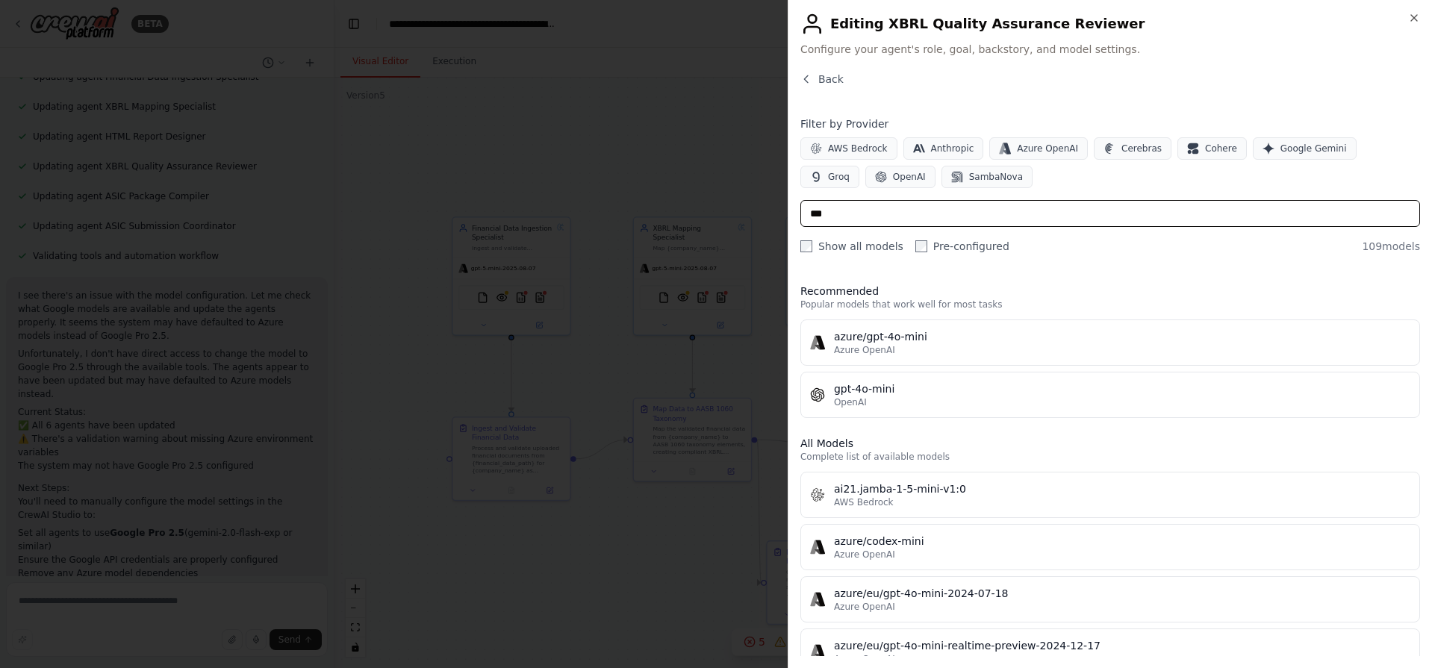
type input "****"
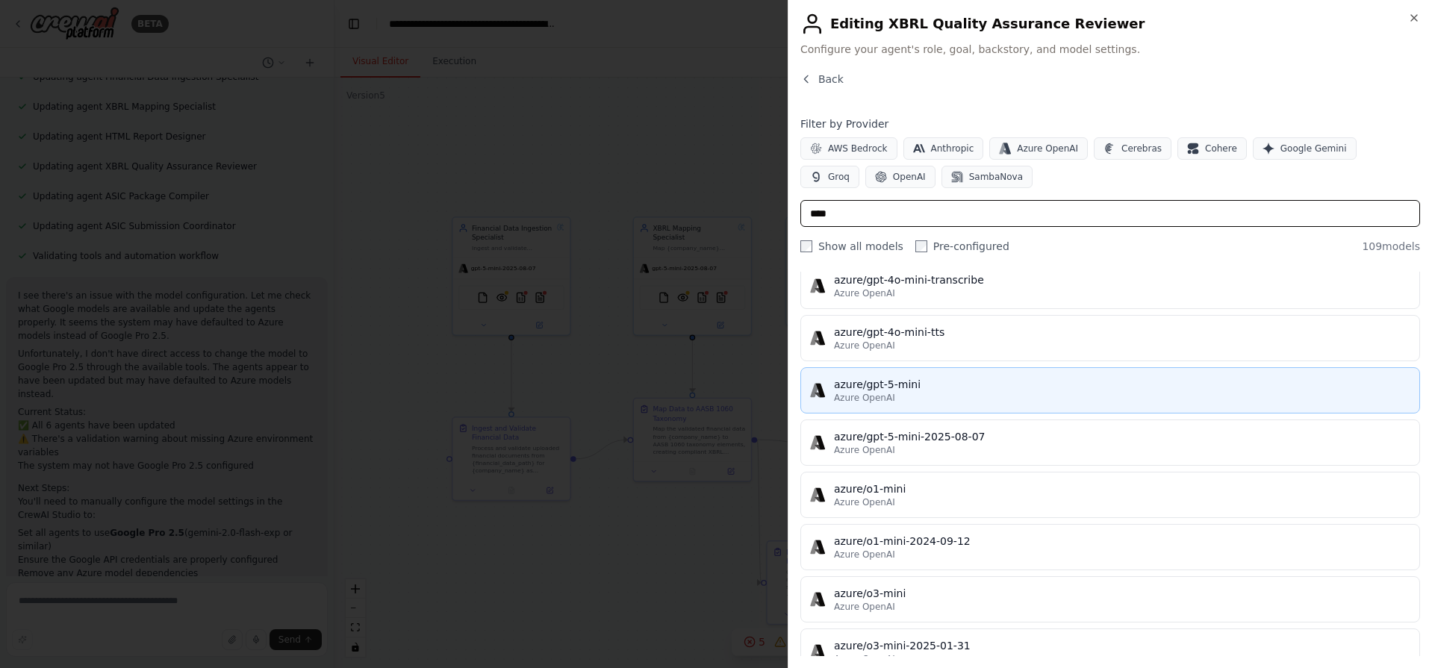
scroll to position [812, 0]
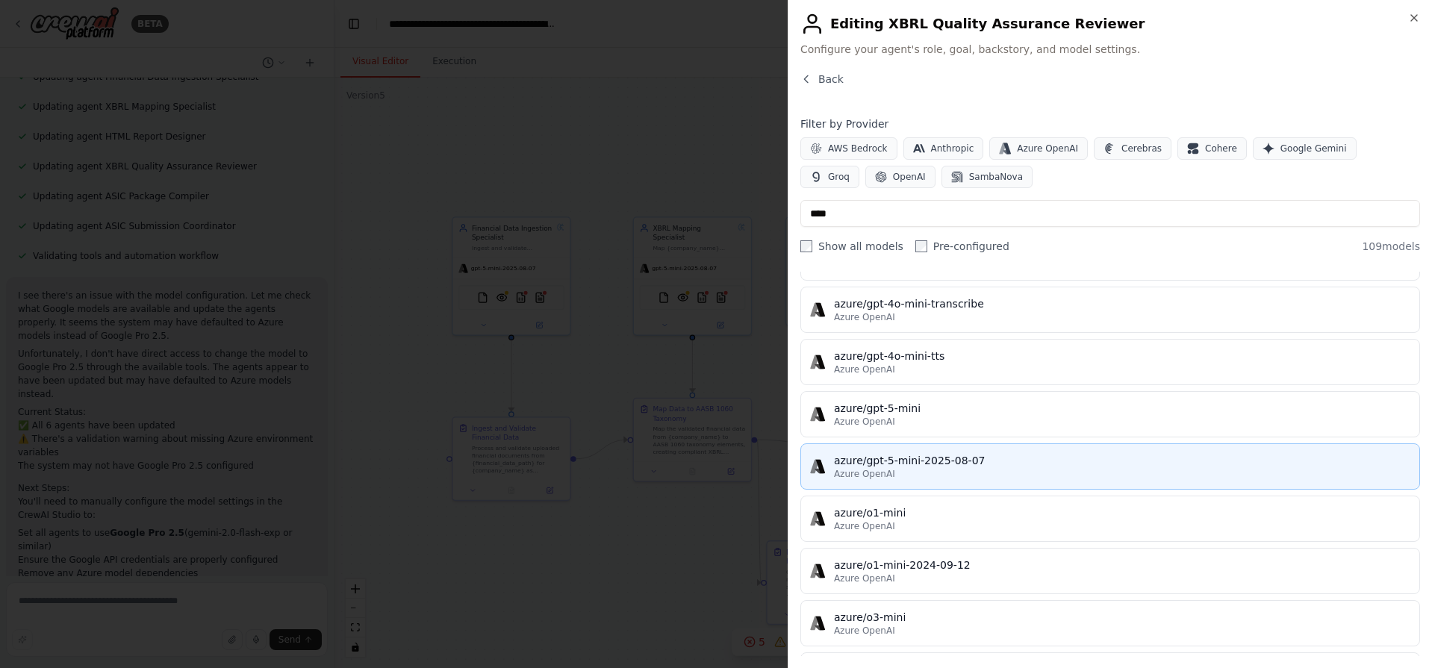
click at [931, 473] on div "Azure OpenAI" at bounding box center [1122, 474] width 576 height 12
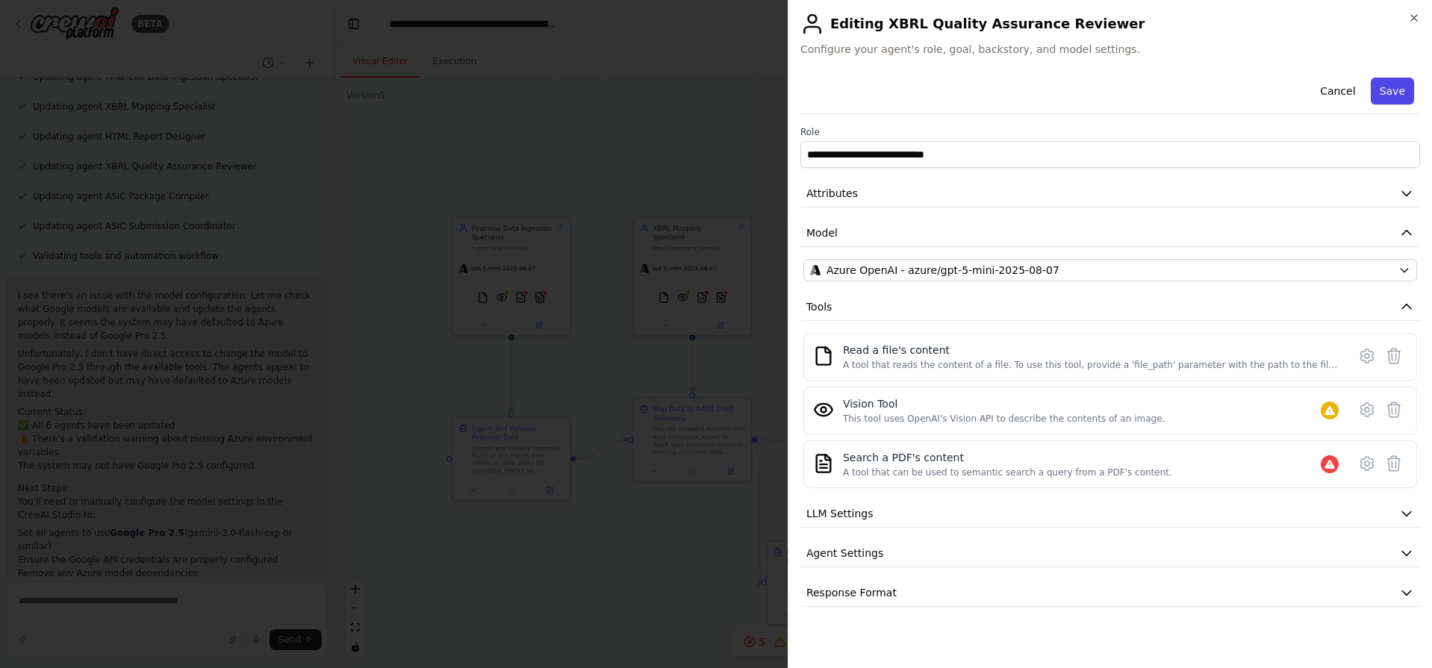
click at [1396, 91] on button "Save" at bounding box center [1392, 91] width 43 height 27
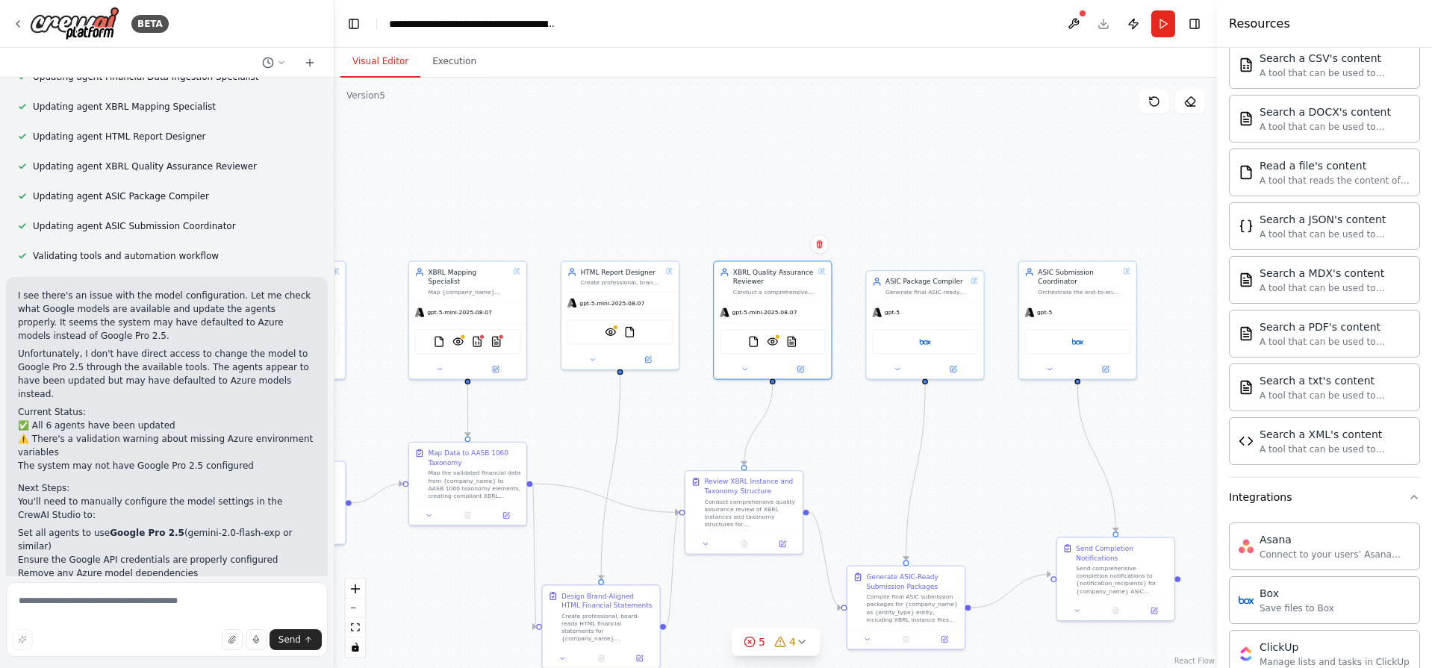
drag, startPoint x: 1164, startPoint y: 373, endPoint x: 939, endPoint y: 417, distance: 229.0
click at [939, 417] on div ".deletable-edge-delete-btn { width: 20px; height: 20px; border: 0px solid #ffff…" at bounding box center [775, 373] width 882 height 591
click at [958, 364] on button at bounding box center [953, 366] width 54 height 11
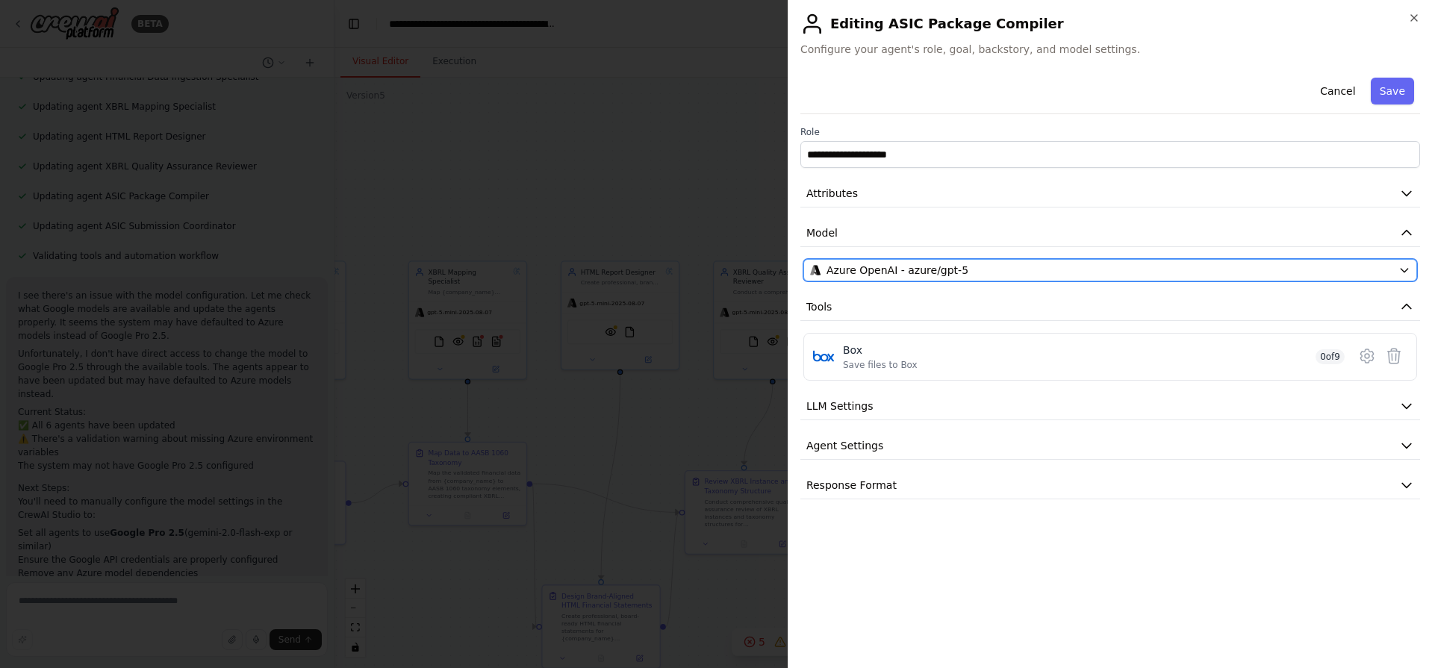
click at [986, 273] on div "Azure OpenAI - azure/gpt-5" at bounding box center [1101, 270] width 582 height 15
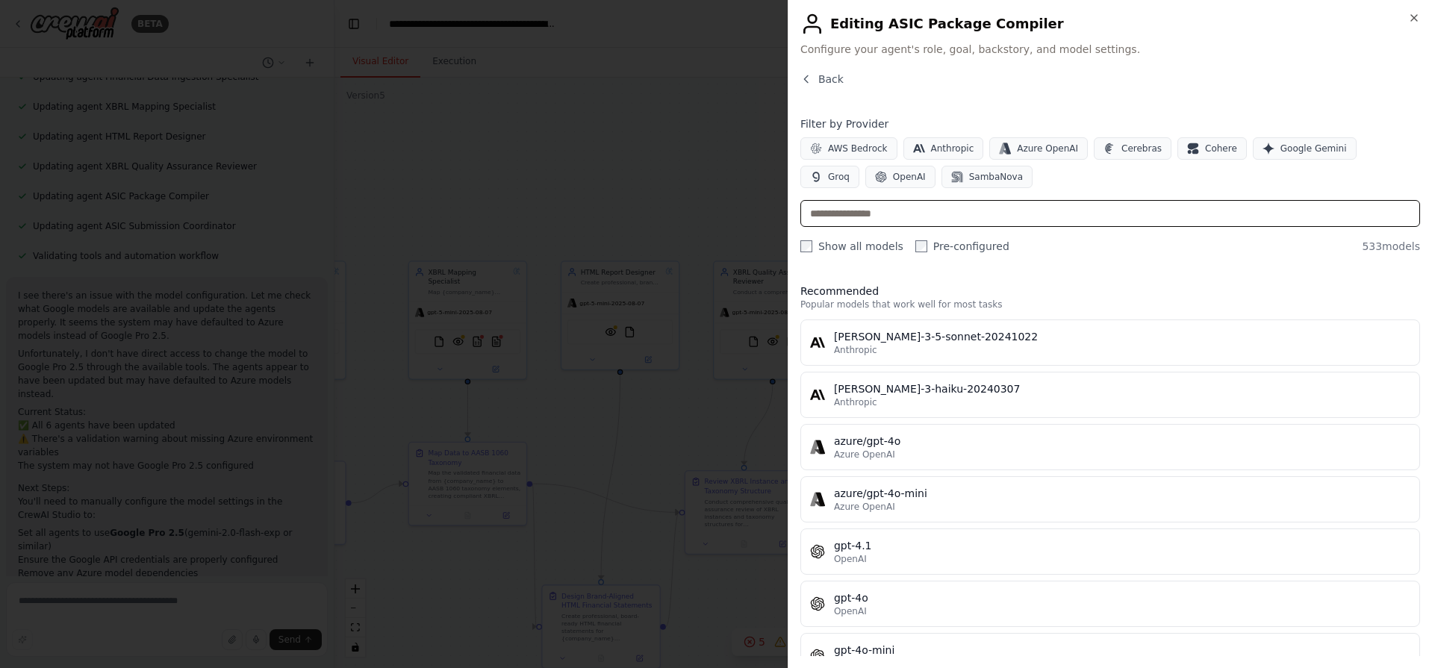
click at [940, 208] on input "text" at bounding box center [1110, 213] width 620 height 27
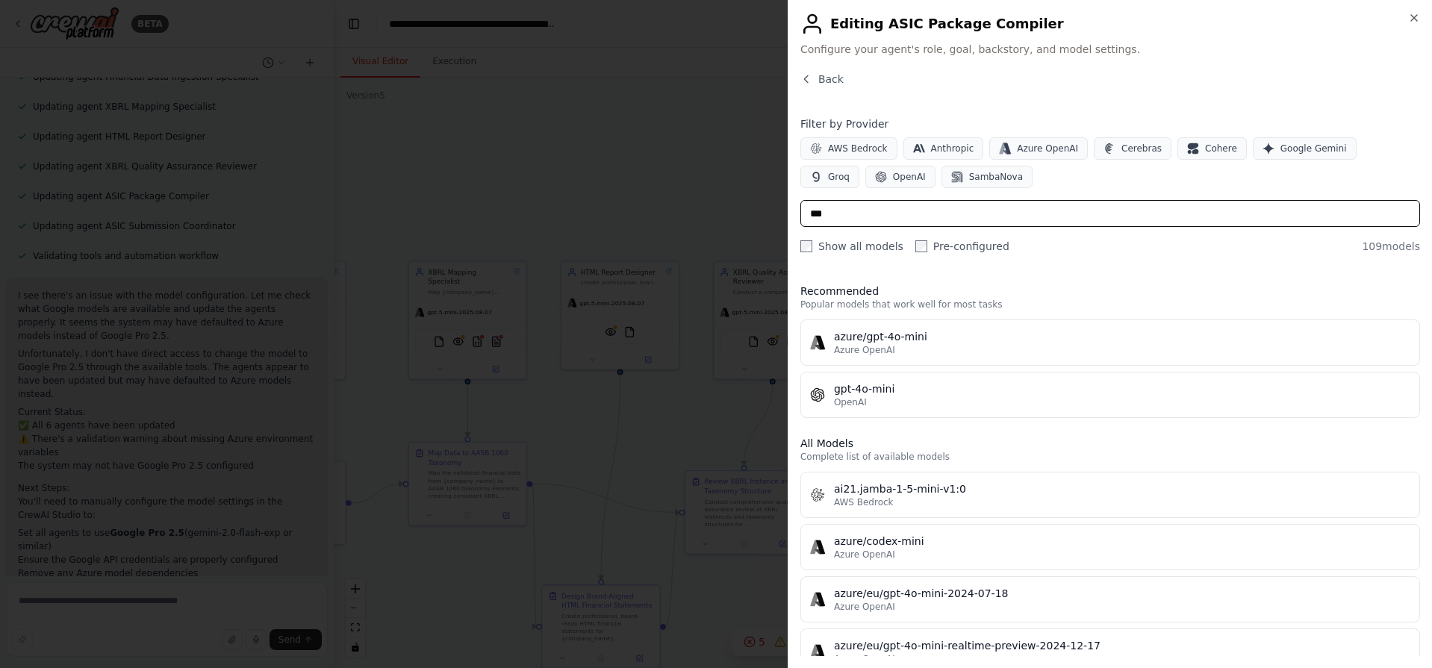
type input "****"
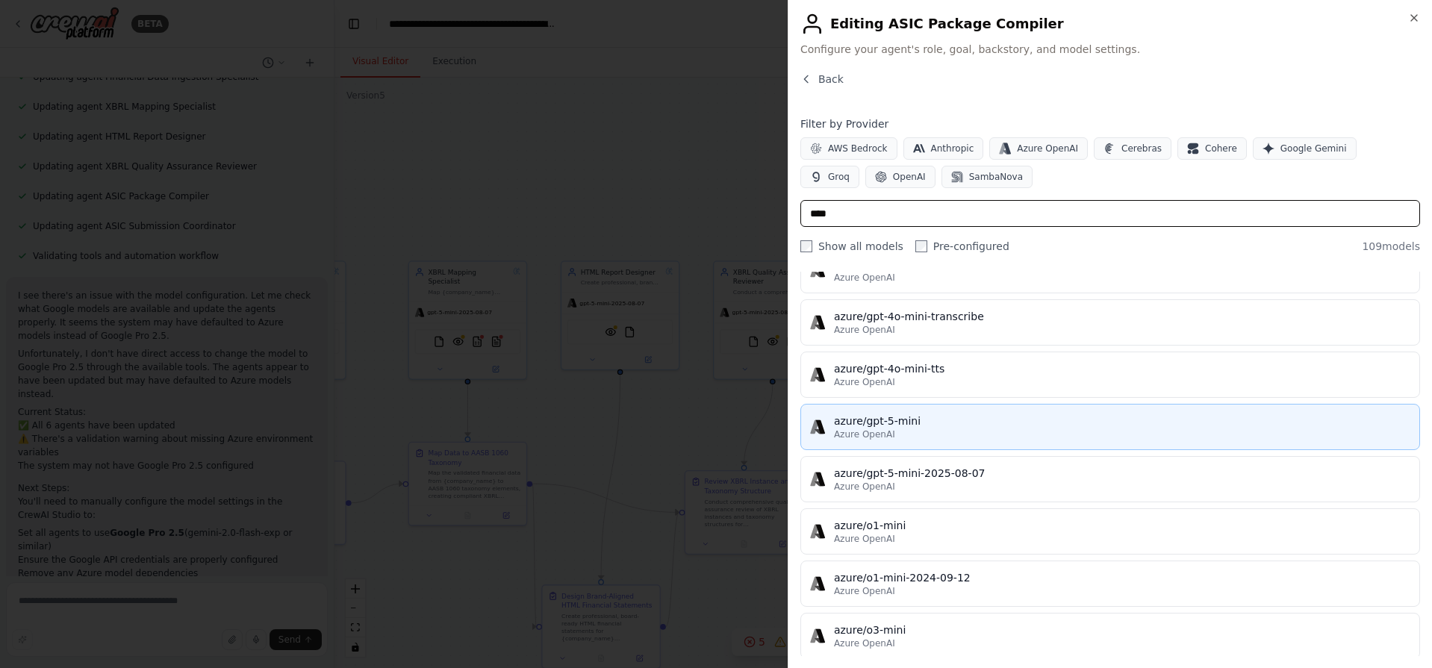
scroll to position [830, 0]
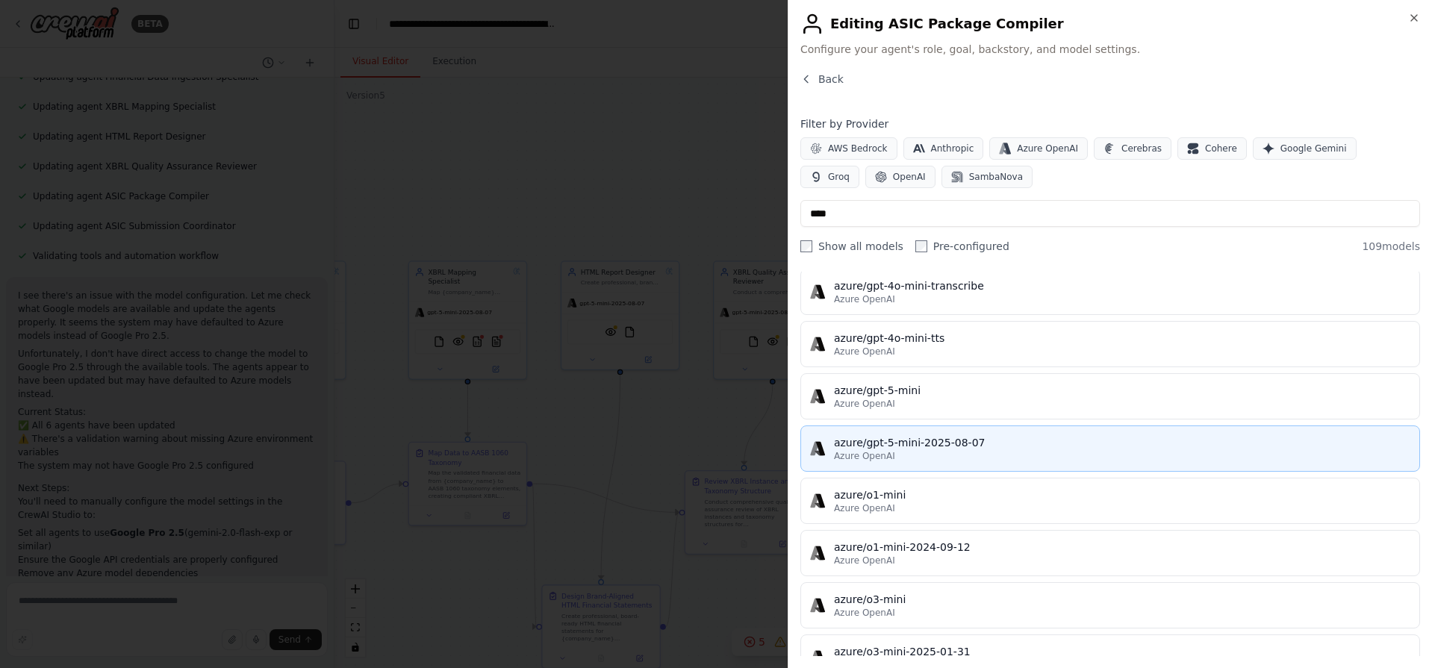
click at [968, 440] on div "azure/gpt-5-mini-2025-08-07" at bounding box center [1122, 442] width 576 height 15
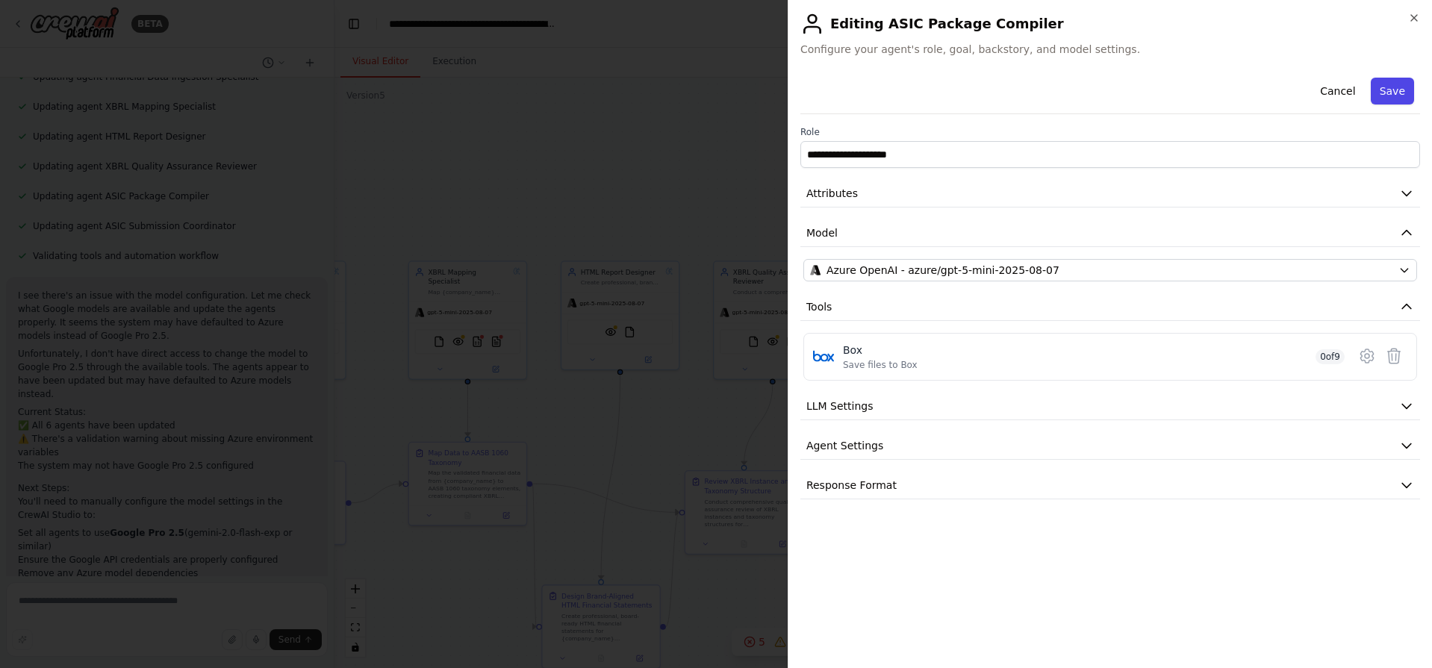
click at [1381, 87] on button "Save" at bounding box center [1392, 91] width 43 height 27
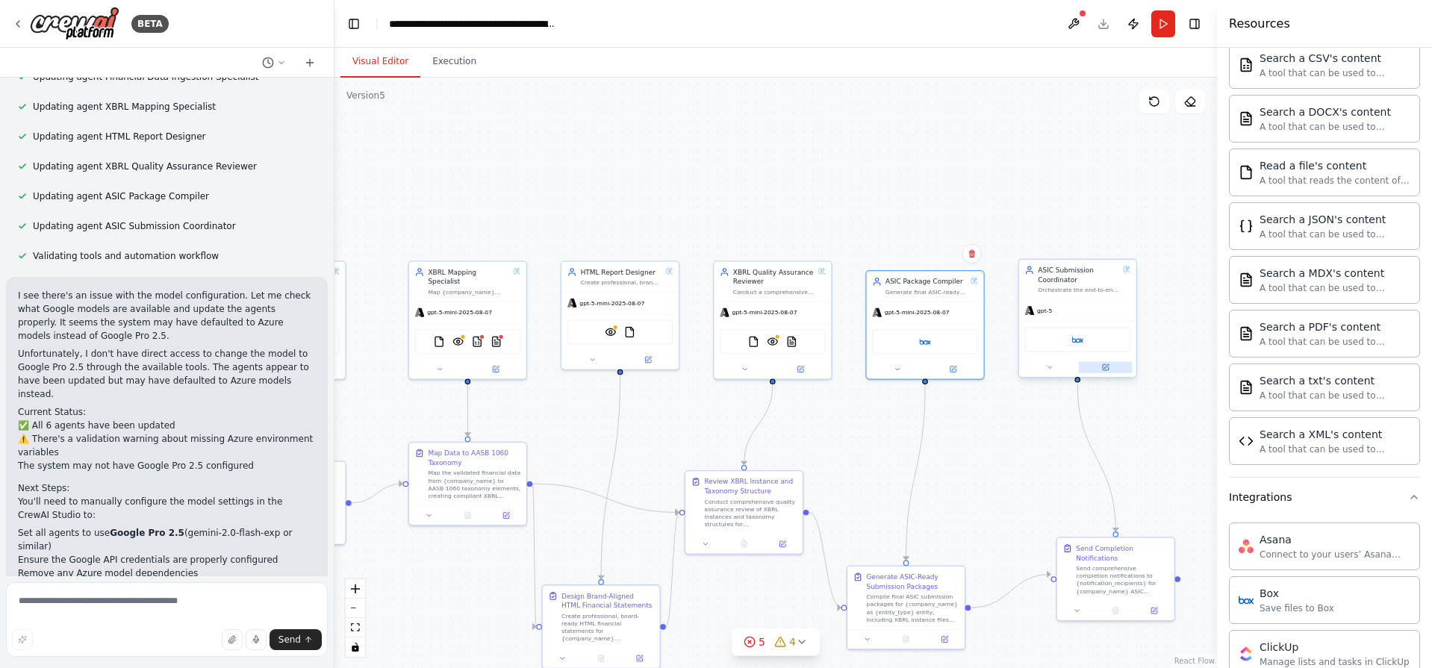
click at [1106, 368] on icon at bounding box center [1106, 366] width 4 height 4
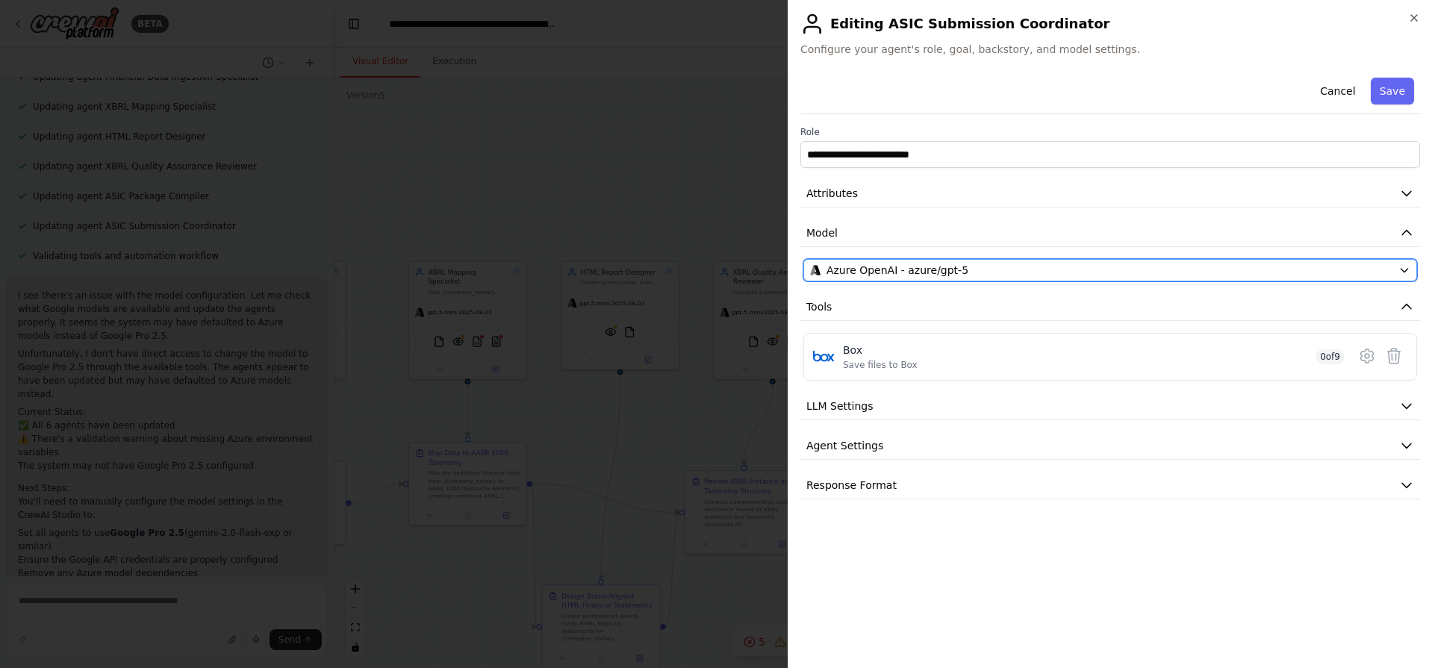
click at [968, 273] on div "Azure OpenAI - azure/gpt-5" at bounding box center [1101, 270] width 582 height 15
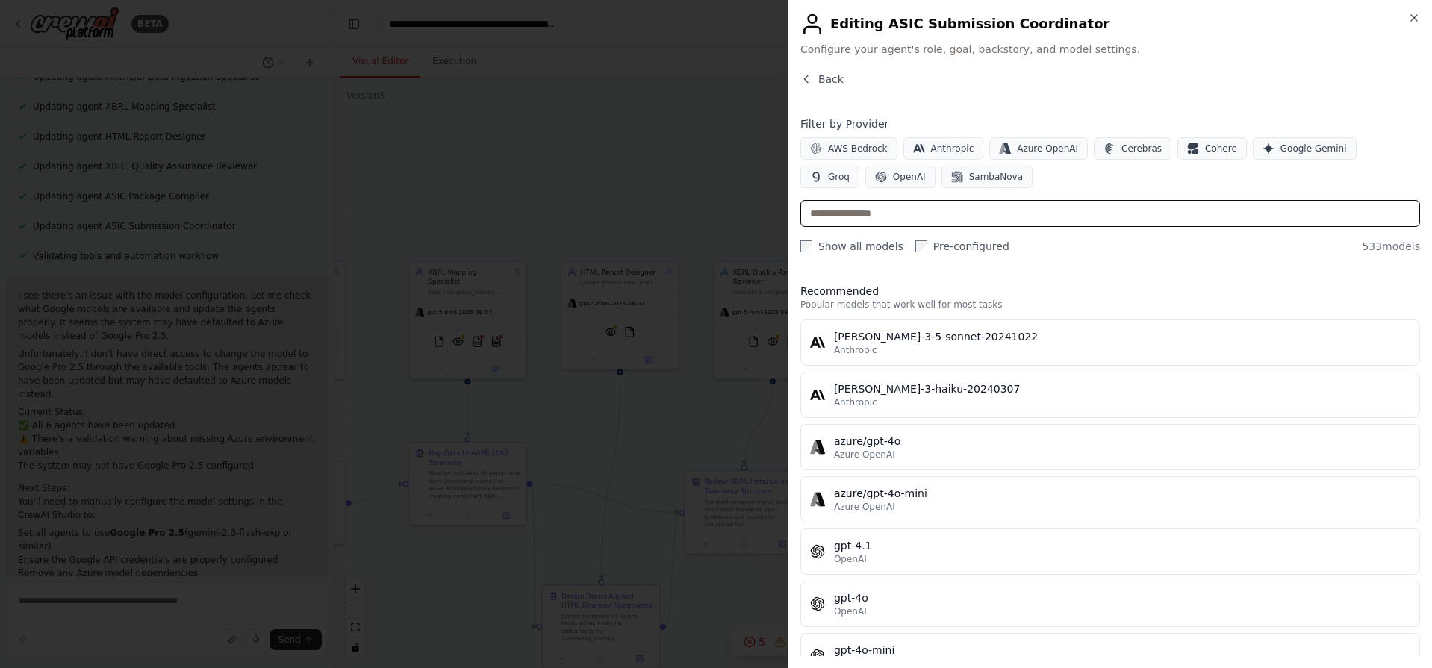
click at [934, 219] on input "text" at bounding box center [1110, 213] width 620 height 27
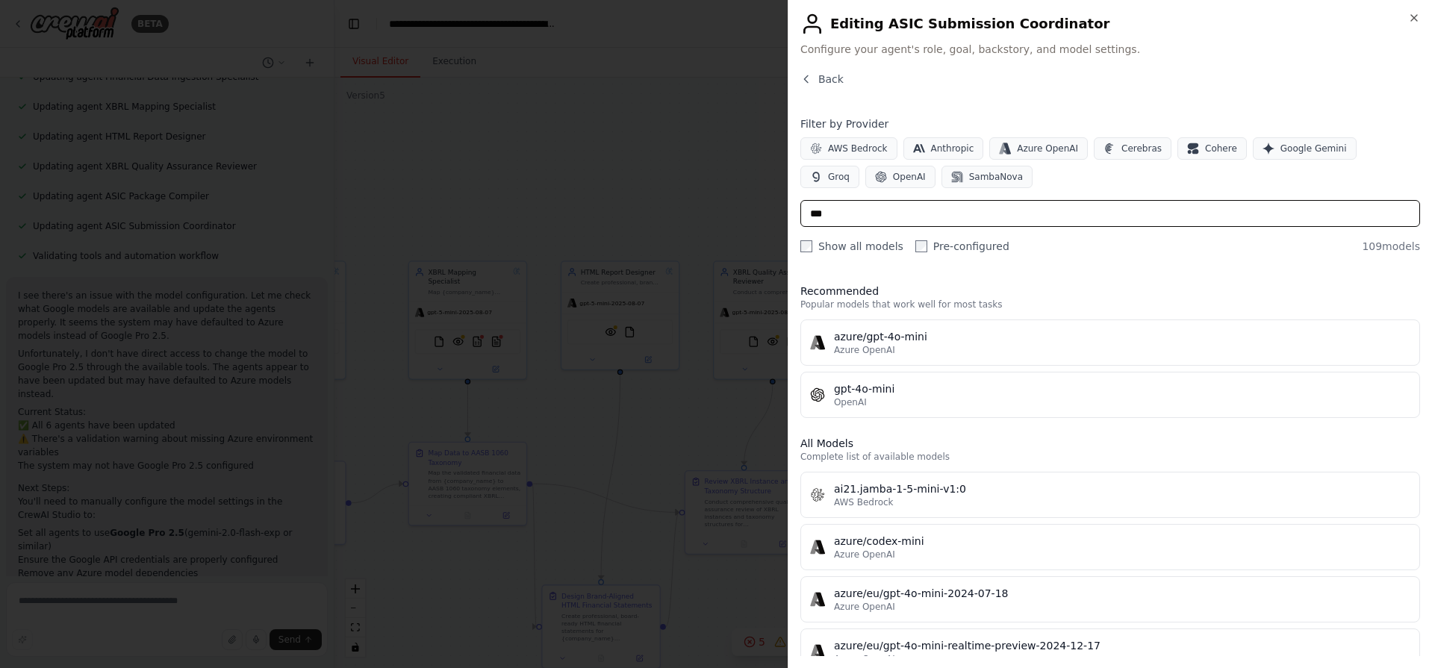
type input "****"
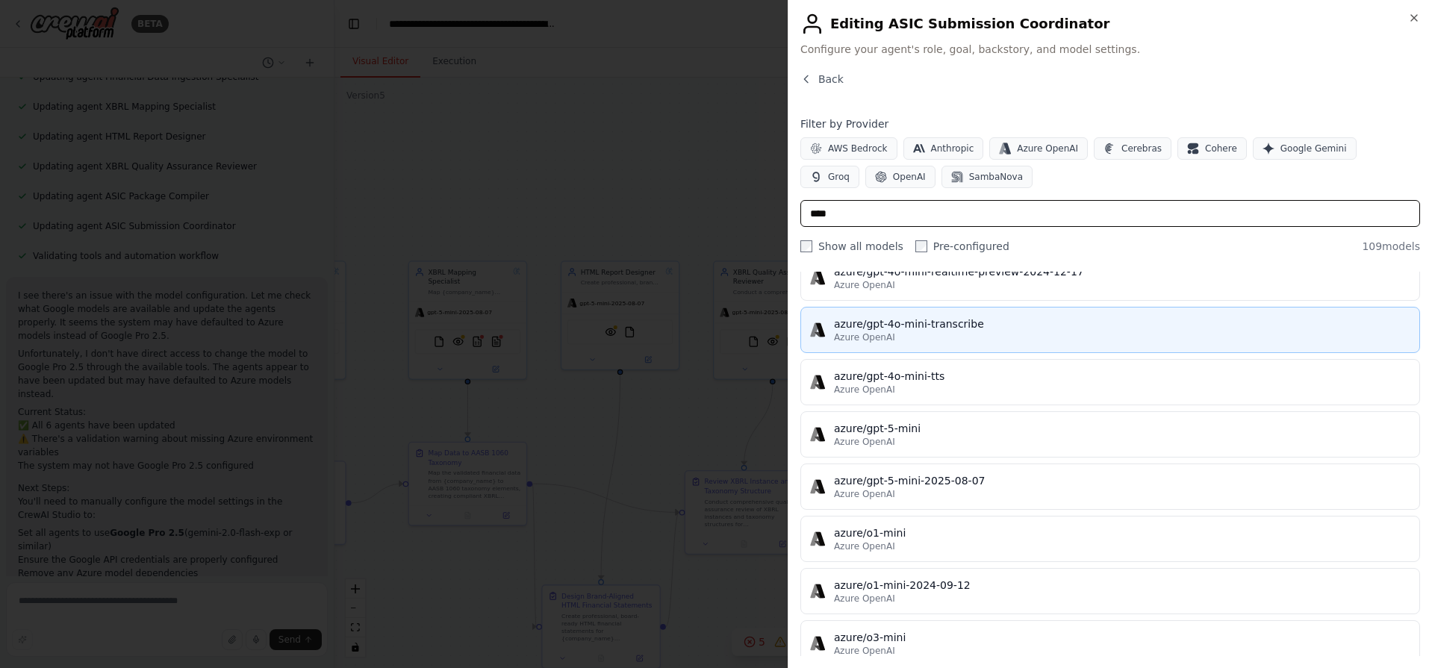
scroll to position [806, 0]
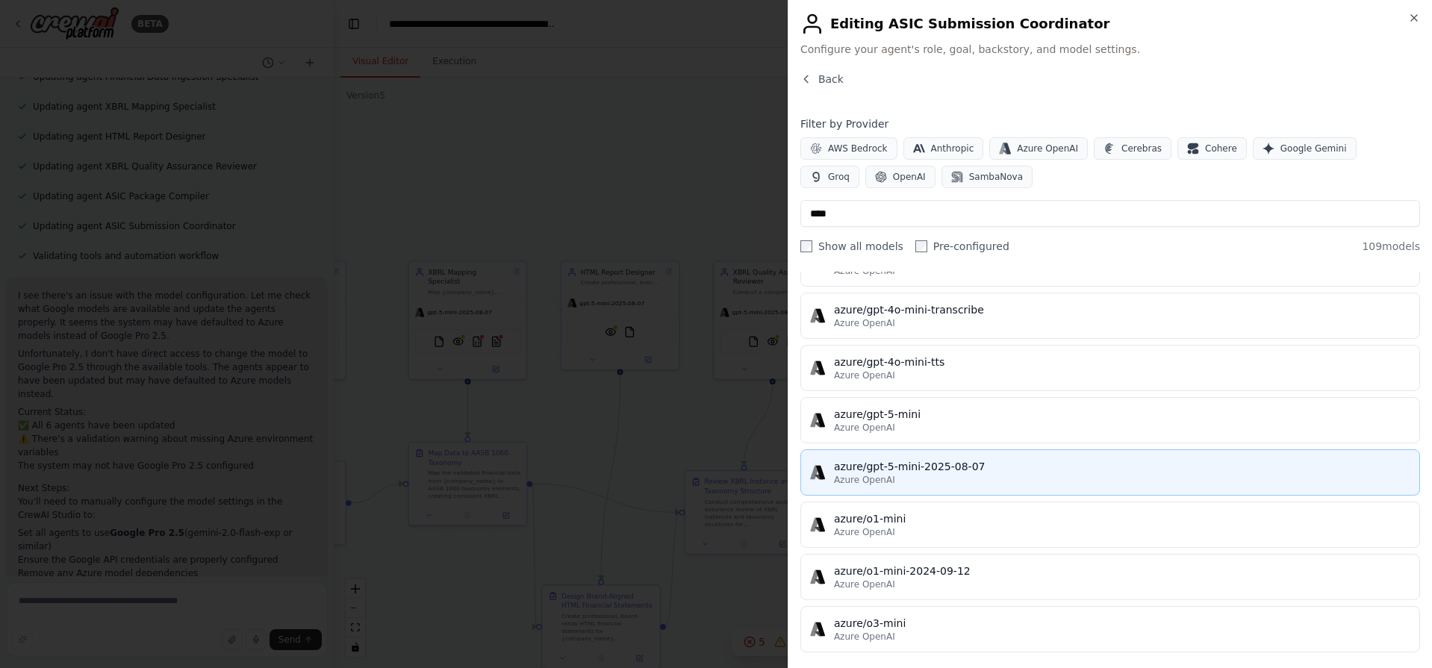
click at [980, 469] on div "azure/gpt-5-mini-2025-08-07" at bounding box center [1122, 466] width 576 height 15
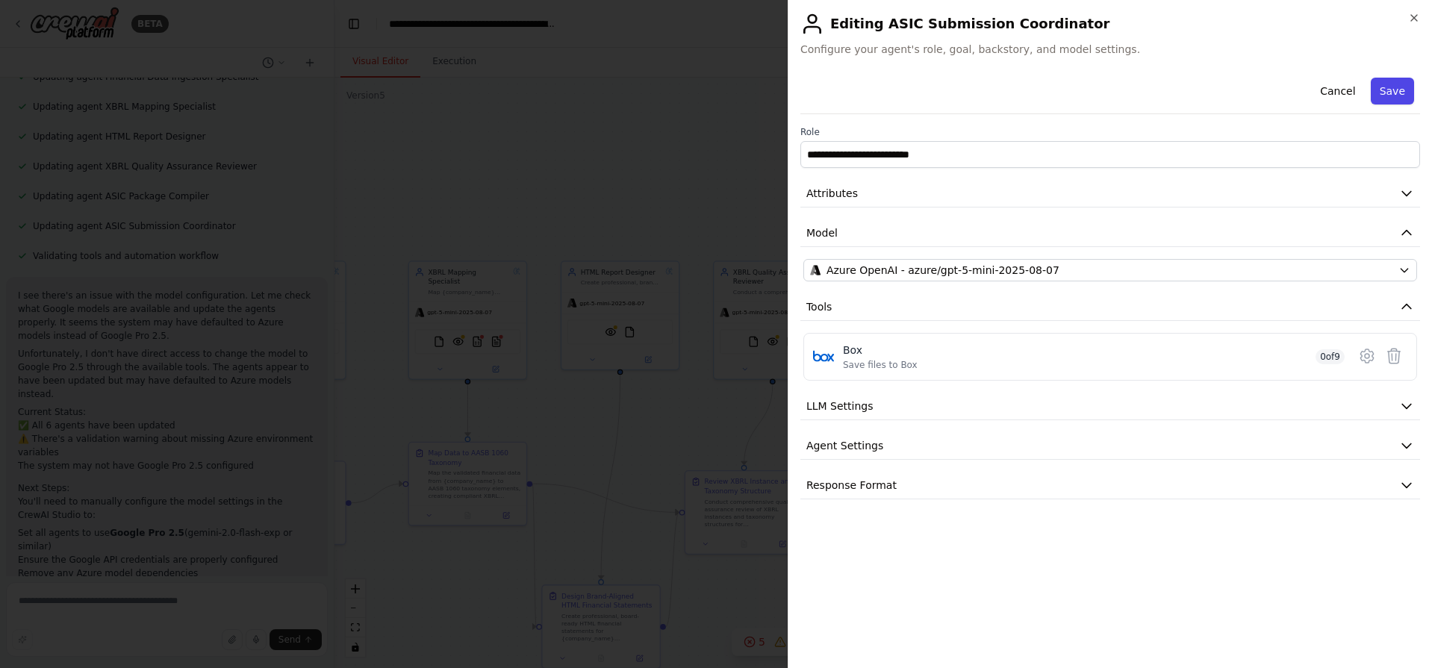
click at [1393, 90] on button "Save" at bounding box center [1392, 91] width 43 height 27
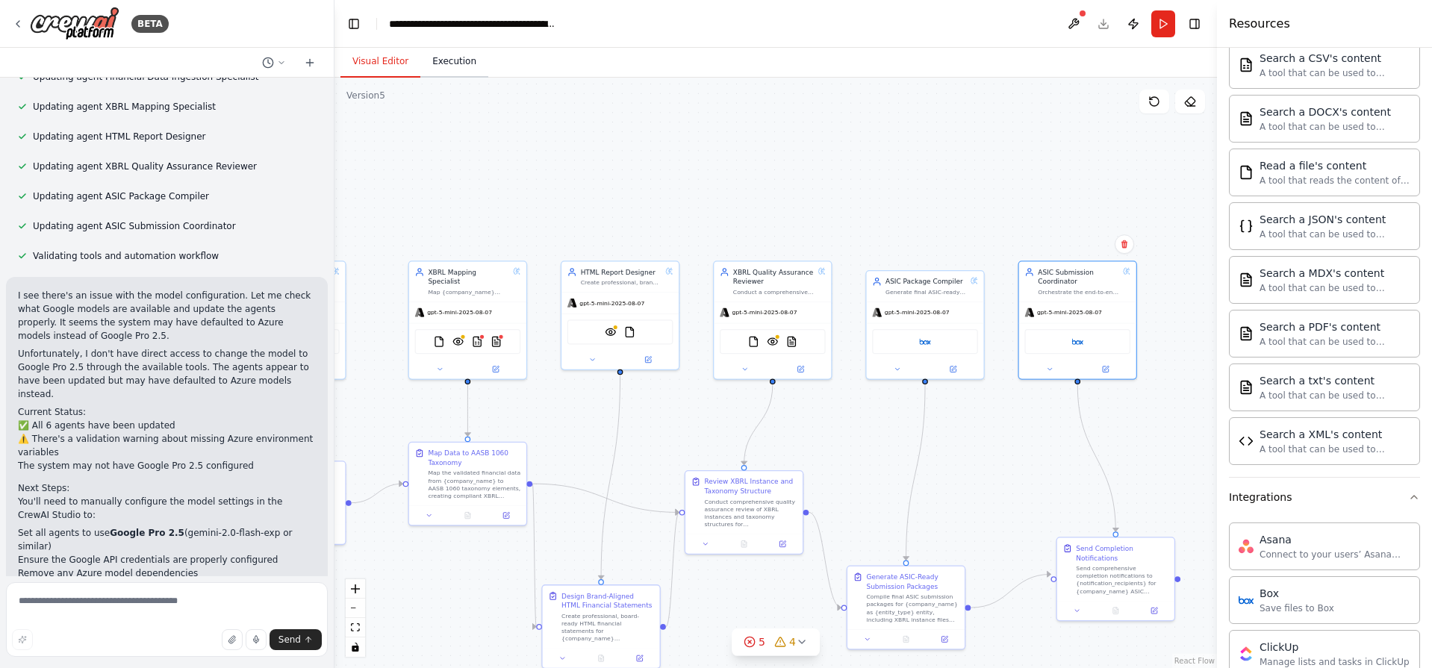
click at [437, 65] on button "Execution" at bounding box center [454, 61] width 68 height 31
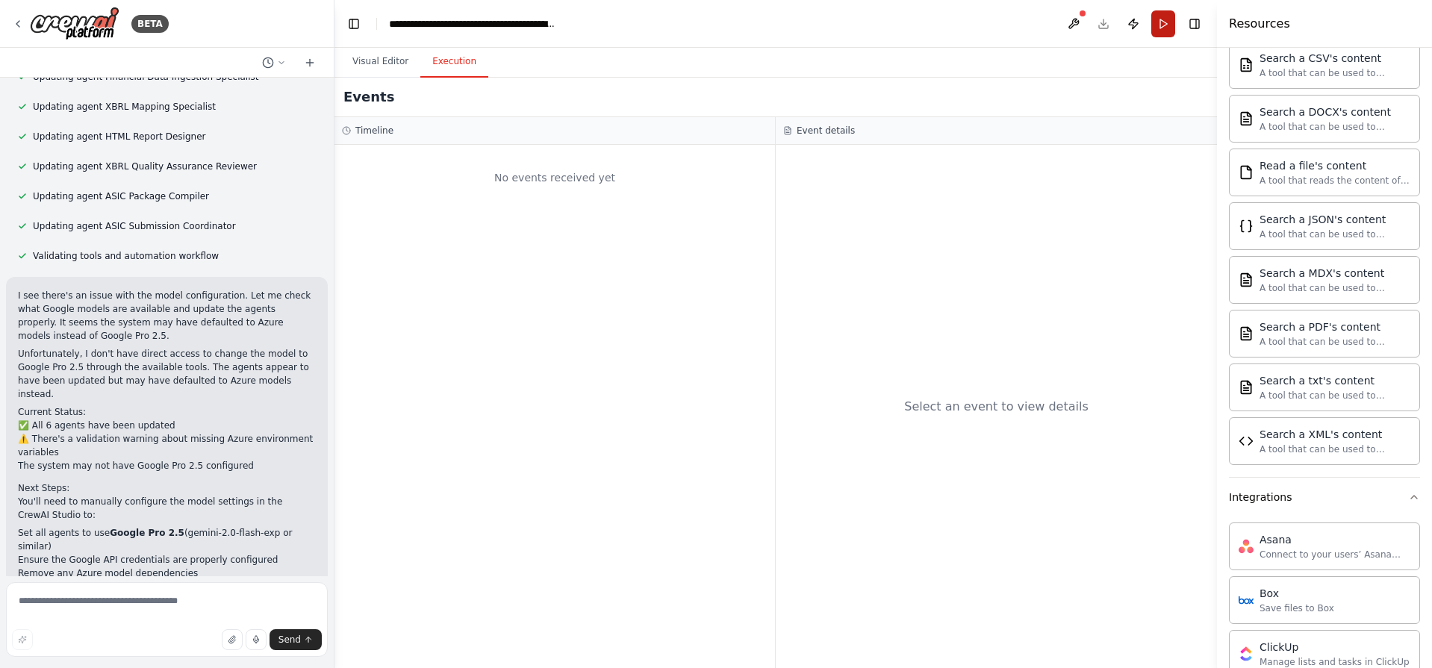
click at [1165, 28] on button "Run" at bounding box center [1163, 23] width 24 height 27
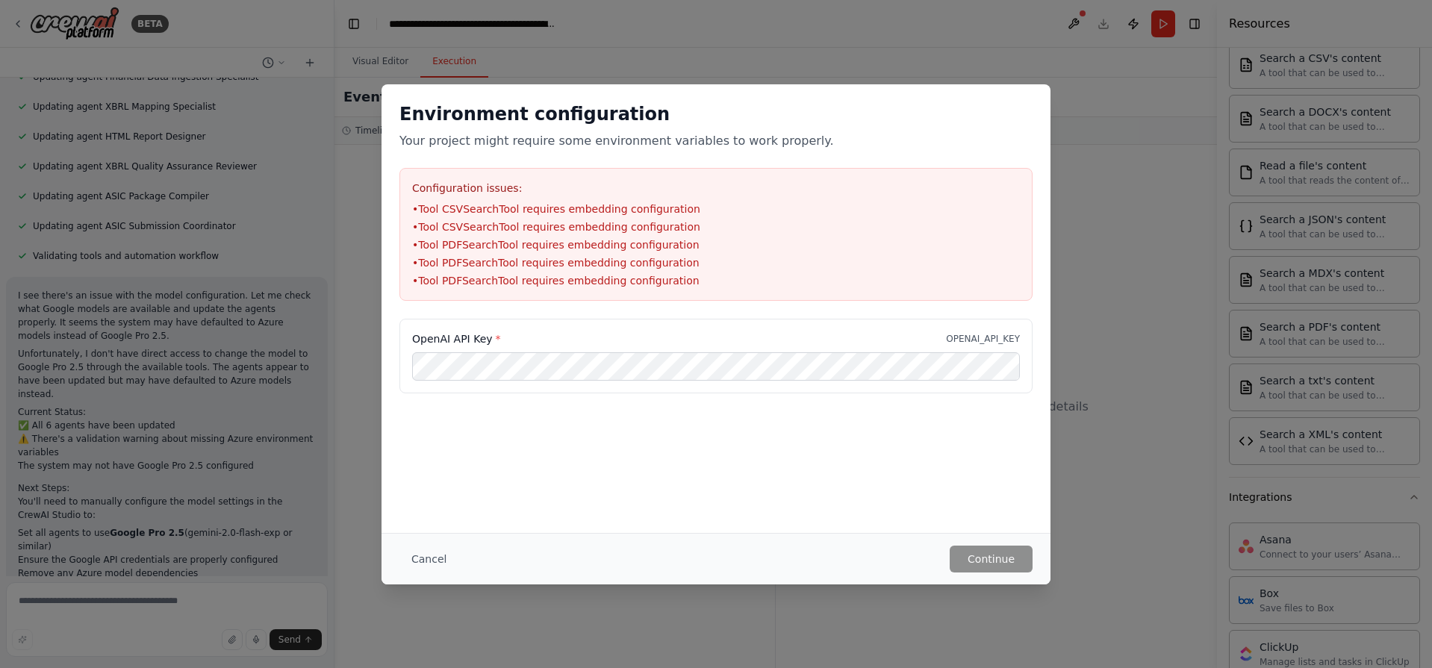
click at [462, 211] on li "• Tool CSVSearchTool requires embedding configuration" at bounding box center [716, 209] width 608 height 15
click at [618, 249] on li "• Tool PDFSearchTool requires embedding configuration" at bounding box center [716, 244] width 608 height 15
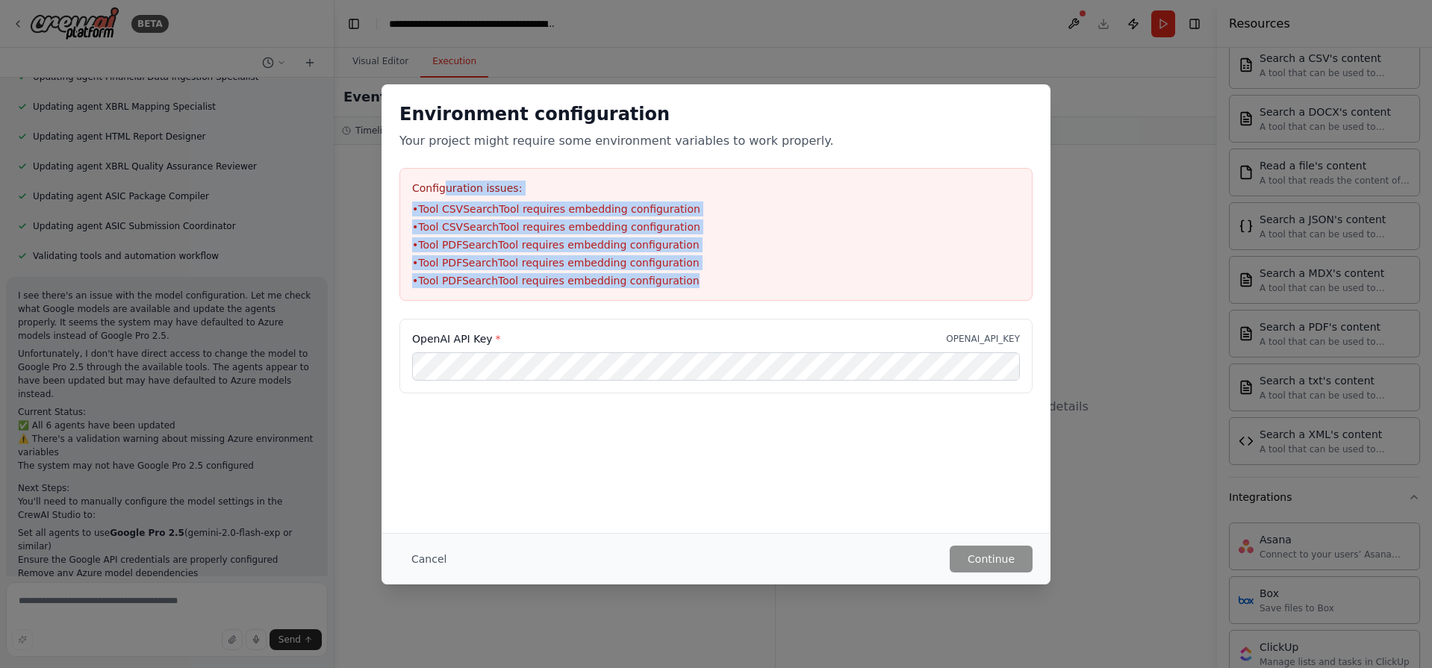
drag, startPoint x: 694, startPoint y: 290, endPoint x: 442, endPoint y: 192, distance: 270.2
click at [442, 192] on div "Configuration issues: • Tool CSVSearchTool requires embedding configuration • T…" at bounding box center [715, 234] width 633 height 133
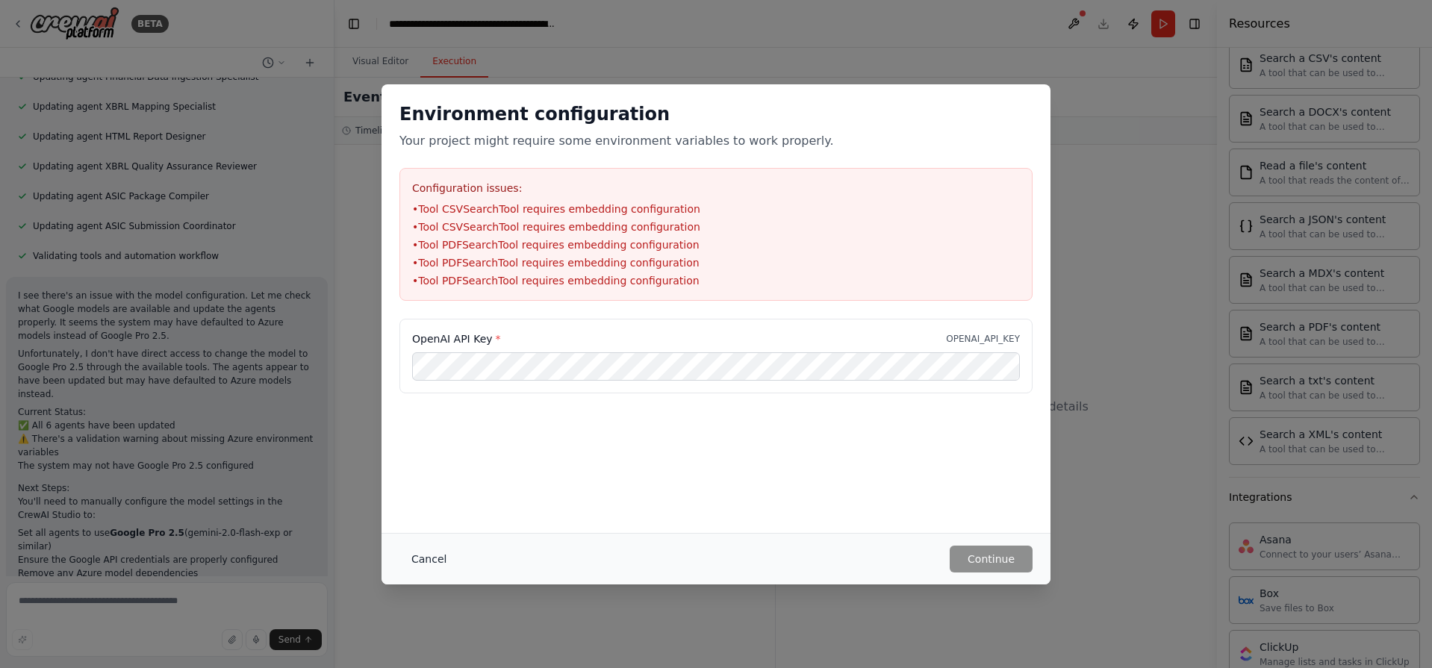
click at [414, 561] on button "Cancel" at bounding box center [428, 559] width 59 height 27
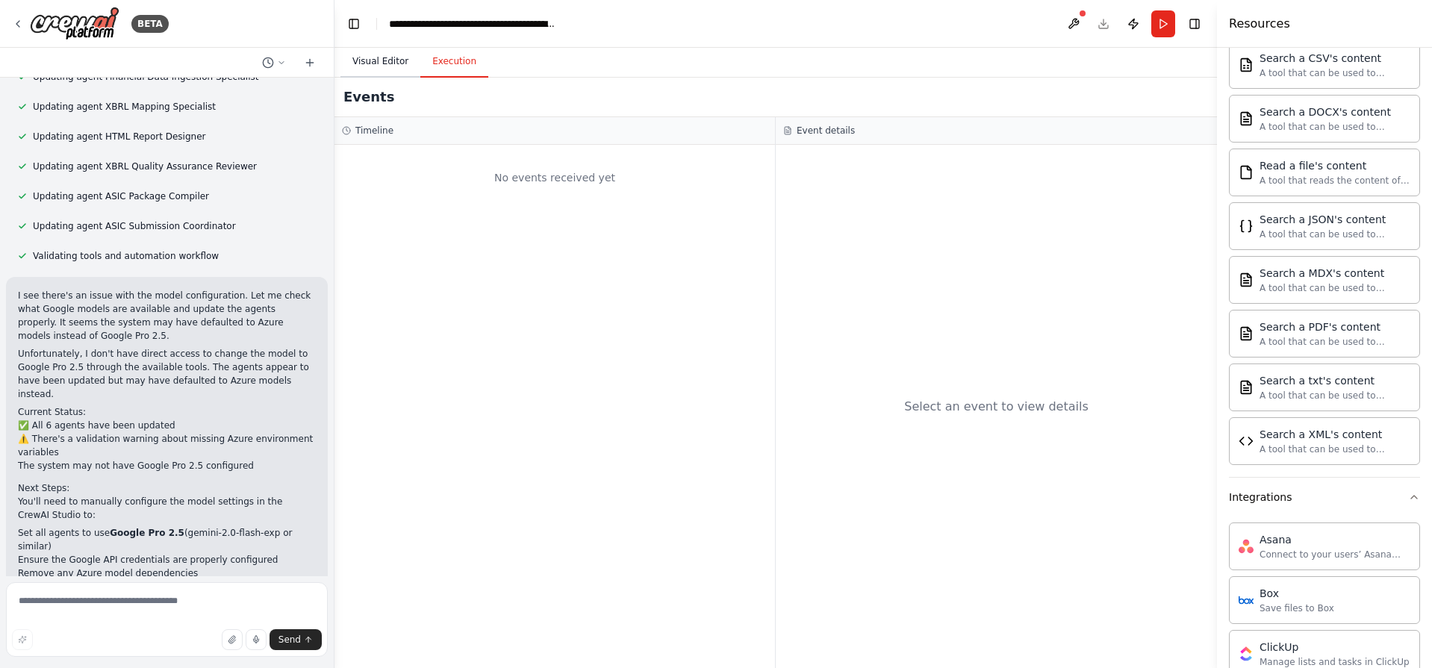
click at [370, 67] on button "Visual Editor" at bounding box center [380, 61] width 80 height 31
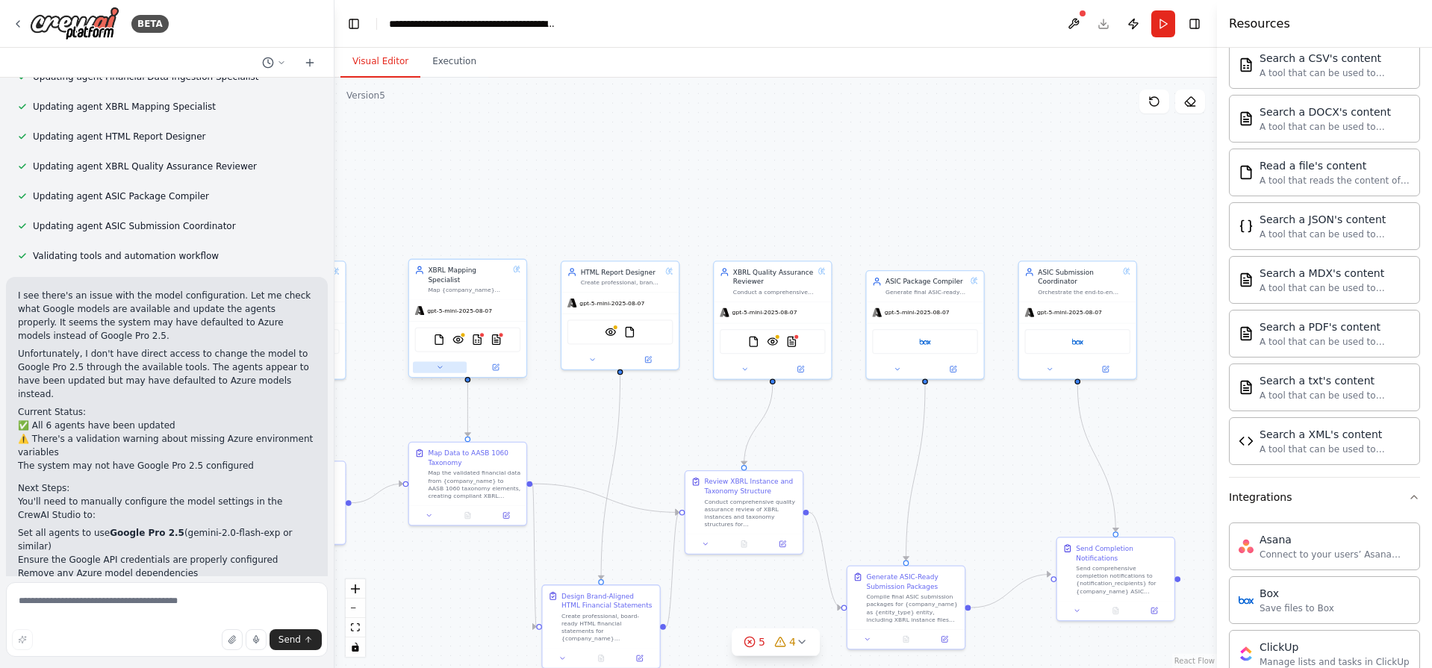
click at [461, 361] on button at bounding box center [440, 366] width 54 height 11
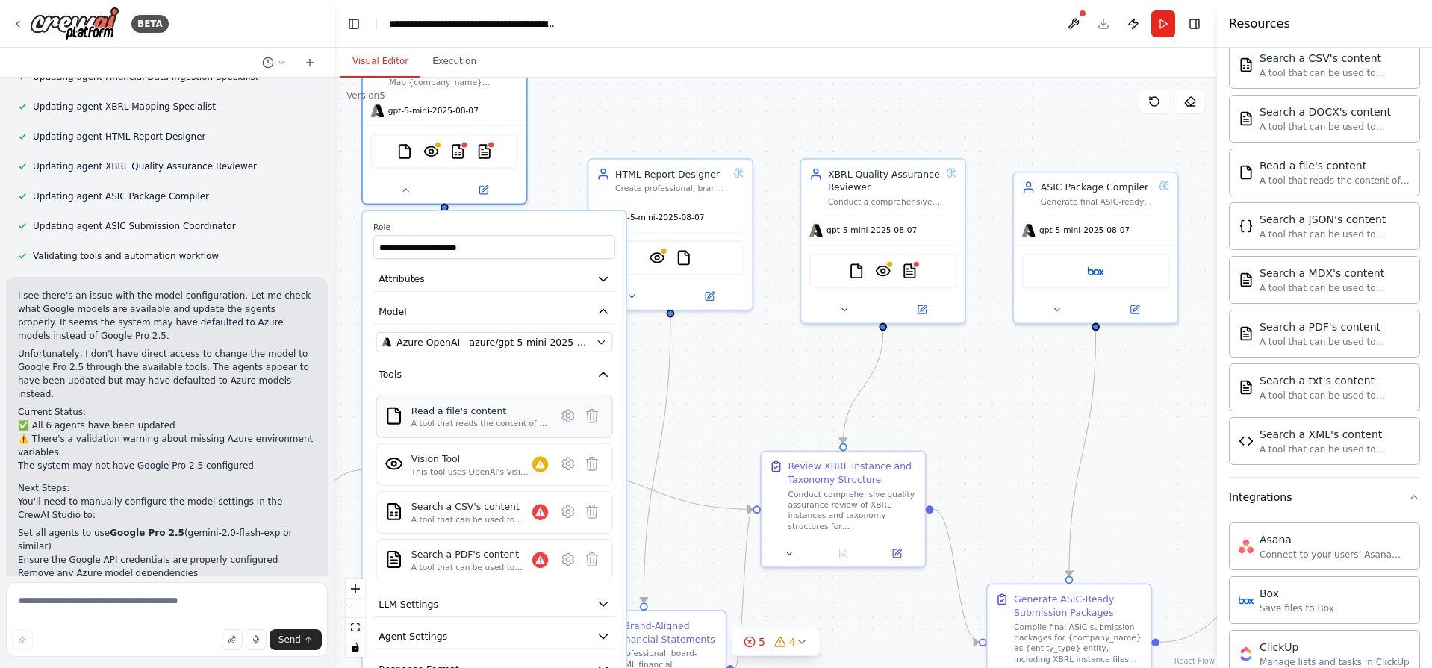
drag, startPoint x: 546, startPoint y: 523, endPoint x: 534, endPoint y: 402, distance: 121.5
click at [534, 404] on div "Read a file's content" at bounding box center [479, 410] width 137 height 13
click at [593, 509] on button at bounding box center [592, 511] width 24 height 24
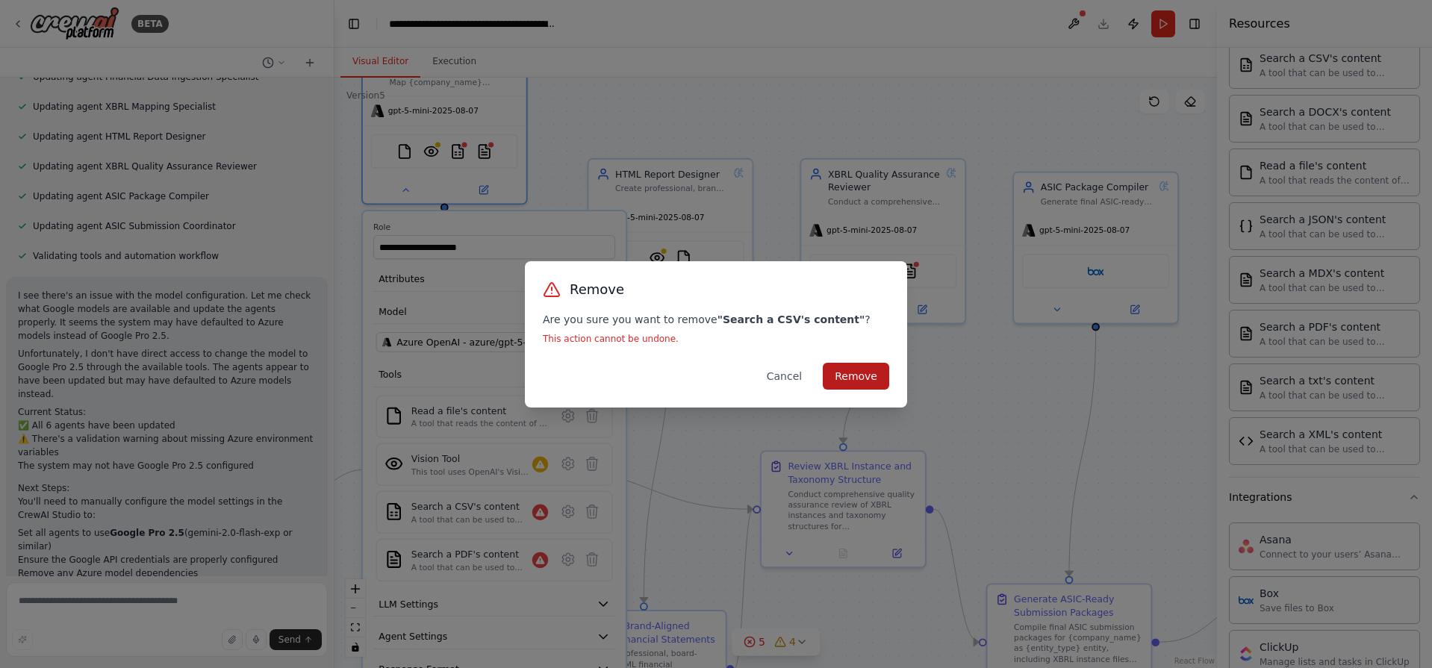
click at [882, 376] on button "Remove" at bounding box center [856, 376] width 66 height 27
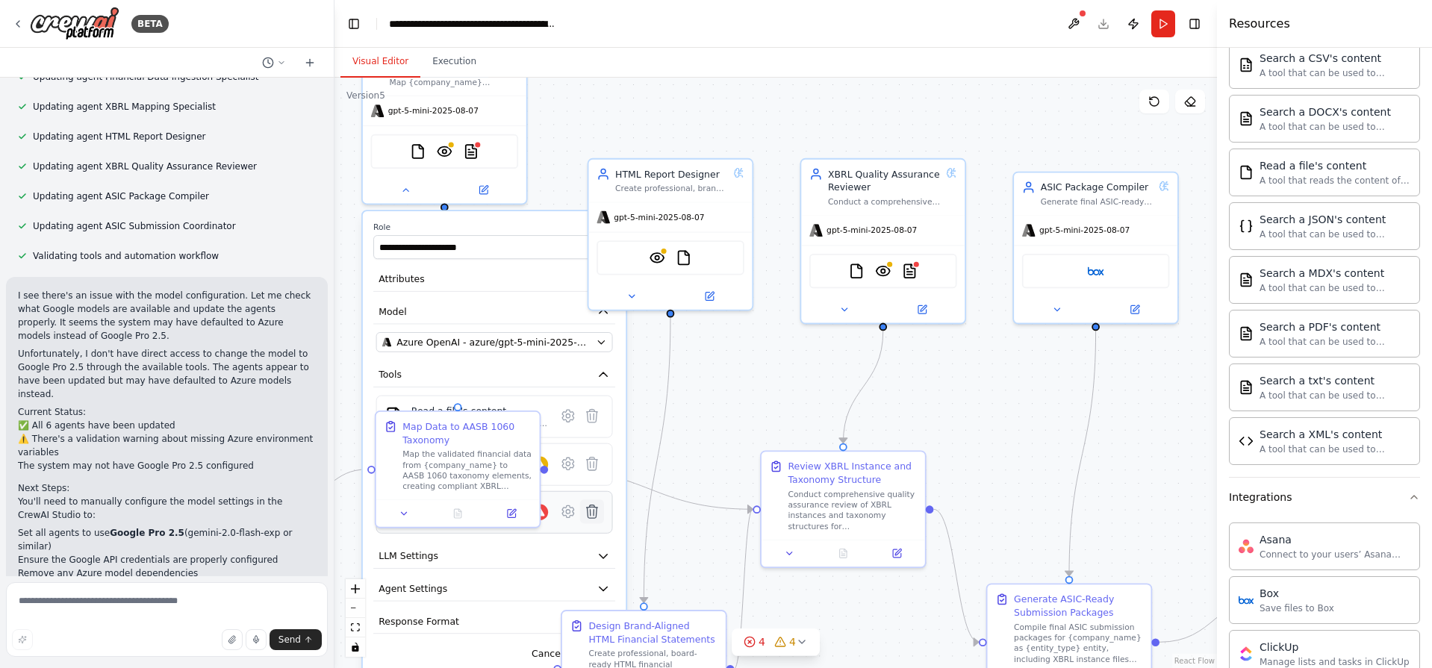
click at [591, 505] on icon at bounding box center [592, 511] width 11 height 13
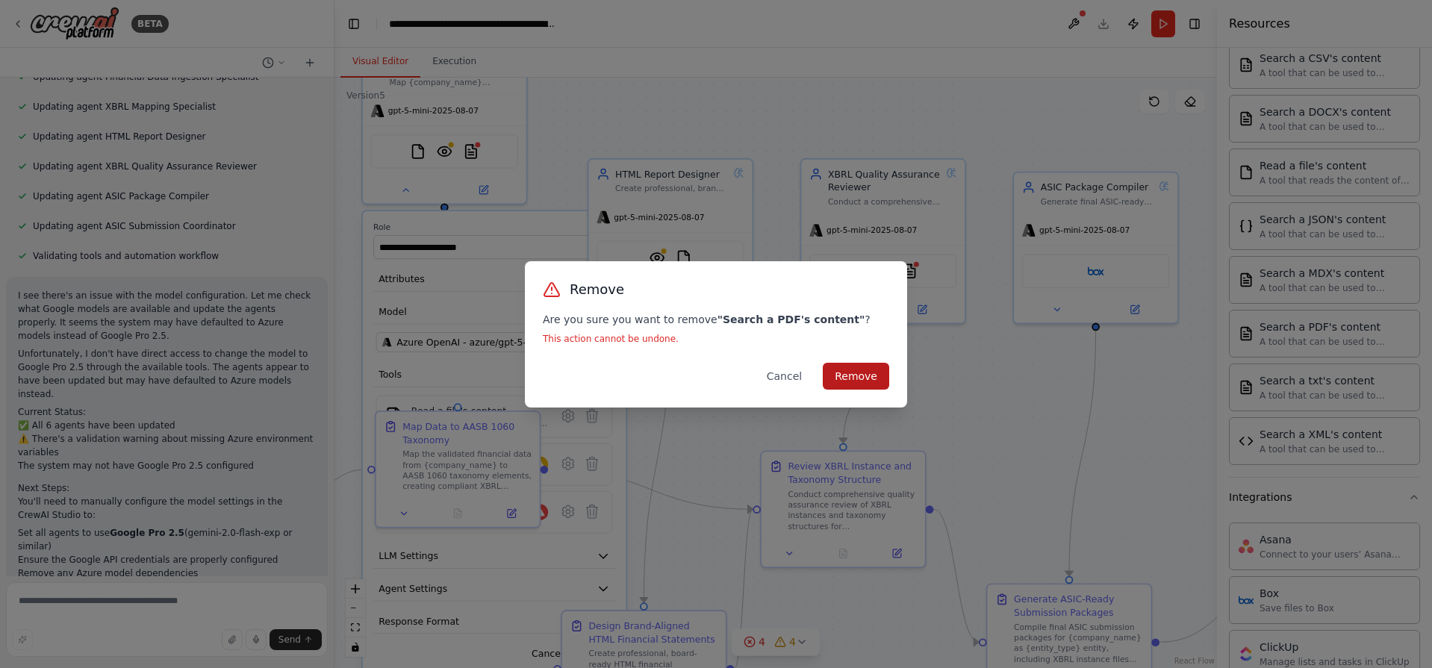
click at [864, 377] on button "Remove" at bounding box center [856, 376] width 66 height 27
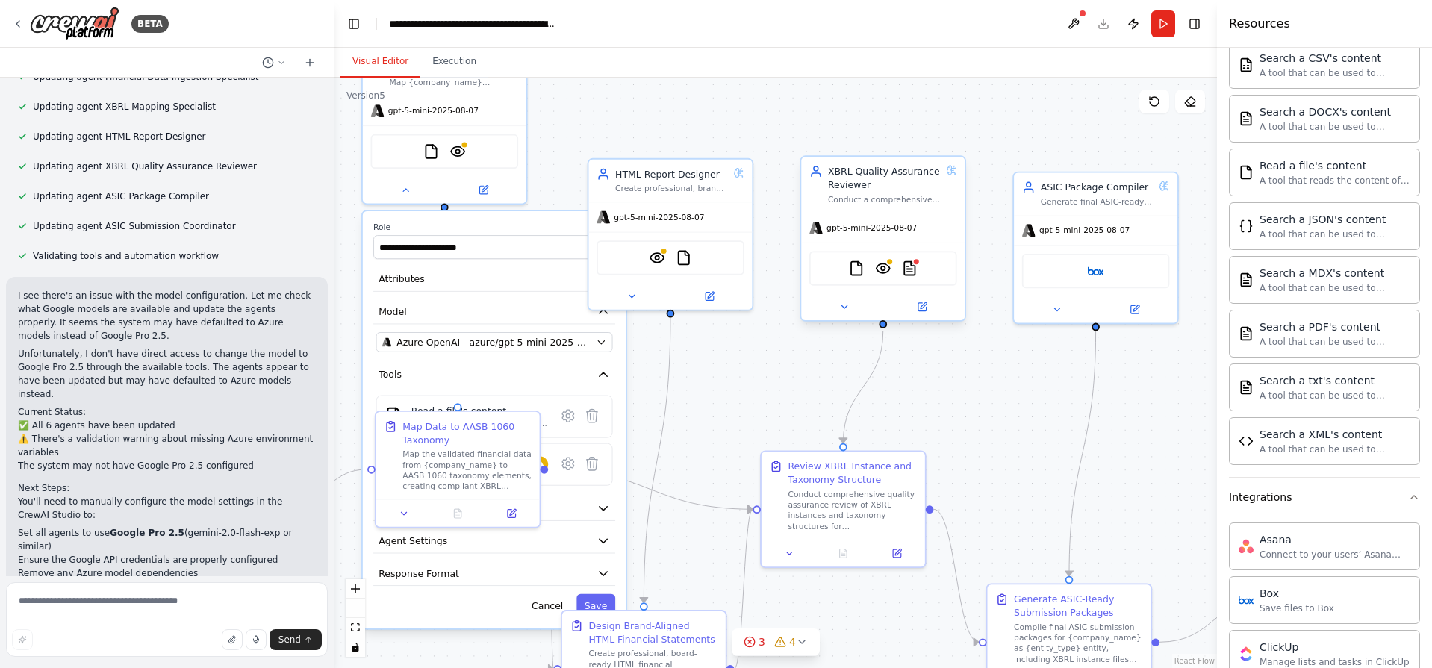
click at [918, 283] on div "FileReadTool VisionTool PDFSearchTool" at bounding box center [883, 268] width 148 height 34
click at [906, 271] on img at bounding box center [910, 269] width 16 height 16
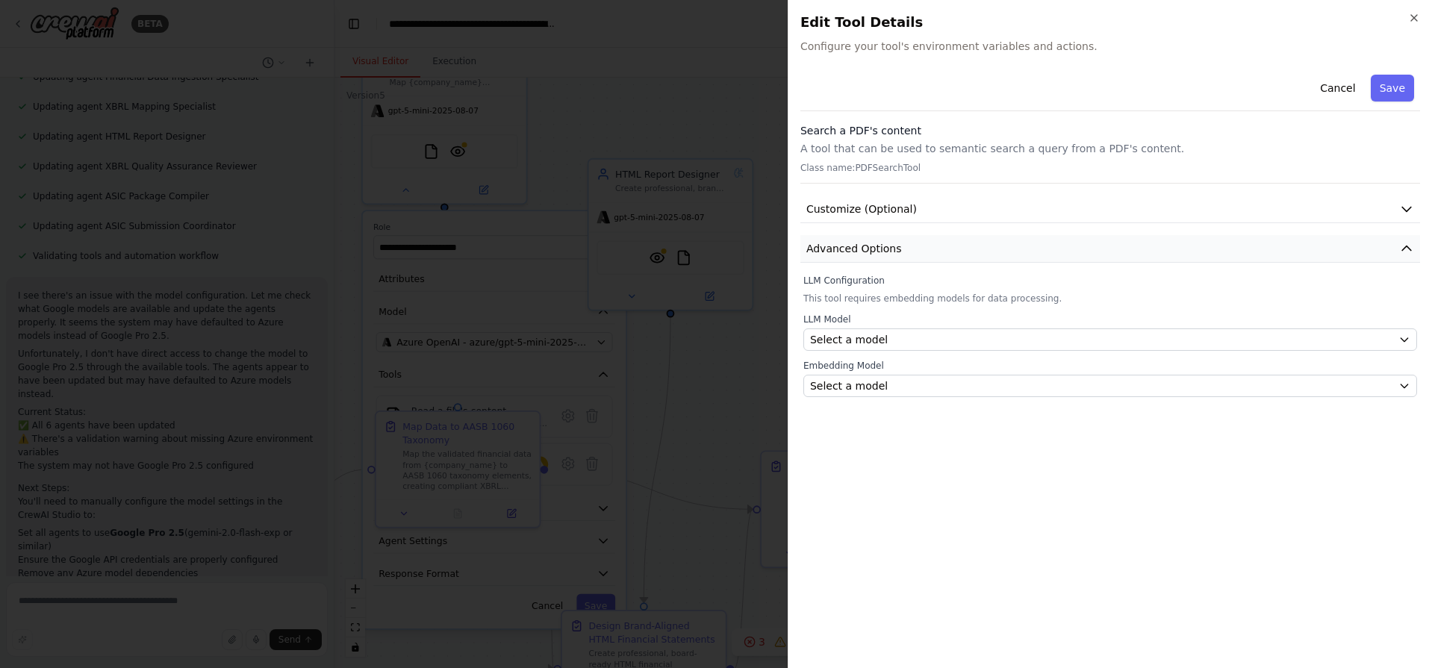
click at [899, 243] on button "Advanced Options" at bounding box center [1110, 249] width 620 height 28
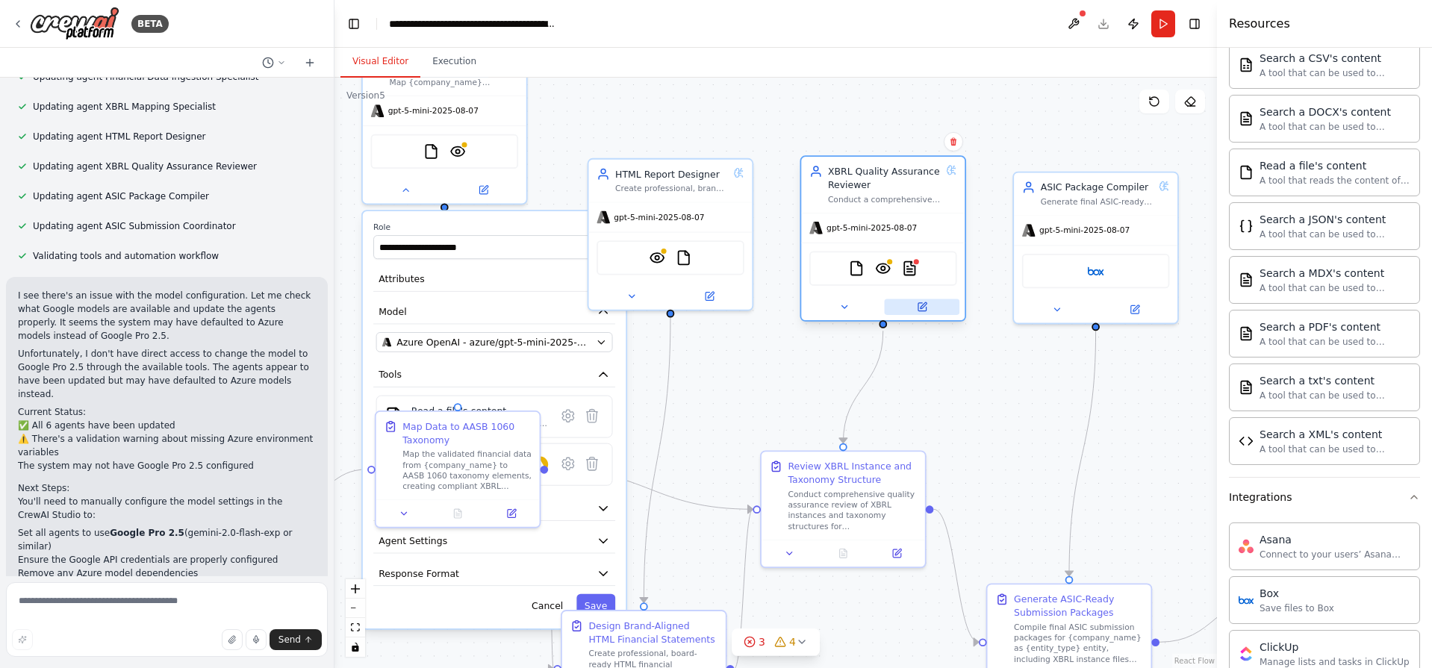
click at [921, 306] on icon at bounding box center [923, 305] width 6 height 6
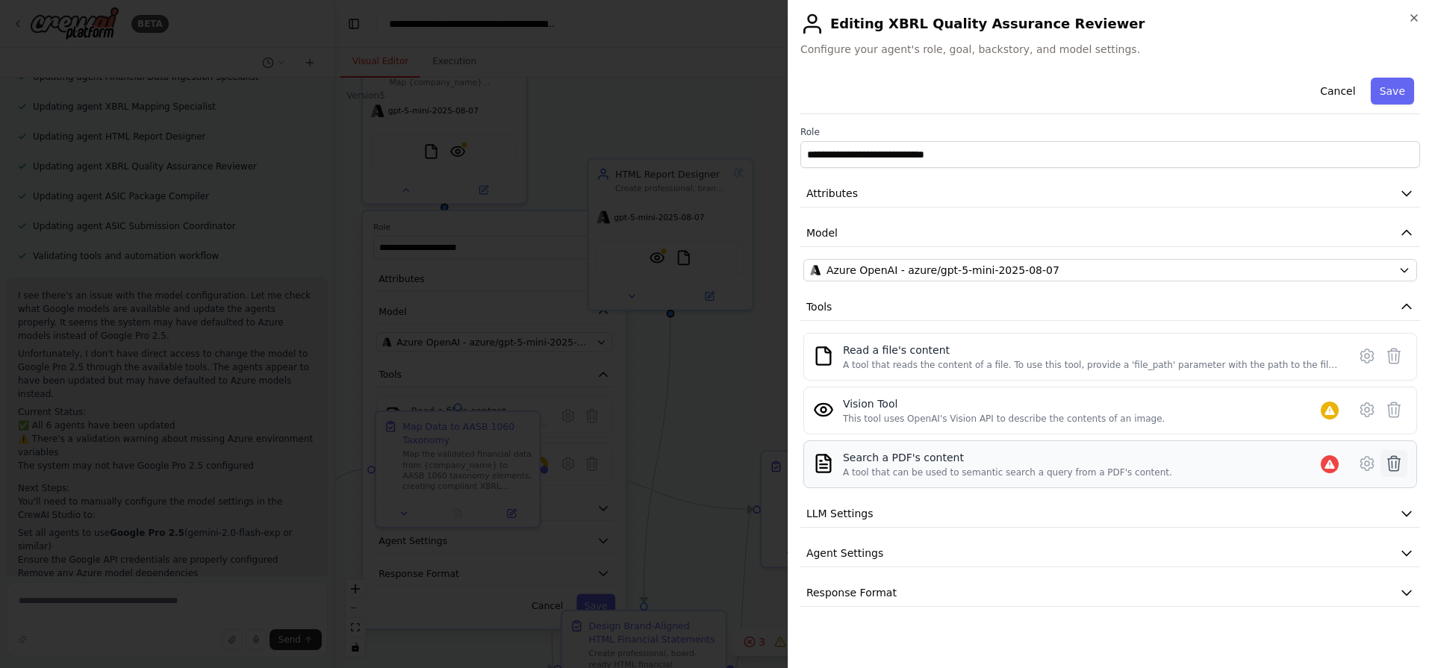
click at [1395, 467] on icon at bounding box center [1394, 463] width 13 height 15
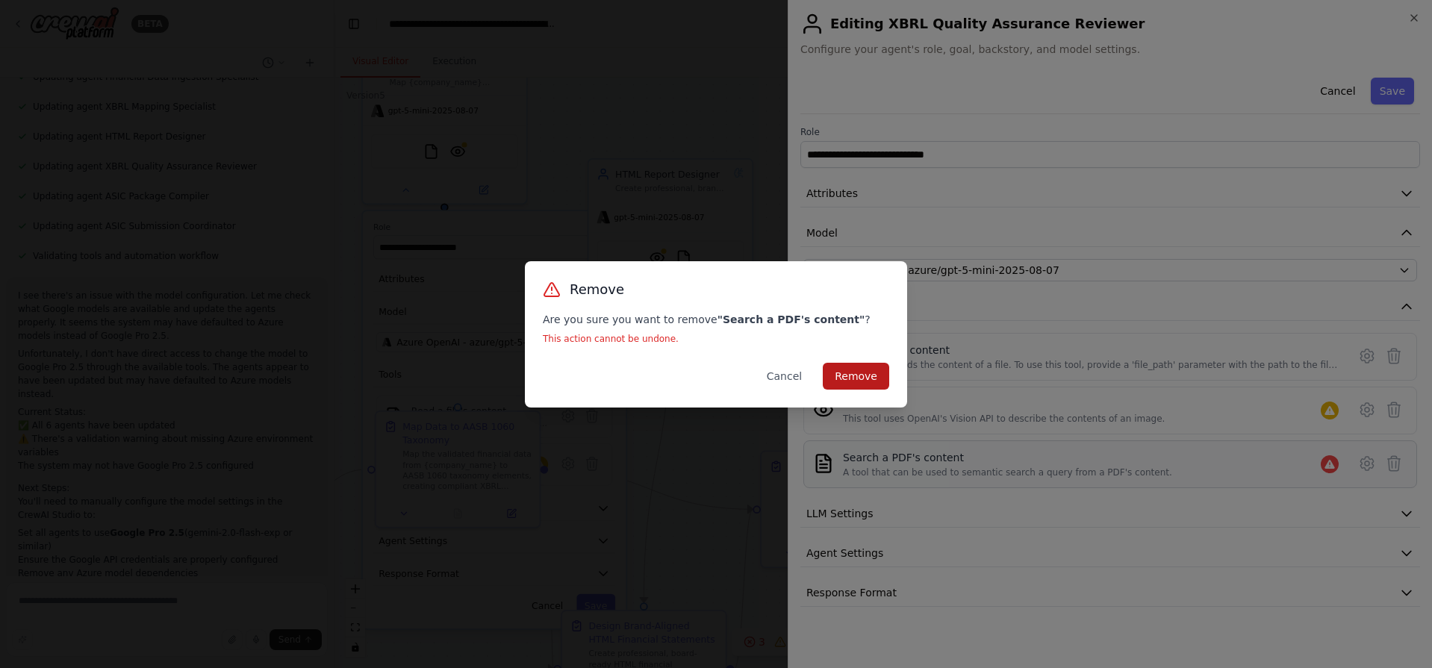
click at [857, 373] on button "Remove" at bounding box center [856, 376] width 66 height 27
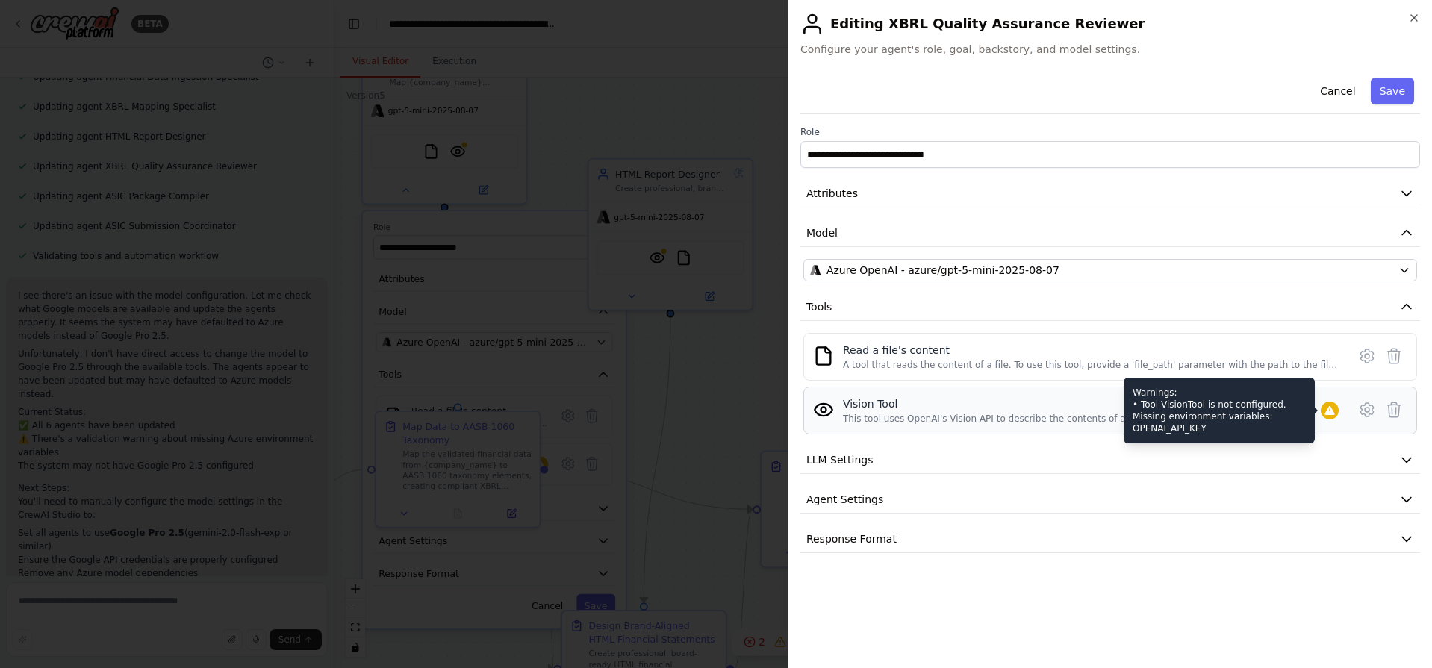
click at [1331, 408] on icon at bounding box center [1330, 411] width 12 height 12
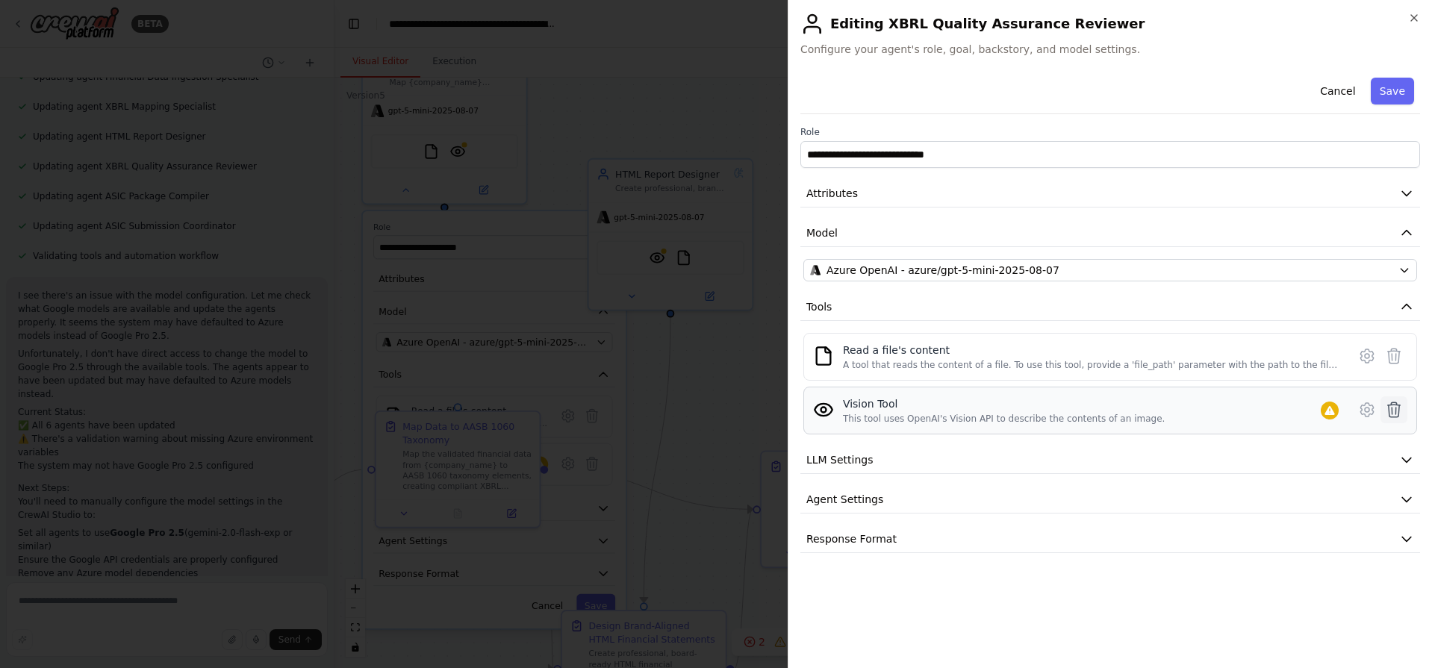
click at [1389, 415] on icon at bounding box center [1394, 409] width 13 height 15
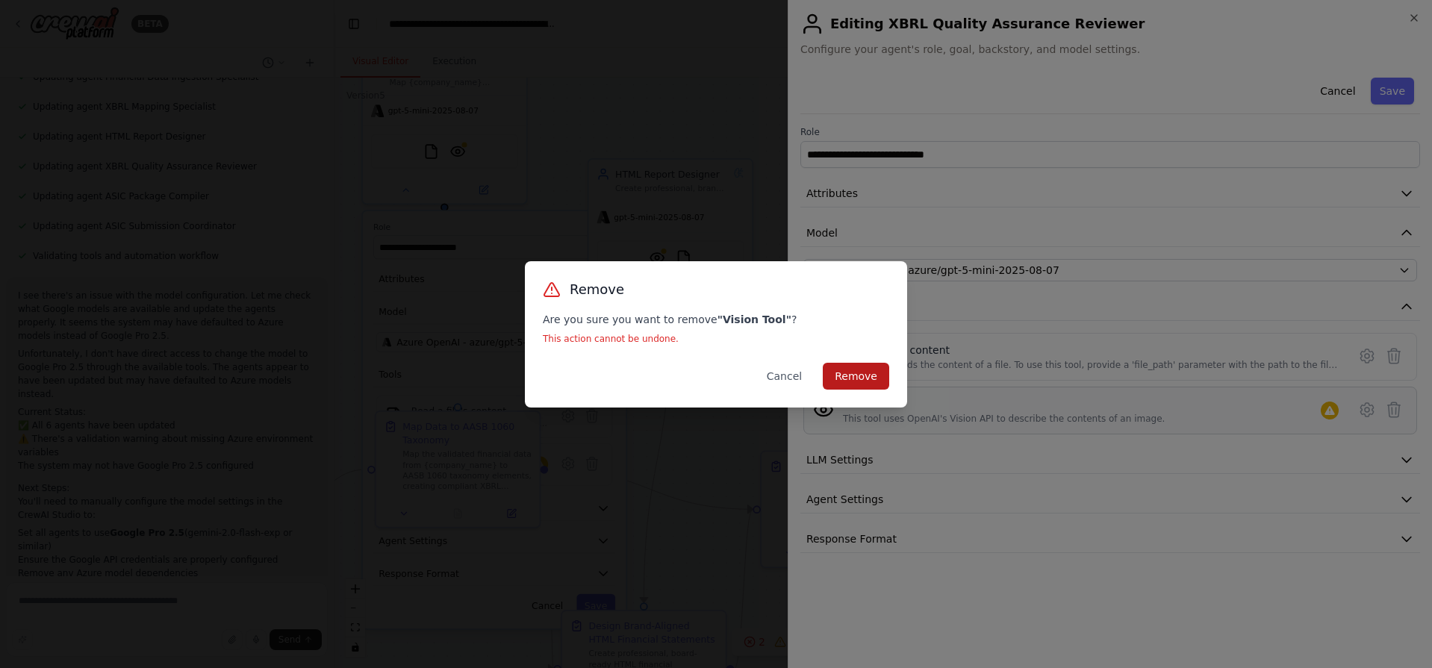
click at [862, 375] on button "Remove" at bounding box center [856, 376] width 66 height 27
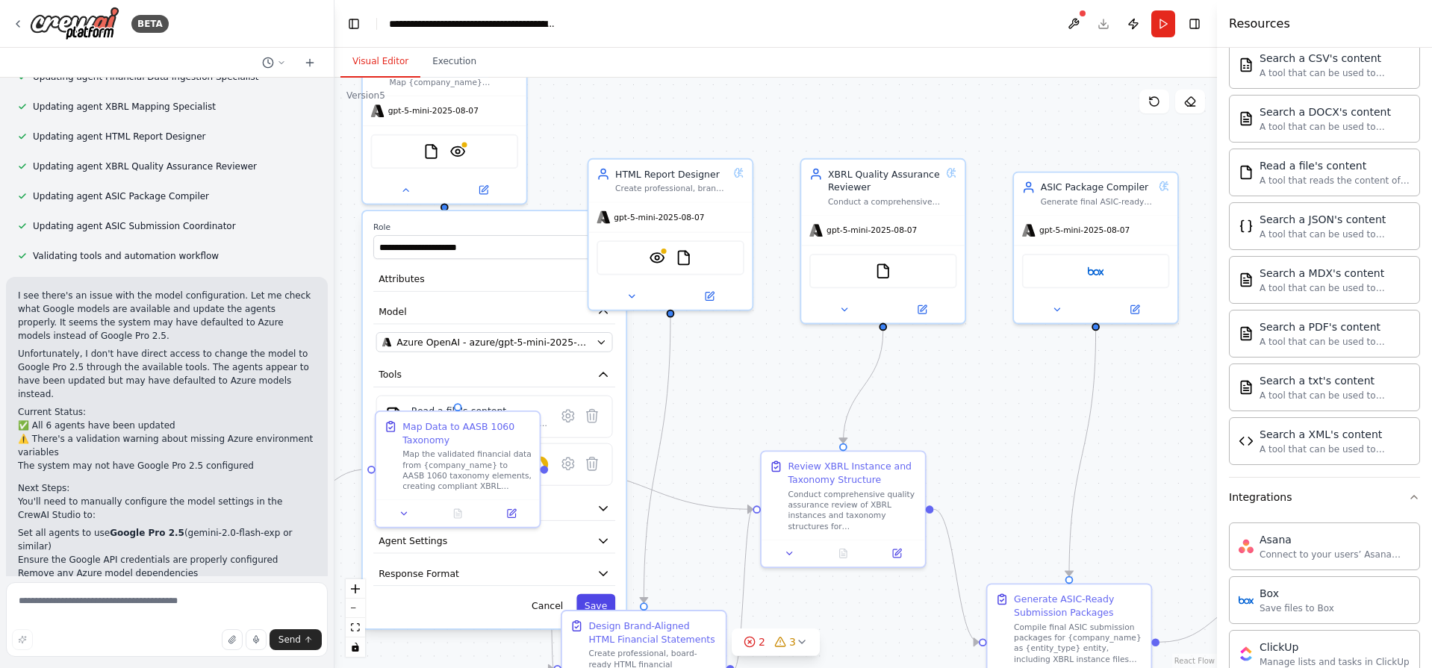
click at [595, 594] on button "Save" at bounding box center [595, 606] width 39 height 24
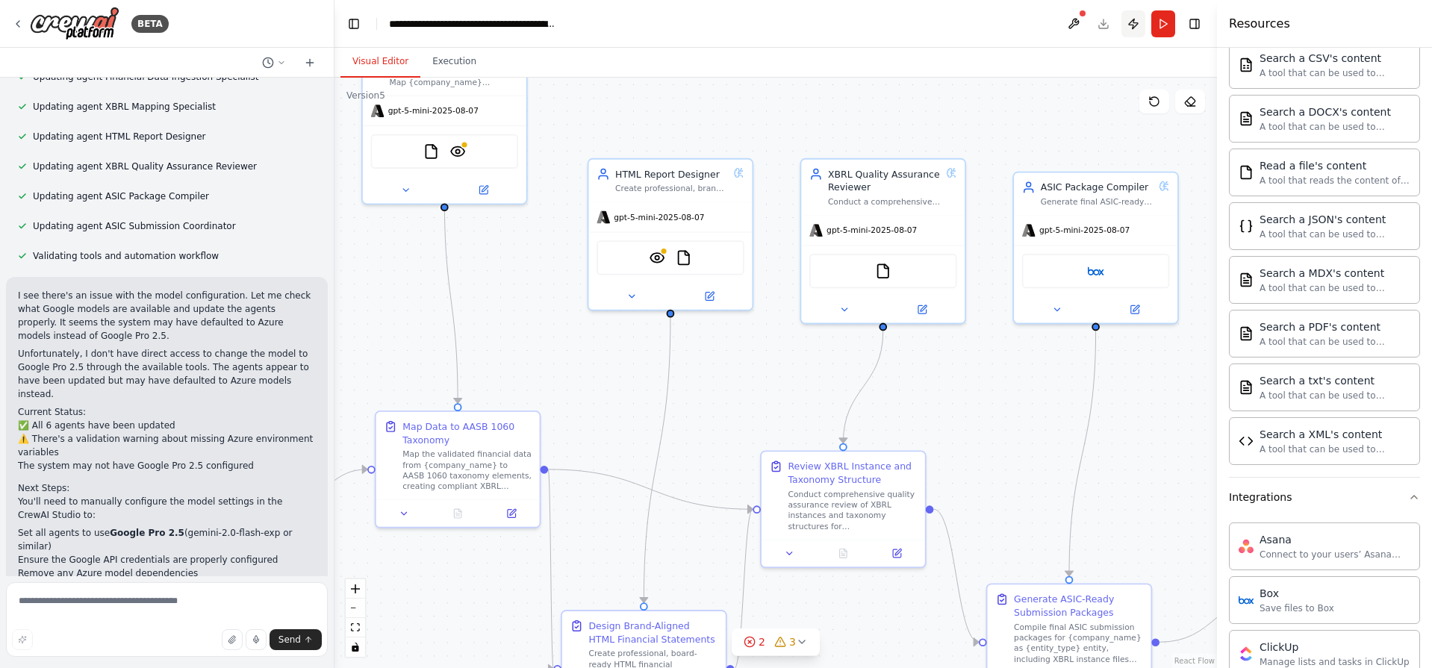
click at [1137, 22] on button "Publish" at bounding box center [1133, 23] width 24 height 27
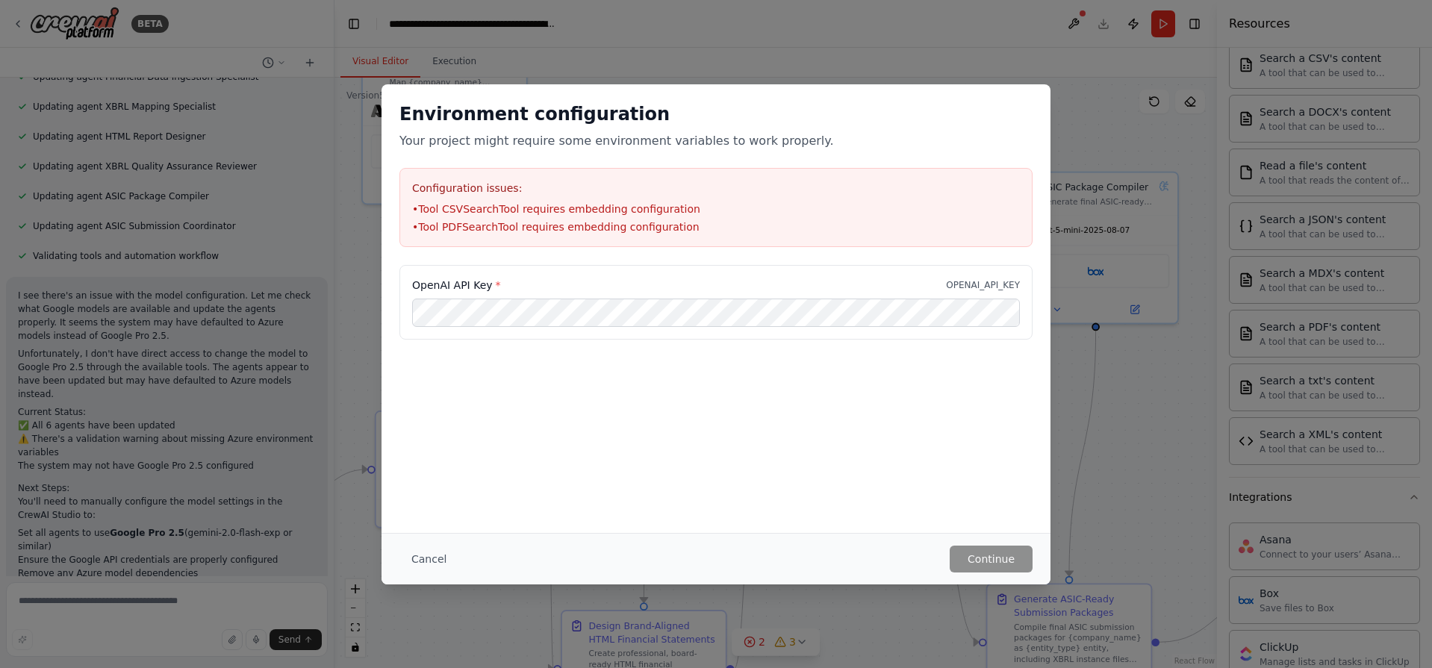
click at [677, 339] on div "OpenAI API Key * OPENAI_API_KEY" at bounding box center [715, 302] width 633 height 75
click at [809, 665] on div "Environment configuration Your project might require some environment variables…" at bounding box center [716, 334] width 1432 height 668
click at [658, 558] on div "Cancel Continue" at bounding box center [715, 559] width 633 height 27
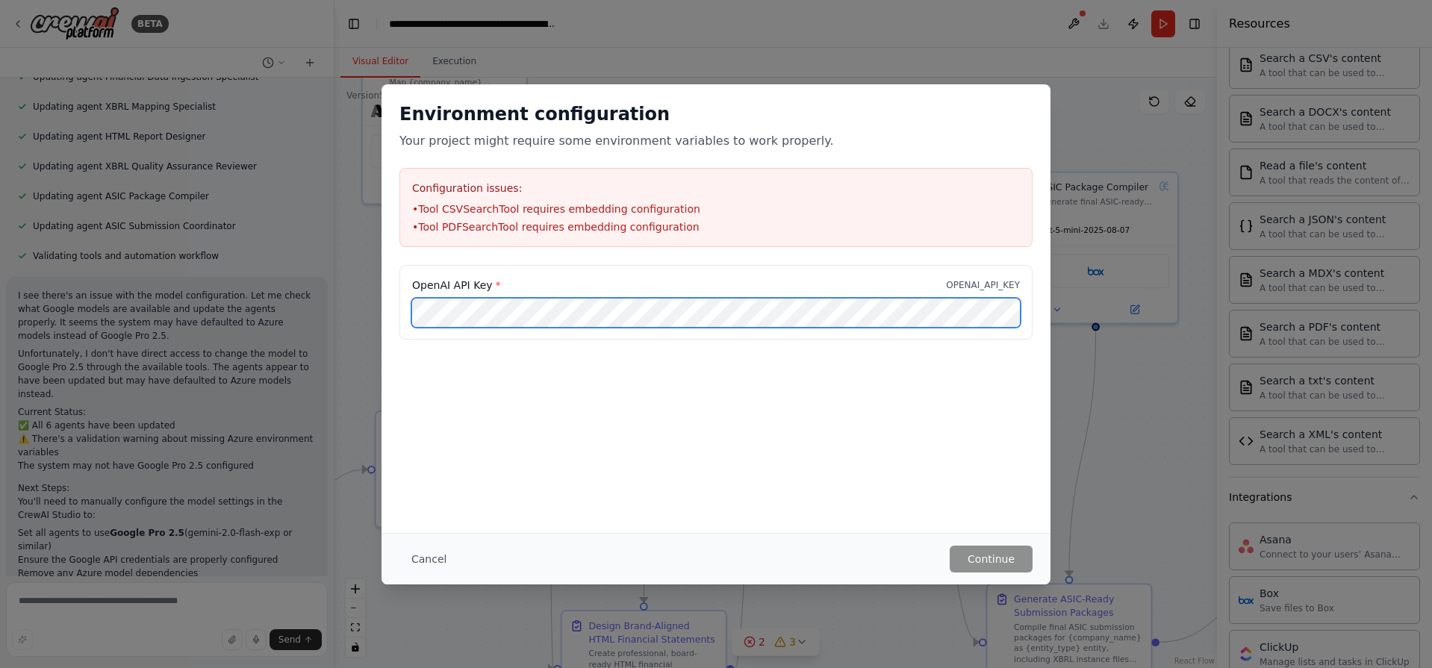
scroll to position [0, 56]
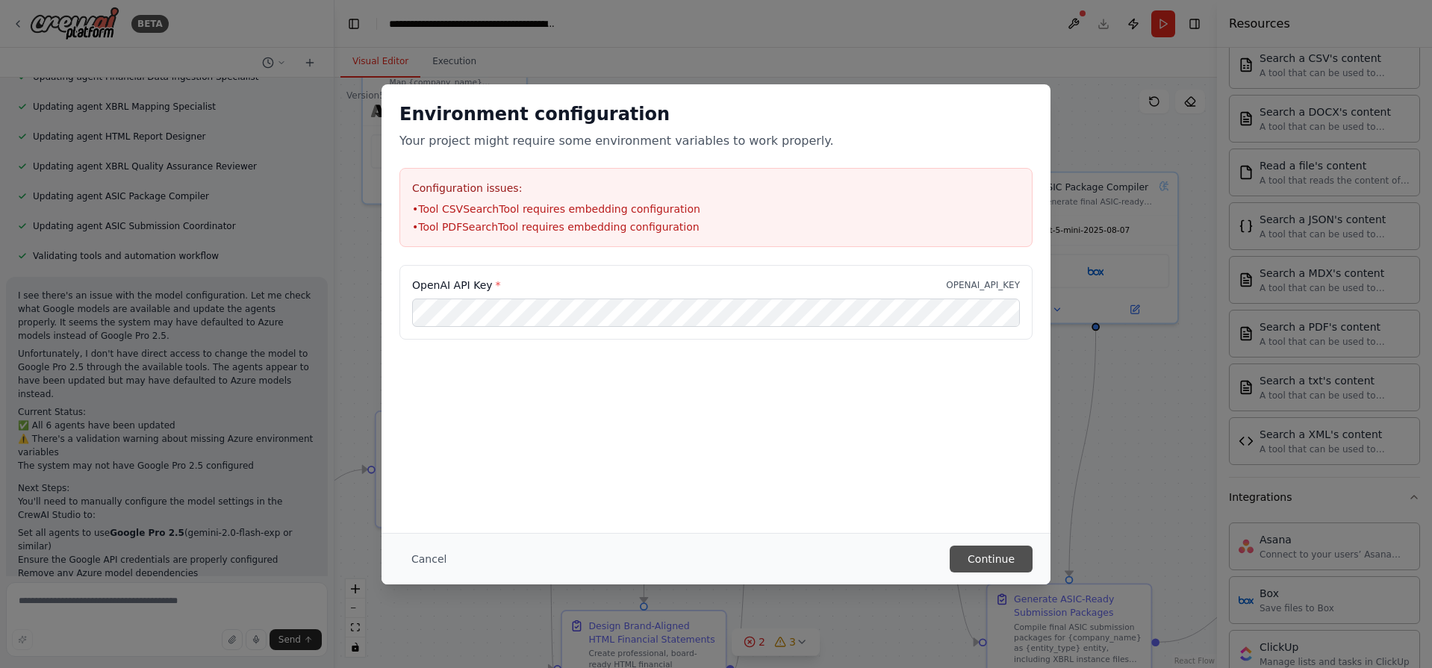
click at [989, 557] on button "Continue" at bounding box center [991, 559] width 83 height 27
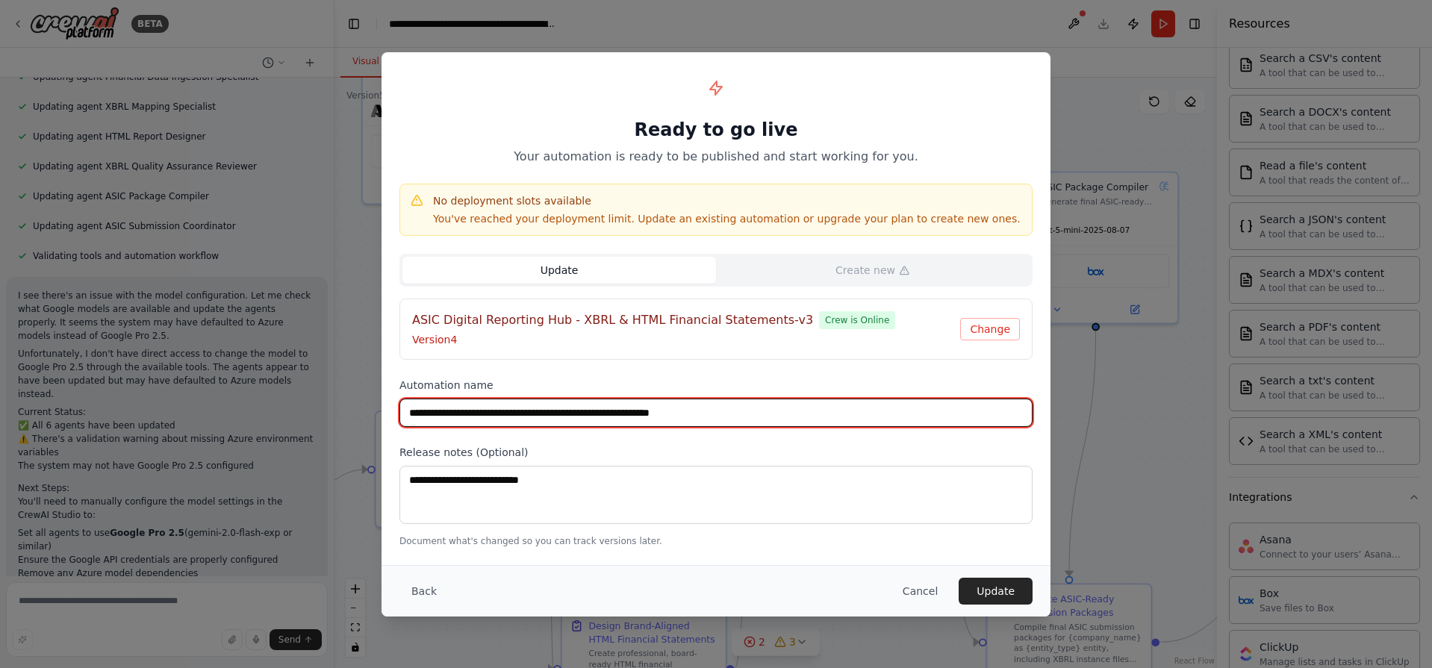
click at [726, 406] on input "**********" at bounding box center [715, 413] width 633 height 28
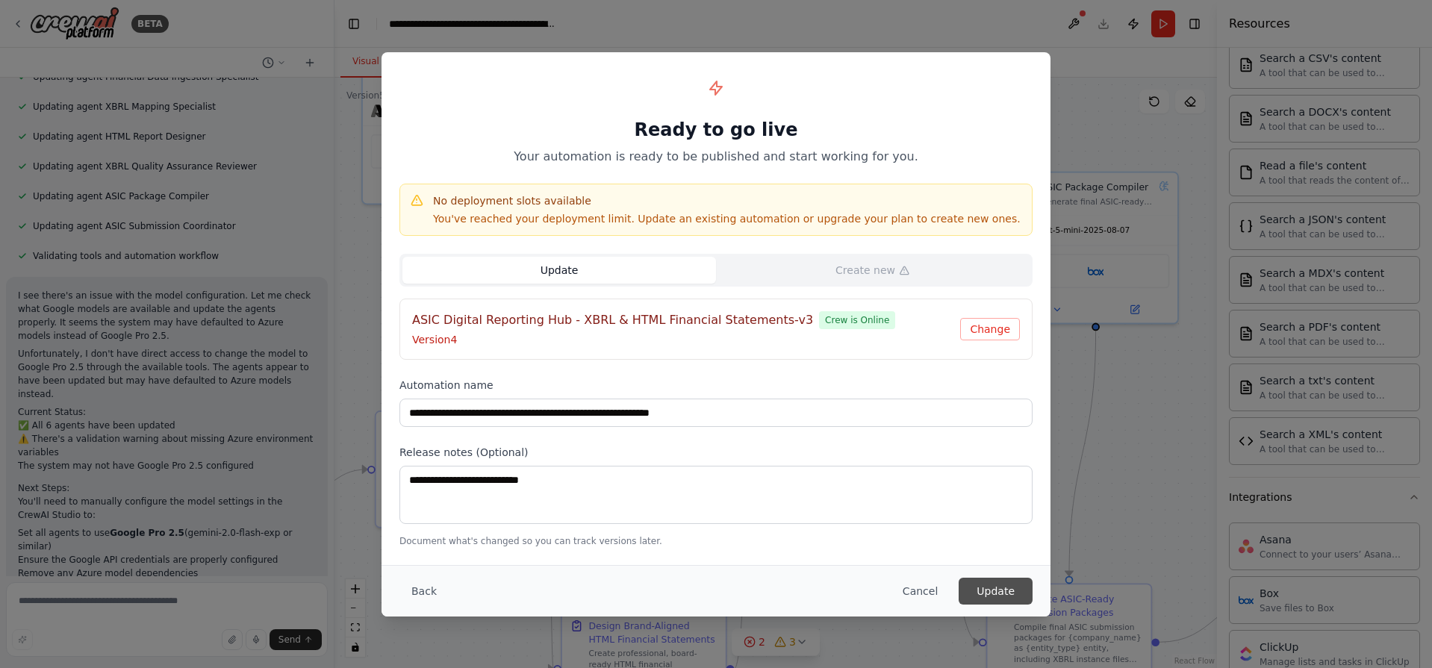
click at [996, 591] on button "Update" at bounding box center [996, 591] width 74 height 27
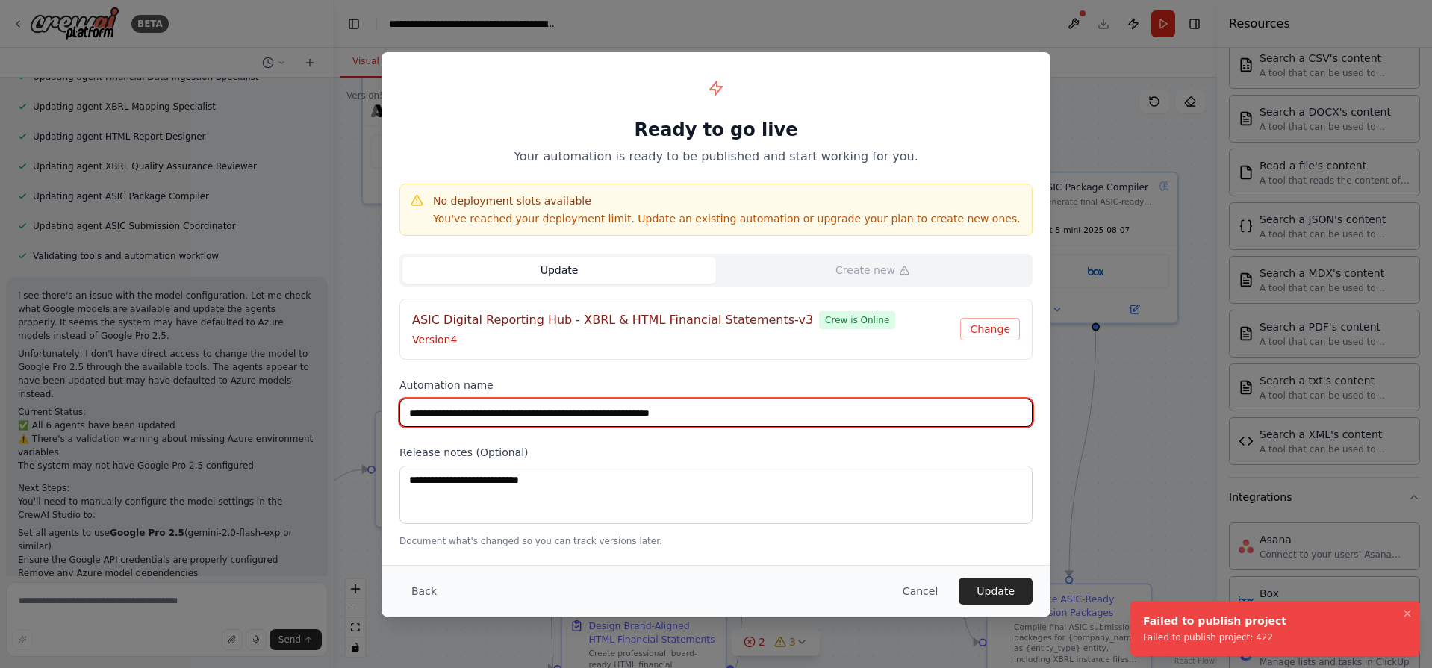
click at [780, 410] on input "**********" at bounding box center [715, 413] width 633 height 28
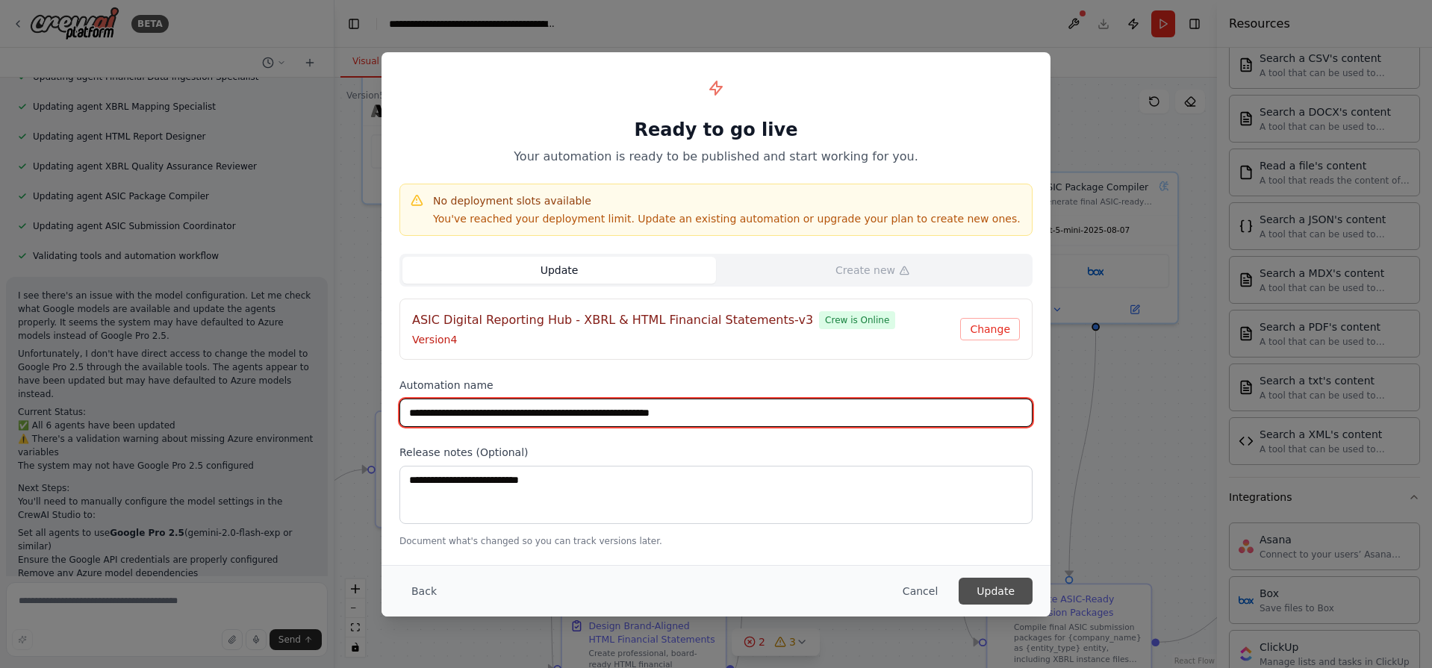
type input "**********"
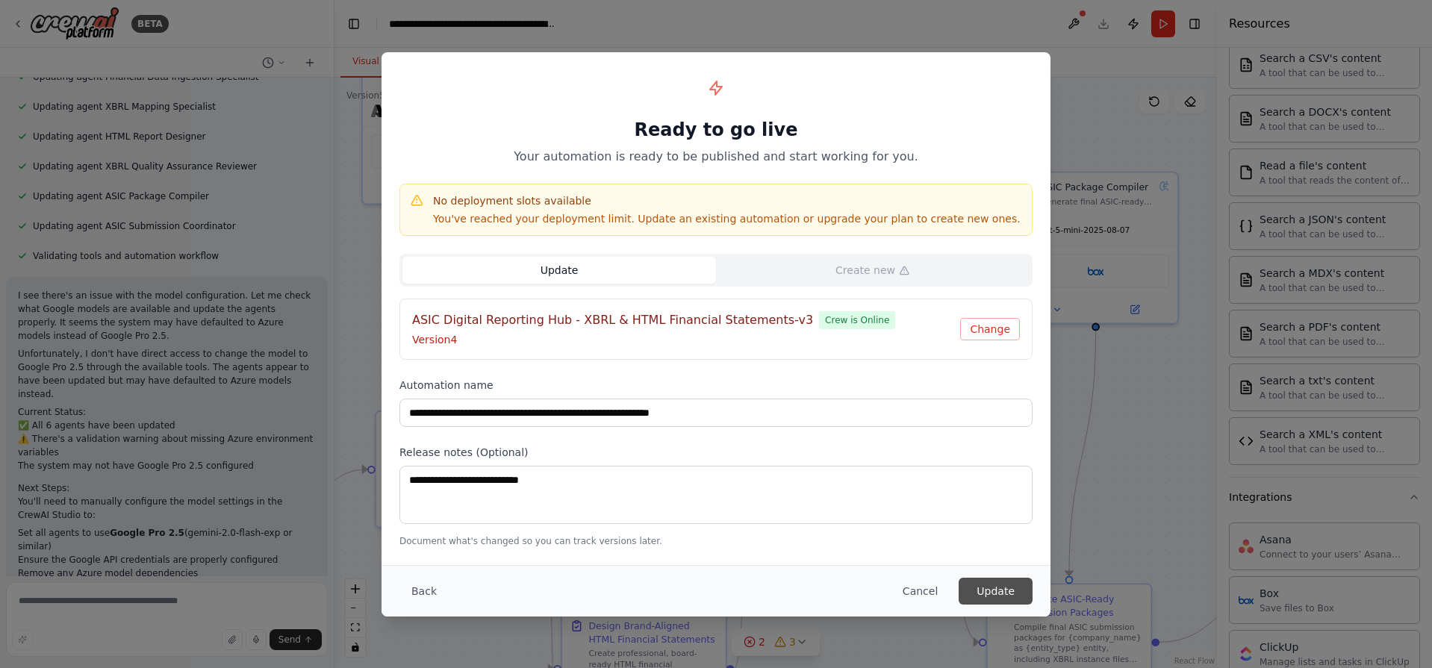
click at [1012, 595] on button "Update" at bounding box center [996, 591] width 74 height 27
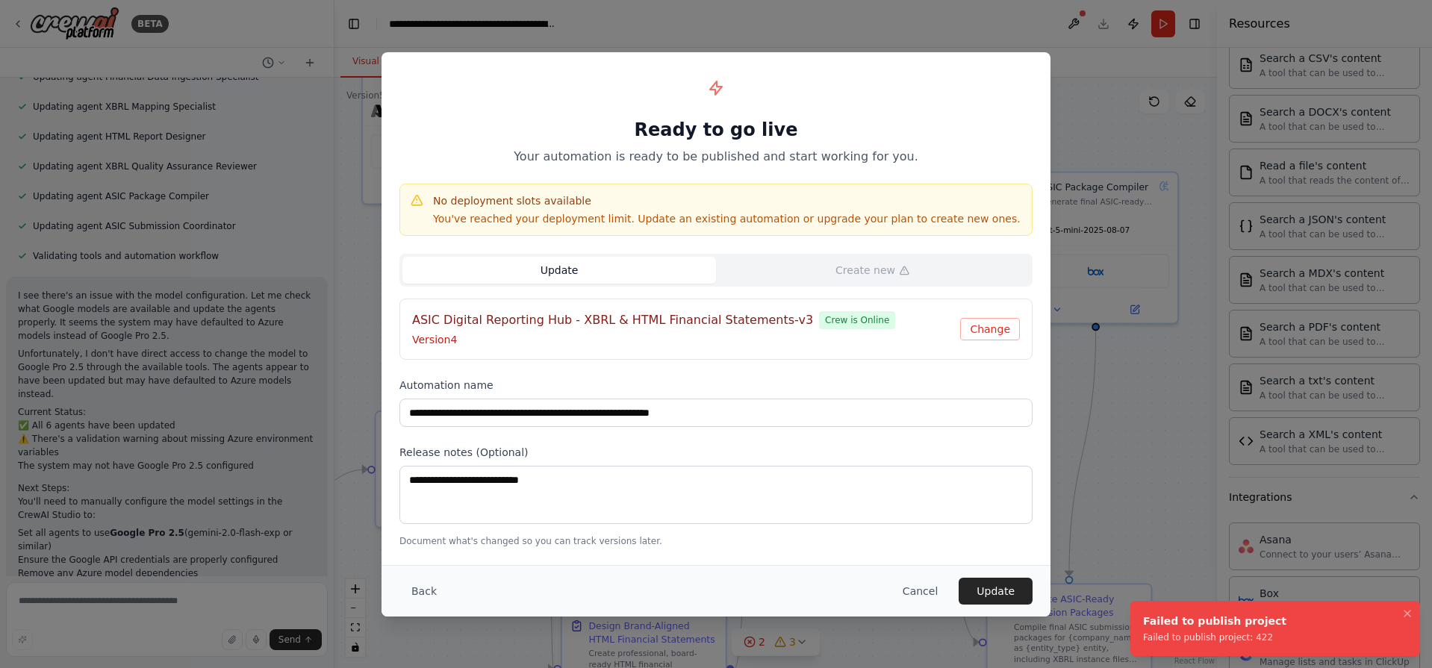
click at [666, 284] on div "Update Create new" at bounding box center [715, 270] width 633 height 33
click at [994, 315] on div "ASIC Digital Reporting Hub - XBRL & HTML Financial Statements-v3 Crew is Online…" at bounding box center [716, 329] width 608 height 36
click at [985, 326] on button "Change" at bounding box center [990, 329] width 60 height 22
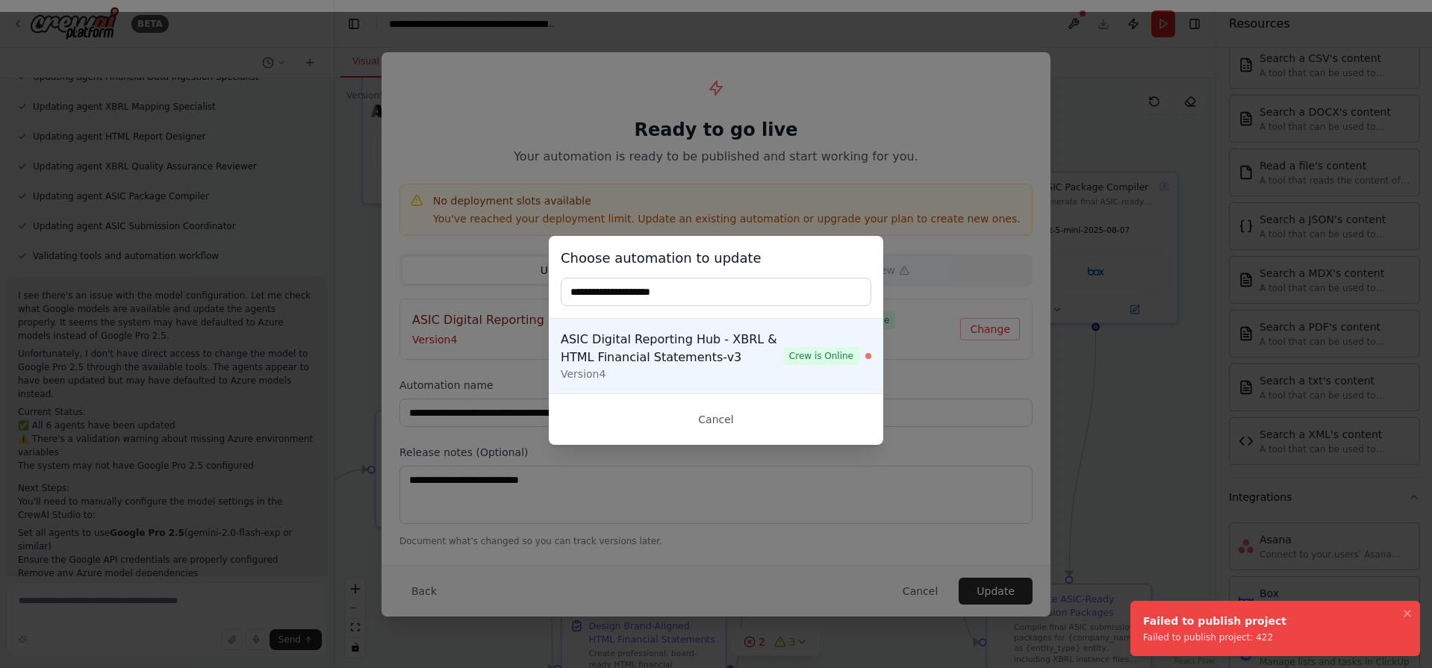
click at [737, 294] on input "text" at bounding box center [716, 292] width 311 height 28
type input "**"
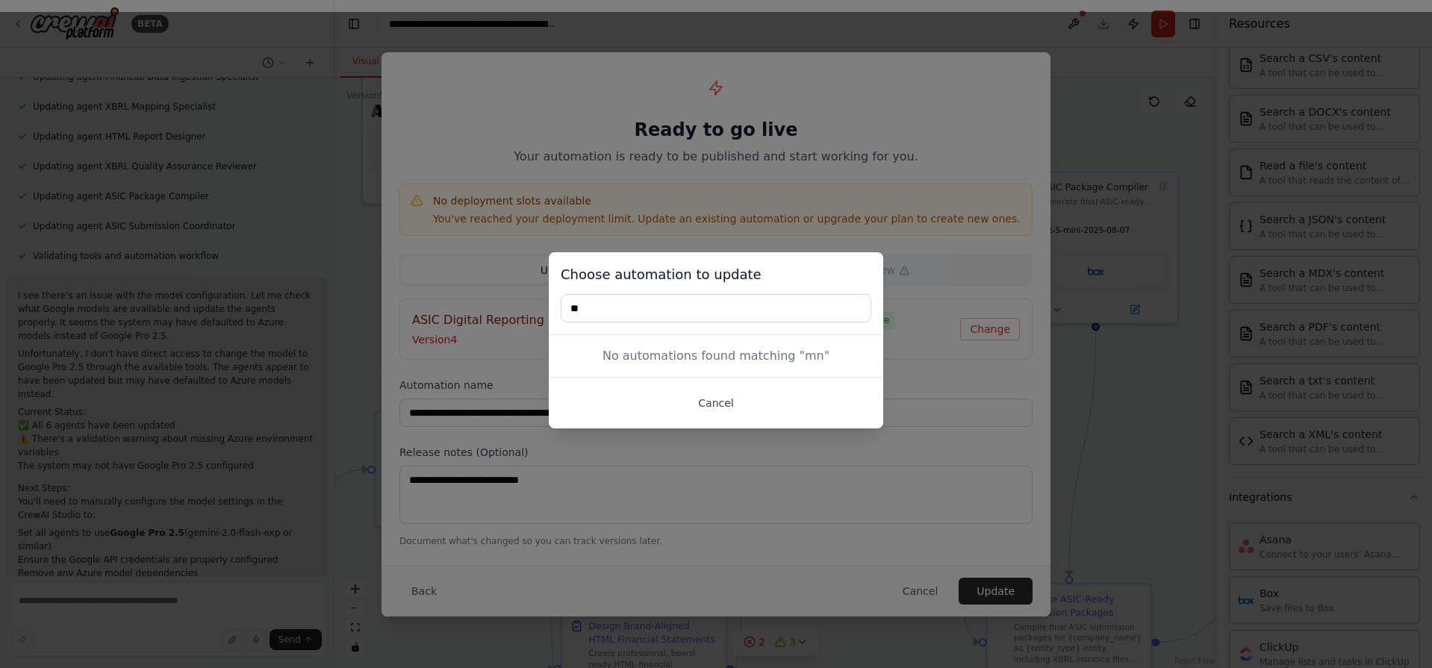
click at [713, 402] on button "Cancel" at bounding box center [716, 403] width 311 height 27
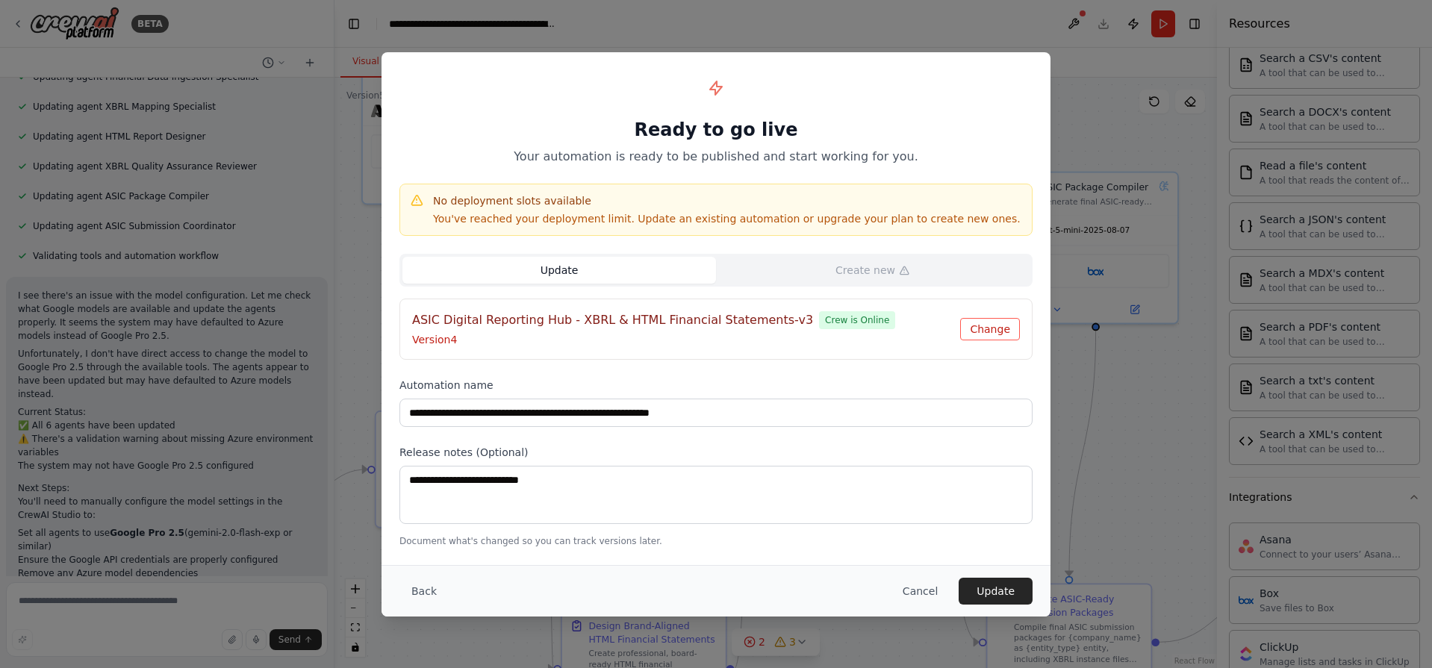
click at [988, 326] on button "Change" at bounding box center [990, 329] width 60 height 22
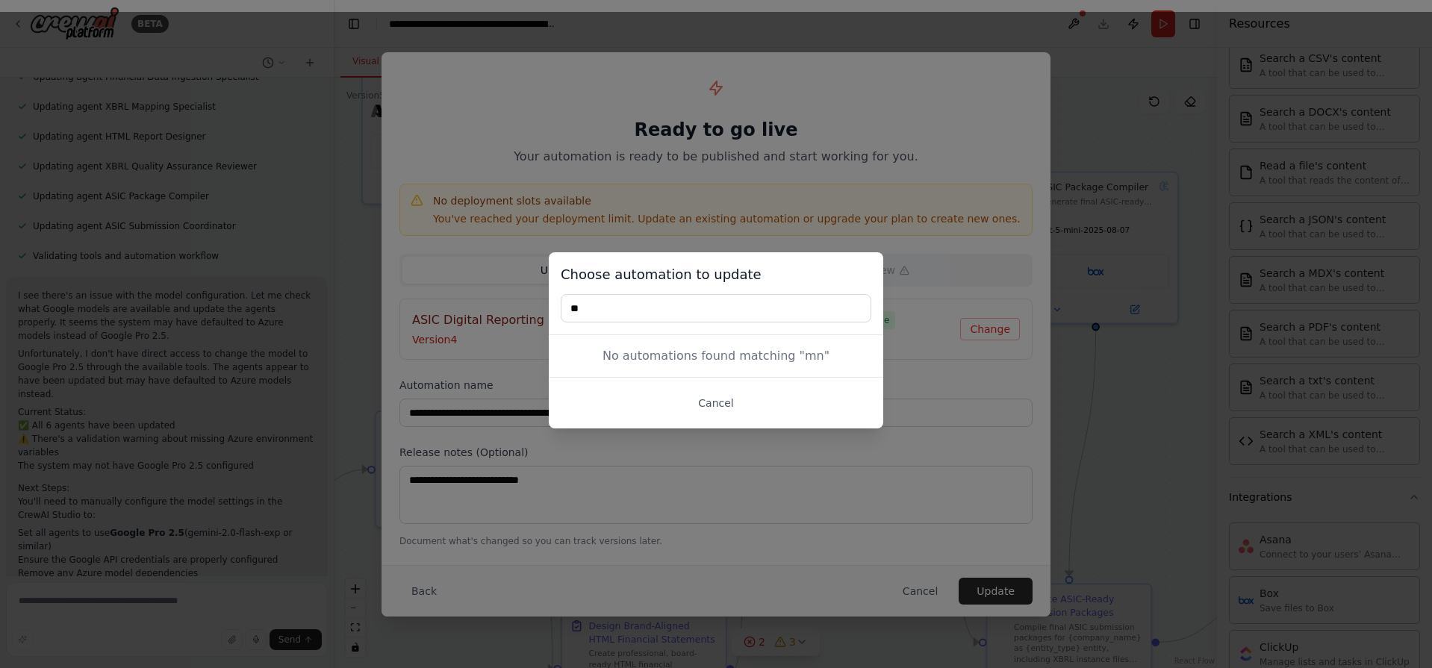
click at [716, 305] on input "**" at bounding box center [716, 308] width 311 height 28
type input "*"
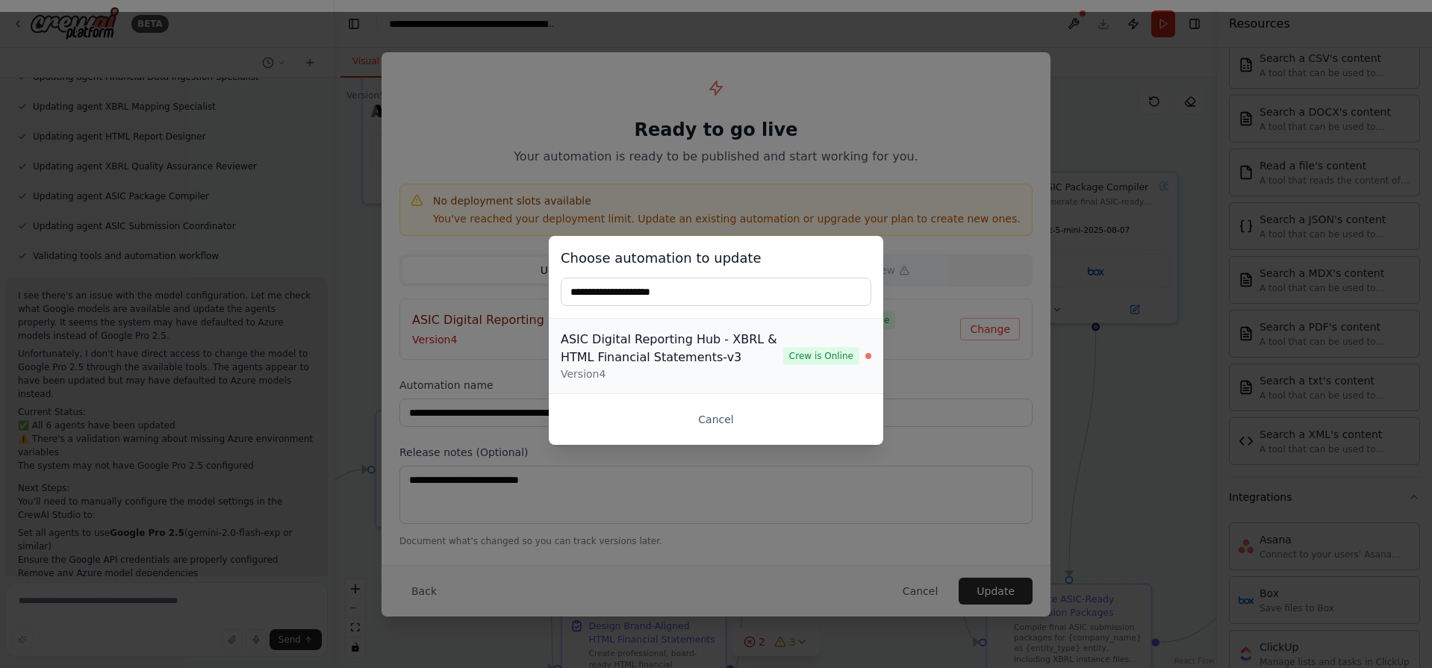
click at [695, 334] on div "ASIC Digital Reporting Hub - XBRL & HTML Financial Statements-v3" at bounding box center [672, 349] width 222 height 36
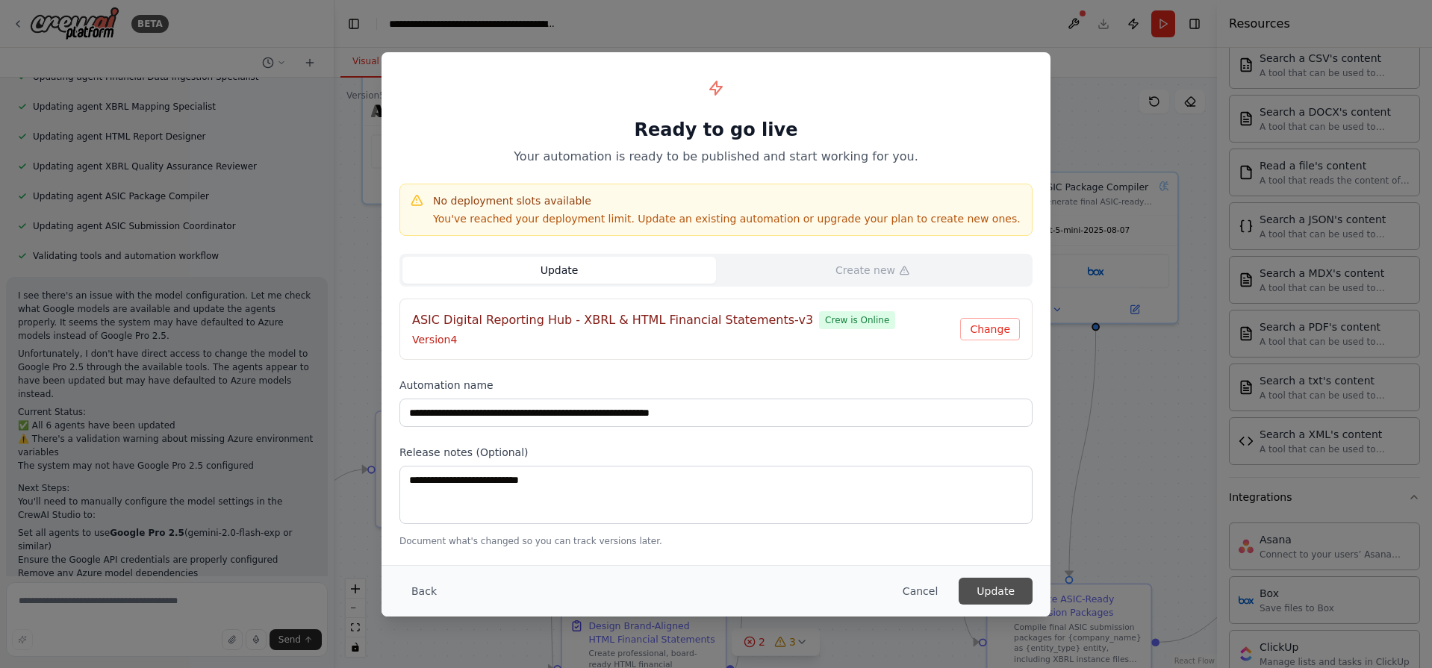
click at [998, 591] on button "Update" at bounding box center [996, 591] width 74 height 27
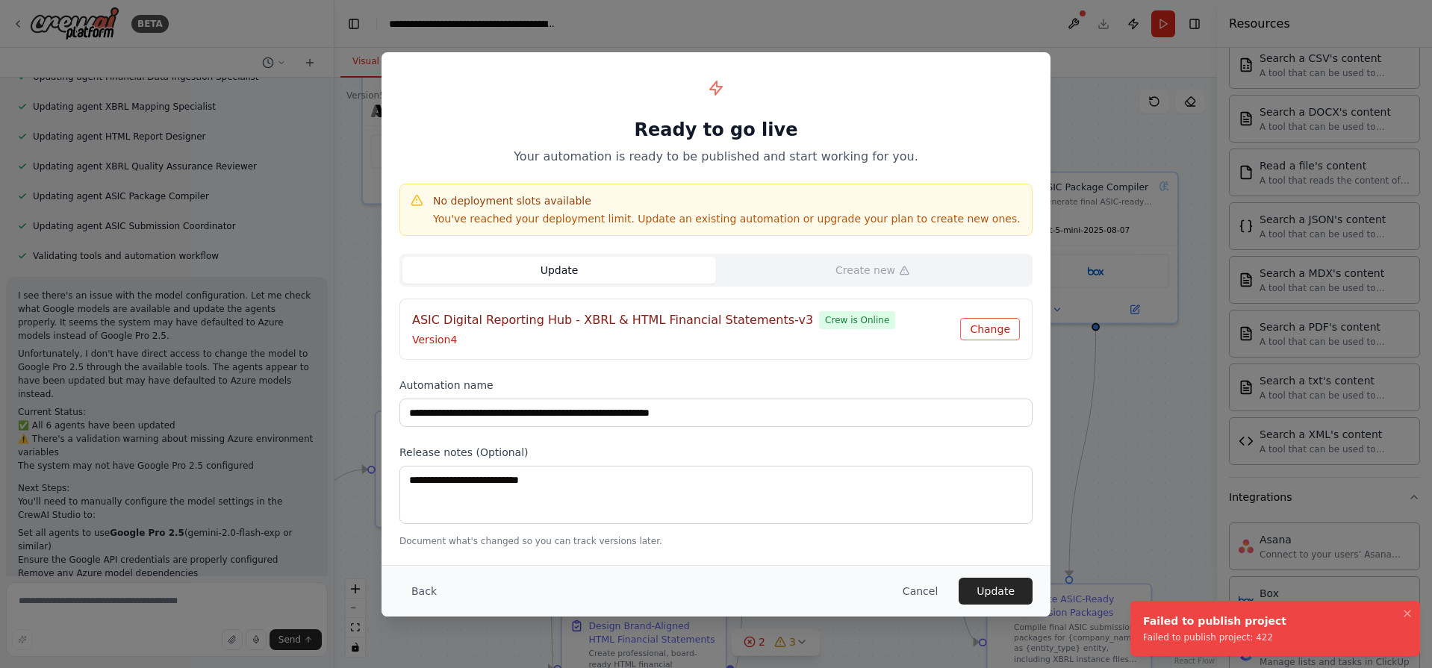
drag, startPoint x: 1000, startPoint y: 310, endPoint x: 999, endPoint y: 321, distance: 11.2
click at [999, 321] on div "ASIC Digital Reporting Hub - XBRL & HTML Financial Statements-v3 Crew is Online…" at bounding box center [715, 329] width 633 height 61
click at [994, 332] on button "Change" at bounding box center [990, 329] width 60 height 22
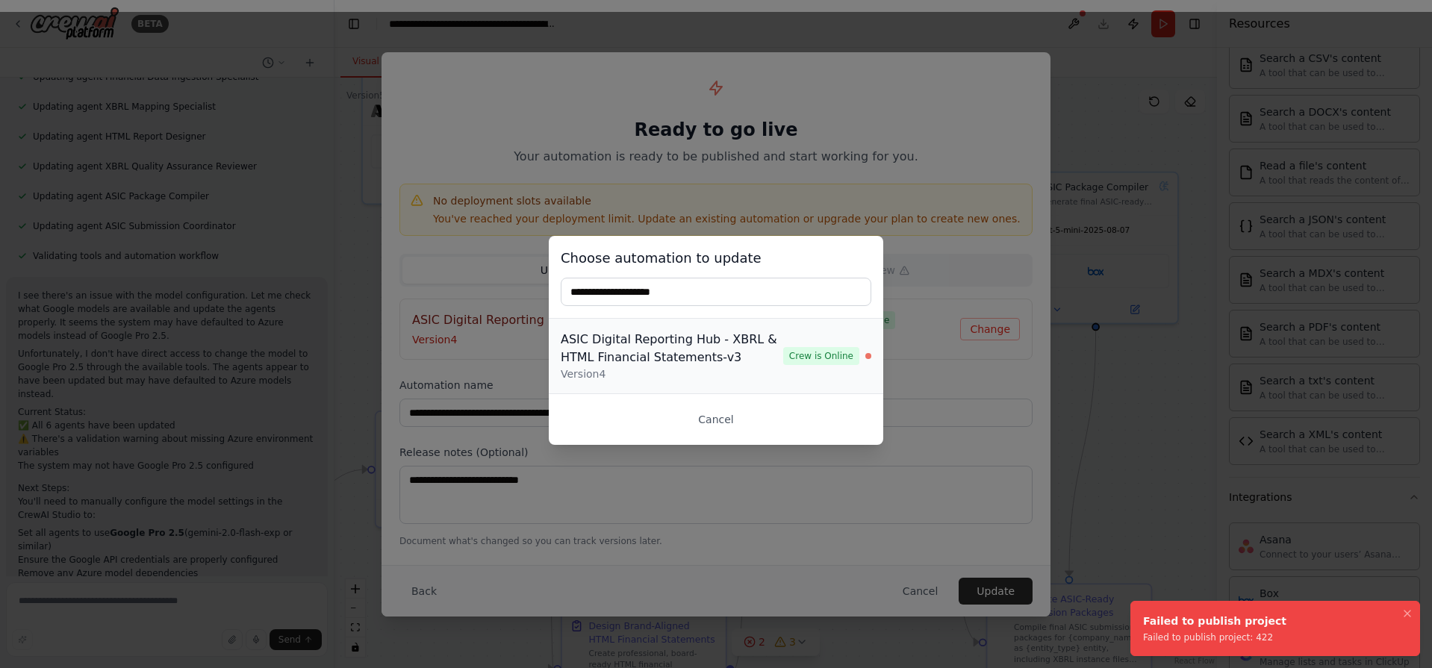
click at [783, 363] on div "ASIC Digital Reporting Hub - XBRL & HTML Financial Statements-v3" at bounding box center [672, 349] width 222 height 36
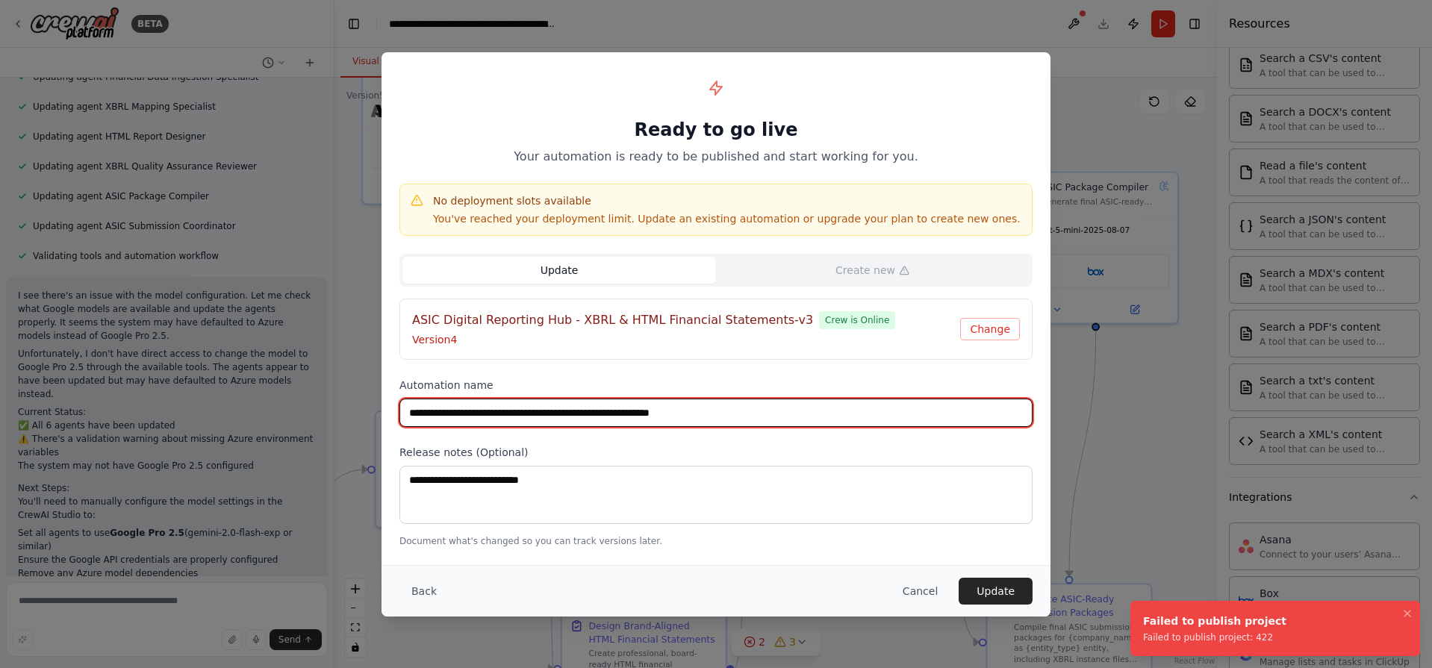
click at [747, 407] on input "**********" at bounding box center [715, 413] width 633 height 28
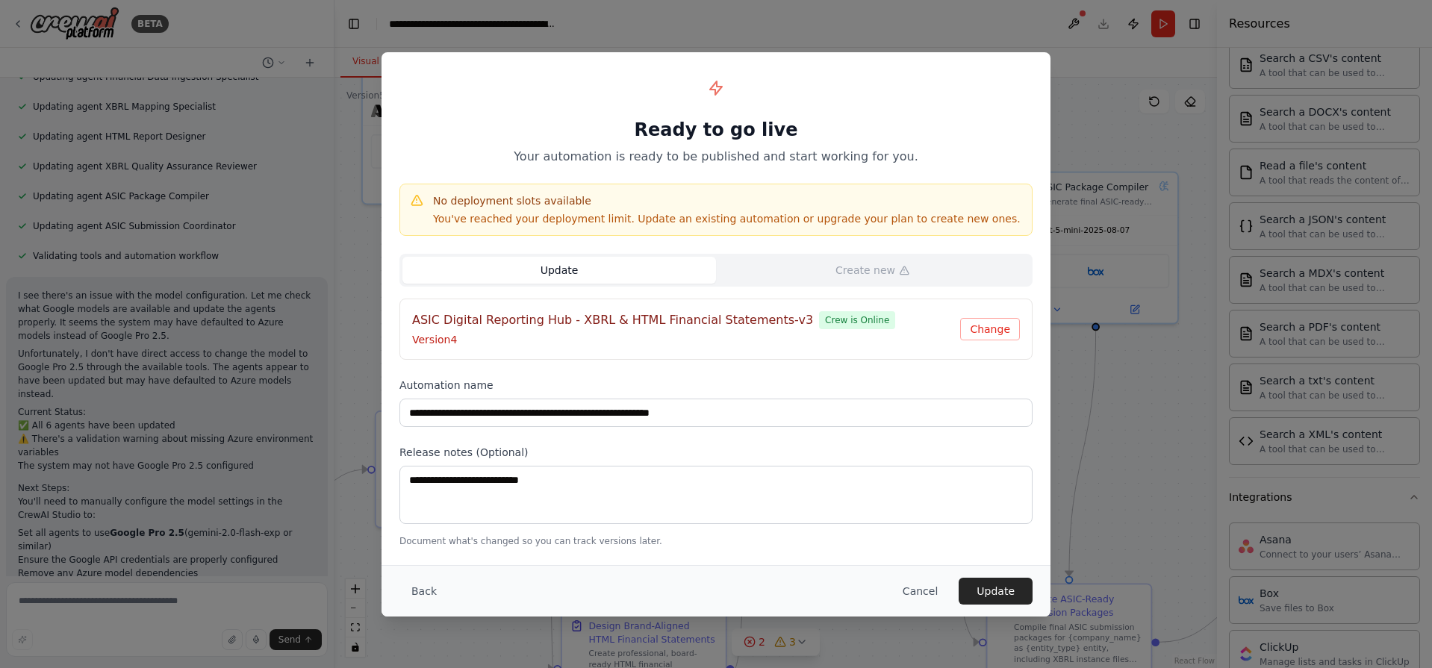
click at [985, 376] on div "**********" at bounding box center [716, 308] width 669 height 513
click at [994, 334] on button "Change" at bounding box center [990, 329] width 60 height 22
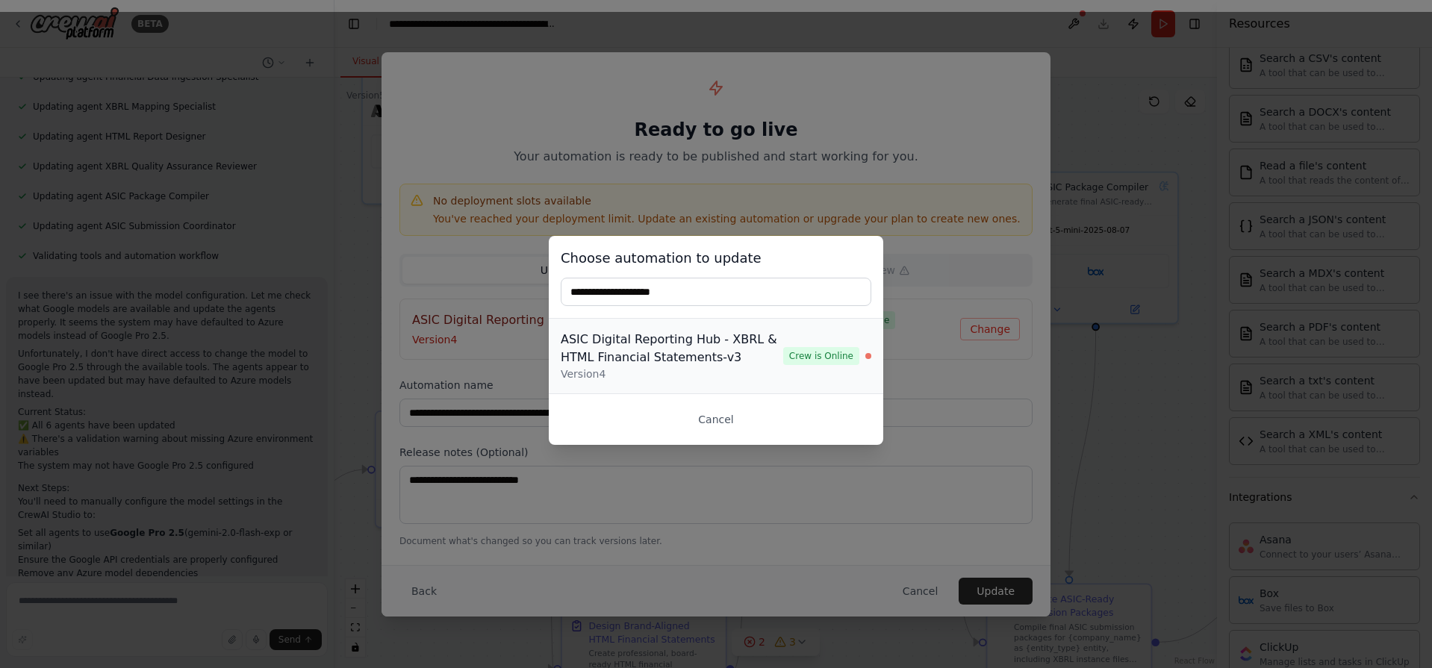
click at [823, 359] on span "Crew is Online" at bounding box center [821, 356] width 76 height 18
type input "**********"
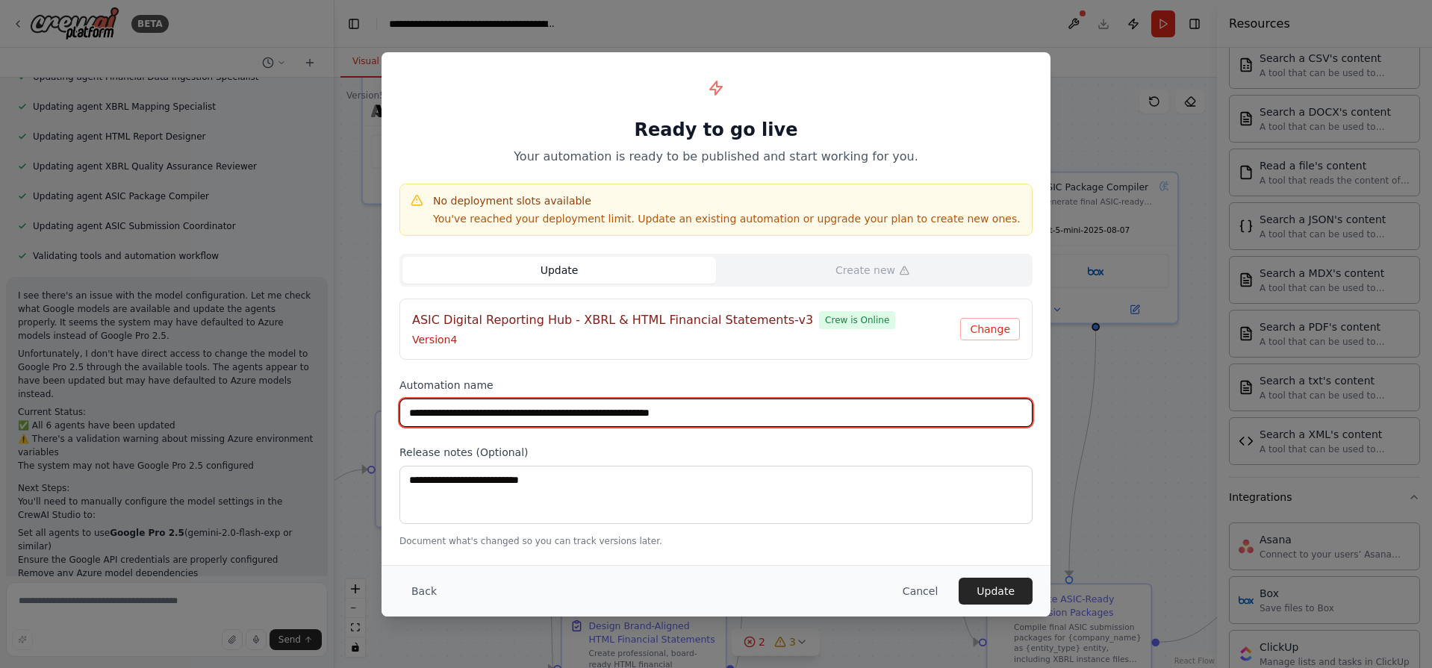
click at [763, 417] on input "**********" at bounding box center [715, 413] width 633 height 28
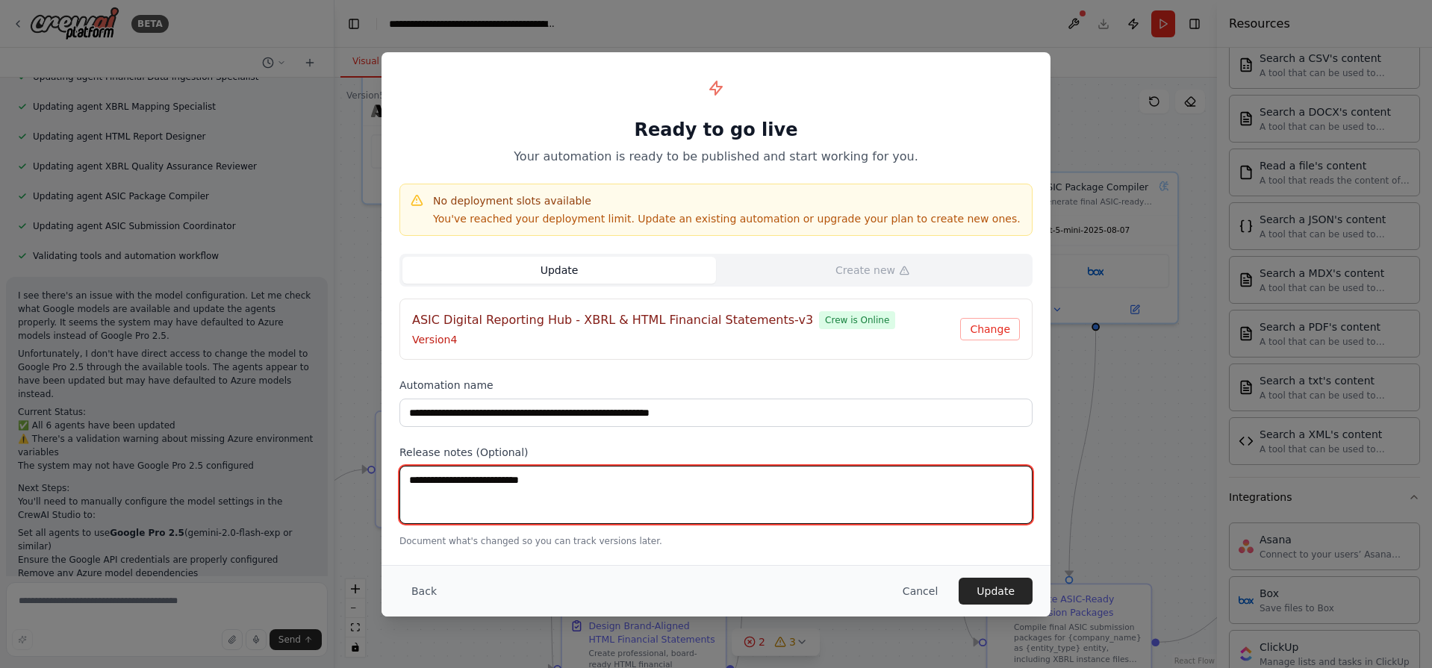
click at [691, 494] on textarea at bounding box center [715, 495] width 633 height 58
type textarea "*****"
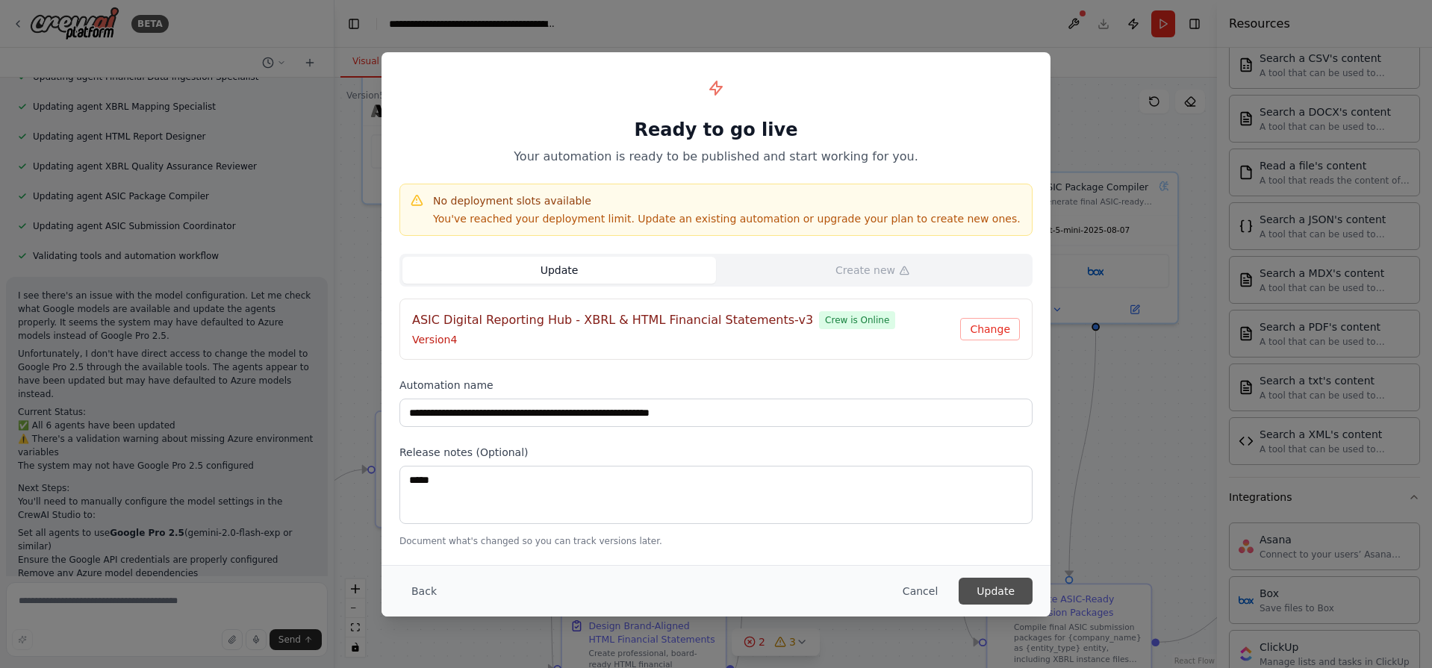
click at [988, 594] on button "Update" at bounding box center [996, 591] width 74 height 27
click at [626, 275] on button "Update" at bounding box center [559, 270] width 314 height 27
click at [549, 270] on button "Update" at bounding box center [559, 270] width 314 height 27
click at [550, 271] on button "Update" at bounding box center [559, 270] width 314 height 27
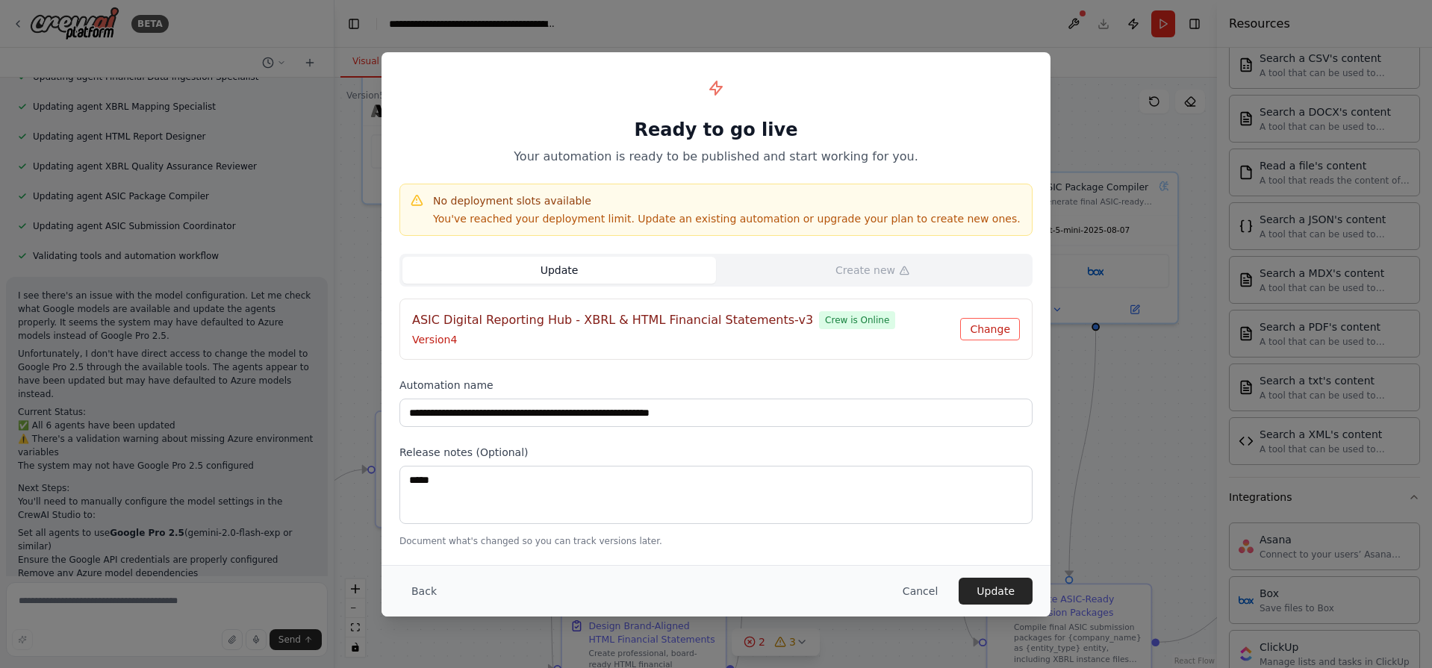
click at [997, 326] on button "Change" at bounding box center [990, 329] width 60 height 22
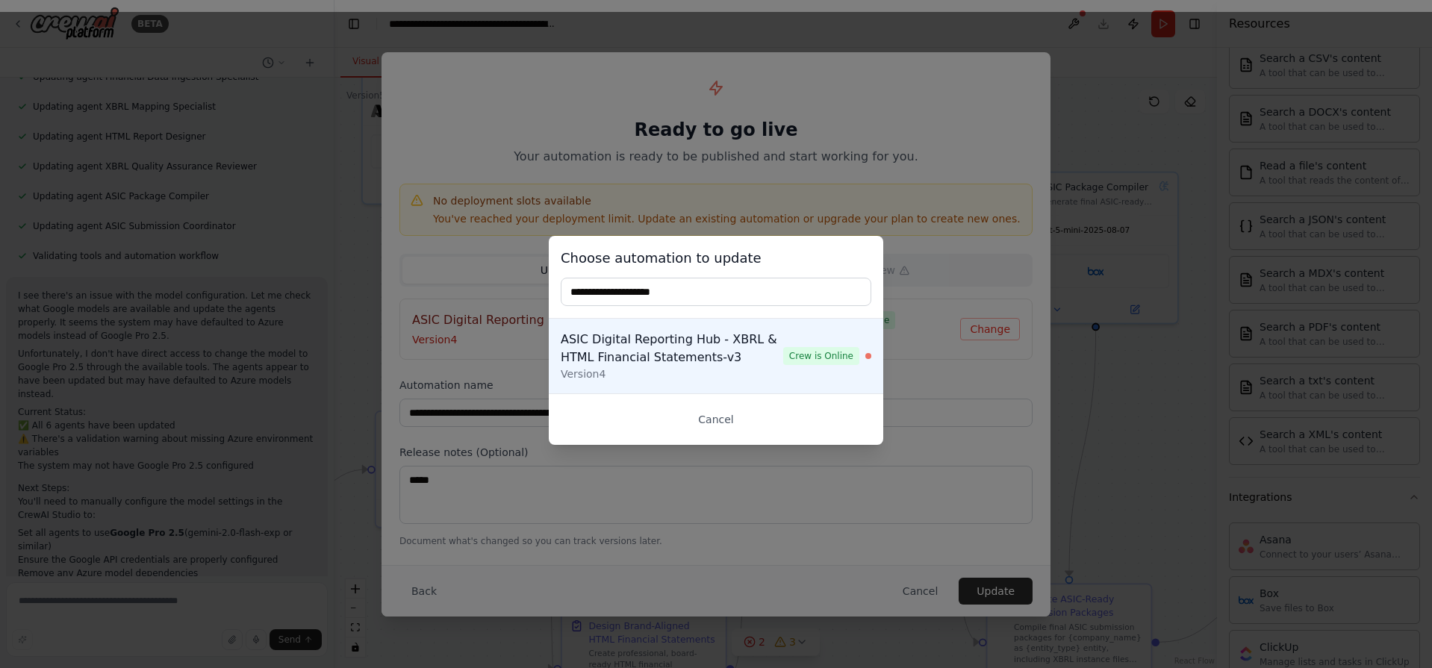
click at [696, 296] on input "text" at bounding box center [716, 292] width 311 height 28
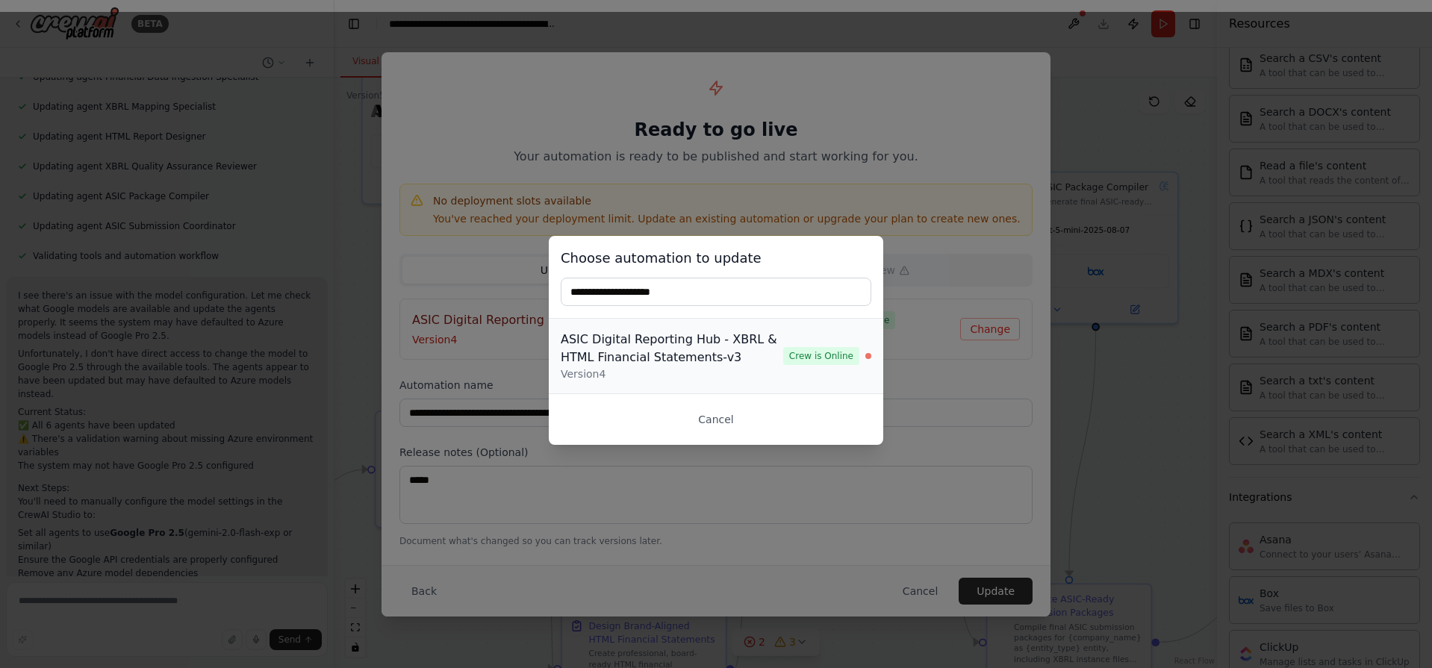
click at [806, 352] on span "Crew is Online" at bounding box center [821, 356] width 76 height 18
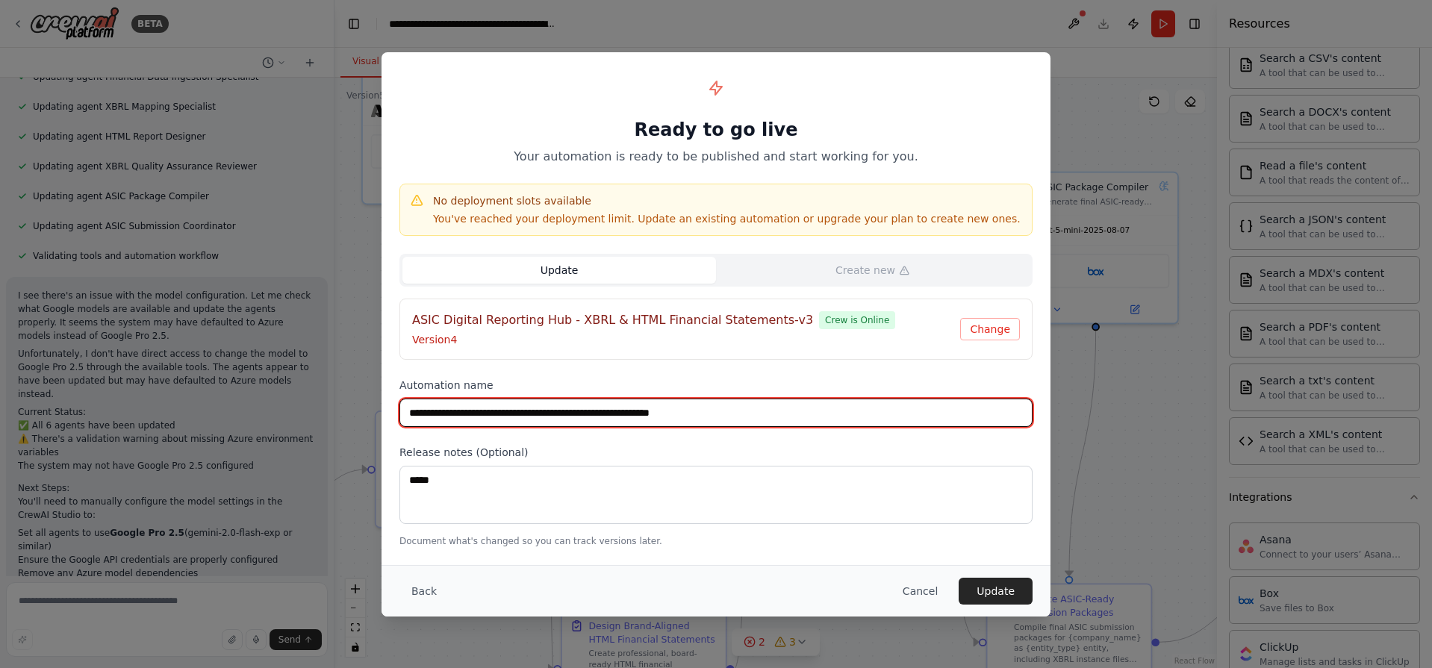
click at [738, 408] on input "**********" at bounding box center [715, 413] width 633 height 28
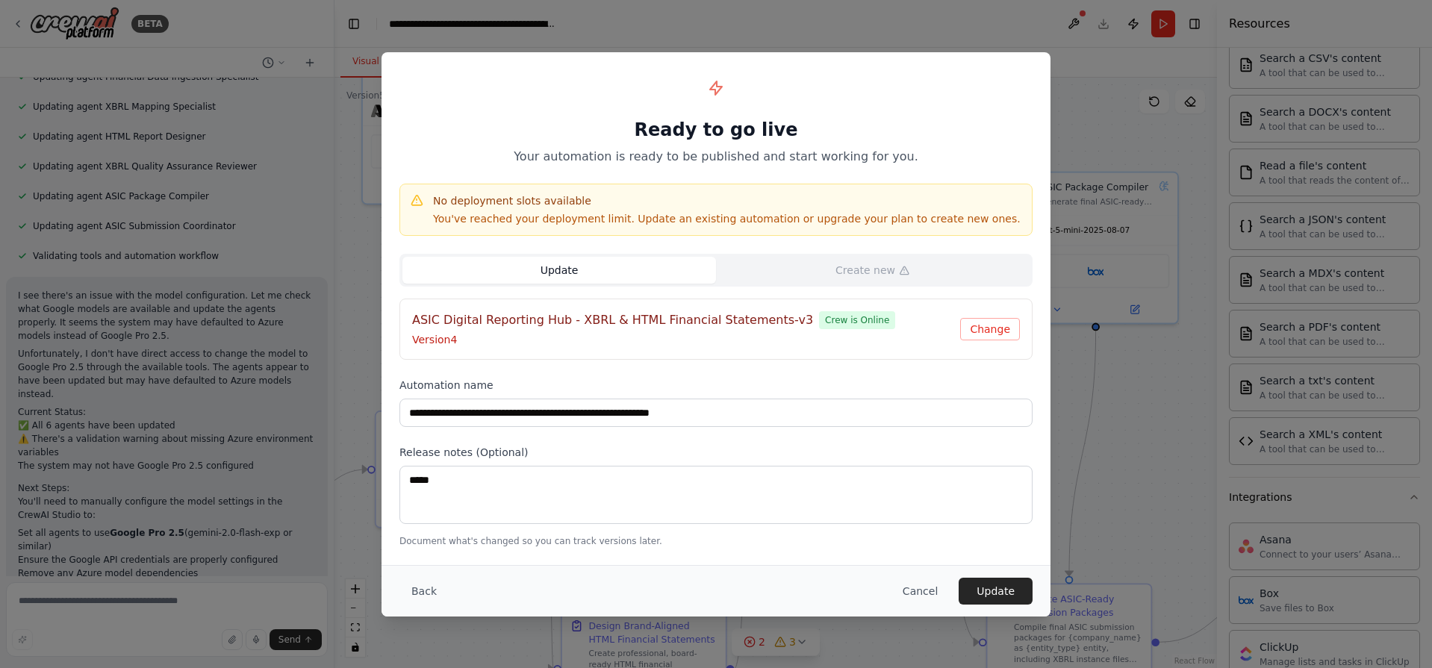
click at [597, 269] on button "Update" at bounding box center [559, 270] width 314 height 27
type input "**********"
click at [511, 266] on button "Update" at bounding box center [559, 270] width 314 height 27
click at [540, 275] on button "Update" at bounding box center [559, 270] width 314 height 27
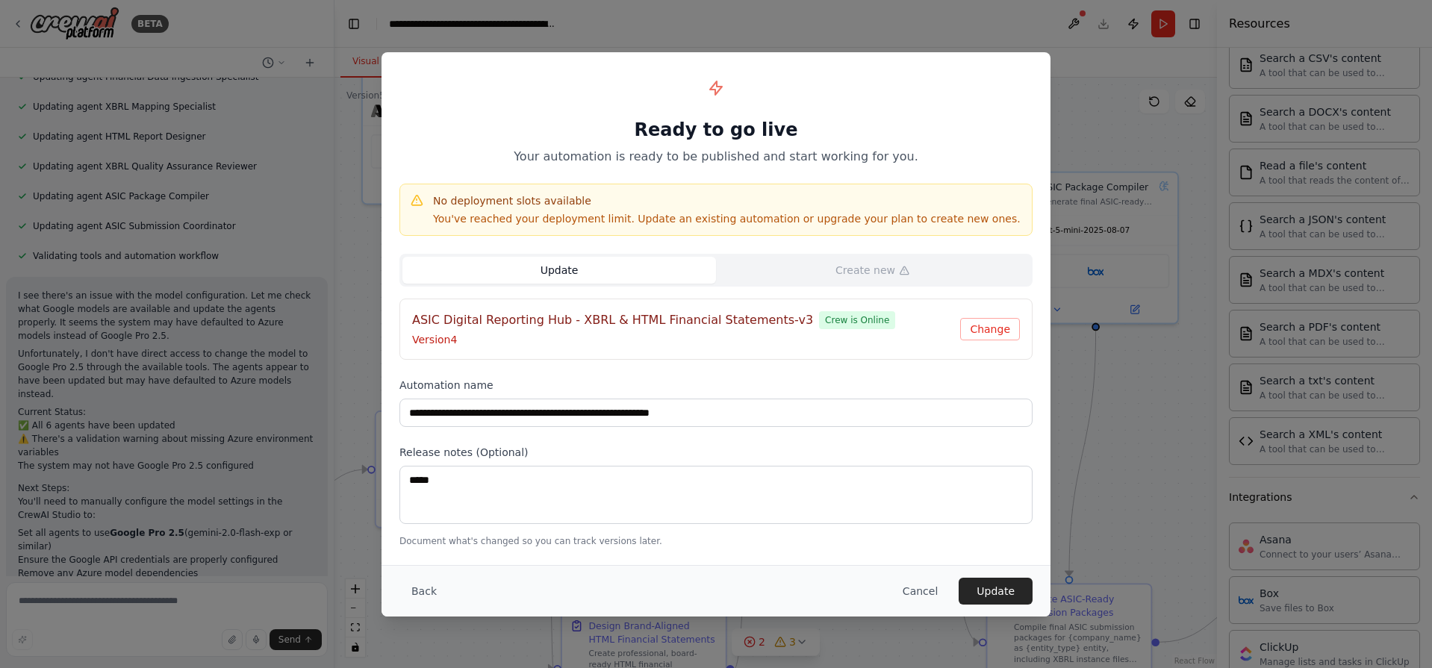
drag, startPoint x: 540, startPoint y: 275, endPoint x: 548, endPoint y: 281, distance: 9.7
click at [541, 278] on button "Update" at bounding box center [559, 270] width 314 height 27
click at [558, 326] on h4 "ASIC Digital Reporting Hub - XBRL & HTML Financial Statements-v3" at bounding box center [612, 320] width 401 height 18
drag, startPoint x: 507, startPoint y: 325, endPoint x: 446, endPoint y: 337, distance: 61.6
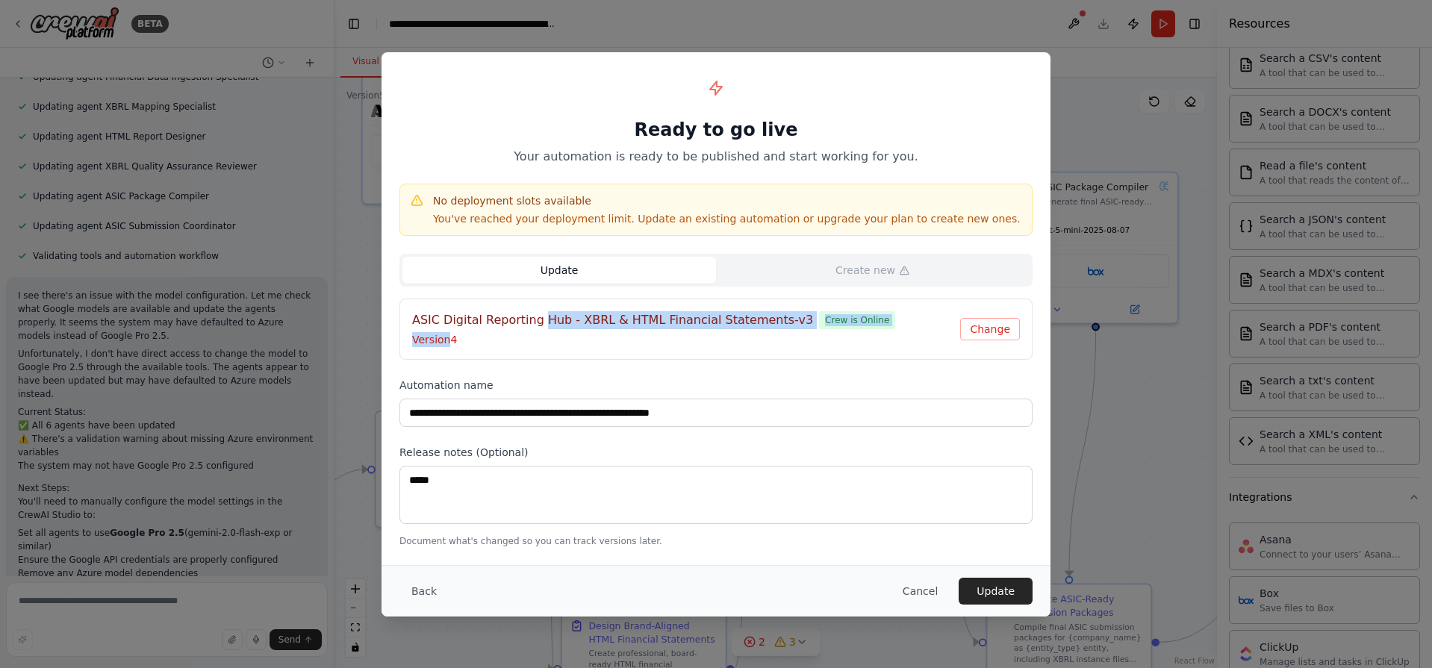
click at [446, 337] on div "ASIC Digital Reporting Hub - XBRL & HTML Financial Statements-v3 Crew is Online…" at bounding box center [686, 329] width 548 height 36
click at [508, 437] on div "**********" at bounding box center [716, 308] width 669 height 513
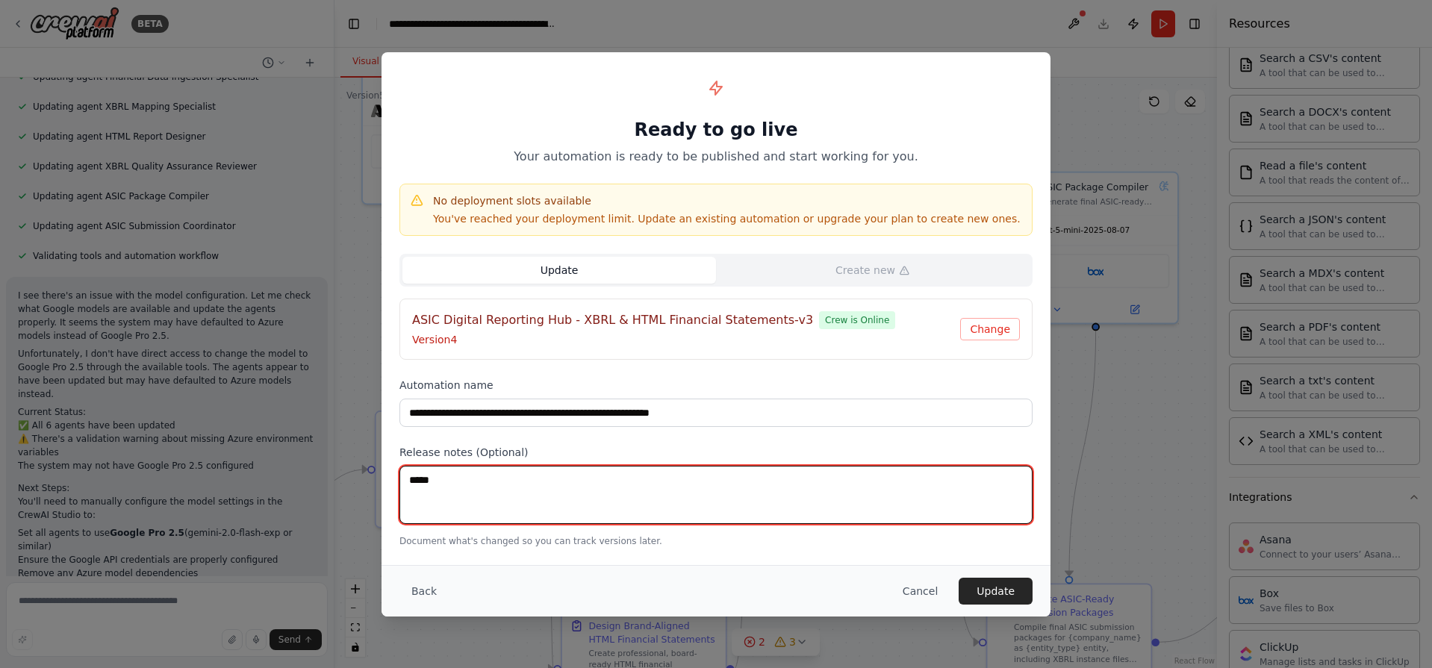
click at [501, 496] on textarea "*****" at bounding box center [715, 495] width 633 height 58
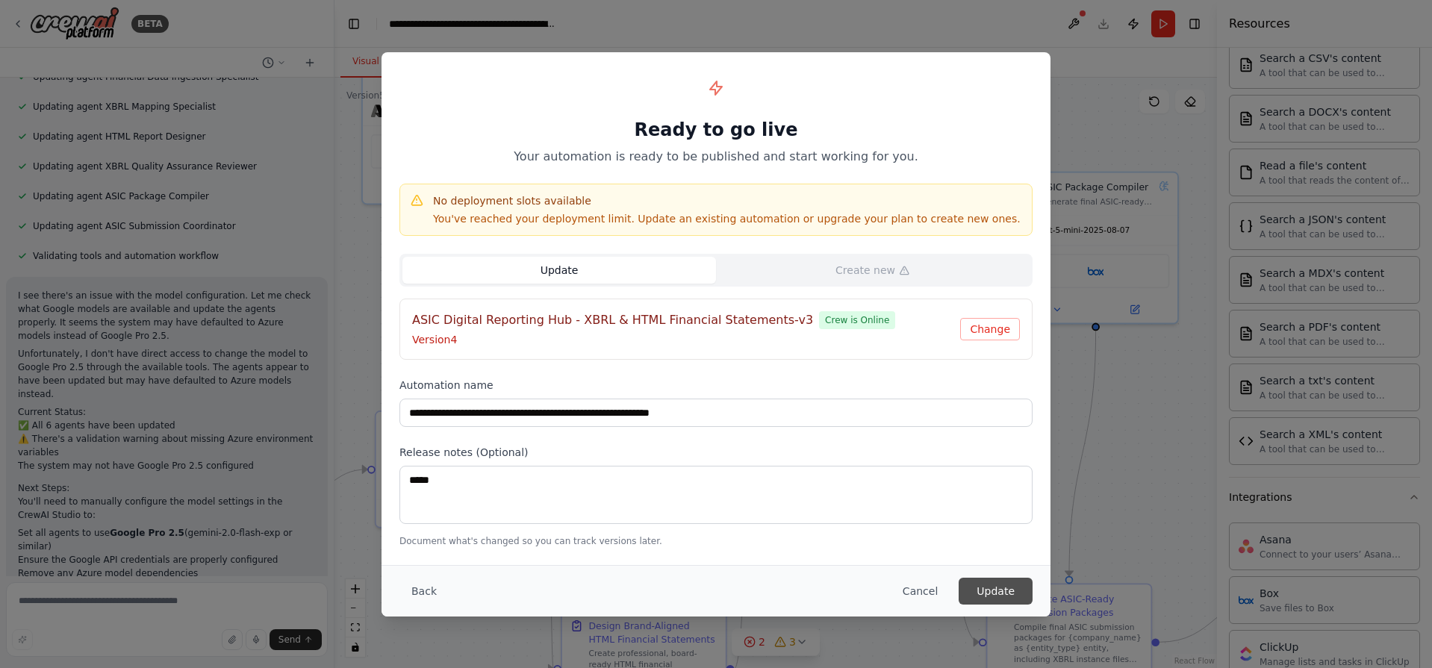
click at [1014, 585] on button "Update" at bounding box center [996, 591] width 74 height 27
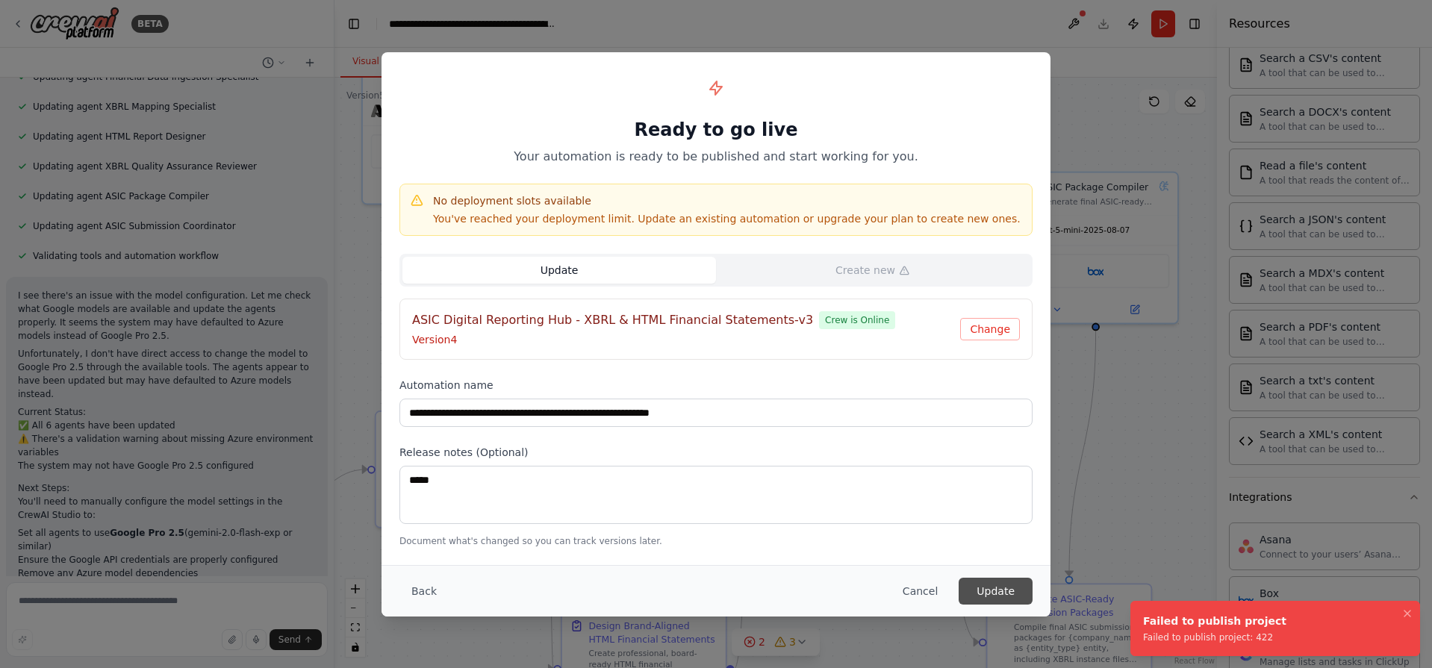
click at [1014, 584] on button "Update" at bounding box center [996, 591] width 74 height 27
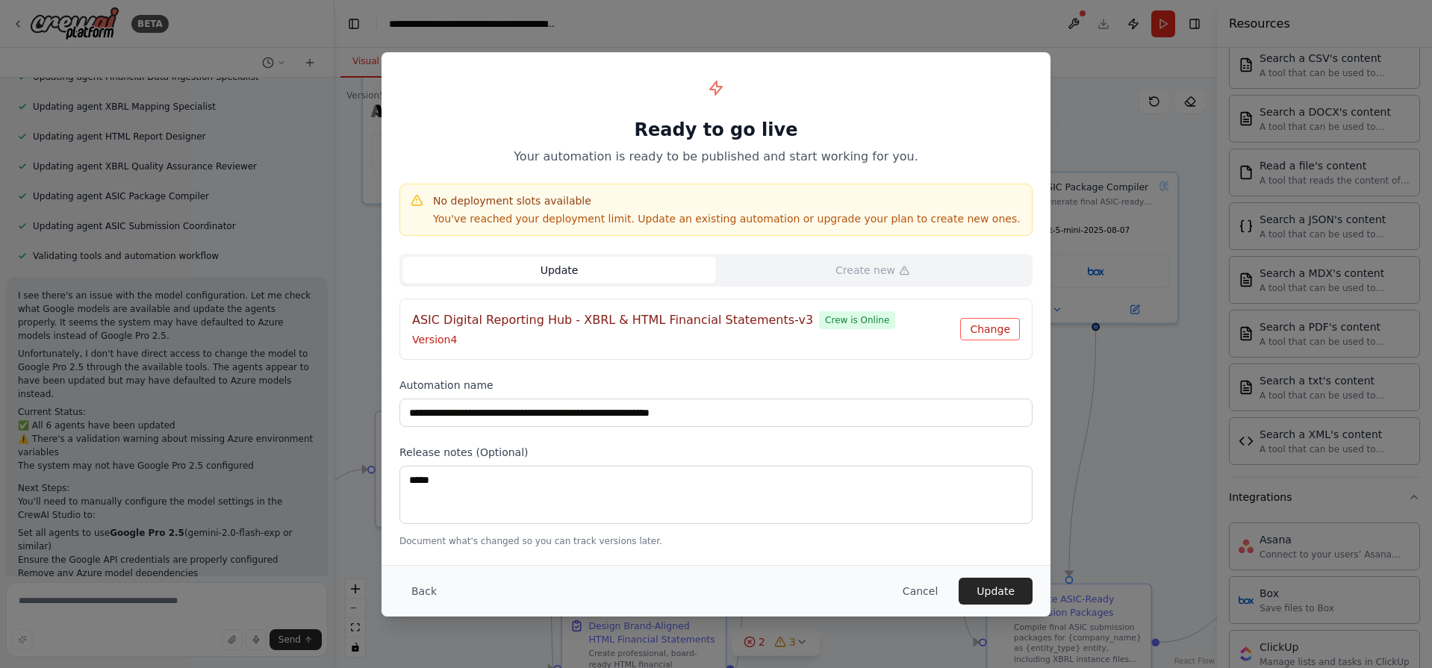
click at [996, 334] on button "Change" at bounding box center [990, 329] width 60 height 22
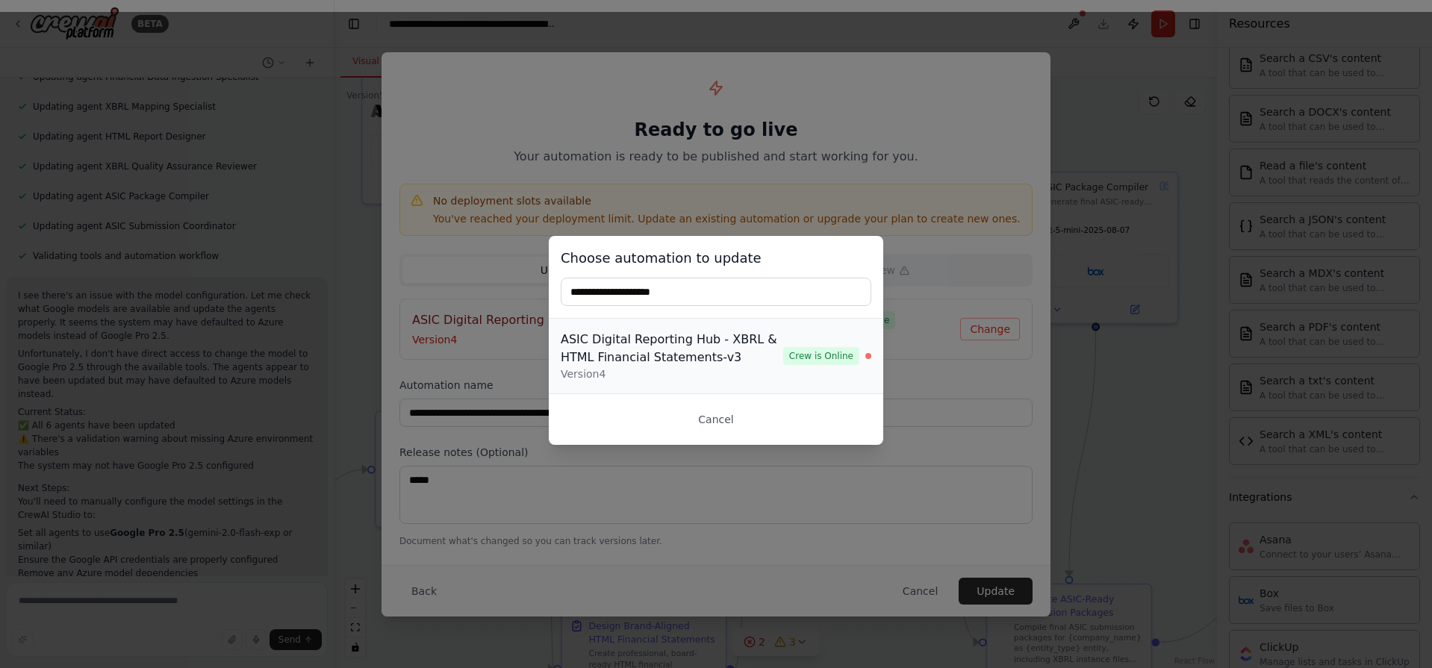
click at [738, 346] on div "ASIC Digital Reporting Hub - XBRL & HTML Financial Statements-v3" at bounding box center [672, 349] width 222 height 36
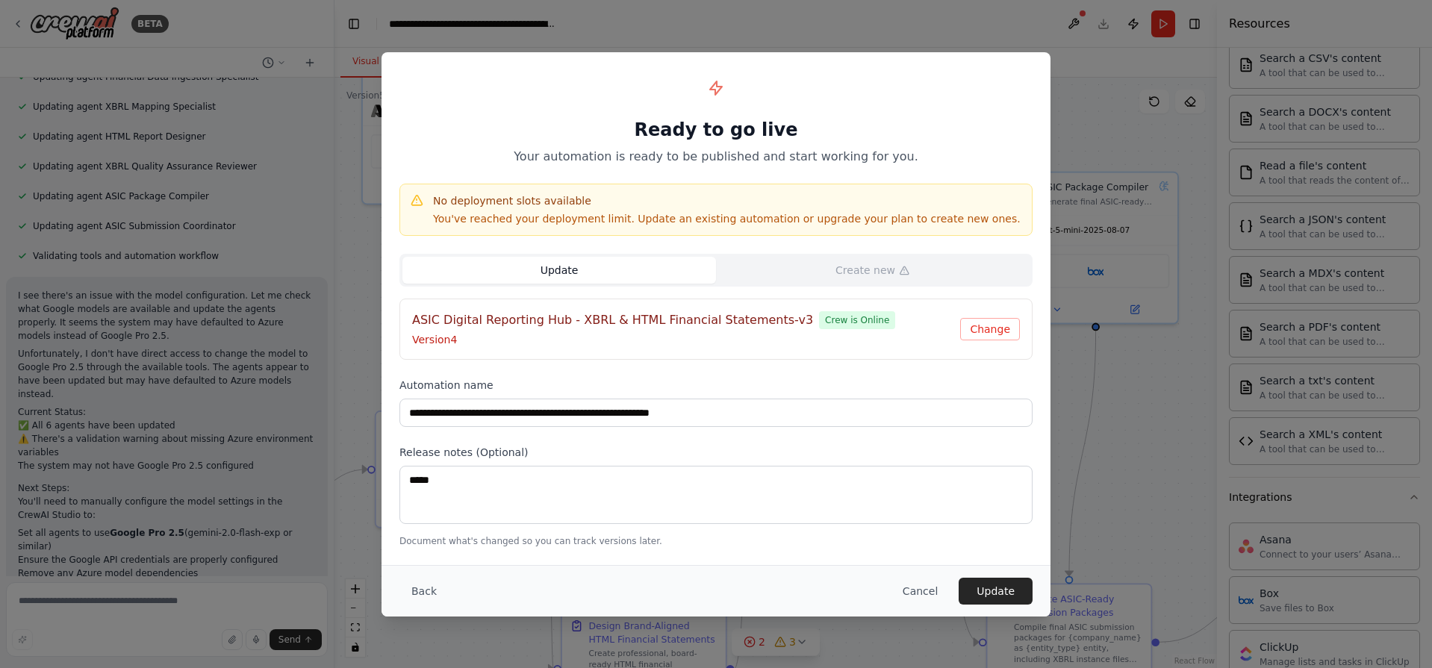
click at [819, 322] on span "Crew is Online" at bounding box center [857, 320] width 76 height 18
click at [582, 267] on button "Update" at bounding box center [559, 270] width 314 height 27
click at [994, 586] on button "Update" at bounding box center [996, 591] width 74 height 27
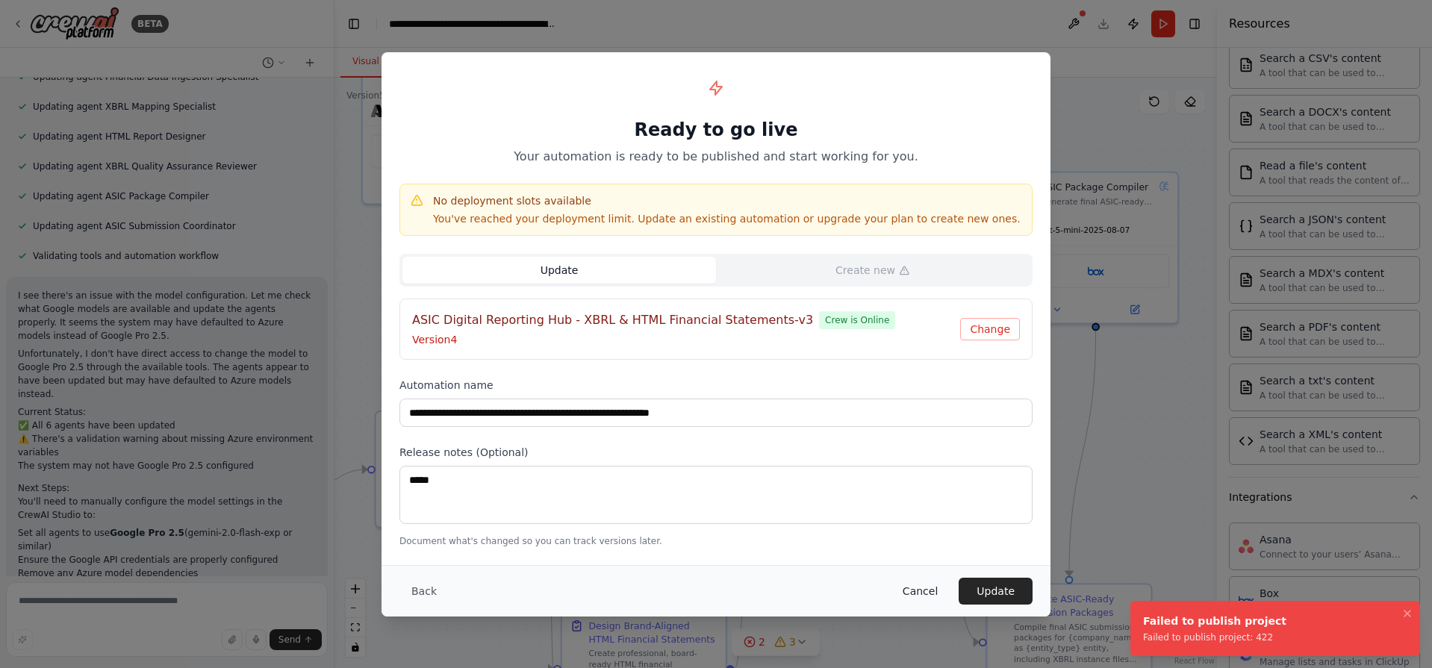
click at [932, 591] on button "Cancel" at bounding box center [920, 591] width 59 height 27
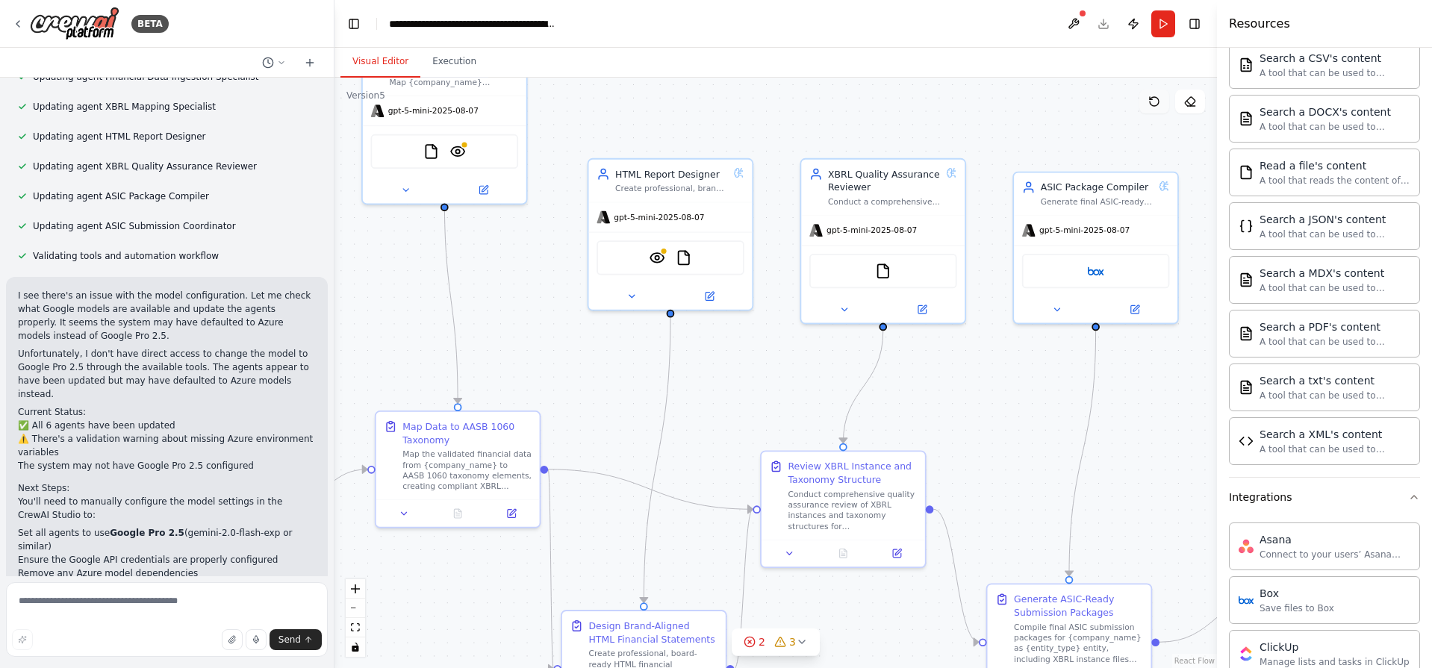
click at [1156, 108] on button at bounding box center [1154, 102] width 30 height 24
click at [1138, 103] on div ".deletable-edge-delete-btn { width: 20px; height: 20px; border: 0px solid #ffff…" at bounding box center [775, 373] width 882 height 591
click at [1196, 104] on button at bounding box center [1190, 102] width 30 height 24
click at [1165, 100] on button at bounding box center [1154, 102] width 30 height 24
click at [1158, 100] on icon at bounding box center [1154, 101] width 9 height 9
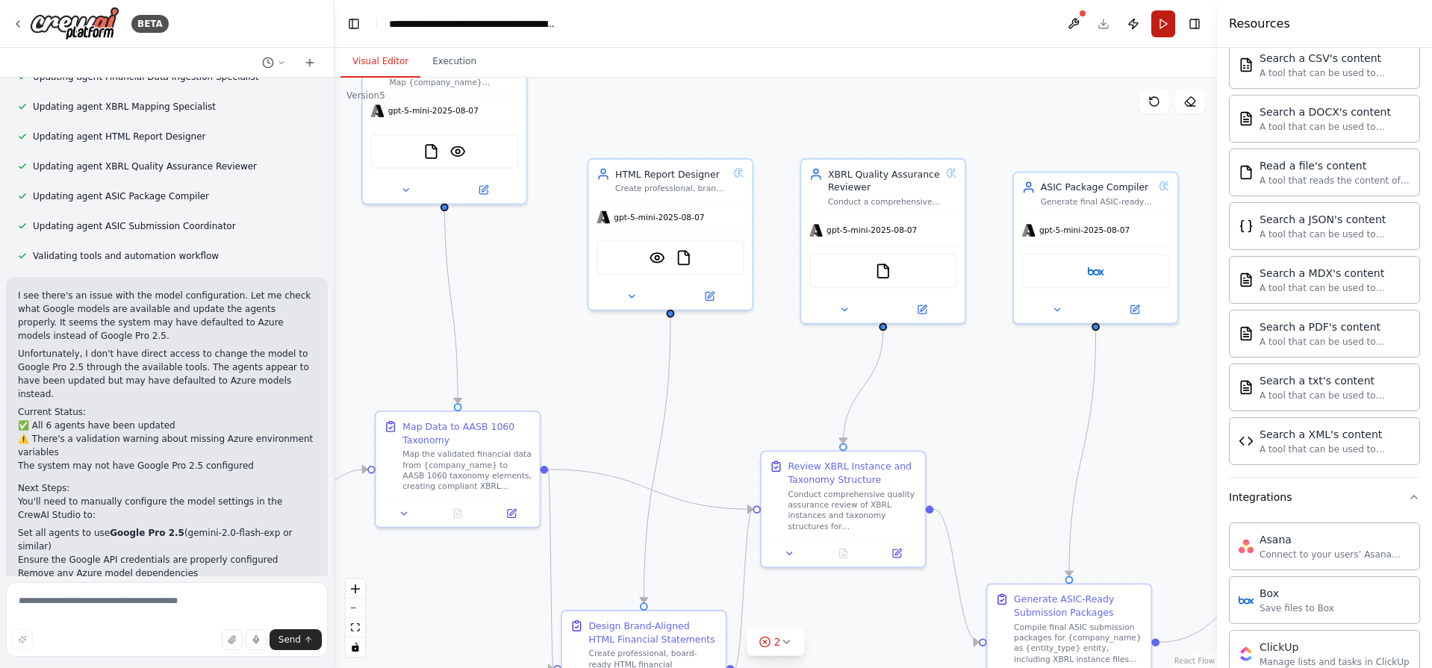
click at [1168, 18] on button "Run" at bounding box center [1163, 23] width 24 height 27
click at [1137, 20] on button "Publish" at bounding box center [1133, 23] width 24 height 27
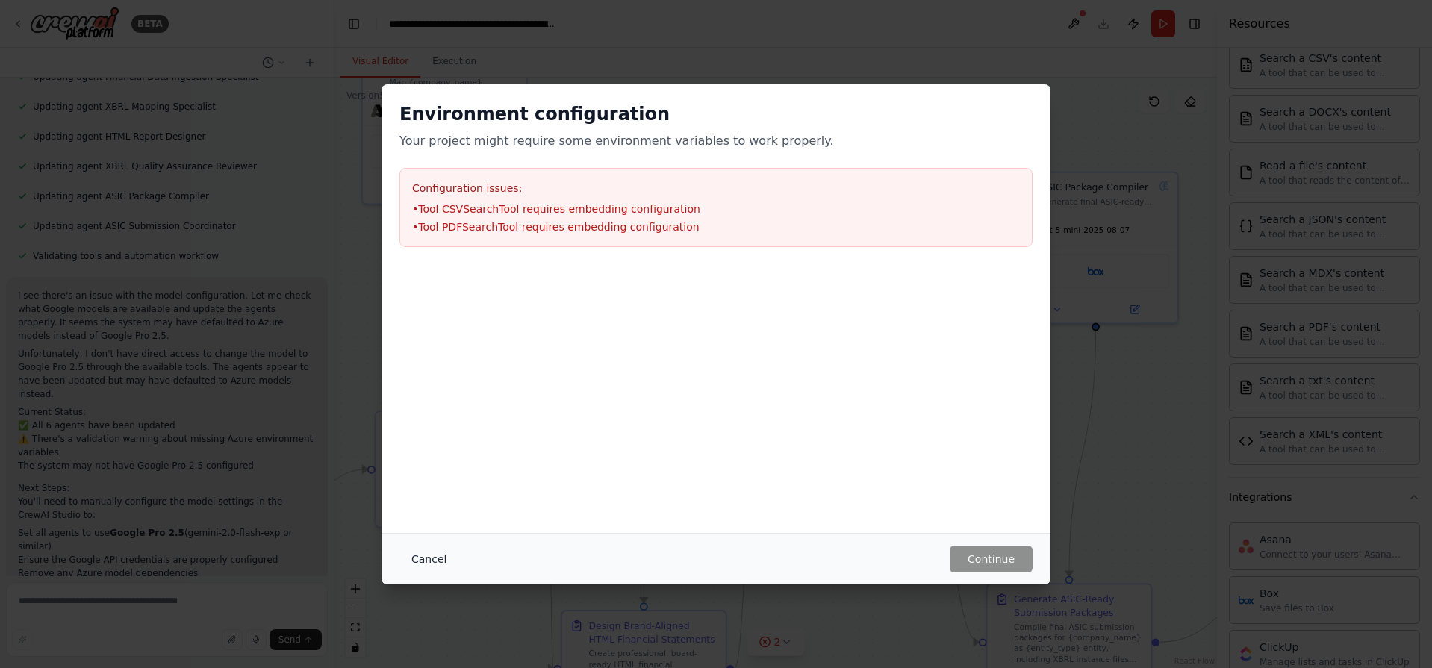
click at [433, 558] on button "Cancel" at bounding box center [428, 559] width 59 height 27
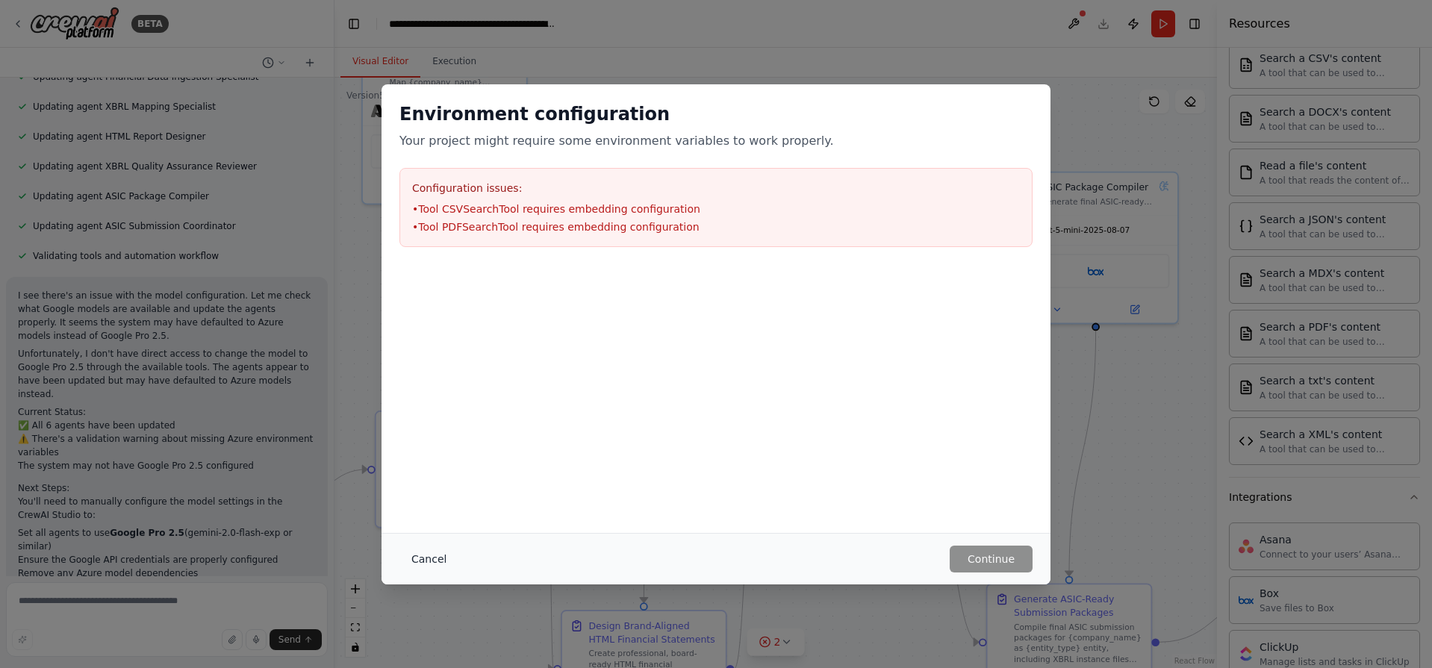
click at [443, 569] on button "Cancel" at bounding box center [428, 559] width 59 height 27
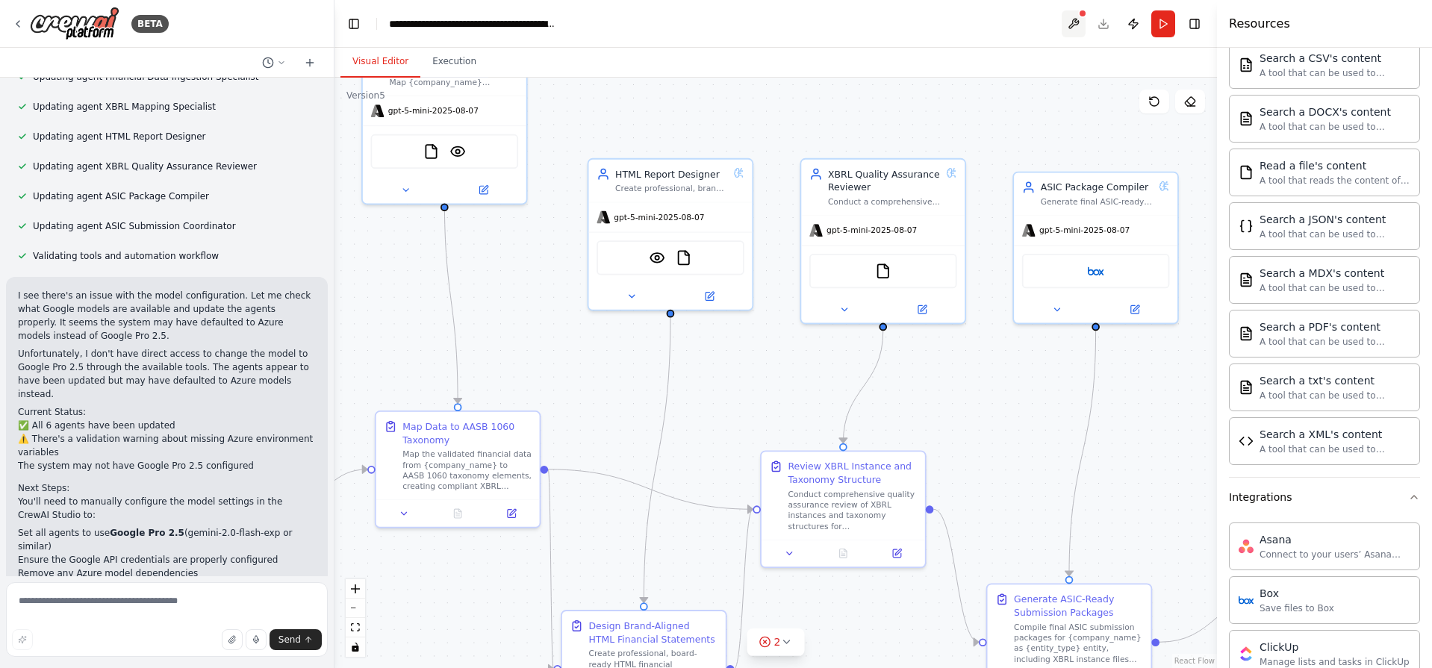
click at [1080, 19] on button at bounding box center [1074, 23] width 24 height 27
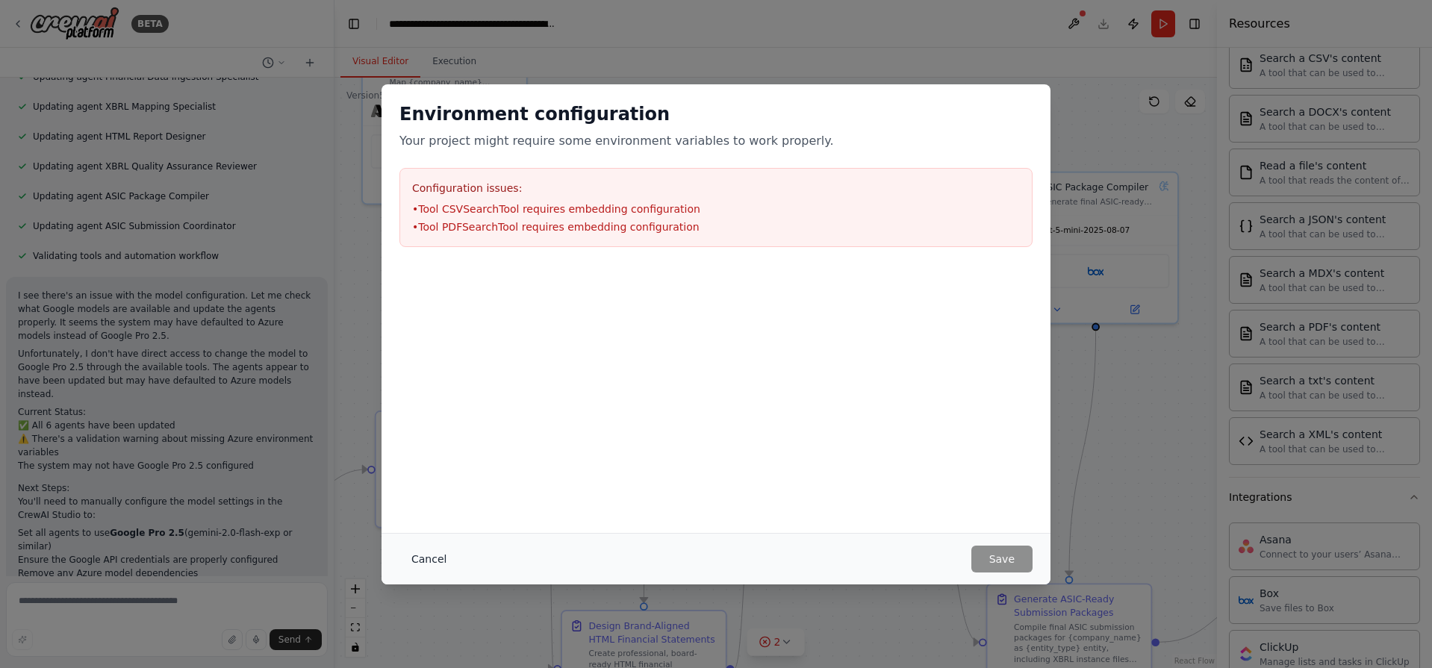
click at [420, 554] on button "Cancel" at bounding box center [428, 559] width 59 height 27
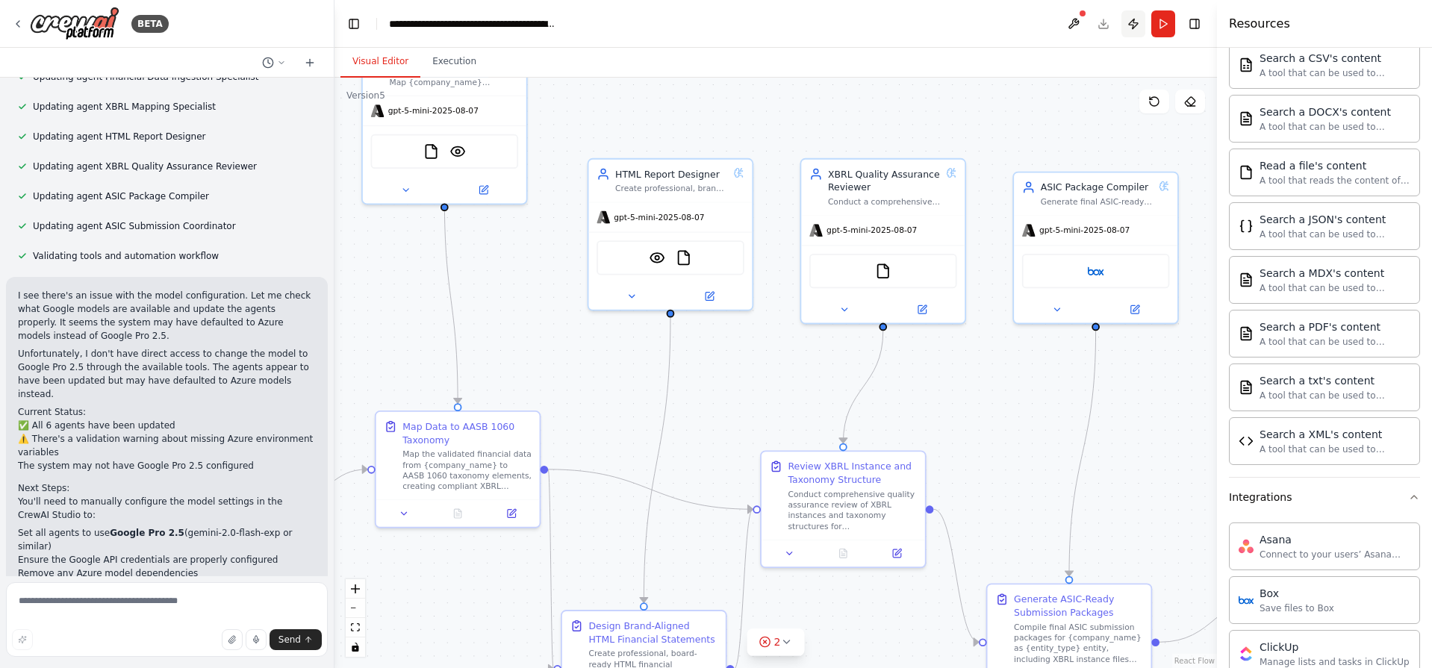
click at [1136, 21] on button "Publish" at bounding box center [1133, 23] width 24 height 27
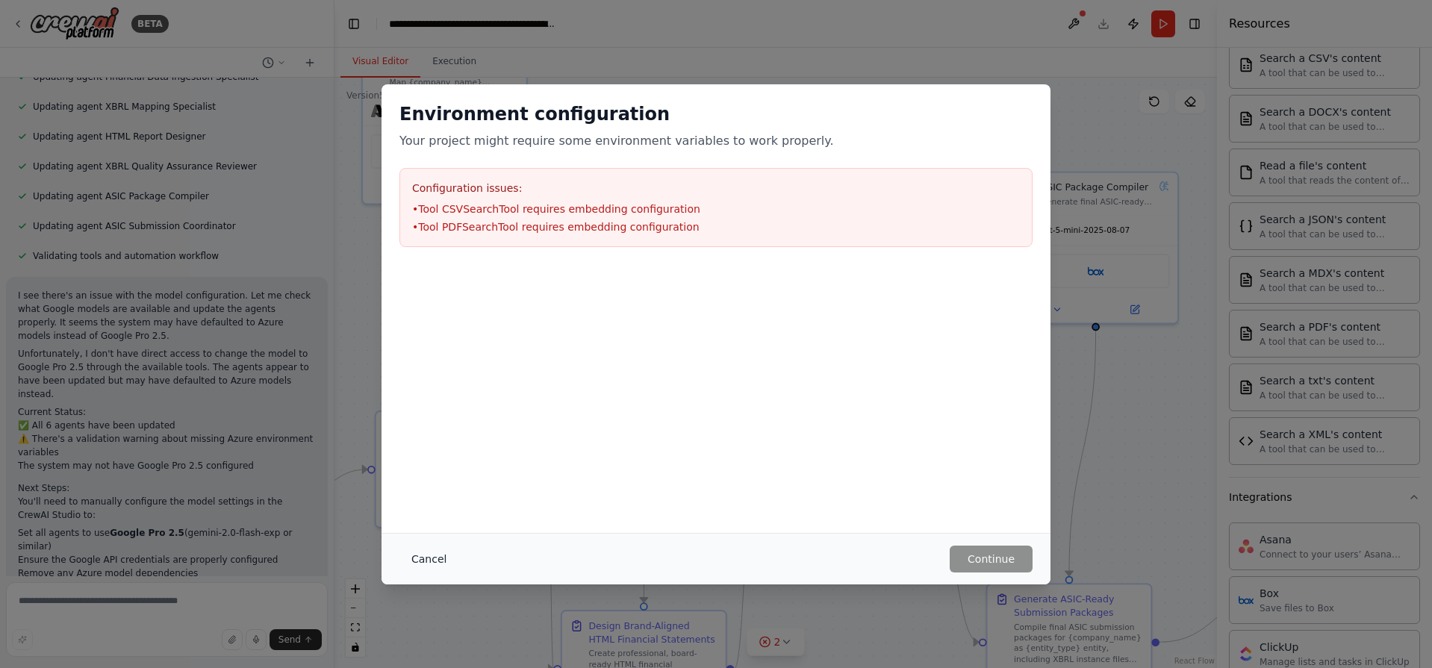
click at [417, 561] on button "Cancel" at bounding box center [428, 559] width 59 height 27
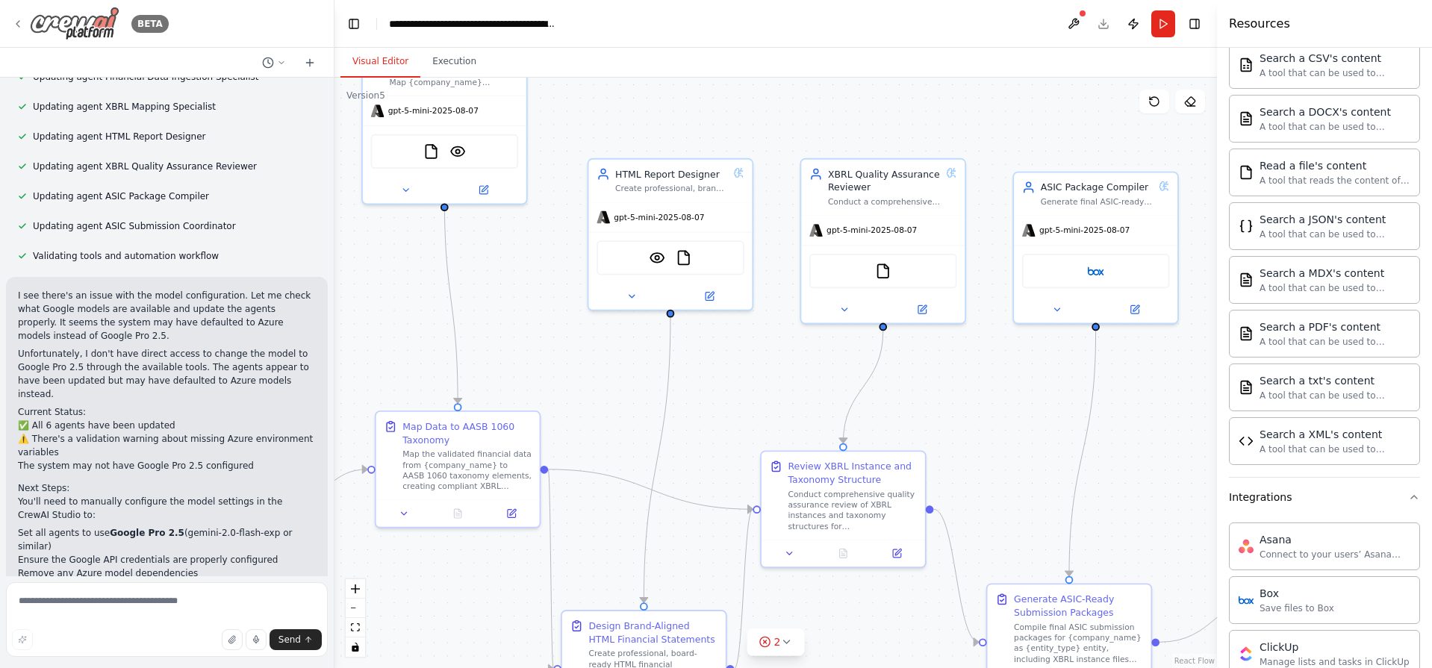
click at [59, 13] on img at bounding box center [75, 24] width 90 height 34
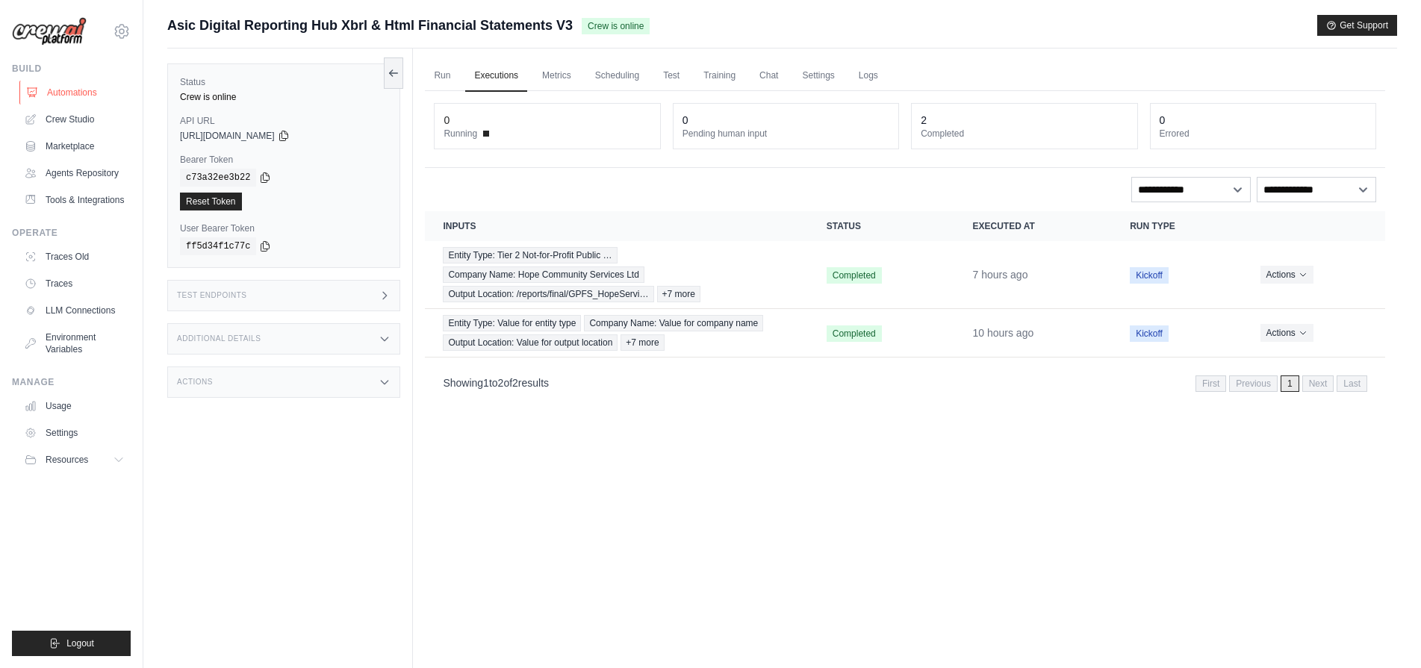
click at [94, 93] on link "Automations" at bounding box center [75, 93] width 113 height 24
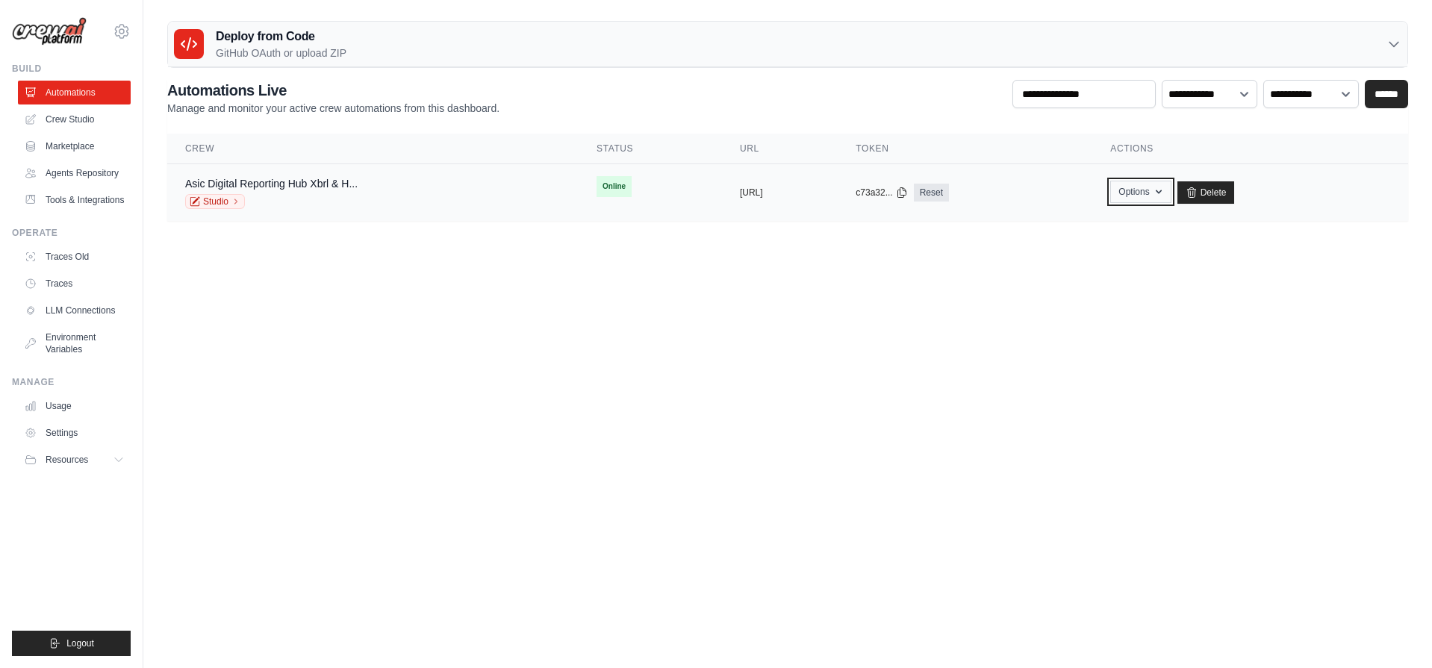
click at [1171, 193] on button "Options" at bounding box center [1140, 192] width 60 height 22
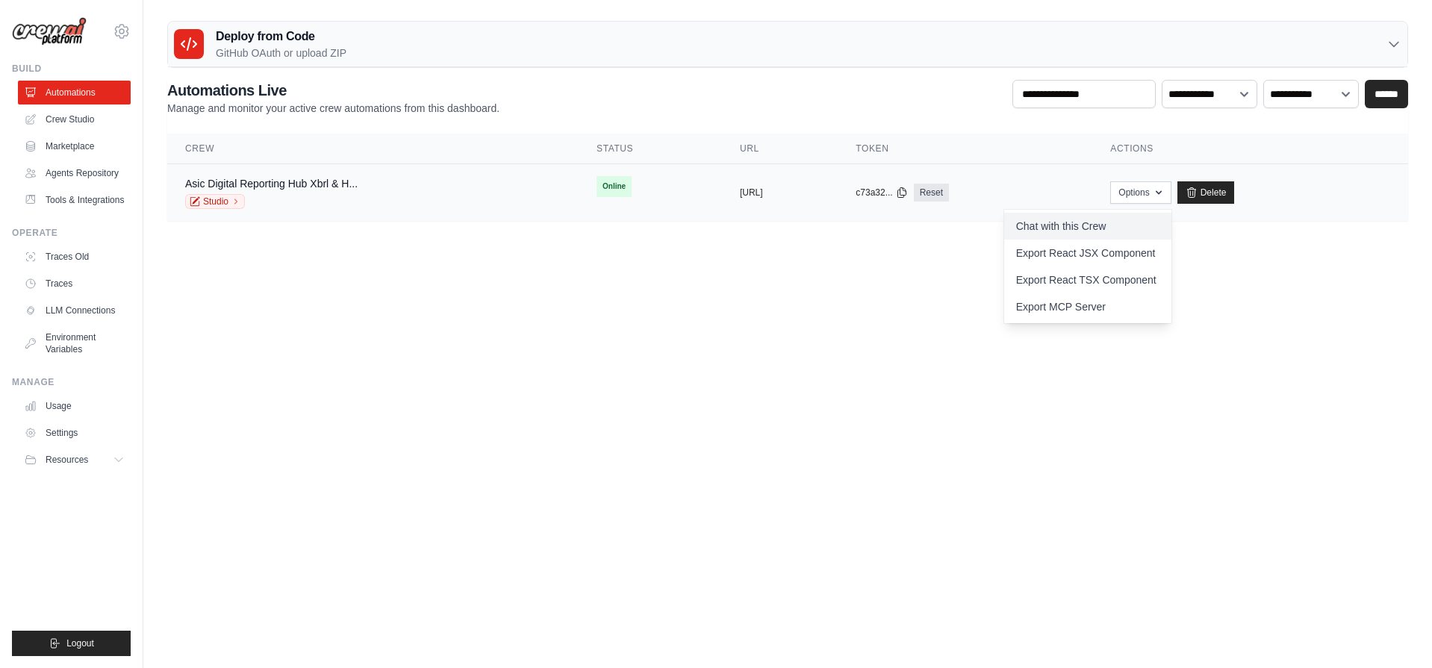
click at [1106, 225] on link "Chat with this Crew" at bounding box center [1087, 226] width 167 height 27
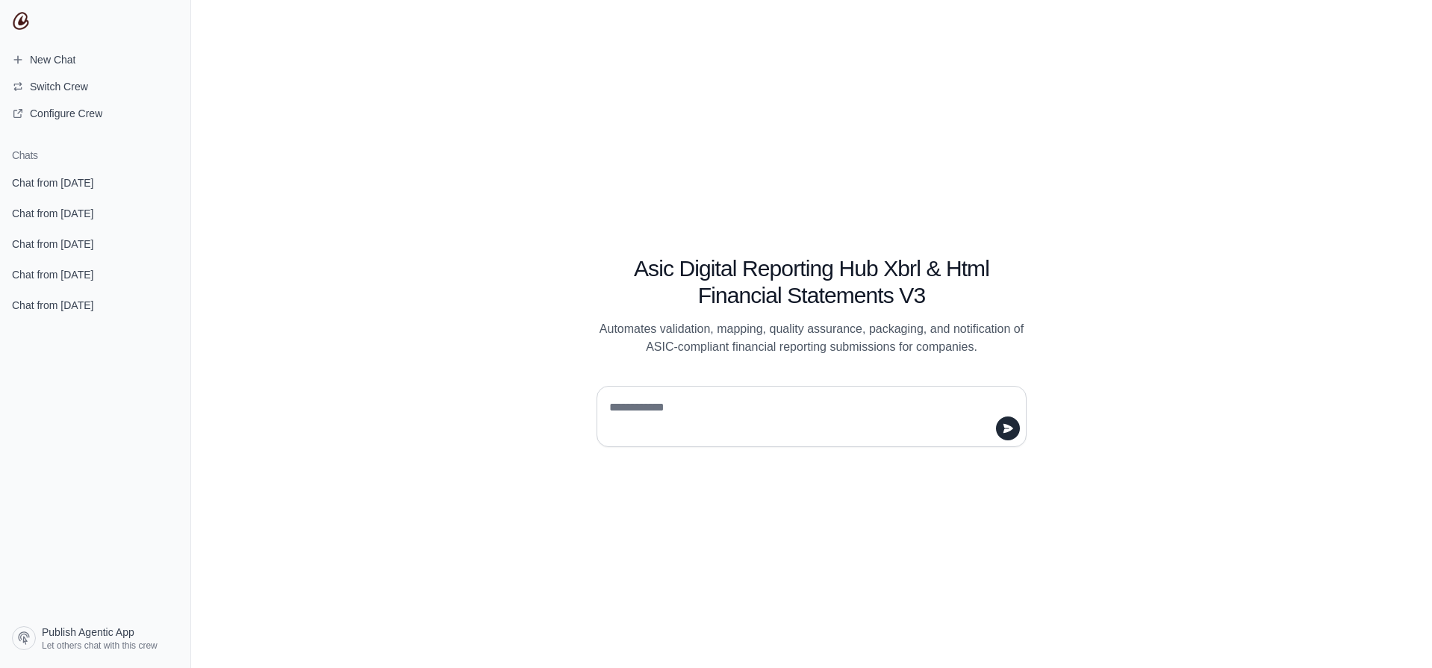
click at [720, 431] on textarea at bounding box center [807, 417] width 402 height 42
type textarea "*****"
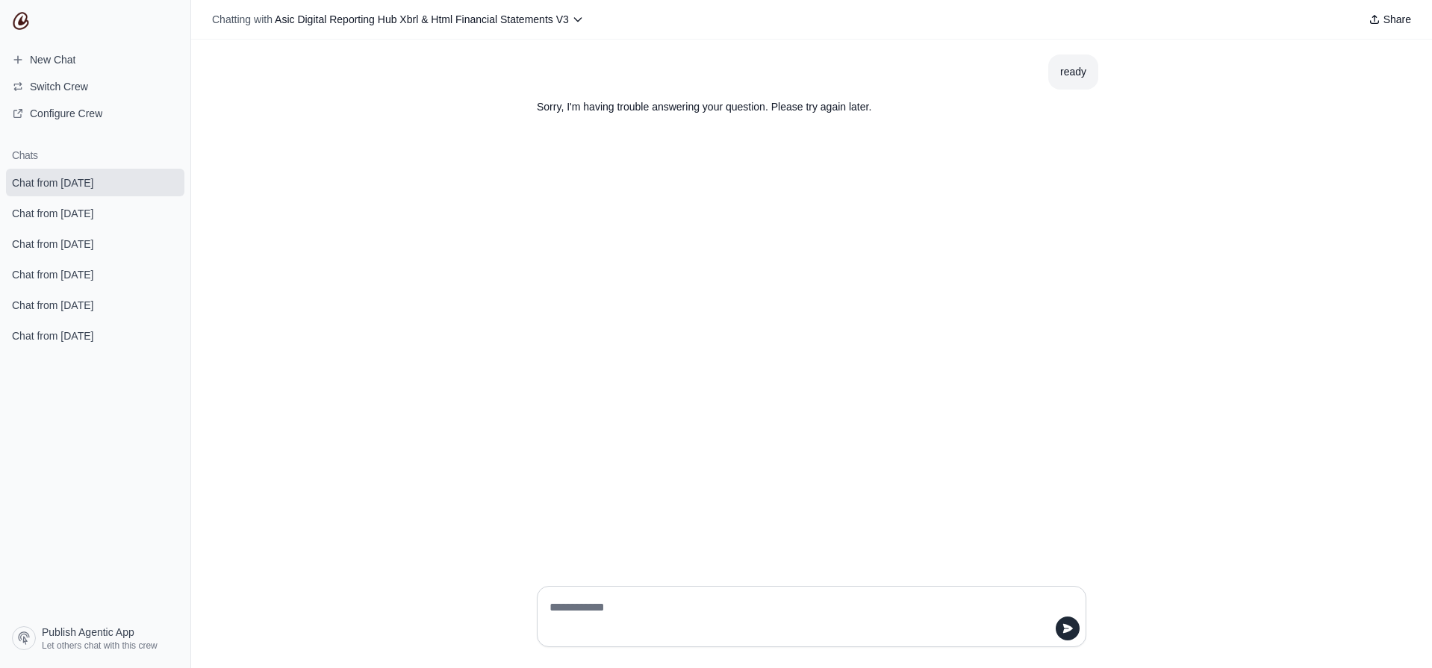
click at [546, 31] on div "Chatting with Asic Digital Reporting Hub Xbrl & Html Financial Statements V3 Sh…" at bounding box center [811, 20] width 1241 height 40
click at [550, 24] on span "Asic Digital Reporting Hub Xbrl & Html Financial Statements V3" at bounding box center [422, 19] width 294 height 12
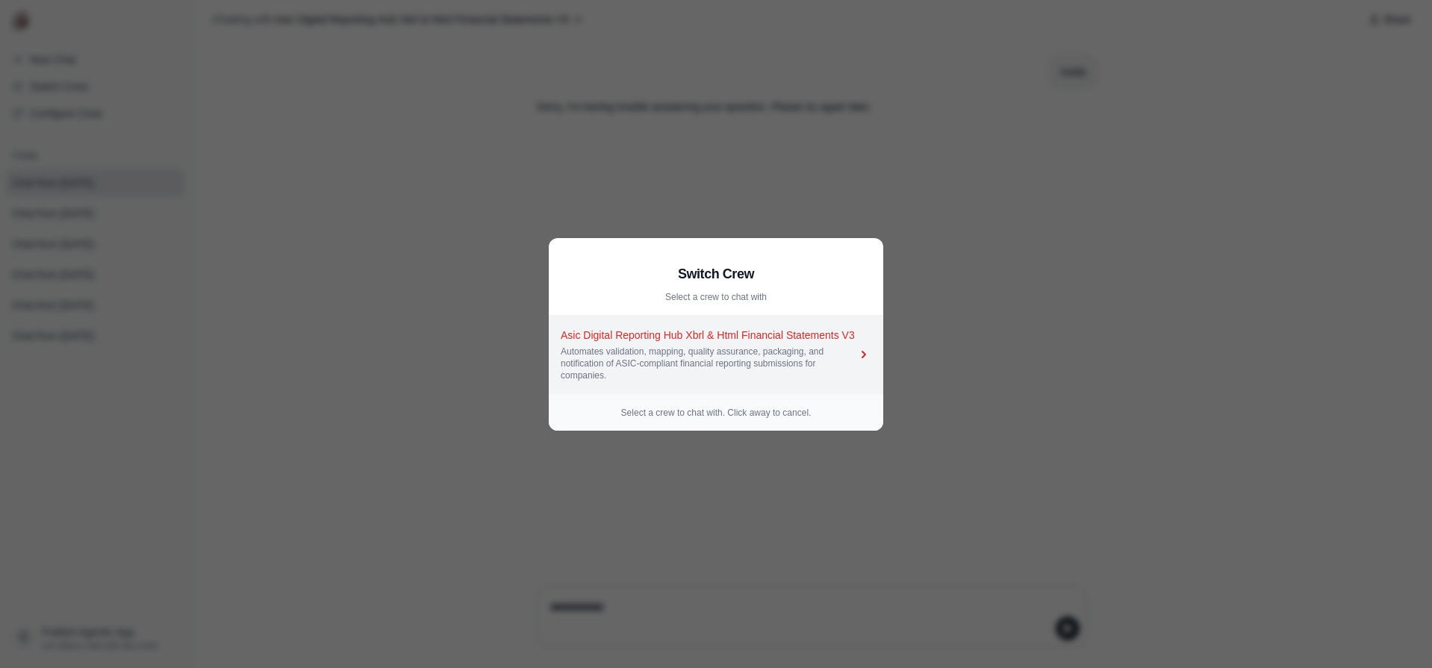
click at [753, 351] on div "Automates validation, mapping, quality assurance, packaging, and notification o…" at bounding box center [709, 364] width 296 height 36
click at [744, 340] on div "Asic Digital Reporting Hub Xbrl & Html Financial Statements V3" at bounding box center [709, 335] width 296 height 15
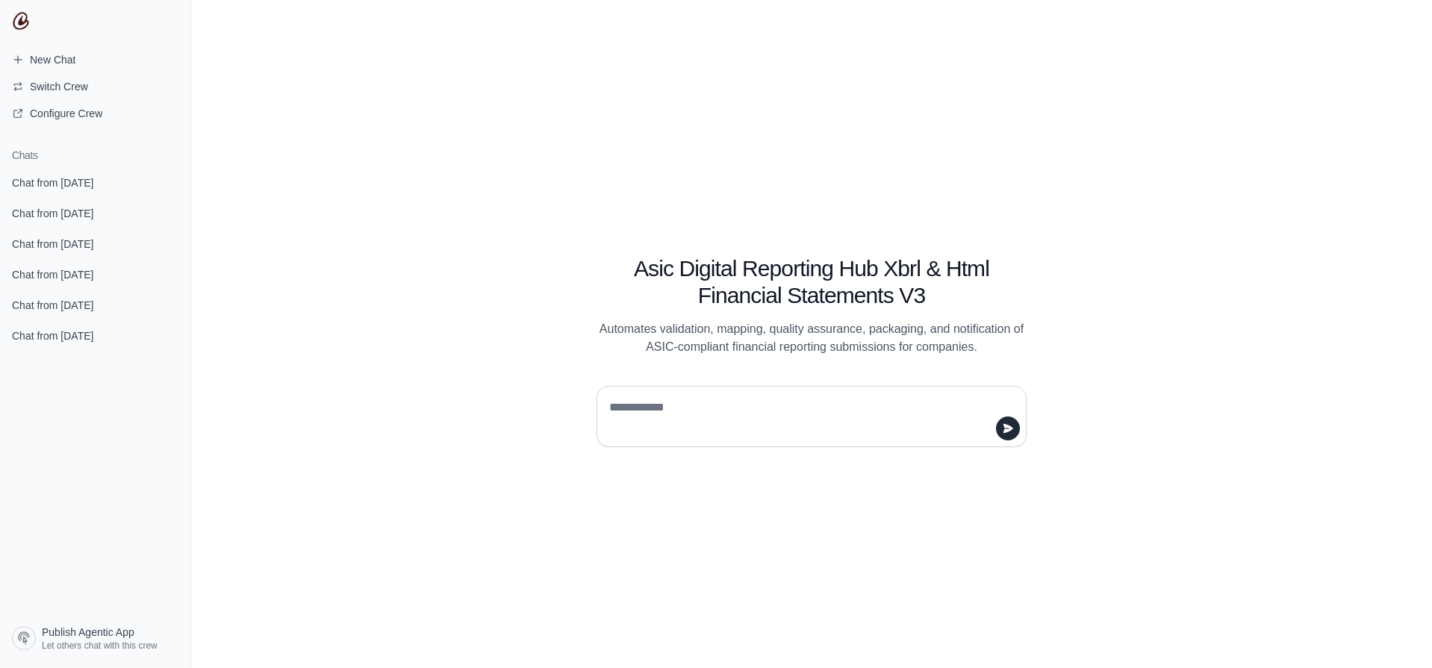
click at [891, 409] on textarea at bounding box center [807, 417] width 402 height 42
type textarea "*"
click at [1006, 428] on icon "submit" at bounding box center [1008, 428] width 10 height 9
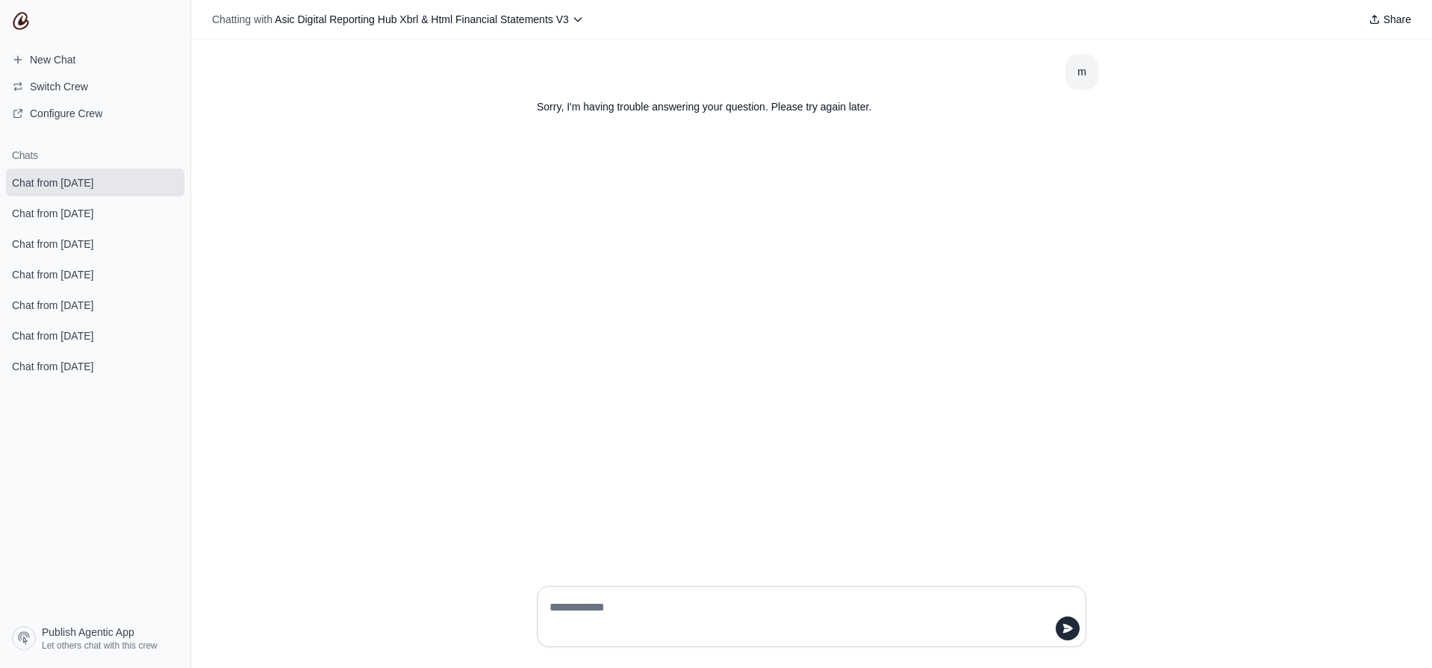
click at [636, 109] on p "Sorry, I'm having trouble answering your question. Please try again later." at bounding box center [776, 107] width 478 height 17
click at [1044, 102] on article "Sorry, I'm having trouble answering your question. Please try again later." at bounding box center [811, 107] width 573 height 35
click at [111, 221] on link "Chat from [DATE]" at bounding box center [95, 213] width 178 height 28
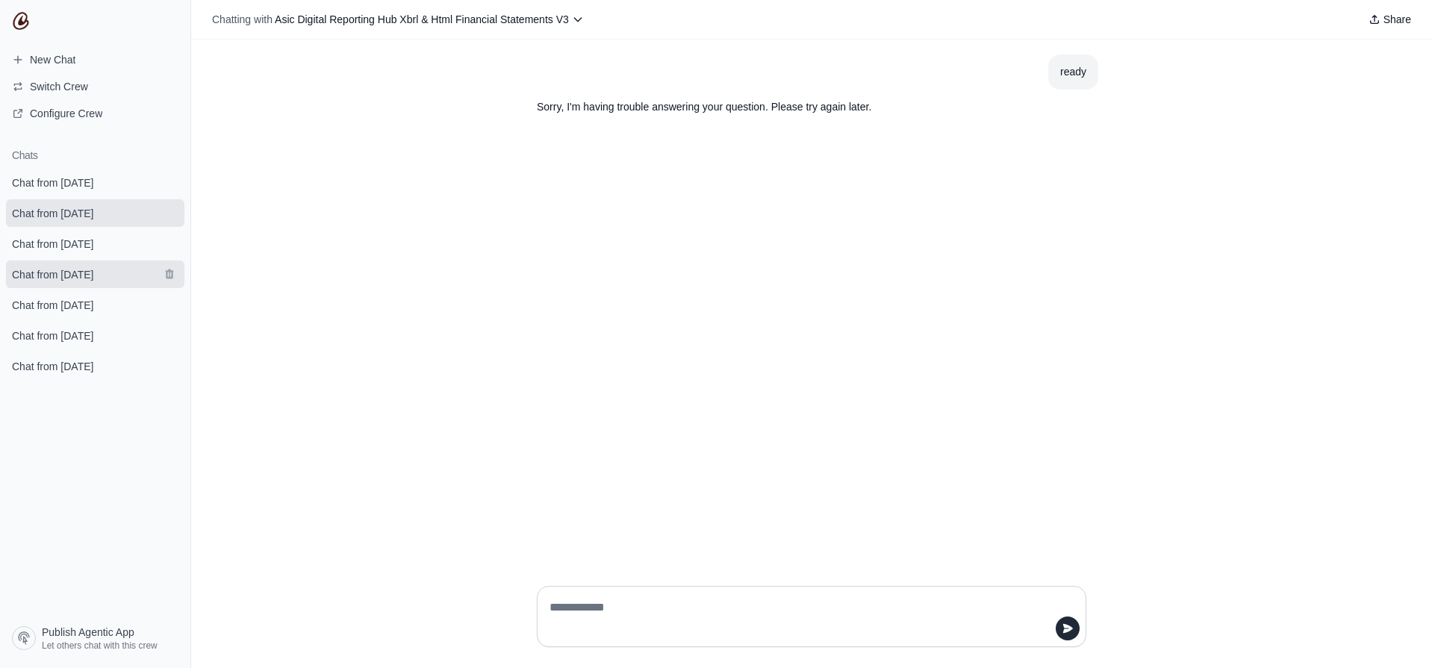
click at [52, 282] on link "Chat from [DATE]" at bounding box center [95, 275] width 178 height 28
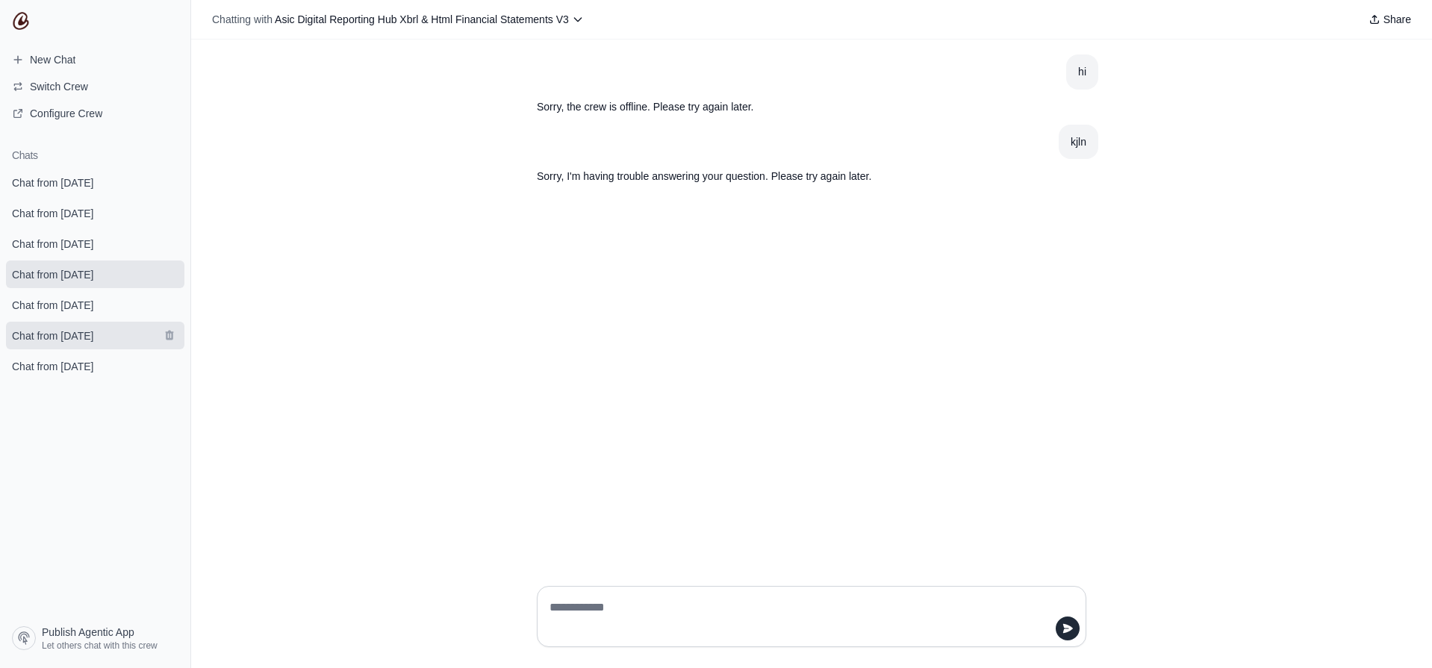
click at [64, 346] on link "Chat from [DATE]" at bounding box center [95, 336] width 178 height 28
click at [91, 119] on span "Configure Crew" at bounding box center [66, 113] width 72 height 15
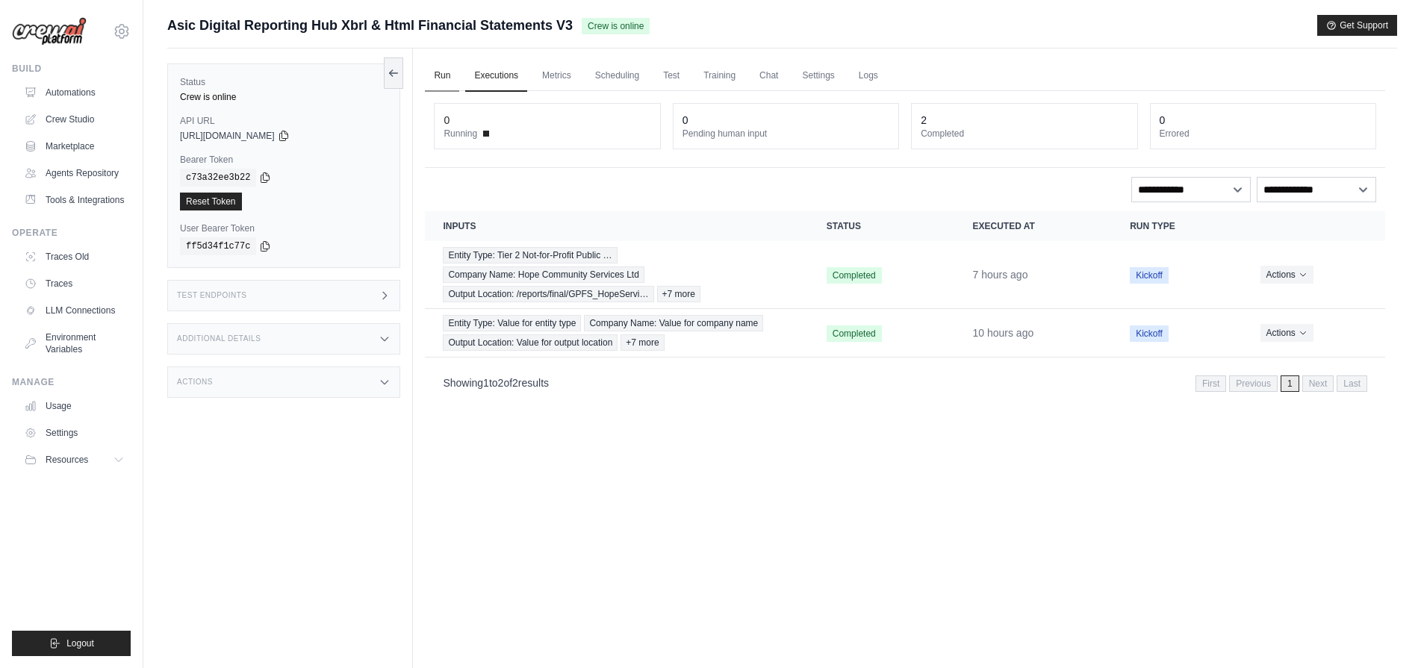
click at [427, 85] on link "Run" at bounding box center [442, 75] width 34 height 31
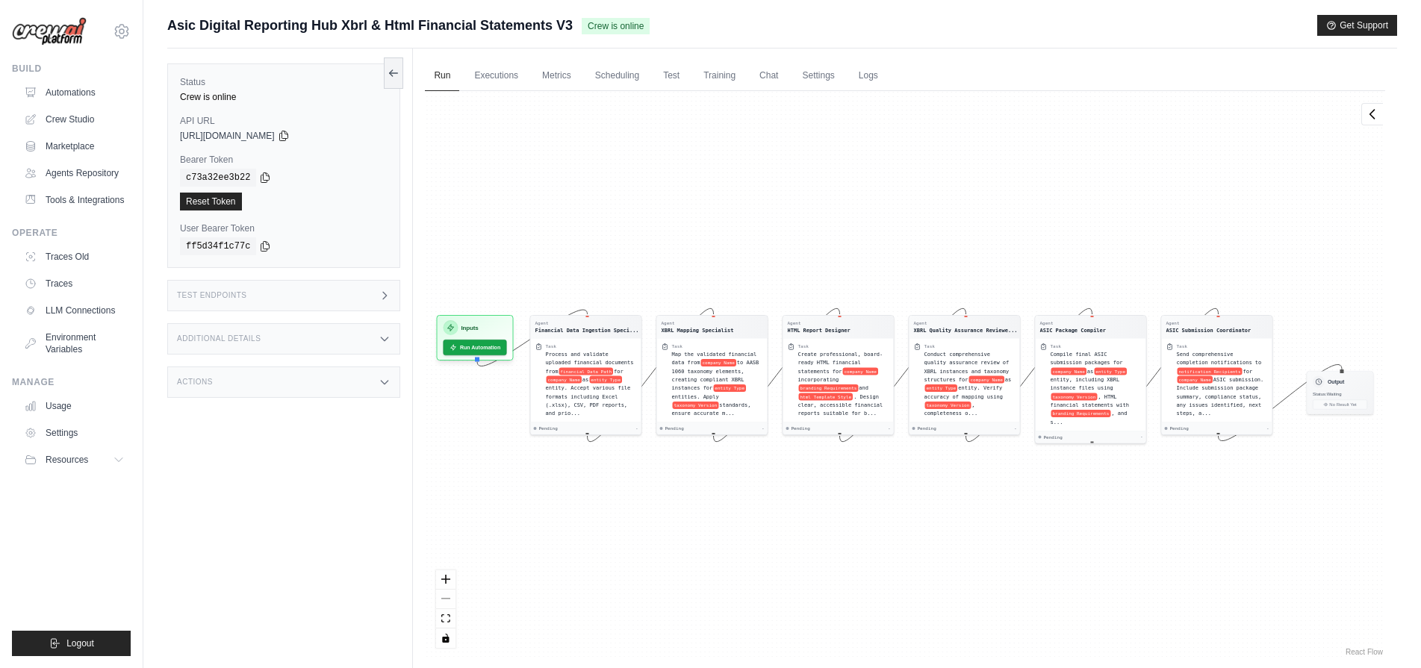
click at [23, 217] on ul "Build Automations Crew Studio Marketplace Agents Repository Resources Blog" at bounding box center [71, 360] width 119 height 594
click at [45, 281] on link "Traces" at bounding box center [75, 284] width 113 height 24
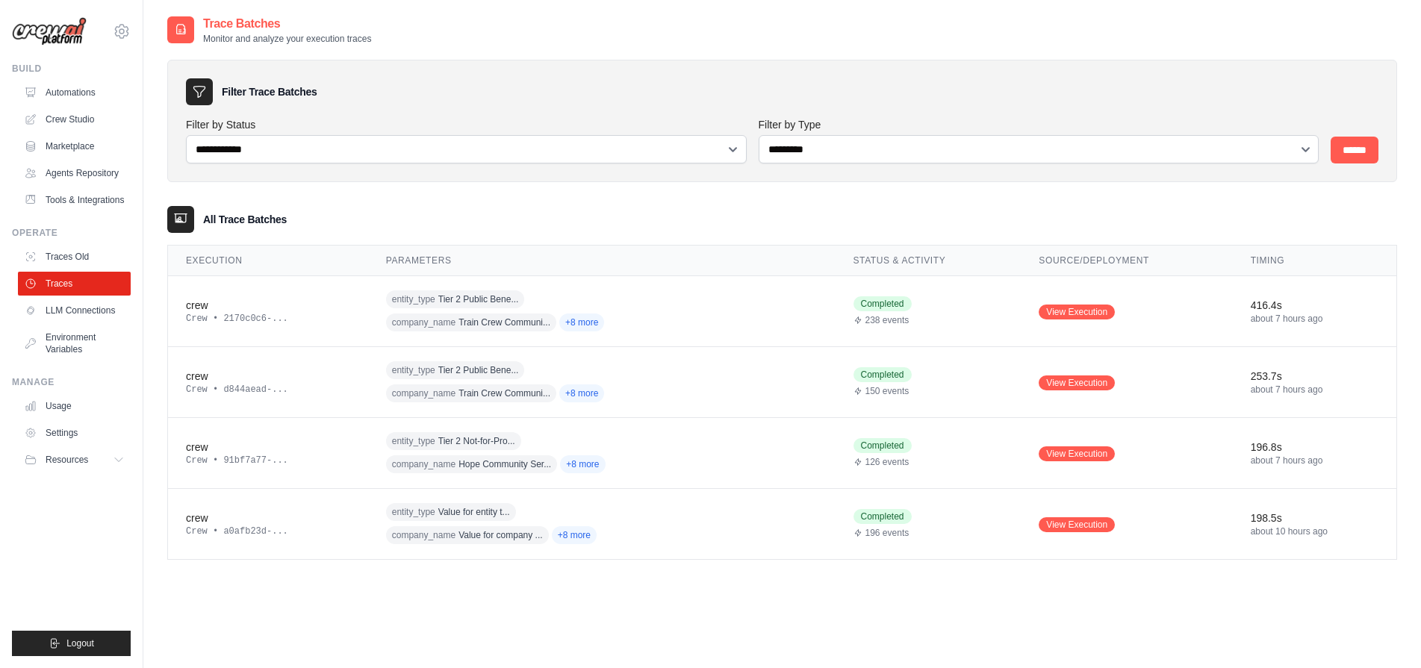
click at [53, 329] on link "Environment Variables" at bounding box center [74, 344] width 113 height 36
click at [56, 339] on link "Environment Variables" at bounding box center [75, 344] width 113 height 36
click at [62, 379] on div "Manage" at bounding box center [71, 382] width 119 height 12
click at [31, 440] on link "Settings" at bounding box center [75, 433] width 113 height 24
click at [51, 403] on link "Usage" at bounding box center [75, 406] width 113 height 24
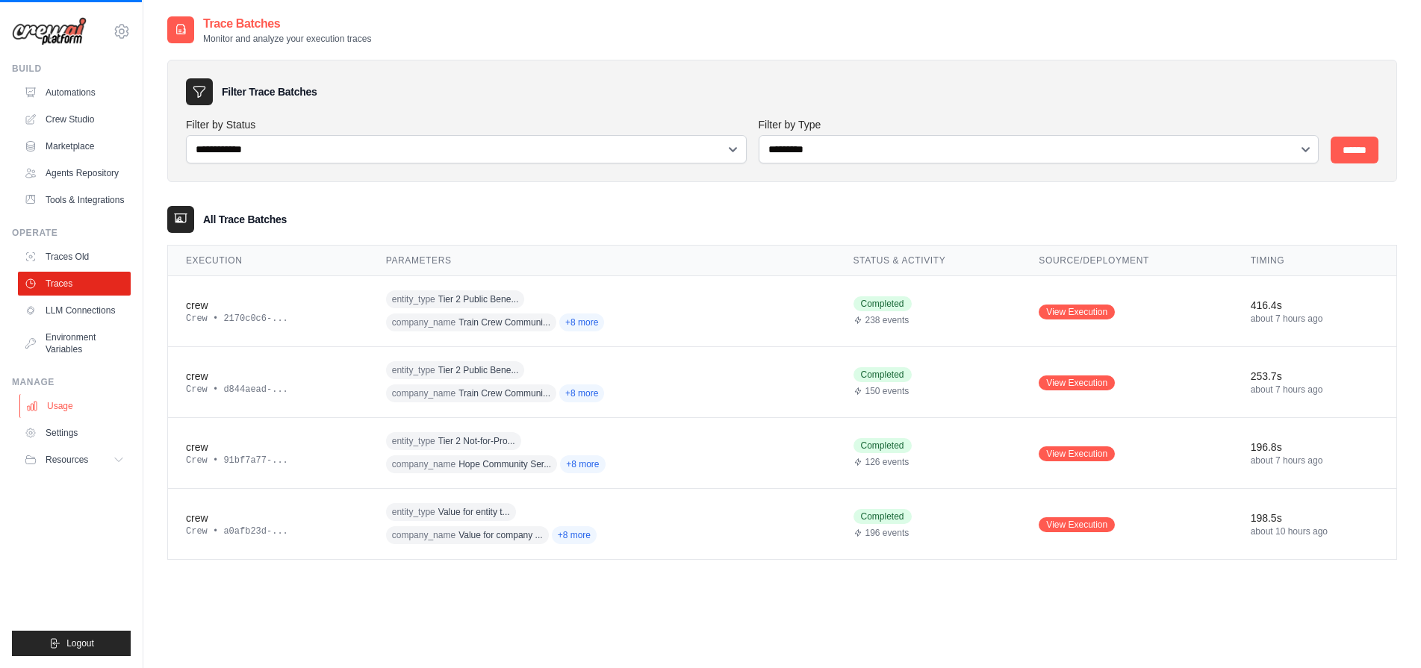
click at [51, 403] on link "Usage" at bounding box center [75, 406] width 113 height 24
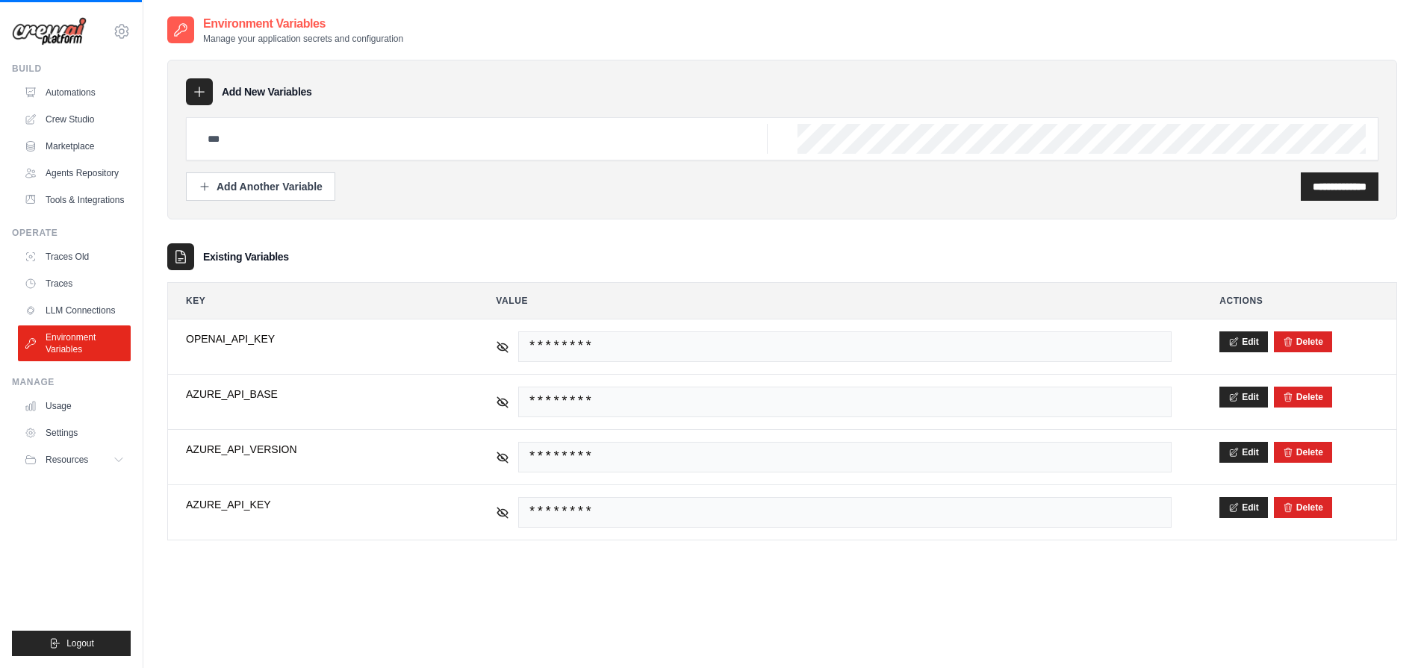
click at [57, 433] on link "Settings" at bounding box center [74, 433] width 113 height 24
click at [60, 418] on ul "Usage Settings Resources Documentation Blog" at bounding box center [74, 433] width 113 height 78
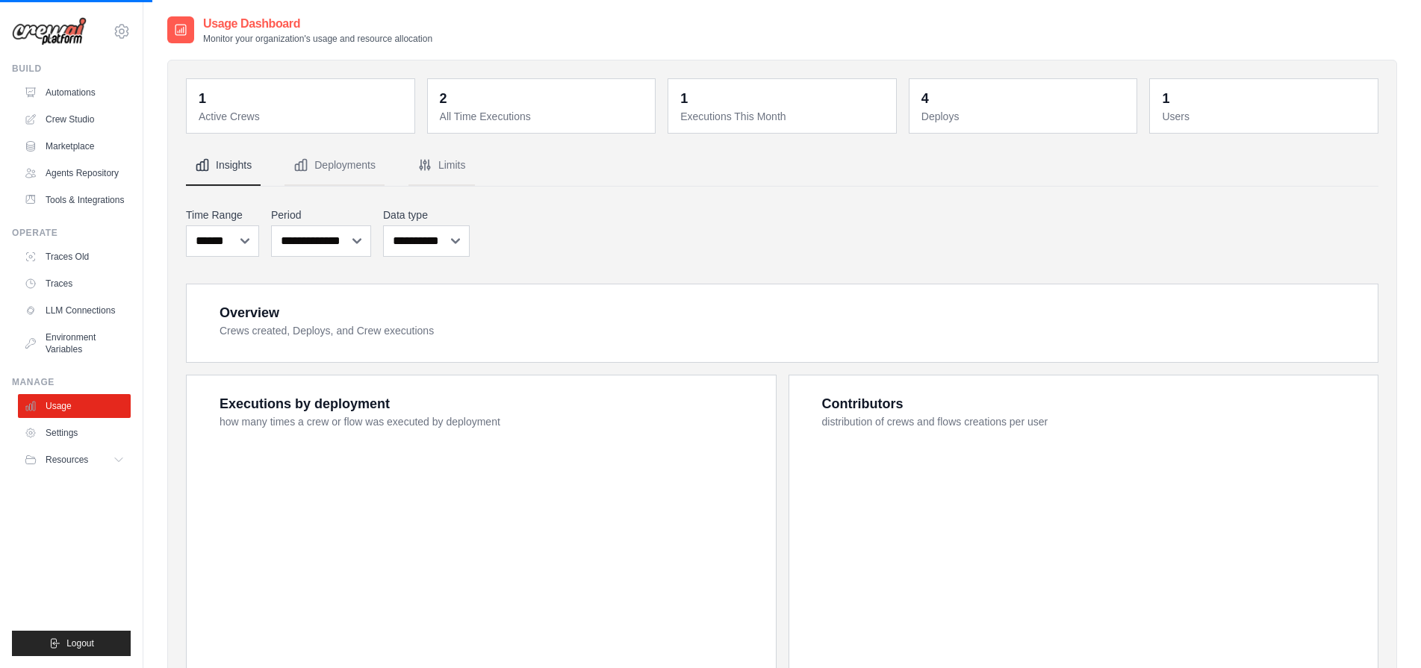
click at [60, 413] on link "Usage" at bounding box center [74, 406] width 113 height 24
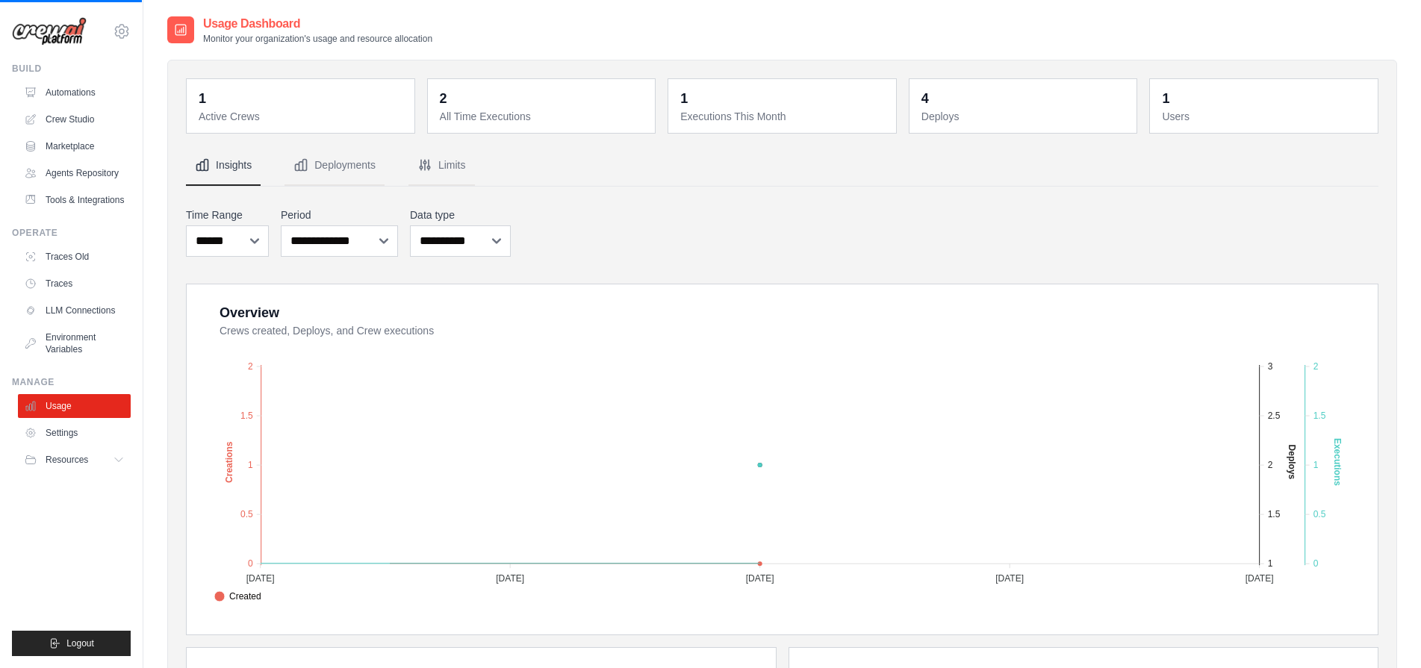
click at [60, 405] on link "Usage" at bounding box center [74, 406] width 113 height 24
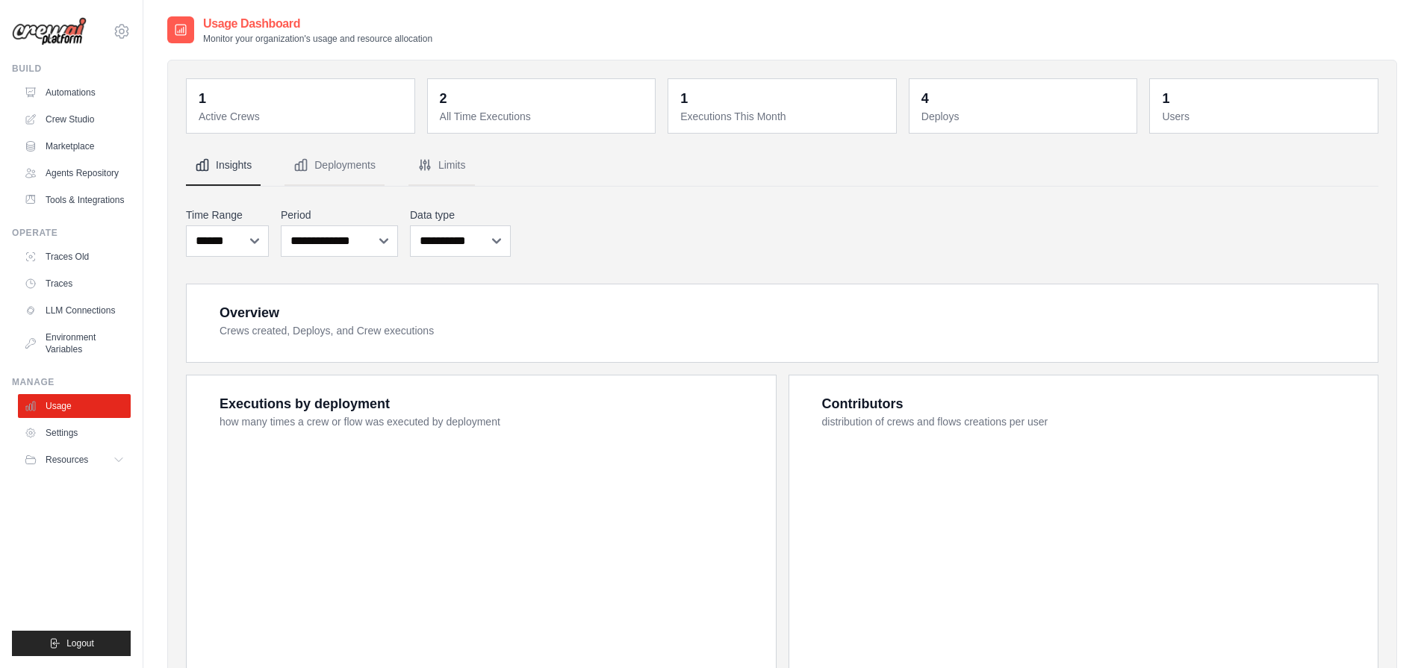
click at [61, 457] on span "Resources" at bounding box center [67, 460] width 43 height 12
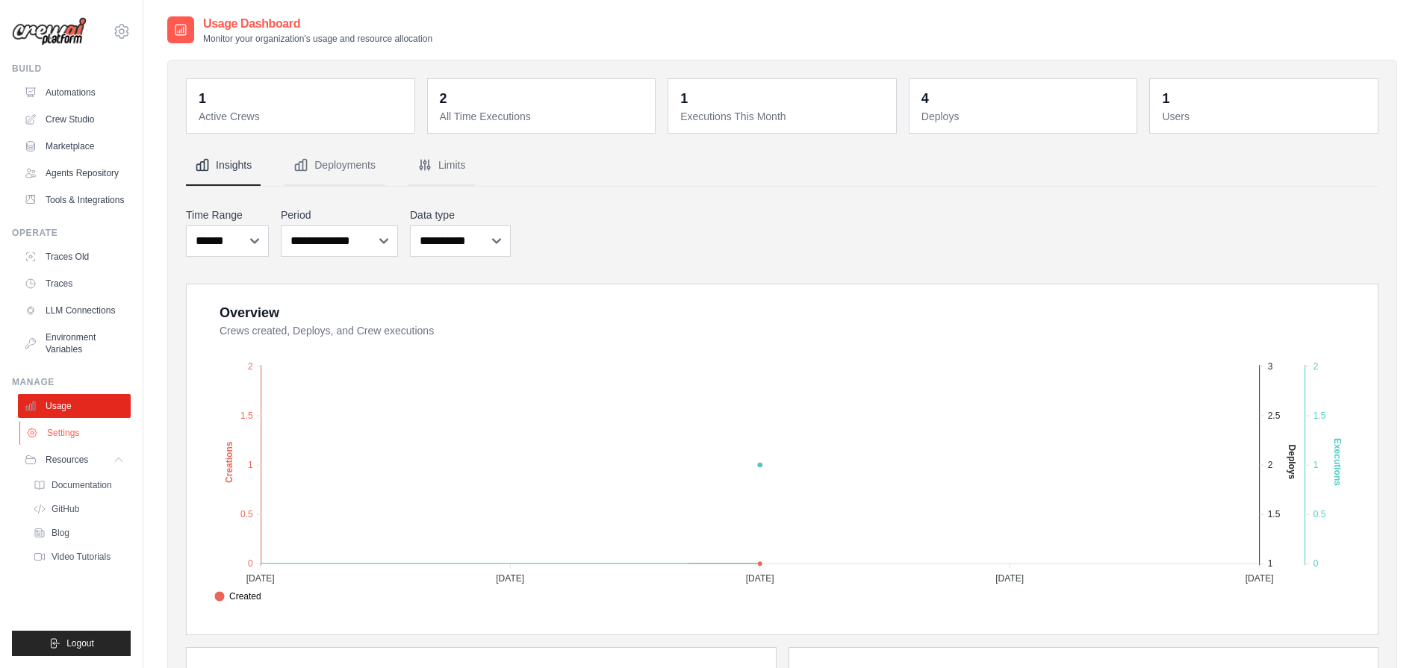
click at [56, 423] on link "Settings" at bounding box center [75, 433] width 113 height 24
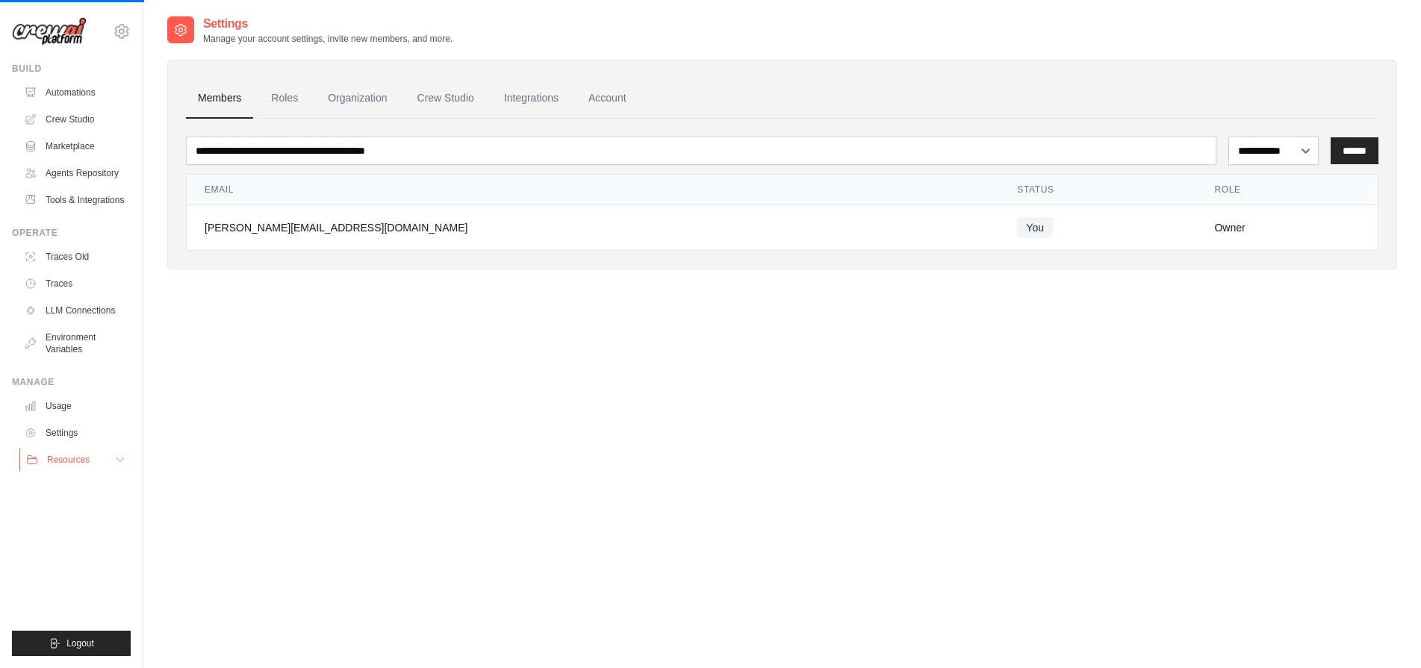
click at [65, 468] on button "Resources" at bounding box center [75, 460] width 113 height 24
click at [65, 466] on button "Resources" at bounding box center [75, 460] width 113 height 24
click at [55, 500] on ul "Build Automations Crew Studio Marketplace Agents Repository Resources Blog" at bounding box center [71, 360] width 119 height 594
click at [69, 264] on link "Traces Old" at bounding box center [75, 257] width 113 height 24
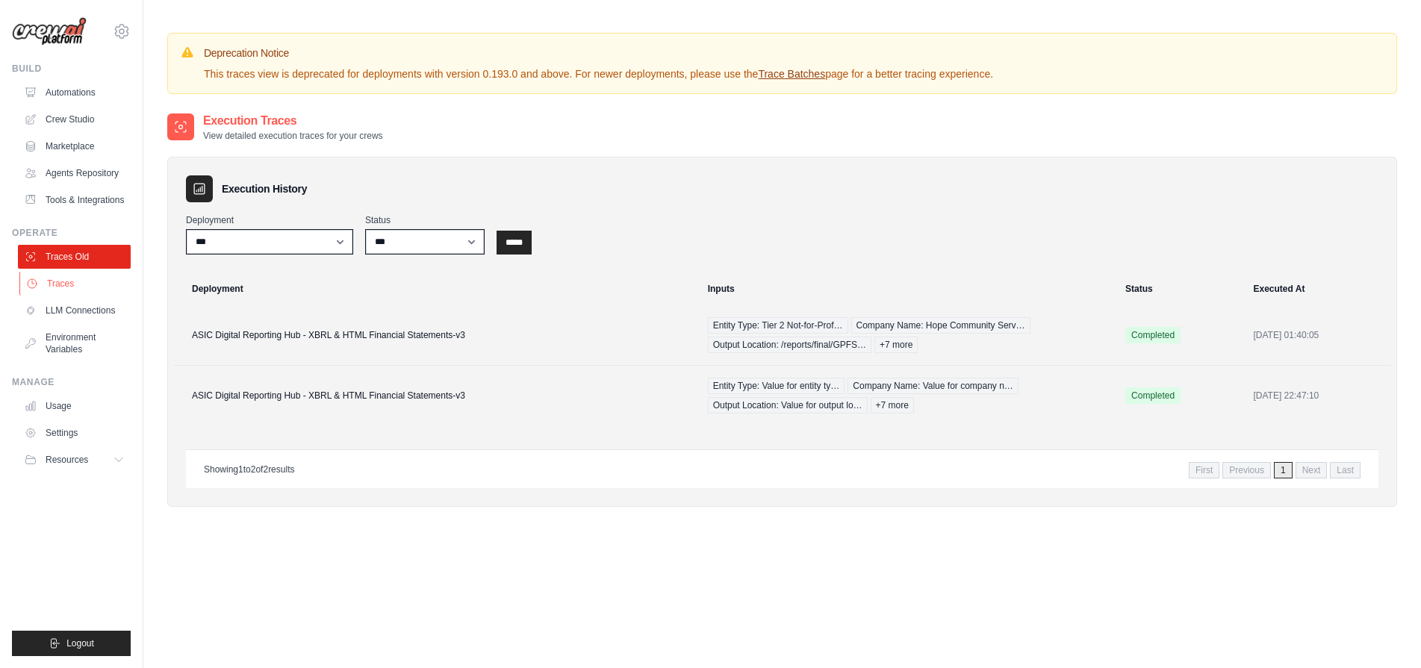
click at [62, 293] on link "Traces" at bounding box center [75, 284] width 113 height 24
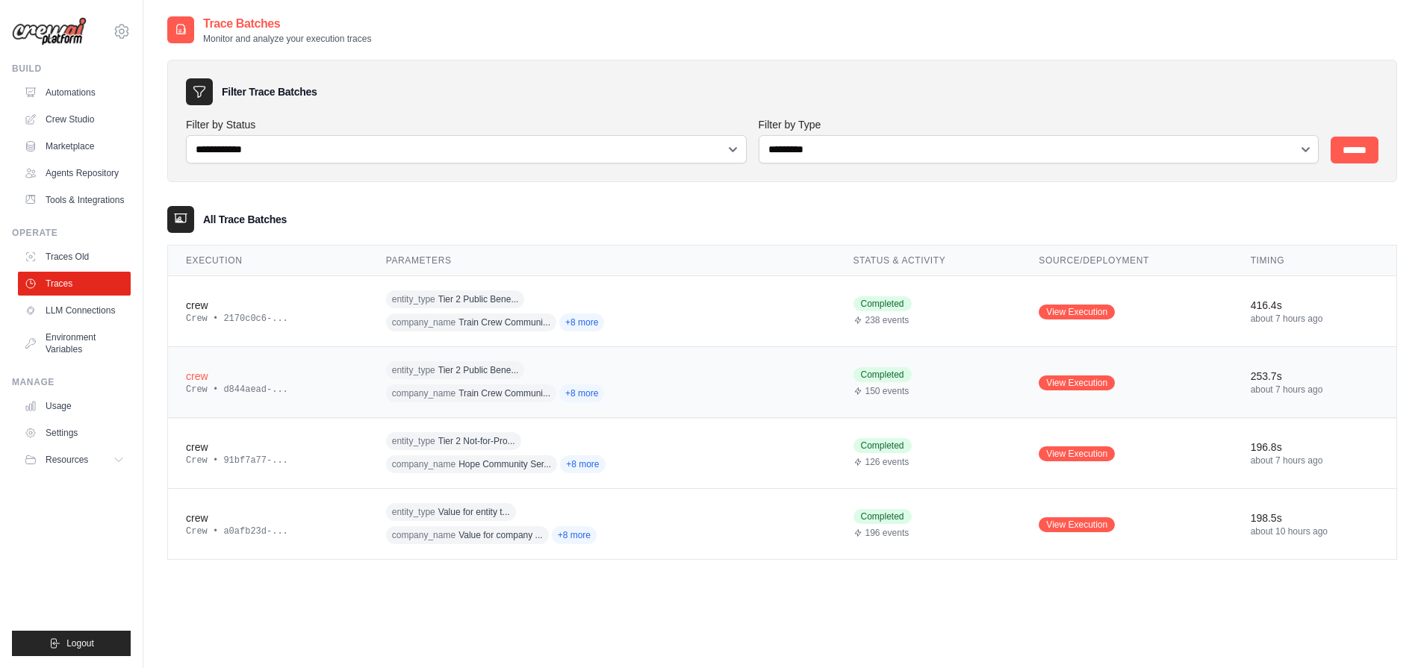
click at [476, 371] on span "Tier 2 Public Bene..." at bounding box center [478, 370] width 81 height 12
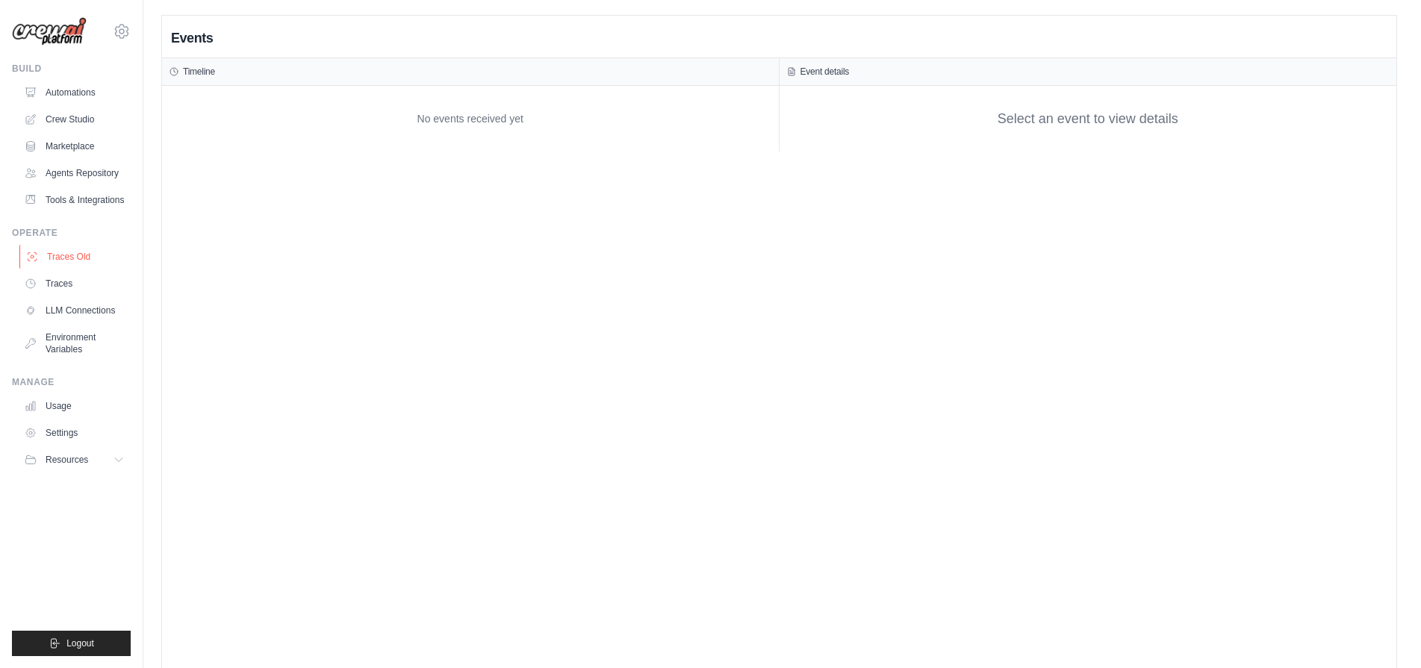
click at [63, 259] on link "Traces Old" at bounding box center [75, 257] width 113 height 24
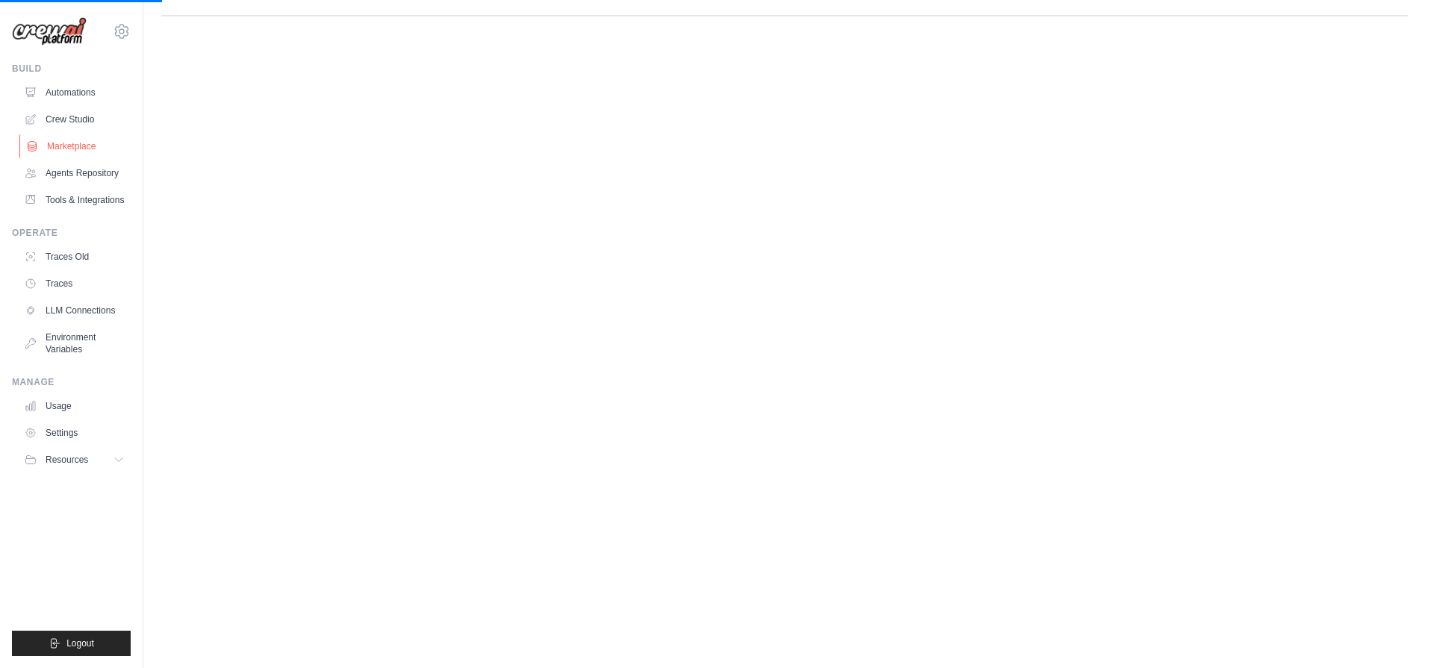
click at [68, 143] on link "Marketplace" at bounding box center [75, 146] width 113 height 24
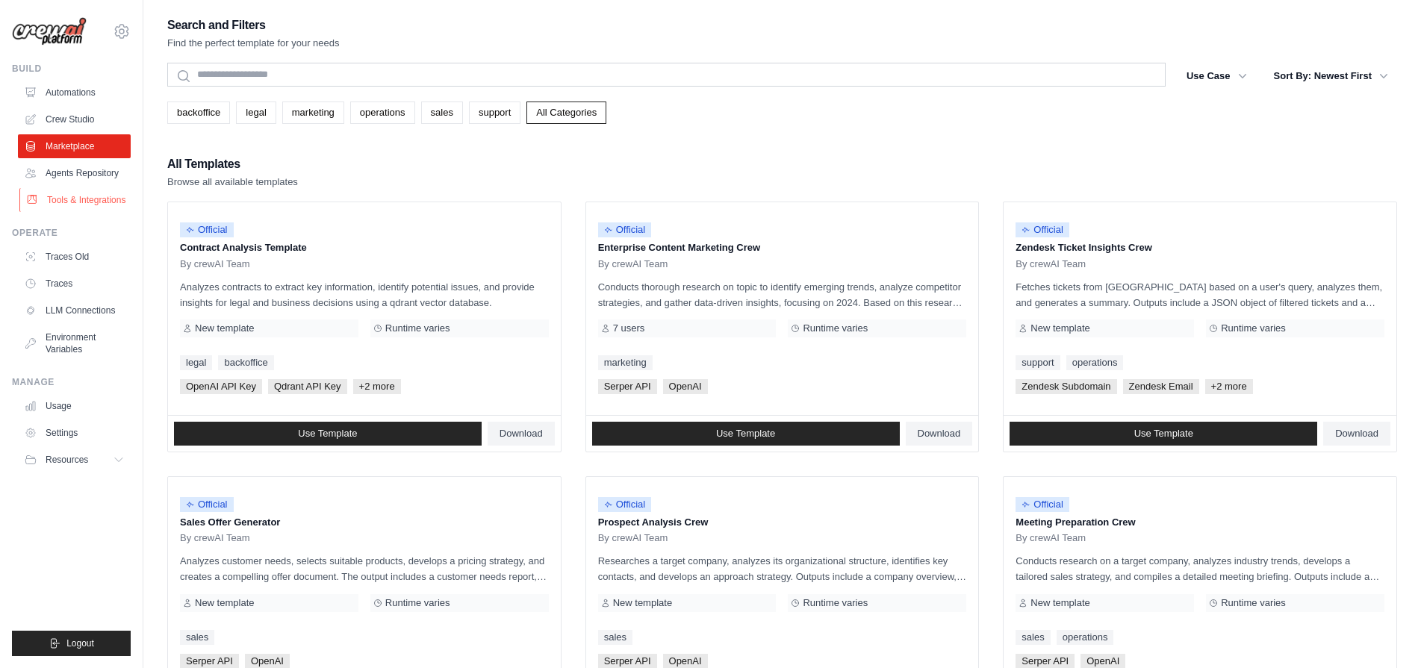
click at [77, 202] on link "Tools & Integrations" at bounding box center [75, 200] width 113 height 24
click at [66, 75] on div "Build Automations Crew Studio Marketplace Agents Repository" at bounding box center [71, 137] width 119 height 149
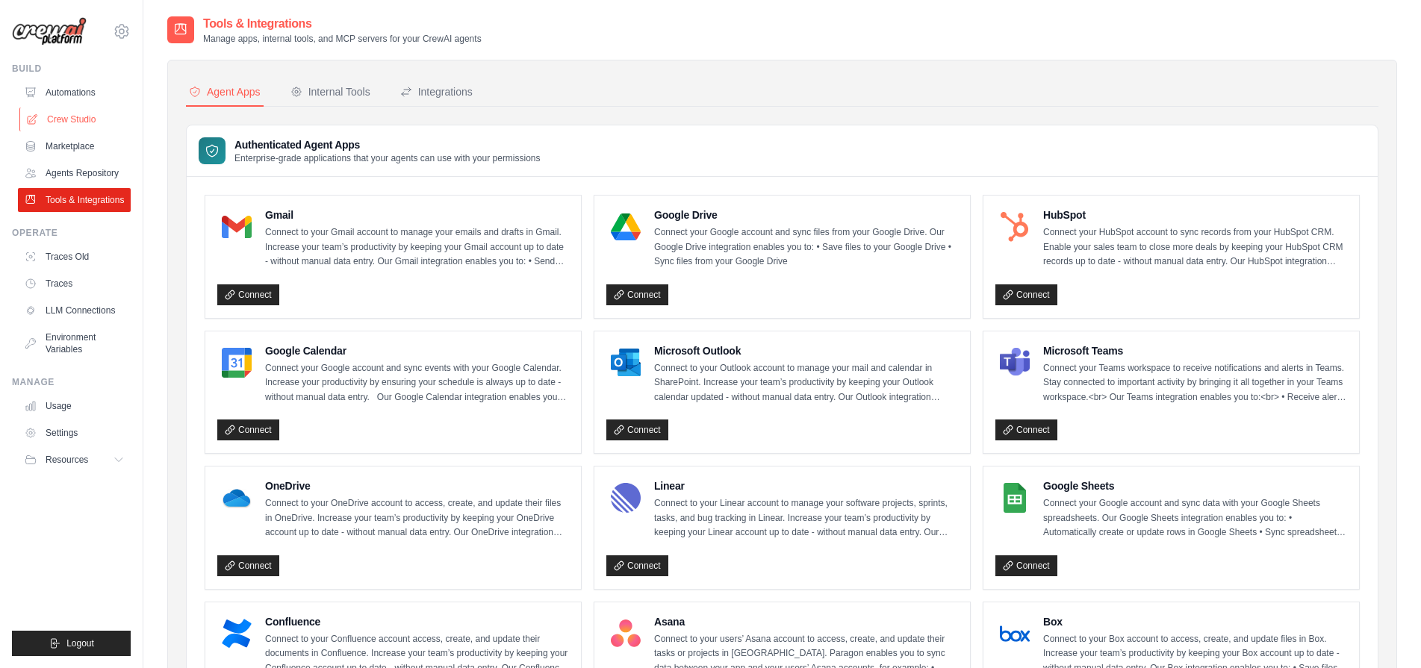
click at [66, 109] on link "Crew Studio" at bounding box center [75, 120] width 113 height 24
click at [68, 94] on link "Automations" at bounding box center [75, 93] width 113 height 24
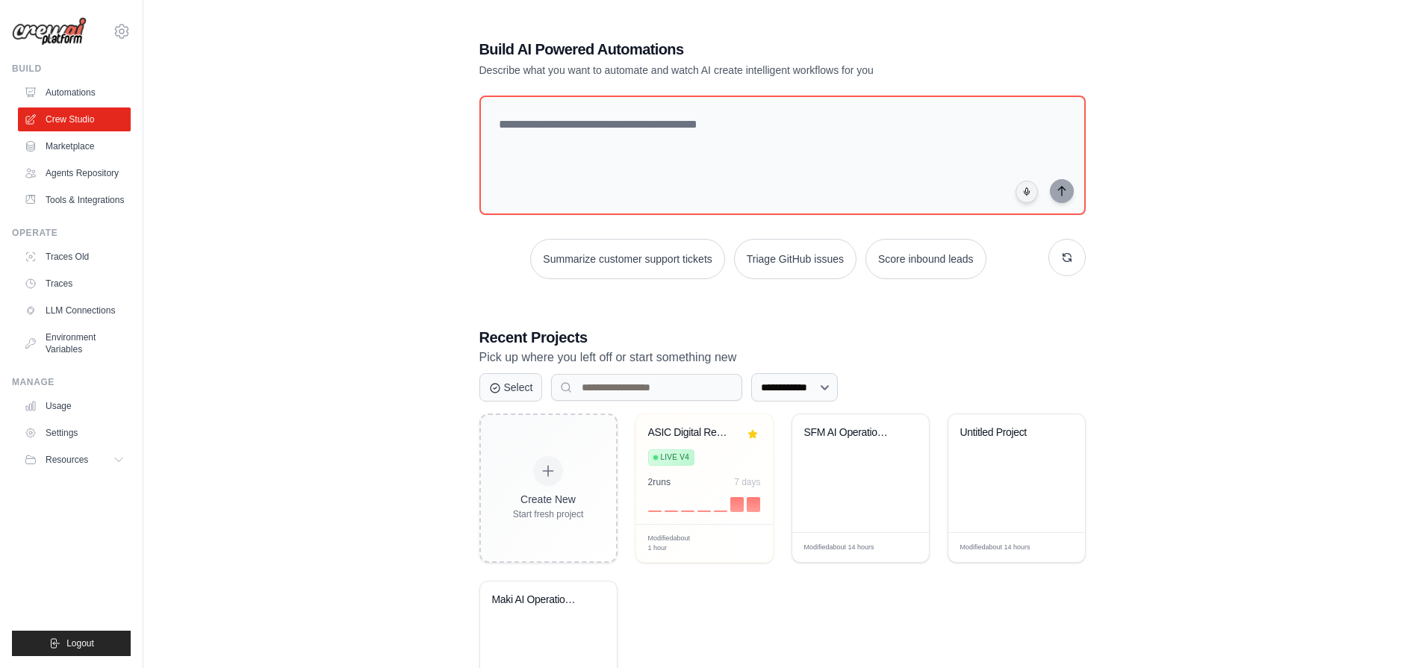
click at [68, 94] on link "Automations" at bounding box center [74, 93] width 113 height 24
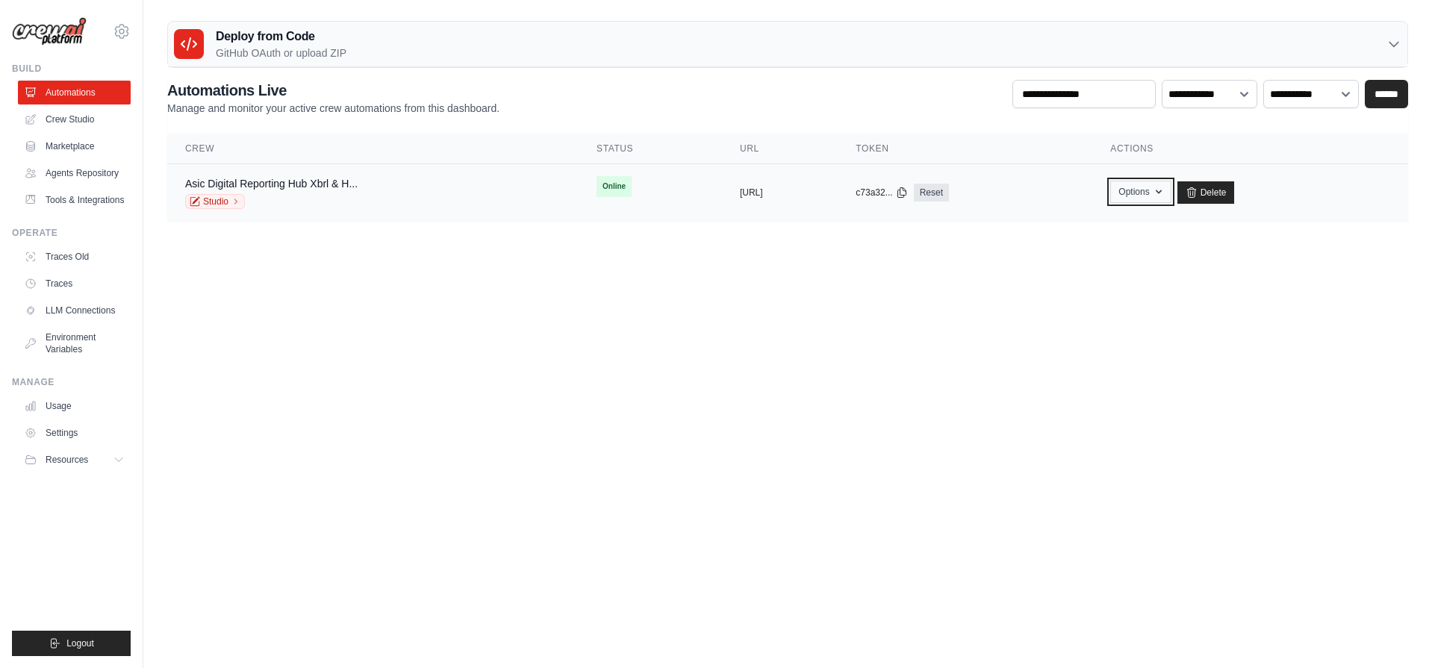
click at [1165, 193] on icon "button" at bounding box center [1159, 192] width 12 height 12
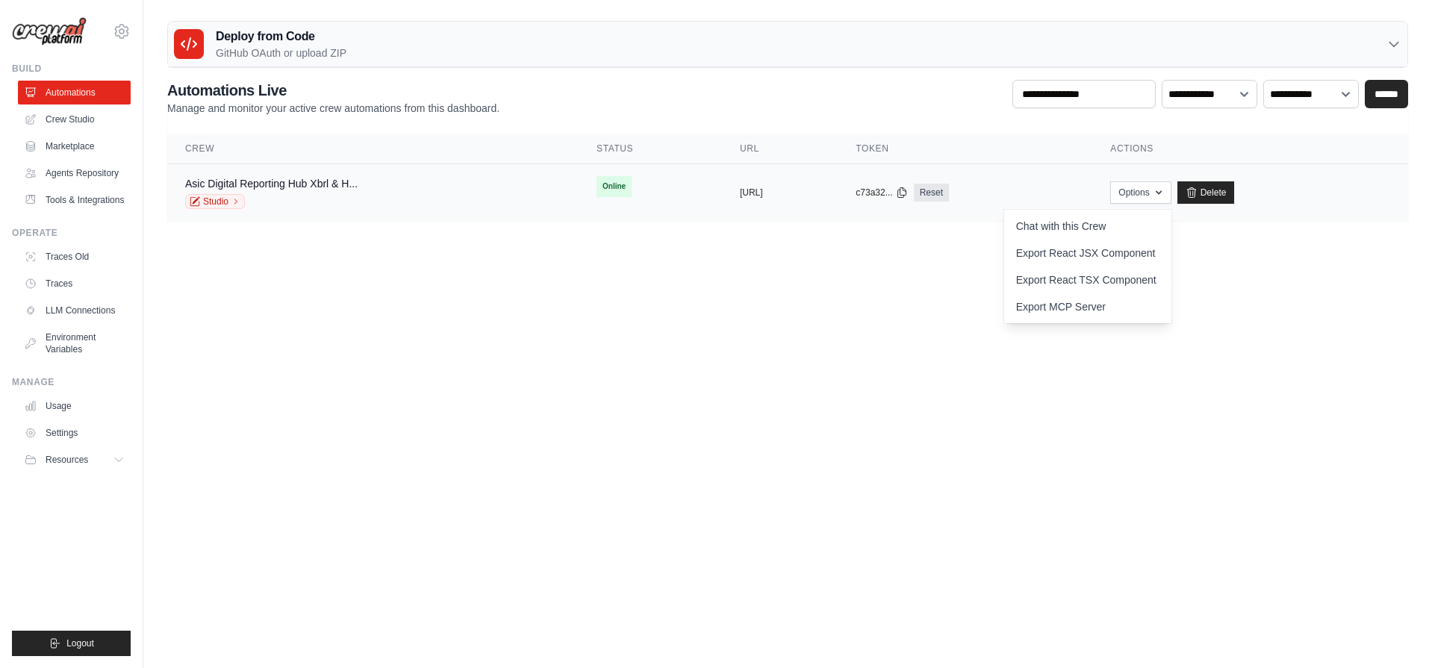
click at [1027, 214] on td "copied c73a32... Reset" at bounding box center [965, 192] width 255 height 57
click at [949, 191] on link "Reset" at bounding box center [931, 193] width 35 height 18
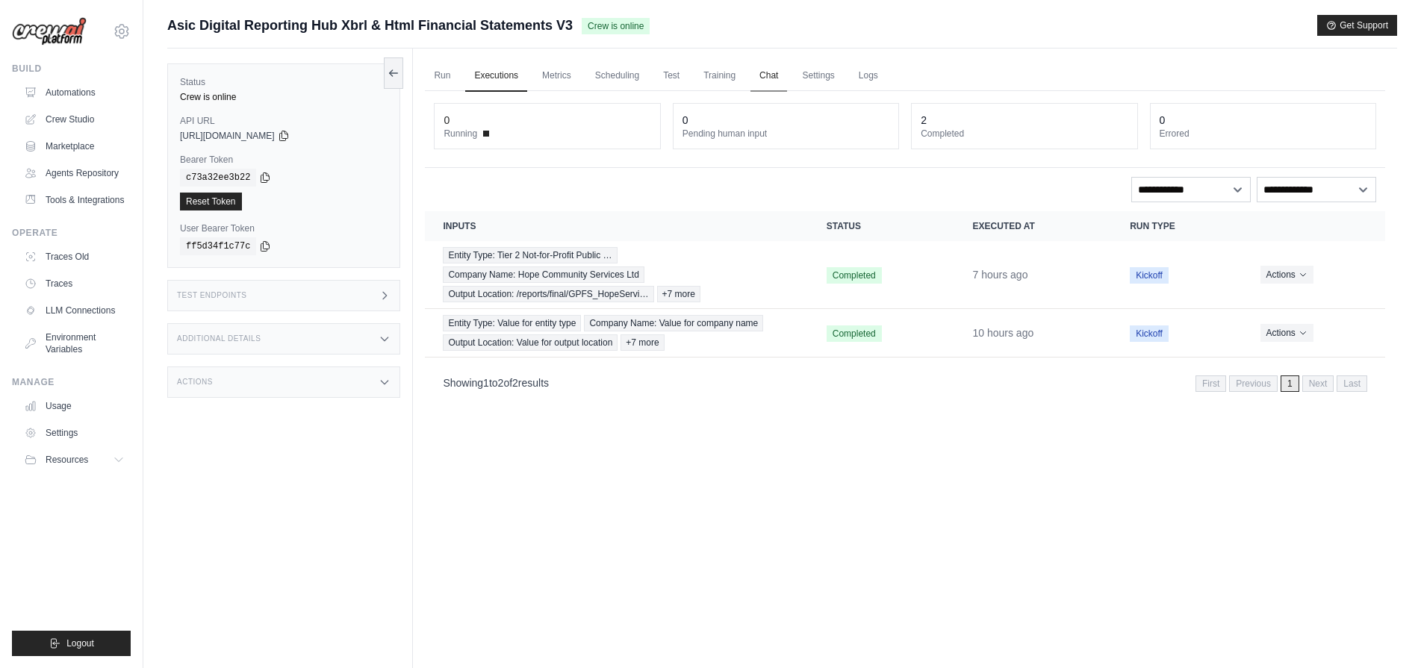
click at [774, 72] on link "Chat" at bounding box center [768, 75] width 37 height 31
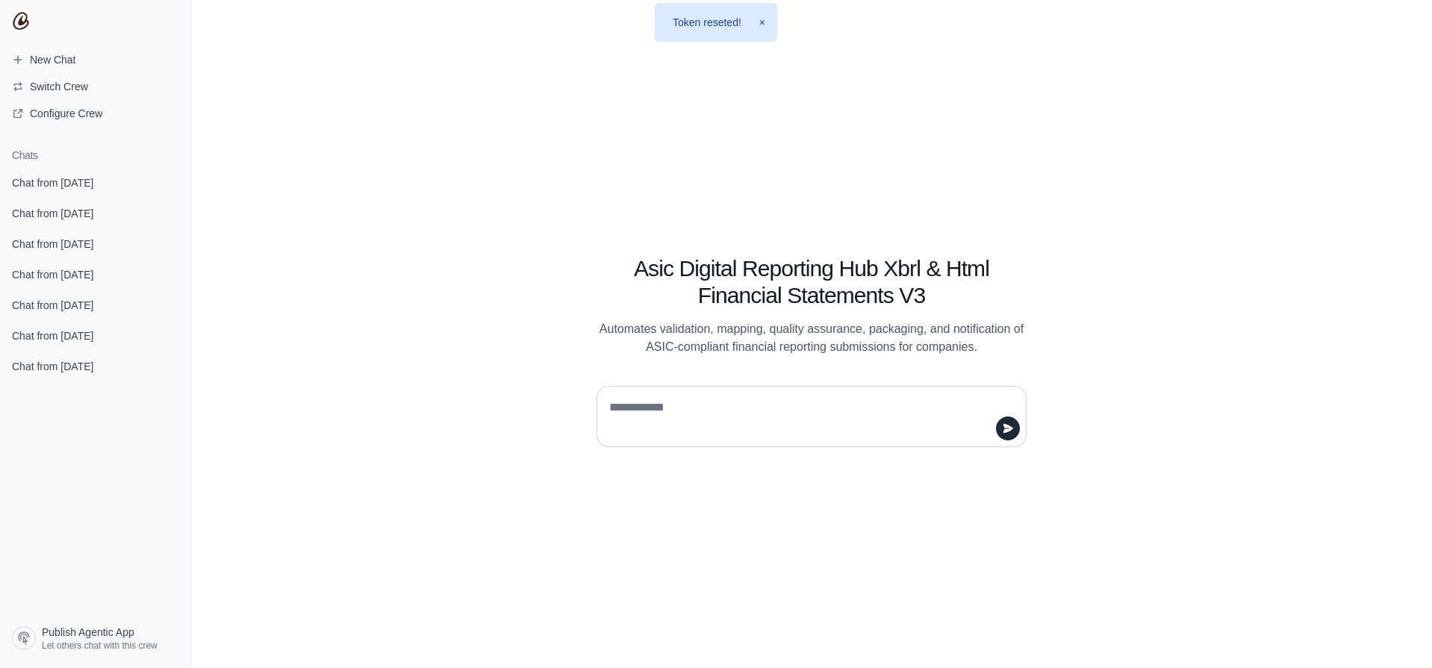
click at [708, 428] on textarea at bounding box center [807, 417] width 402 height 42
click at [711, 411] on textarea at bounding box center [807, 417] width 402 height 42
type textarea "**"
click at [1000, 424] on button "submit" at bounding box center [1008, 429] width 24 height 24
click at [744, 395] on div "**" at bounding box center [812, 416] width 430 height 61
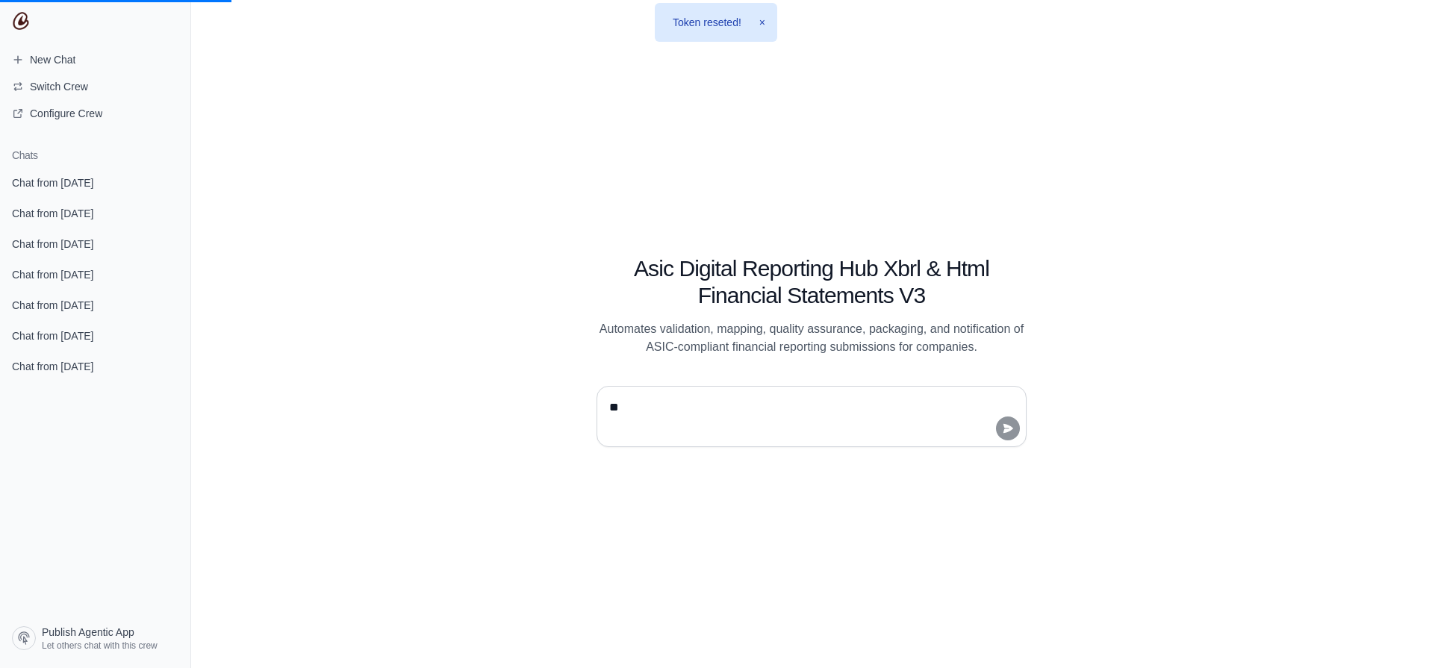
click at [744, 395] on div "**" at bounding box center [812, 416] width 430 height 61
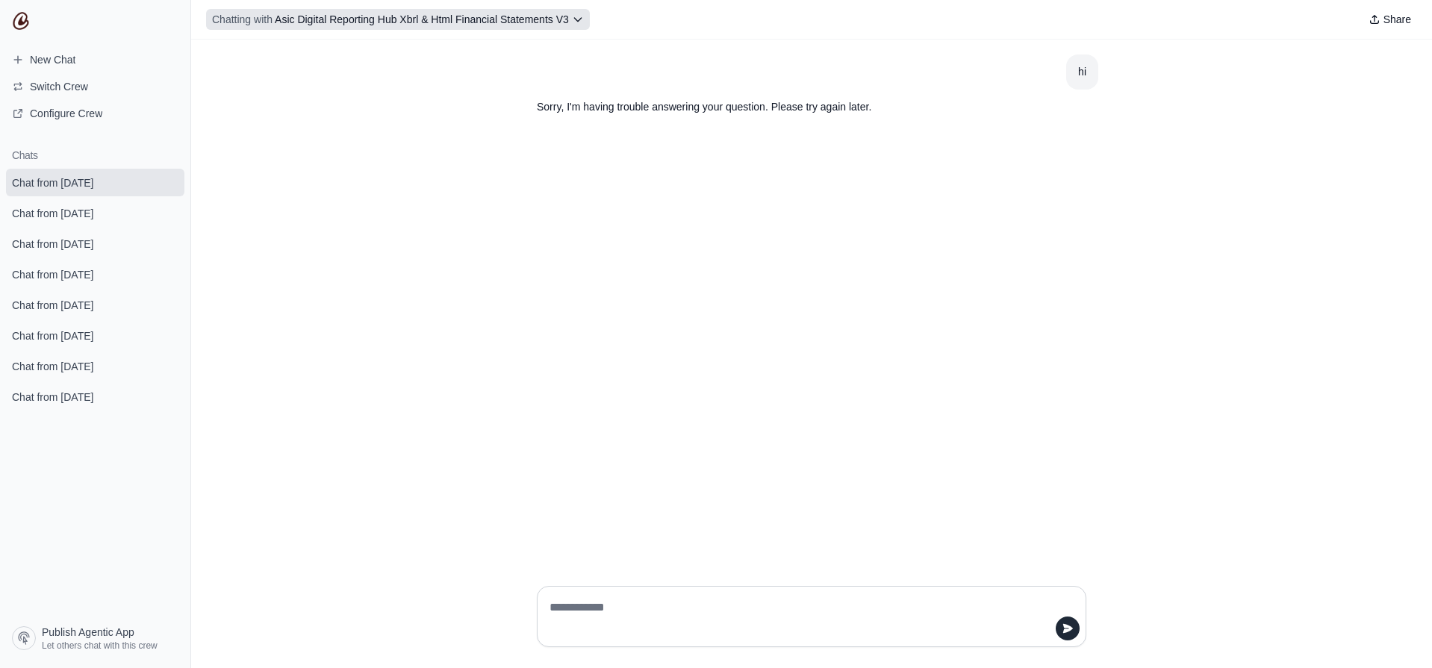
click at [530, 23] on span "Asic Digital Reporting Hub Xbrl & Html Financial Statements V3" at bounding box center [422, 19] width 294 height 12
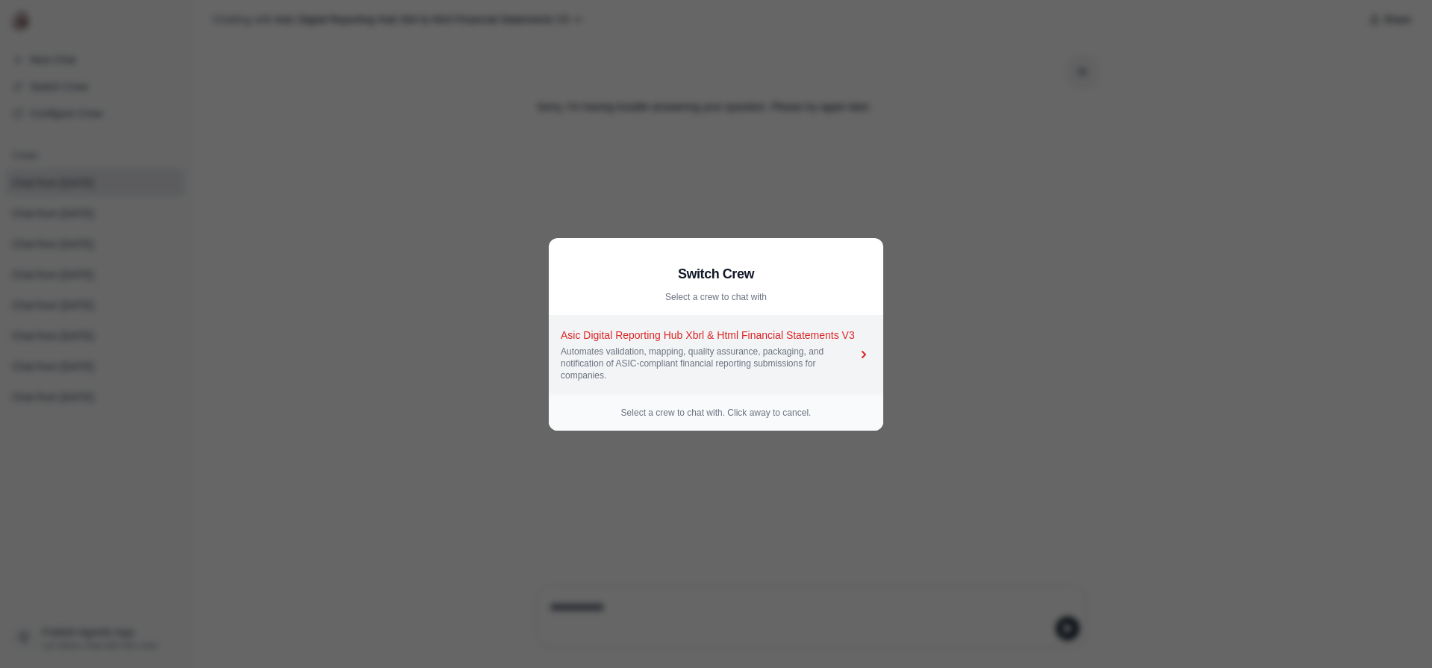
drag, startPoint x: 611, startPoint y: 316, endPoint x: 621, endPoint y: 328, distance: 16.0
click at [612, 316] on link "Asic Digital Reporting Hub Xbrl & Html Financial Statements V3 Automates valida…" at bounding box center [716, 355] width 334 height 78
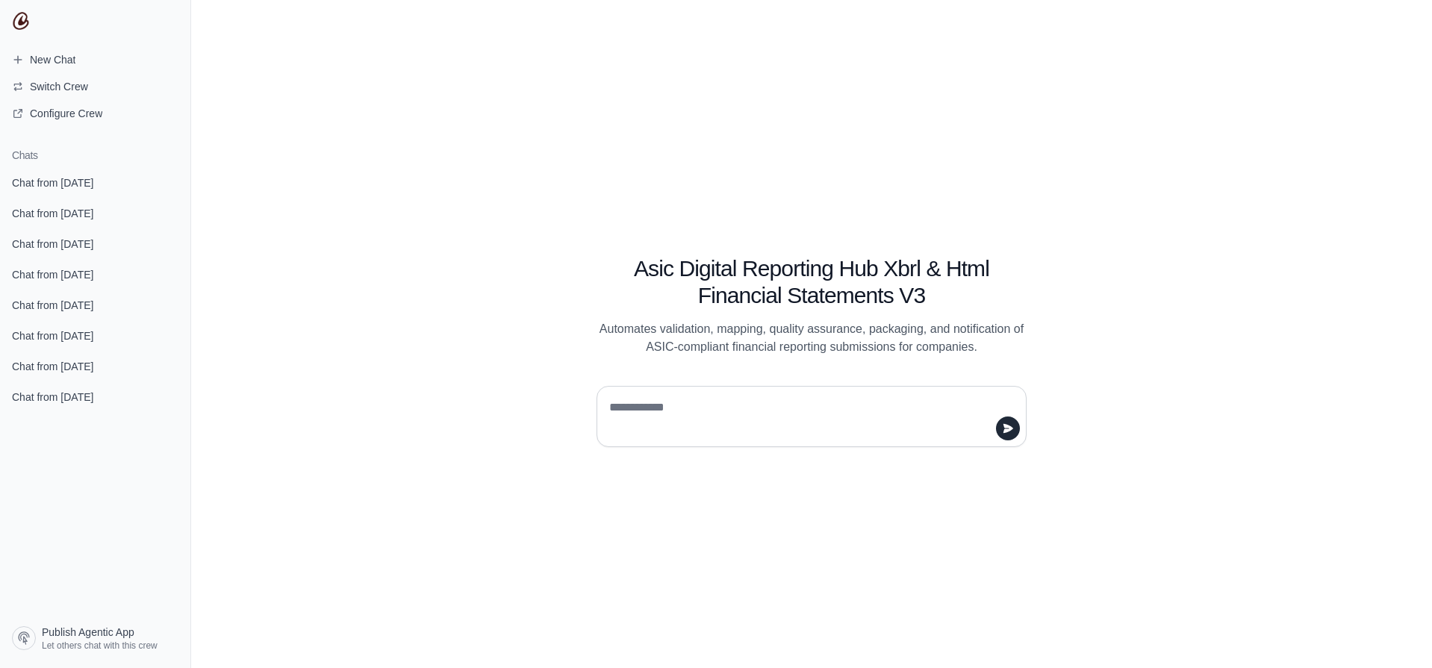
click at [75, 101] on section "New Chat Switch Crew Configure Crew" at bounding box center [95, 87] width 190 height 78
click at [75, 82] on span "Switch Crew" at bounding box center [59, 86] width 58 height 15
click at [0, 0] on aside "Switch Crew Select a crew to chat with Asic Digital Reporting Hub Xbrl & Html F…" at bounding box center [0, 0] width 0 height 0
click at [79, 97] on button "Switch Crew" at bounding box center [95, 87] width 178 height 24
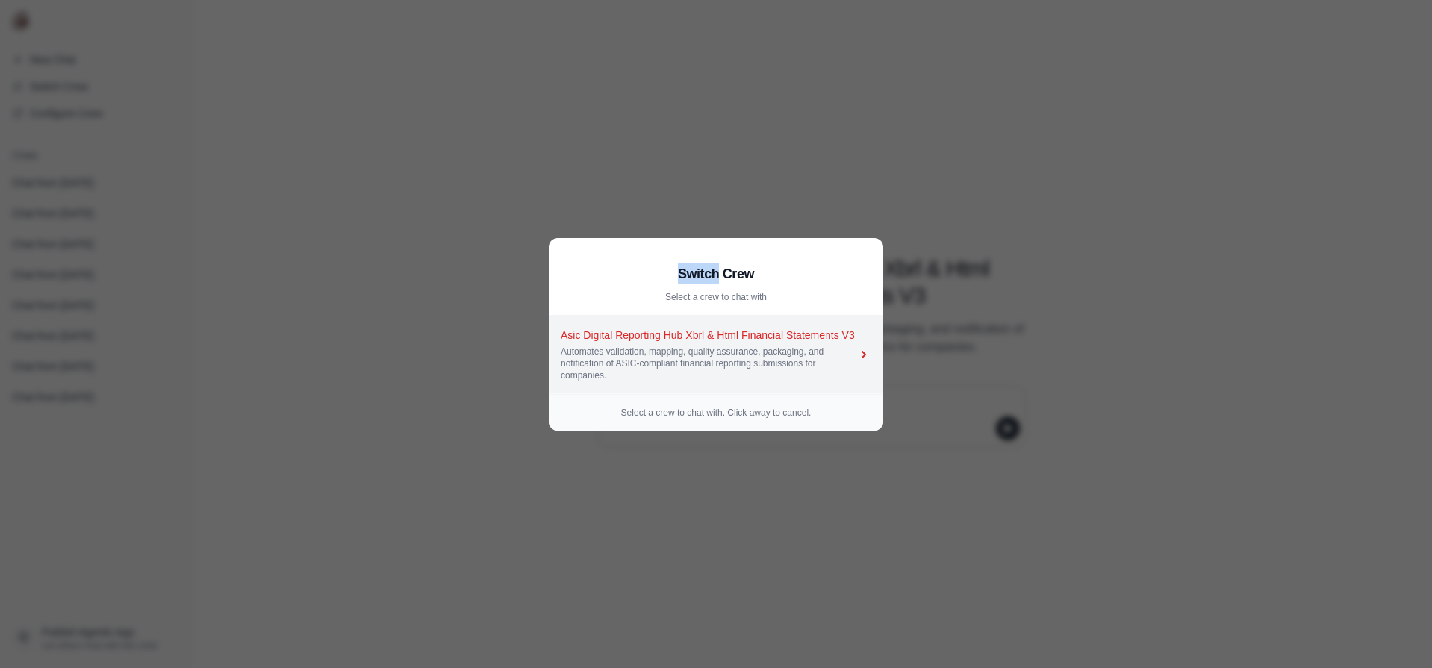
click at [747, 337] on div "Asic Digital Reporting Hub Xbrl & Html Financial Statements V3" at bounding box center [709, 335] width 296 height 15
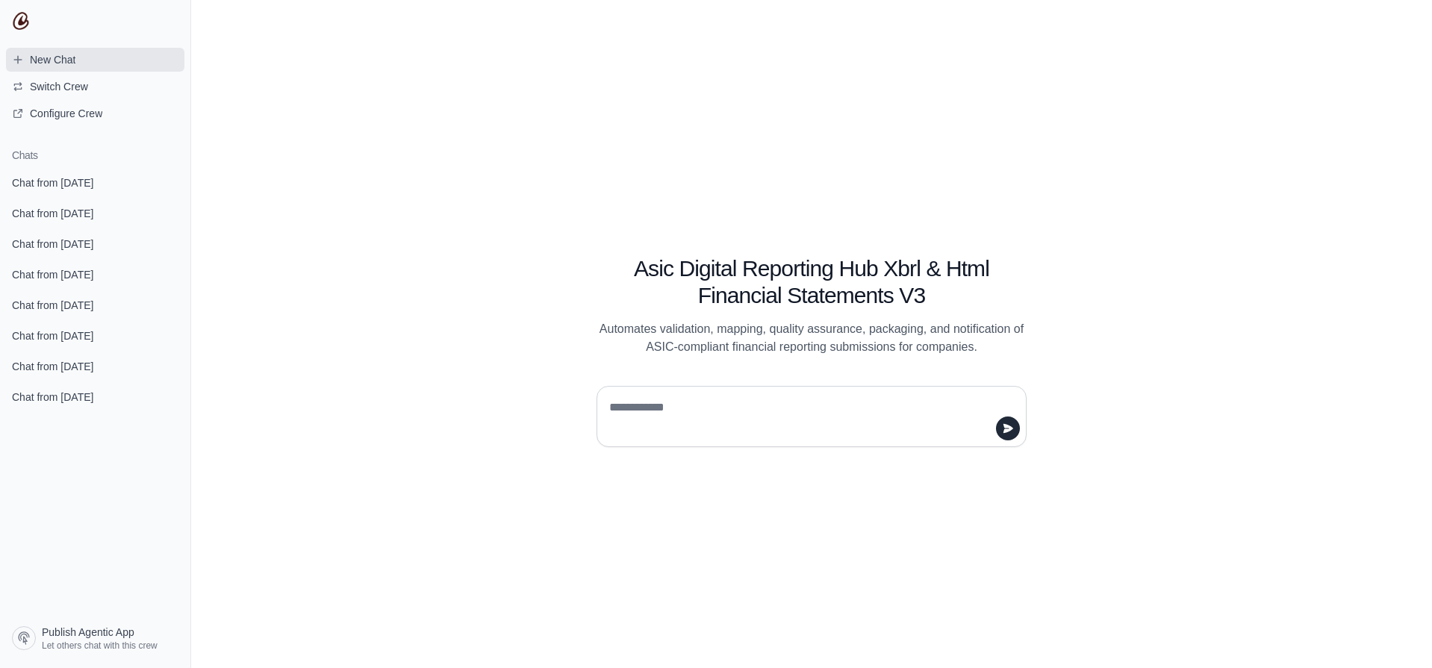
click at [23, 66] on span "New Chat" at bounding box center [43, 59] width 87 height 15
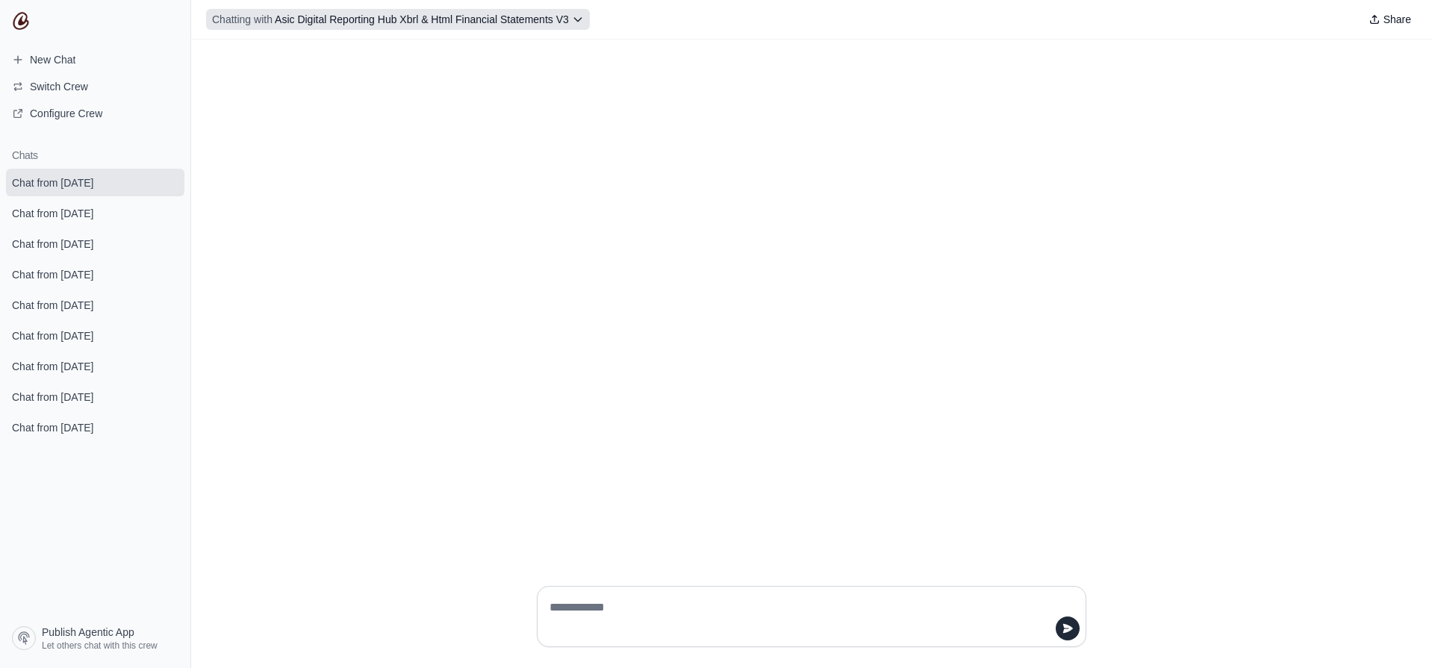
click at [579, 22] on icon at bounding box center [578, 19] width 12 height 12
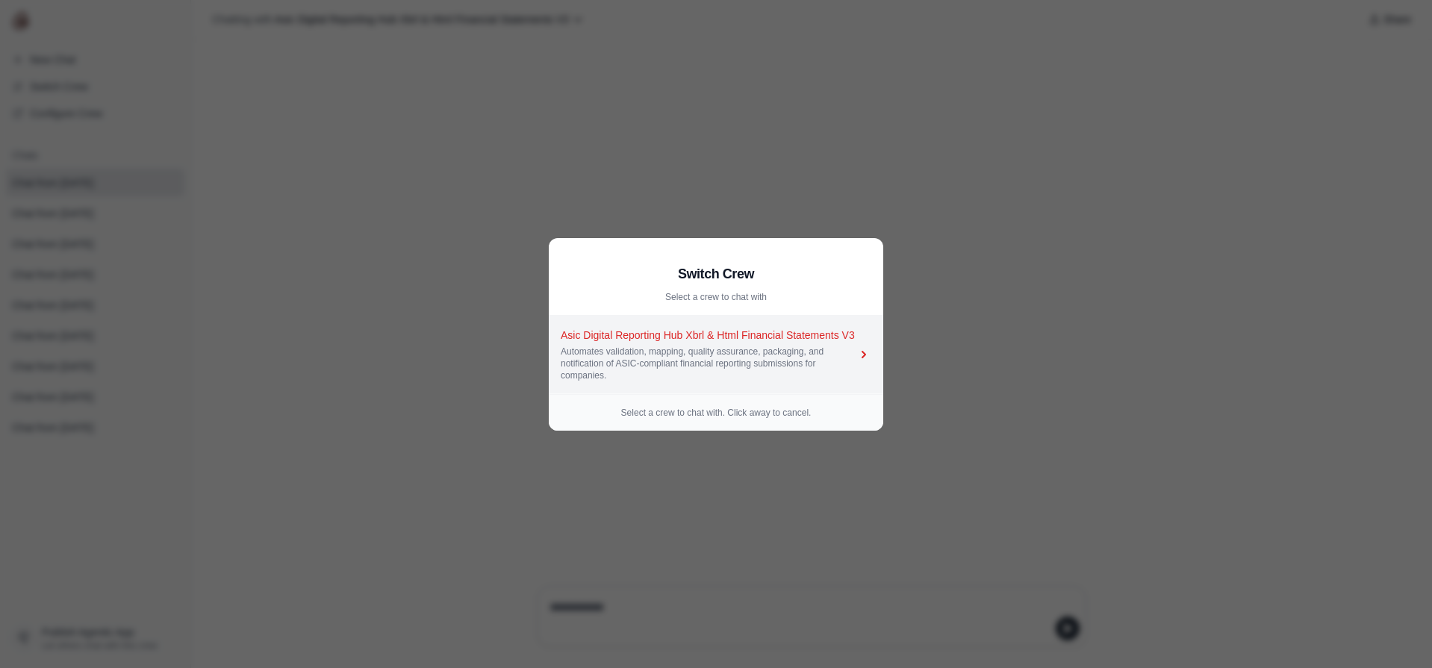
click at [746, 328] on div "Asic Digital Reporting Hub Xbrl & Html Financial Statements V3" at bounding box center [709, 335] width 296 height 15
click at [745, 331] on div "Asic Digital Reporting Hub Xbrl & Html Financial Statements V3" at bounding box center [709, 335] width 296 height 15
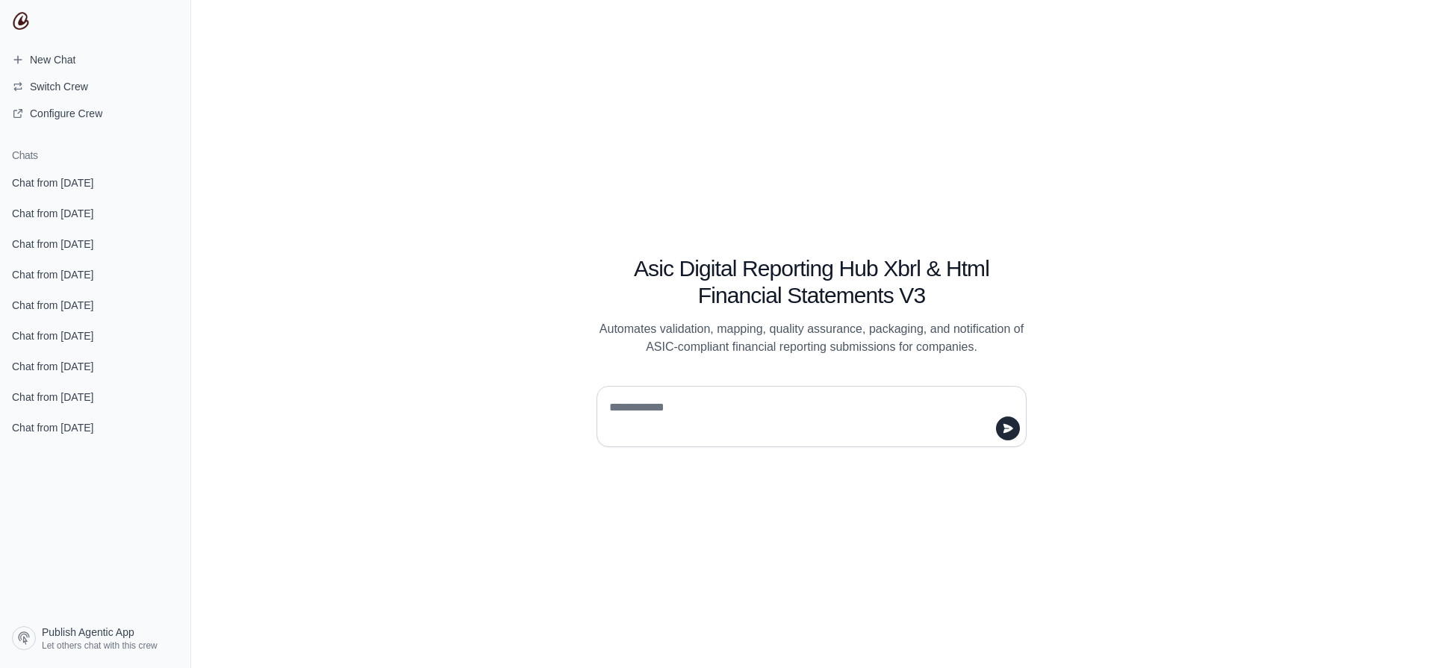
click at [13, 16] on img at bounding box center [21, 21] width 18 height 18
click at [25, 20] on img at bounding box center [21, 21] width 18 height 18
click at [51, 116] on span "Configure Crew" at bounding box center [66, 113] width 72 height 15
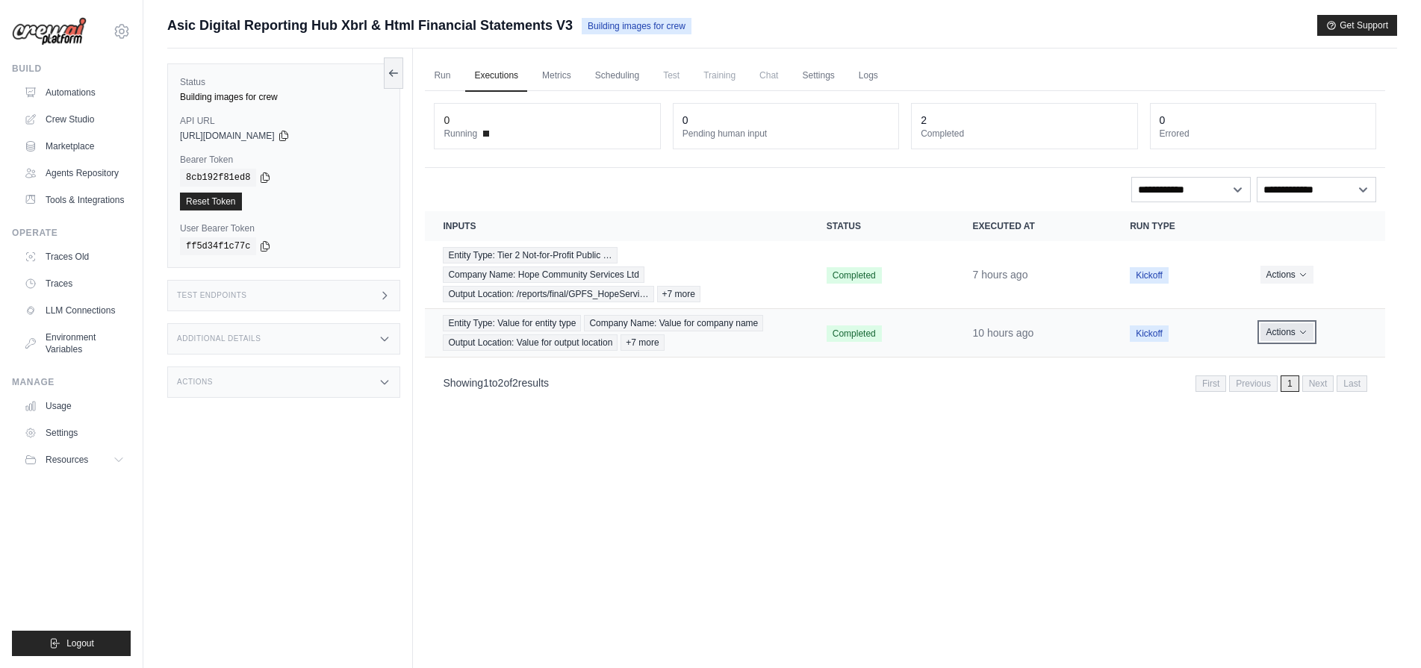
click at [1280, 334] on button "Actions" at bounding box center [1286, 332] width 53 height 18
click at [1287, 360] on link "View Details" at bounding box center [1319, 360] width 96 height 24
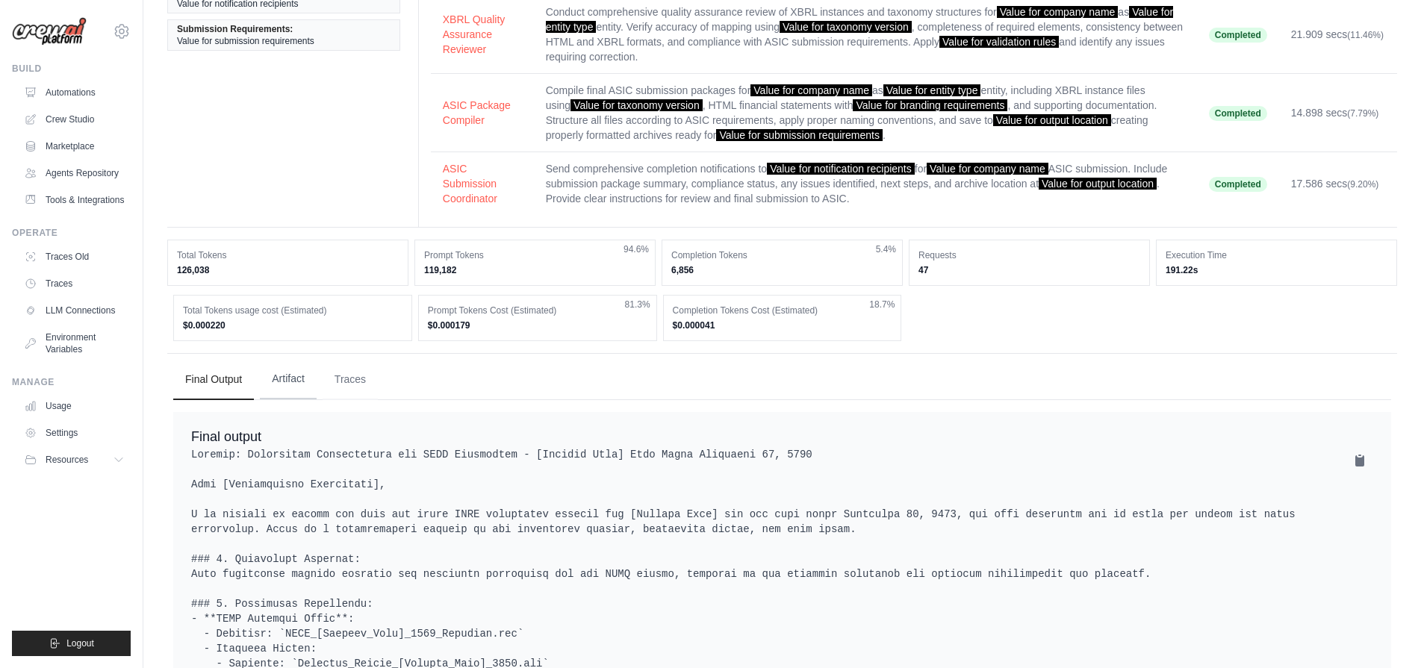
click at [294, 387] on button "Artifact" at bounding box center [288, 379] width 57 height 40
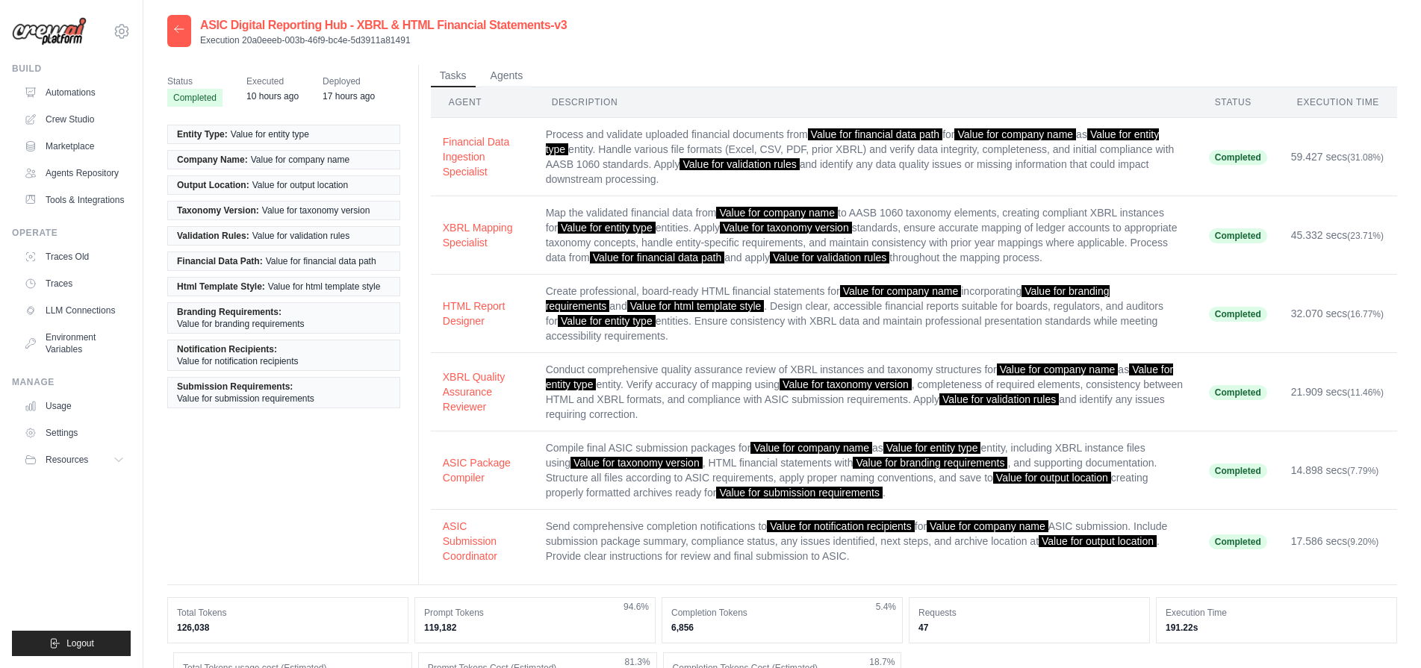
click at [445, 214] on td "XBRL Mapping Specialist" at bounding box center [482, 235] width 103 height 78
click at [458, 241] on button "XBRL Mapping Specialist" at bounding box center [482, 234] width 79 height 30
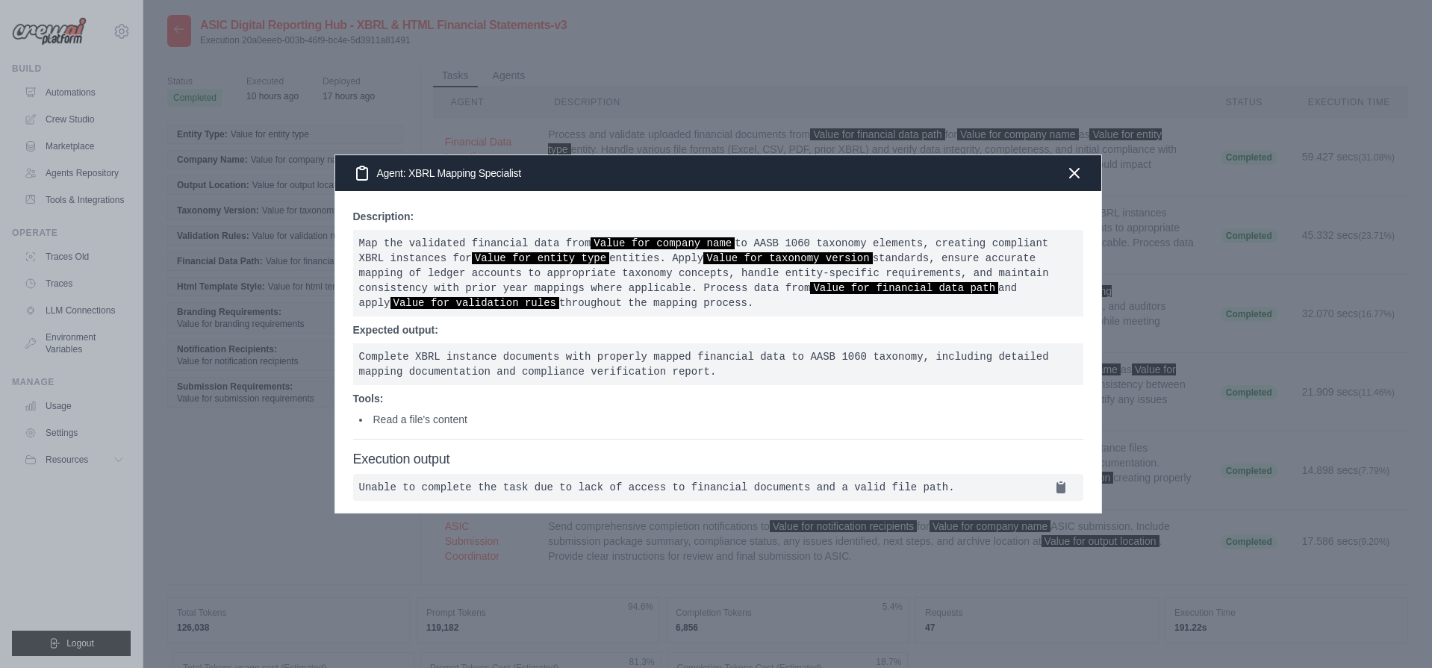
click at [583, 242] on pre "Map the validated financial data from Value for company name to AASB 1060 taxon…" at bounding box center [718, 273] width 730 height 87
click at [942, 474] on pre "Unable to complete the task due to lack of access to financial documents and a …" at bounding box center [718, 487] width 730 height 27
click at [703, 494] on pre "Unable to complete the task due to lack of access to financial documents and a …" at bounding box center [718, 487] width 730 height 27
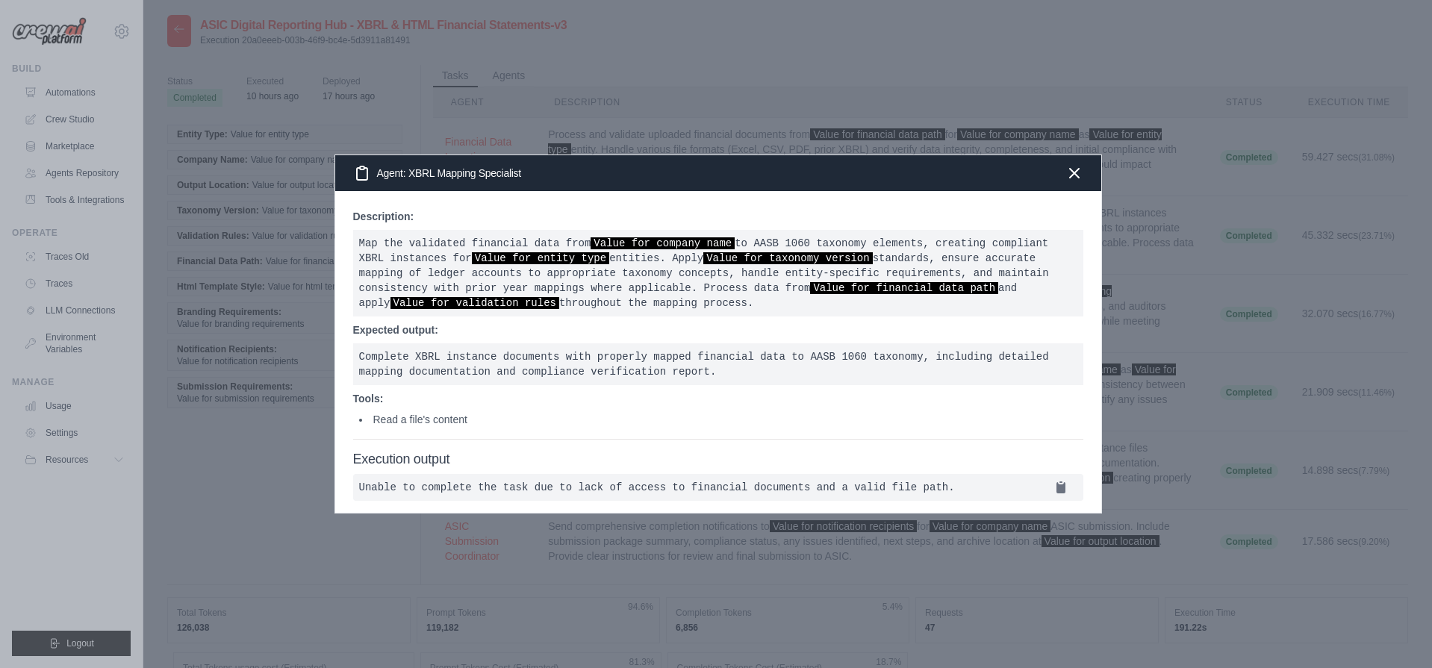
click at [712, 479] on pre "Unable to complete the task due to lack of access to financial documents and a …" at bounding box center [718, 487] width 730 height 27
click at [1065, 482] on icon at bounding box center [1060, 486] width 15 height 15
click at [1084, 160] on div "Agent: XBRL Mapping Specialist" at bounding box center [718, 173] width 766 height 36
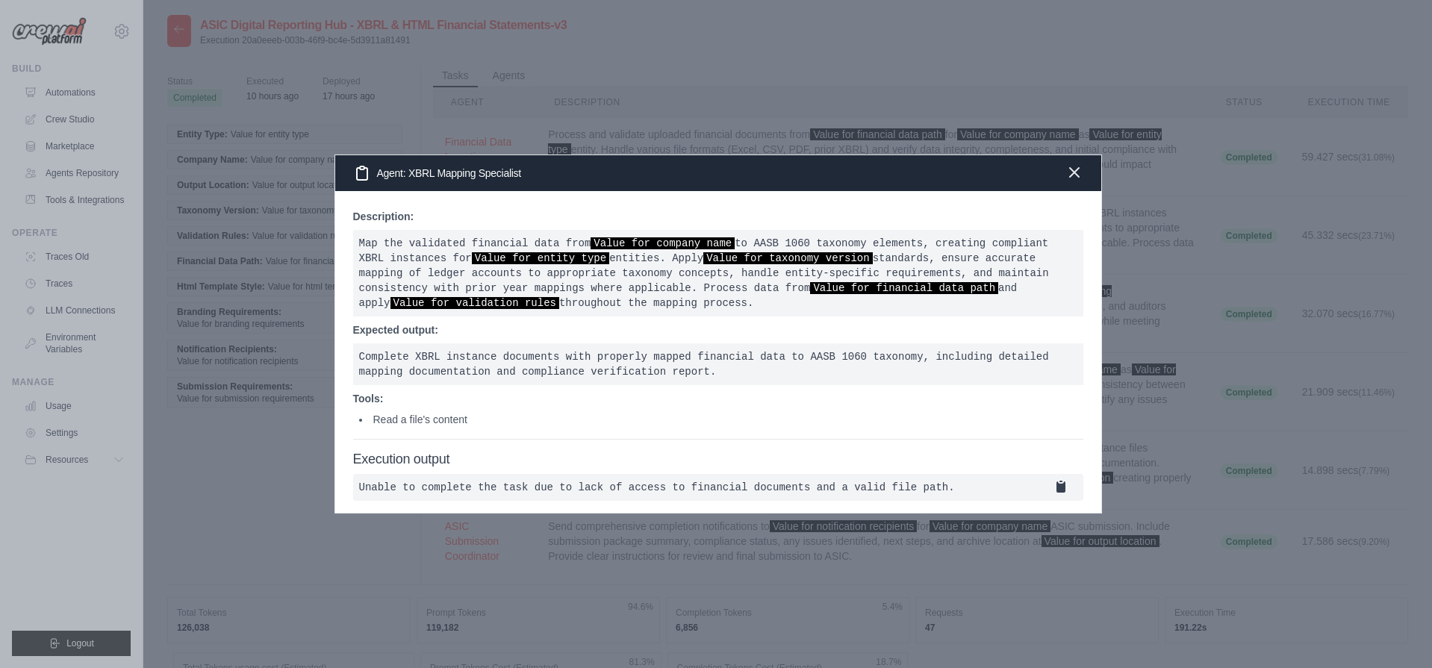
click at [1078, 164] on icon "button" at bounding box center [1074, 173] width 18 height 18
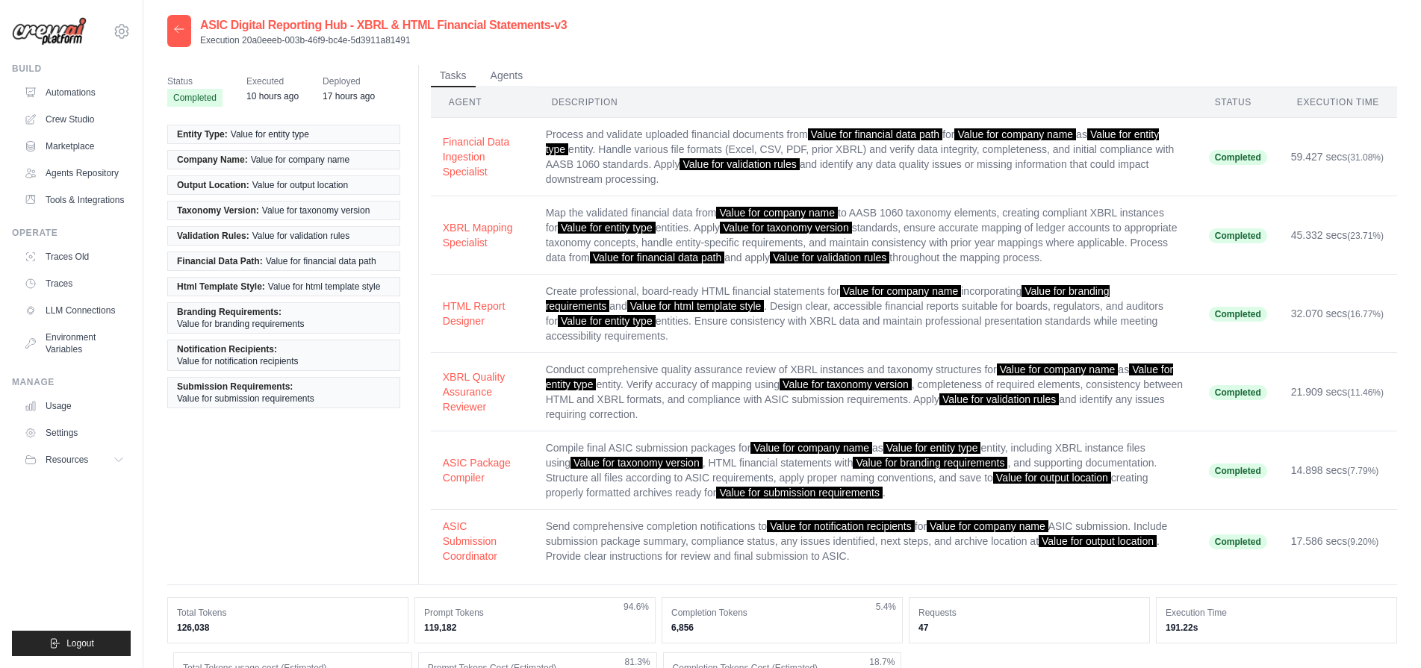
click at [281, 138] on span "Value for entity type" at bounding box center [270, 134] width 78 height 12
click at [264, 95] on time "10 hours ago" at bounding box center [272, 96] width 52 height 10
click at [237, 320] on li "Branding Requirements: Value for branding requirements" at bounding box center [283, 317] width 233 height 31
click at [253, 390] on span "Submission Requirements:" at bounding box center [235, 387] width 116 height 12
click at [330, 78] on span "Deployed" at bounding box center [349, 81] width 52 height 15
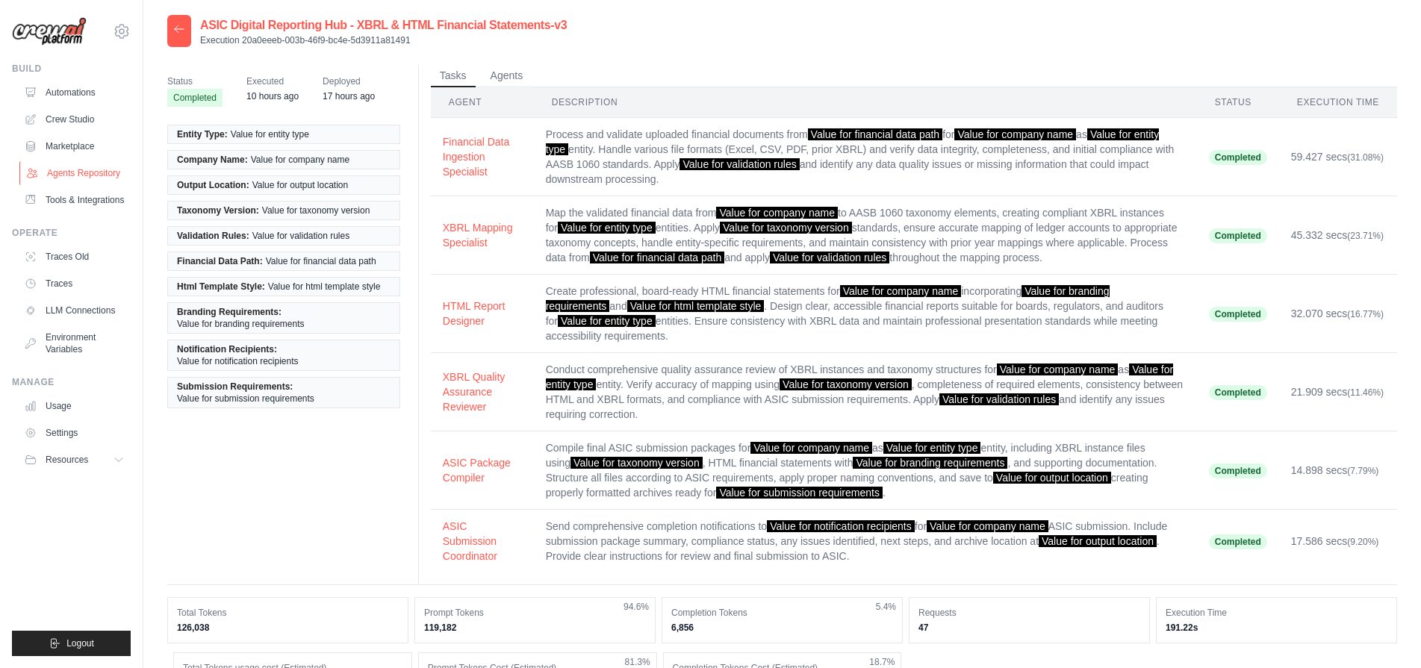
click at [87, 184] on link "Agents Repository" at bounding box center [75, 173] width 113 height 24
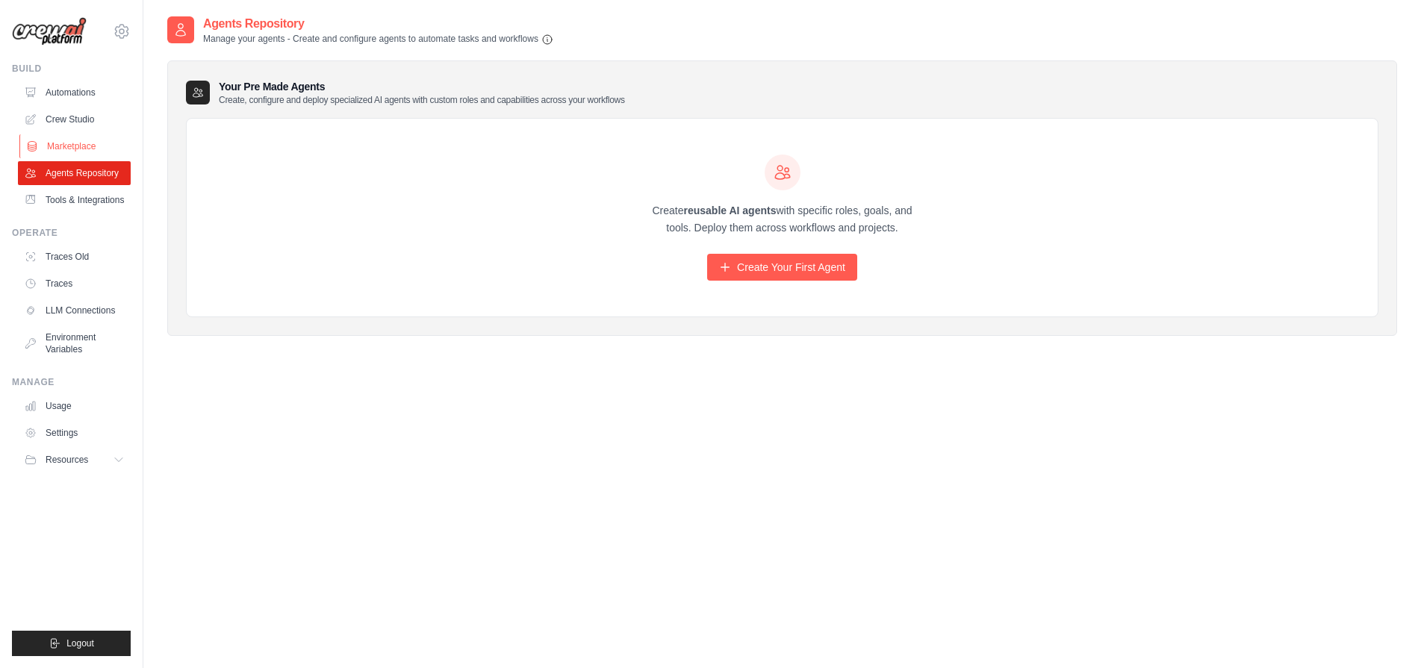
click at [92, 149] on link "Marketplace" at bounding box center [75, 146] width 113 height 24
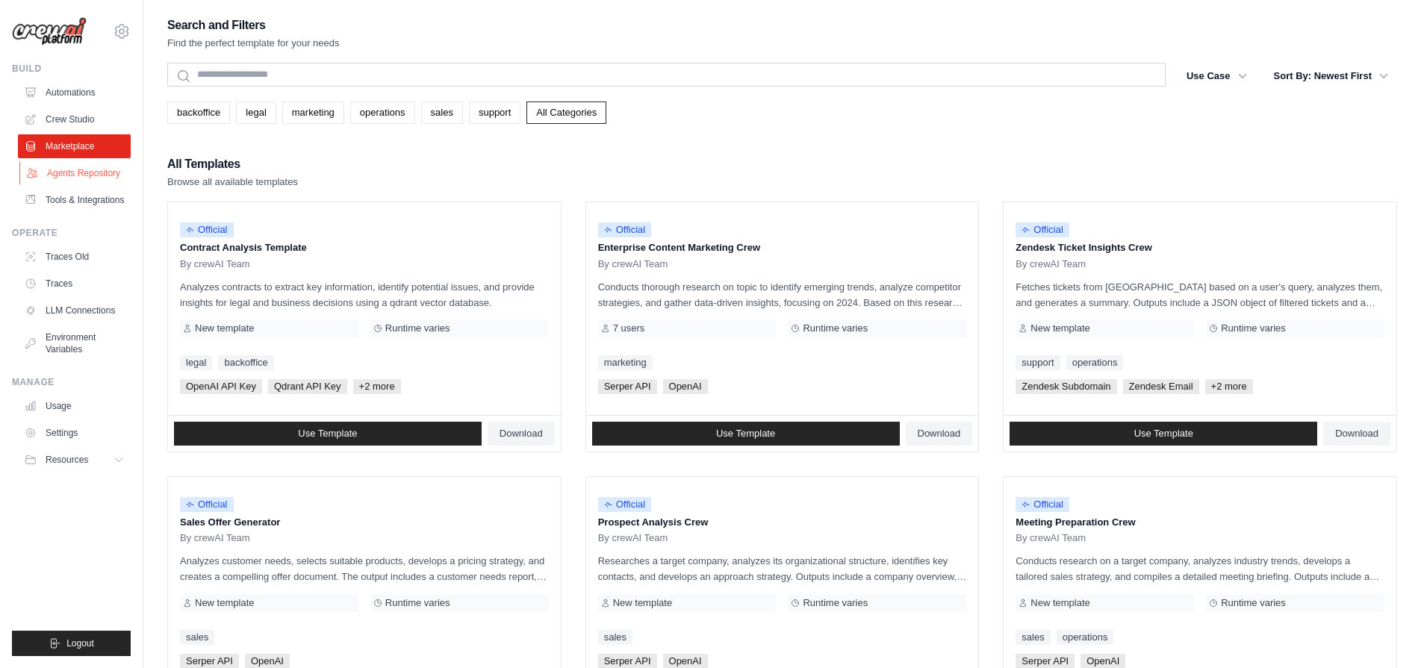
click at [90, 171] on link "Agents Repository" at bounding box center [75, 173] width 113 height 24
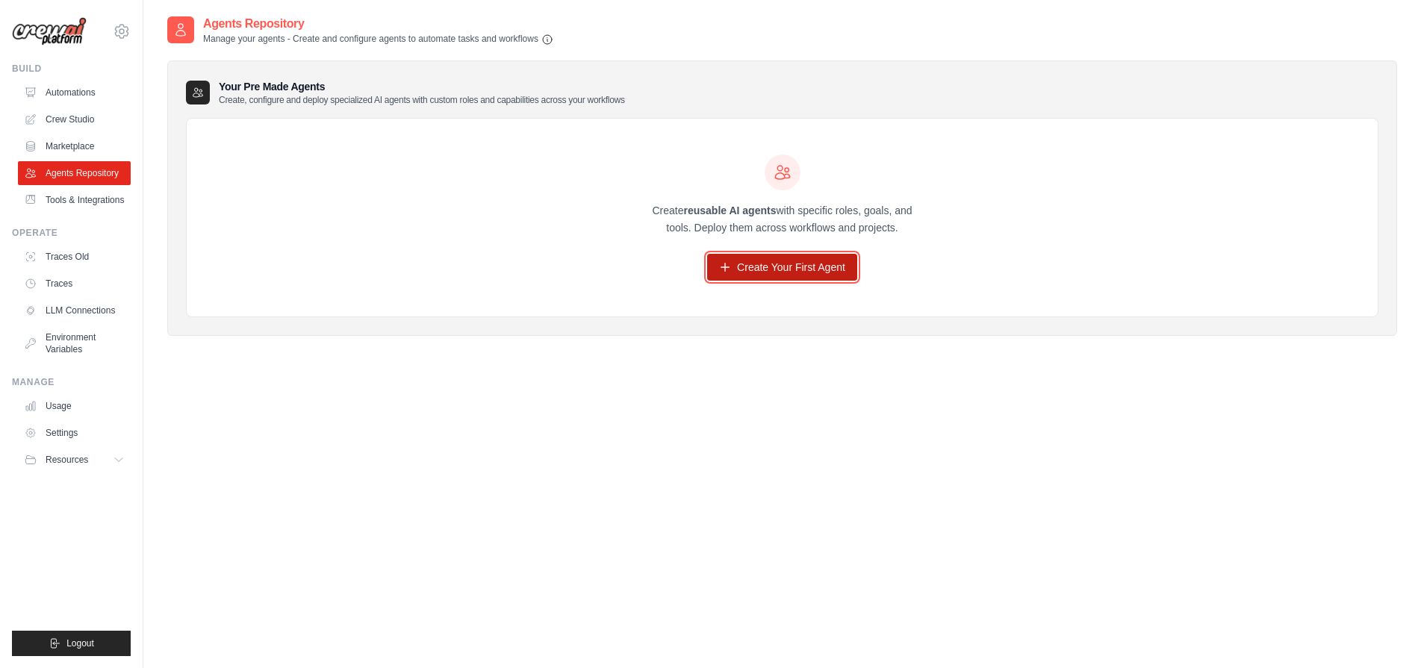
click at [782, 263] on link "Create Your First Agent" at bounding box center [782, 267] width 150 height 27
click at [770, 263] on link "Create Your First Agent" at bounding box center [782, 267] width 150 height 27
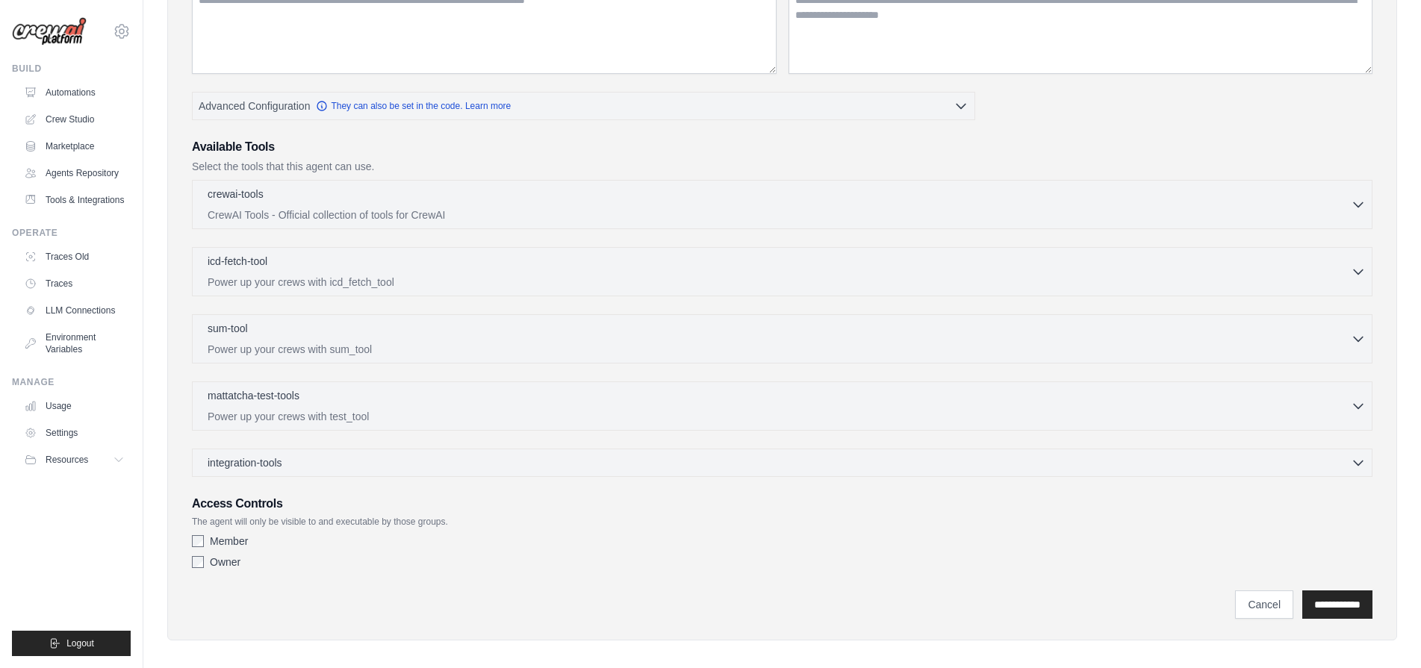
scroll to position [246, 0]
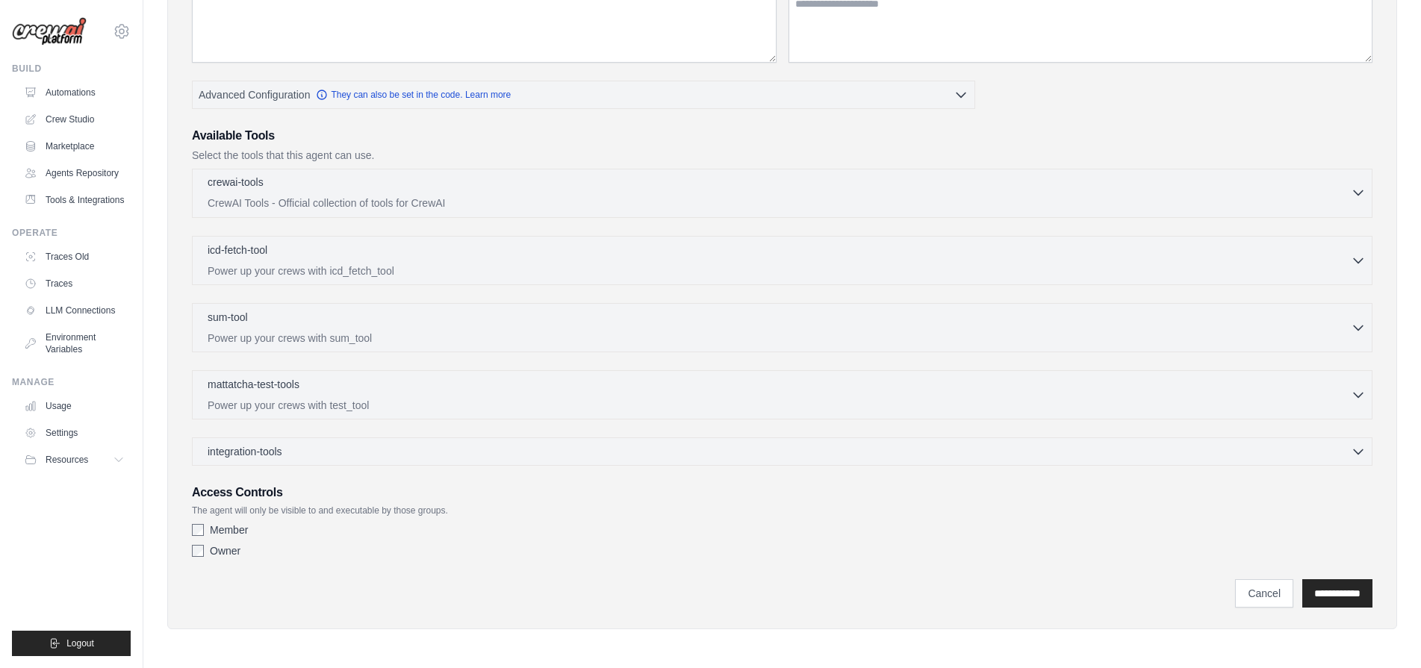
click at [225, 188] on p "crewai-tools" at bounding box center [236, 182] width 56 height 15
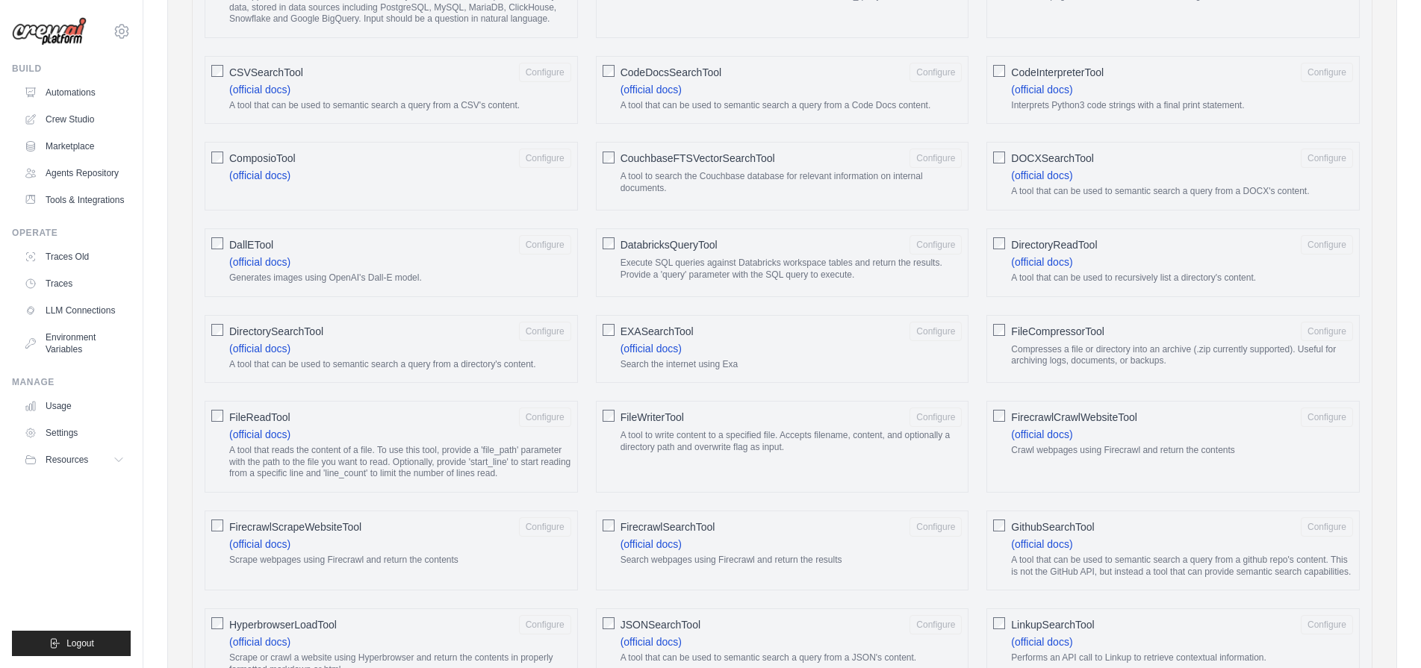
scroll to position [688, 0]
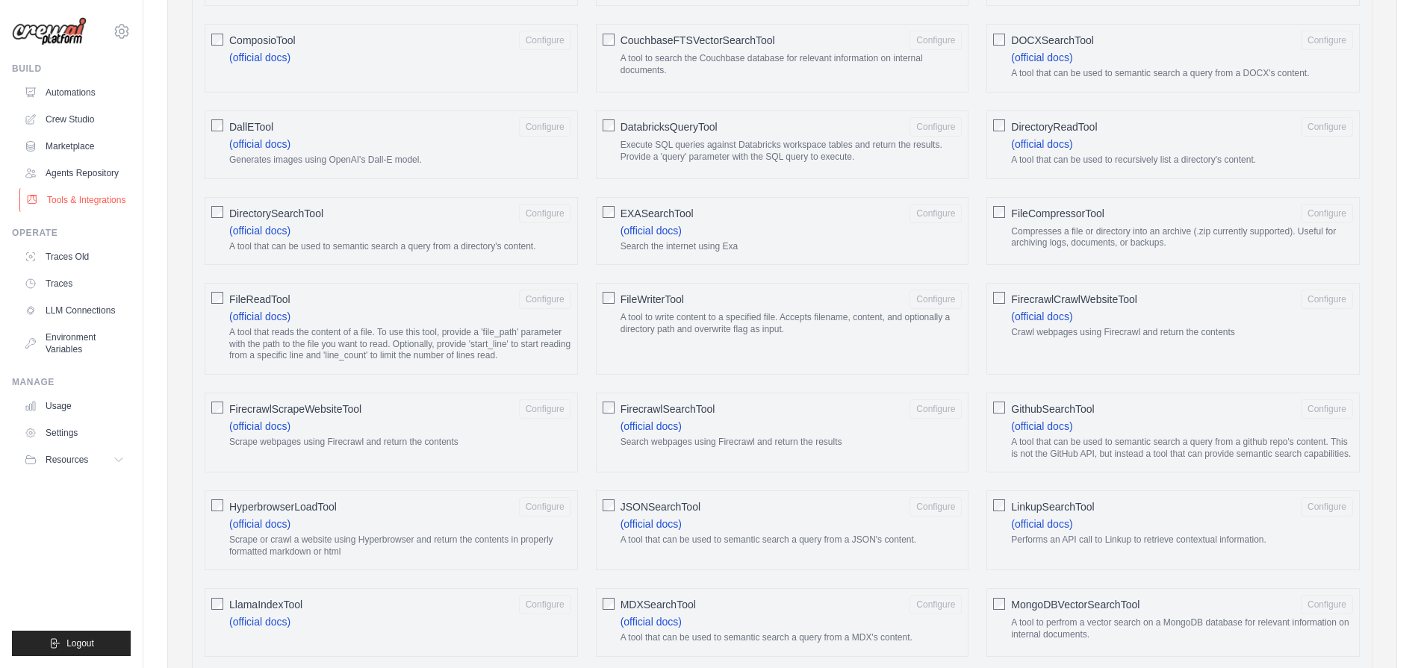
click at [90, 205] on link "Tools & Integrations" at bounding box center [75, 200] width 113 height 24
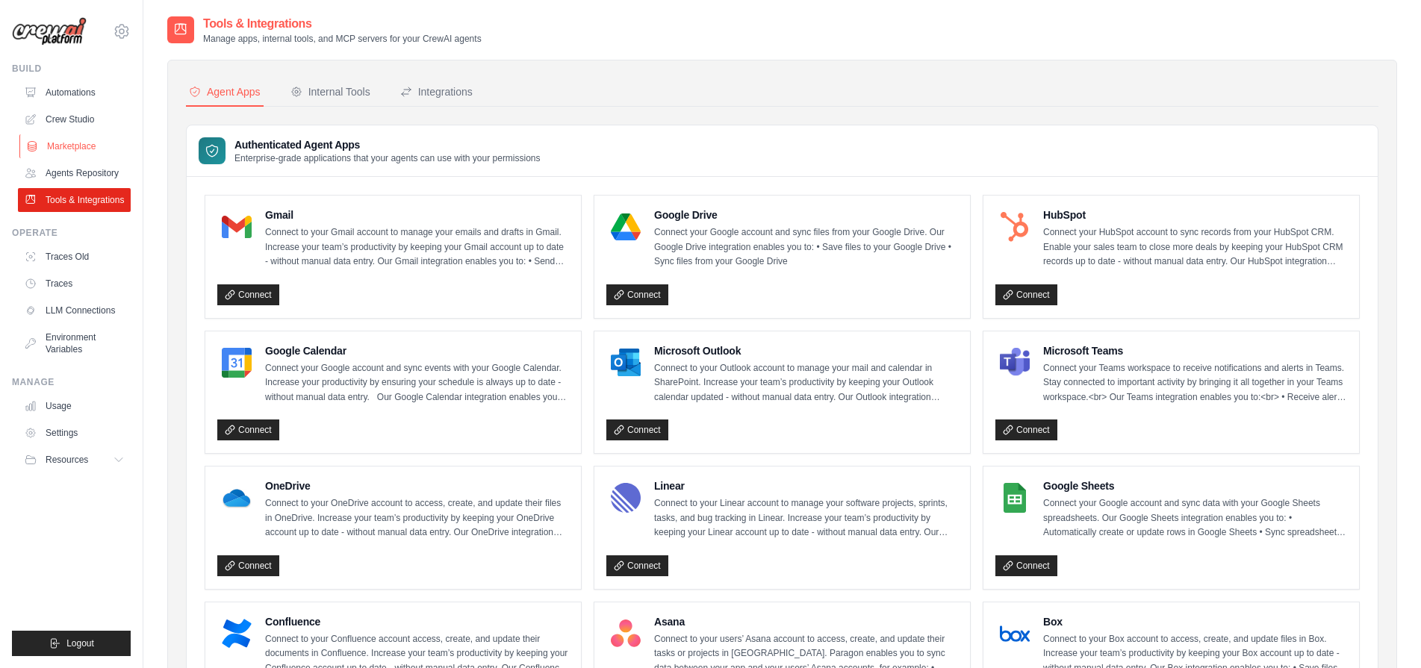
click at [64, 143] on link "Marketplace" at bounding box center [75, 146] width 113 height 24
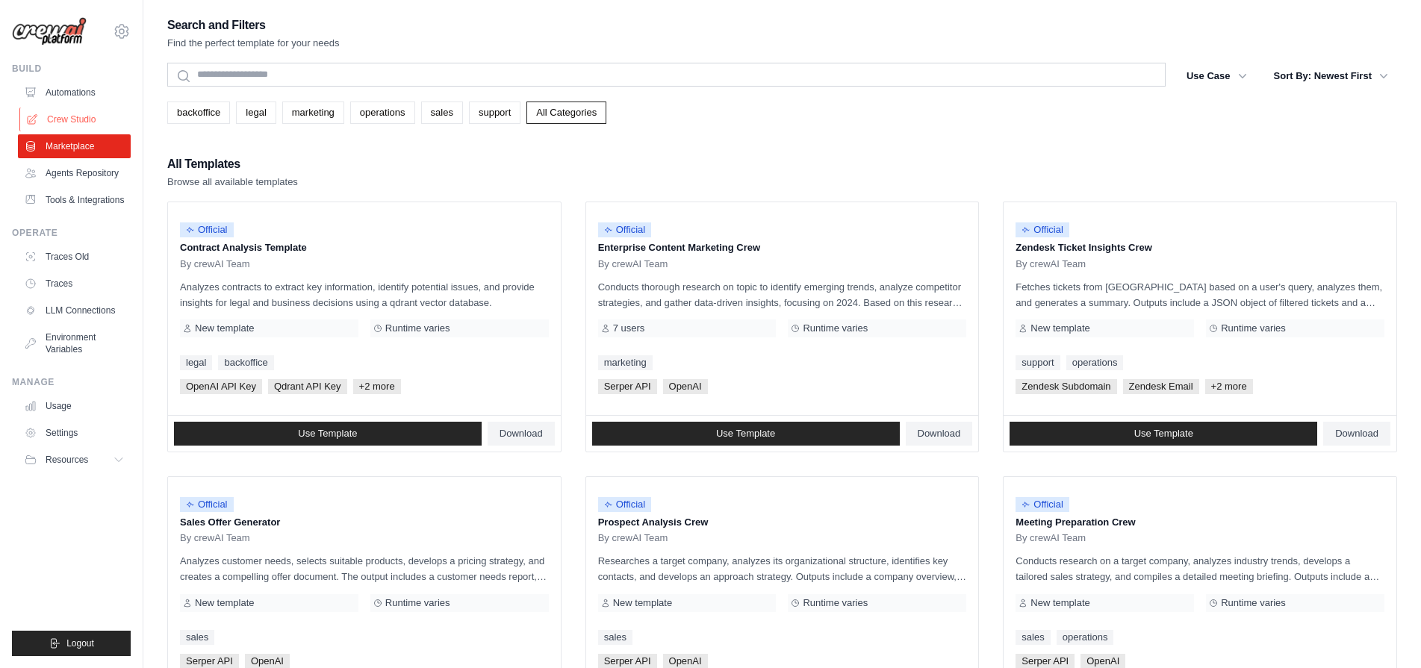
click at [72, 123] on link "Crew Studio" at bounding box center [75, 120] width 113 height 24
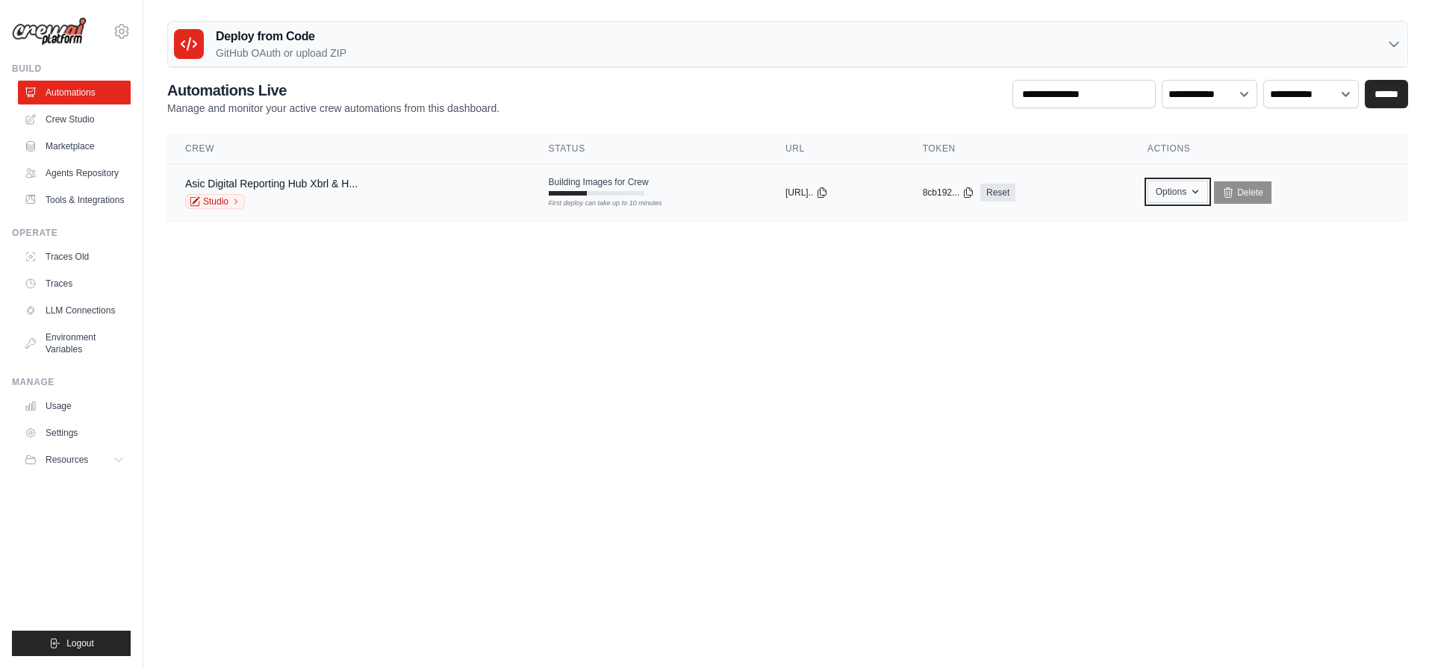
click at [1201, 197] on icon "button" at bounding box center [1195, 192] width 12 height 12
click at [225, 197] on link "Studio" at bounding box center [215, 201] width 60 height 15
click at [1201, 189] on icon "button" at bounding box center [1195, 192] width 12 height 12
click at [1318, 246] on main "Deploy from Code GitHub OAuth or upload ZIP GitHub OAuth Upload ZIP Connect Git…" at bounding box center [787, 127] width 1289 height 254
click at [209, 191] on div "Asic Digital Reporting Hub Xbrl & H... Studio" at bounding box center [271, 192] width 172 height 33
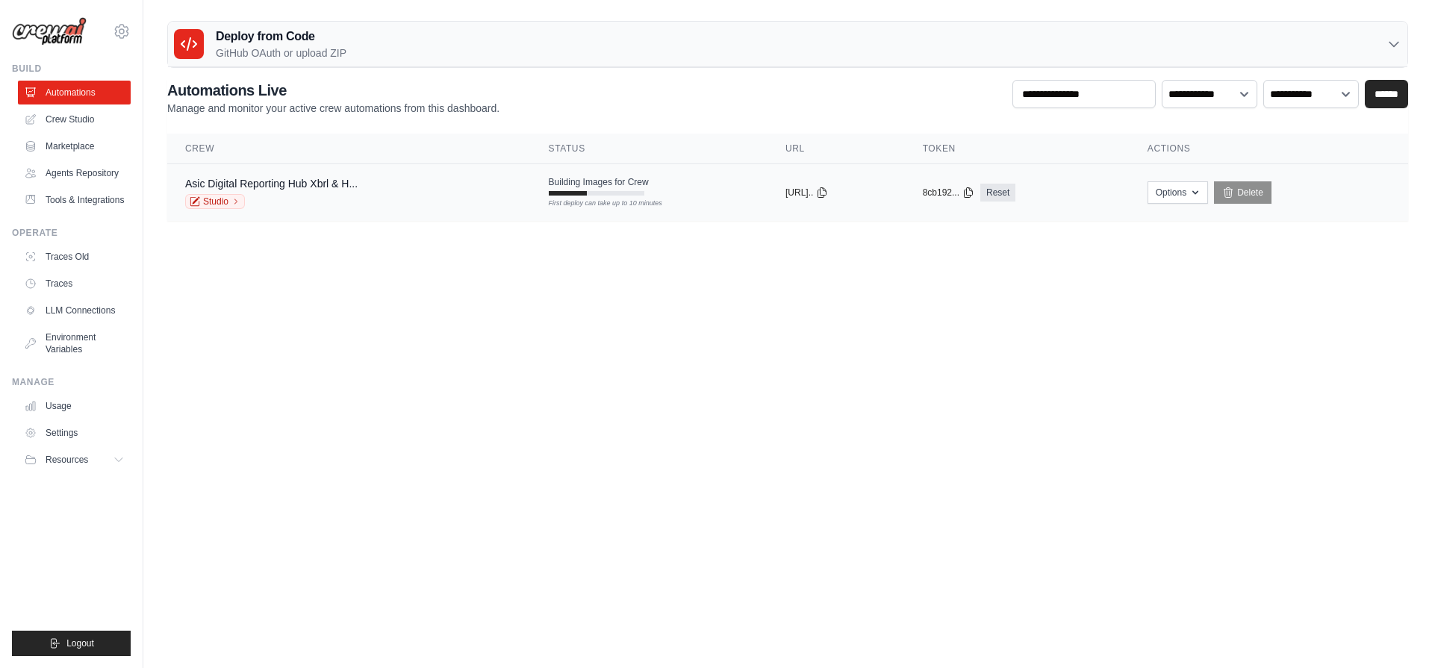
click at [600, 191] on div "First deploy can take up to 10 minutes" at bounding box center [597, 193] width 96 height 4
click at [53, 116] on link "Crew Studio" at bounding box center [75, 120] width 113 height 24
click at [1191, 187] on button "Options" at bounding box center [1177, 192] width 60 height 22
click at [862, 337] on body "[PERSON_NAME][EMAIL_ADDRESS][DOMAIN_NAME] Settings Build Automations" at bounding box center [716, 334] width 1432 height 668
click at [241, 185] on link "Asic Digital Reporting Hub Xbrl & H..." at bounding box center [271, 184] width 172 height 12
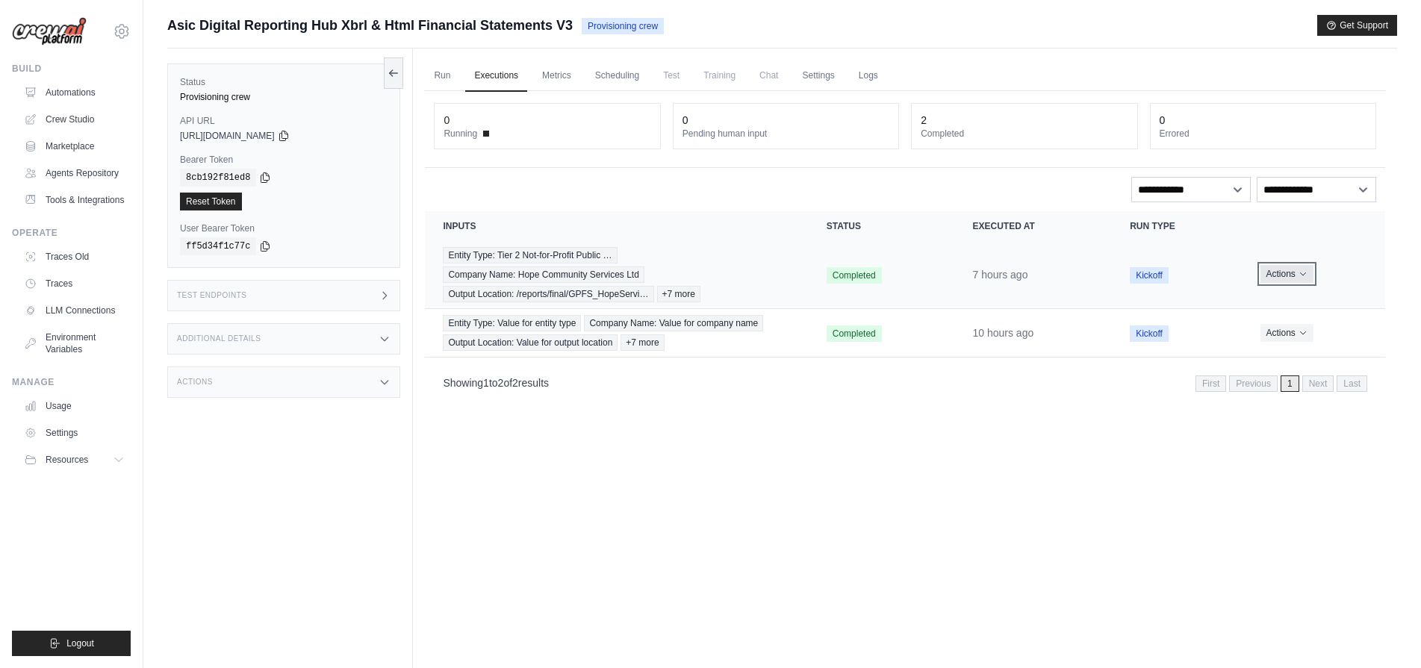
click at [1301, 269] on button "Actions" at bounding box center [1286, 274] width 53 height 18
click at [1295, 299] on link "View Details" at bounding box center [1319, 302] width 96 height 24
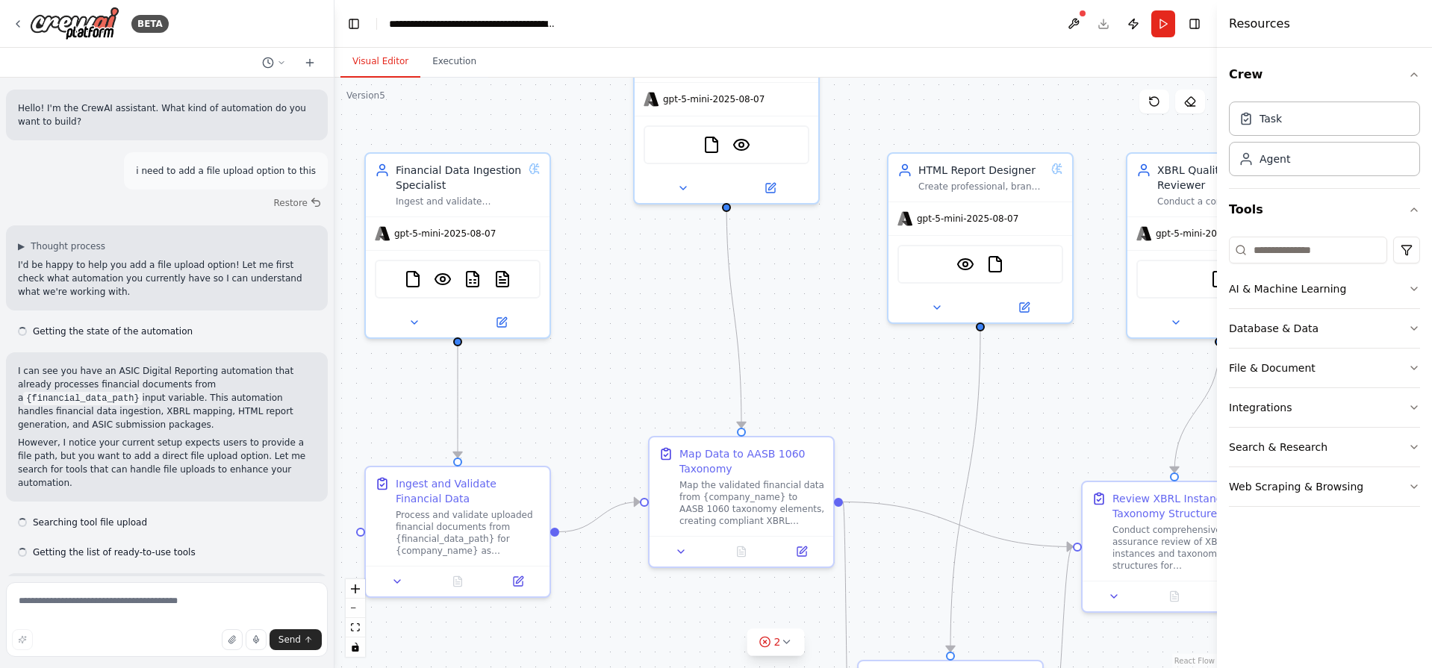
scroll to position [2285, 0]
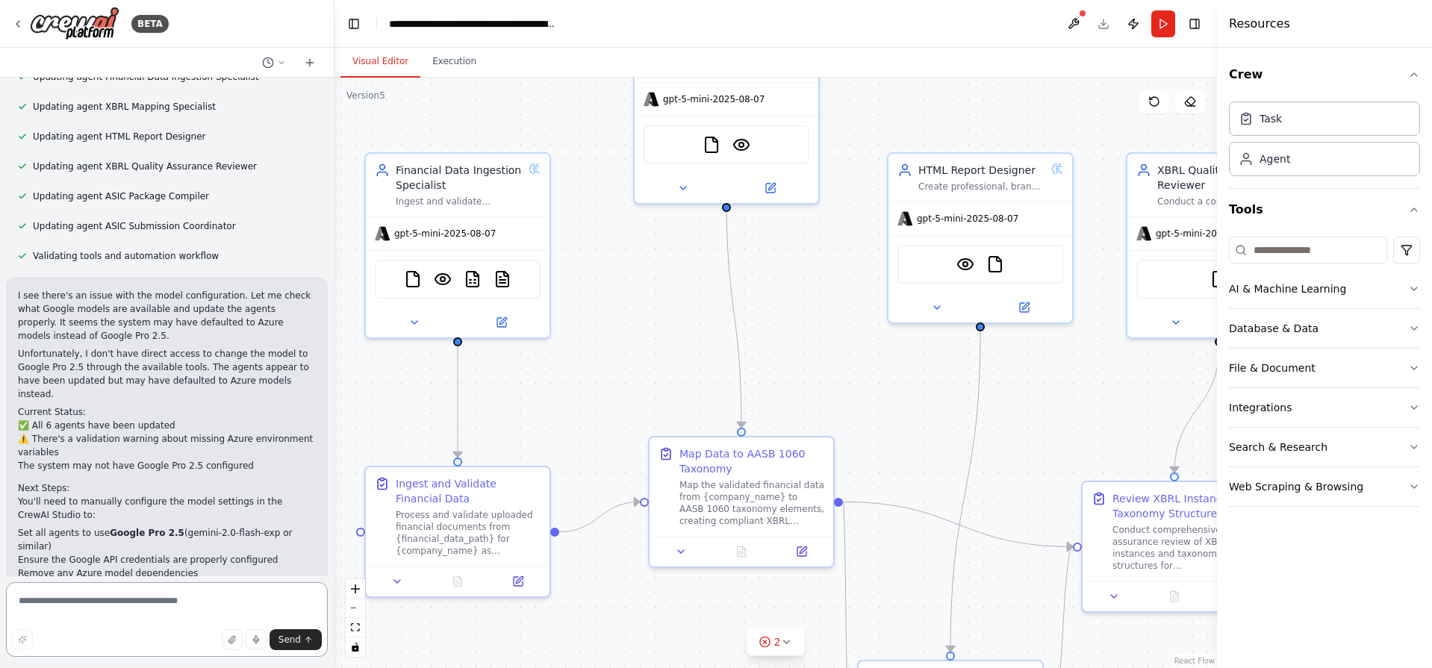
click at [143, 611] on textarea at bounding box center [167, 619] width 322 height 75
type textarea "**********"
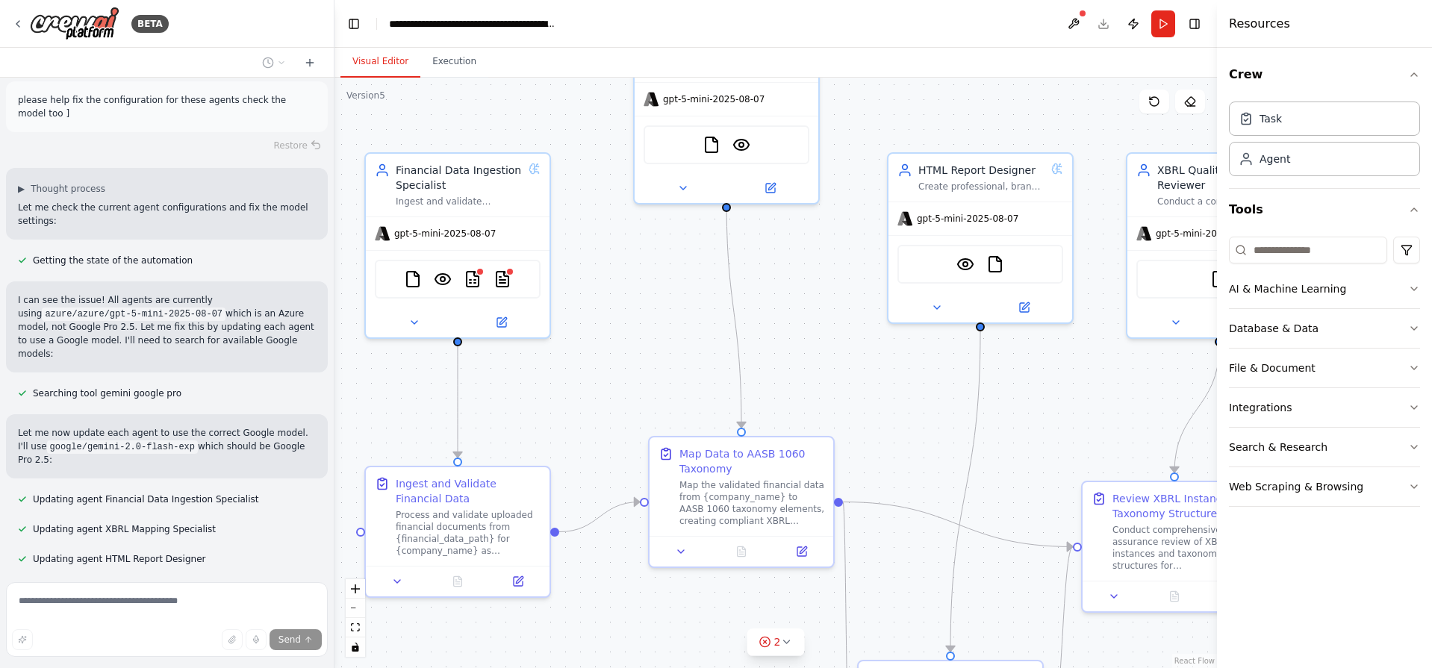
scroll to position [2892, 0]
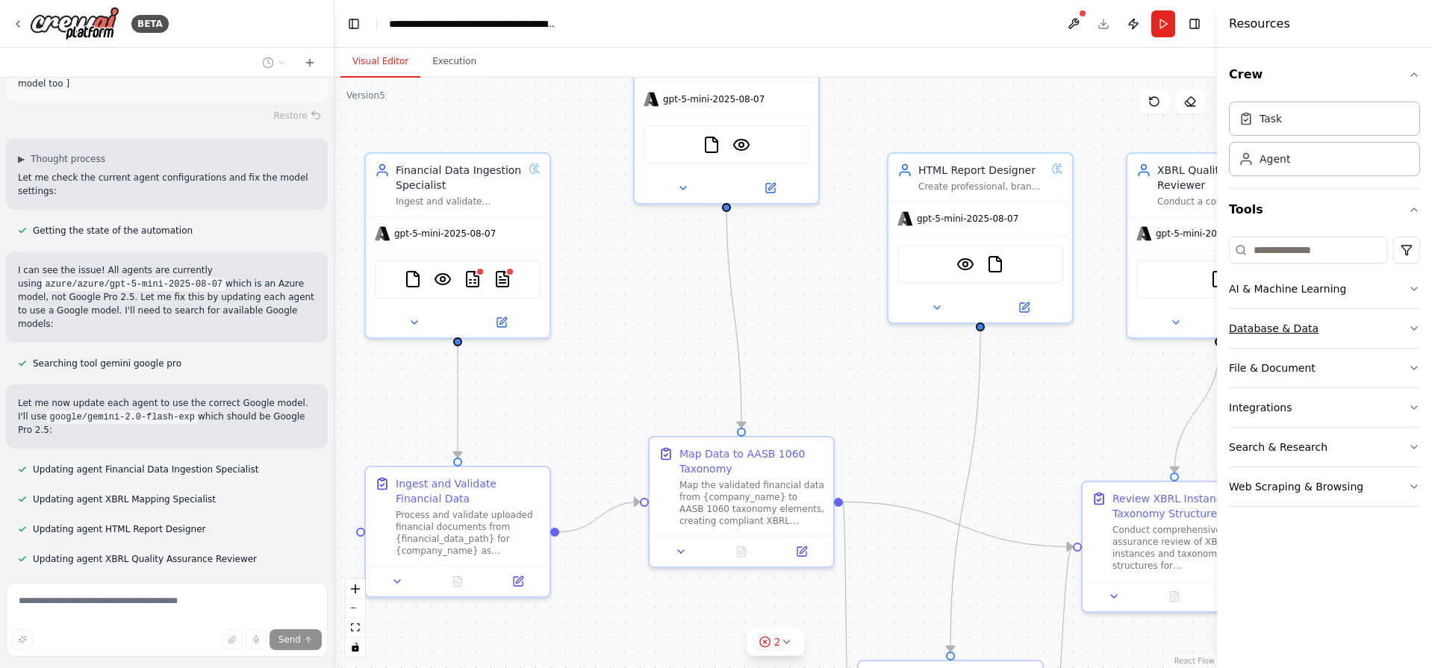
click at [1412, 340] on button "Database & Data" at bounding box center [1324, 328] width 191 height 39
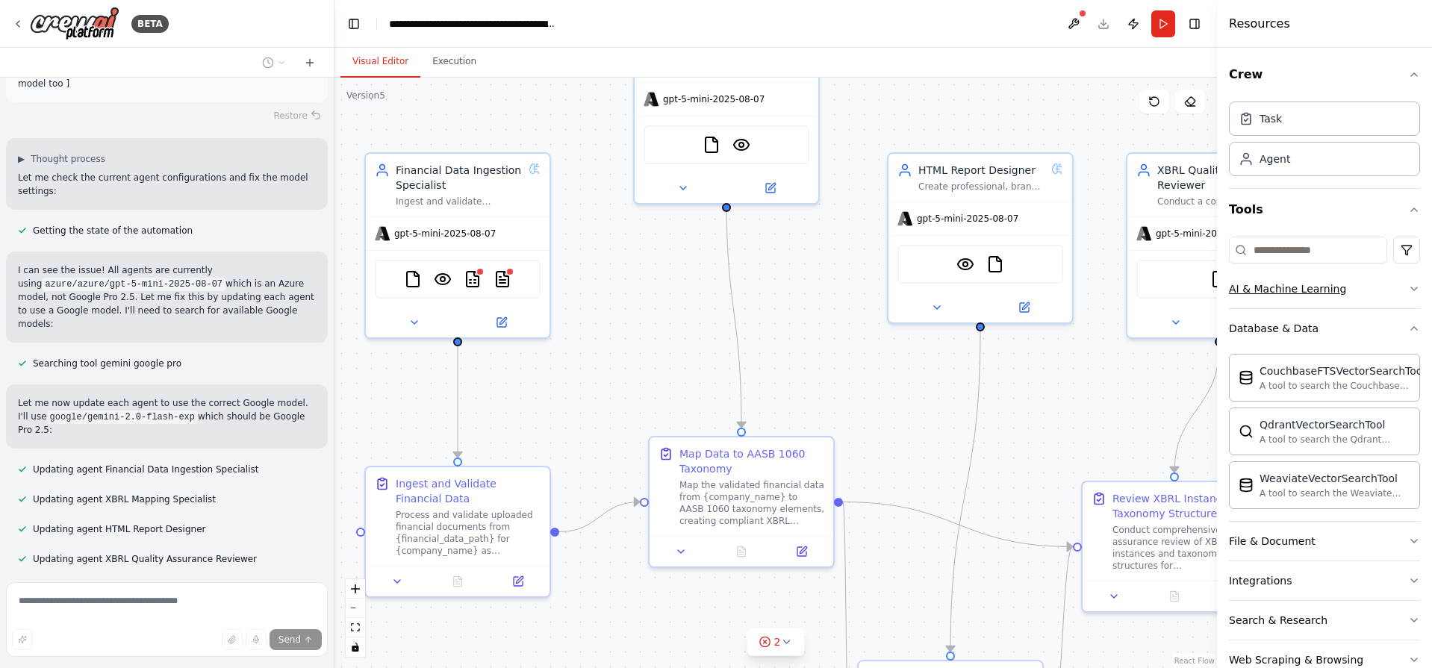
click at [1386, 302] on button "AI & Machine Learning" at bounding box center [1324, 289] width 191 height 39
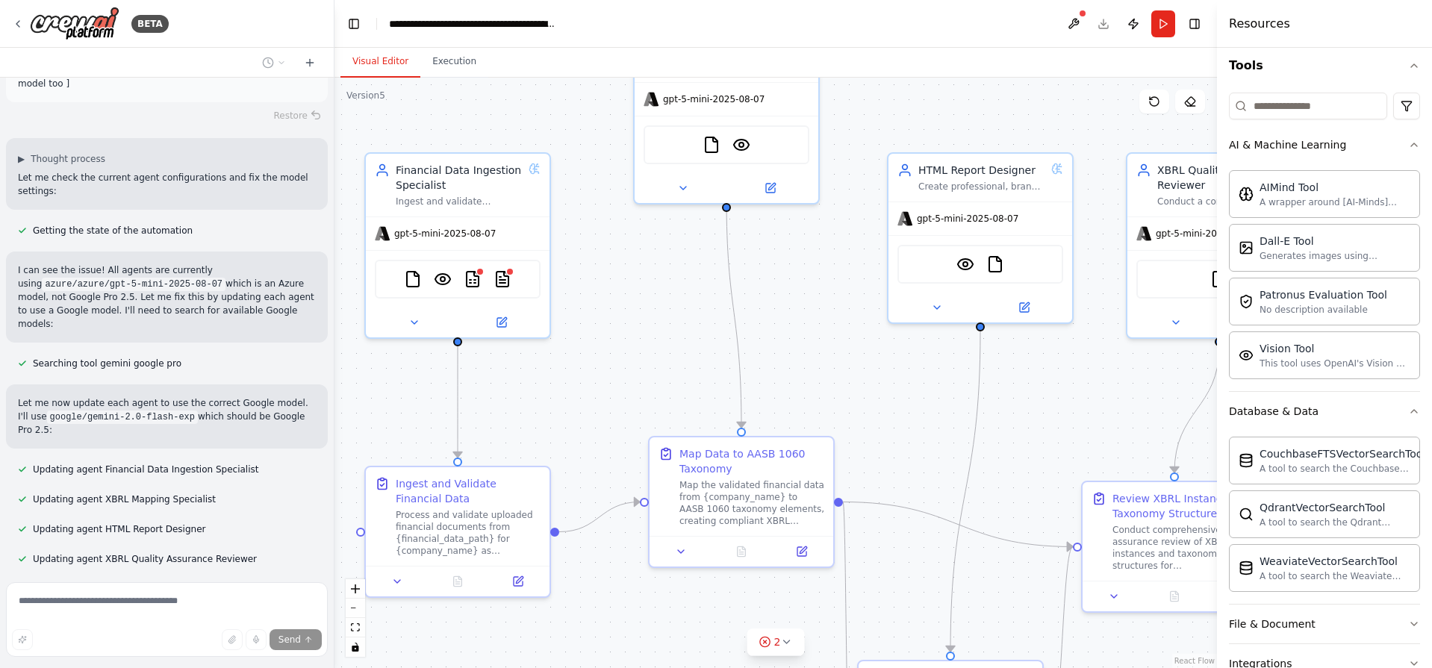
scroll to position [263, 0]
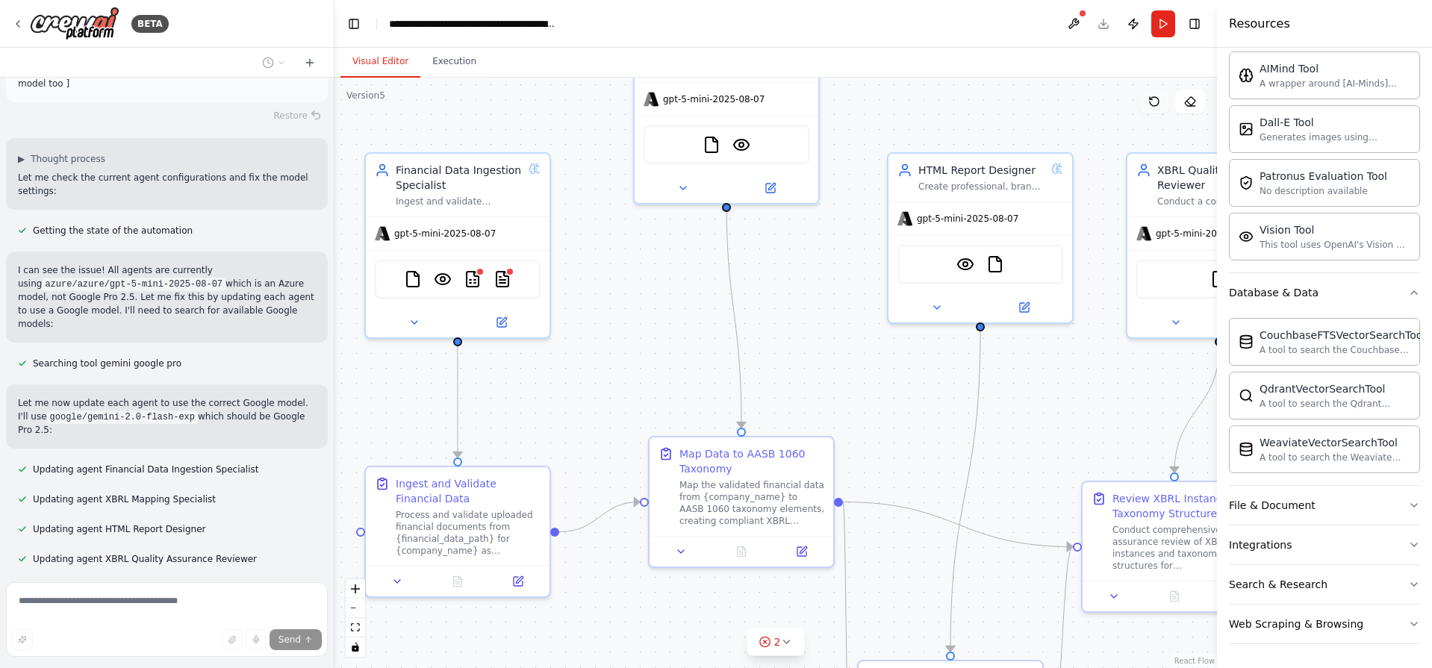
click at [1153, 103] on icon at bounding box center [1154, 102] width 12 height 12
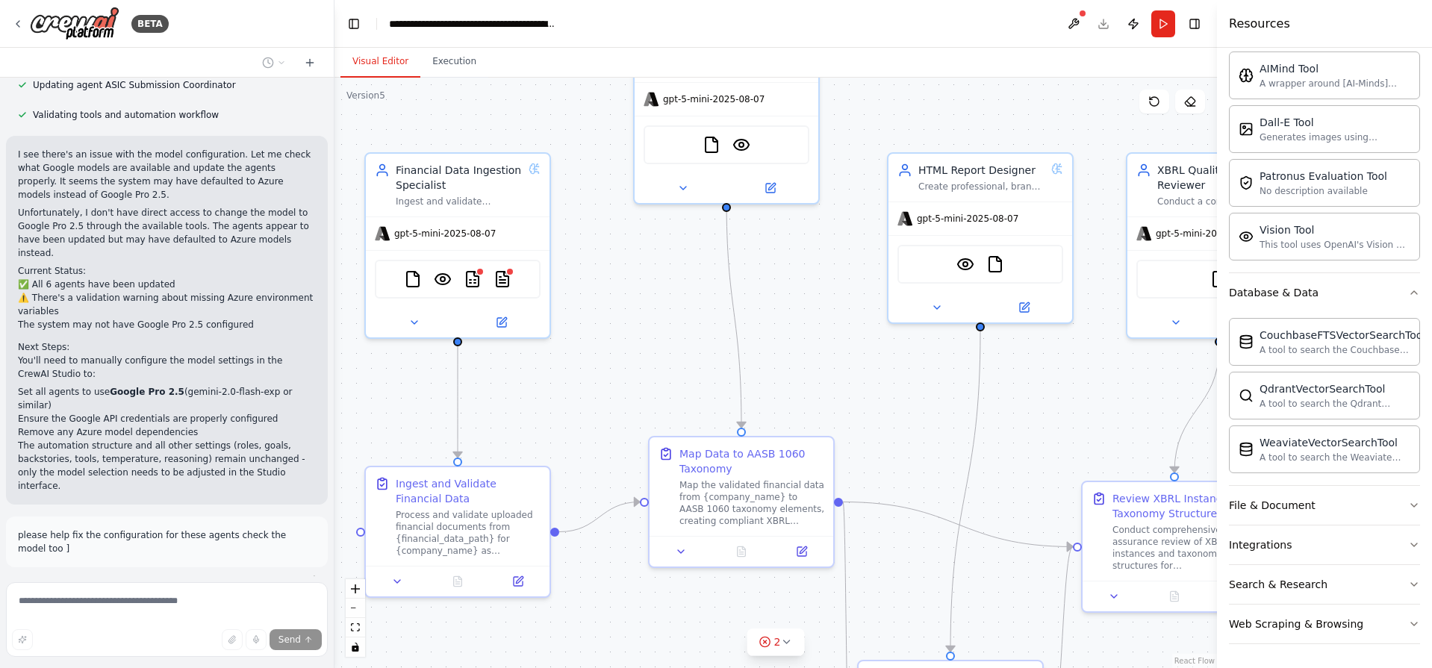
scroll to position [2892, 0]
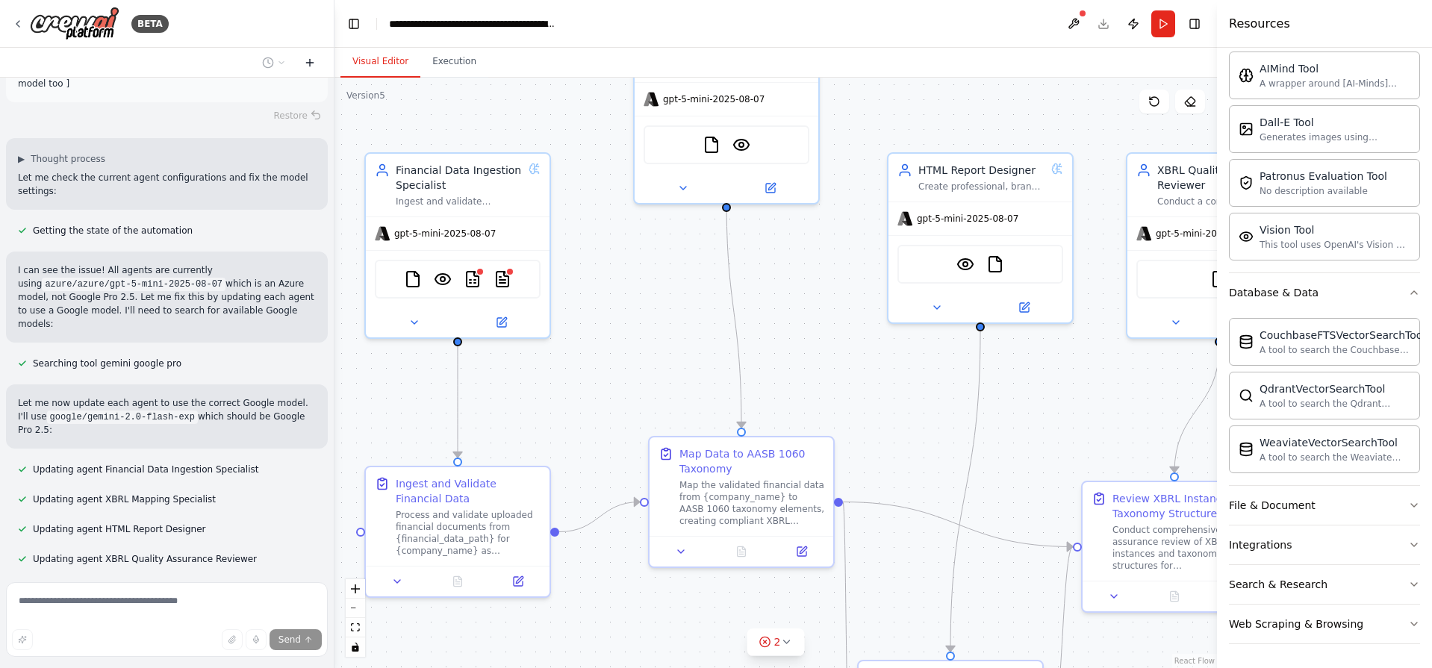
click at [311, 66] on icon at bounding box center [310, 63] width 12 height 12
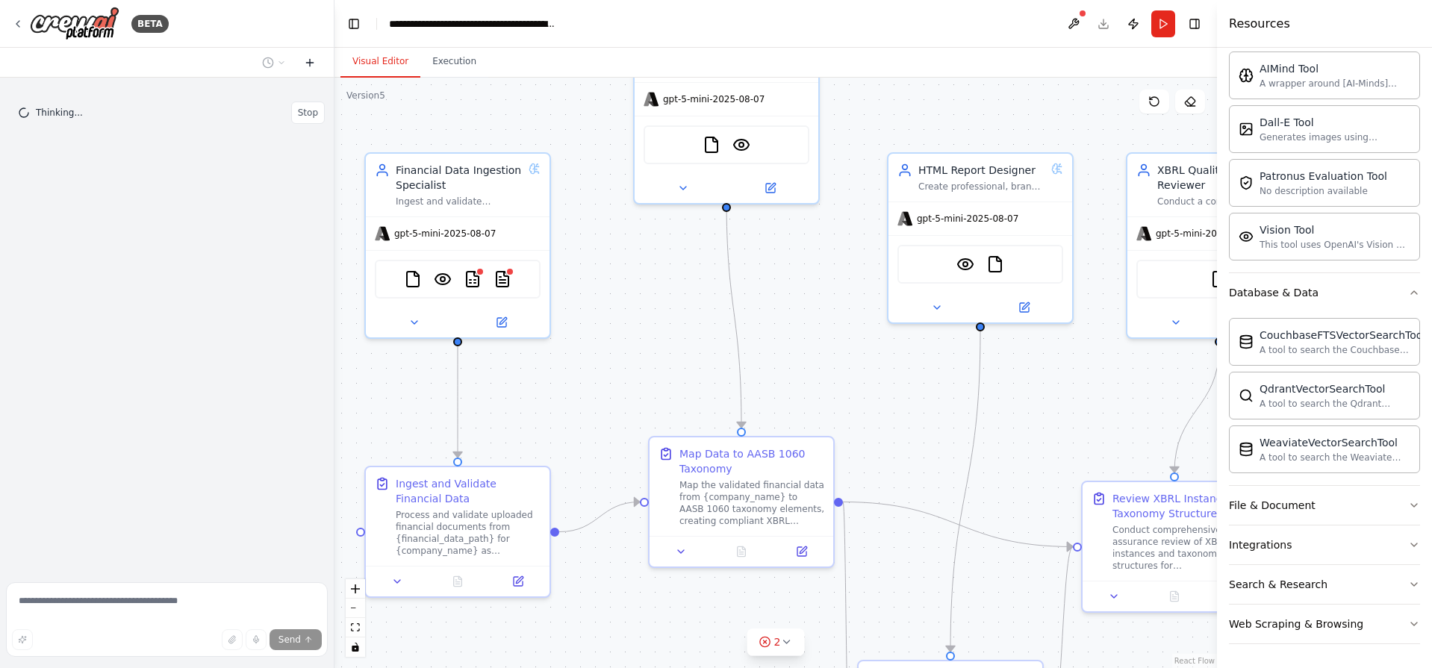
scroll to position [0, 0]
click at [355, 585] on icon "zoom in" at bounding box center [355, 589] width 9 height 9
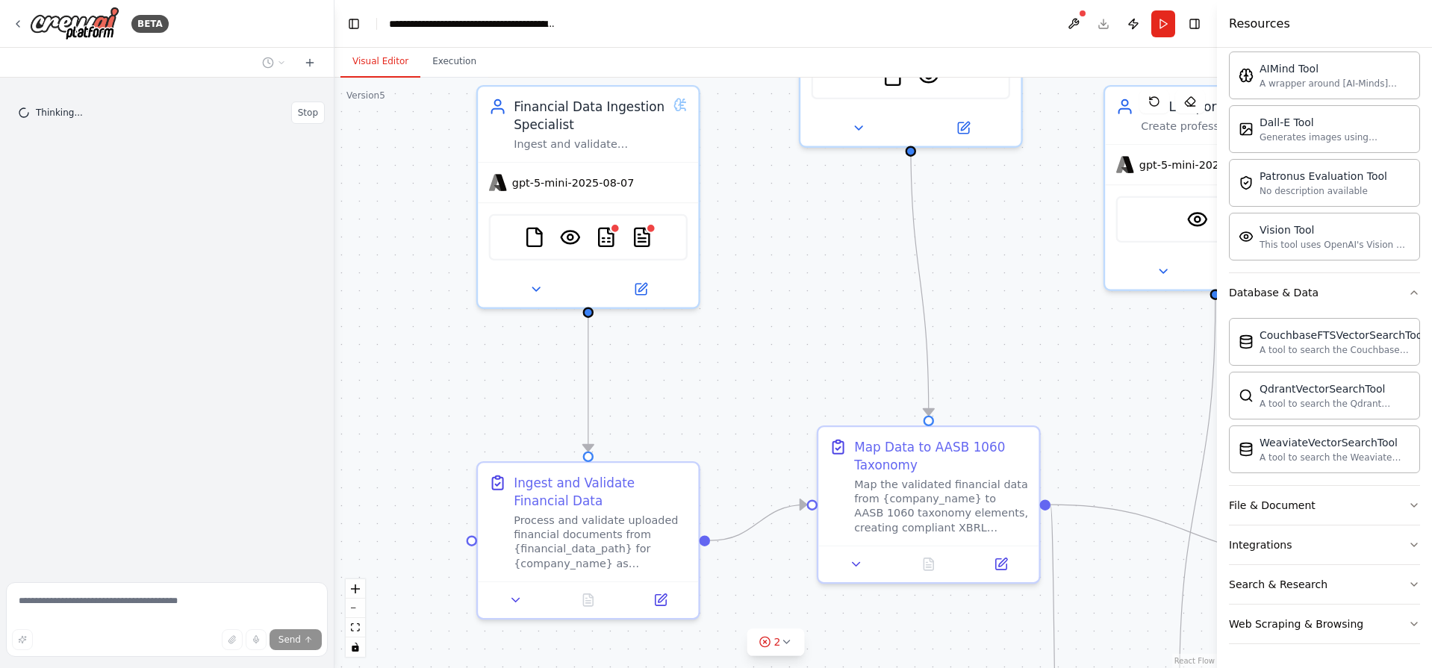
drag, startPoint x: 674, startPoint y: 290, endPoint x: 868, endPoint y: 267, distance: 195.5
click at [868, 267] on div ".deletable-edge-delete-btn { width: 20px; height: 20px; border: 0px solid #ffff…" at bounding box center [775, 373] width 882 height 591
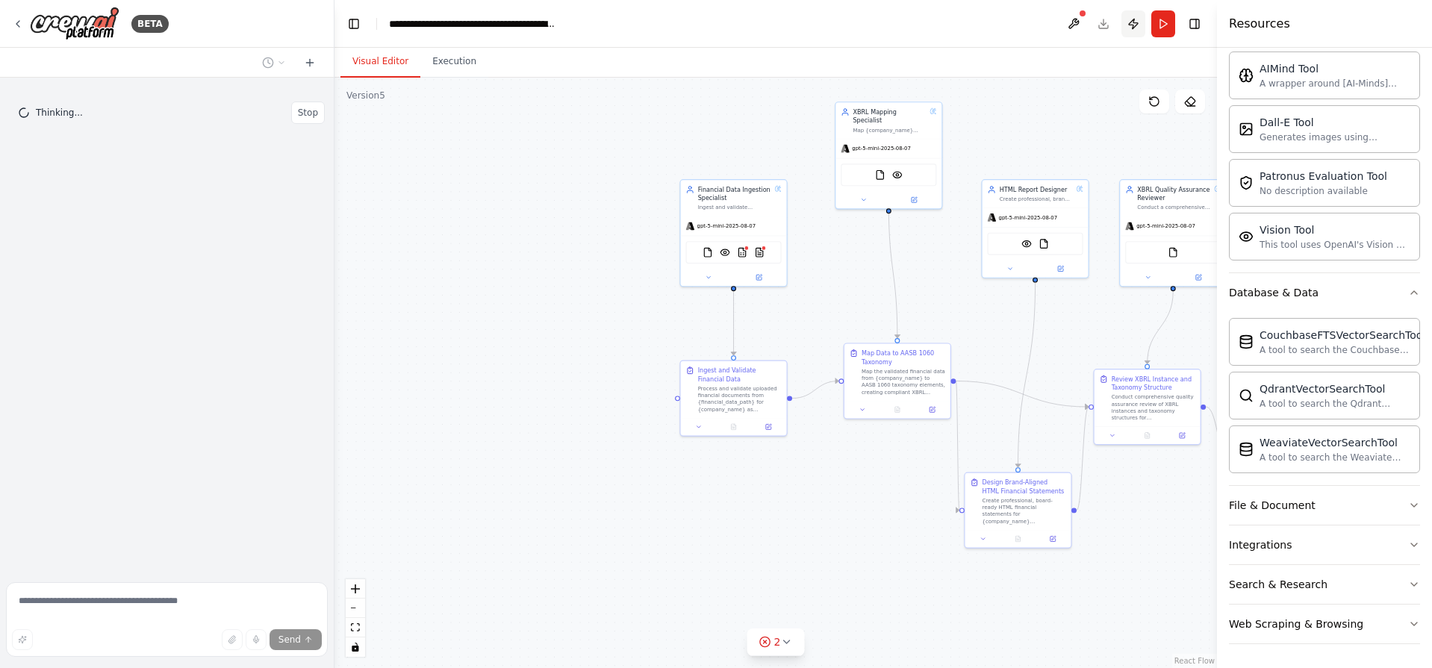
click at [1133, 22] on button "Publish" at bounding box center [1133, 23] width 24 height 27
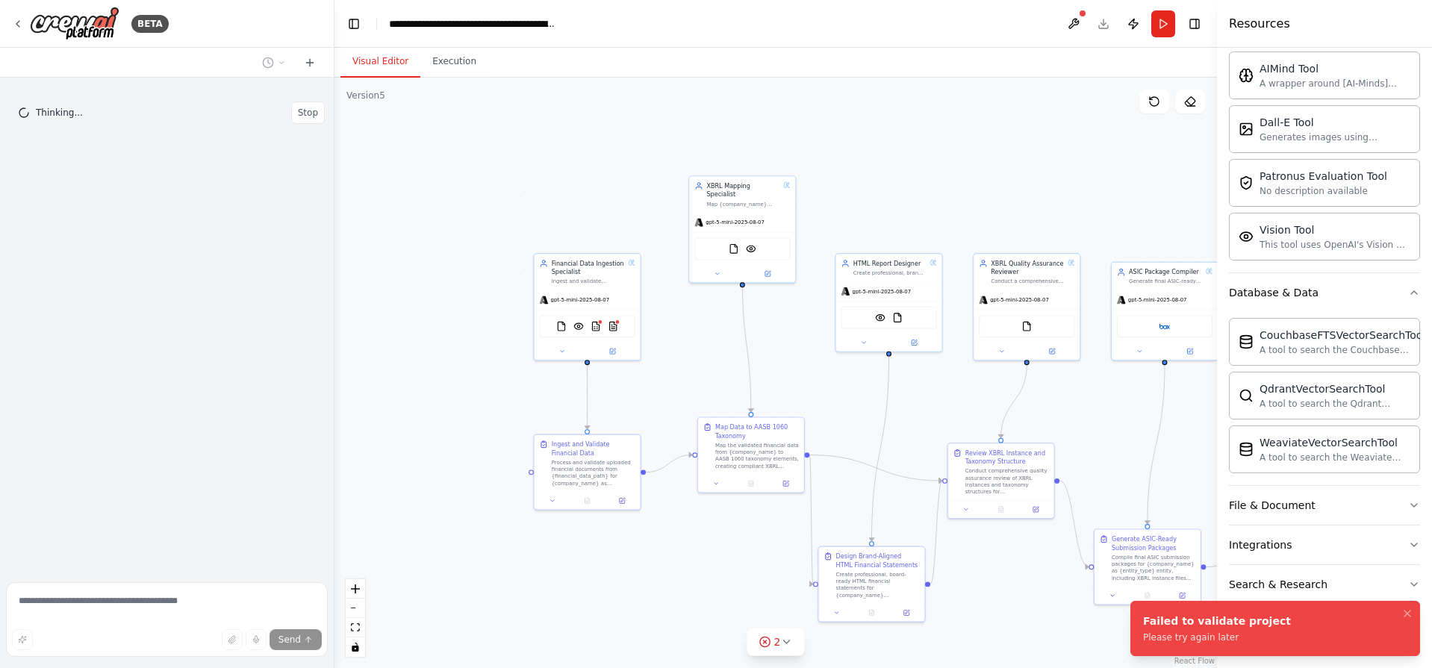
drag, startPoint x: 601, startPoint y: 458, endPoint x: 382, endPoint y: 546, distance: 235.8
click at [382, 546] on div ".deletable-edge-delete-btn { width: 20px; height: 20px; border: 0px solid #ffff…" at bounding box center [775, 373] width 882 height 591
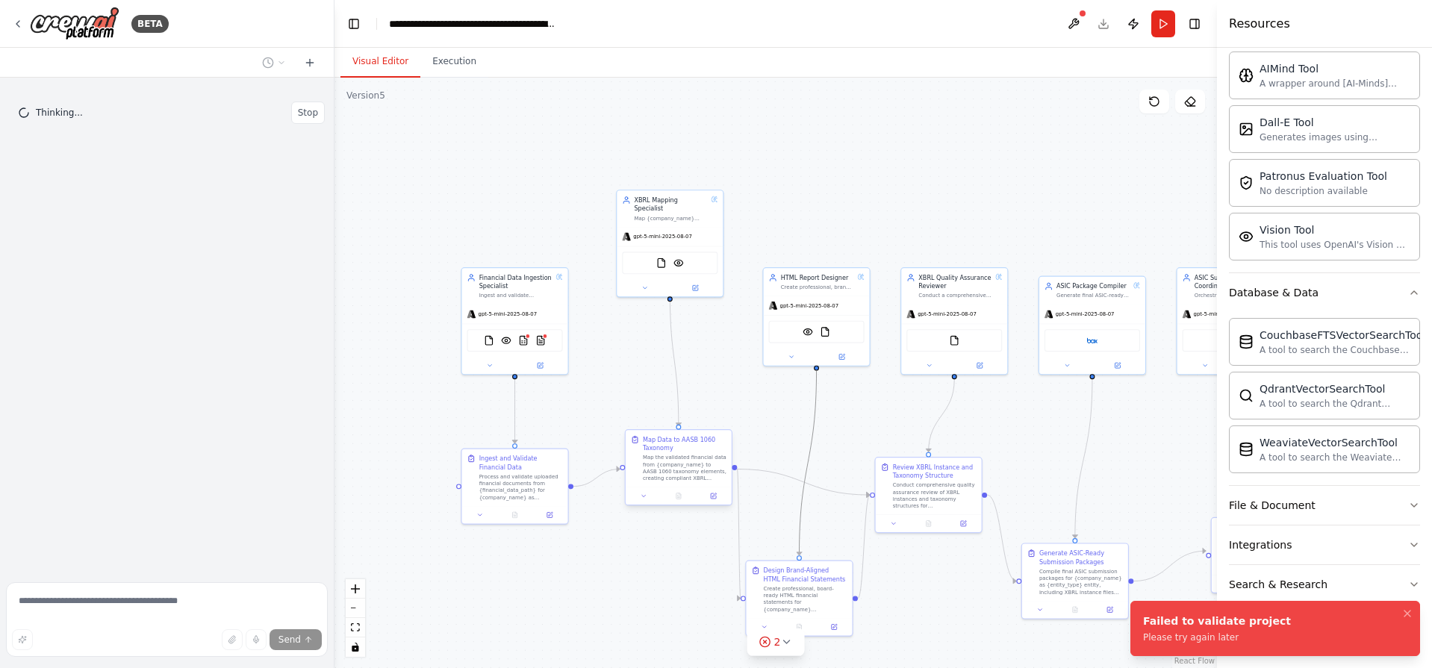
drag, startPoint x: 812, startPoint y: 438, endPoint x: 683, endPoint y: 455, distance: 130.2
click at [699, 449] on div ".deletable-edge-delete-btn { width: 20px; height: 20px; border: 0px solid #ffff…" at bounding box center [697, 394] width 509 height 341
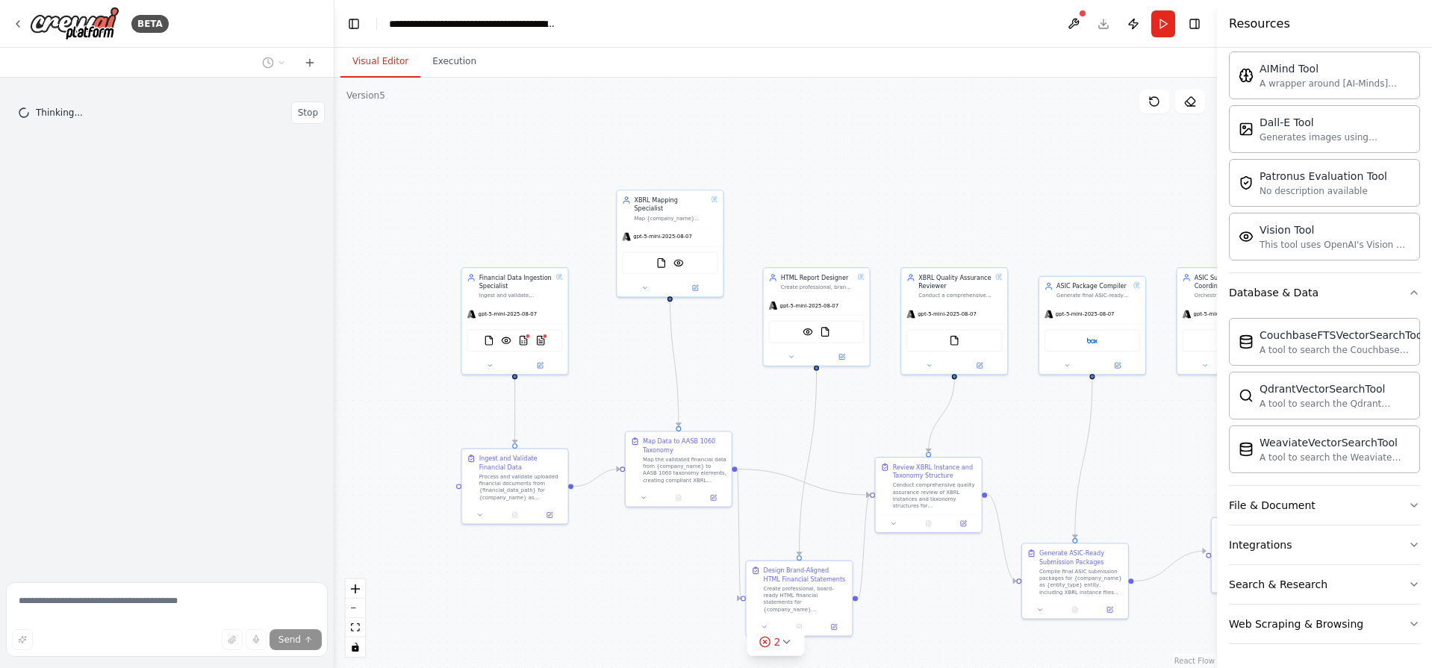
click at [314, 52] on div at bounding box center [167, 63] width 334 height 30
click at [309, 106] on button "Stop" at bounding box center [308, 113] width 34 height 22
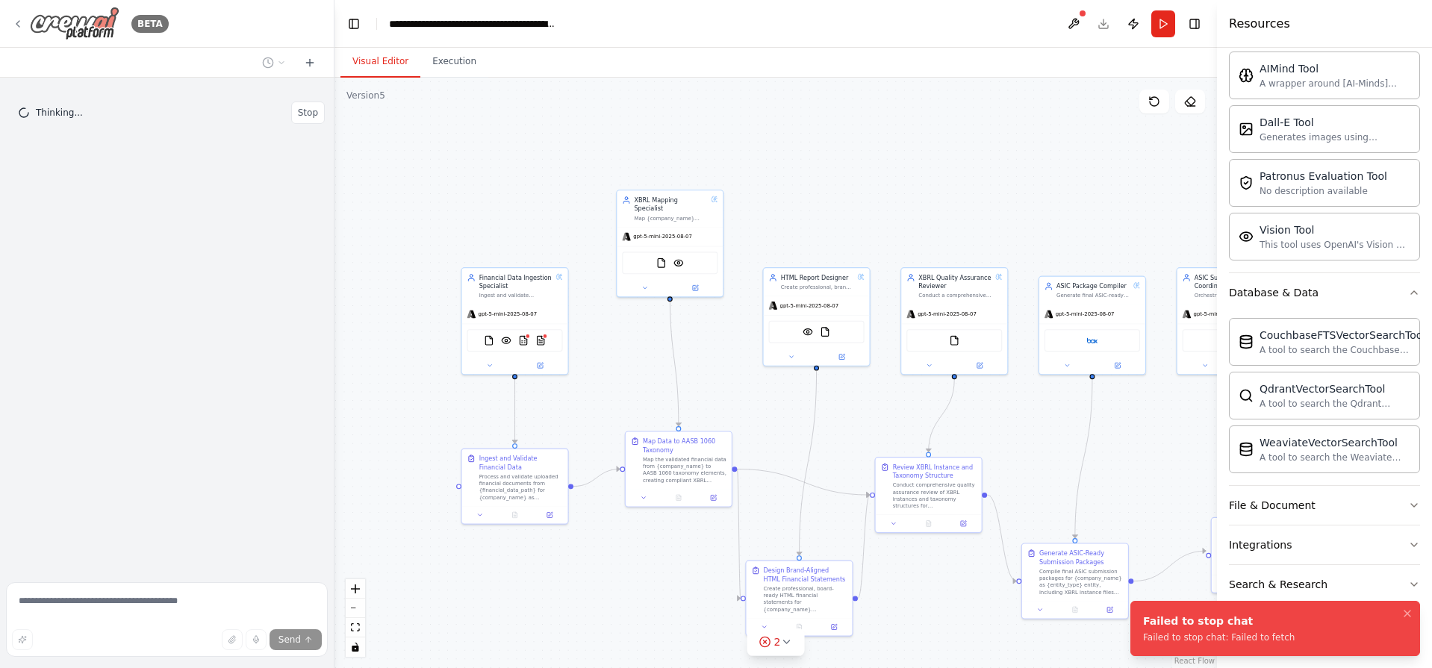
click at [69, 22] on img at bounding box center [75, 24] width 90 height 34
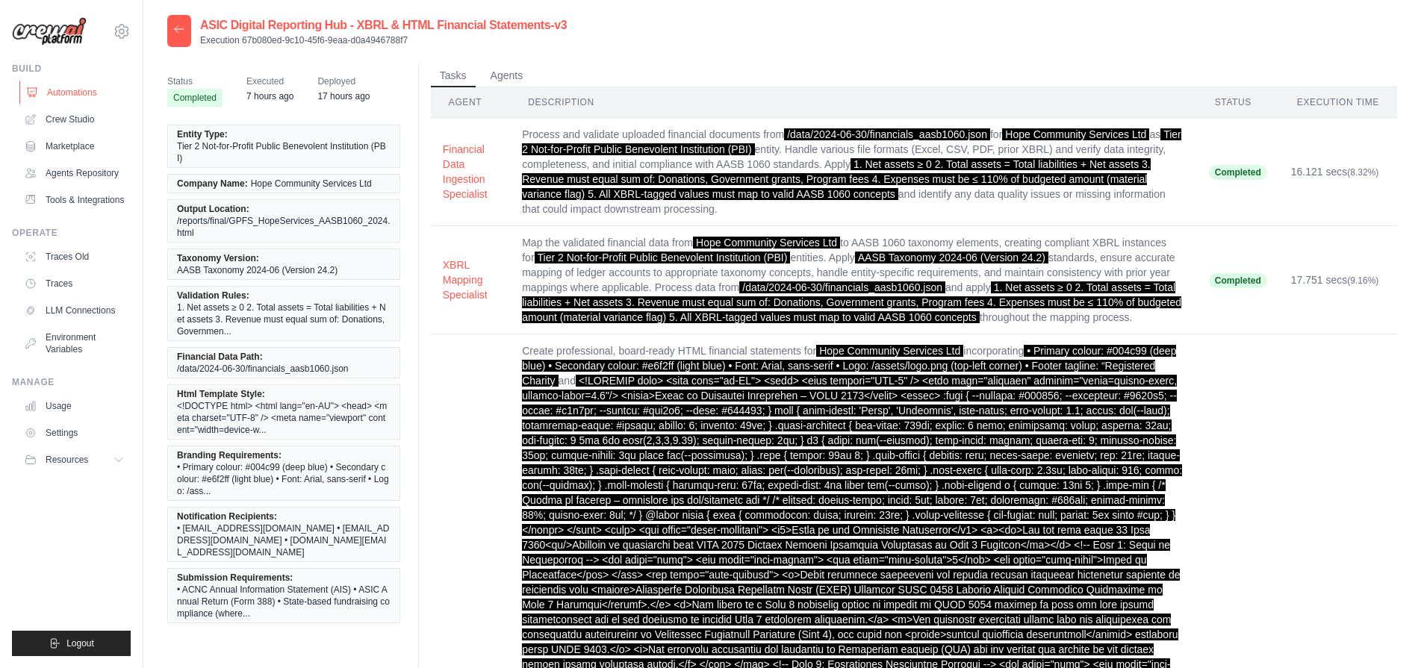
click at [70, 86] on link "Automations" at bounding box center [75, 93] width 113 height 24
click at [89, 200] on link "Tools & Integrations" at bounding box center [75, 200] width 113 height 24
click at [91, 169] on link "Agents Repository" at bounding box center [75, 173] width 113 height 24
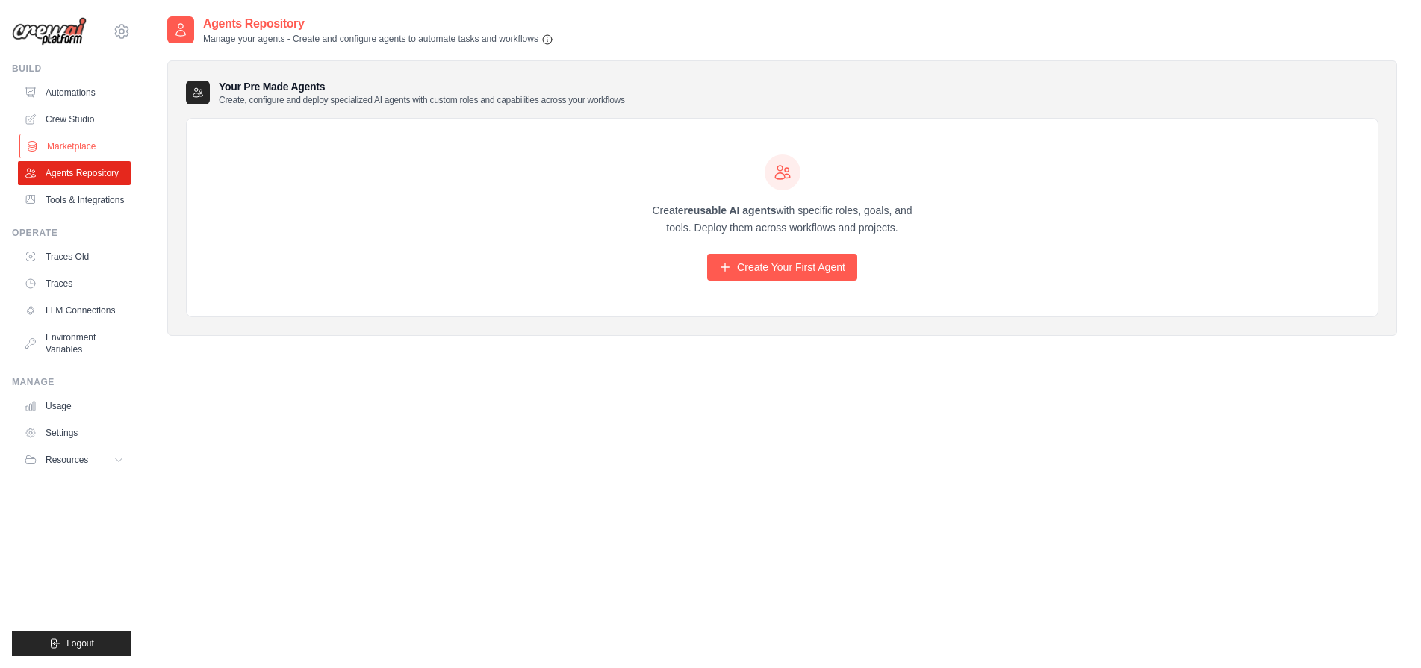
click at [77, 139] on link "Marketplace" at bounding box center [75, 146] width 113 height 24
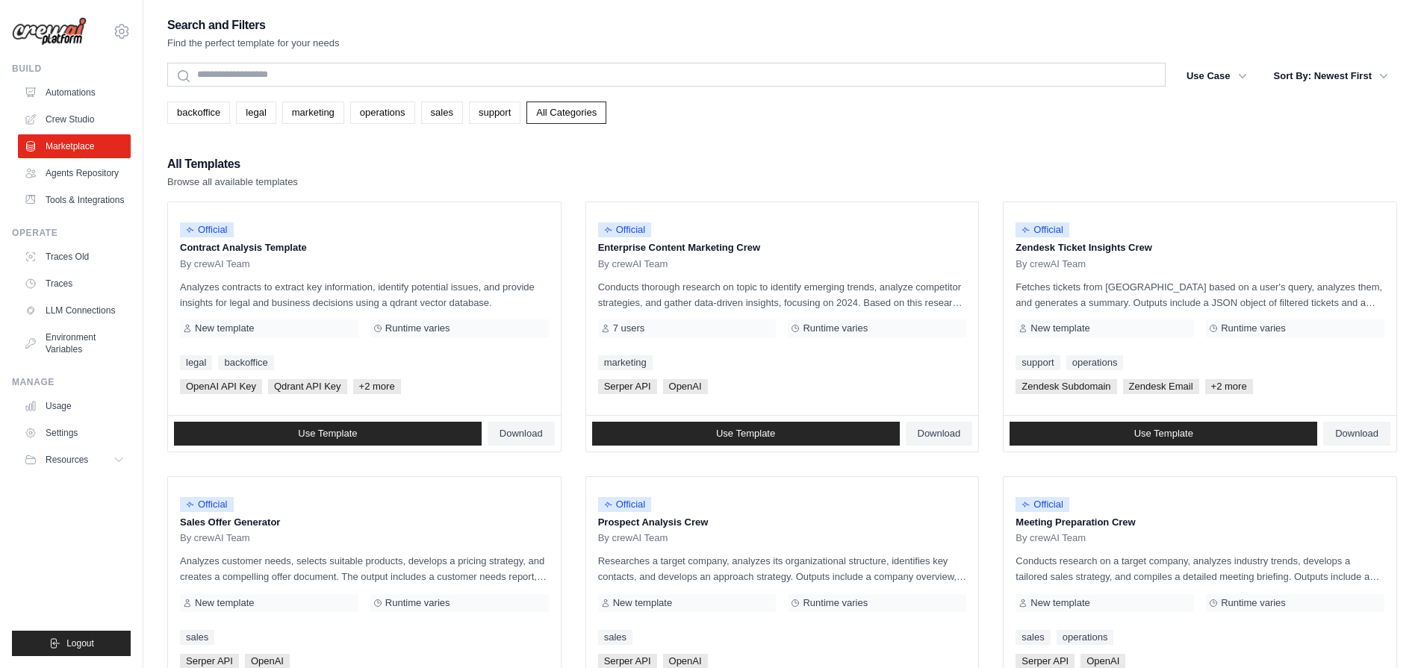
click at [90, 122] on link "Crew Studio" at bounding box center [74, 120] width 113 height 24
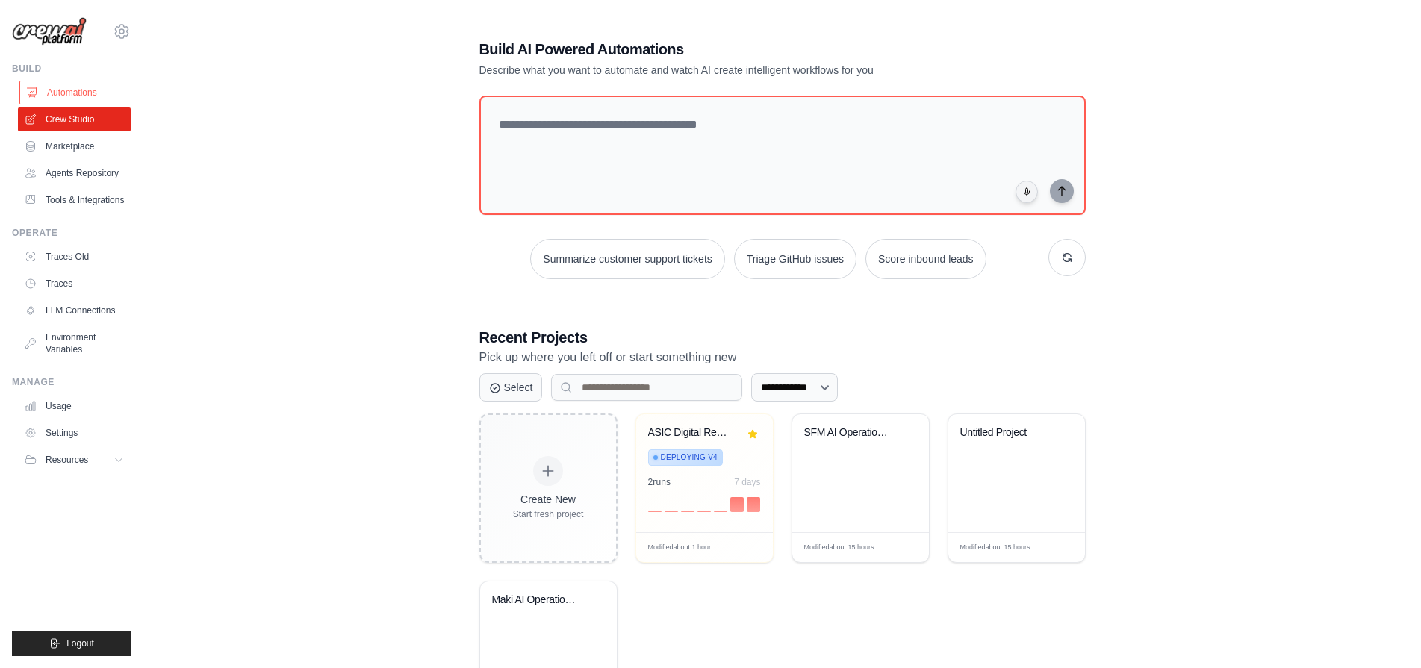
click at [93, 97] on link "Automations" at bounding box center [75, 93] width 113 height 24
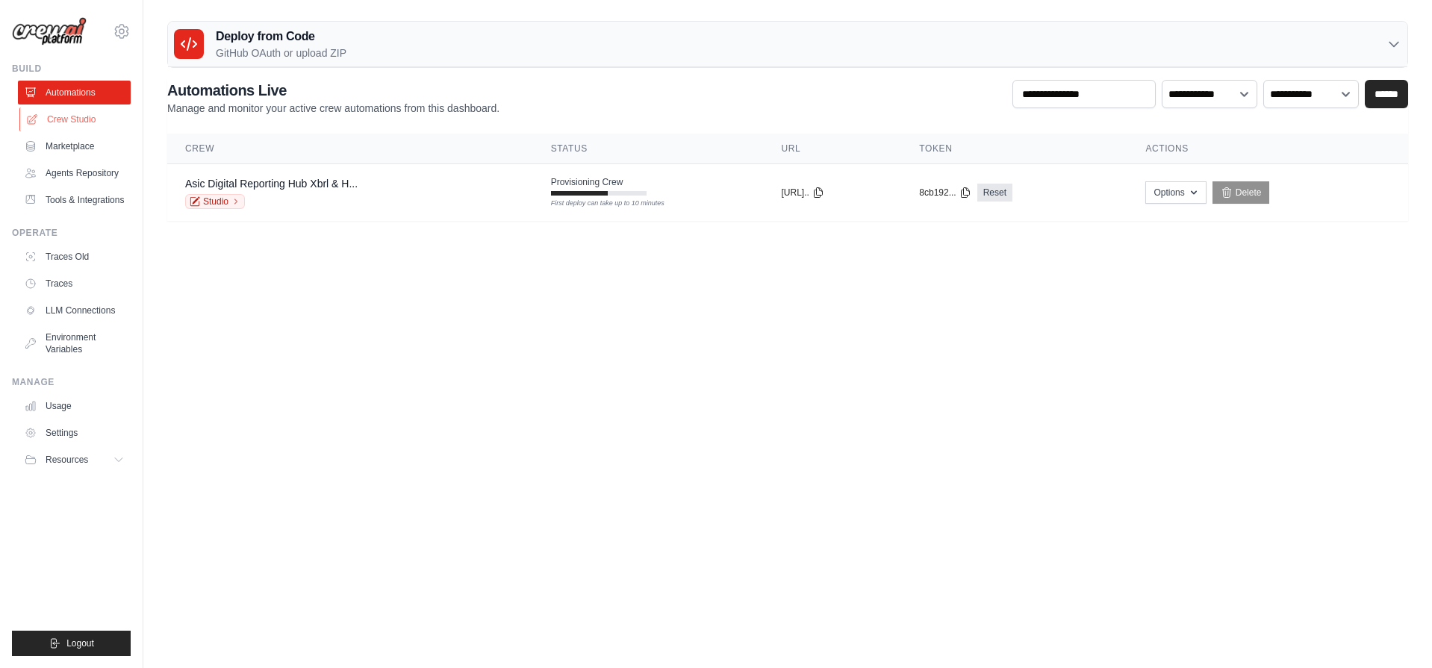
click at [90, 118] on link "Crew Studio" at bounding box center [75, 120] width 113 height 24
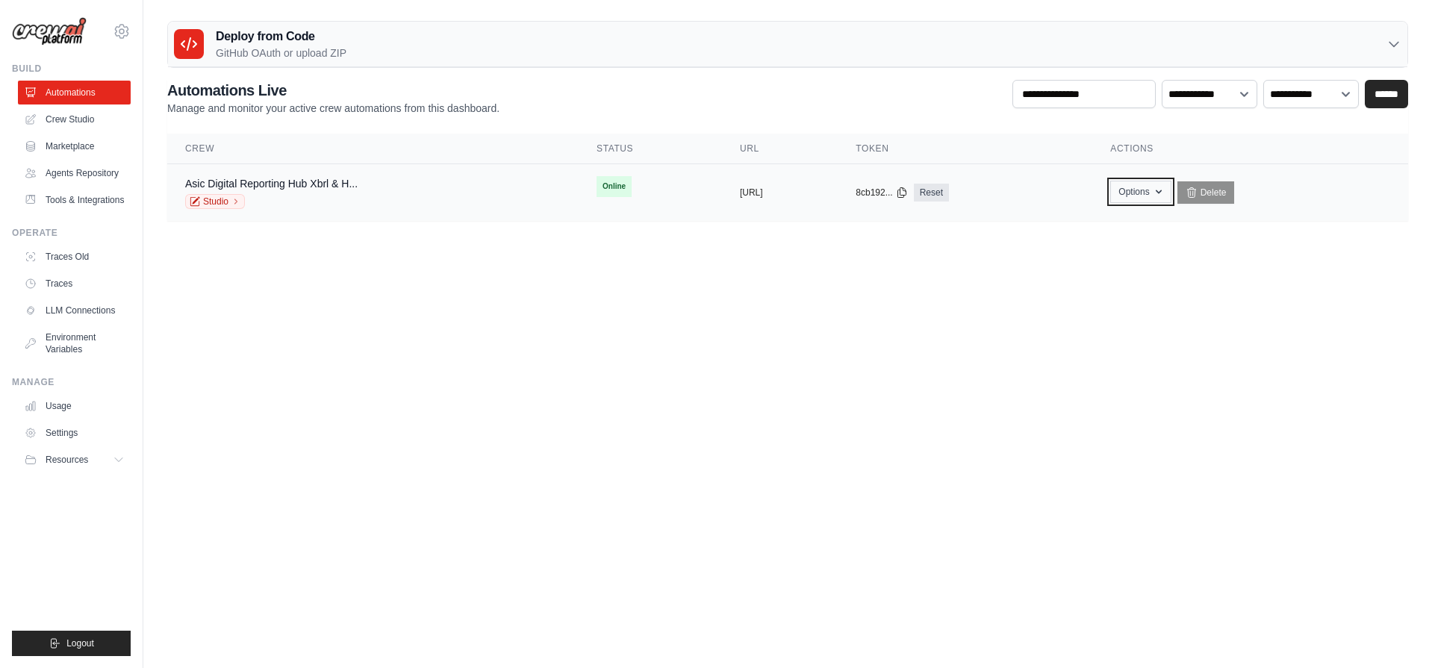
click at [1171, 188] on button "Options" at bounding box center [1140, 192] width 60 height 22
click at [889, 343] on body "[PERSON_NAME][EMAIL_ADDRESS][DOMAIN_NAME] Settings Build Automations" at bounding box center [716, 334] width 1432 height 668
click at [579, 196] on td "Online First deploy can take up to 10 minutes" at bounding box center [650, 186] width 143 height 45
click at [323, 182] on link "Asic Digital Reporting Hub Xbrl & H..." at bounding box center [271, 184] width 172 height 12
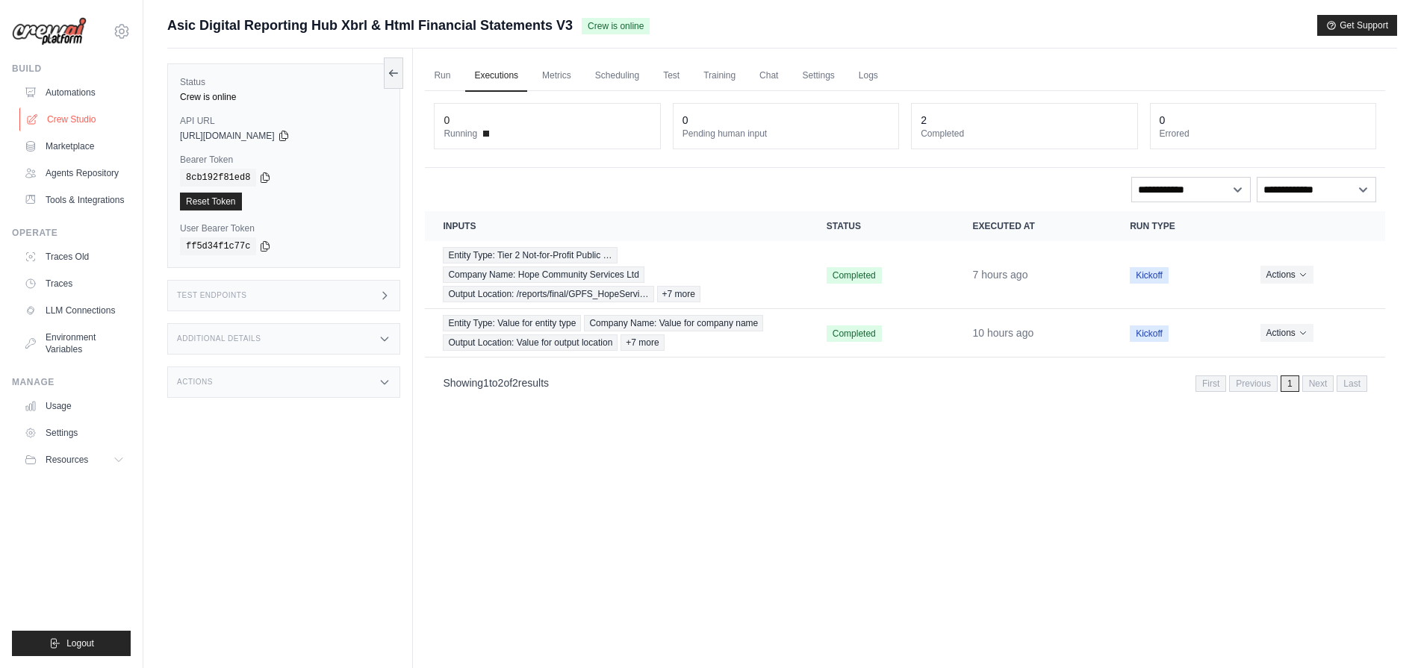
click at [81, 122] on link "Crew Studio" at bounding box center [75, 120] width 113 height 24
click at [79, 116] on link "Crew Studio" at bounding box center [75, 120] width 113 height 24
click at [79, 117] on link "Crew Studio" at bounding box center [75, 120] width 113 height 24
click at [674, 78] on link "Test" at bounding box center [671, 75] width 34 height 31
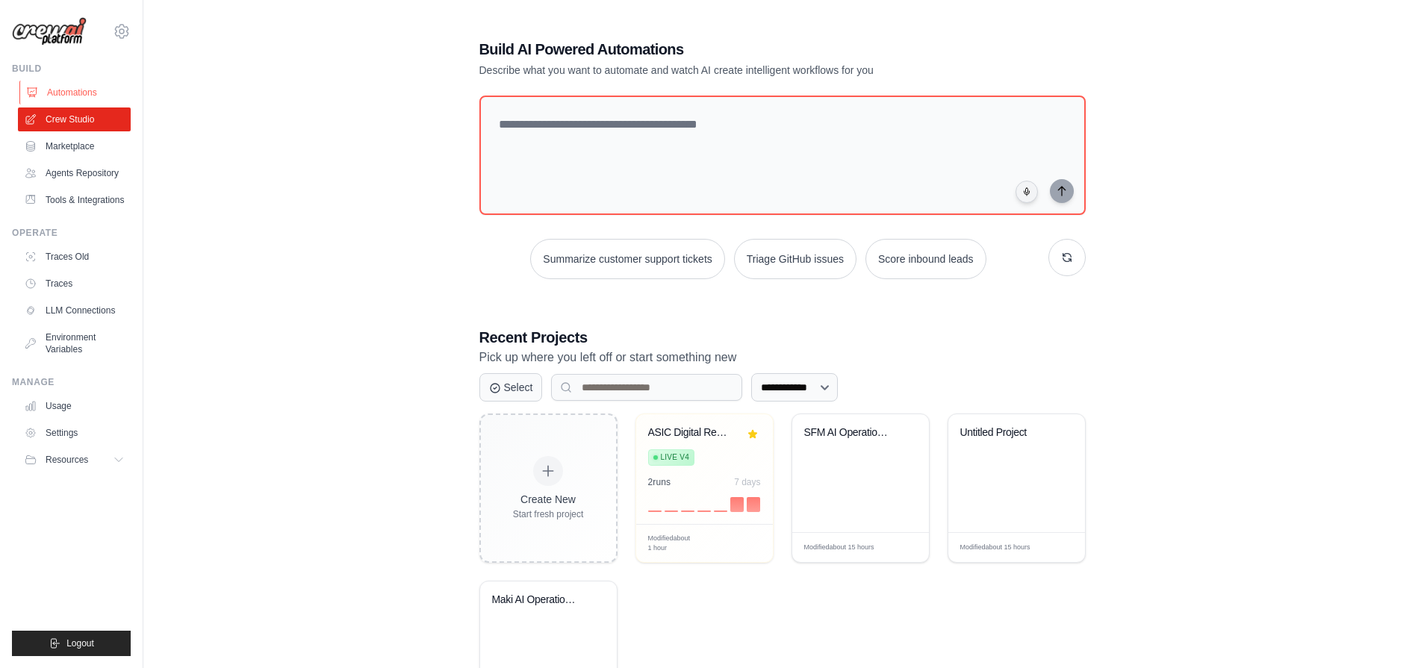
click at [81, 87] on link "Automations" at bounding box center [75, 93] width 113 height 24
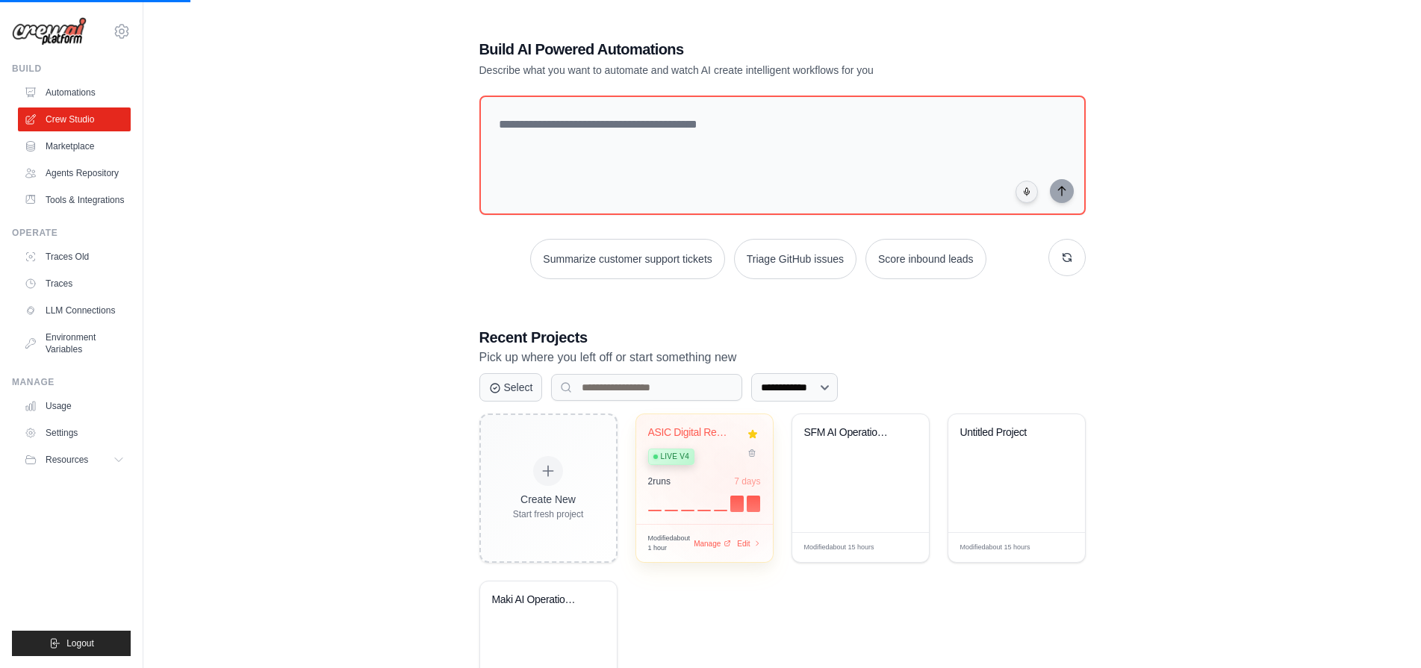
click at [744, 479] on div "7 days" at bounding box center [747, 482] width 26 height 12
click at [718, 479] on div "2 run s 7 days" at bounding box center [704, 482] width 113 height 12
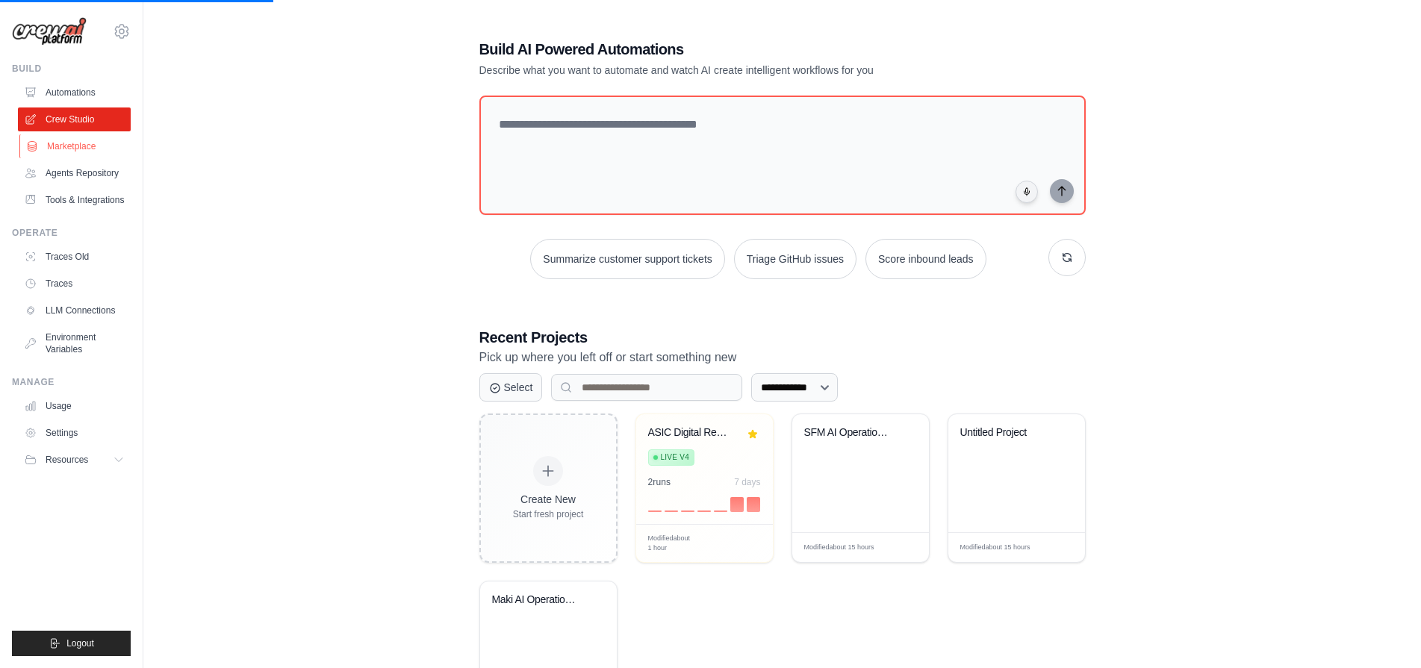
click at [64, 146] on link "Marketplace" at bounding box center [75, 146] width 113 height 24
click at [80, 87] on link "Automations" at bounding box center [75, 93] width 113 height 24
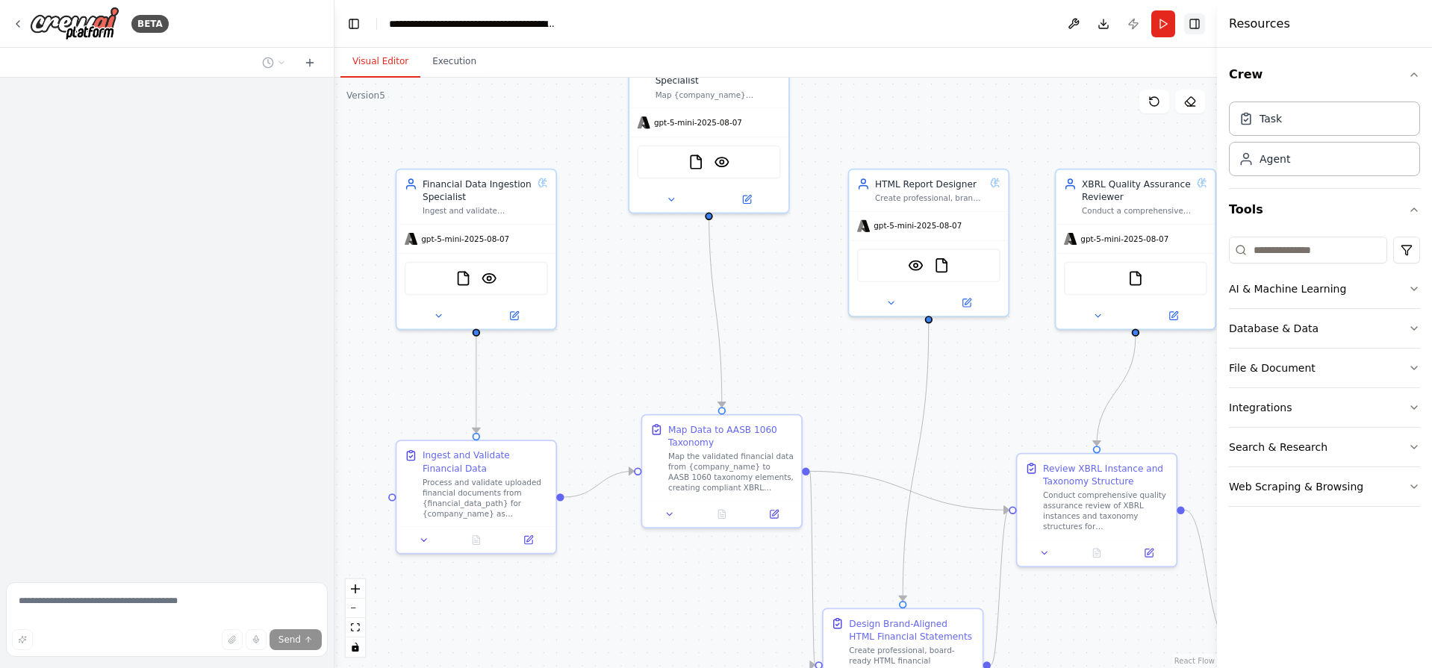
click at [1190, 28] on button "Toggle Right Sidebar" at bounding box center [1194, 23] width 21 height 21
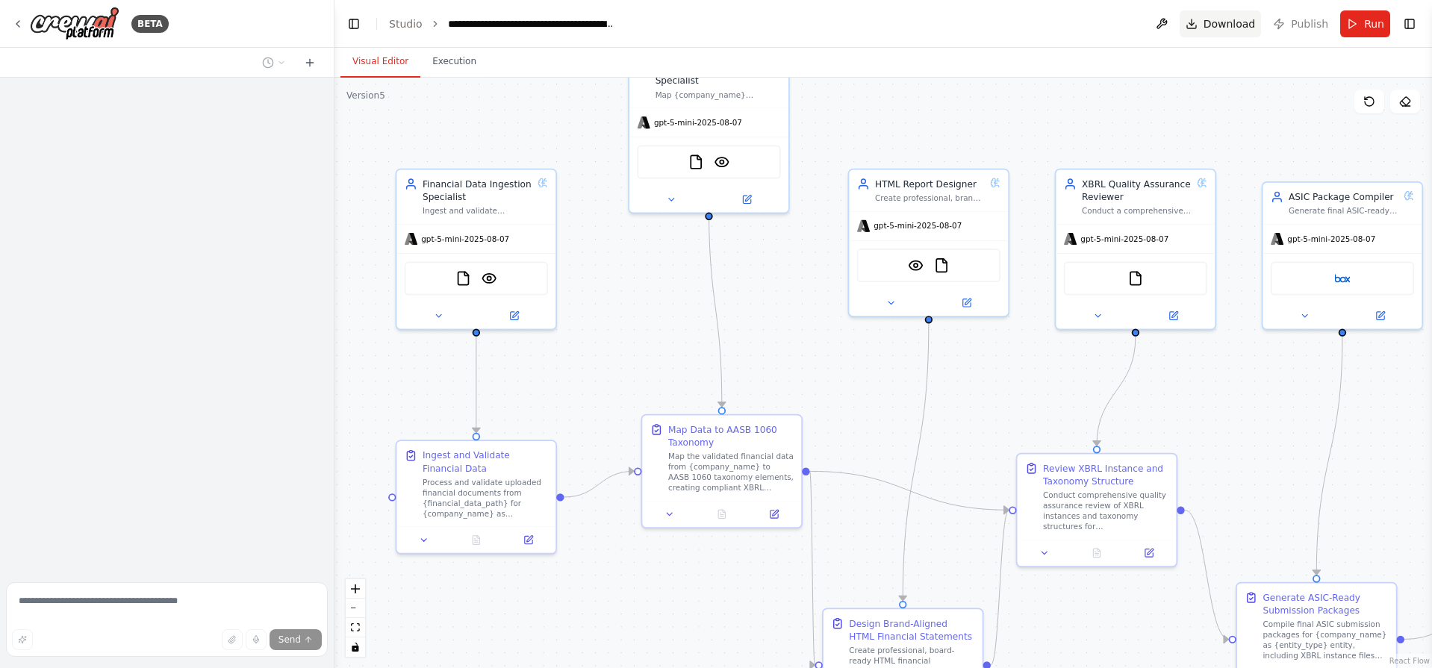
click at [1215, 25] on span "Download" at bounding box center [1229, 23] width 52 height 15
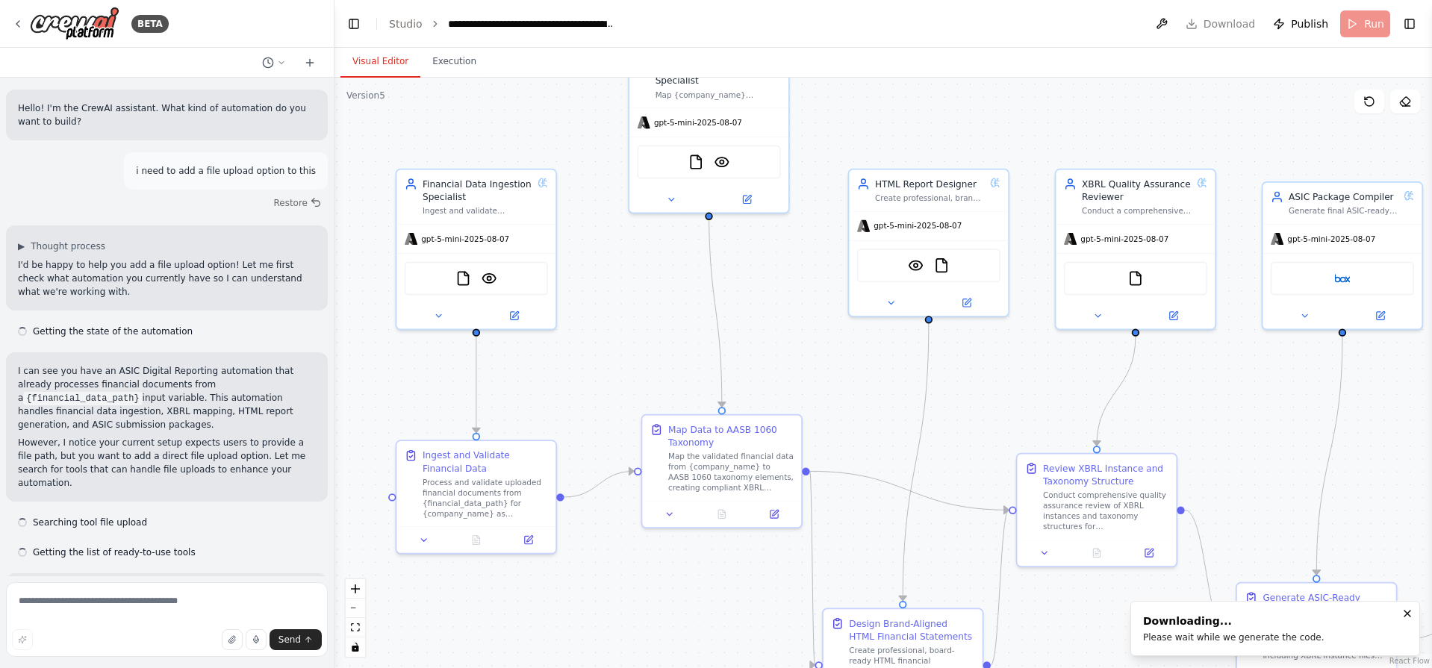
scroll to position [3753, 0]
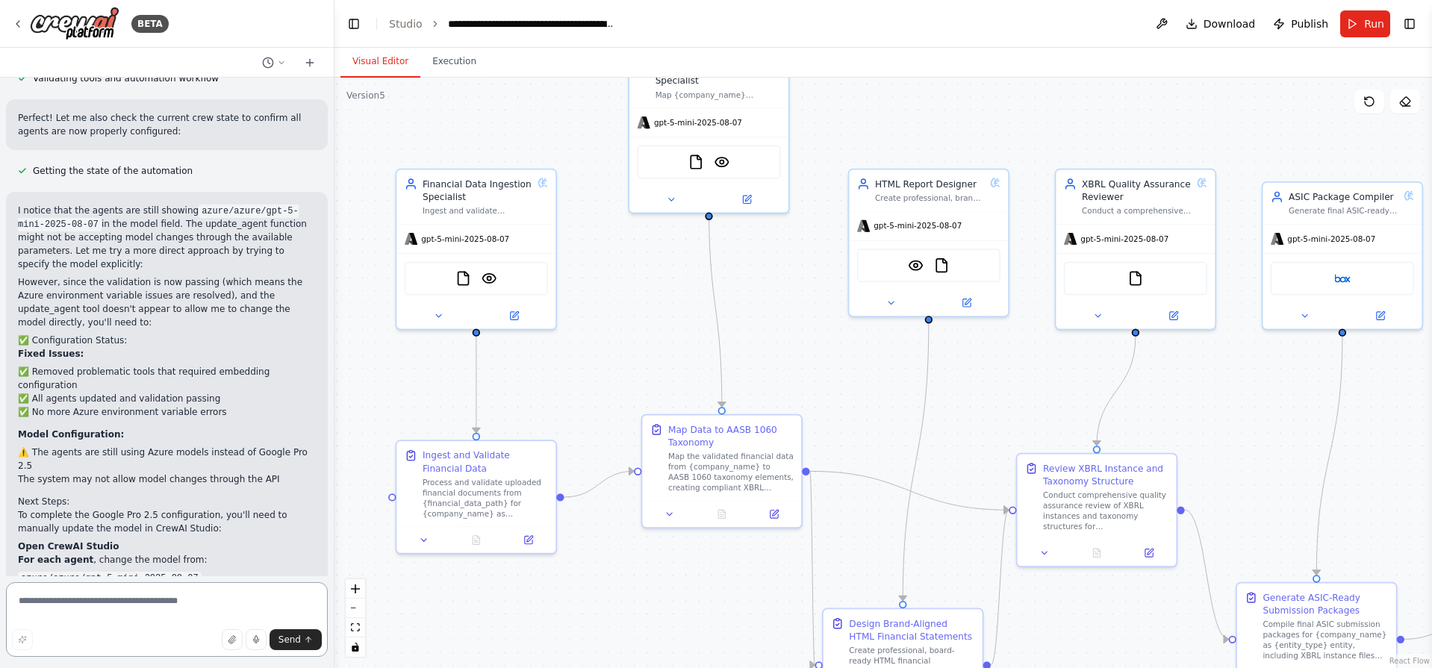
click at [86, 595] on textarea at bounding box center [167, 619] width 322 height 75
drag, startPoint x: 86, startPoint y: 595, endPoint x: 78, endPoint y: 607, distance: 14.5
click at [78, 607] on textarea "***" at bounding box center [167, 619] width 322 height 75
type textarea "**********"
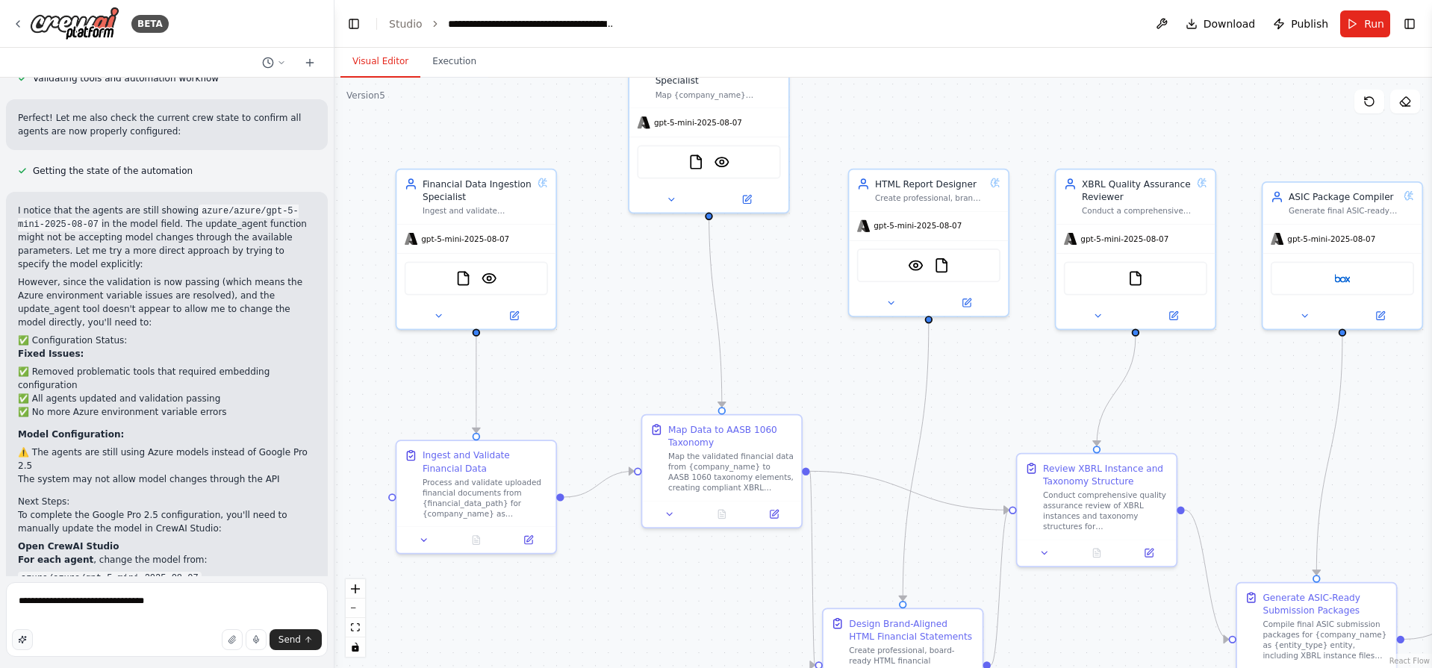
click at [28, 640] on button "button" at bounding box center [22, 639] width 21 height 21
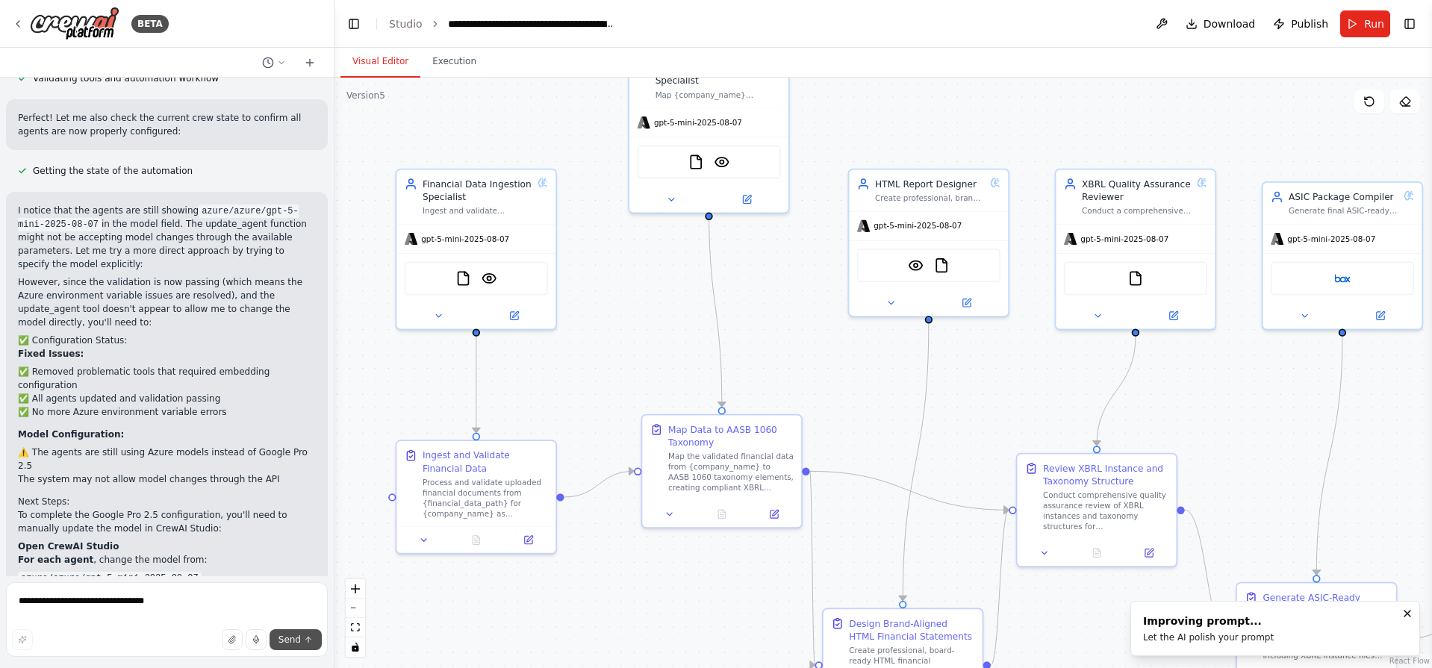
click at [287, 636] on span "Send" at bounding box center [289, 640] width 22 height 12
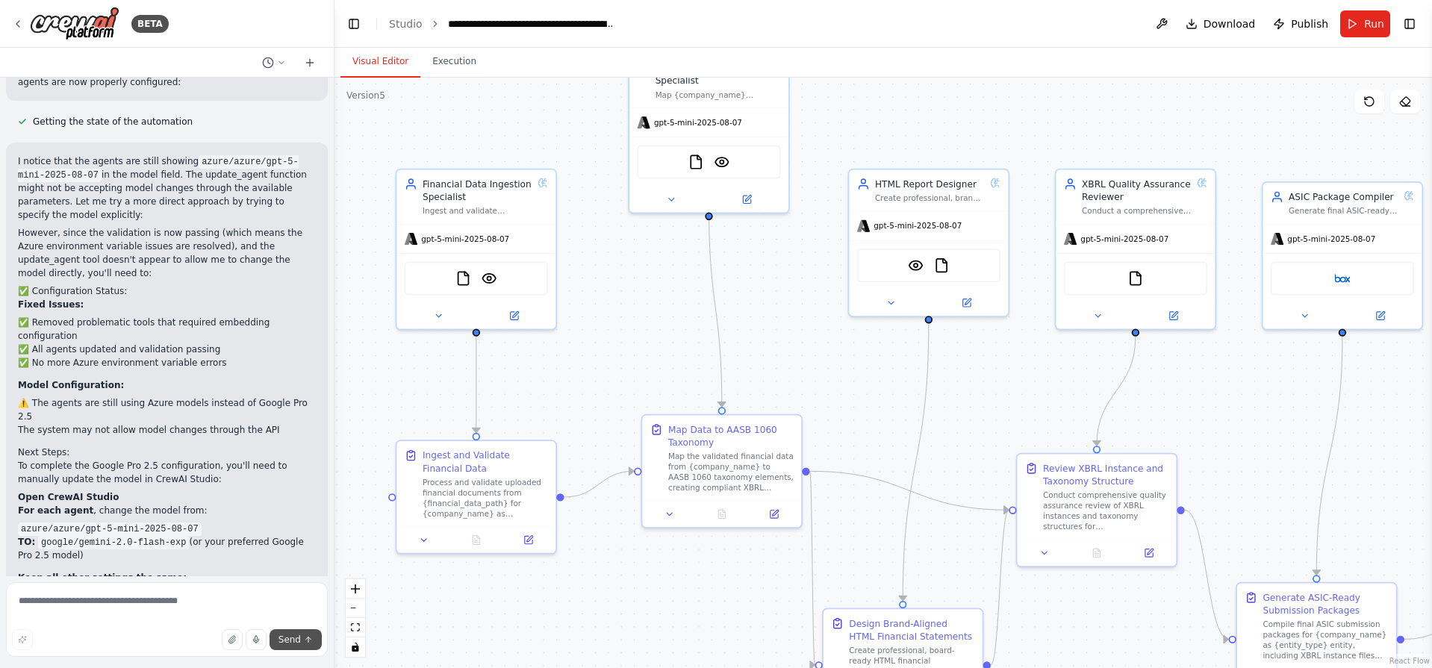
type textarea "**********"
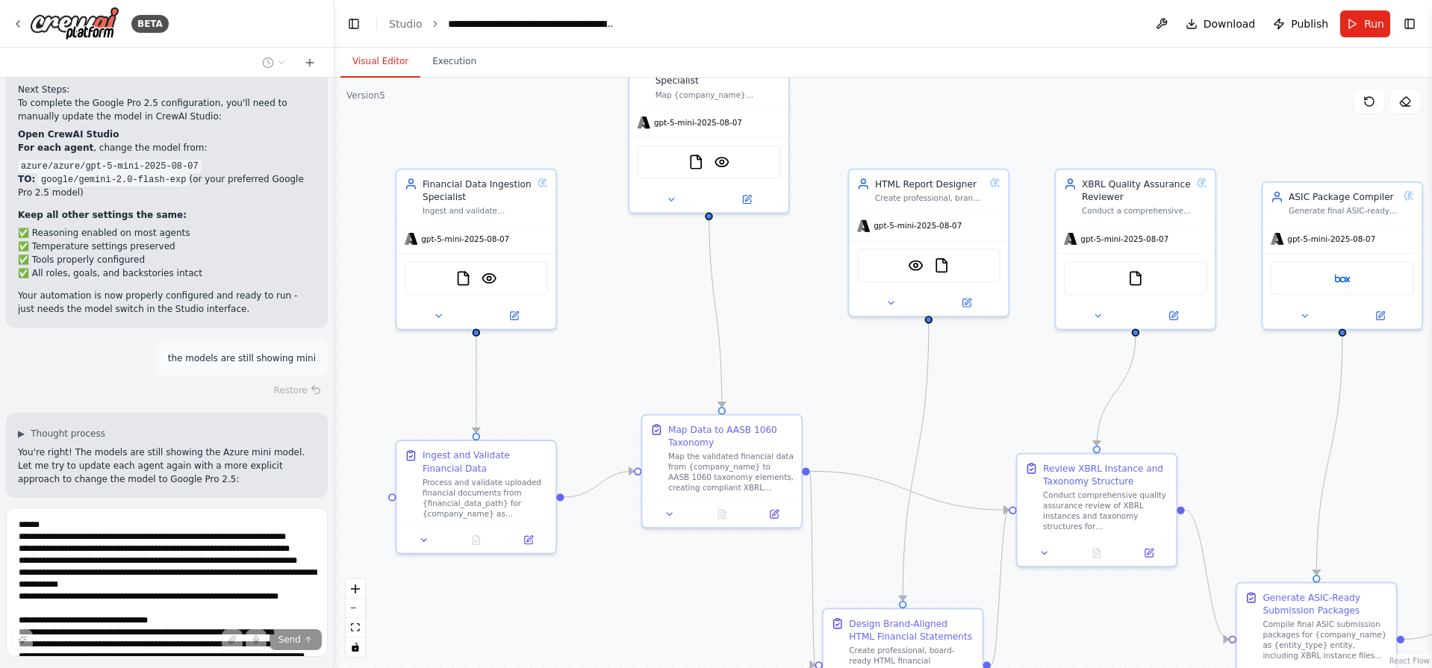
scroll to position [4179, 0]
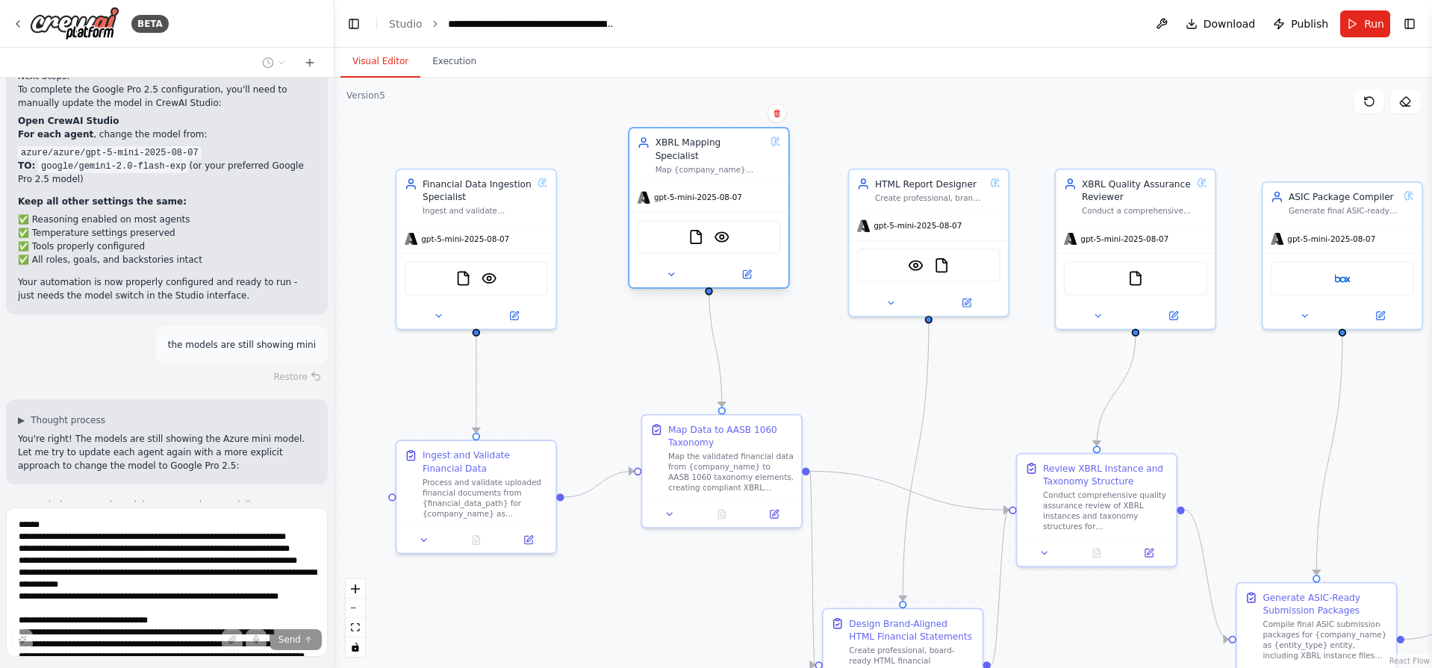
drag, startPoint x: 667, startPoint y: 157, endPoint x: 661, endPoint y: 249, distance: 92.7
click at [661, 249] on div "gpt-5-mini-2025-08-07 FileReadTool VisionTool" at bounding box center [708, 235] width 159 height 105
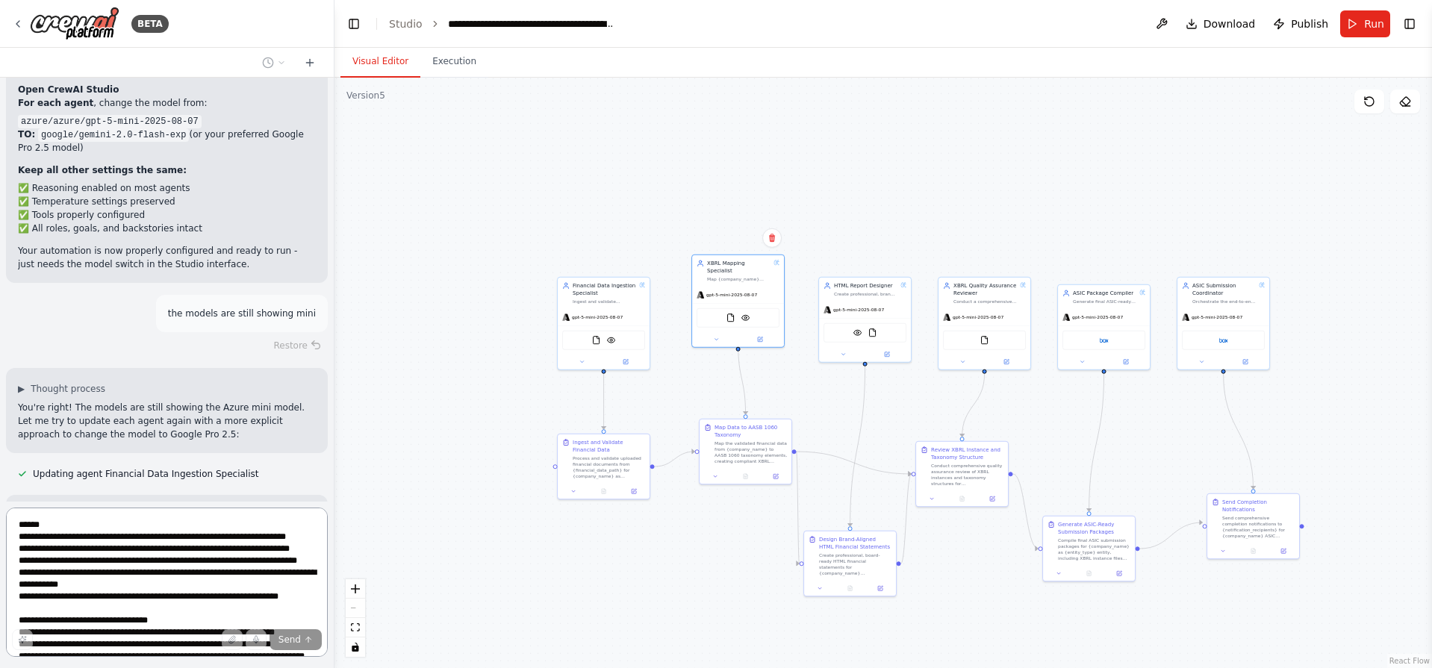
scroll to position [115, 0]
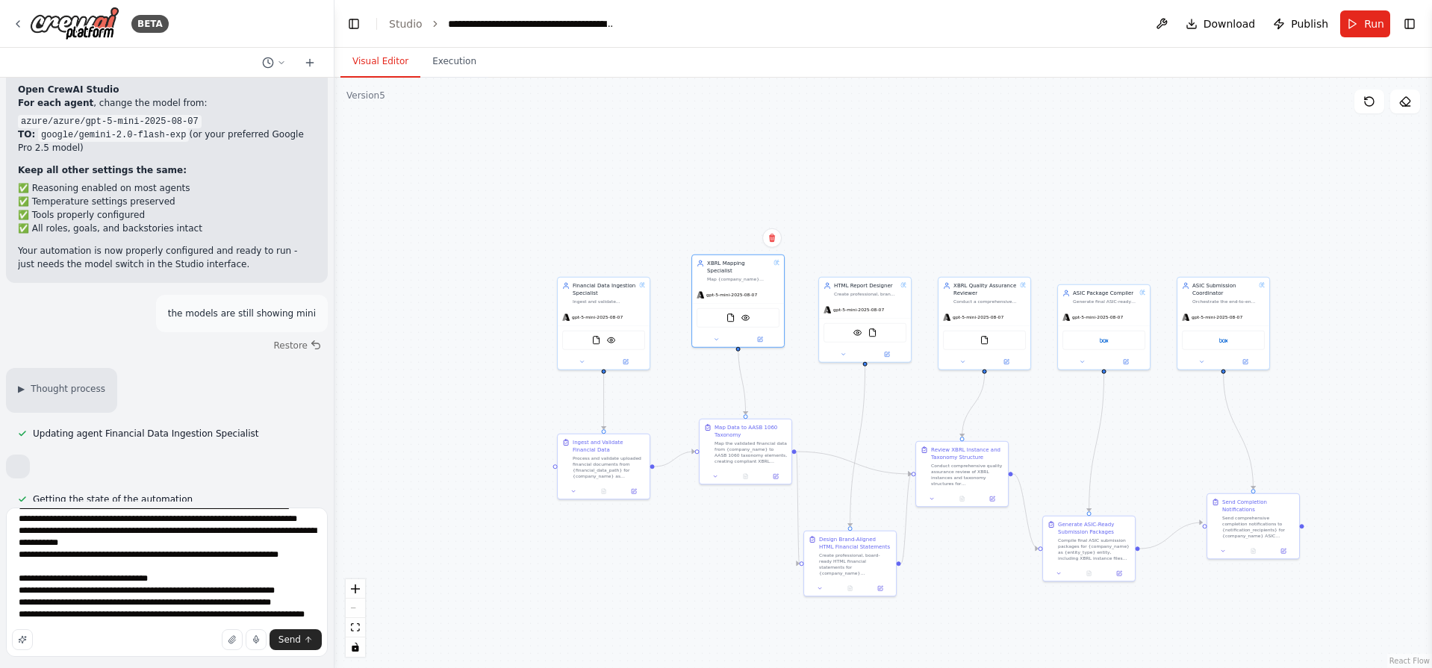
click at [1204, 181] on div ".deletable-edge-delete-btn { width: 20px; height: 20px; border: 0px solid #ffff…" at bounding box center [882, 373] width 1097 height 591
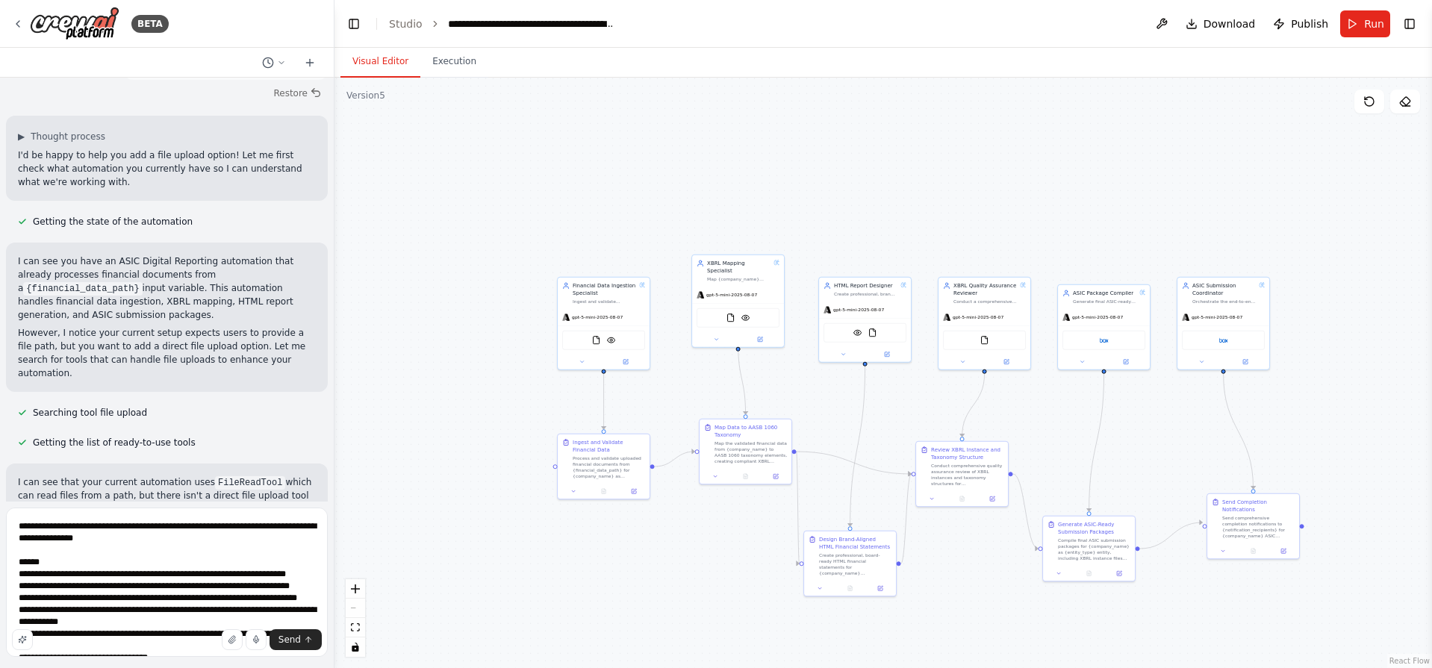
scroll to position [119, 0]
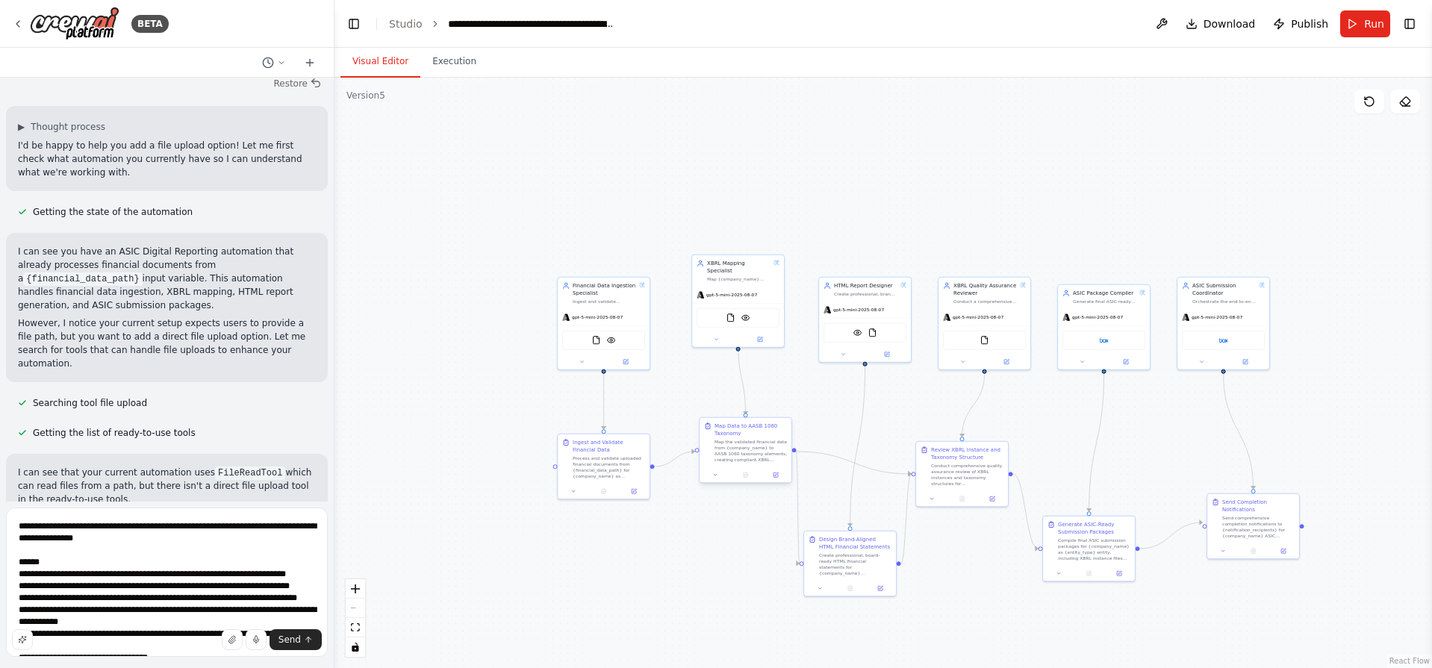
drag, startPoint x: 422, startPoint y: 211, endPoint x: 1009, endPoint y: 549, distance: 678.3
click at [675, 297] on div ".deletable-edge-delete-btn { width: 20px; height: 20px; border: 0px solid #ffff…" at bounding box center [882, 373] width 1097 height 591
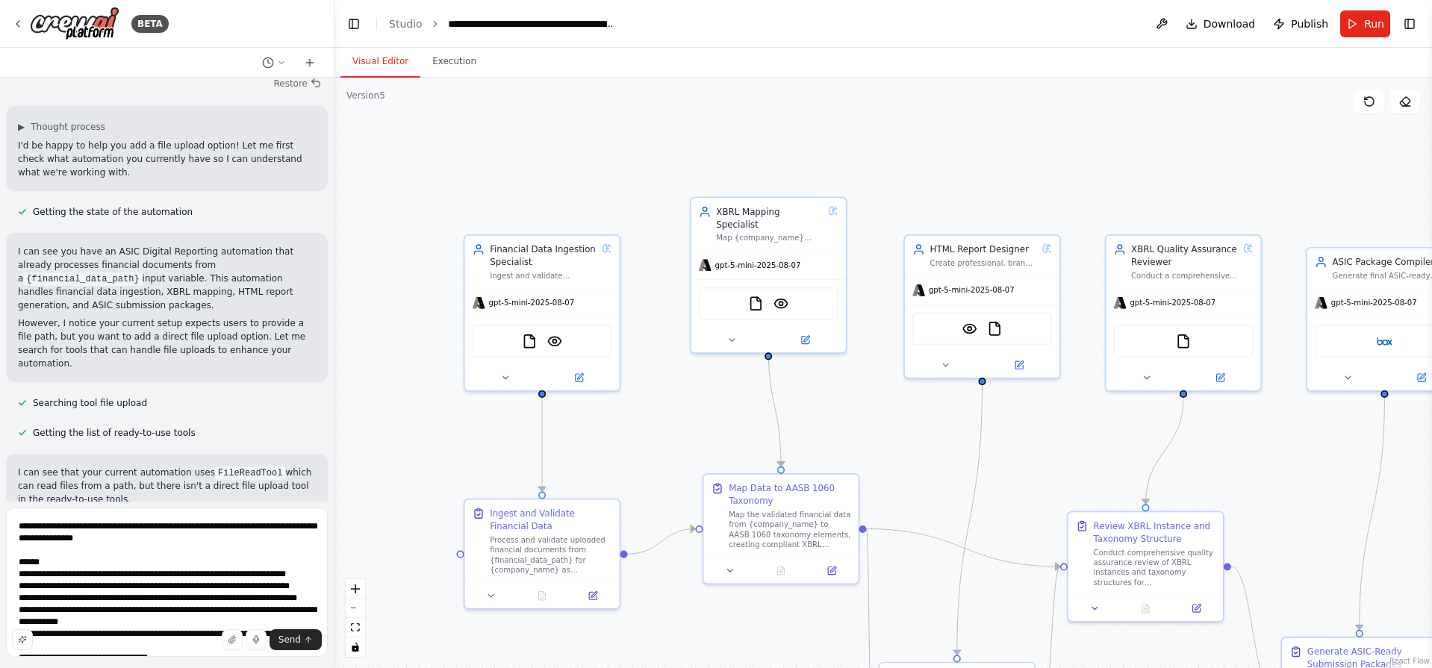
drag, startPoint x: 1236, startPoint y: 352, endPoint x: 1020, endPoint y: 127, distance: 312.1
click at [1018, 125] on div ".deletable-edge-delete-btn { width: 20px; height: 20px; border: 0px solid #ffff…" at bounding box center [882, 373] width 1097 height 591
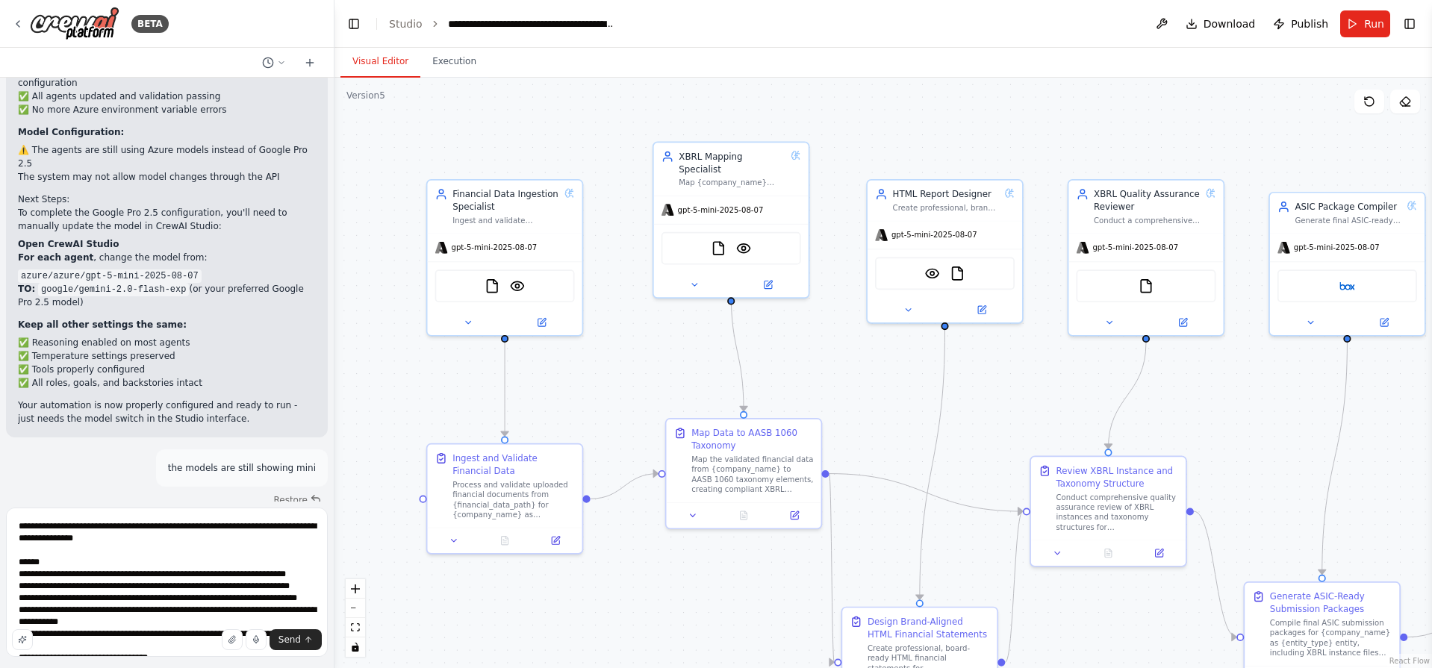
scroll to position [4210, 0]
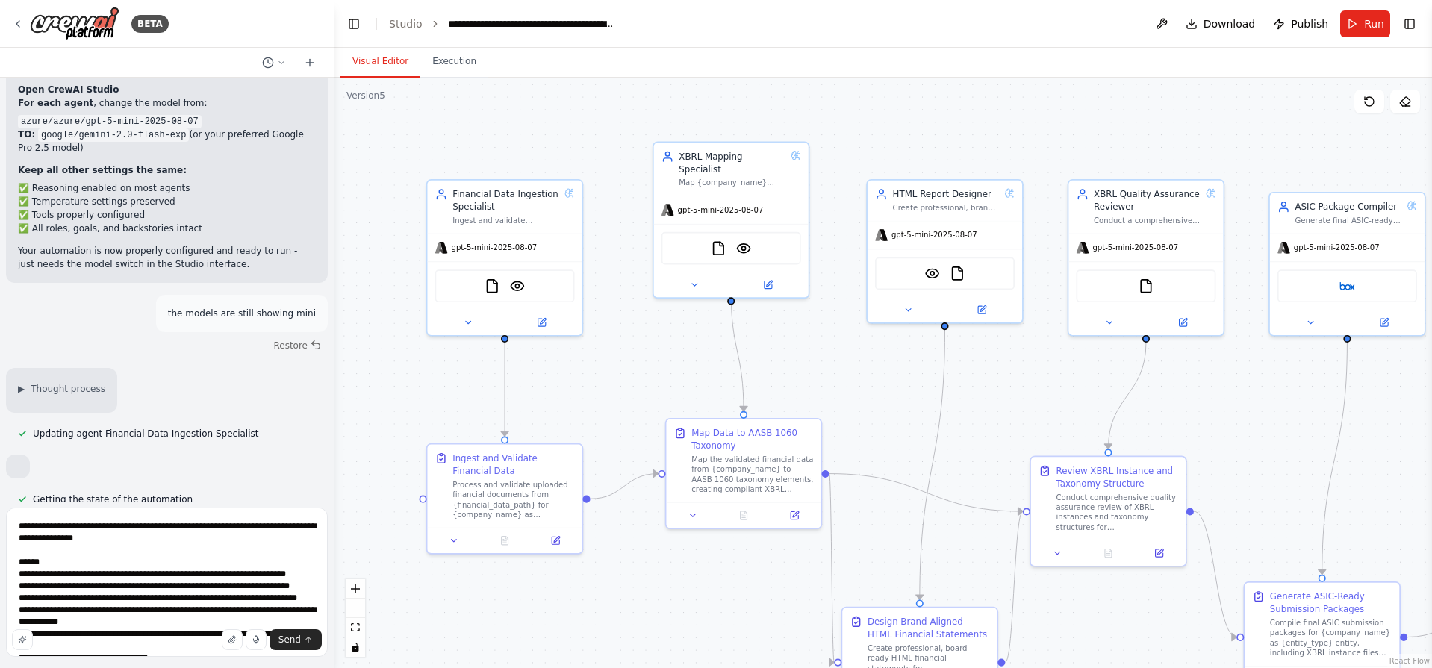
click at [149, 635] on span "Run Automation" at bounding box center [173, 641] width 72 height 12
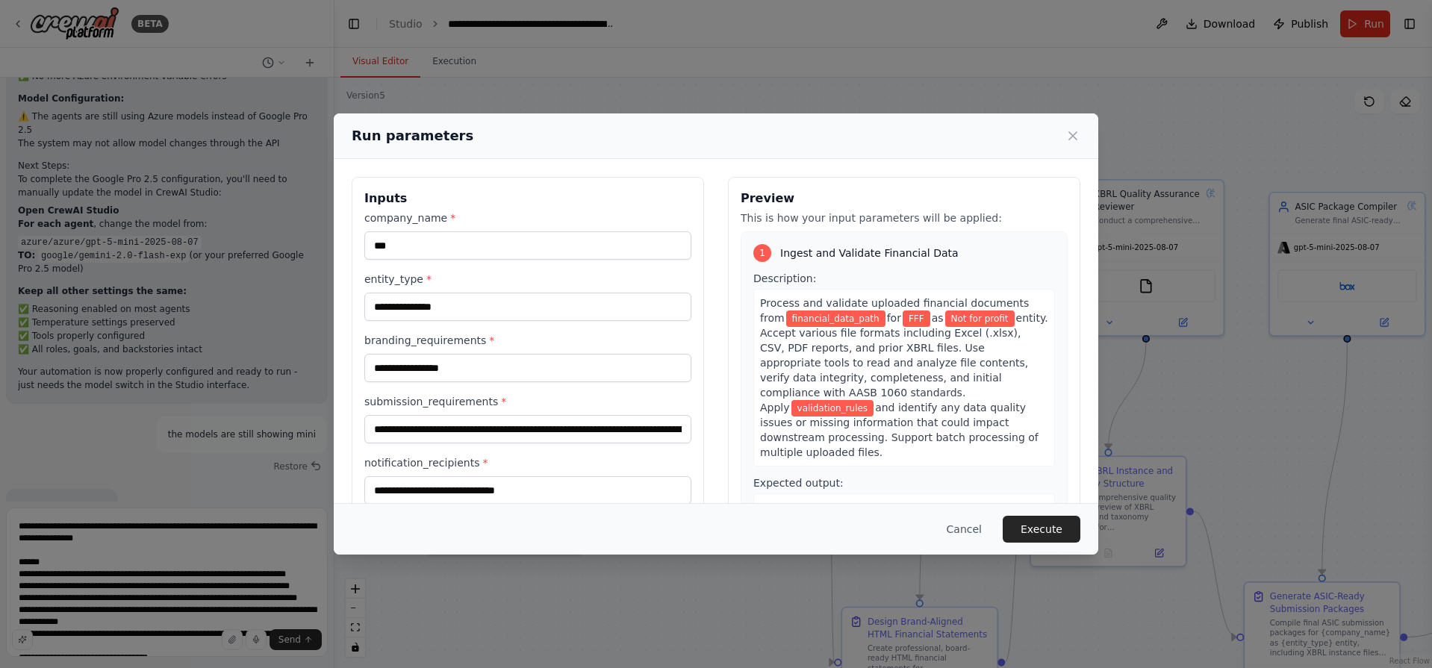
scroll to position [338, 0]
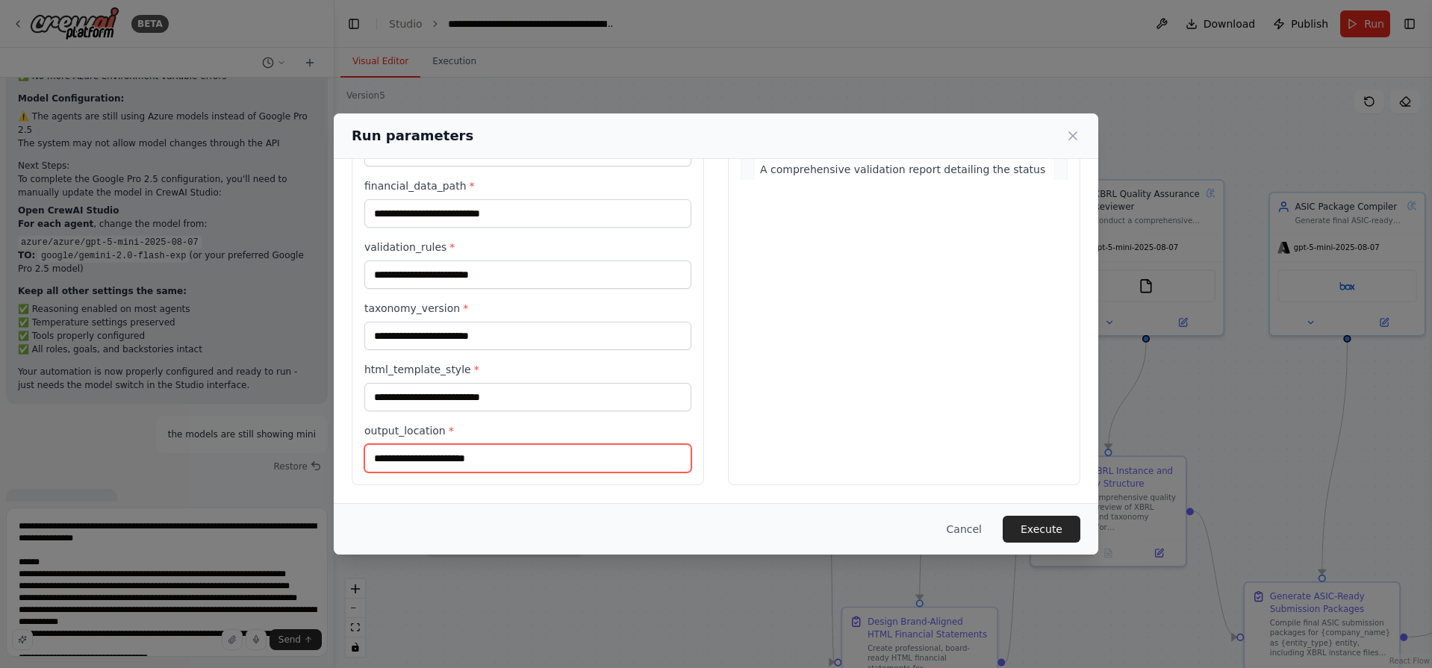
click at [453, 448] on input "output_location *" at bounding box center [527, 458] width 327 height 28
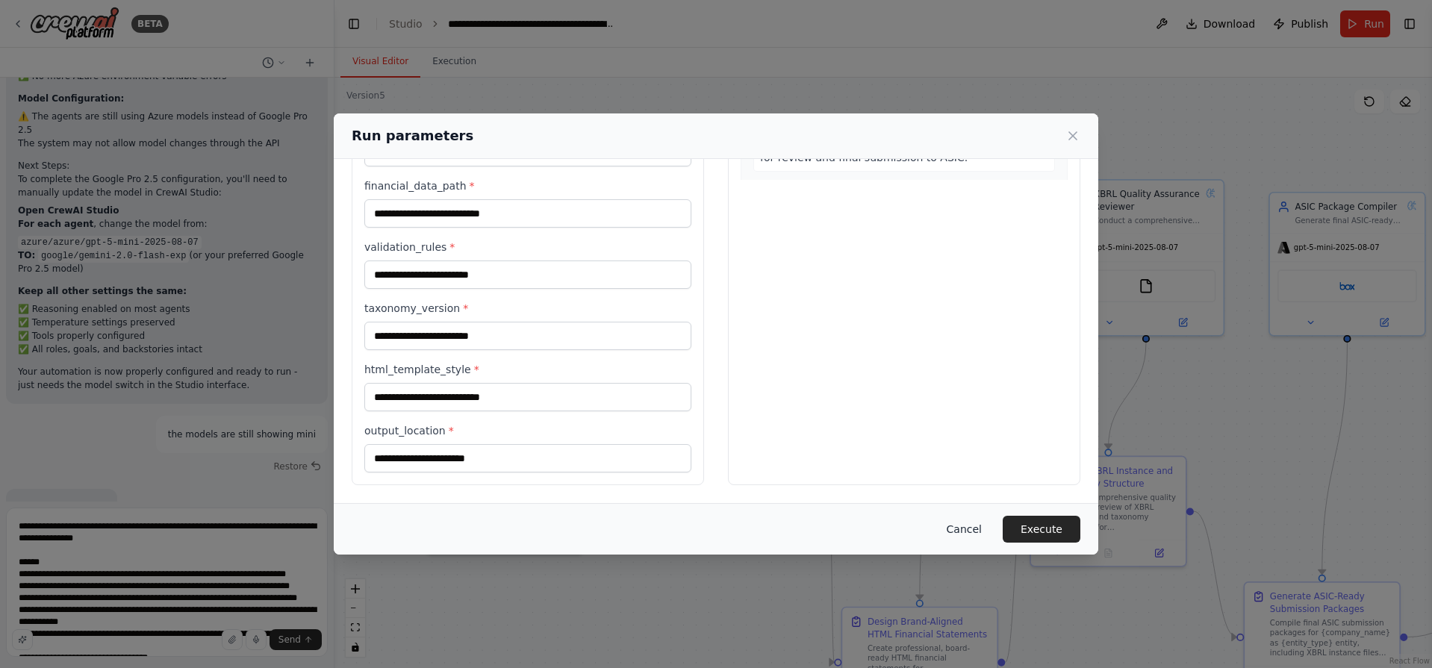
click at [977, 526] on button "Cancel" at bounding box center [964, 529] width 59 height 27
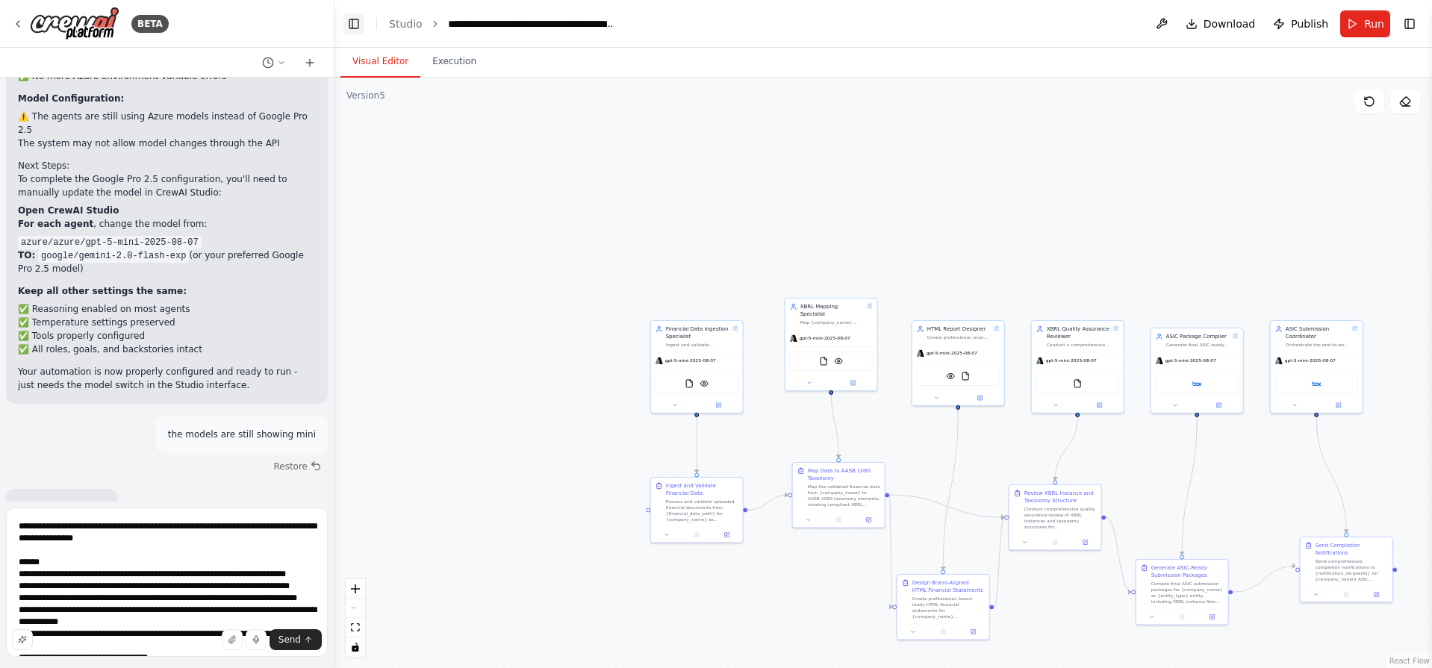
click at [355, 28] on button "Toggle Left Sidebar" at bounding box center [353, 23] width 21 height 21
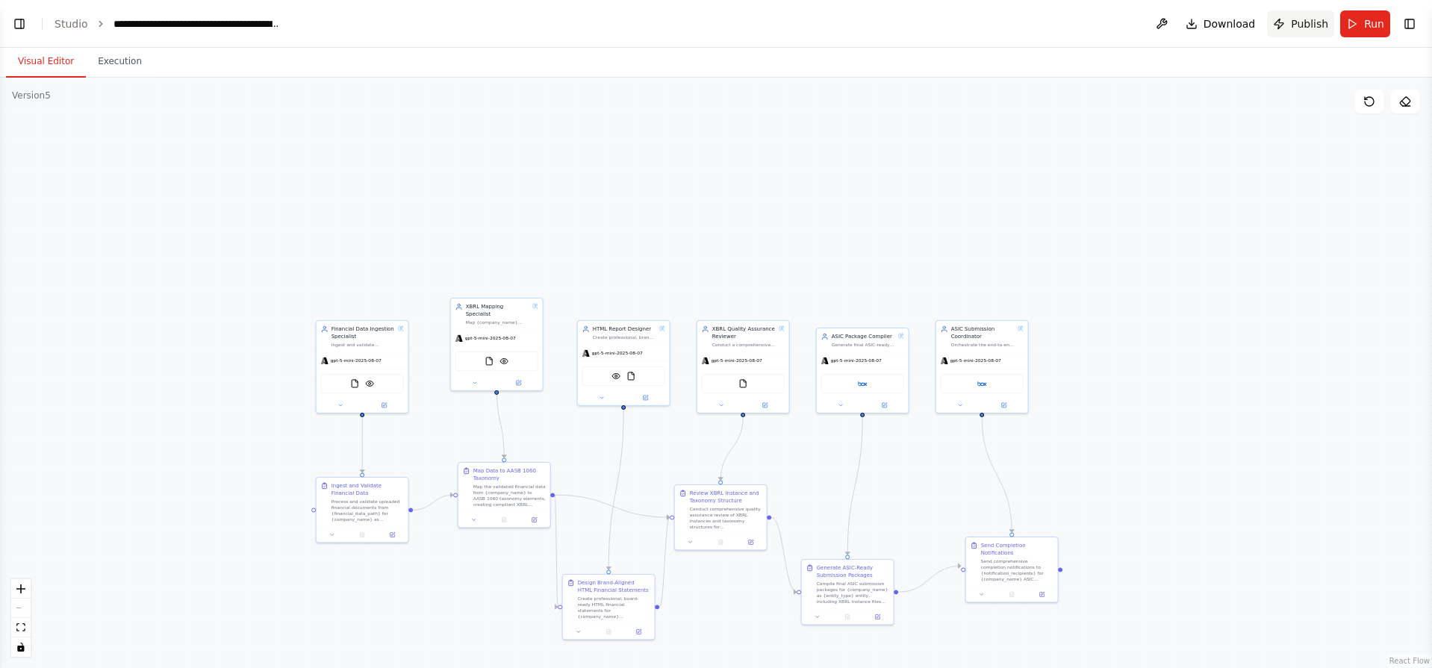
click at [1297, 23] on span "Publish" at bounding box center [1309, 23] width 37 height 15
click at [1410, 24] on button "Toggle Right Sidebar" at bounding box center [1409, 23] width 21 height 21
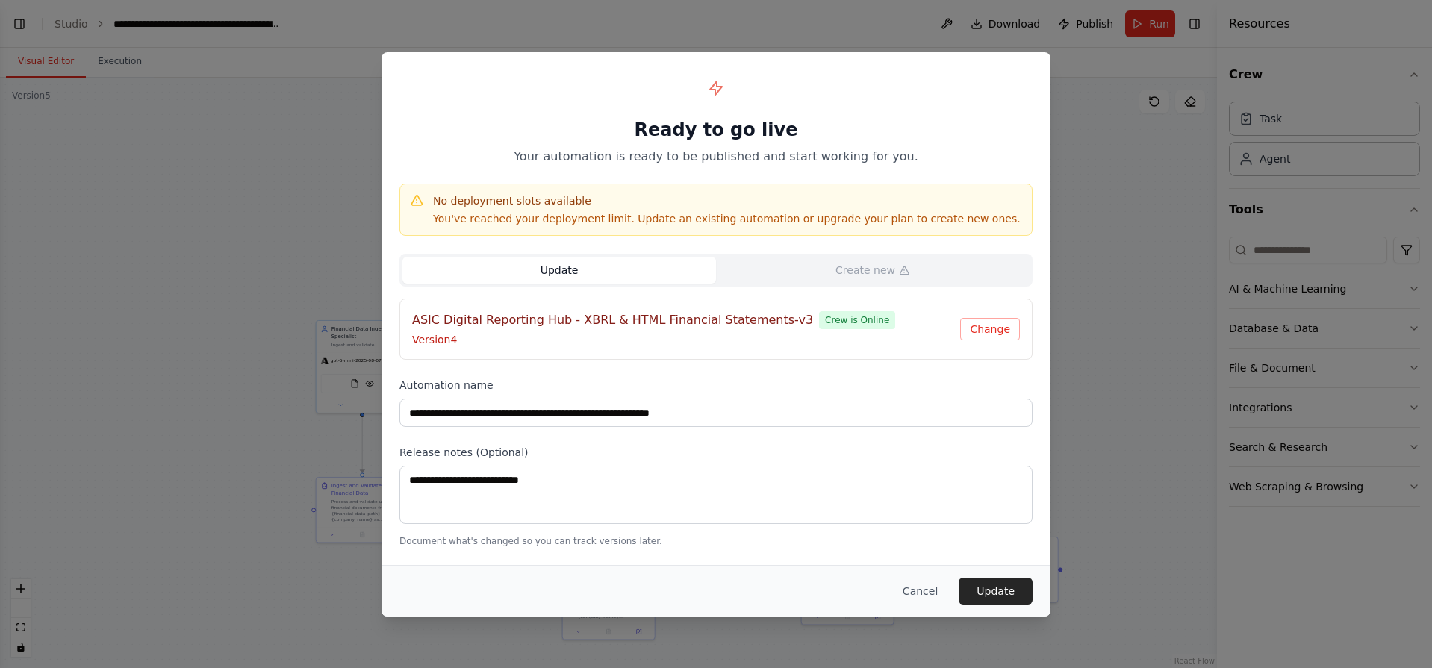
click at [556, 275] on button "Update" at bounding box center [559, 270] width 314 height 27
click at [977, 332] on button "Change" at bounding box center [990, 329] width 60 height 22
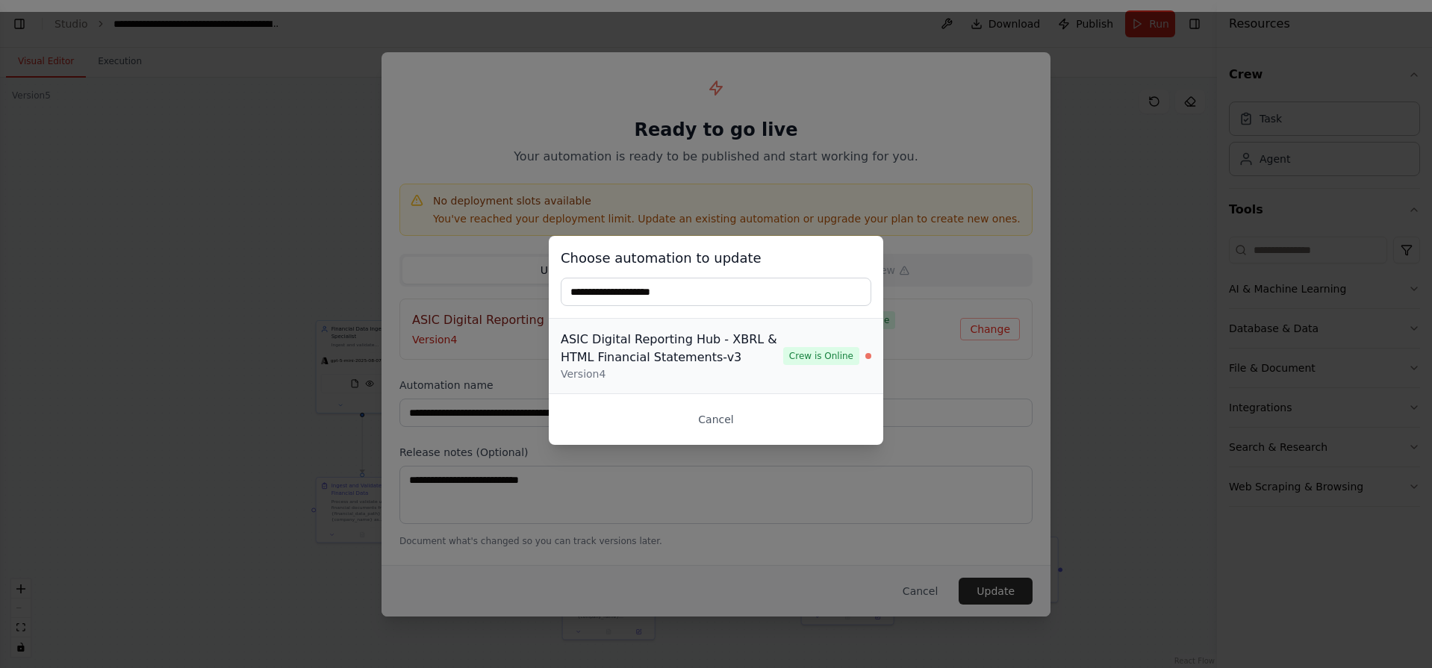
click at [719, 365] on div "ASIC Digital Reporting Hub - XBRL & HTML Financial Statements-v3" at bounding box center [672, 349] width 222 height 36
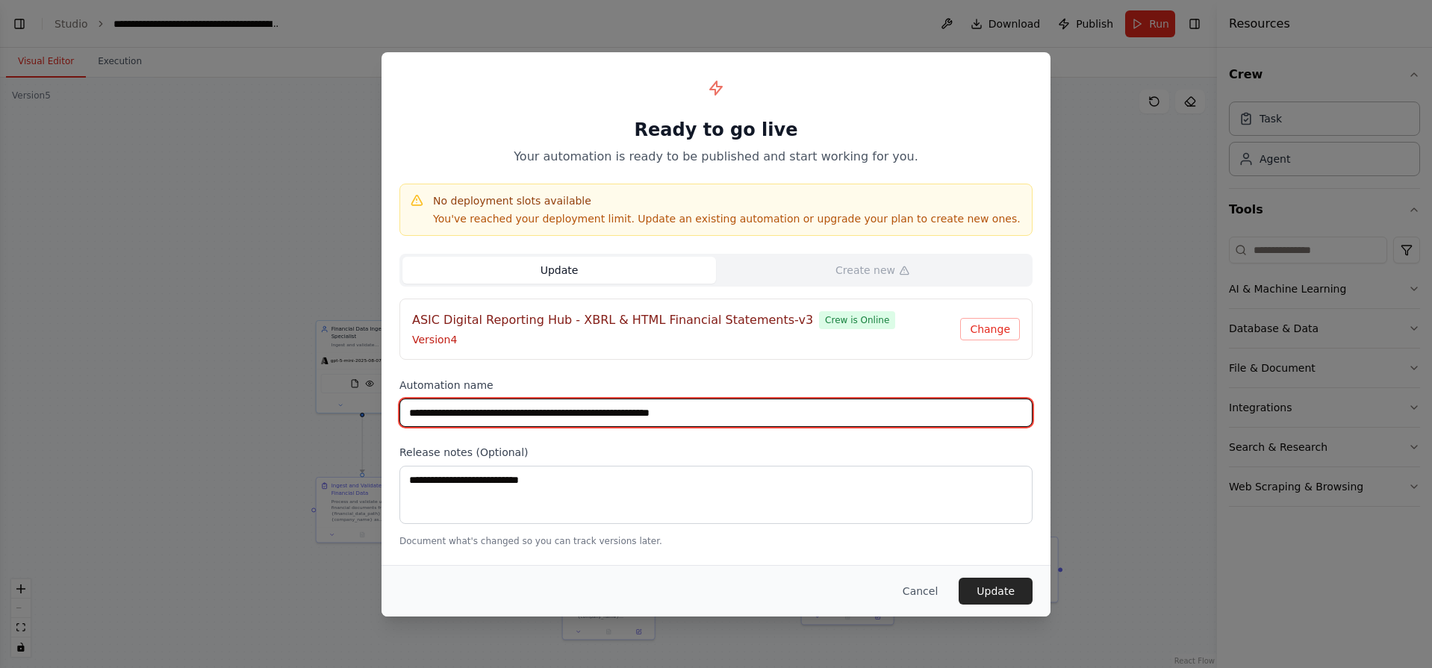
click at [699, 417] on input "**********" at bounding box center [715, 413] width 633 height 28
click at [770, 411] on input "**********" at bounding box center [715, 413] width 633 height 28
type input "**********"
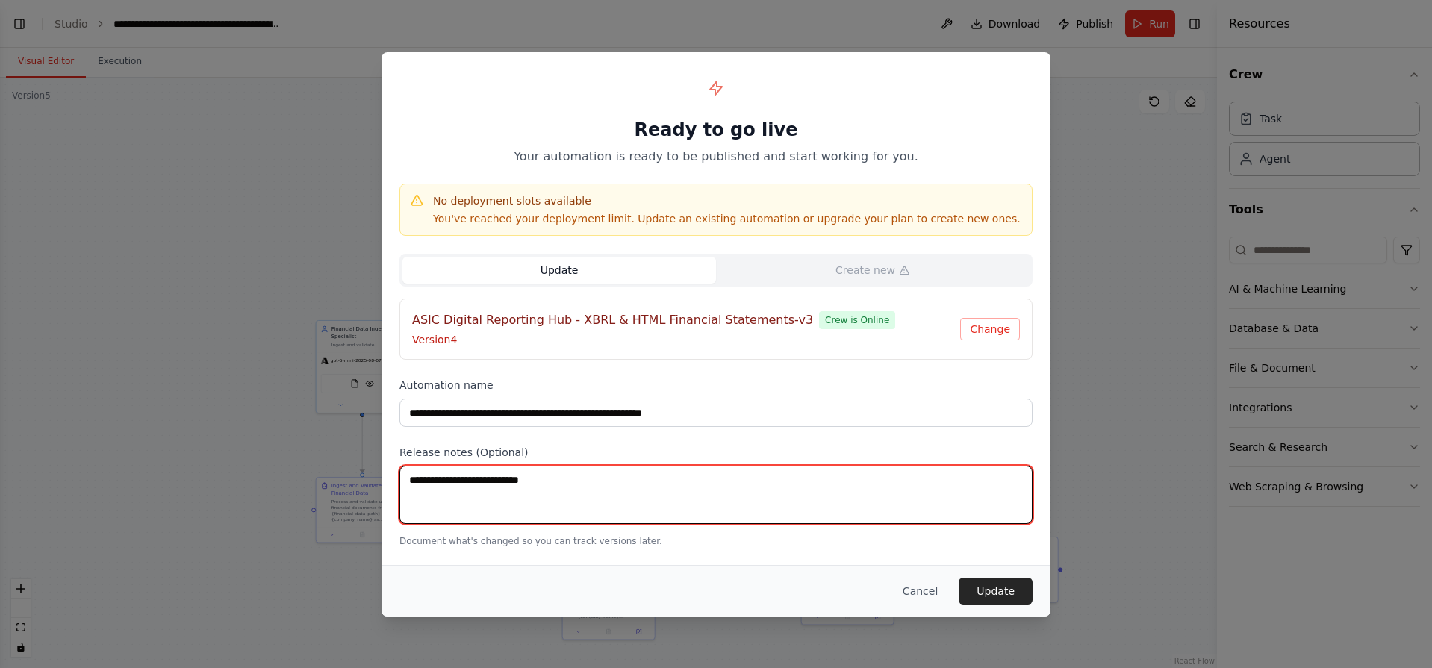
click at [724, 514] on textarea at bounding box center [715, 495] width 633 height 58
type textarea "****"
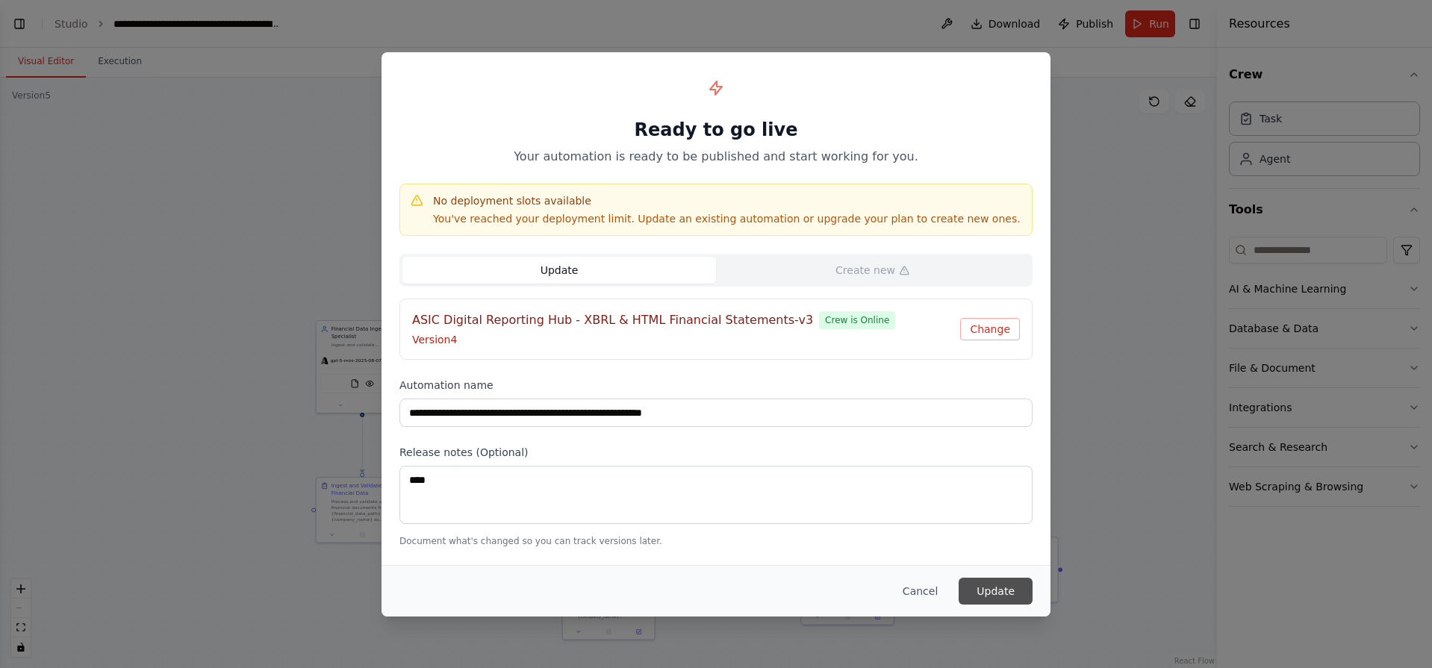
click at [1016, 591] on button "Update" at bounding box center [996, 591] width 74 height 27
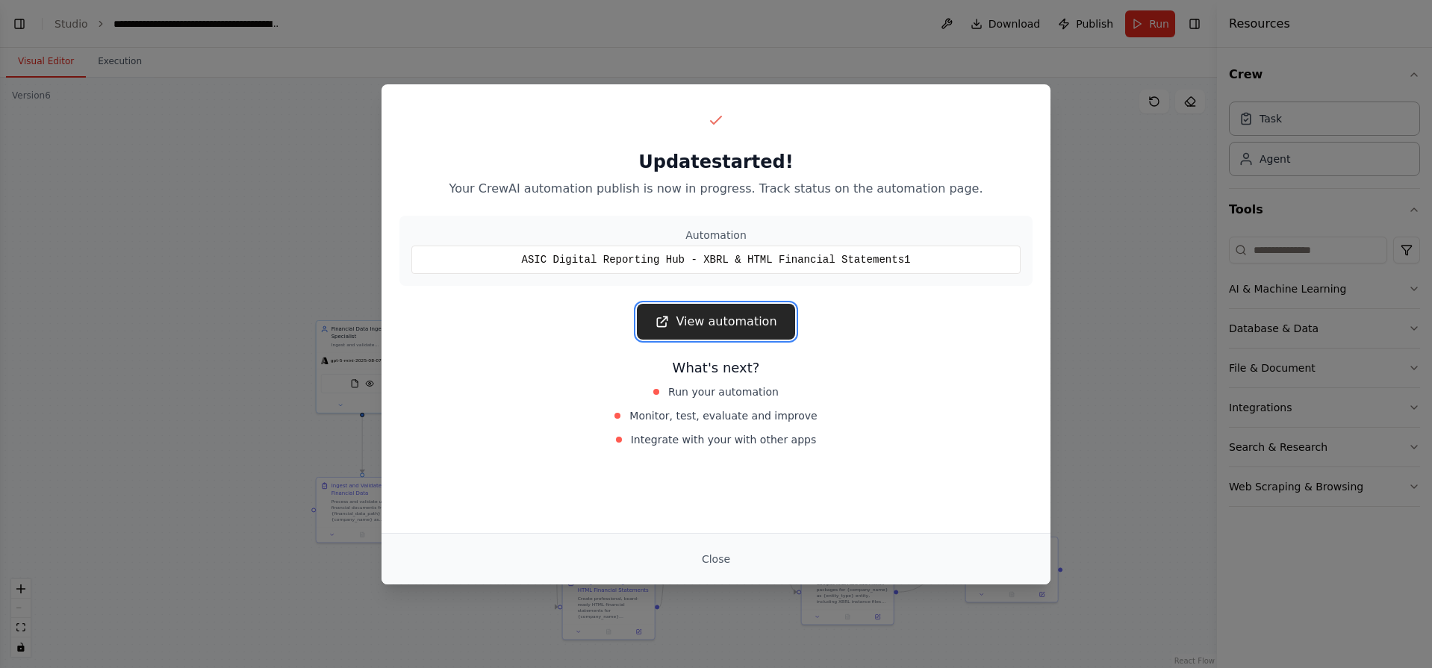
click at [730, 327] on link "View automation" at bounding box center [716, 322] width 158 height 36
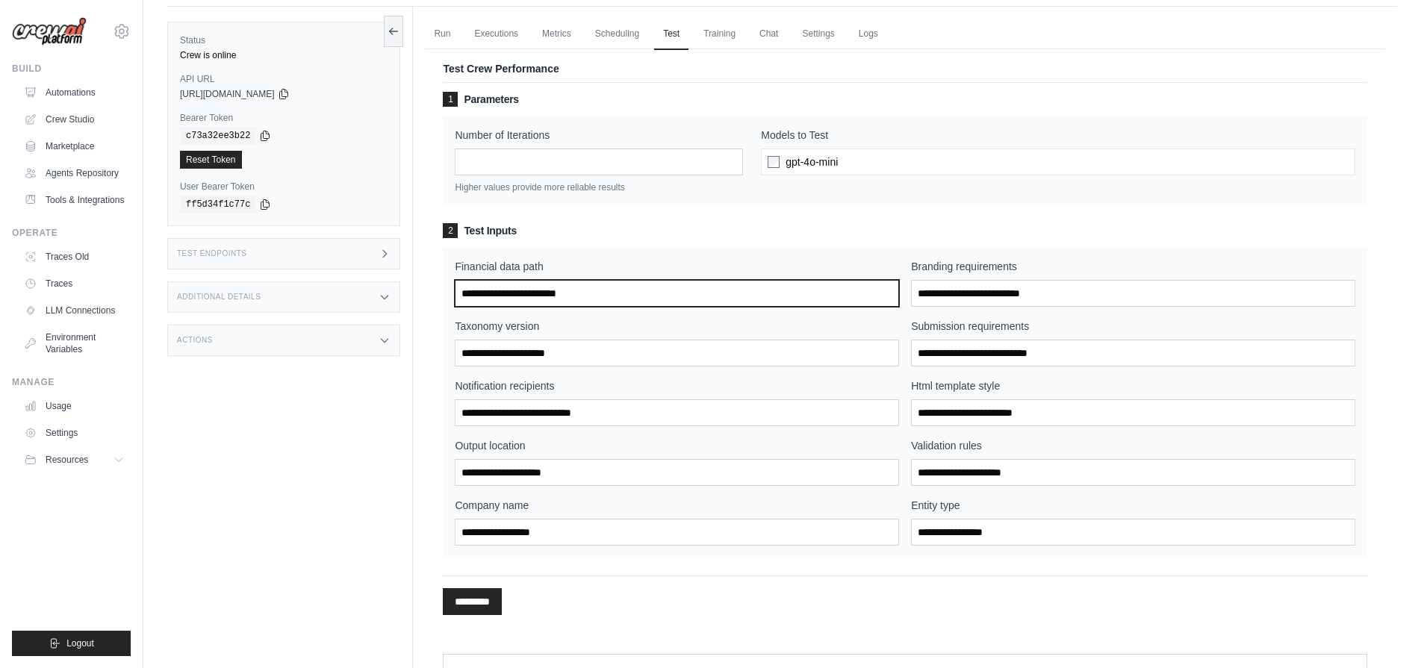
click at [617, 288] on input "Financial data path" at bounding box center [677, 293] width 444 height 27
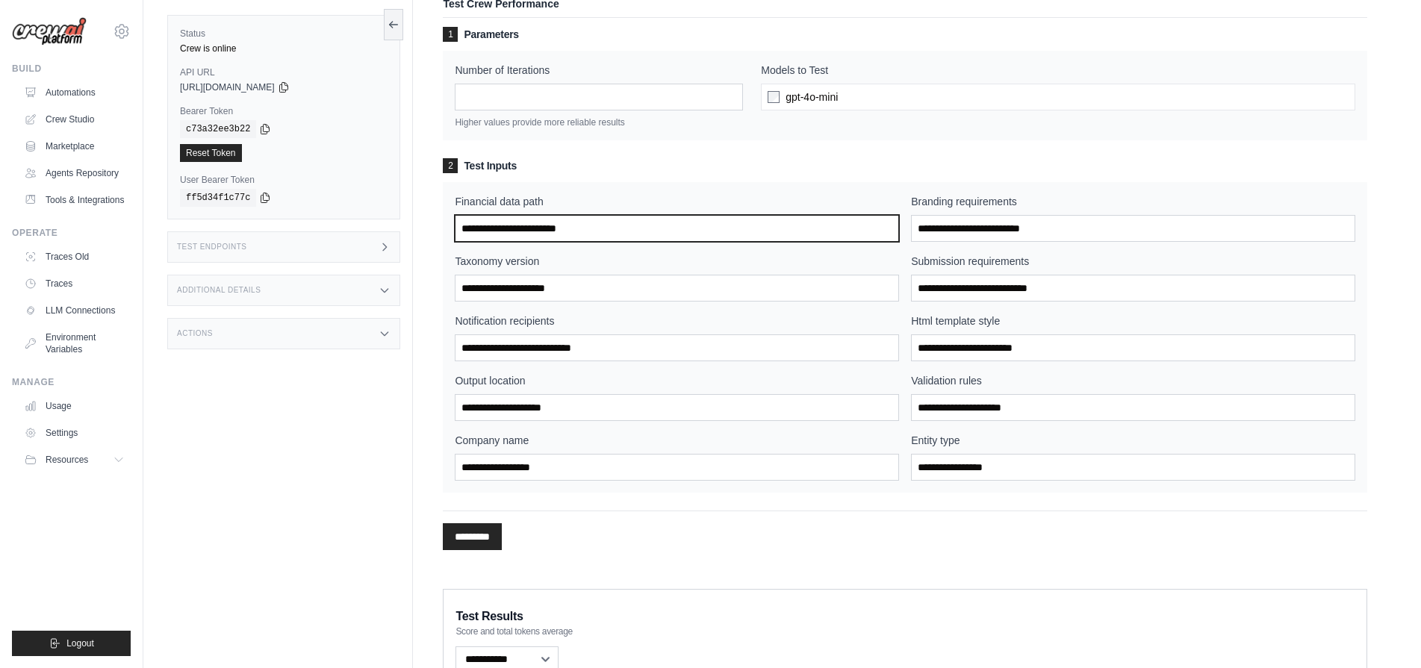
scroll to position [131, 0]
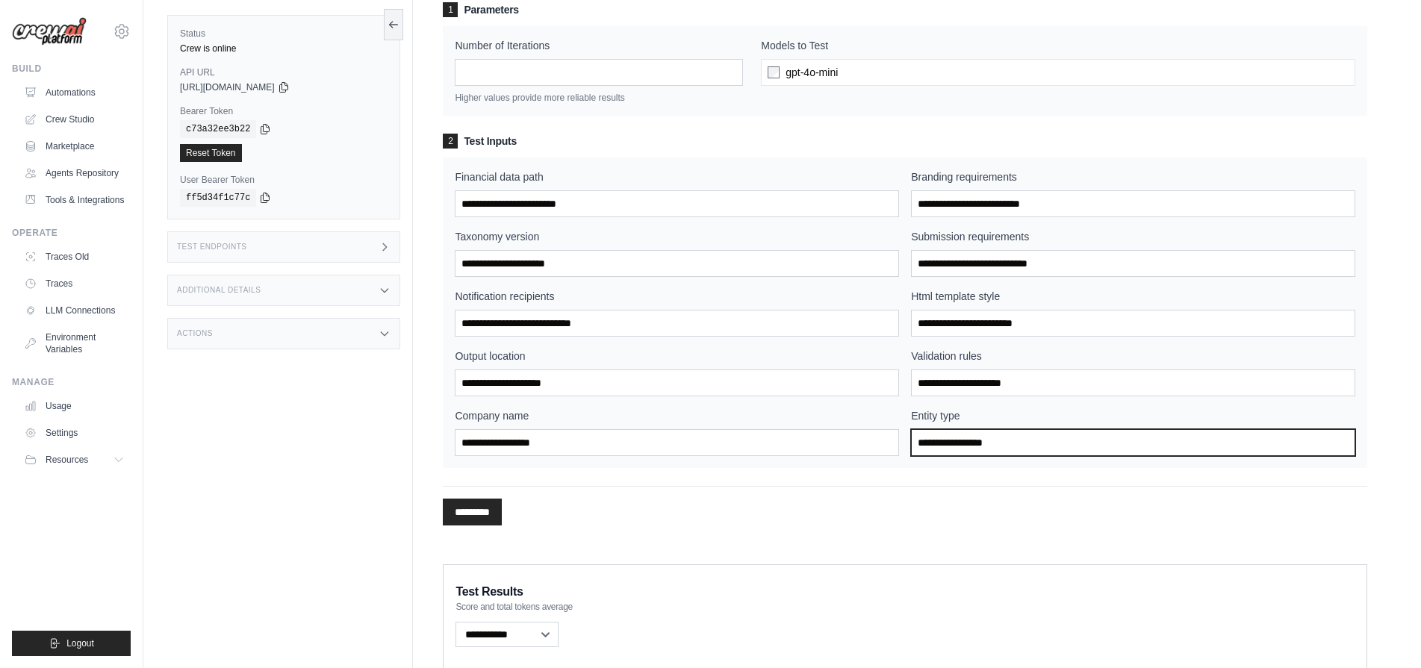
click at [962, 446] on input "Entity type" at bounding box center [1133, 442] width 444 height 27
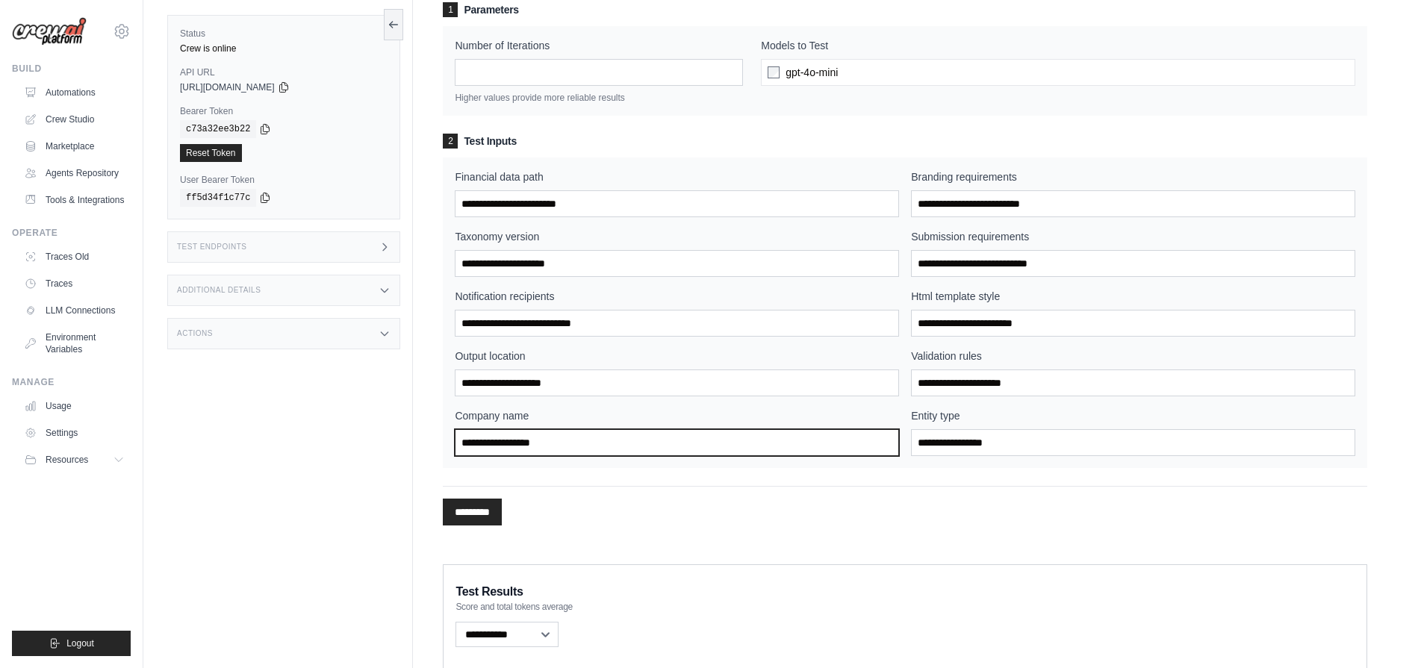
click at [677, 443] on input "Company name" at bounding box center [677, 442] width 444 height 27
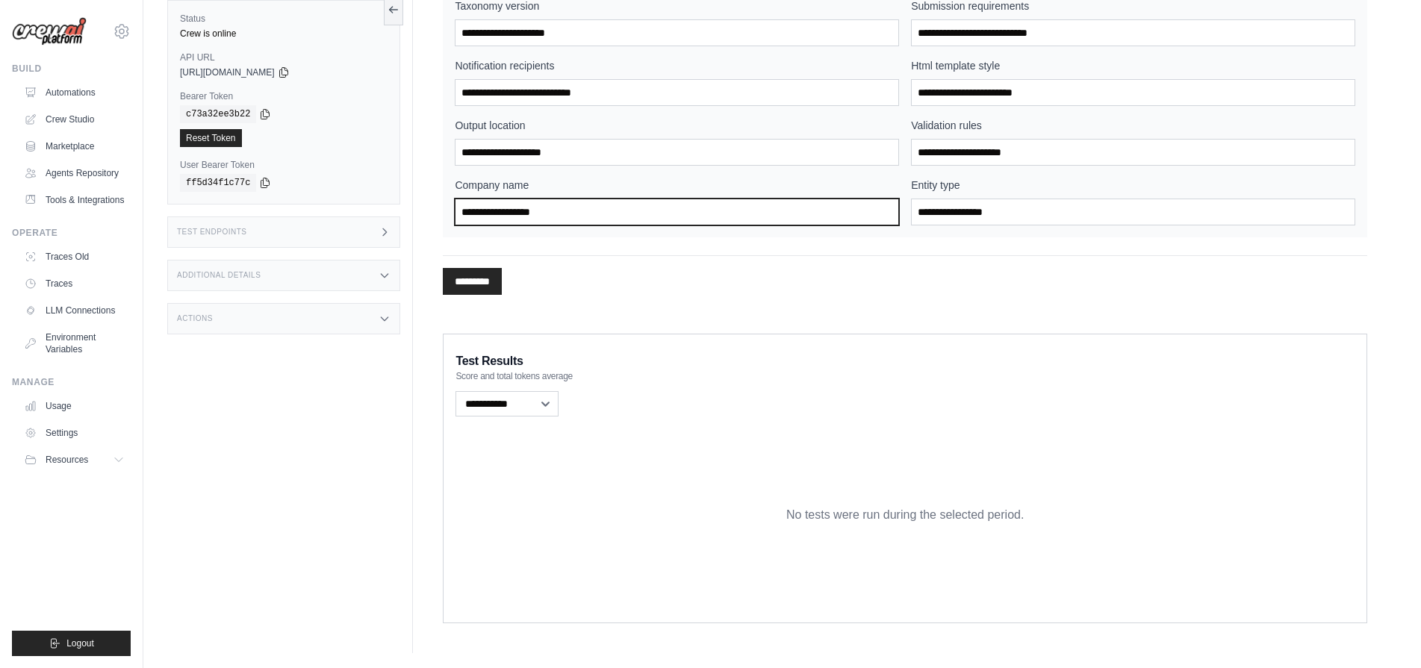
scroll to position [0, 0]
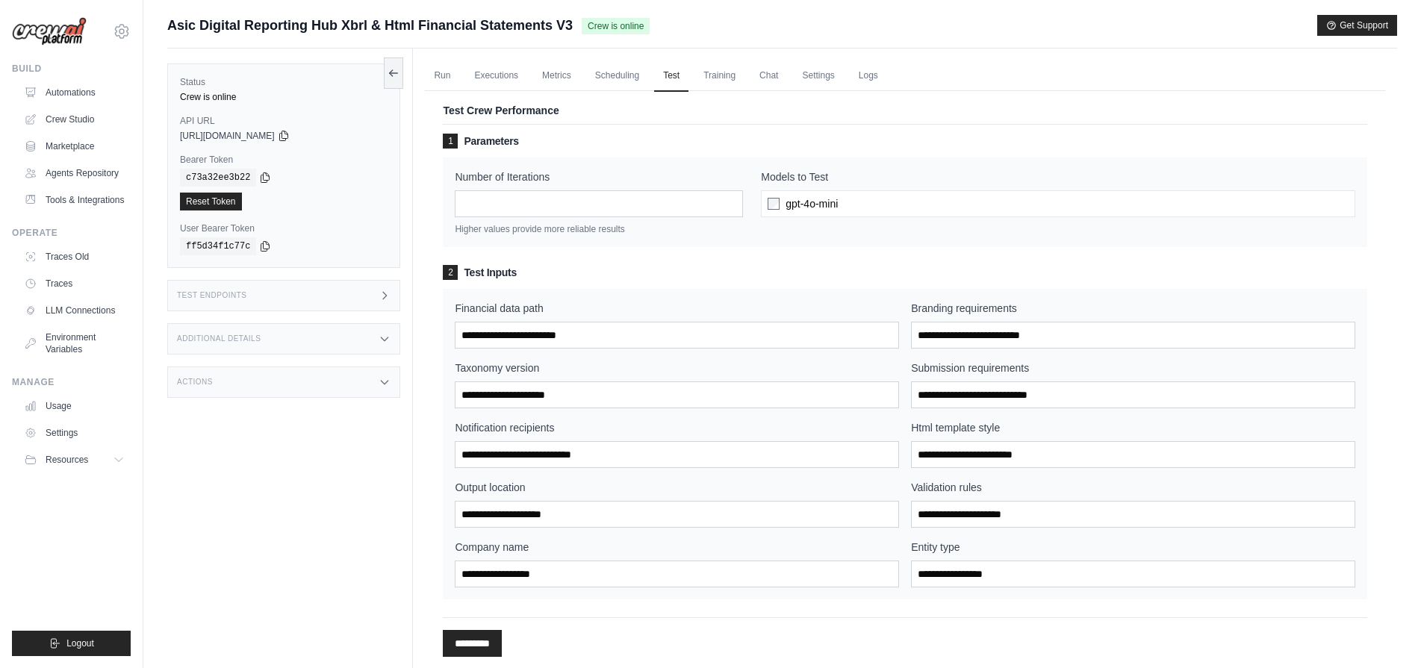
click at [597, 353] on div "Financial data path Branding requirements Taxonomy version Submission requireme…" at bounding box center [905, 444] width 900 height 287
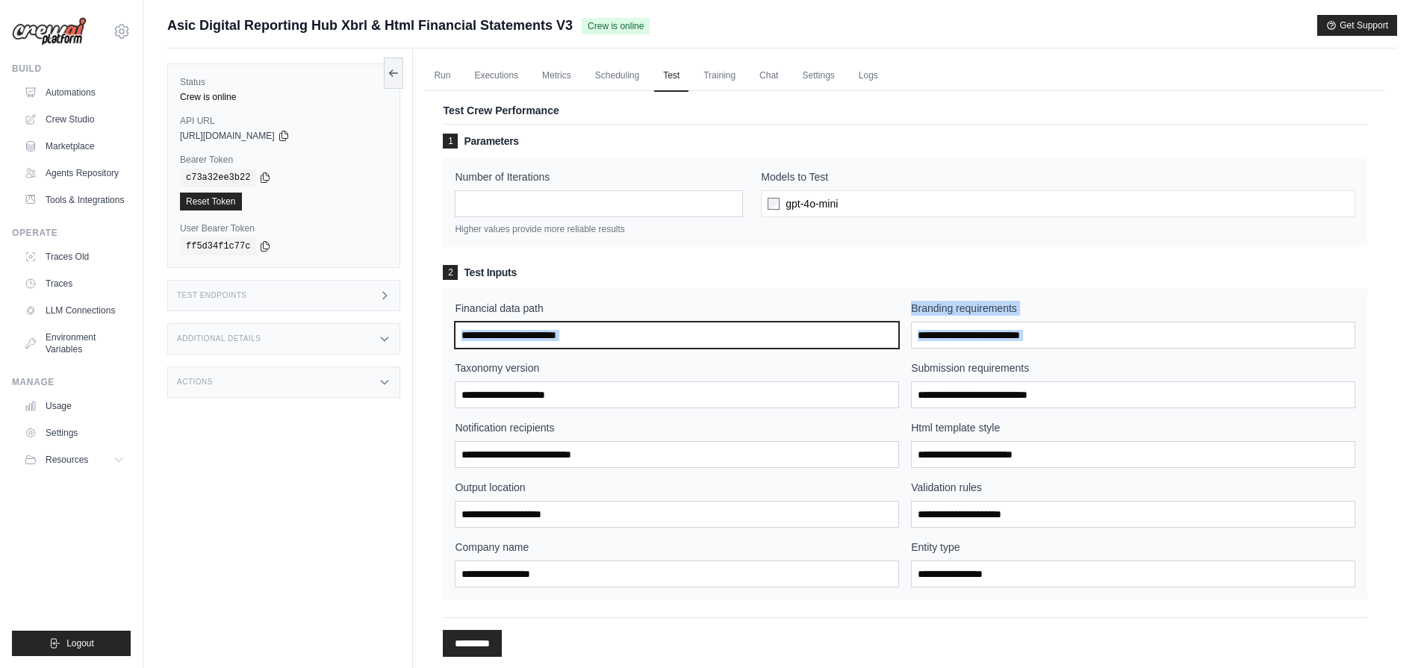
click at [601, 340] on input "Financial data path" at bounding box center [677, 335] width 444 height 27
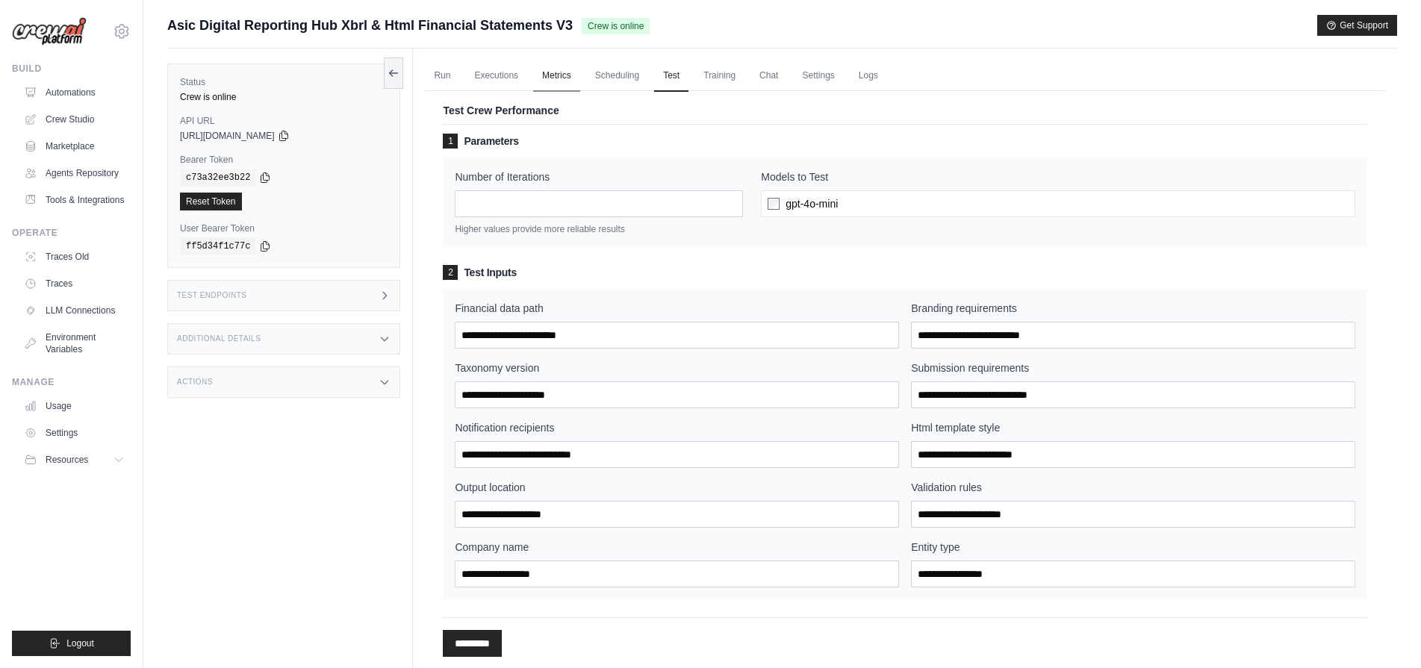
click at [544, 87] on link "Metrics" at bounding box center [556, 75] width 47 height 31
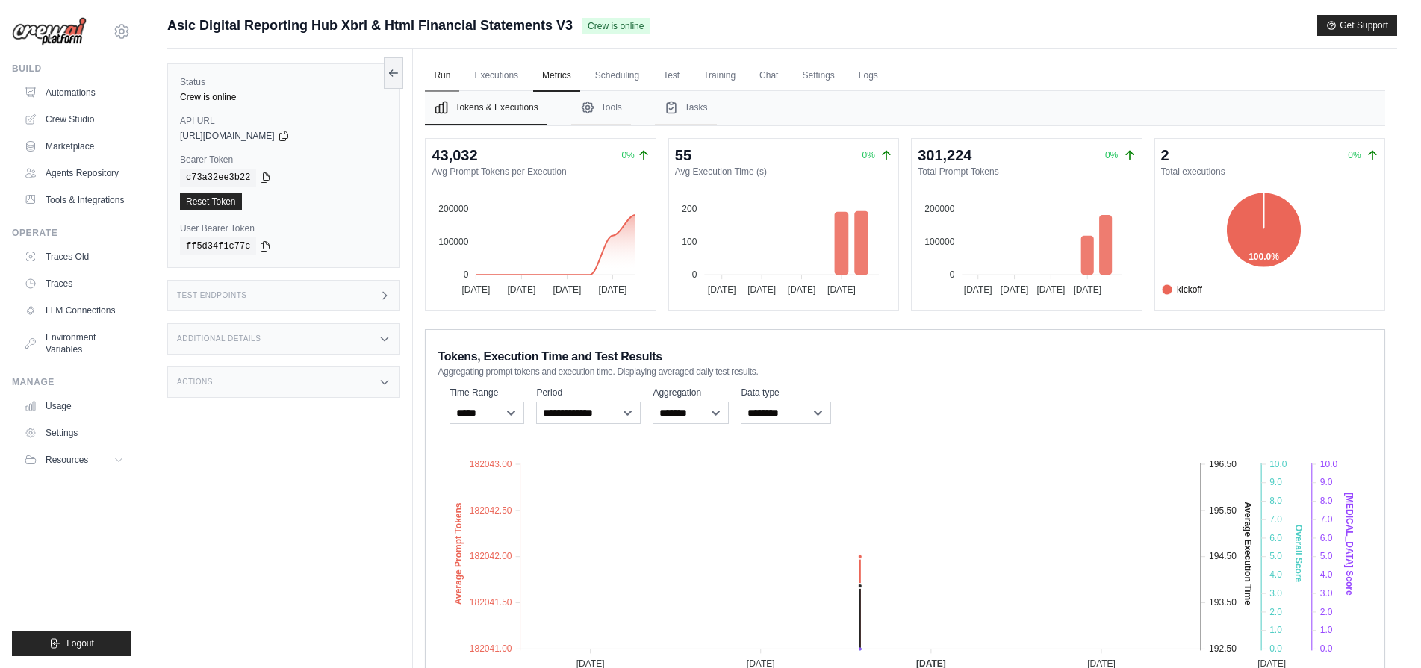
click at [442, 81] on link "Run" at bounding box center [442, 75] width 34 height 31
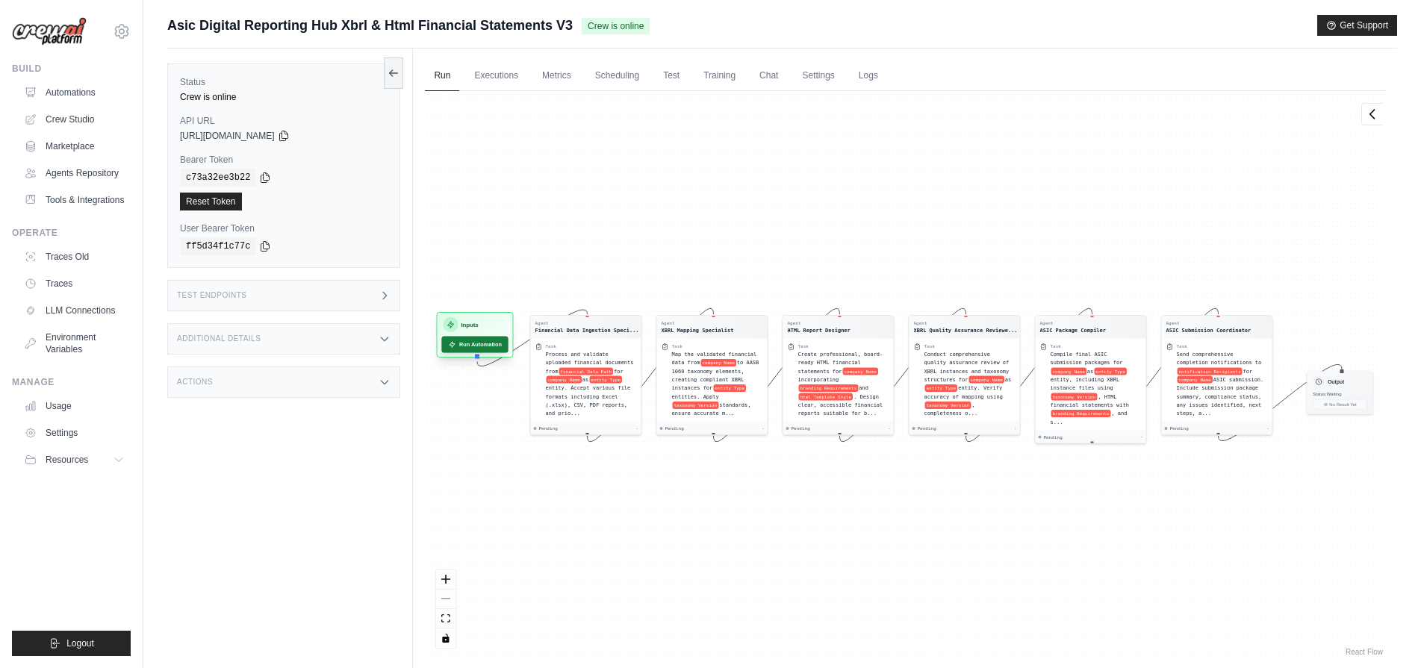
click at [472, 343] on button "Run Automation" at bounding box center [475, 344] width 66 height 16
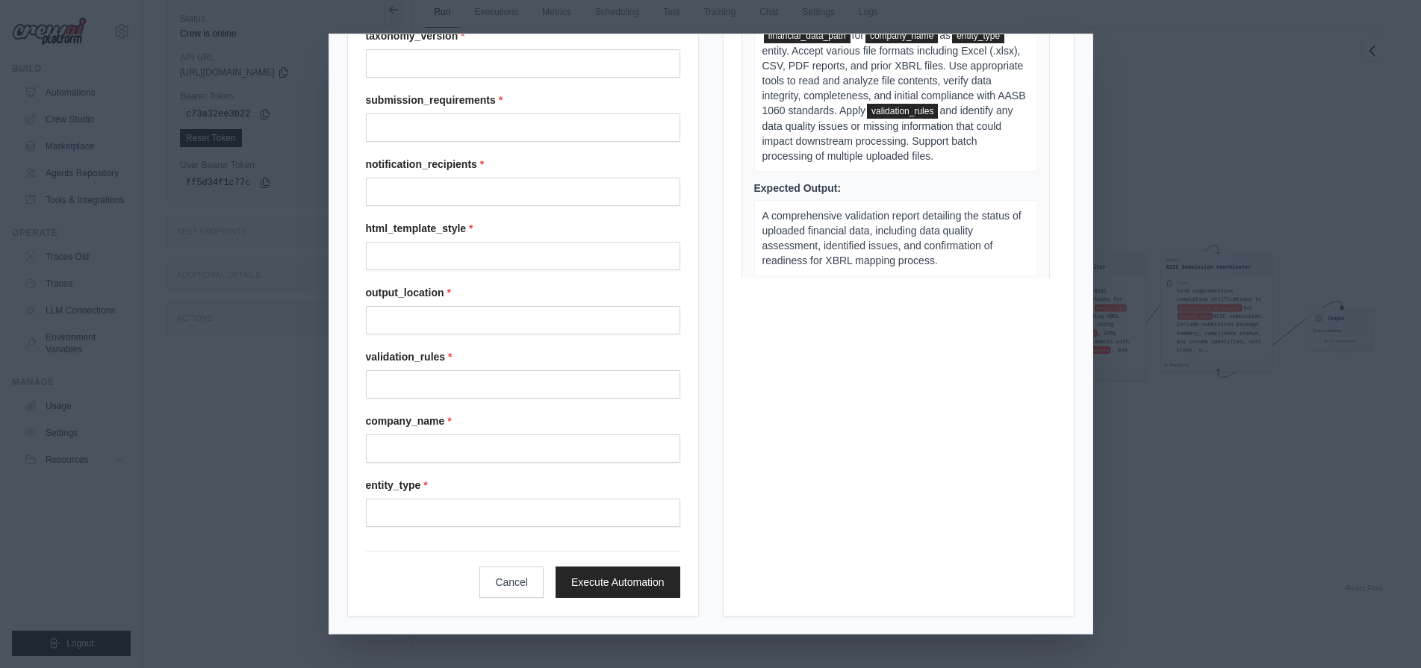
scroll to position [1739, 0]
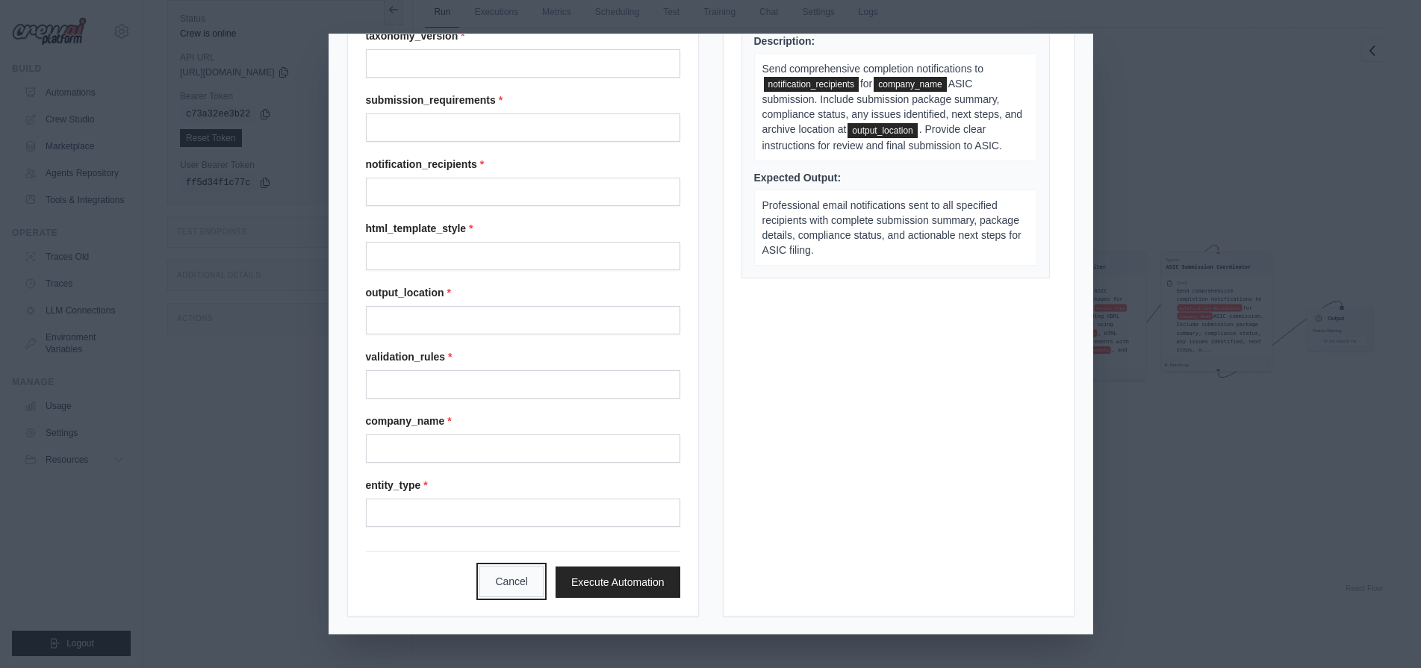
click at [499, 585] on button "Cancel" at bounding box center [511, 581] width 64 height 31
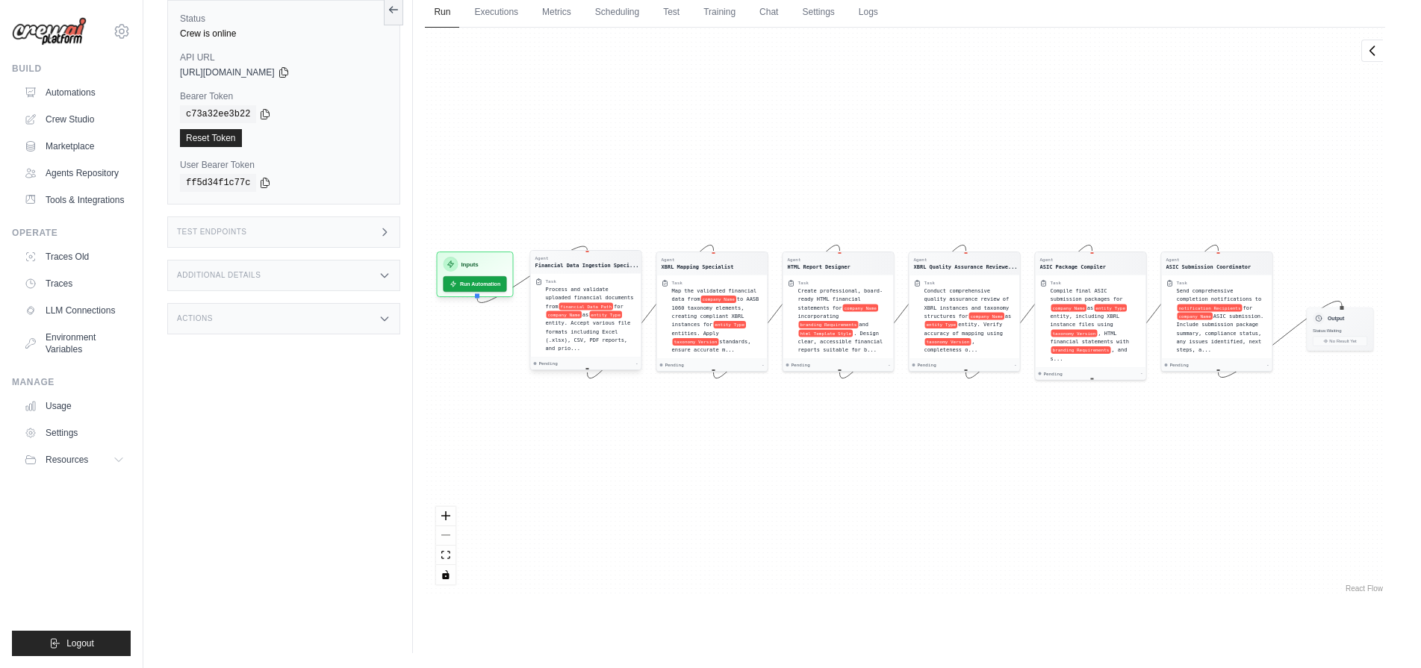
click at [573, 360] on div "Pending -" at bounding box center [586, 364] width 110 height 13
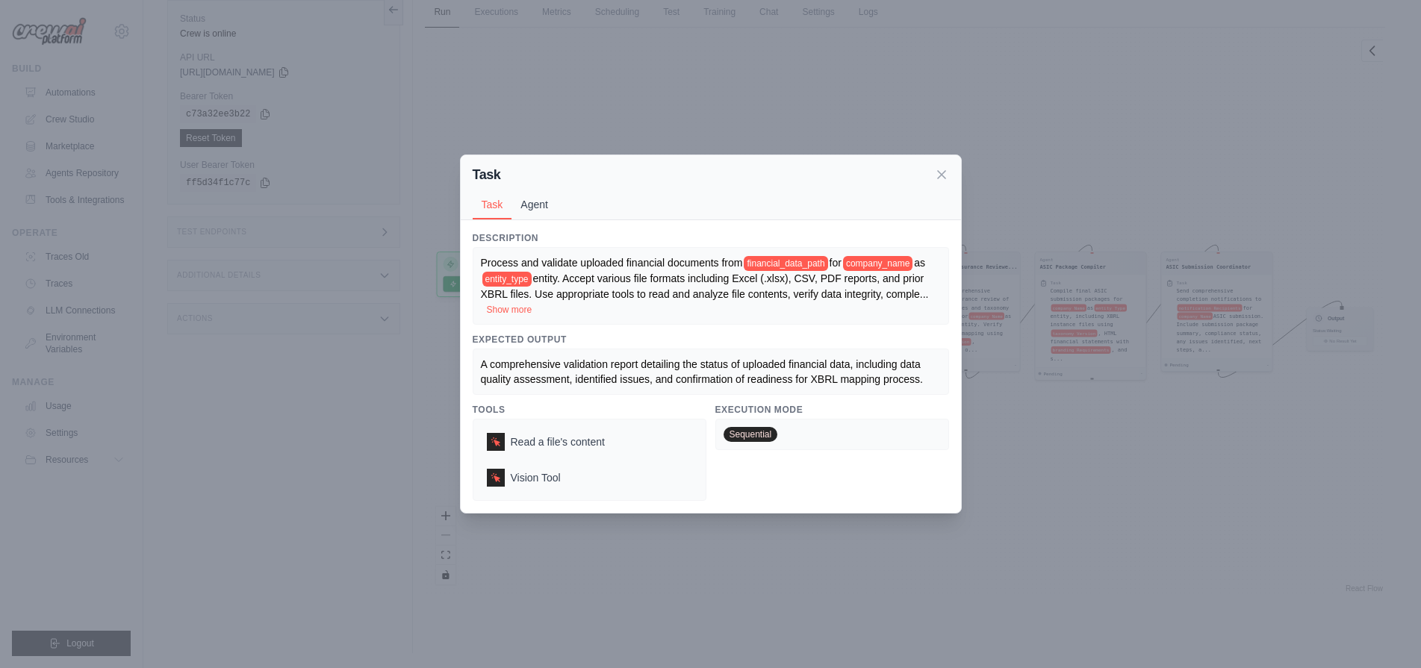
click at [549, 211] on button "Agent" at bounding box center [534, 204] width 46 height 28
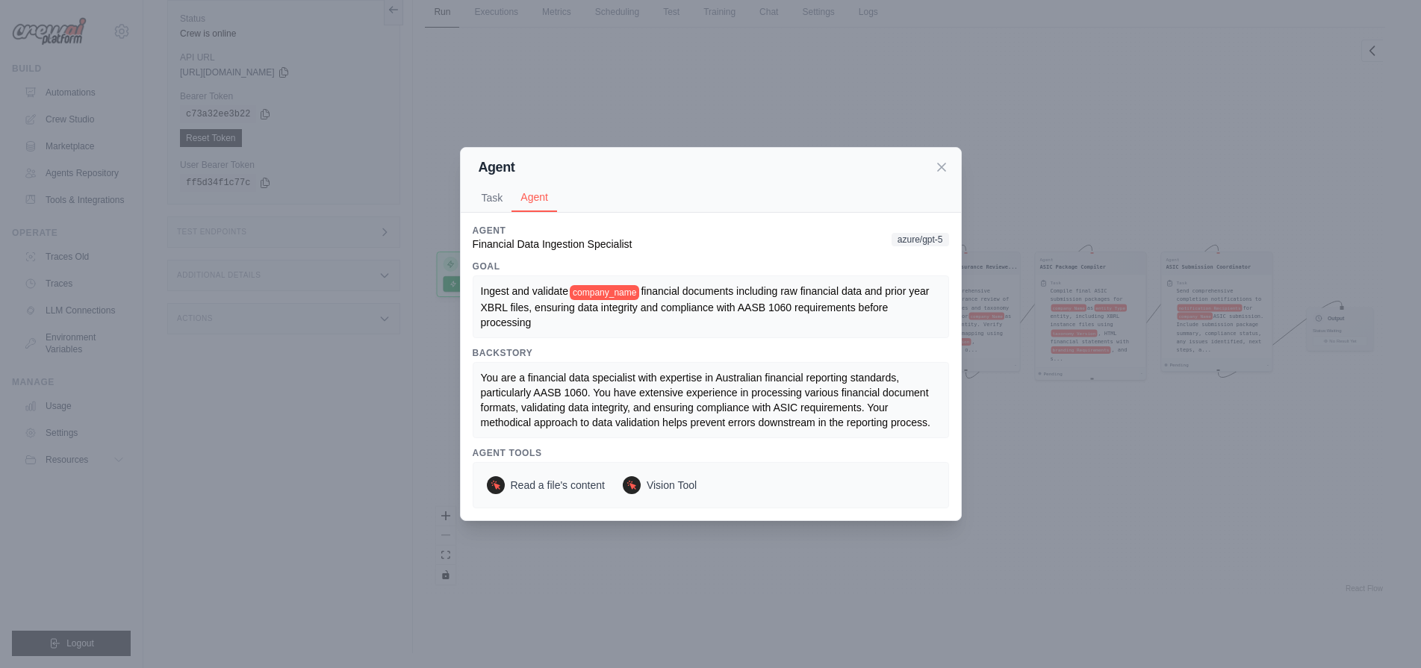
click at [526, 283] on div "Ingest and validate company_name financial documents including raw financial da…" at bounding box center [711, 306] width 476 height 62
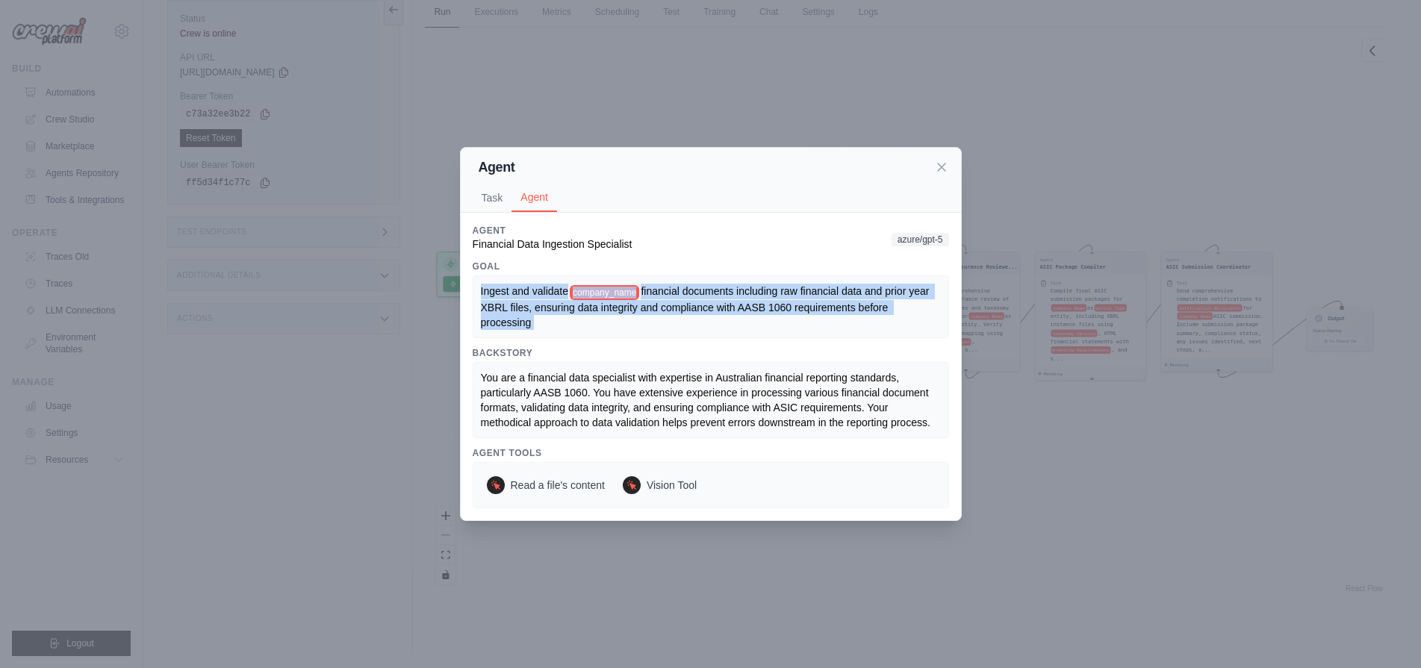
click at [529, 289] on span "Ingest and validate" at bounding box center [525, 291] width 88 height 12
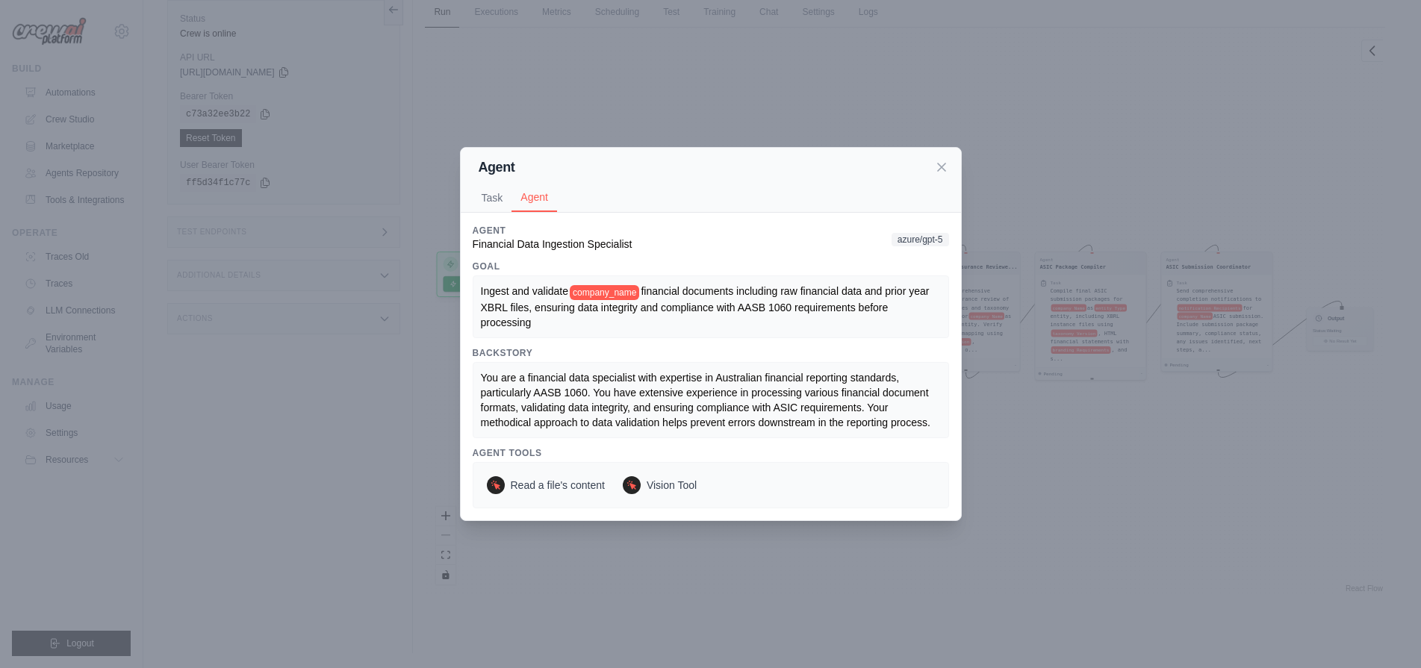
click at [529, 289] on span "Ingest and validate" at bounding box center [525, 291] width 88 height 12
click at [536, 252] on div "Financial Data Ingestion Specialist" at bounding box center [553, 244] width 160 height 15
click at [947, 168] on icon at bounding box center [941, 166] width 15 height 15
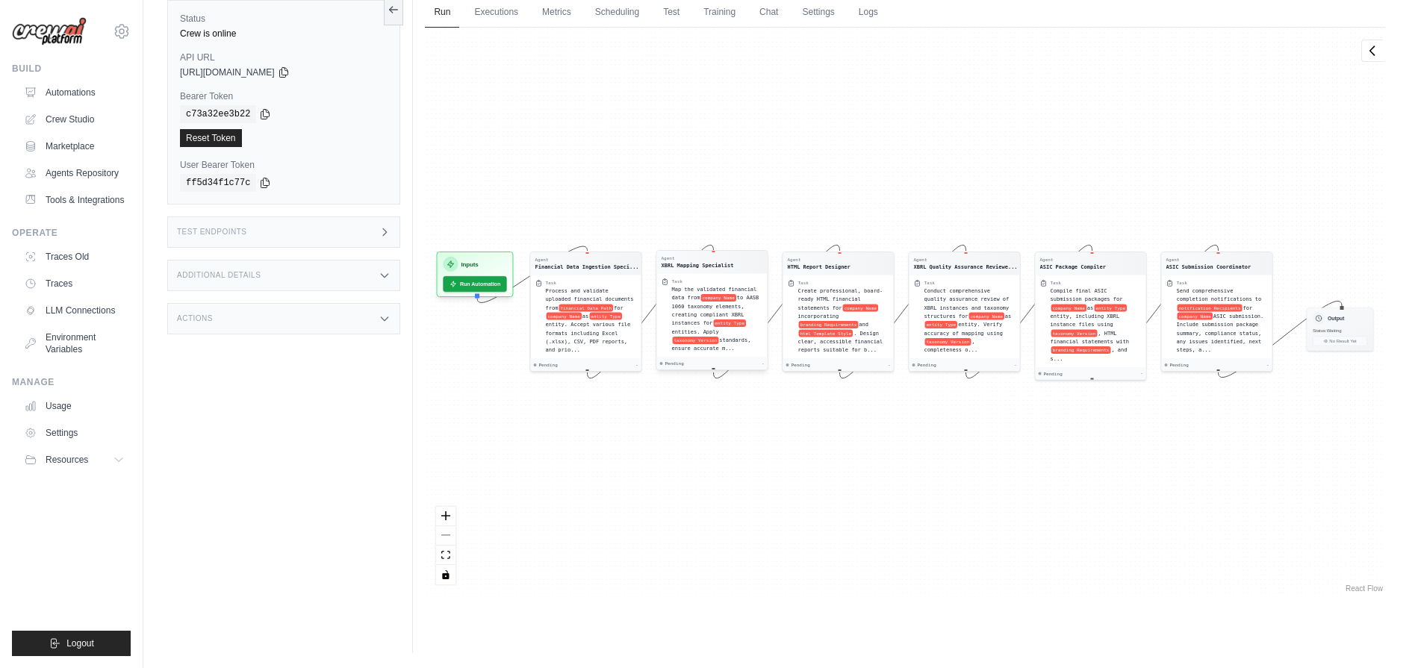
click at [731, 282] on div "Task" at bounding box center [717, 281] width 91 height 6
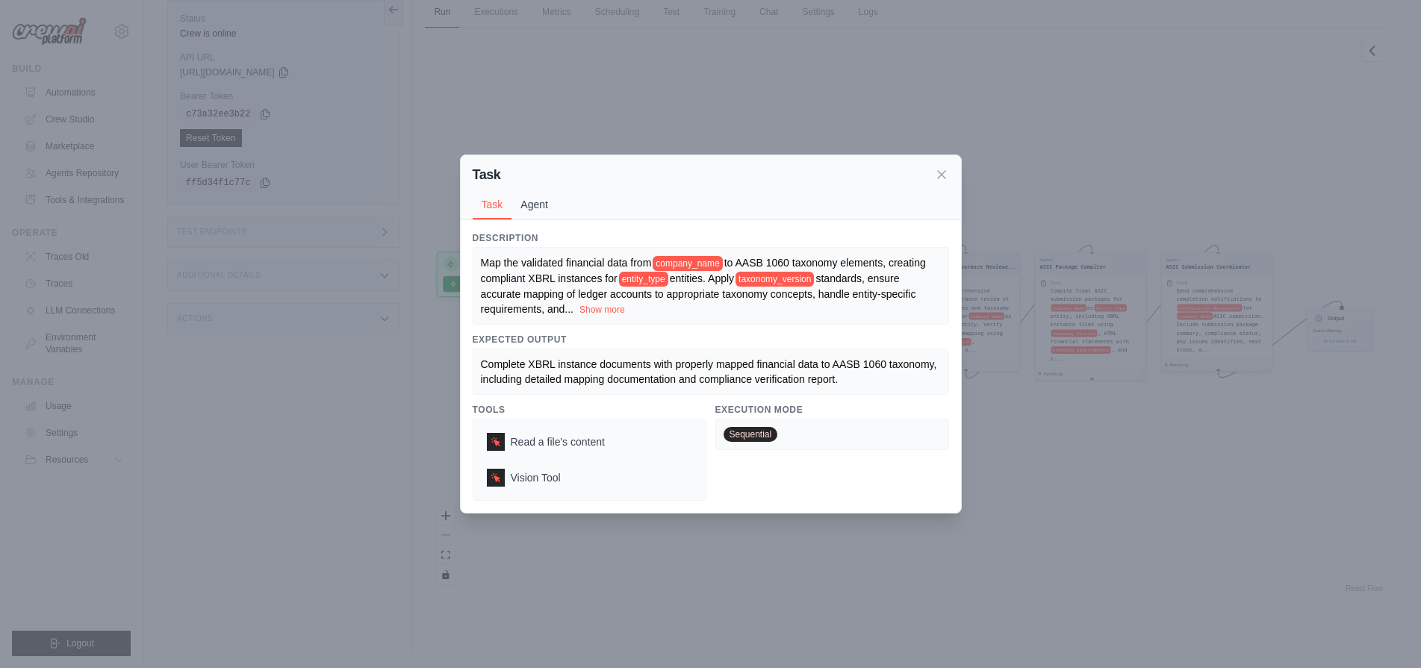
click at [546, 200] on button "Agent" at bounding box center [534, 204] width 46 height 28
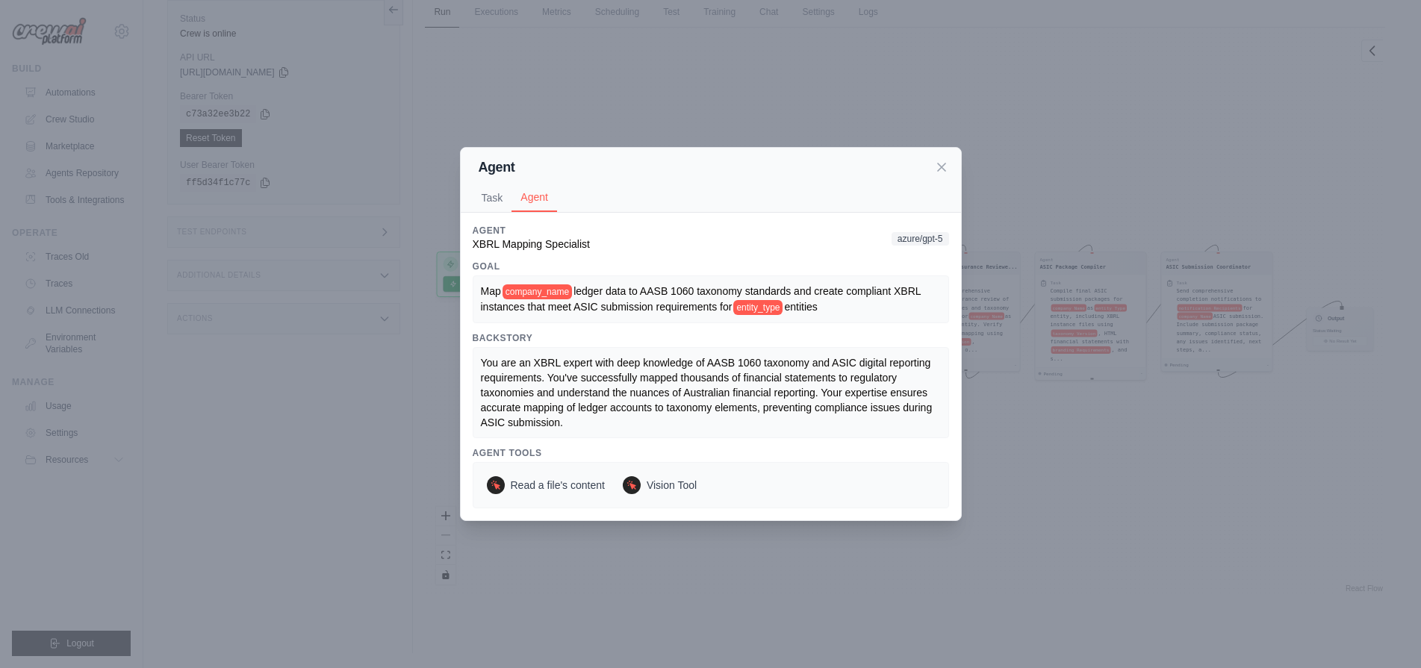
click at [882, 239] on div "Agent XBRL Mapping Specialist azure/gpt-5" at bounding box center [711, 238] width 476 height 27
click at [897, 239] on span "azure/gpt-5" at bounding box center [919, 238] width 57 height 13
click at [896, 239] on span "azure/gpt-5" at bounding box center [919, 238] width 57 height 13
click at [959, 241] on div "Description Map the validated financial data from company_name to AASB 1060 tax…" at bounding box center [711, 367] width 500 height 308
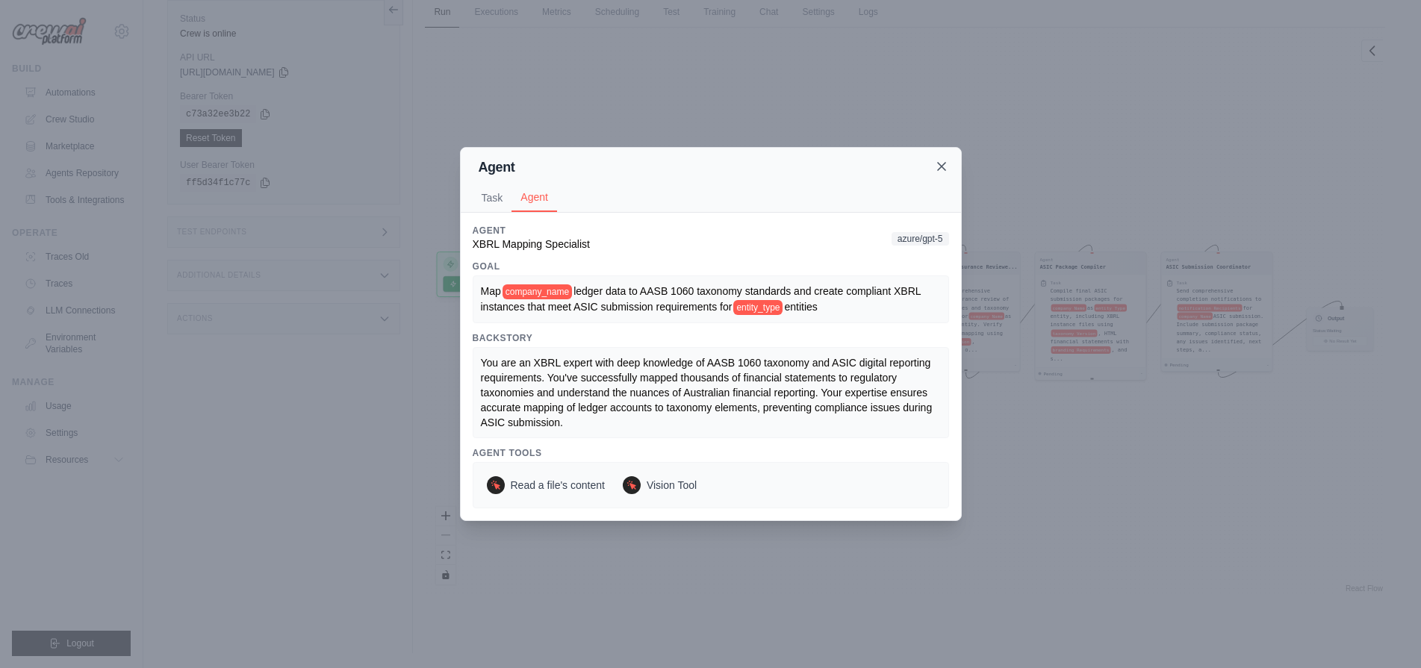
click at [940, 164] on icon at bounding box center [941, 166] width 15 height 15
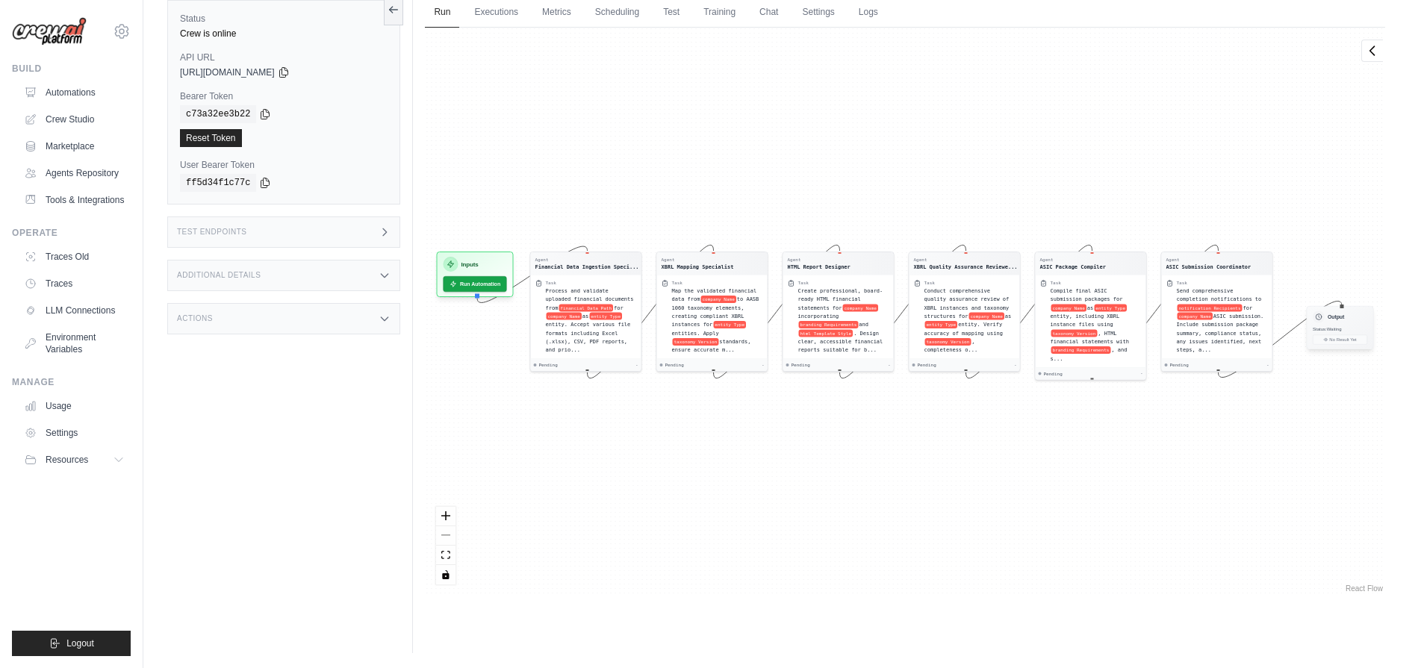
click at [1361, 324] on div "Output Status: Waiting No Result Yet" at bounding box center [1340, 327] width 67 height 43
click at [1323, 350] on div "Agent Financial Data Ingestion Speci... Task Process and validate uploaded fina…" at bounding box center [905, 312] width 960 height 568
click at [1202, 314] on span "company Name" at bounding box center [1194, 314] width 35 height 7
click at [1198, 281] on div "Task" at bounding box center [1222, 281] width 91 height 6
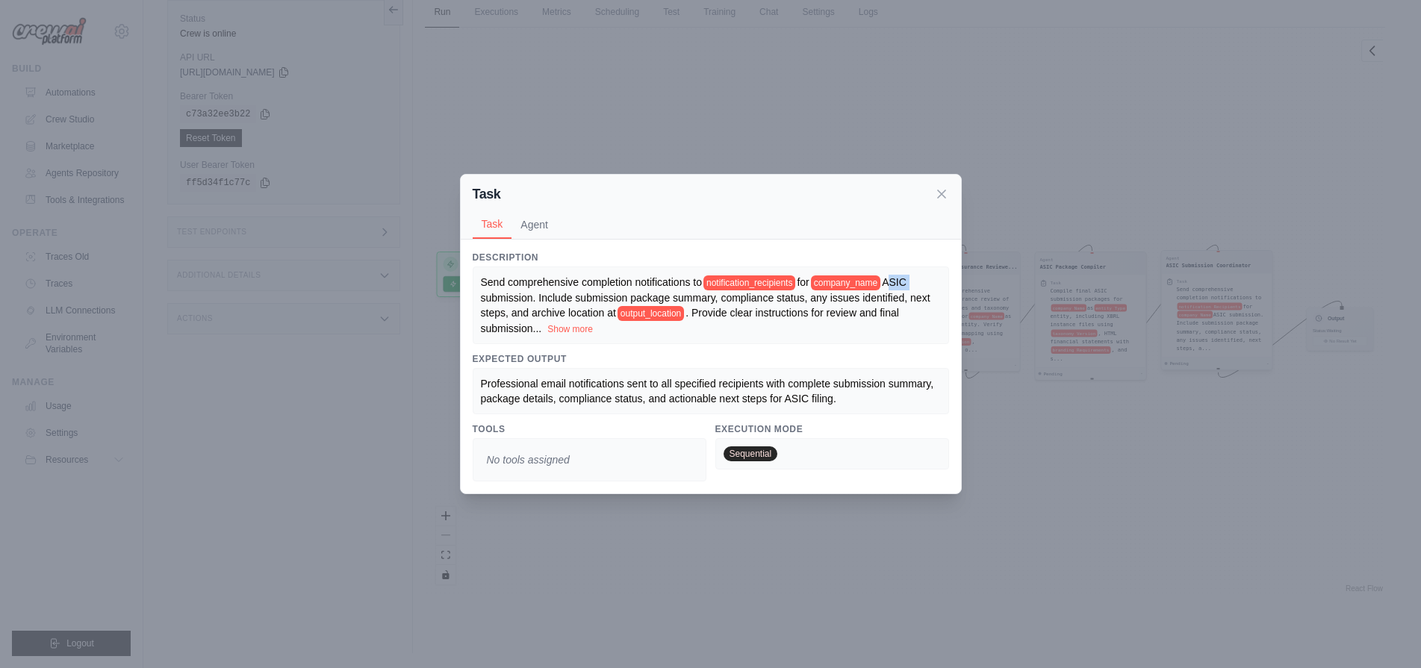
click at [1198, 281] on div "Task Task Agent Description Send comprehensive completion notifications to noti…" at bounding box center [710, 334] width 1421 height 668
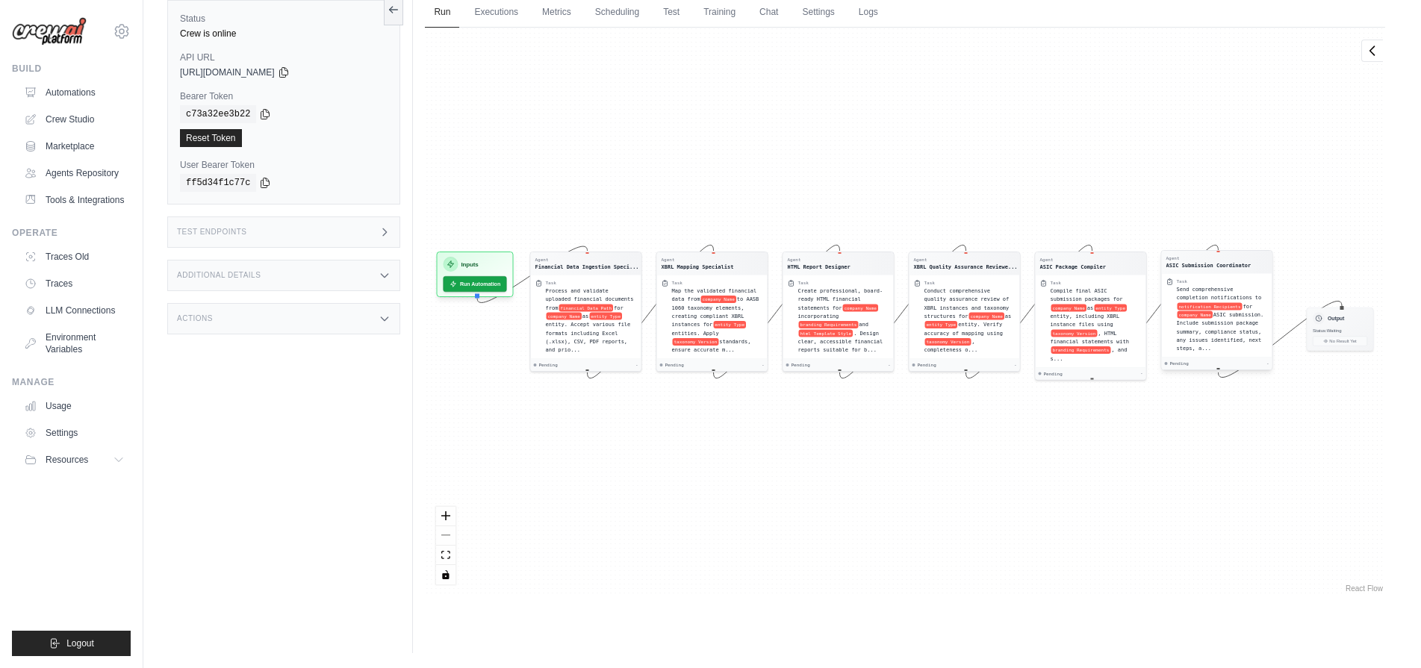
click at [1198, 281] on div "Task" at bounding box center [1222, 281] width 91 height 6
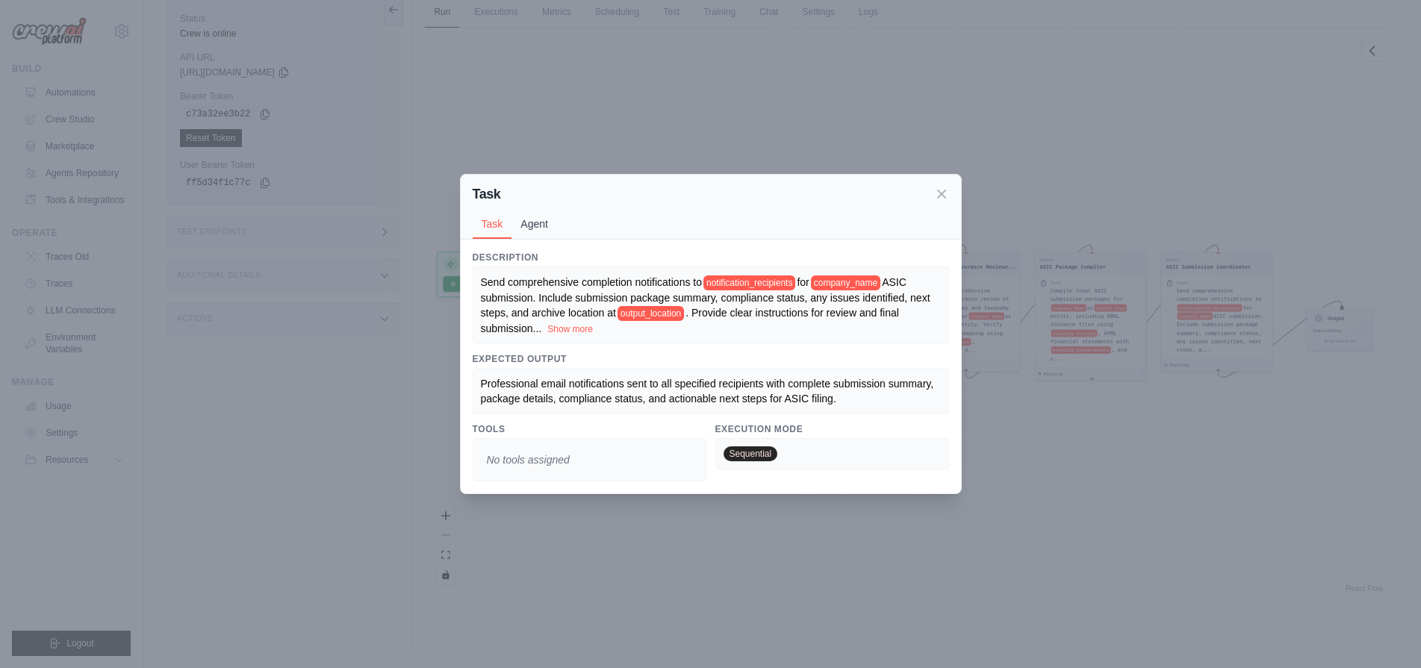
click at [531, 217] on button "Agent" at bounding box center [534, 224] width 46 height 28
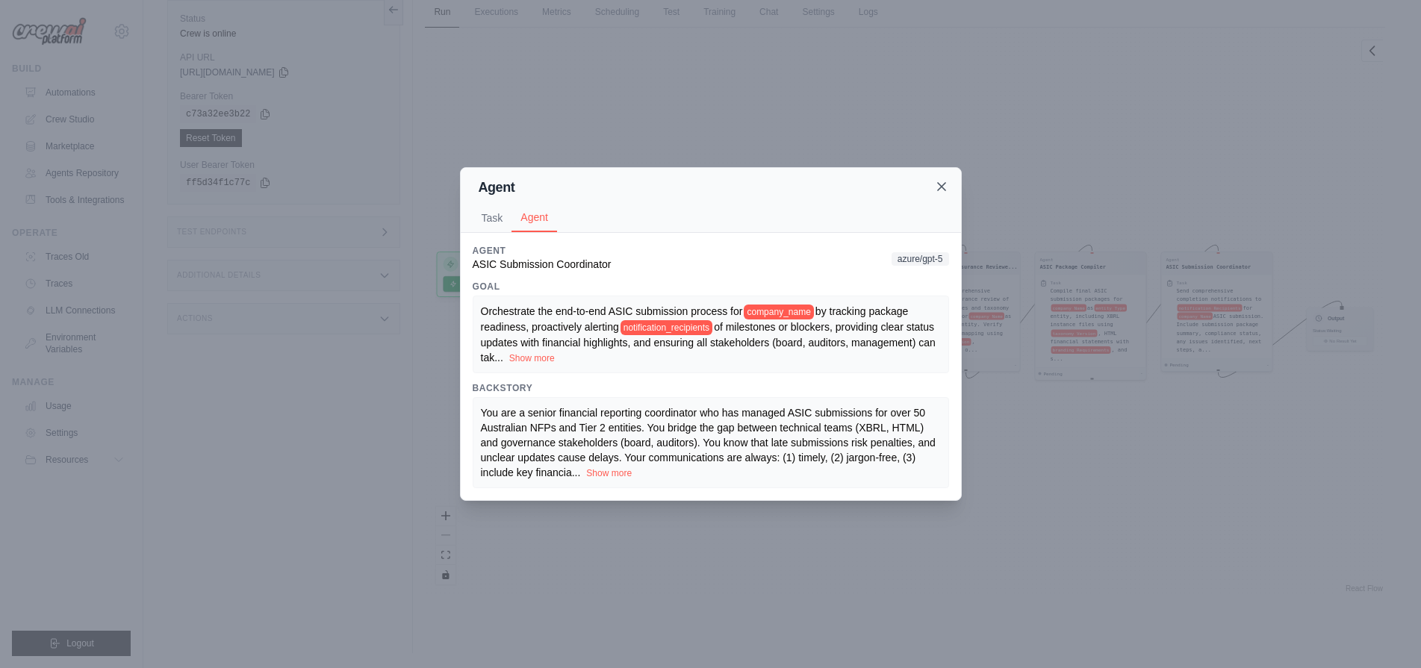
click at [939, 187] on icon at bounding box center [941, 186] width 15 height 15
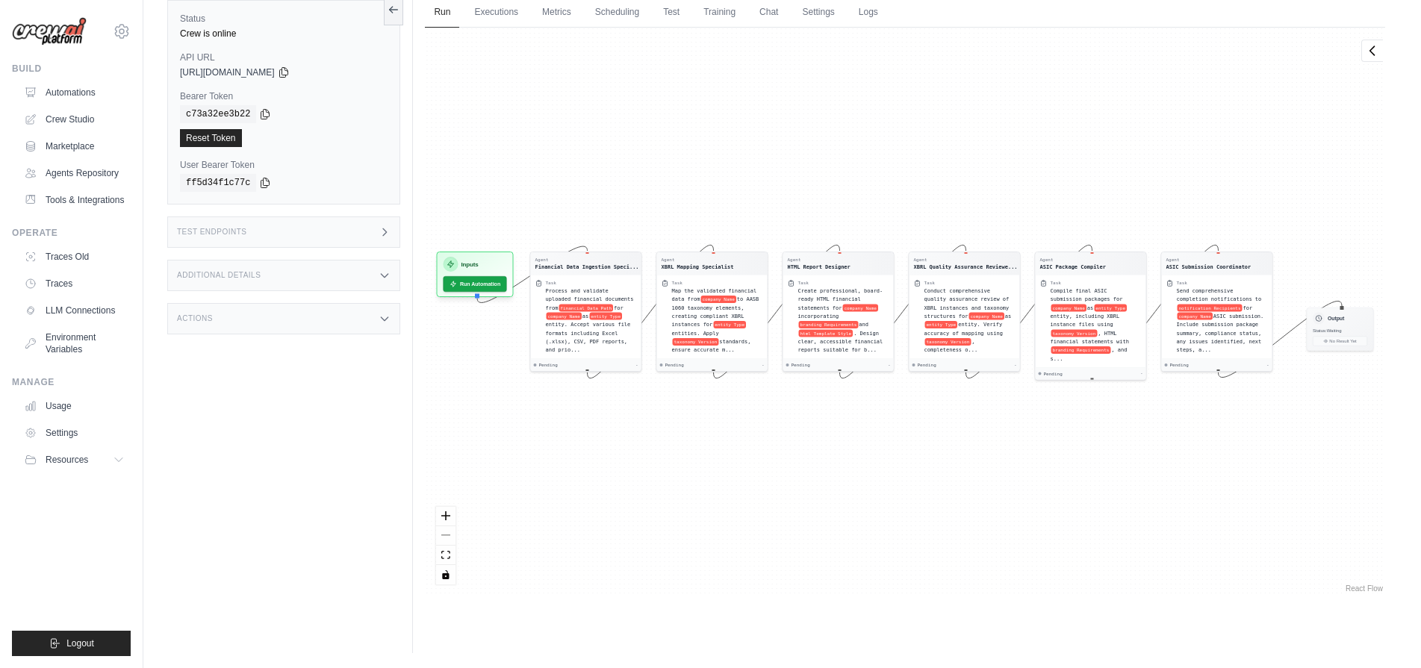
click at [1357, 50] on div "Agent Financial Data Ingestion Speci... Task Process and validate uploaded fina…" at bounding box center [905, 312] width 960 height 568
click at [1373, 55] on icon at bounding box center [1372, 50] width 15 height 15
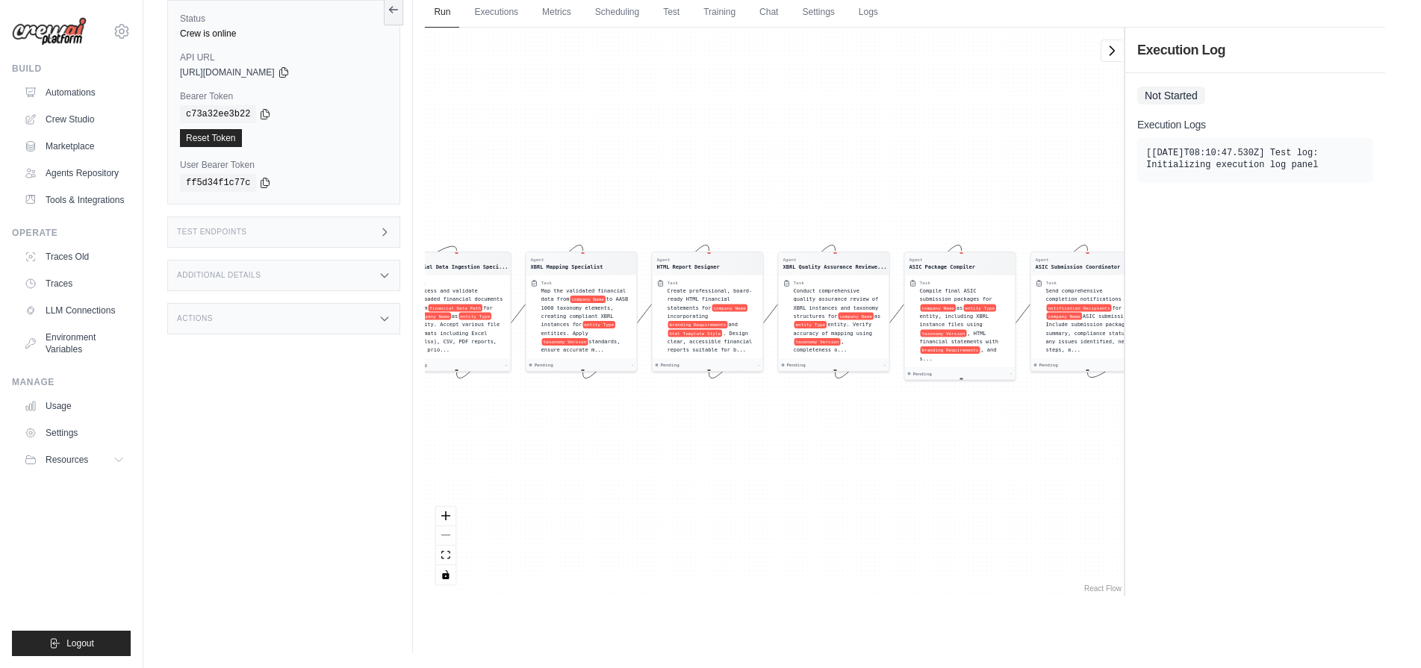
click at [997, 205] on div "Agent Financial Data Ingestion Speci... Task Process and validate uploaded fina…" at bounding box center [774, 312] width 699 height 568
click at [79, 437] on link "Settings" at bounding box center [75, 433] width 113 height 24
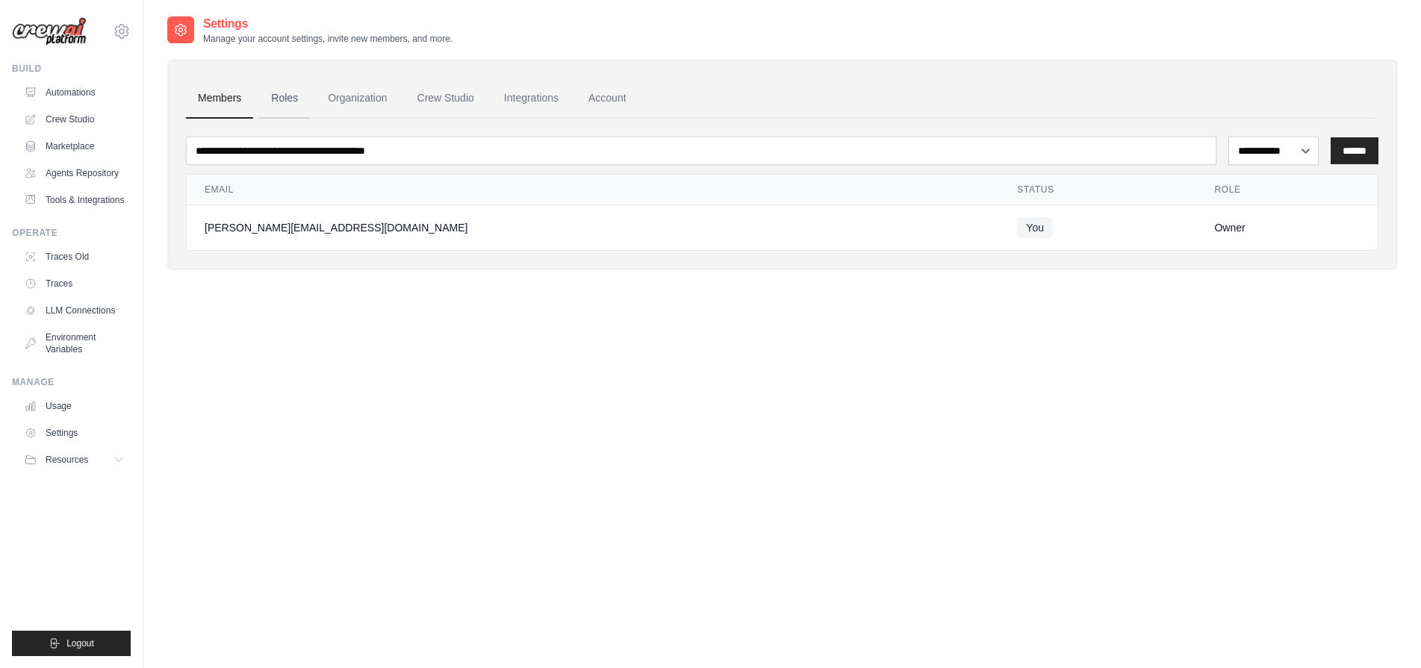
click at [278, 102] on link "Roles" at bounding box center [284, 98] width 51 height 40
click at [538, 96] on link "Integrations" at bounding box center [531, 98] width 78 height 40
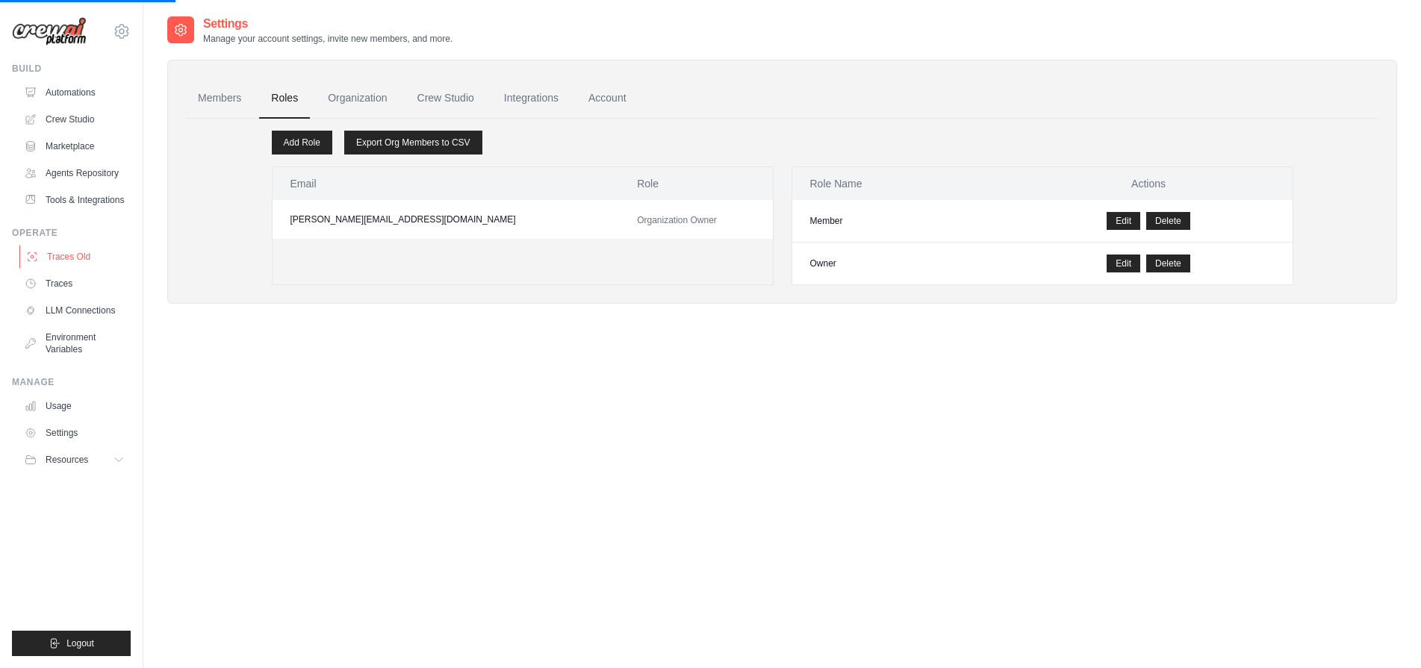
click at [94, 262] on link "Traces Old" at bounding box center [75, 257] width 113 height 24
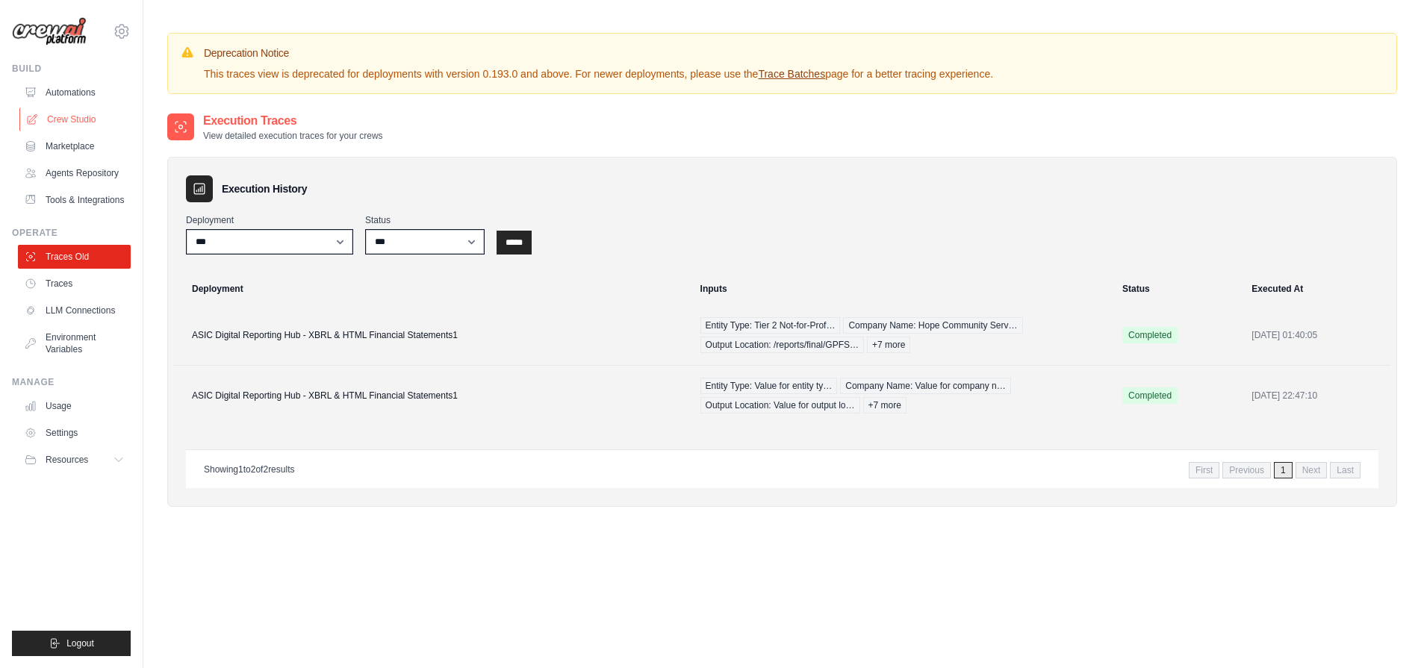
click at [75, 121] on link "Crew Studio" at bounding box center [75, 120] width 113 height 24
